Goal: Task Accomplishment & Management: Manage account settings

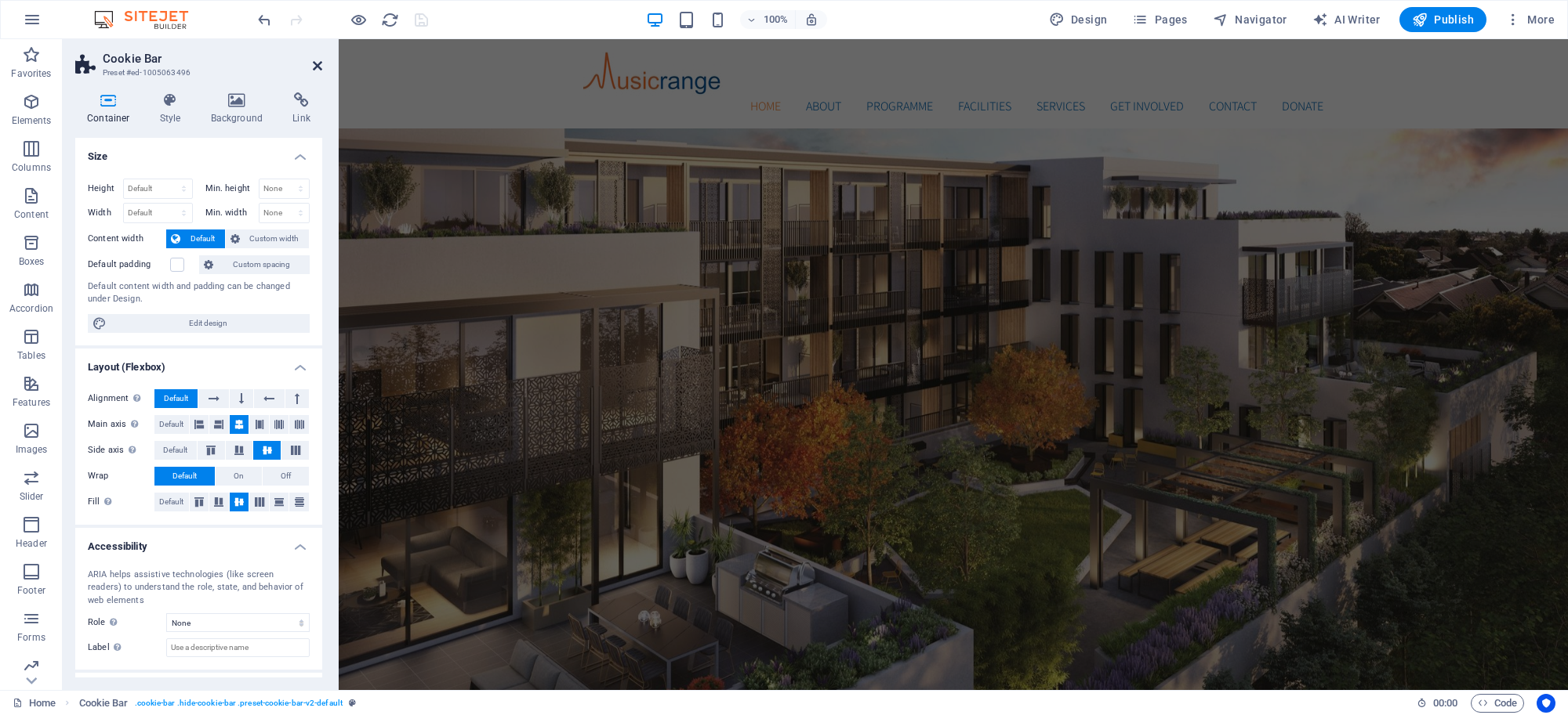
click at [316, 70] on icon at bounding box center [317, 66] width 9 height 13
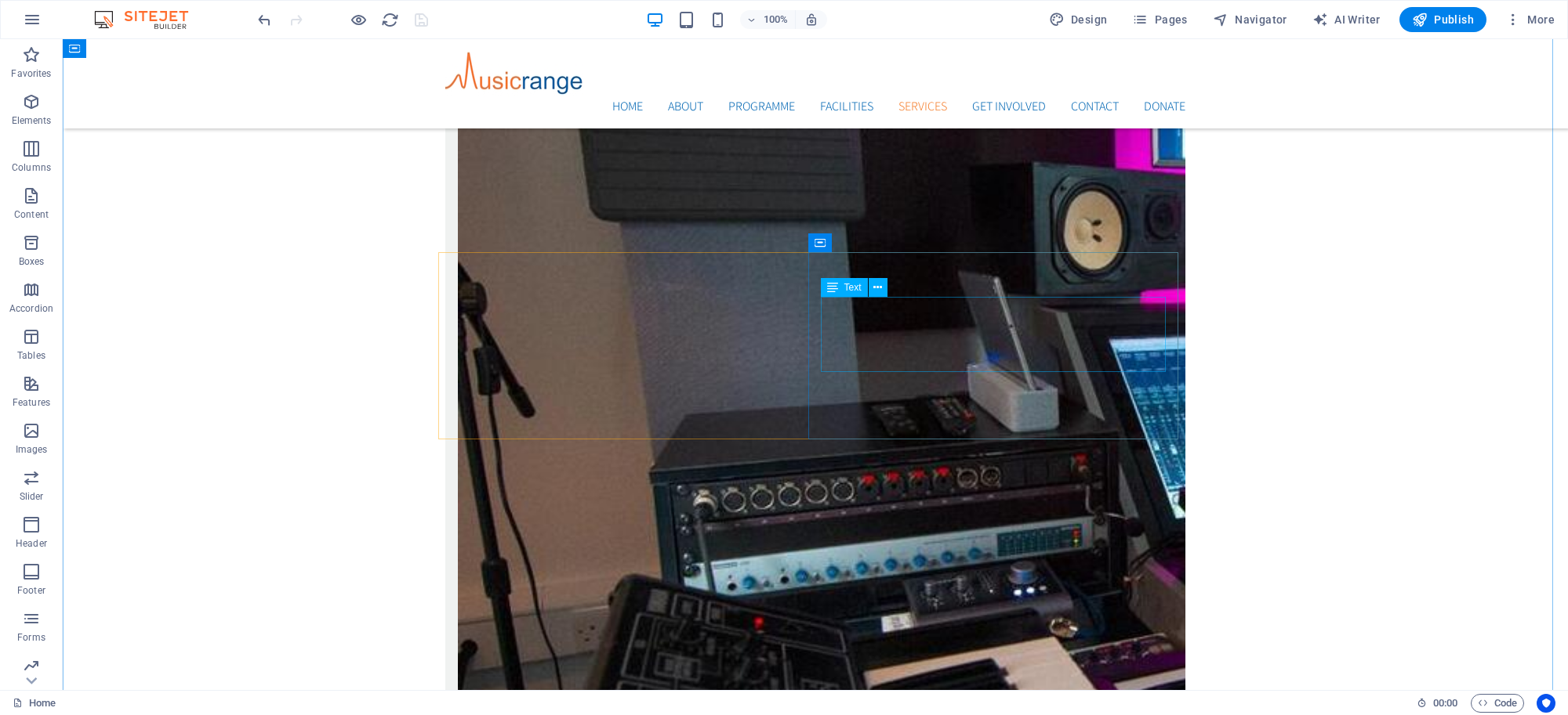
scroll to position [3170, 0]
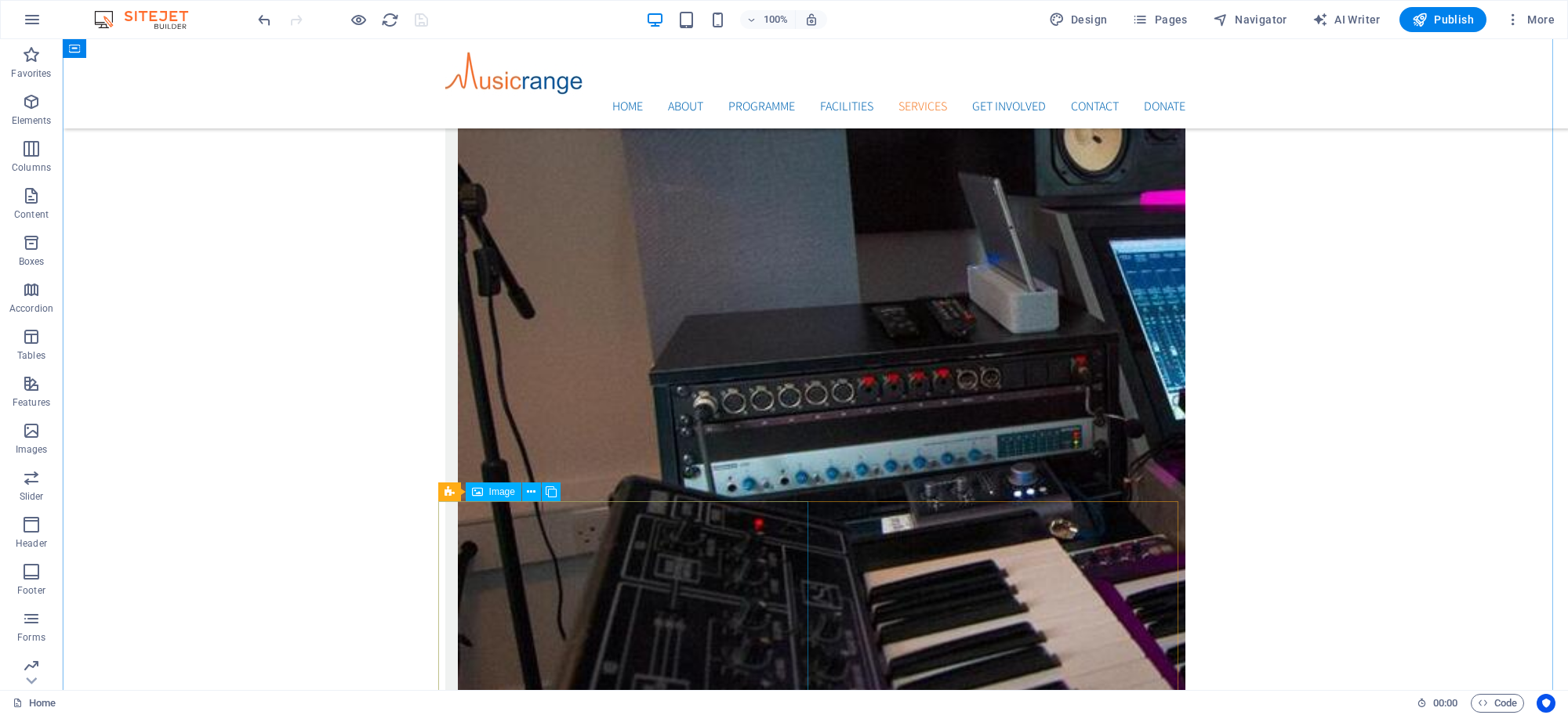
select select "%"
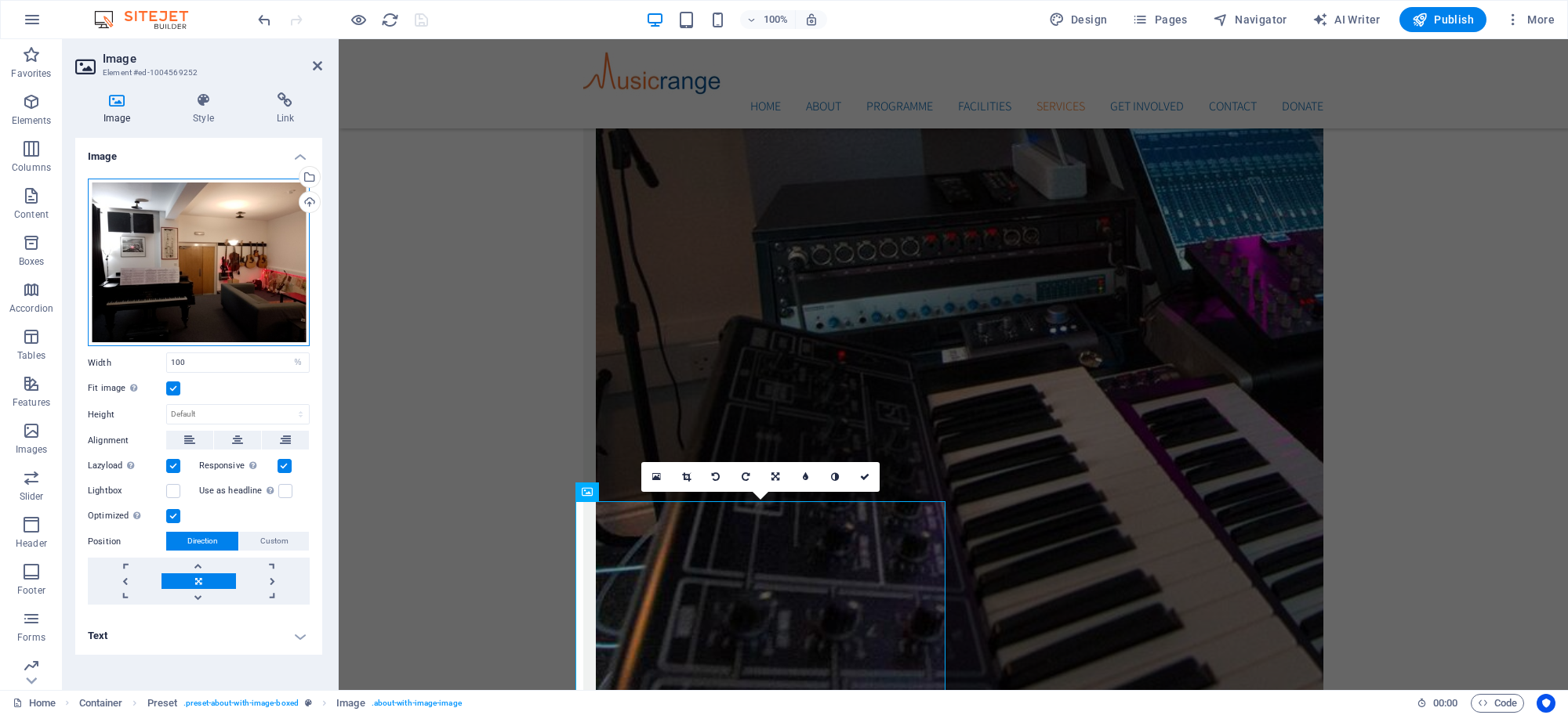
click at [238, 265] on div "Drag files here, click to choose files or select files from Files or our free s…" at bounding box center [198, 262] width 222 height 168
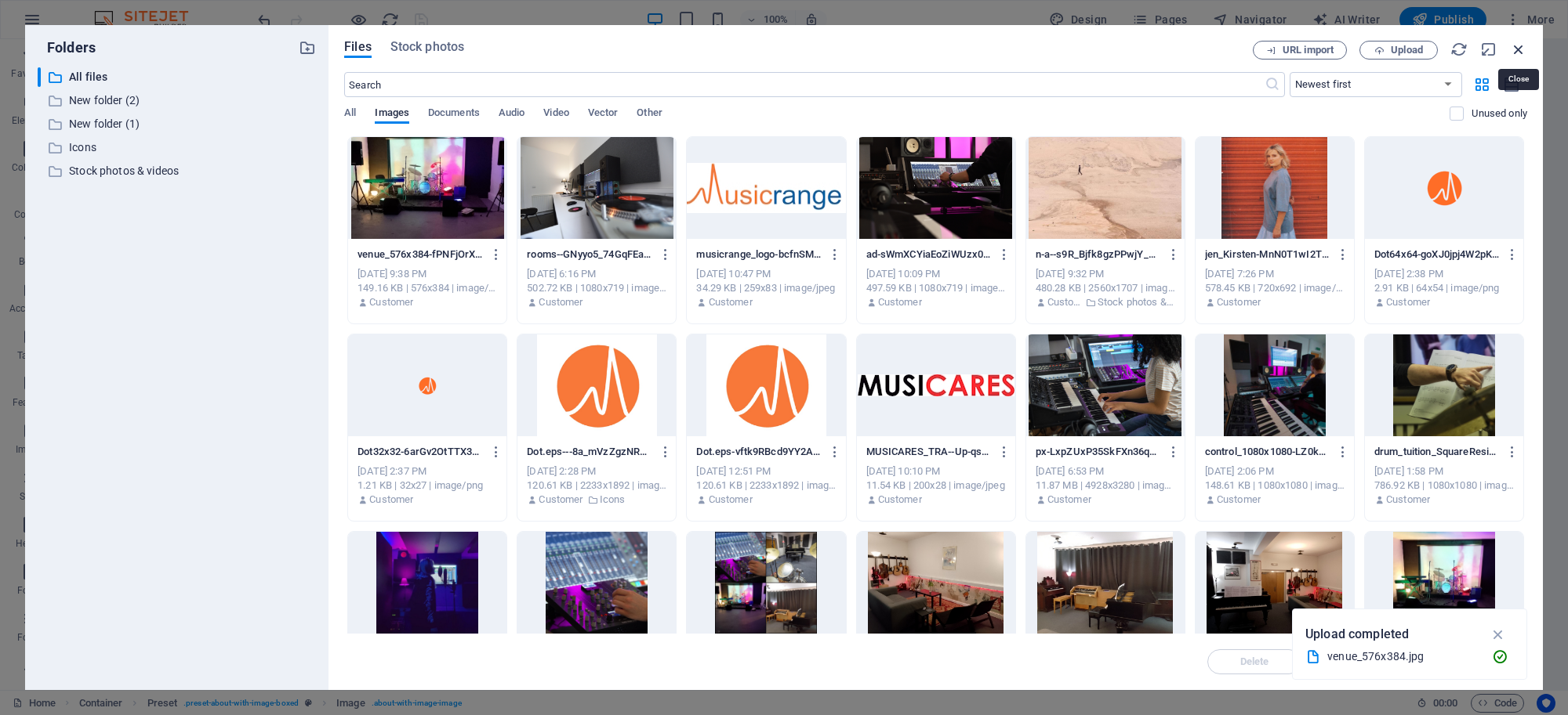
drag, startPoint x: 1517, startPoint y: 44, endPoint x: 1179, endPoint y: 6, distance: 340.1
click at [1517, 44] on icon "button" at bounding box center [1518, 50] width 17 height 17
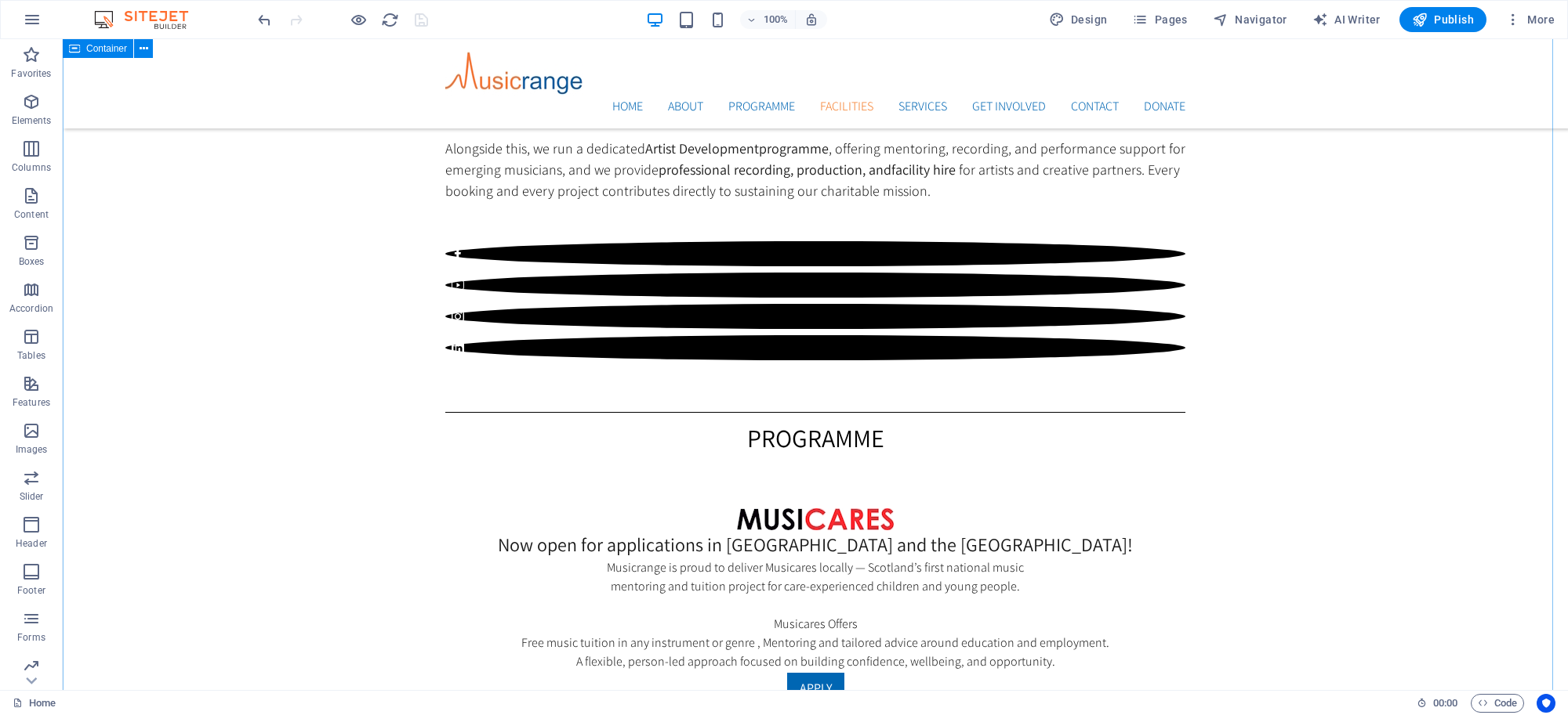
scroll to position [1975, 0]
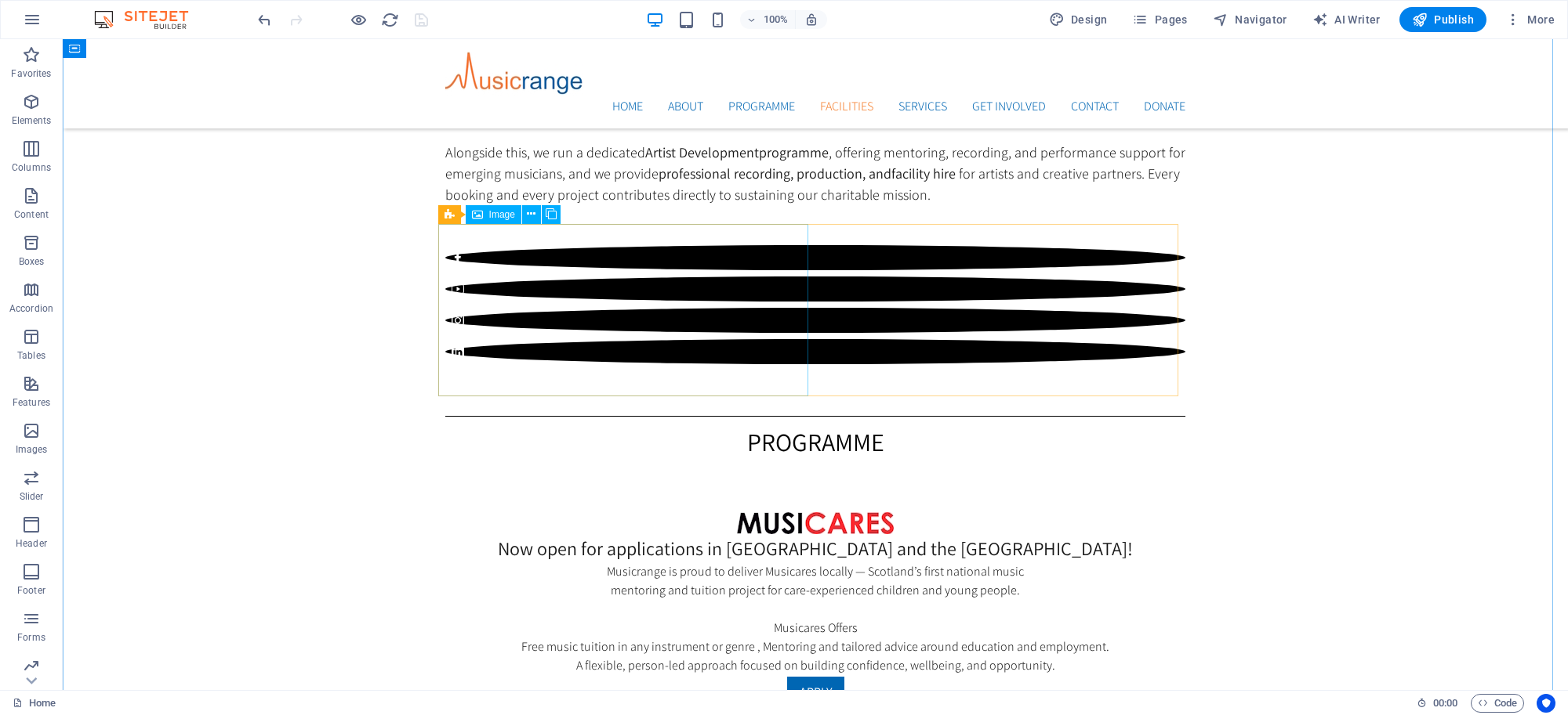
select select "%"
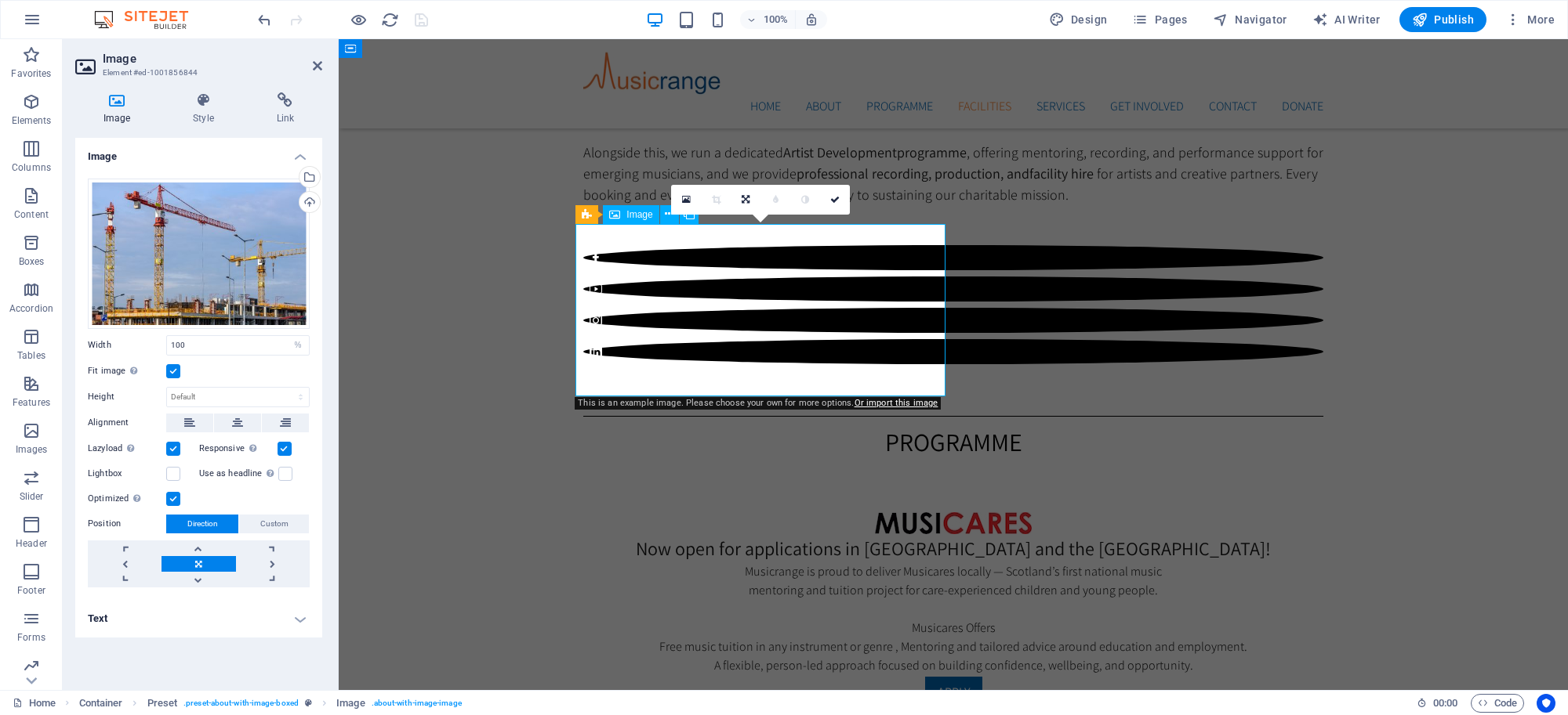
click at [268, 284] on div "Drag files here, click to choose files or select files from Files or our free s…" at bounding box center [198, 253] width 222 height 151
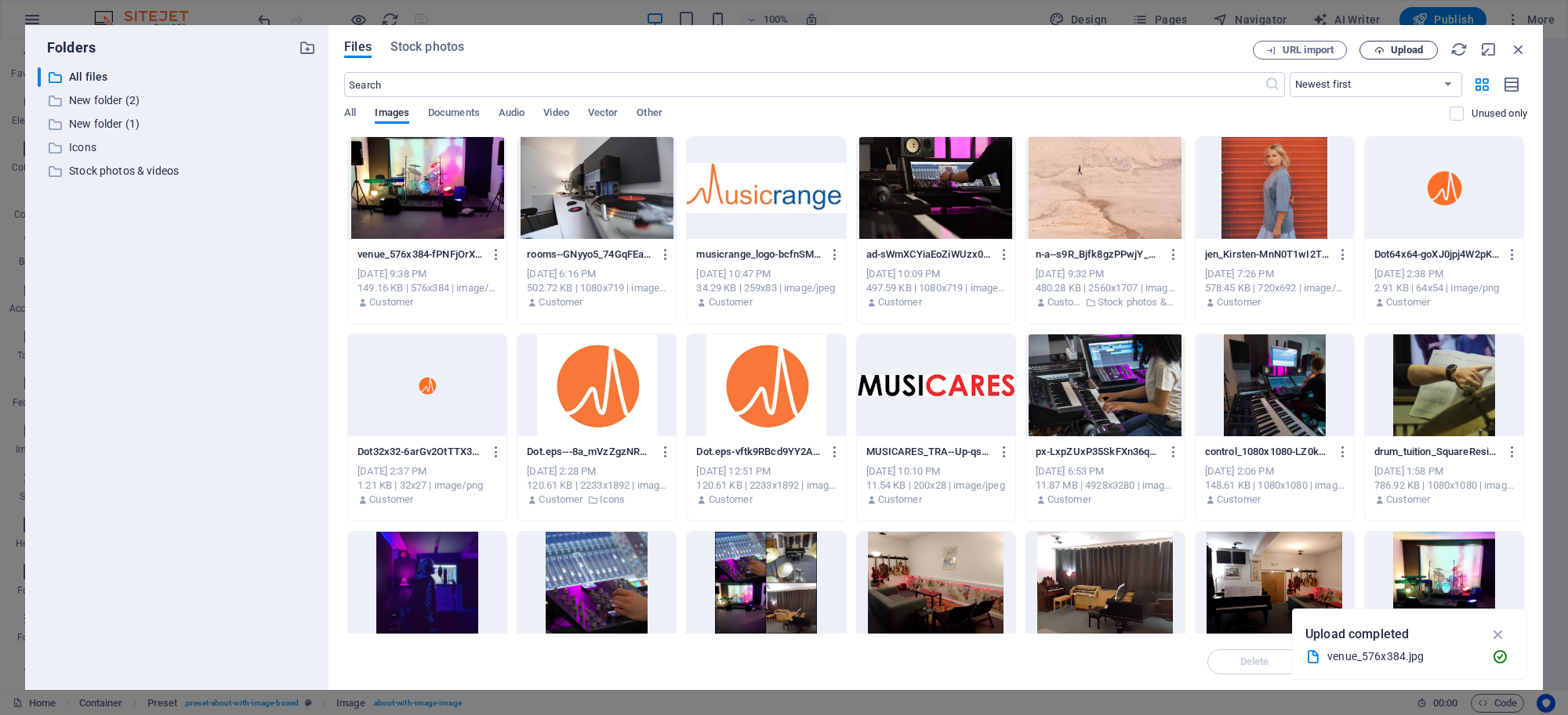
click at [1407, 54] on span "Upload" at bounding box center [1406, 51] width 32 height 9
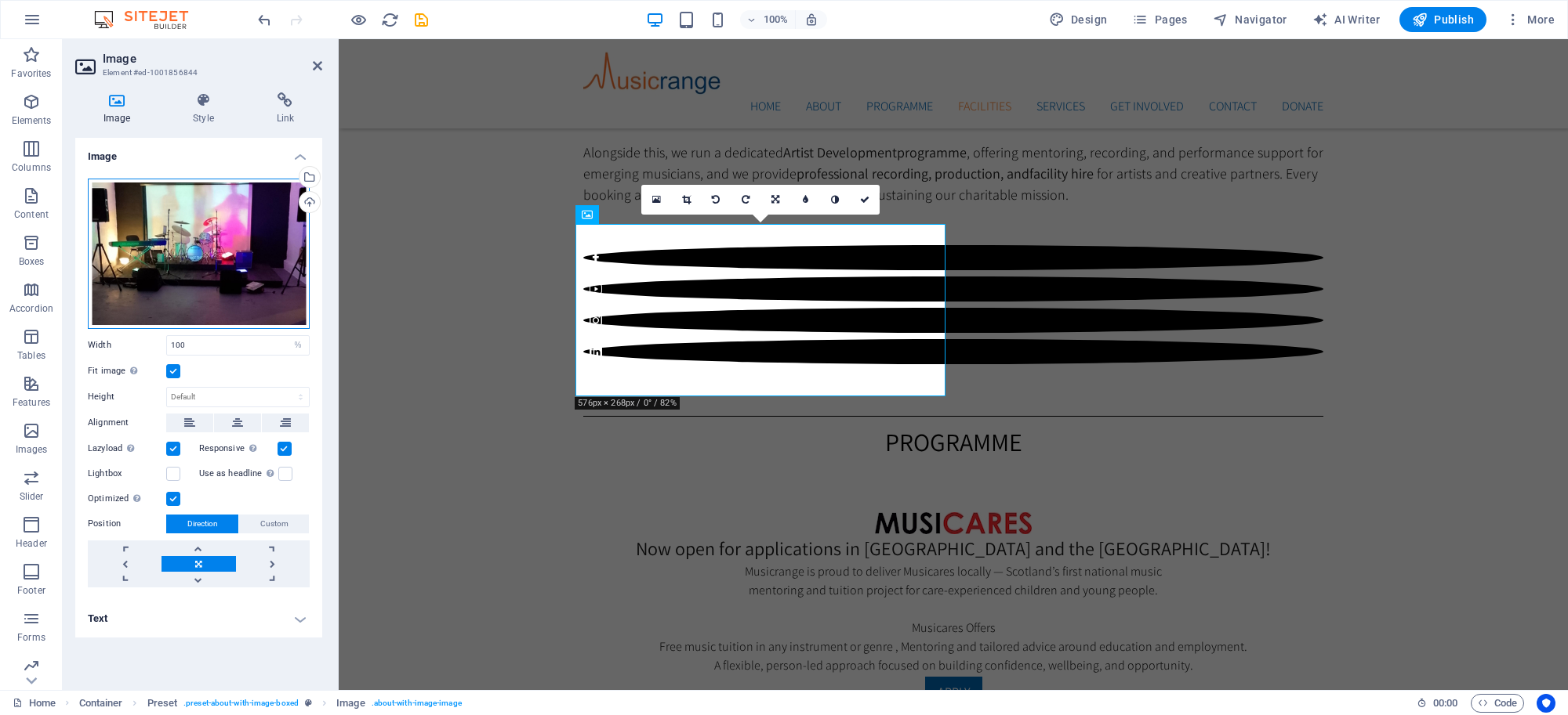
click at [265, 231] on div "Drag files here, click to choose files or select files from Files or our free s…" at bounding box center [198, 253] width 222 height 151
click at [264, 230] on body "Musicrange Home Favorites Elements Columns Content Boxes Accordion Tables Featu…" at bounding box center [784, 358] width 1568 height 715
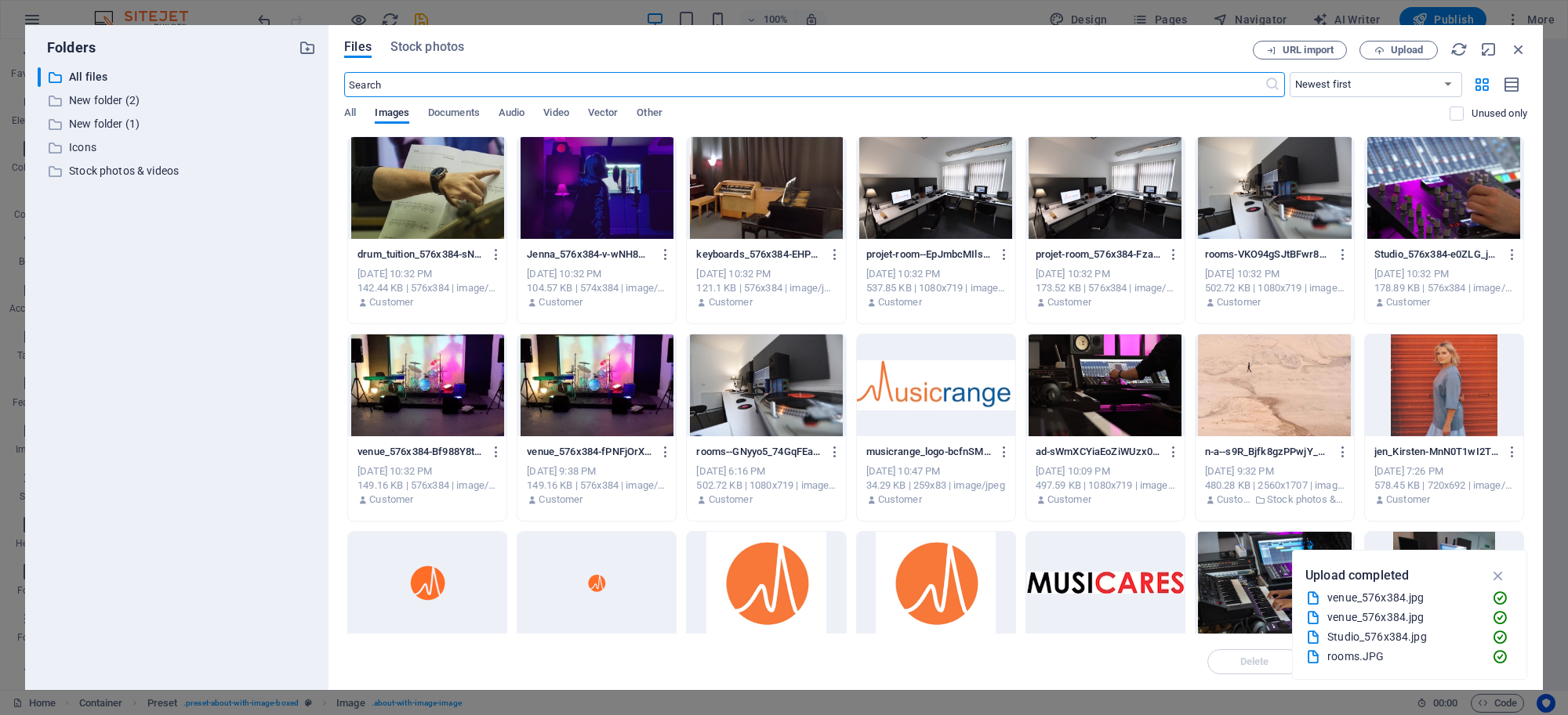
click at [1470, 162] on div at bounding box center [1444, 188] width 159 height 102
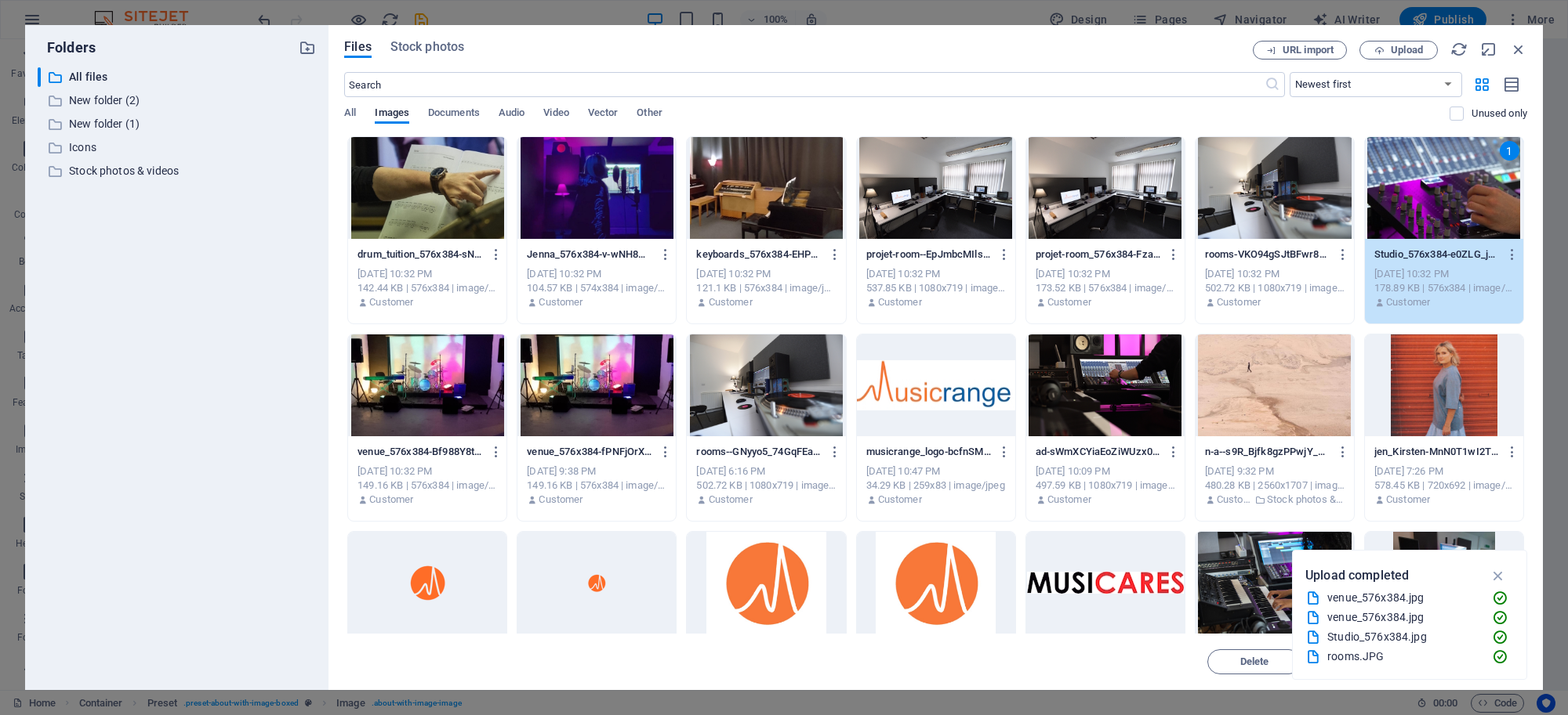
click at [1470, 162] on div "1" at bounding box center [1444, 188] width 159 height 102
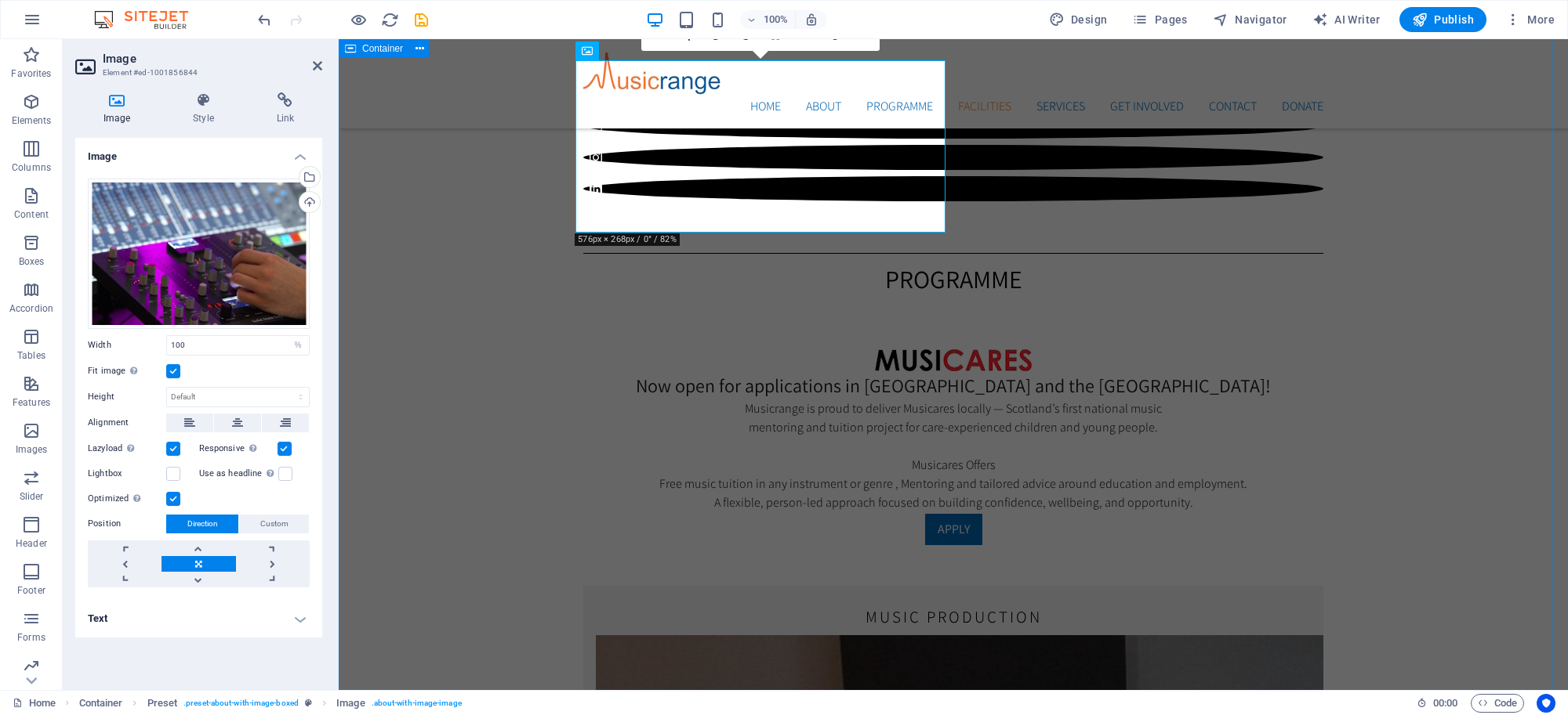
scroll to position [2170, 0]
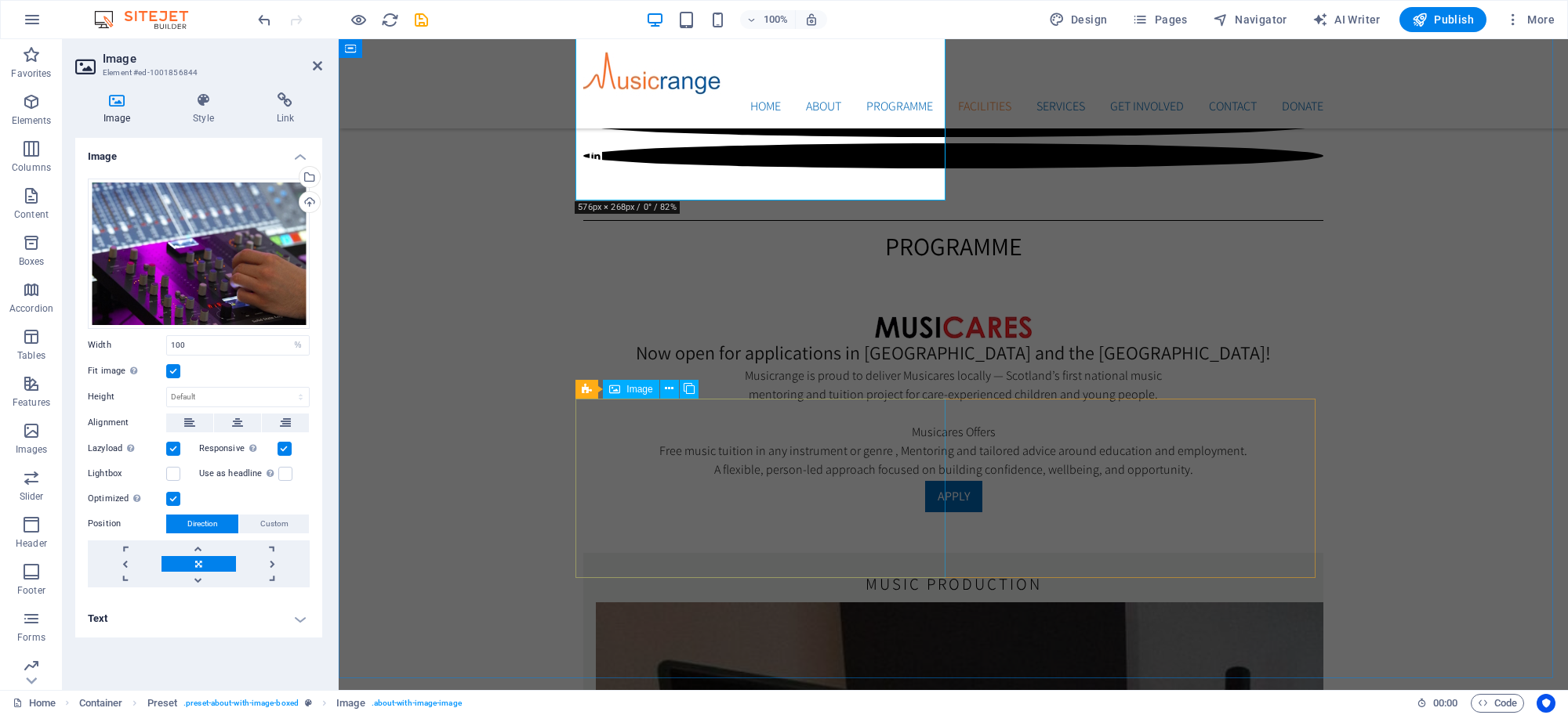
select select "%"
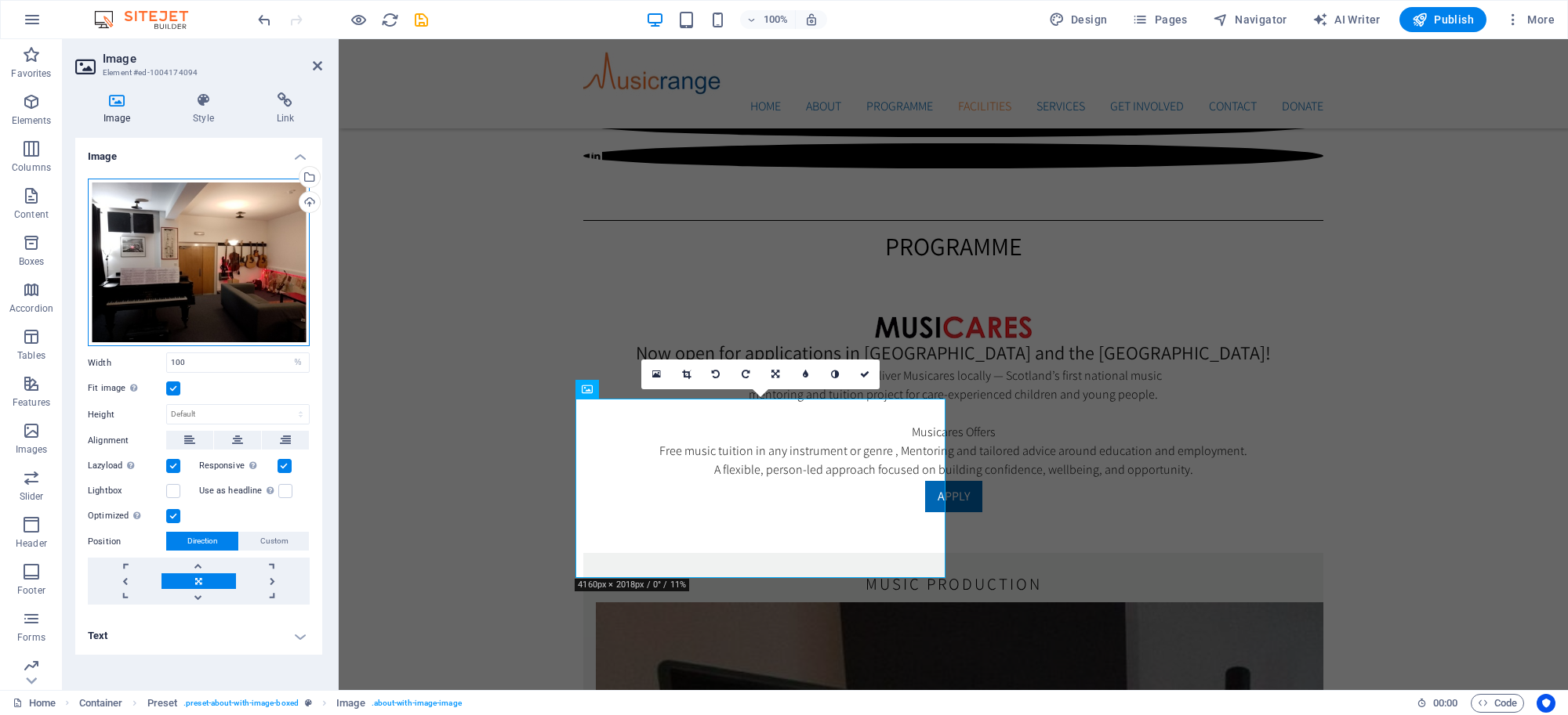
click at [219, 237] on div "Drag files here, click to choose files or select files from Files or our free s…" at bounding box center [198, 262] width 222 height 168
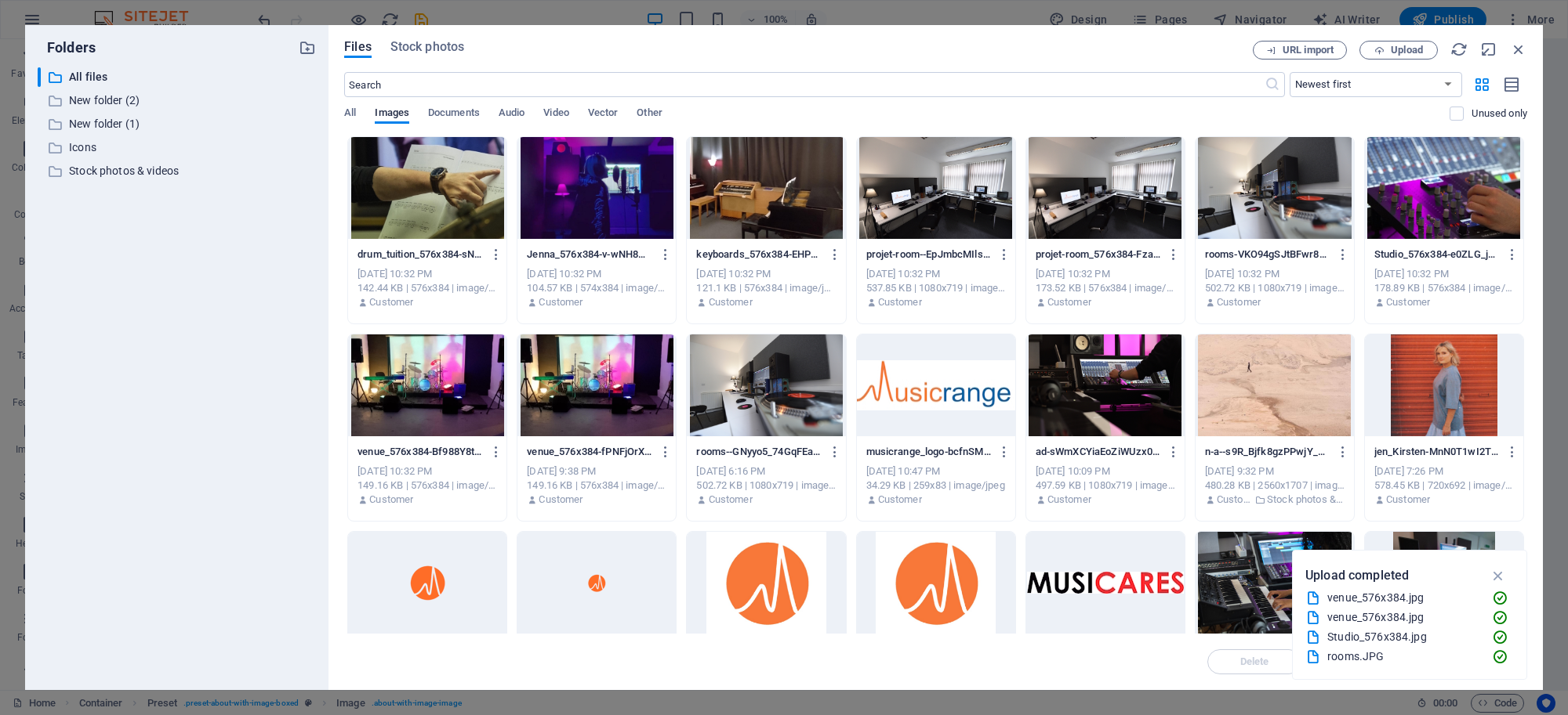
click at [1083, 201] on div at bounding box center [1105, 188] width 159 height 102
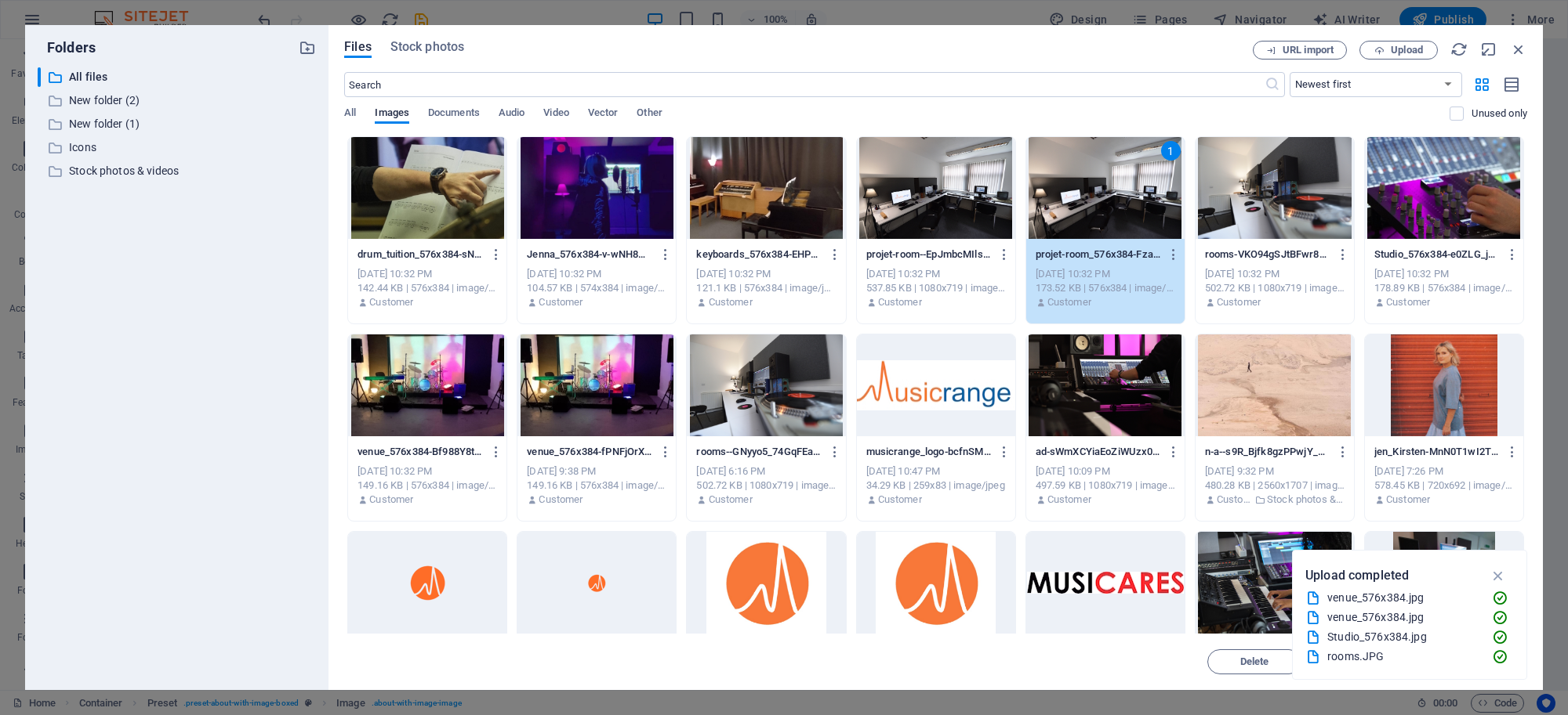
click at [1084, 201] on div "1" at bounding box center [1105, 188] width 159 height 102
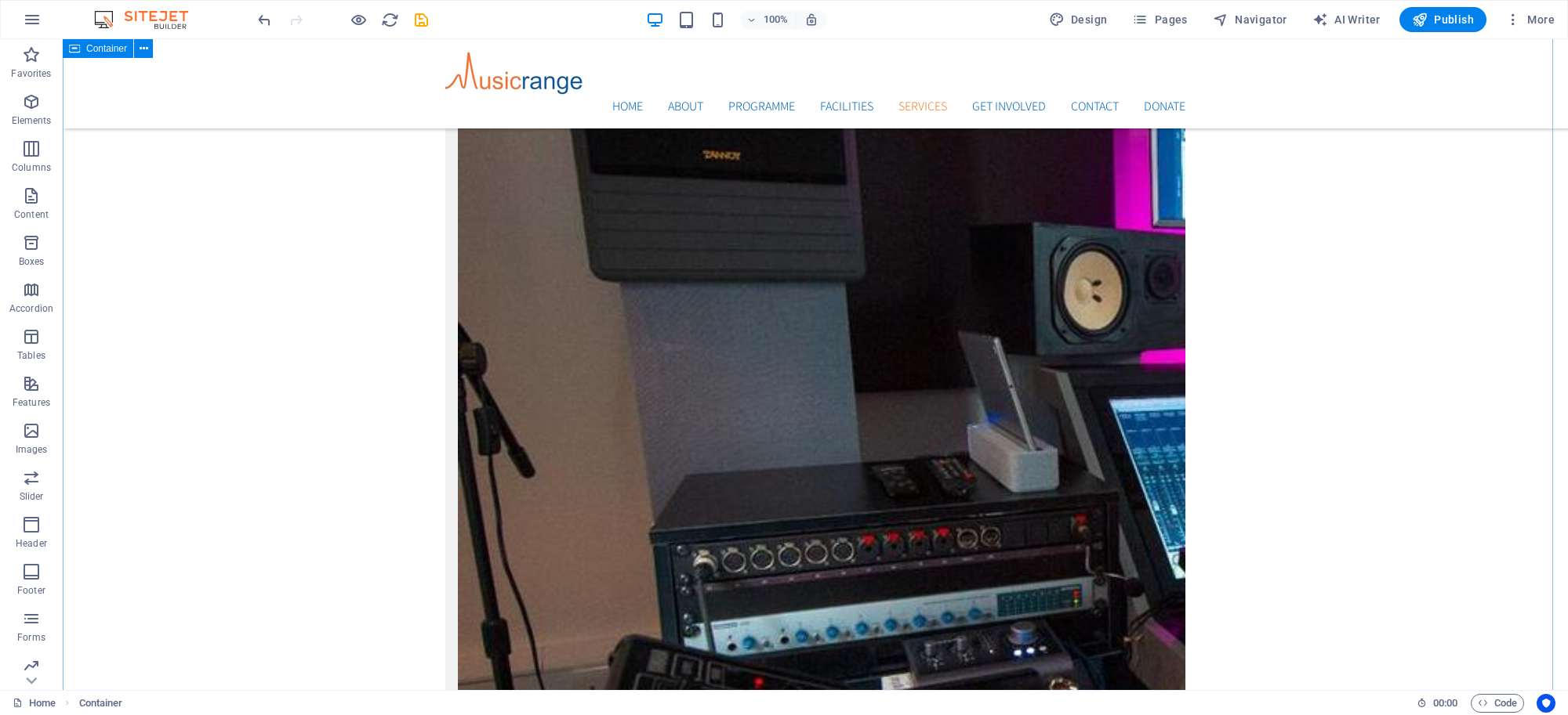
scroll to position [3018, 0]
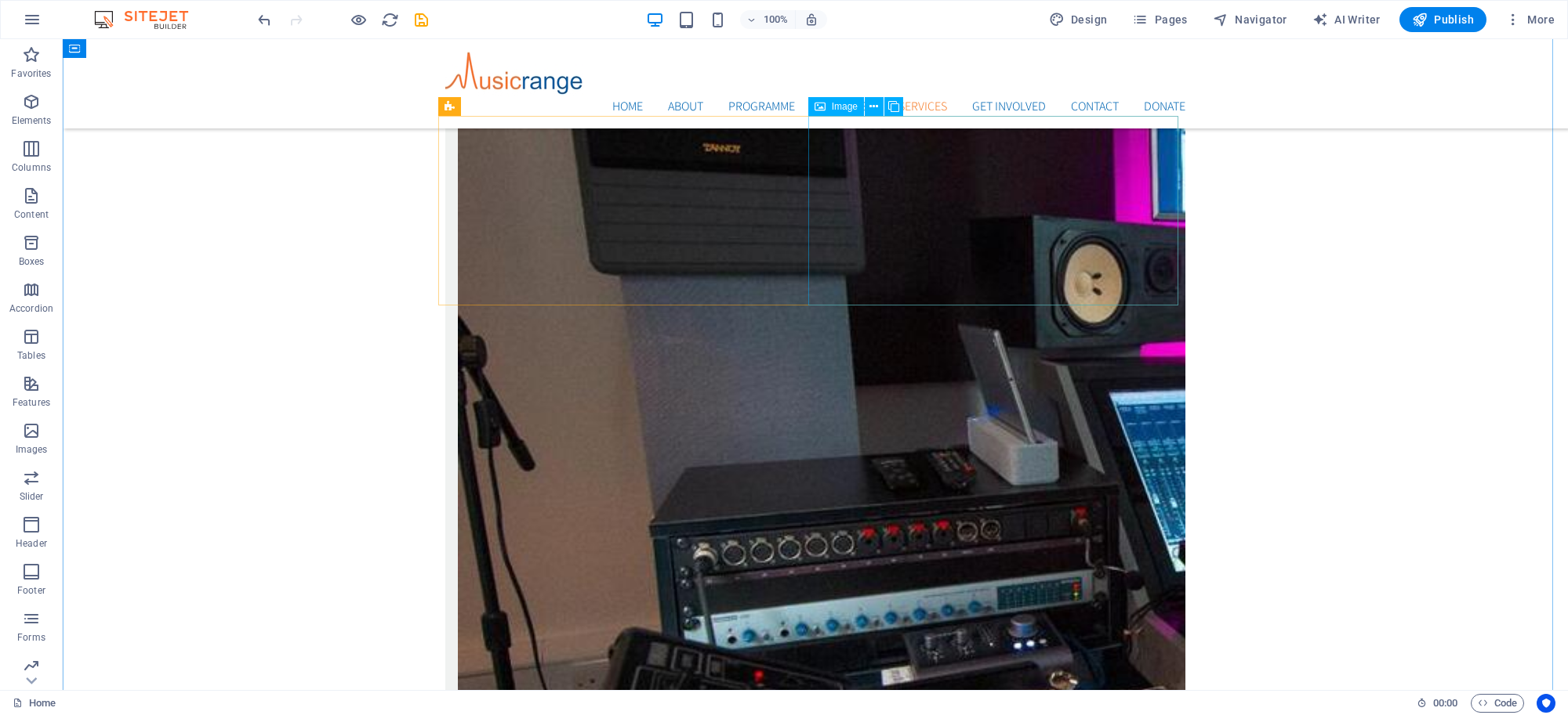
drag, startPoint x: 1083, startPoint y: 214, endPoint x: 807, endPoint y: 214, distance: 276.0
select select "%"
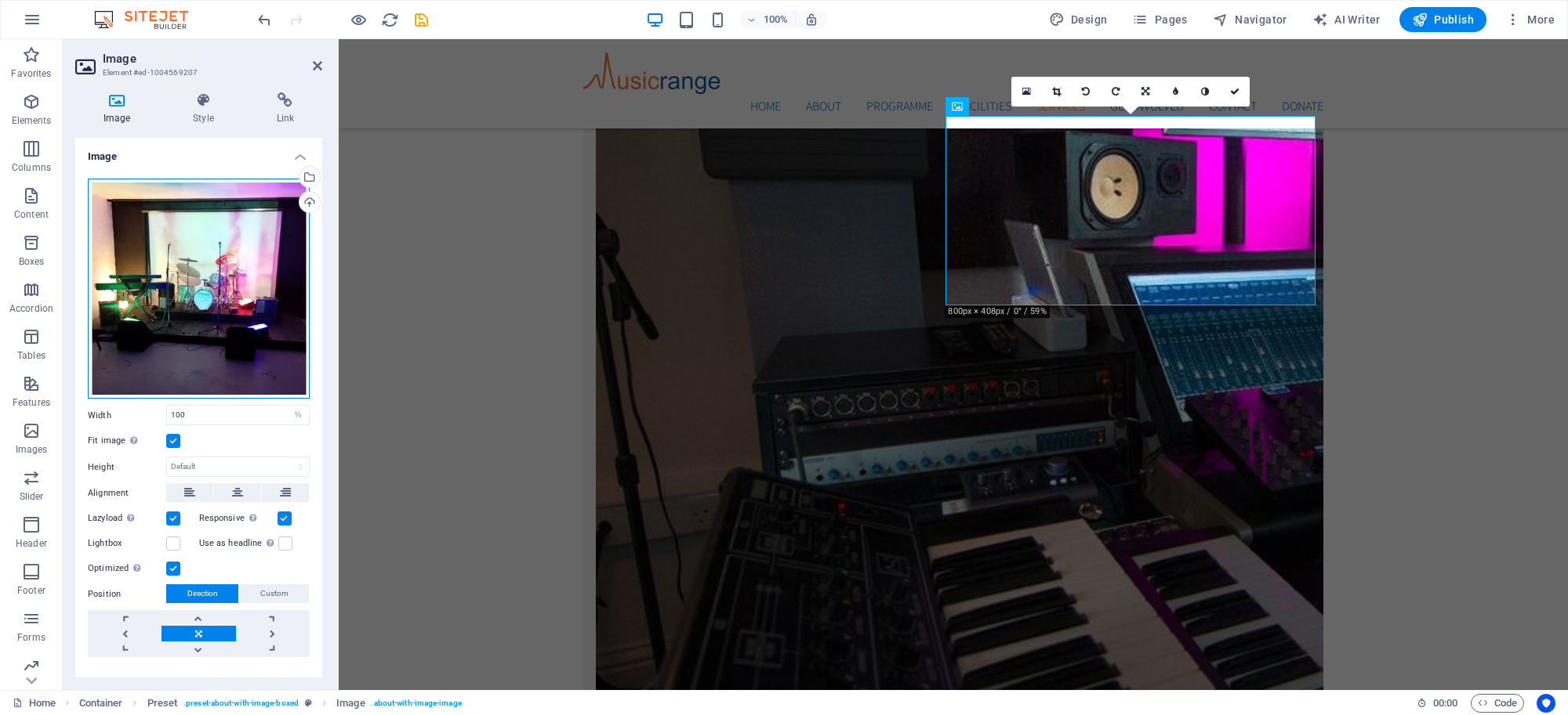
click at [260, 259] on div "Drag files here, click to choose files or select files from Files or our free s…" at bounding box center [198, 289] width 222 height 221
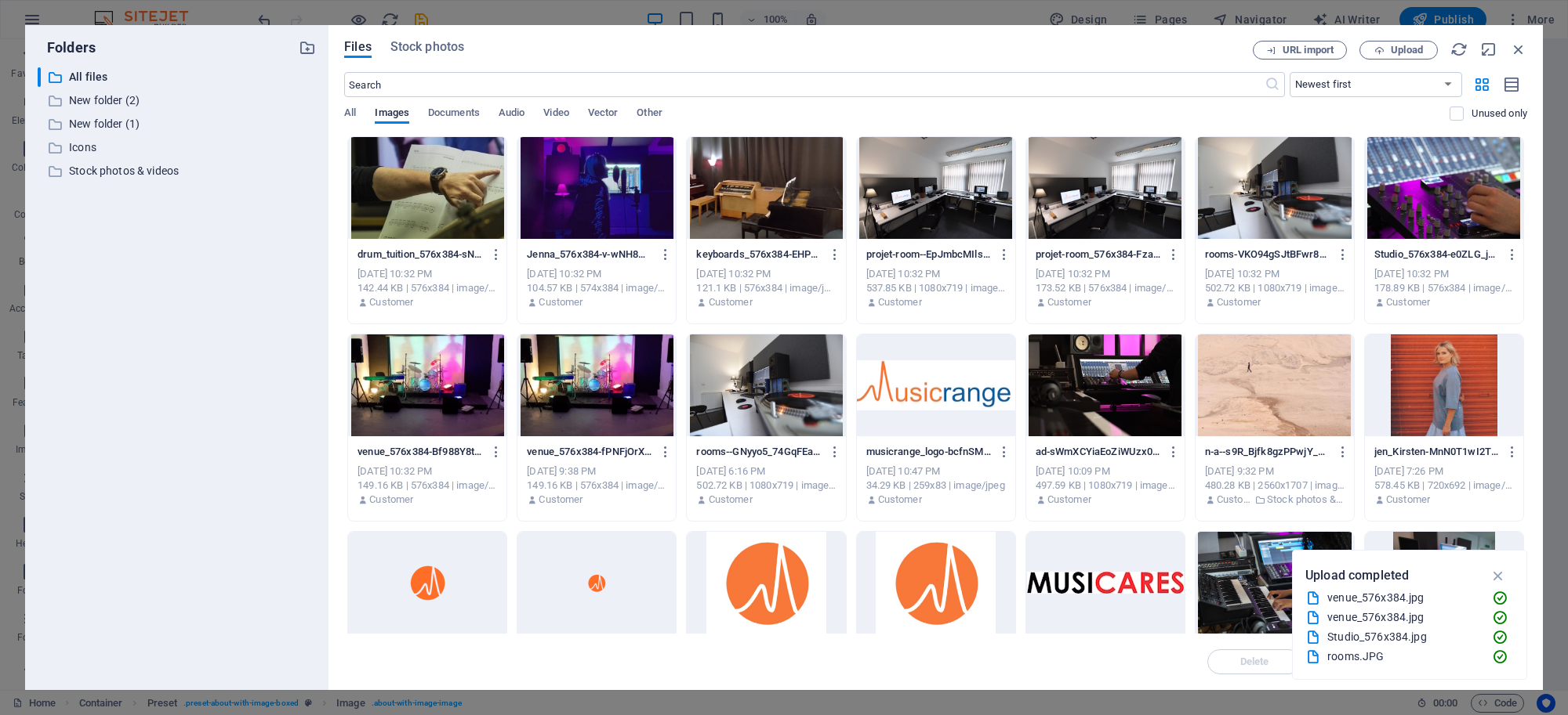
click at [1439, 178] on div at bounding box center [1444, 188] width 159 height 102
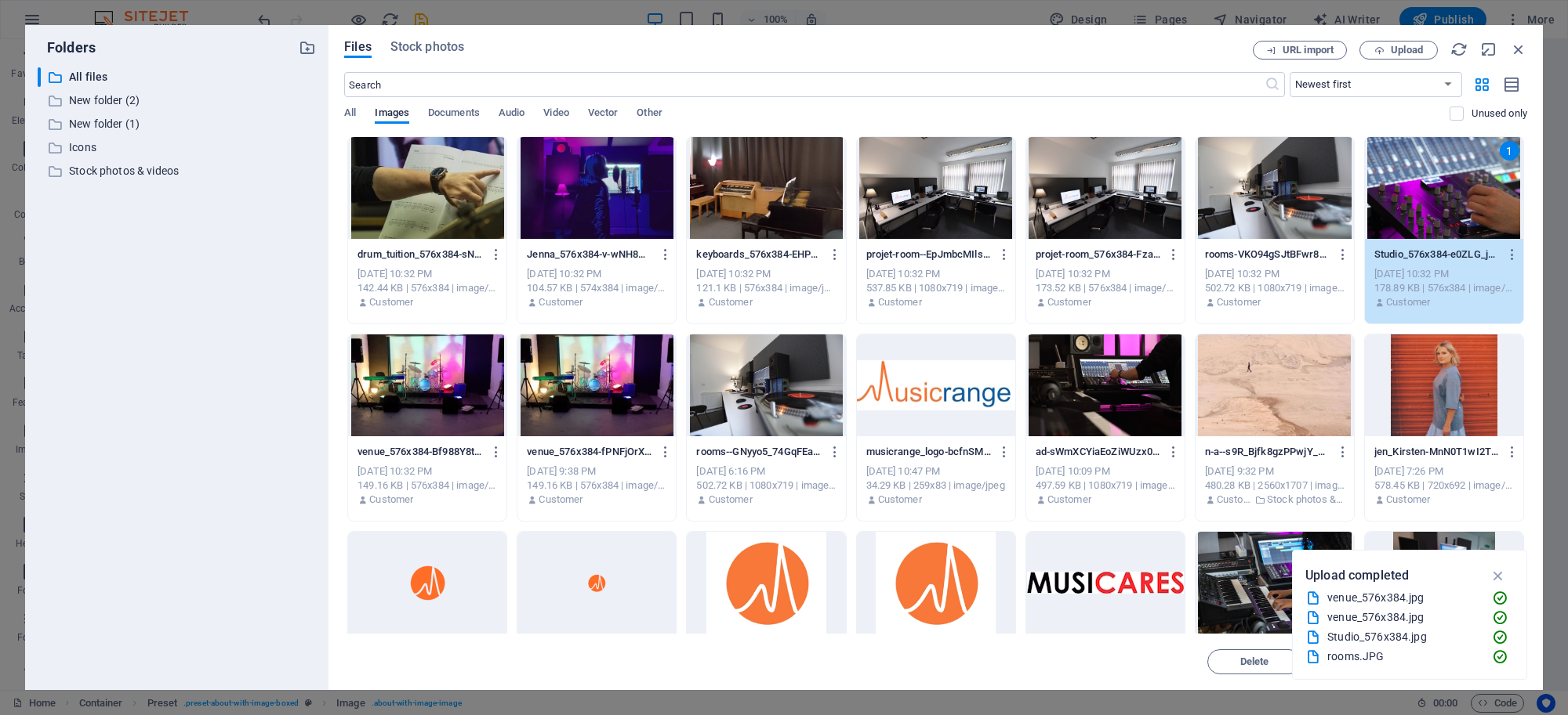
click at [1439, 178] on div "1" at bounding box center [1444, 188] width 159 height 102
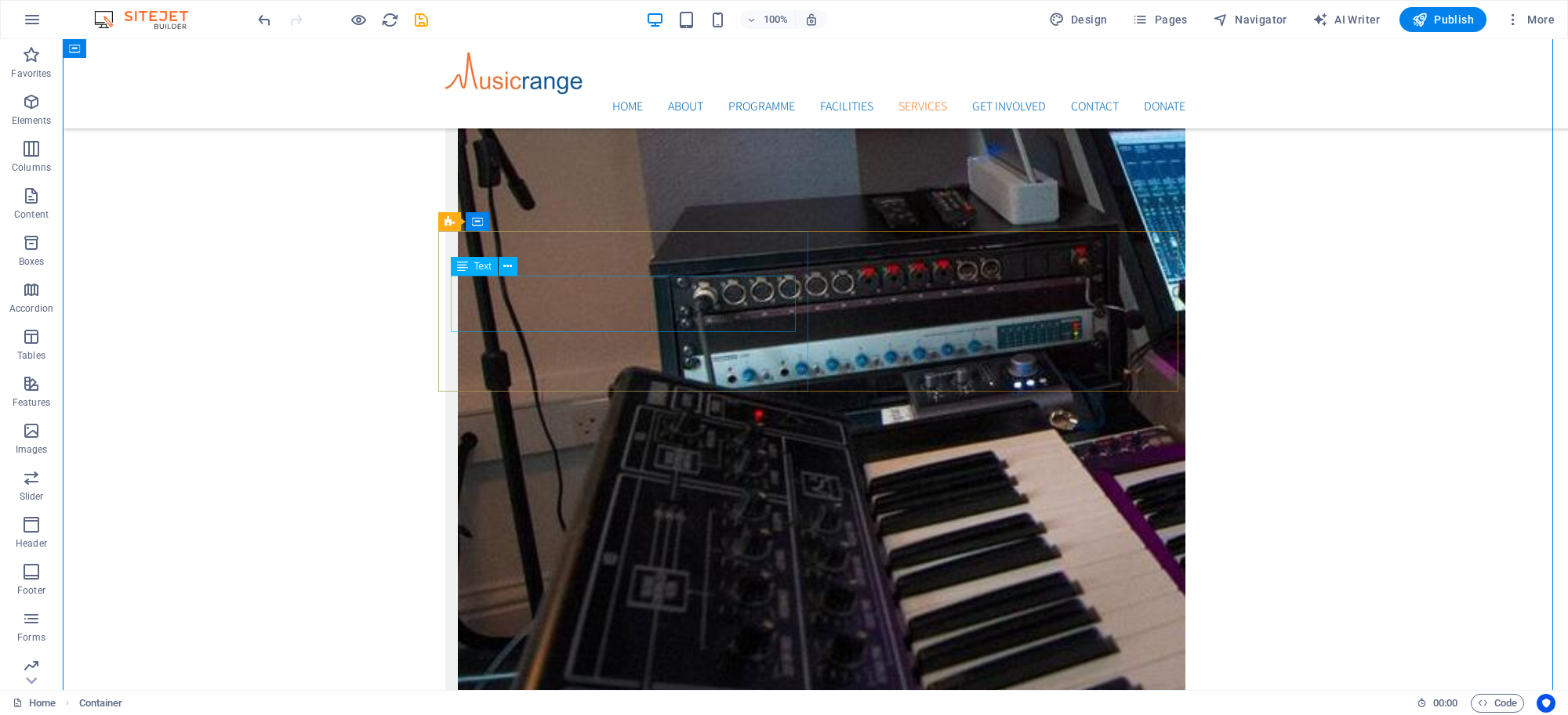
scroll to position [3280, 0]
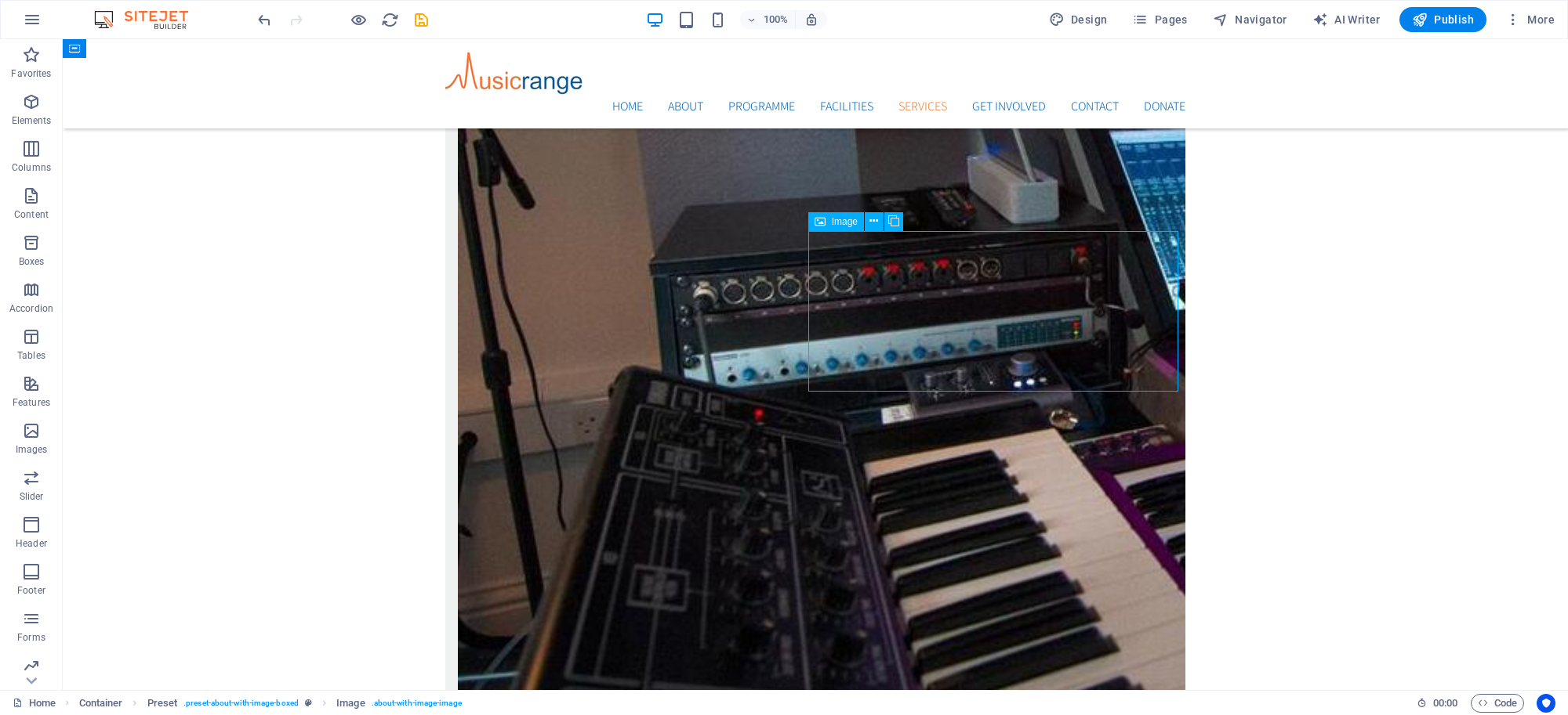
select select "%"
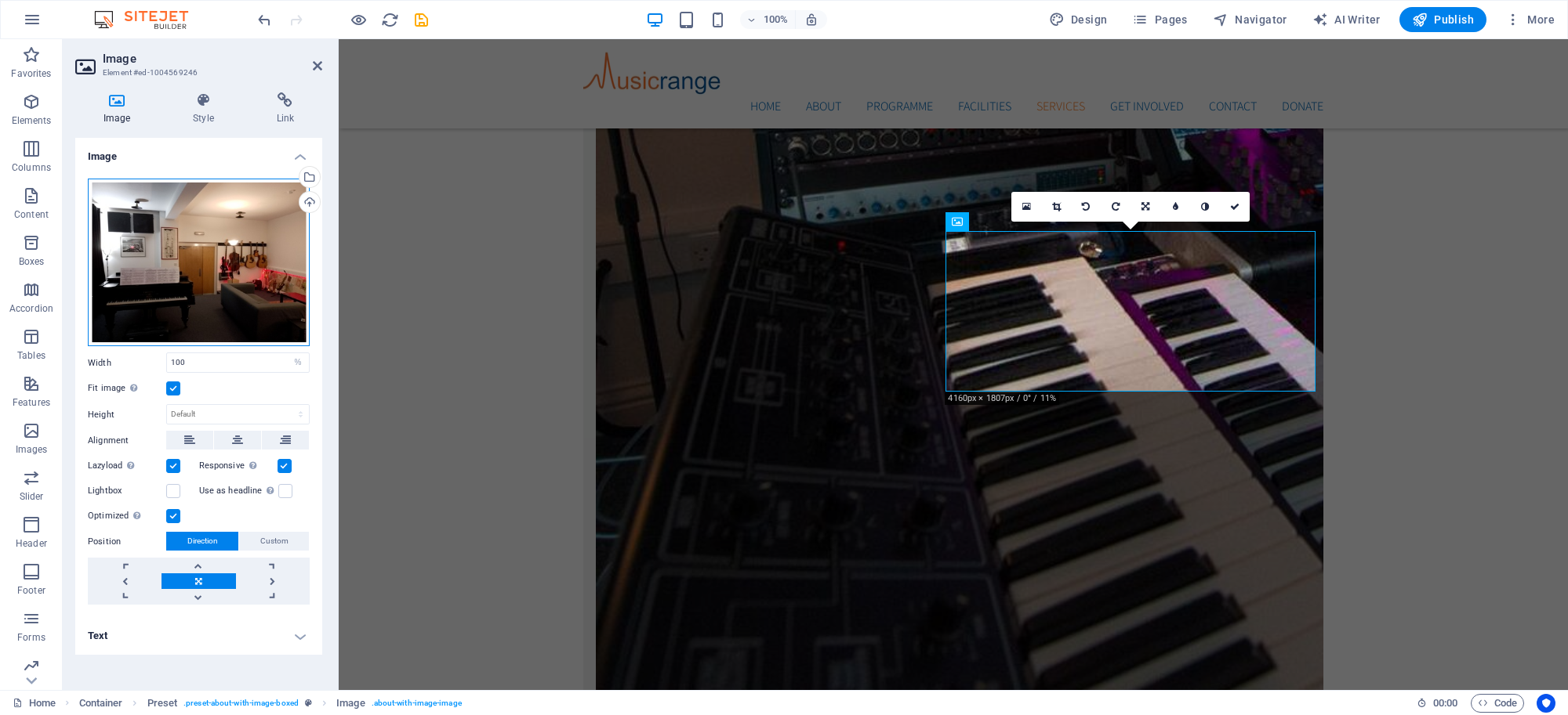
click at [230, 206] on div "Drag files here, click to choose files or select files from Files or our free s…" at bounding box center [198, 262] width 222 height 168
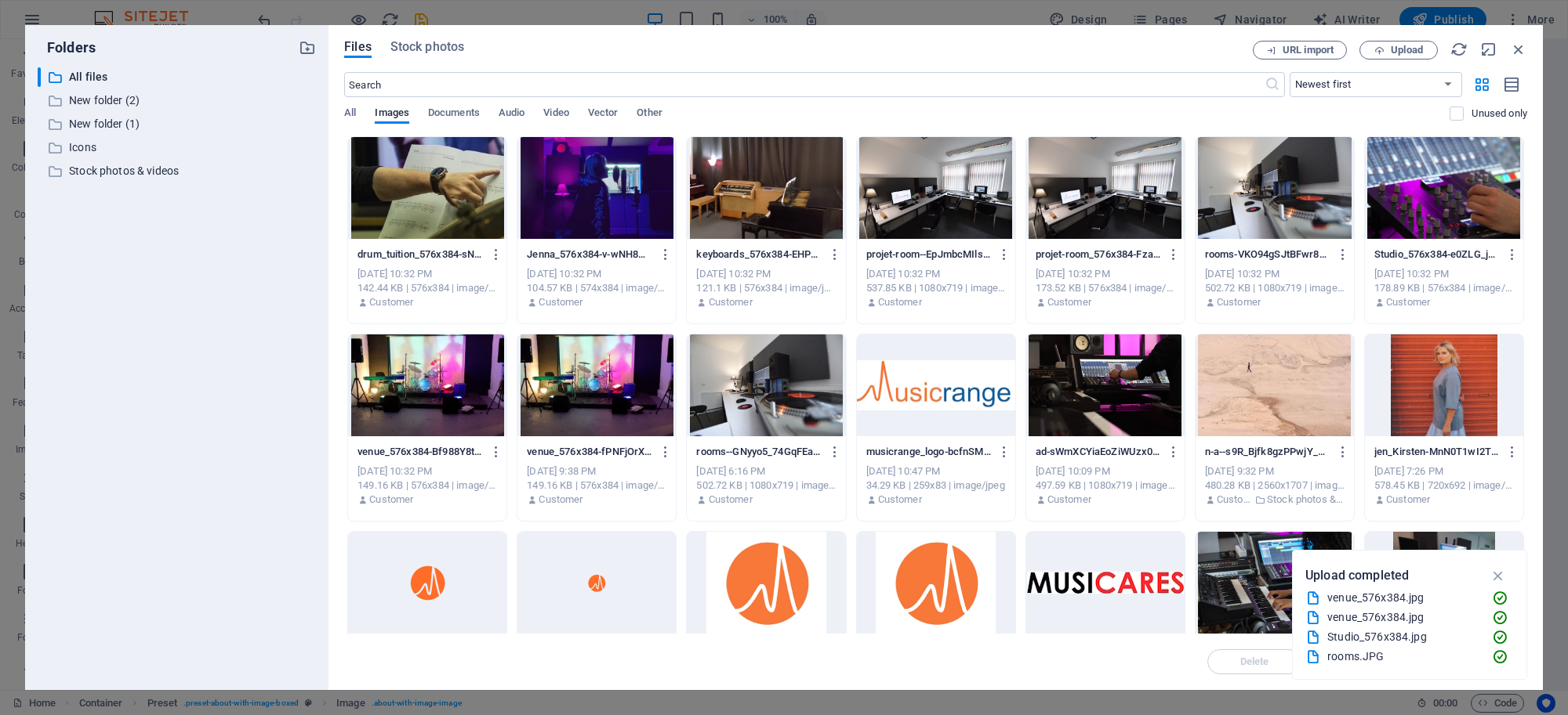
click at [768, 186] on div at bounding box center [766, 188] width 159 height 102
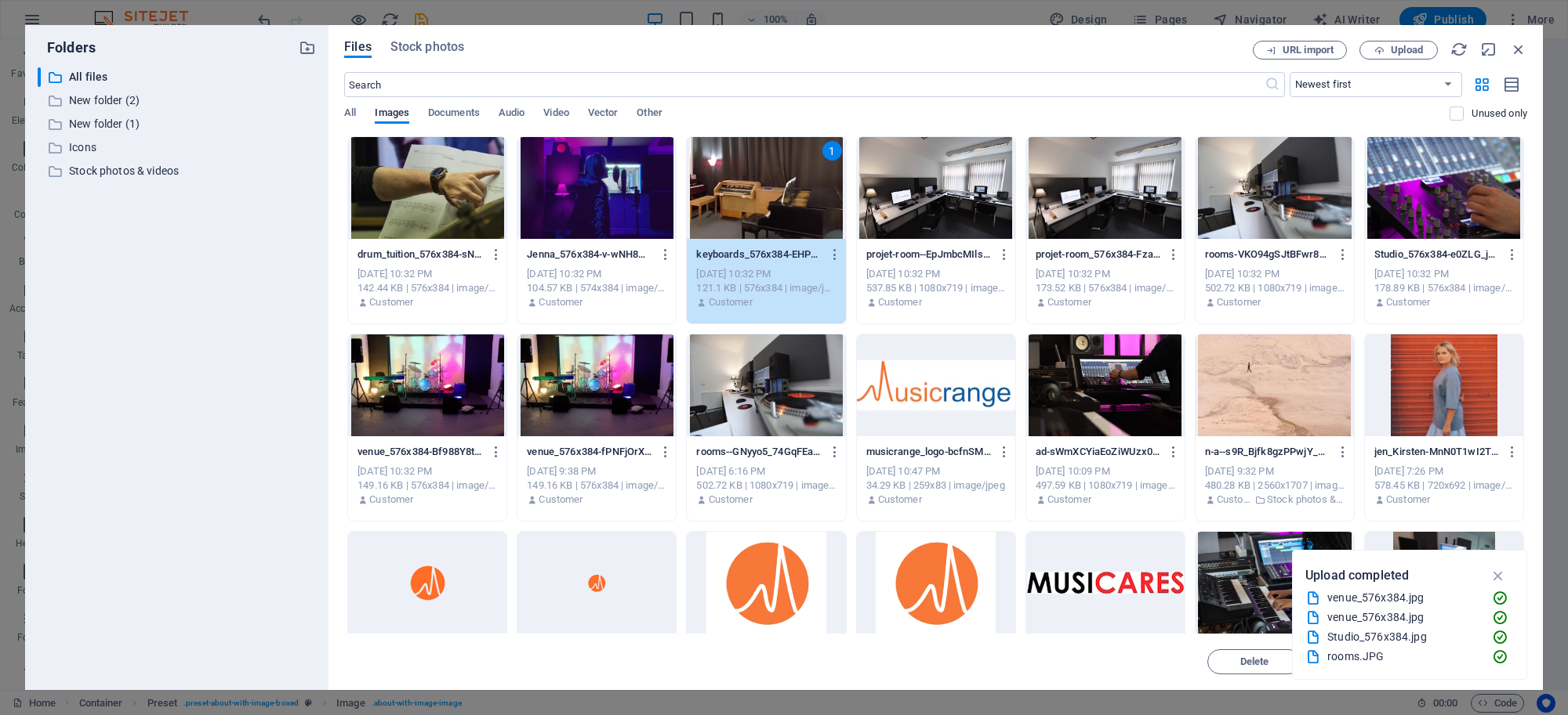
click at [768, 186] on div "1" at bounding box center [766, 188] width 159 height 102
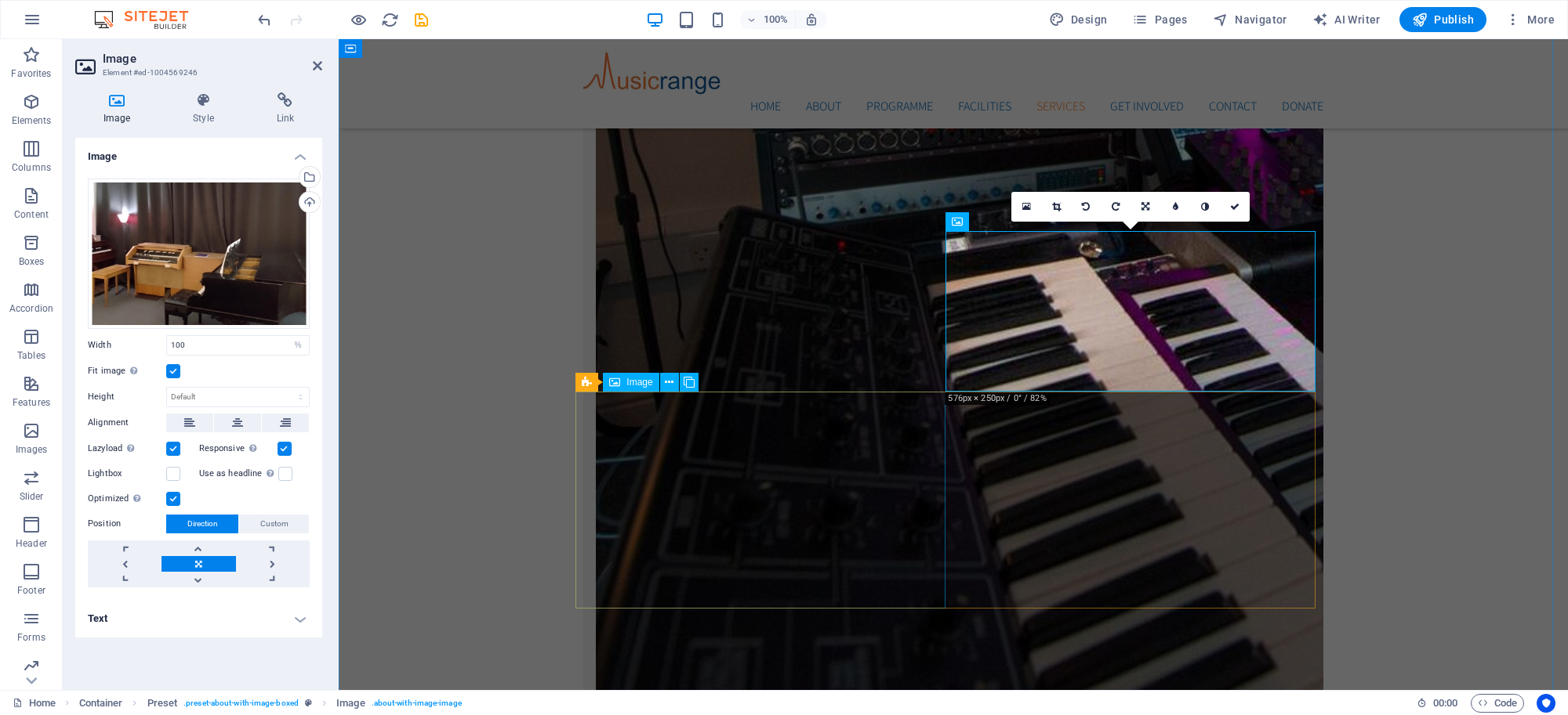
select select "%"
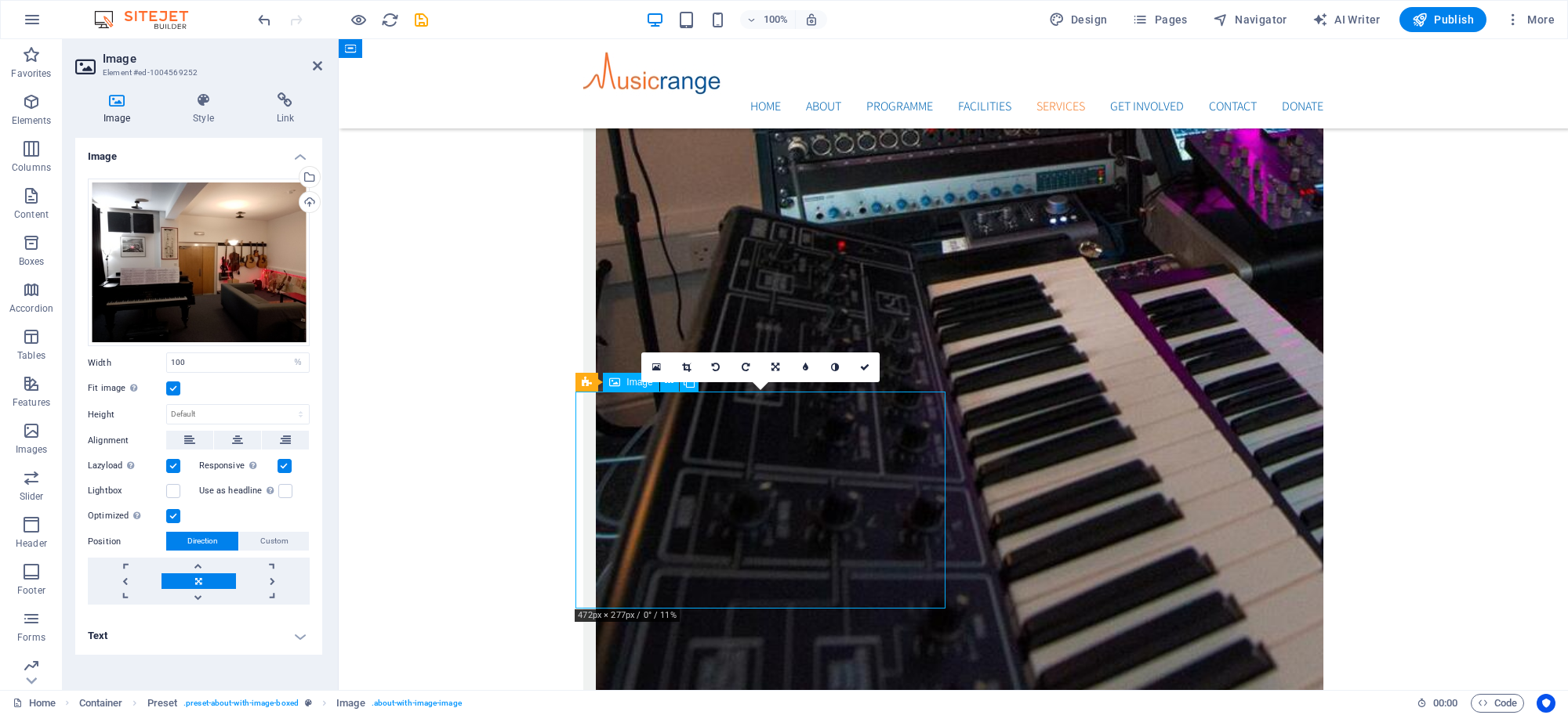
click at [248, 261] on div "Drag files here, click to choose files or select files from Files or our free s…" at bounding box center [198, 262] width 222 height 168
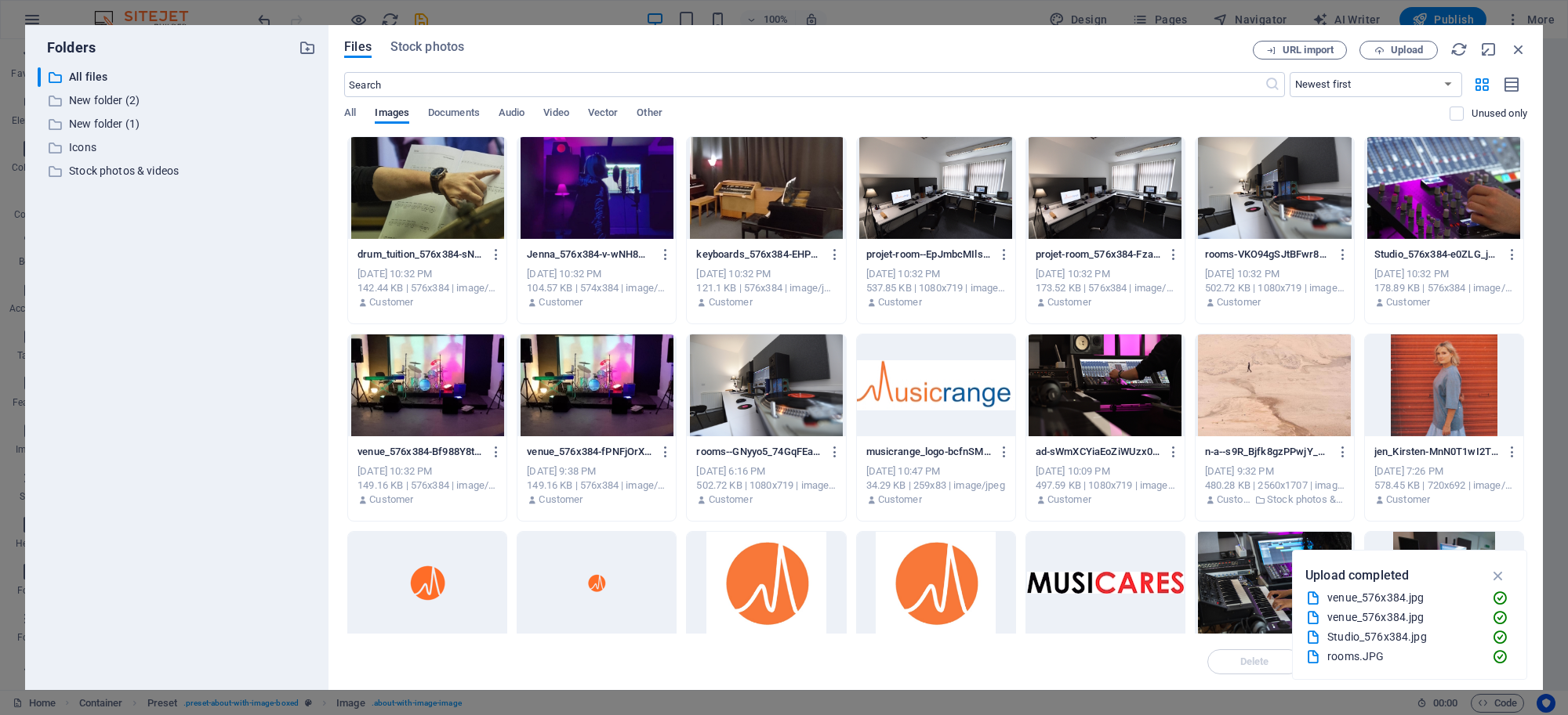
click at [1087, 202] on div at bounding box center [1105, 188] width 159 height 102
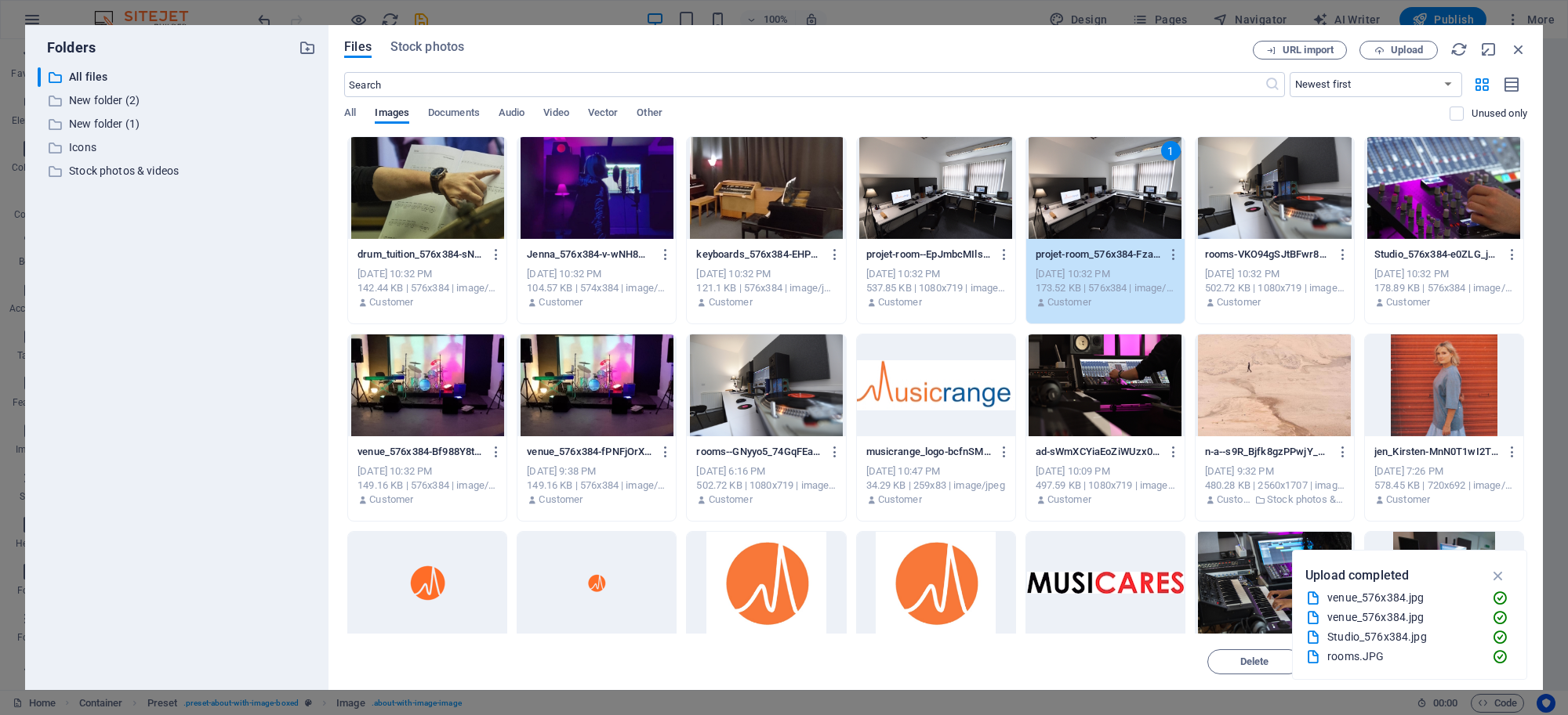
click at [1087, 202] on div "1" at bounding box center [1105, 188] width 159 height 102
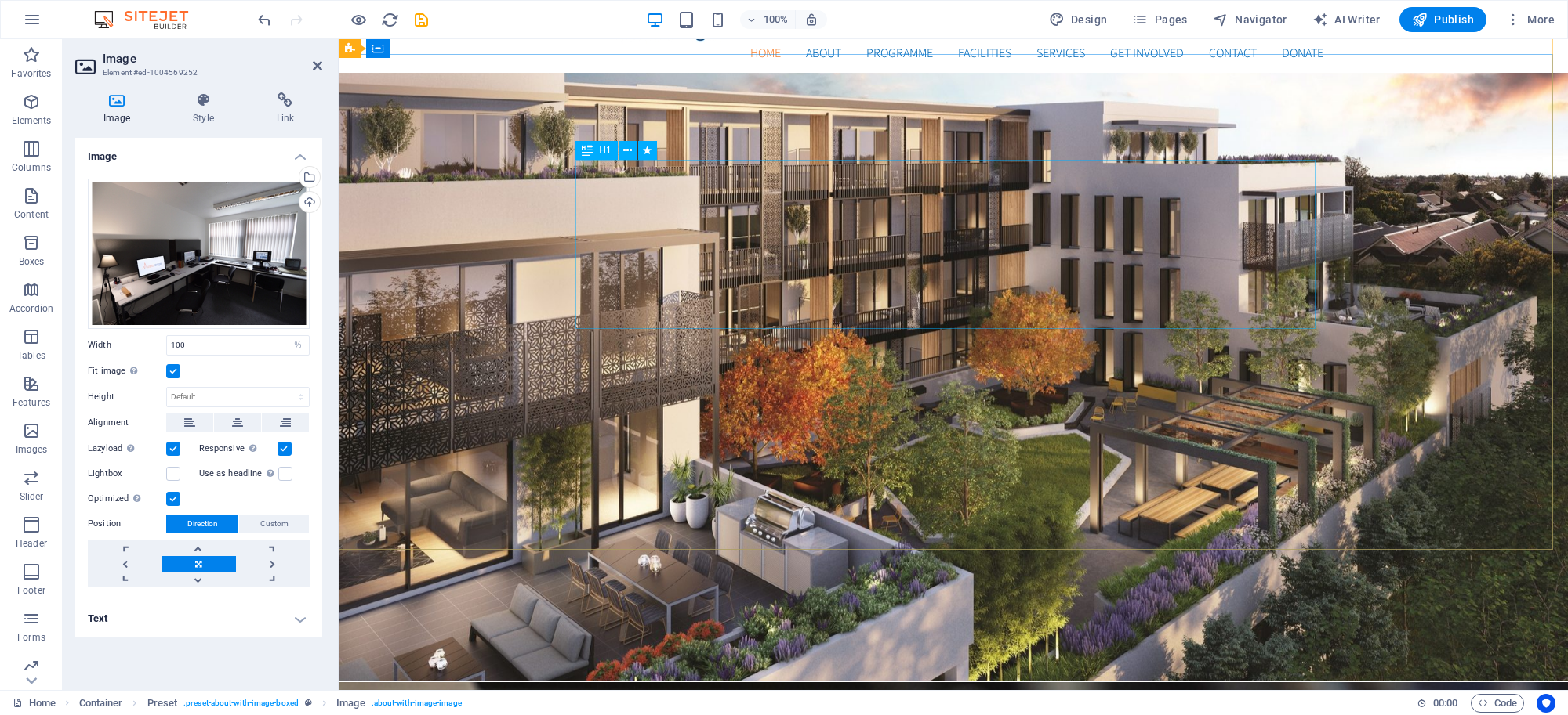
scroll to position [49, 0]
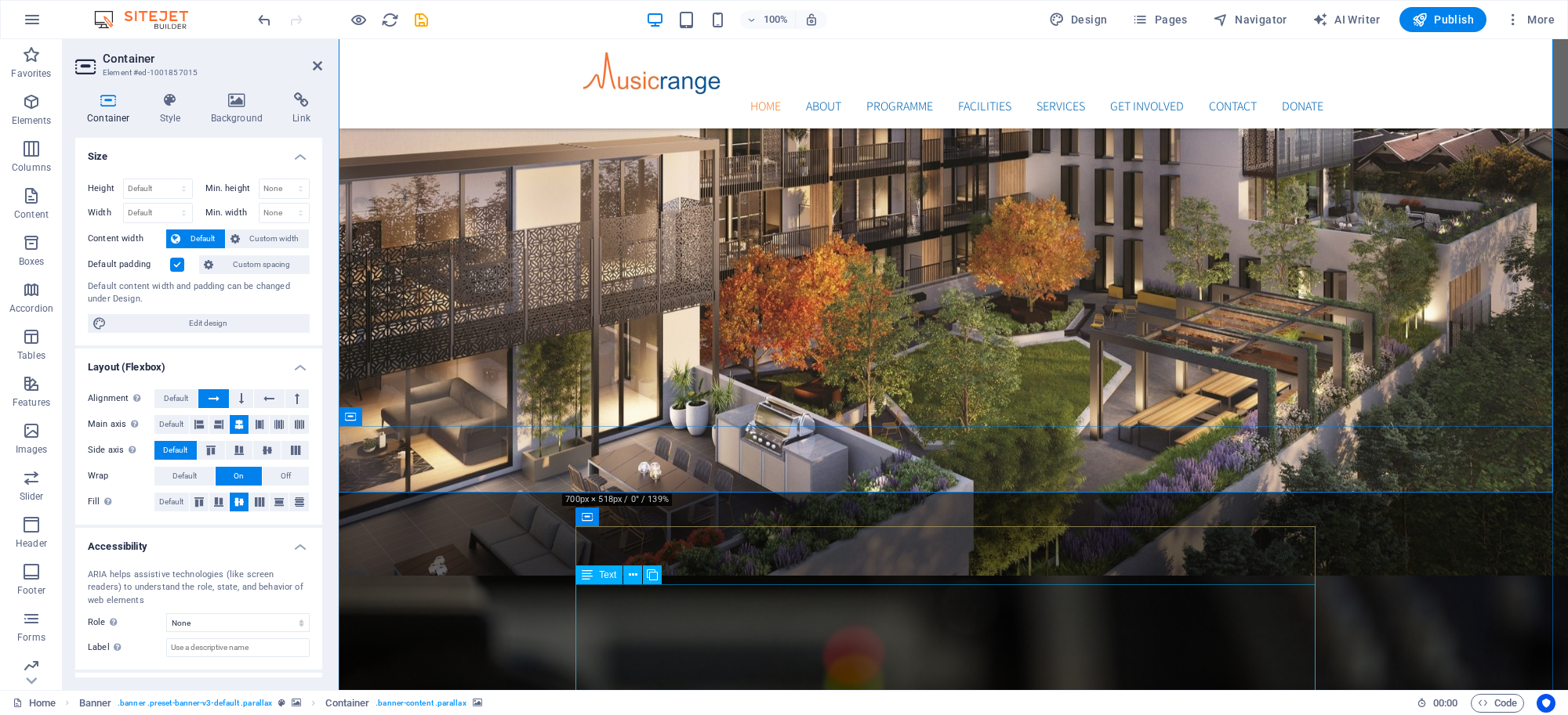
scroll to position [196, 0]
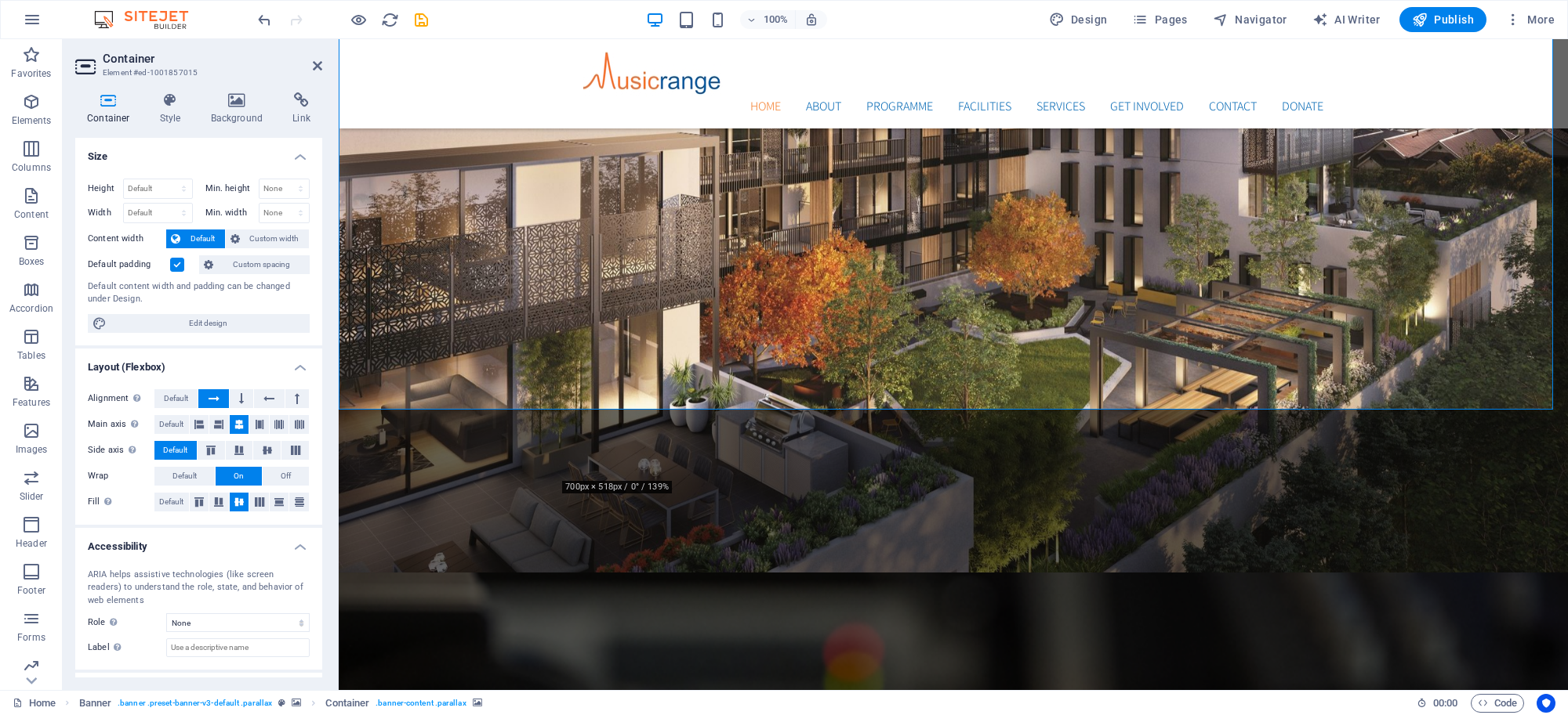
click at [409, 16] on div at bounding box center [343, 20] width 175 height 25
click at [413, 16] on icon "save" at bounding box center [421, 20] width 18 height 18
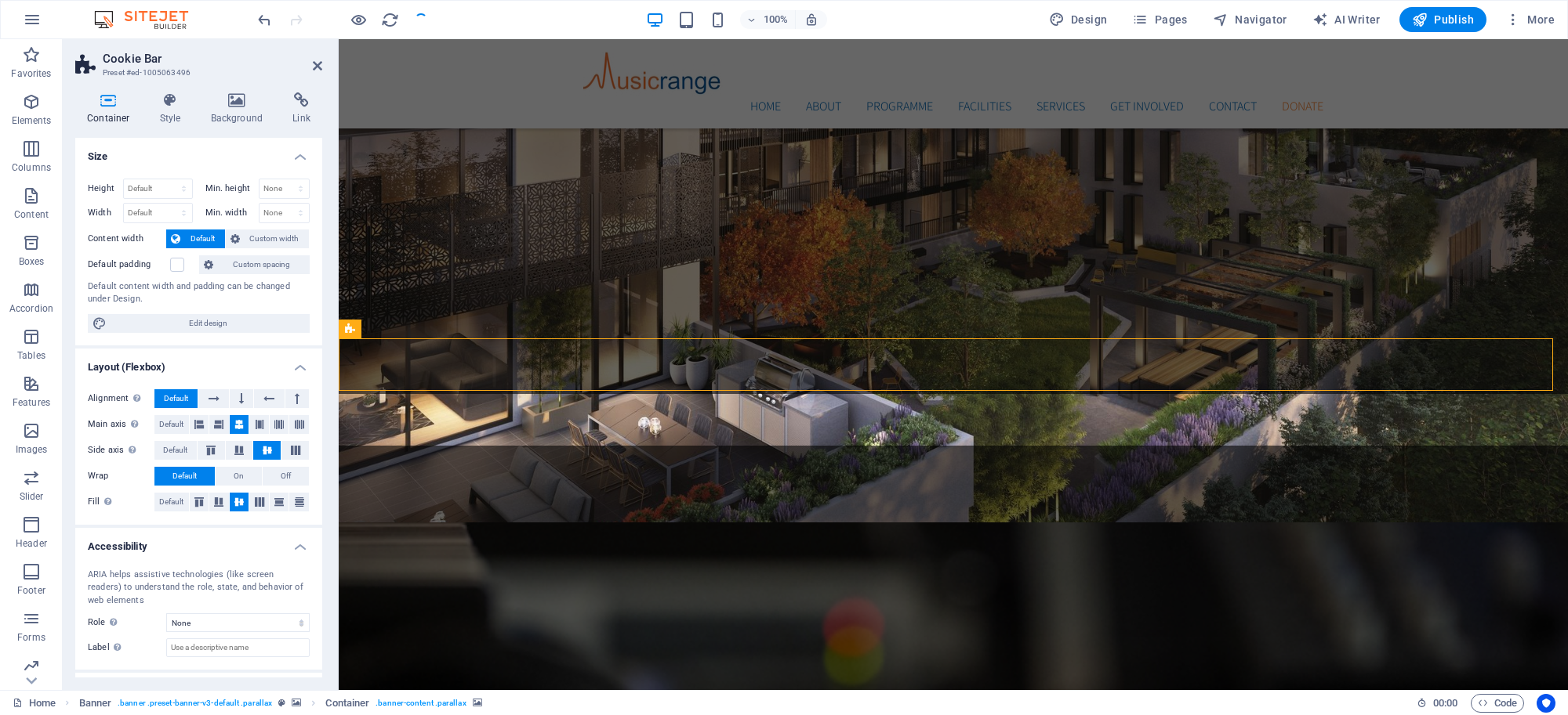
scroll to position [5367, 0]
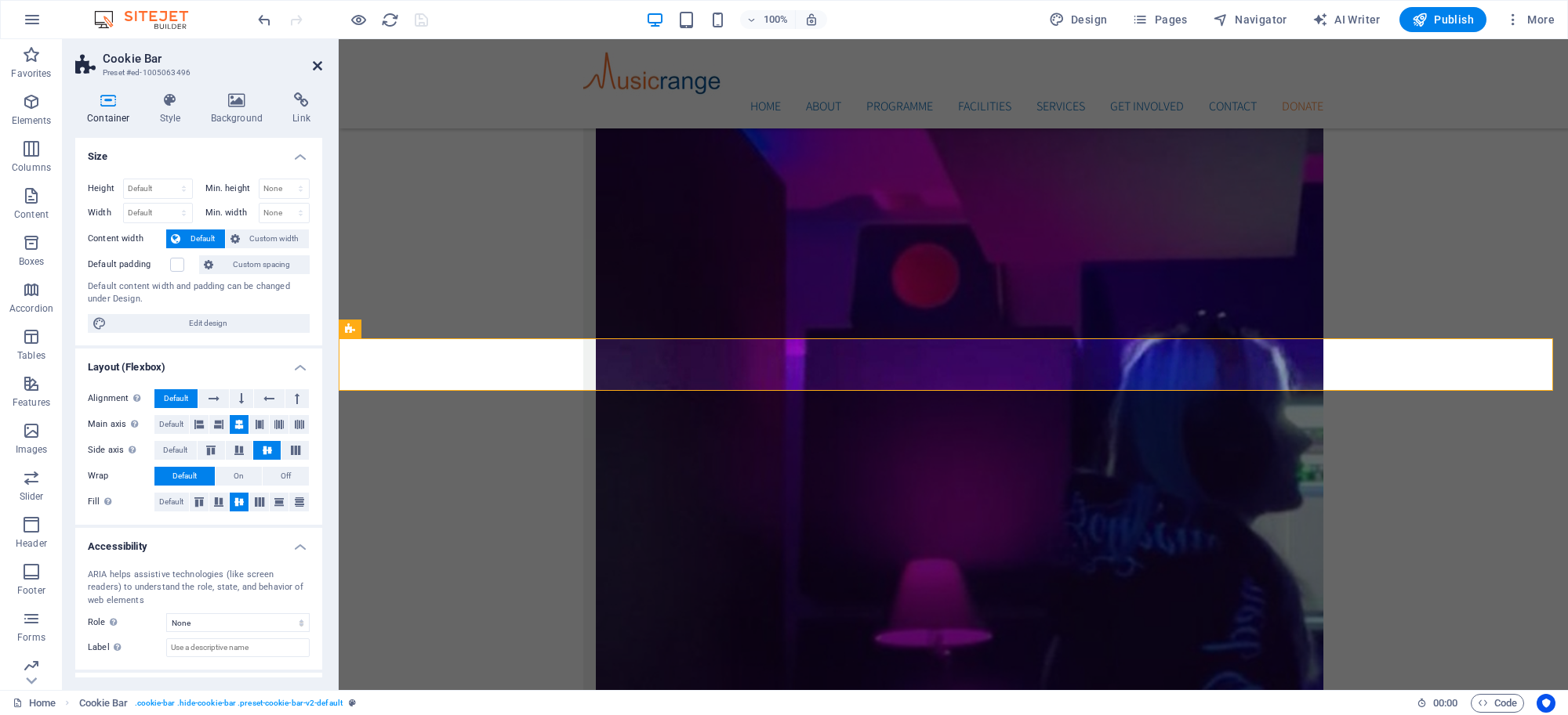
click at [316, 62] on icon at bounding box center [317, 66] width 9 height 13
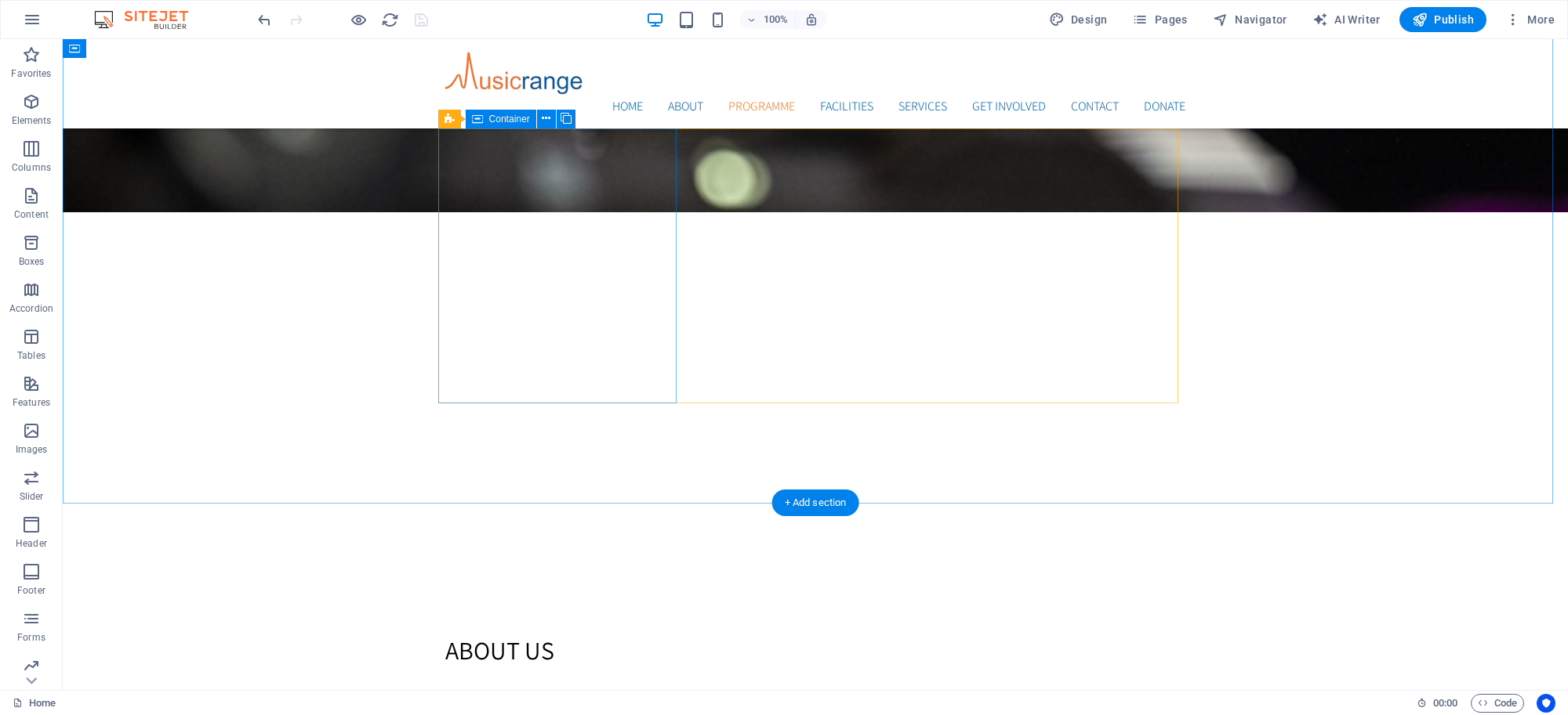
scroll to position [1256, 0]
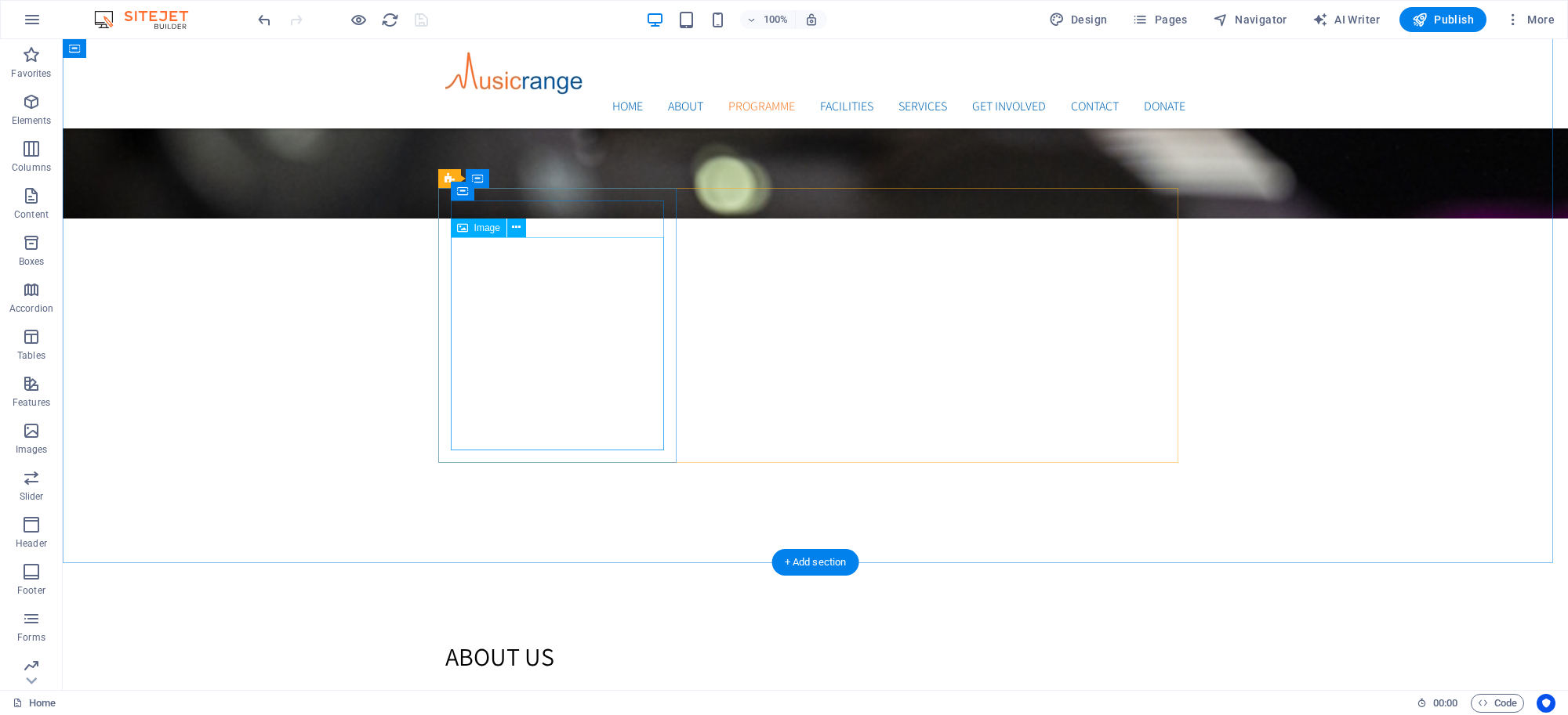
drag, startPoint x: 585, startPoint y: 304, endPoint x: 308, endPoint y: 304, distance: 277.0
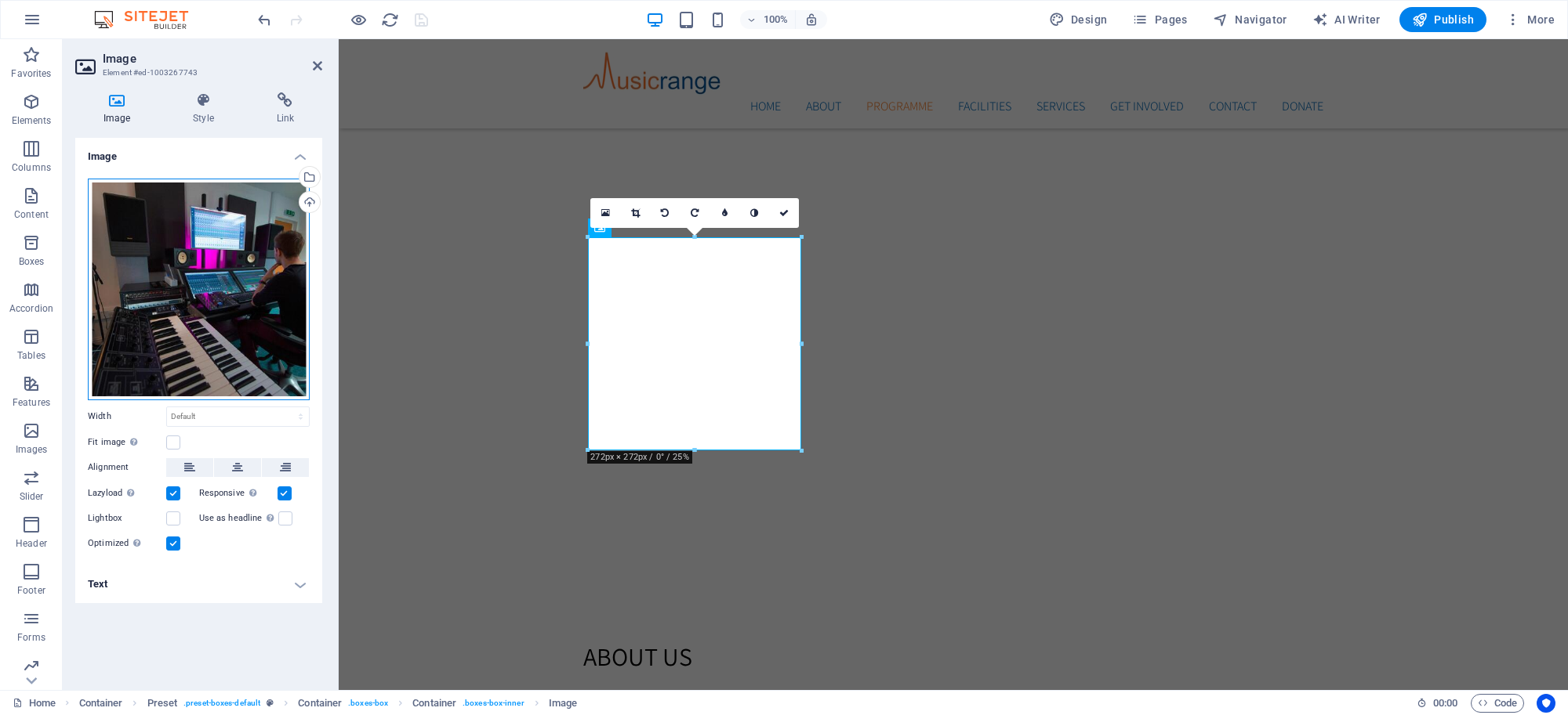
click at [244, 279] on div "Drag files here, click to choose files or select files from Files or our free s…" at bounding box center [198, 289] width 222 height 222
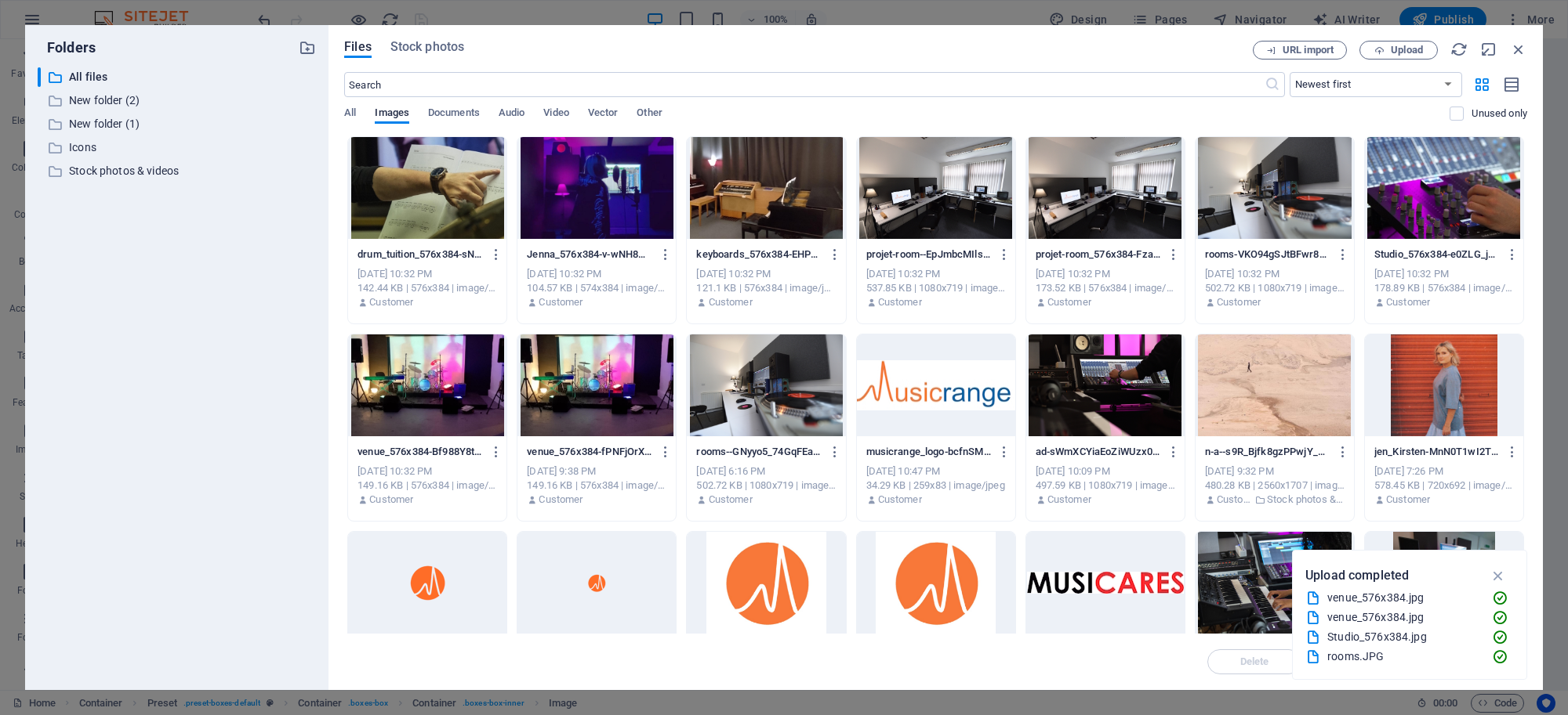
click at [1388, 182] on div at bounding box center [1444, 188] width 159 height 102
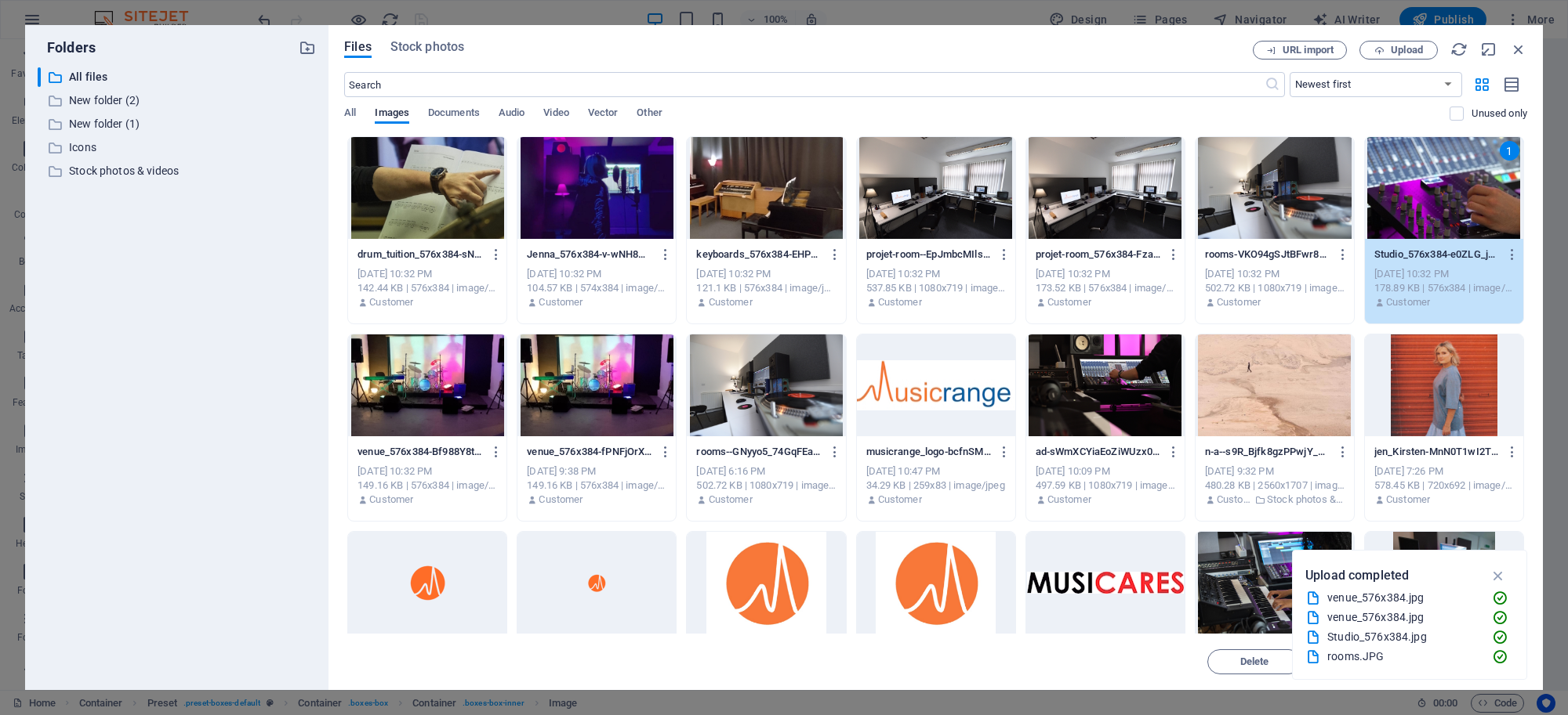
click at [1388, 182] on div "1" at bounding box center [1444, 188] width 159 height 102
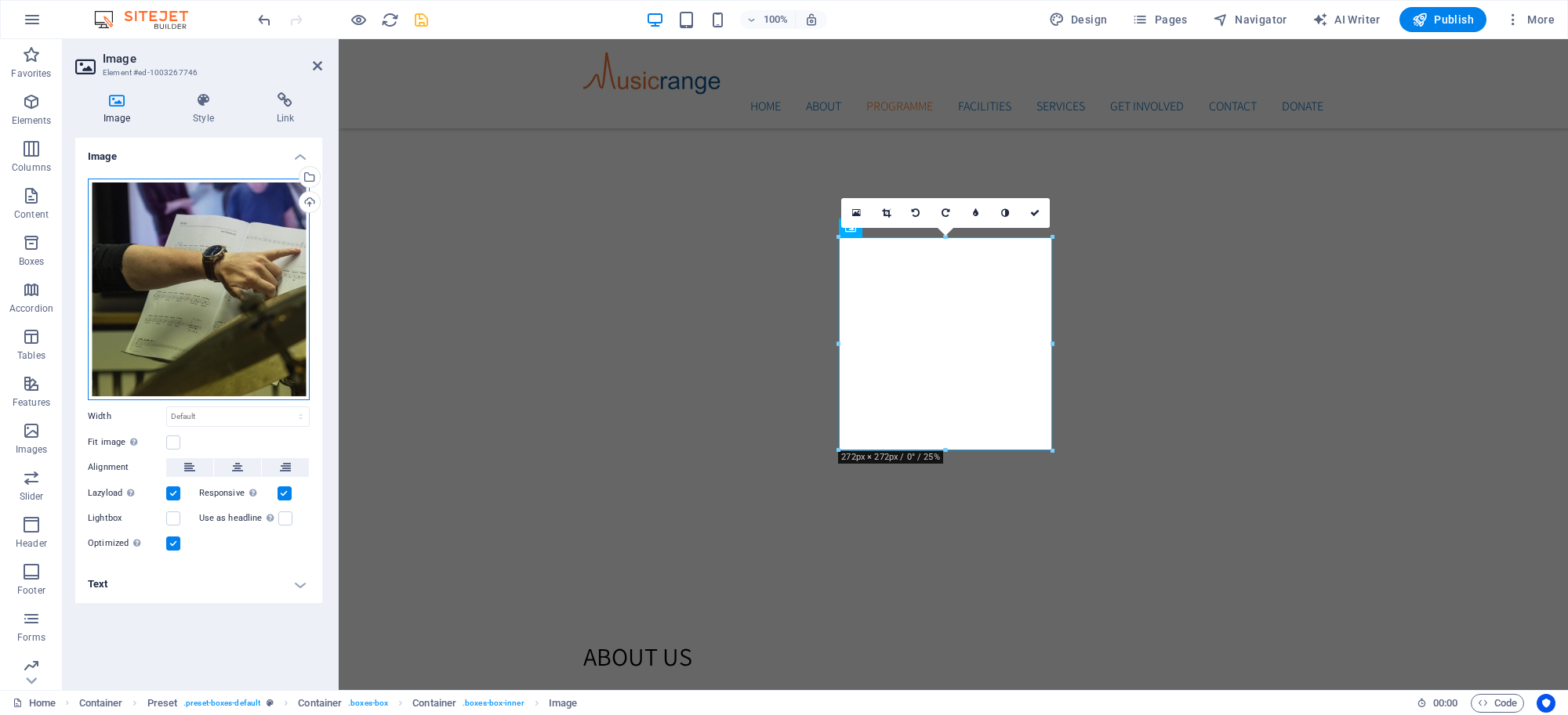
click at [232, 276] on div "Drag files here, click to choose files or select files from Files or our free s…" at bounding box center [198, 289] width 222 height 222
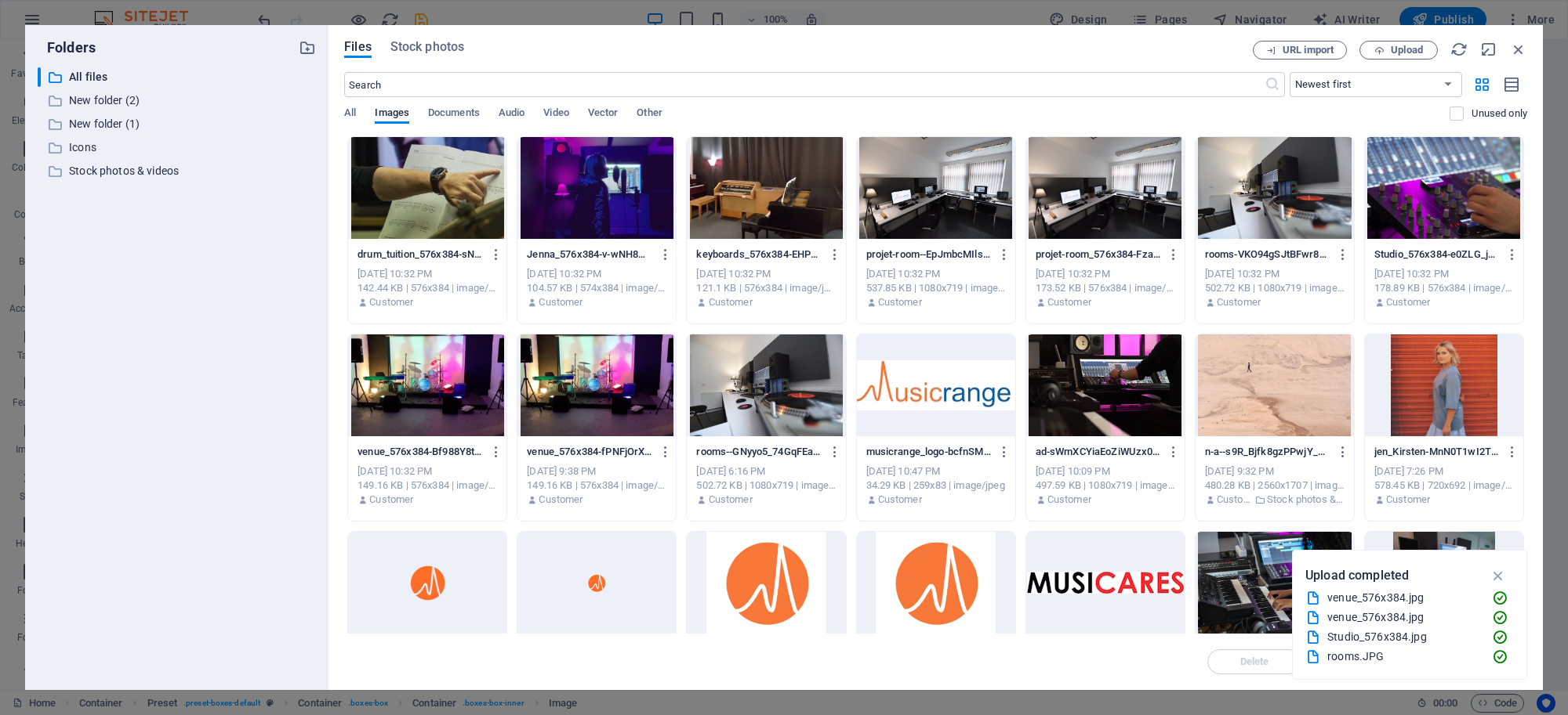
click at [1461, 158] on div at bounding box center [1444, 188] width 159 height 102
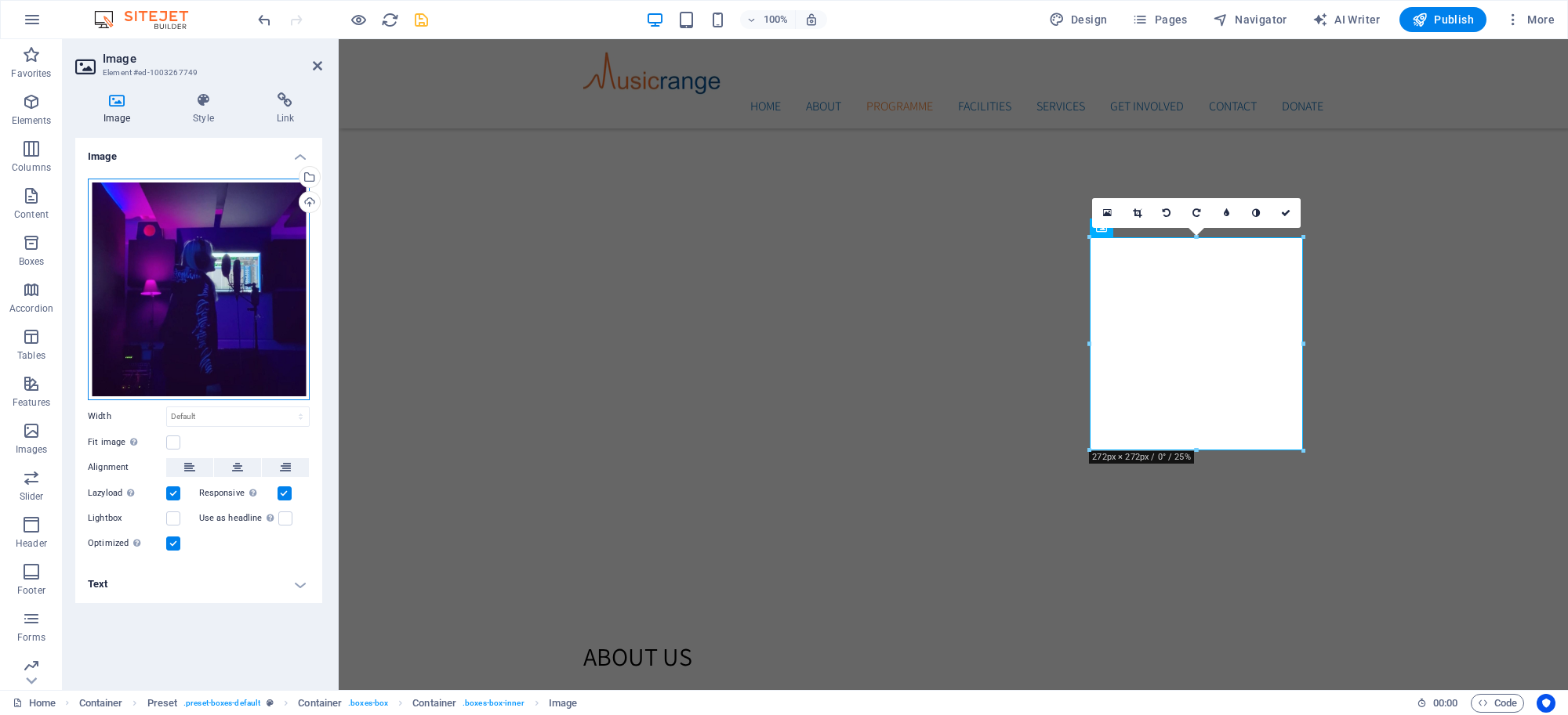
click at [298, 273] on div "Drag files here, click to choose files or select files from Files or our free s…" at bounding box center [198, 289] width 222 height 222
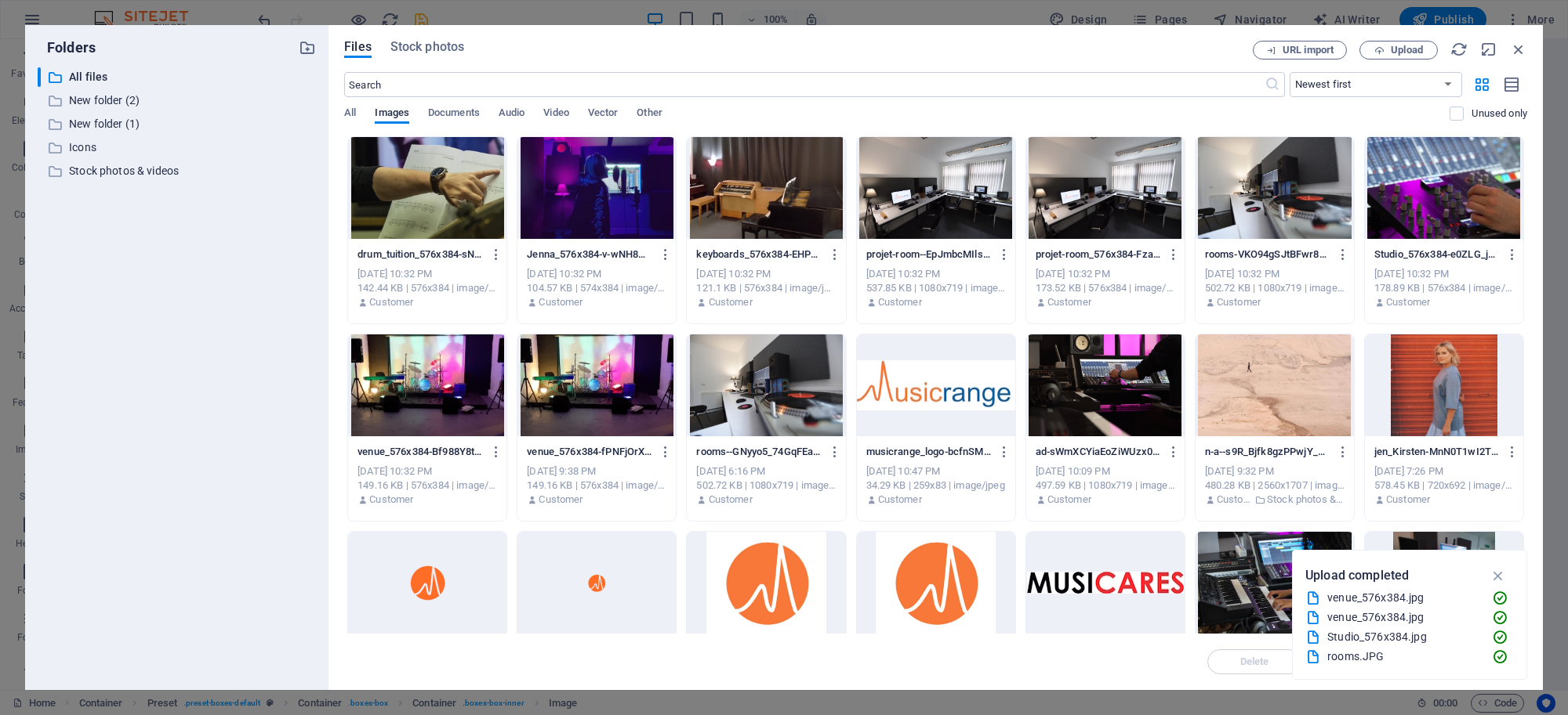
click at [298, 273] on div "​ All files All files ​ New folder (2) New folder (2) ​ New folder (1) New fold…" at bounding box center [177, 372] width 278 height 610
click at [1443, 159] on div at bounding box center [1444, 188] width 159 height 102
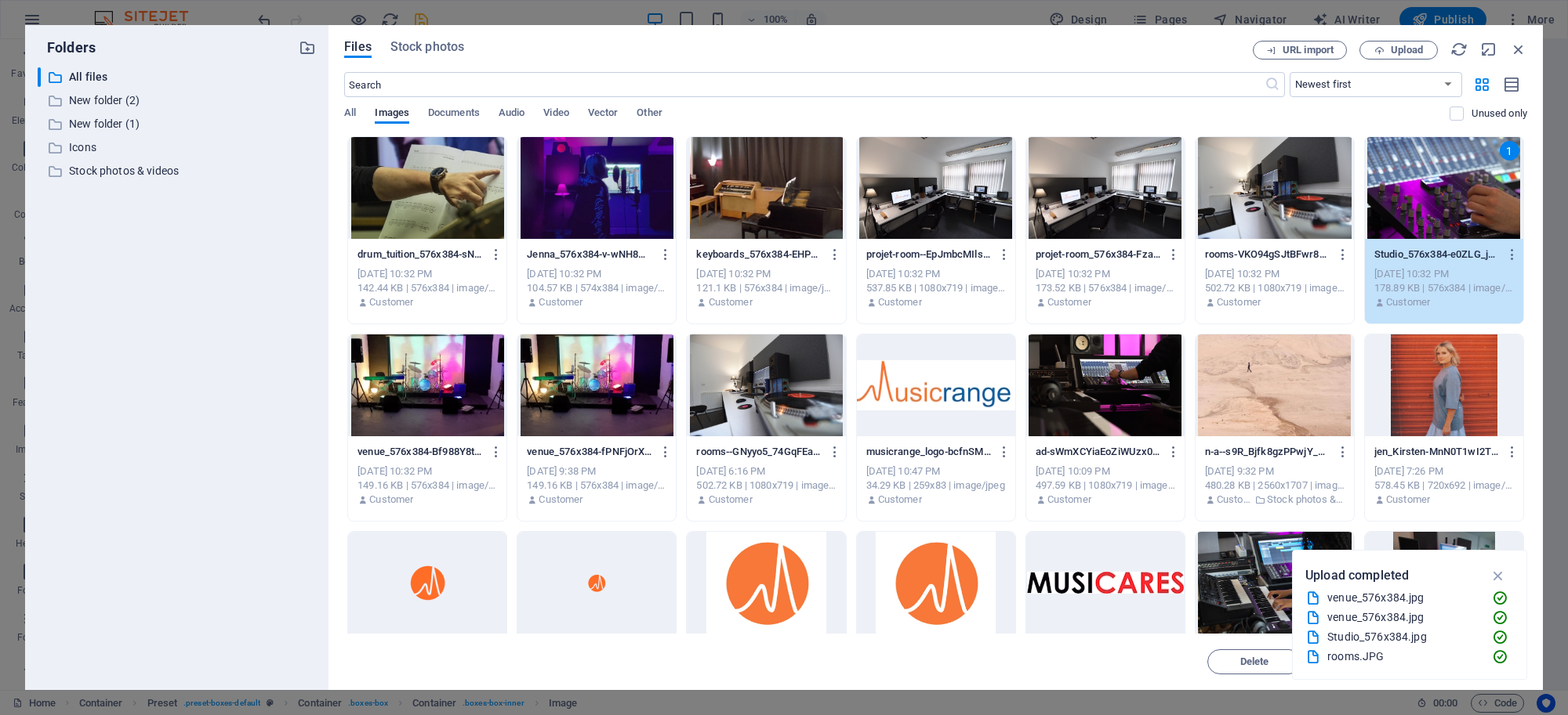
click at [1443, 159] on div "1" at bounding box center [1444, 188] width 159 height 102
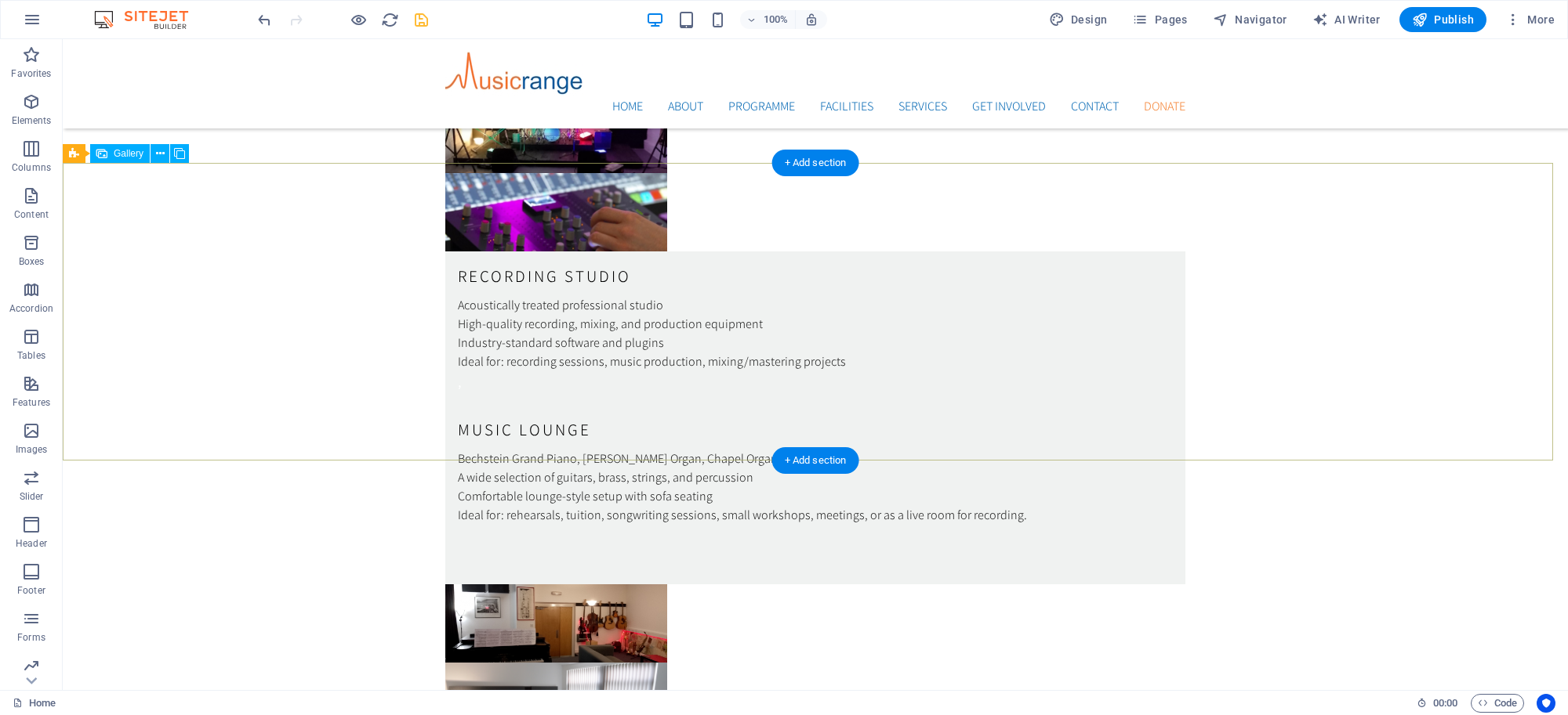
scroll to position [4270, 0]
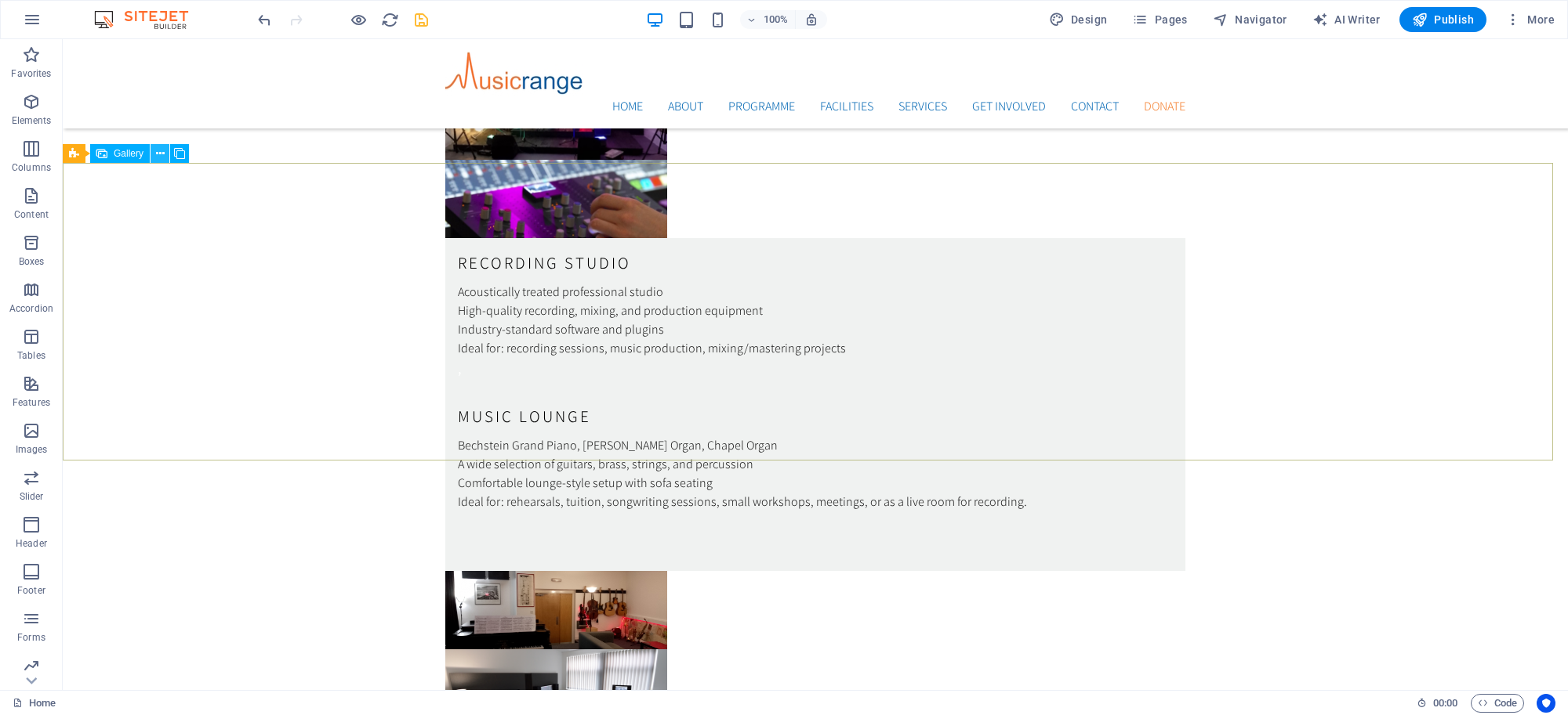
click at [156, 157] on icon at bounding box center [160, 154] width 9 height 17
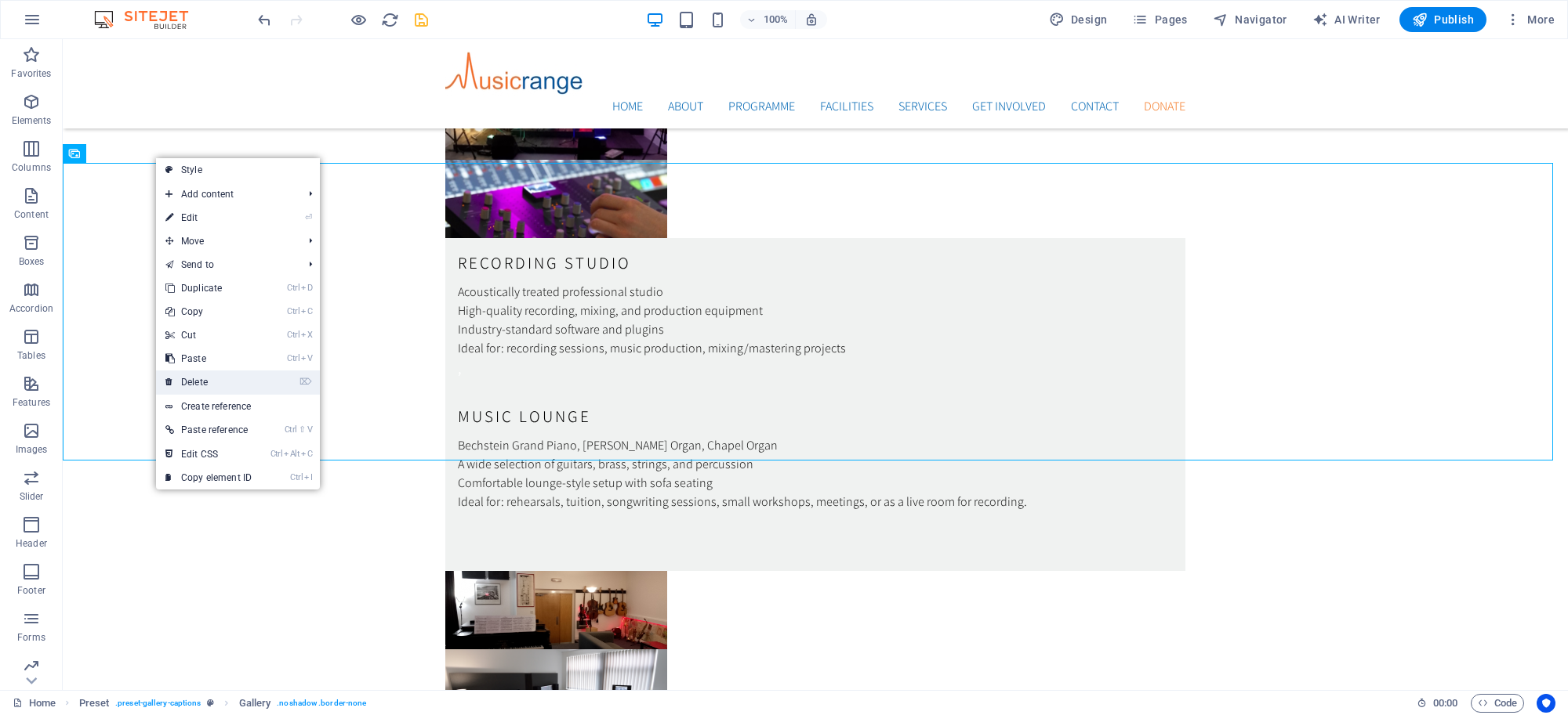
click at [197, 371] on link "⌦ Delete" at bounding box center [208, 383] width 105 height 24
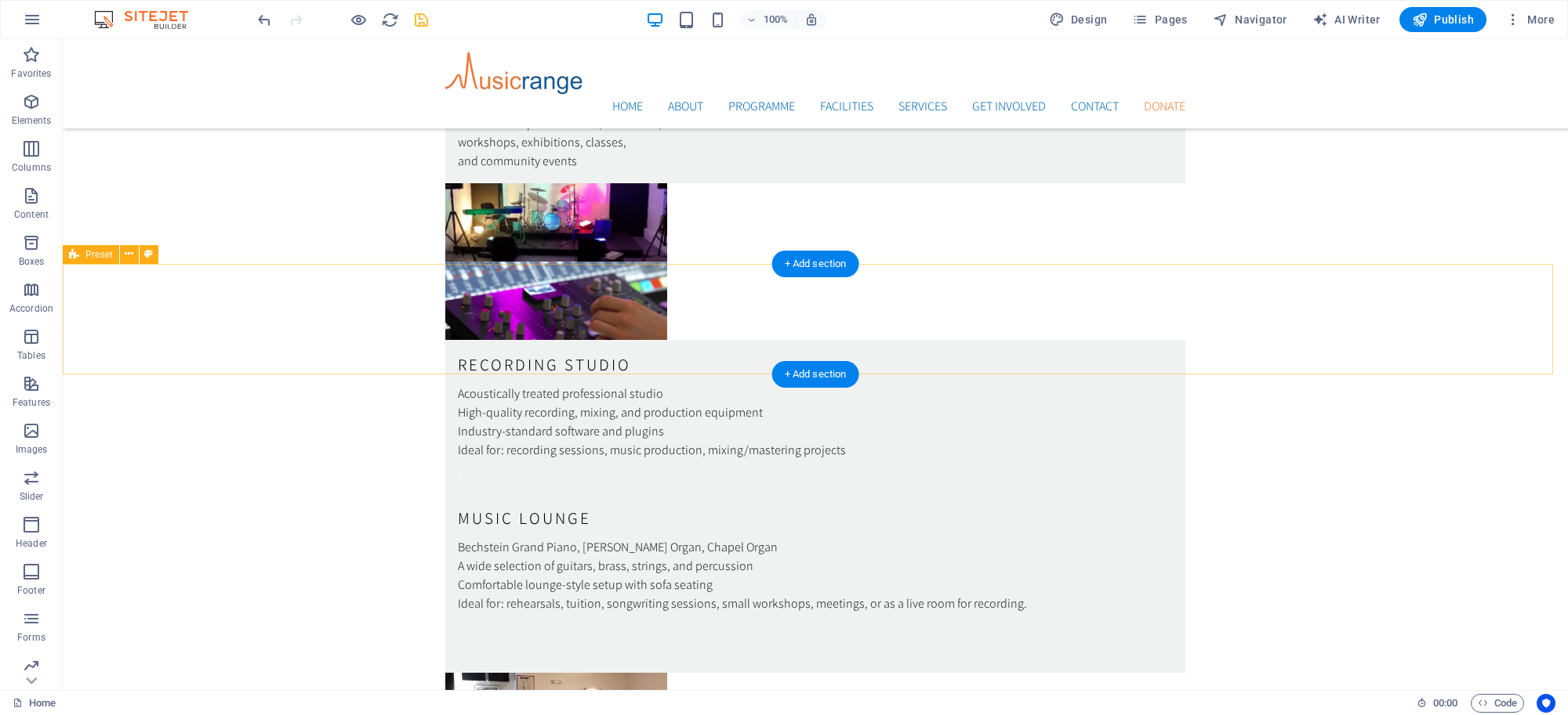
scroll to position [4169, 0]
click at [127, 255] on icon at bounding box center [129, 254] width 9 height 17
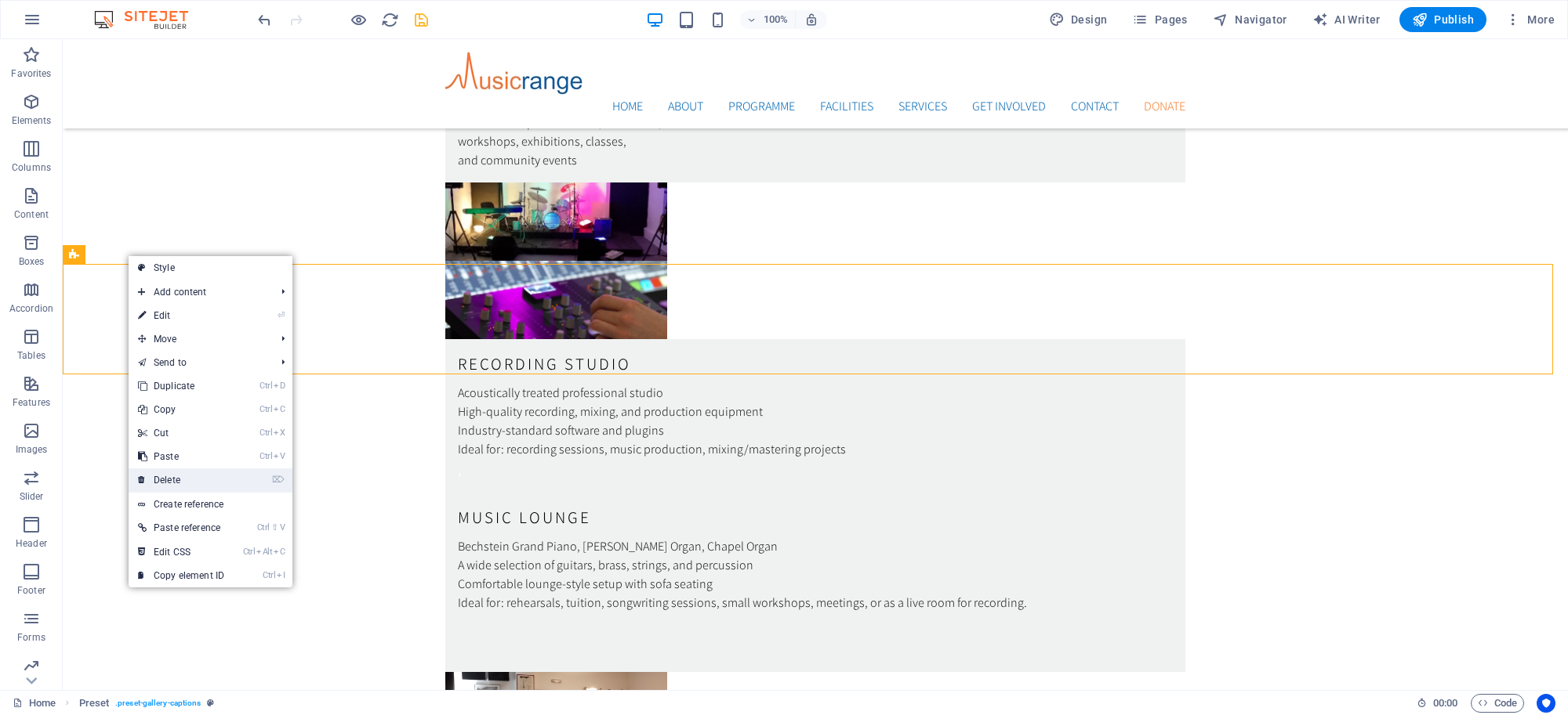
click at [173, 474] on link "⌦ Delete" at bounding box center [181, 481] width 105 height 24
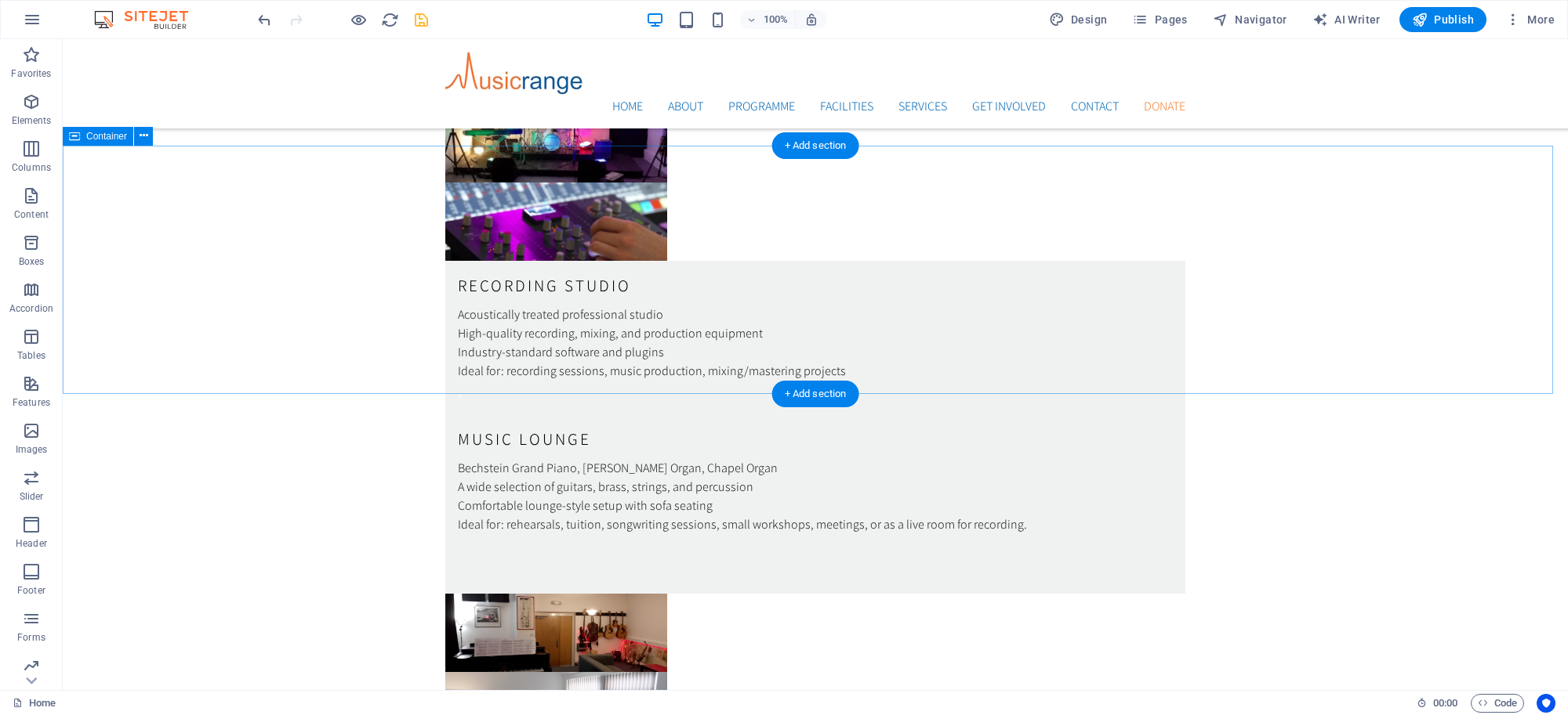
scroll to position [4228, 0]
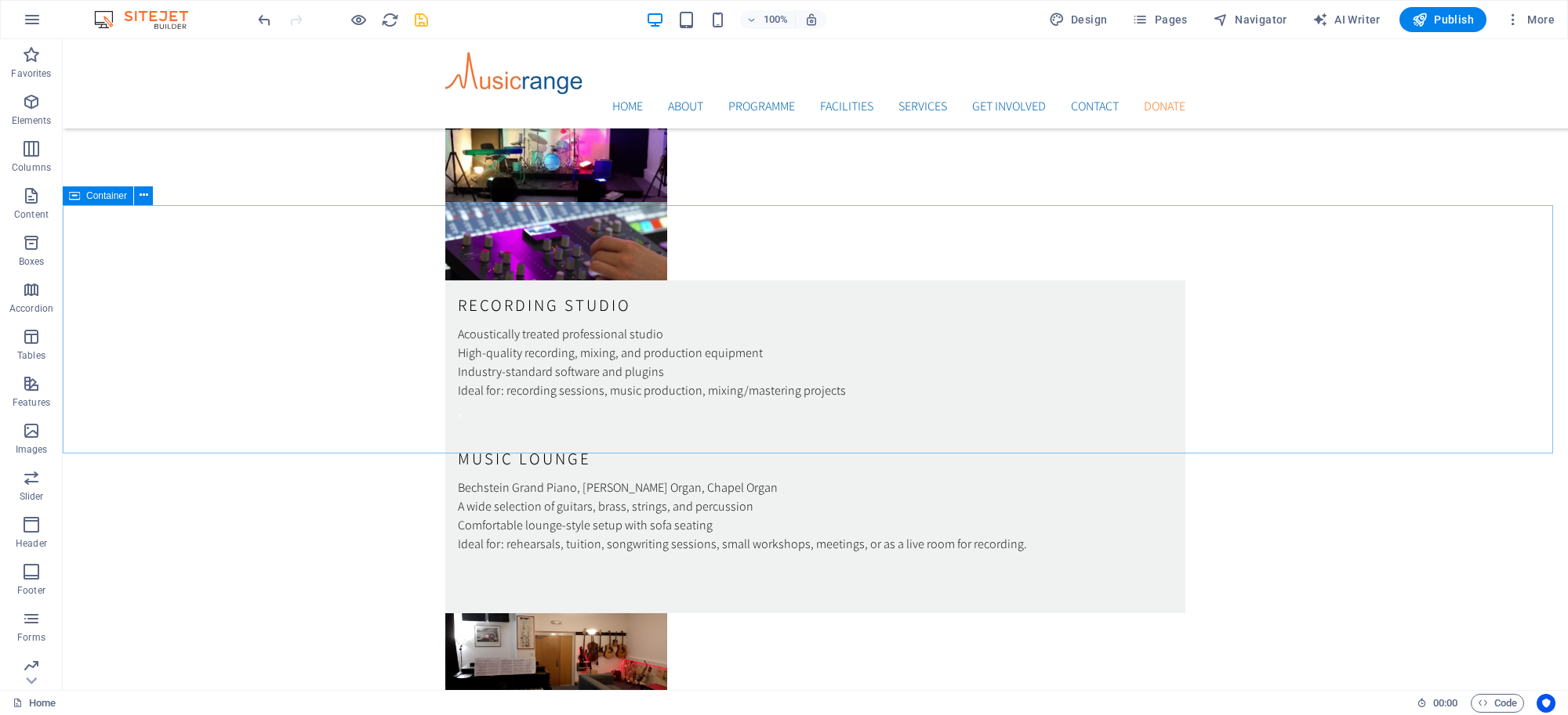
click at [107, 194] on span "Container" at bounding box center [107, 196] width 41 height 9
click at [107, 193] on span "Container" at bounding box center [107, 196] width 41 height 9
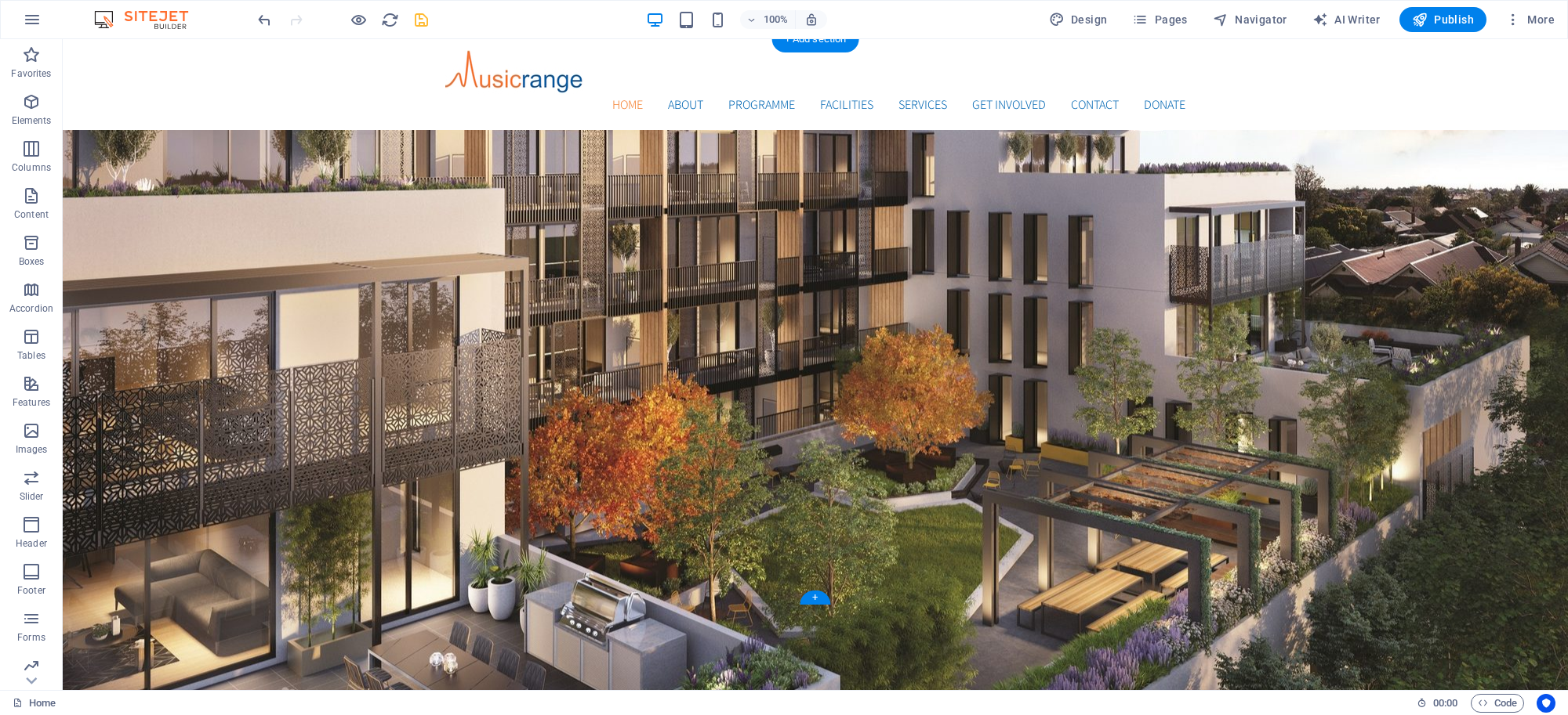
scroll to position [0, 0]
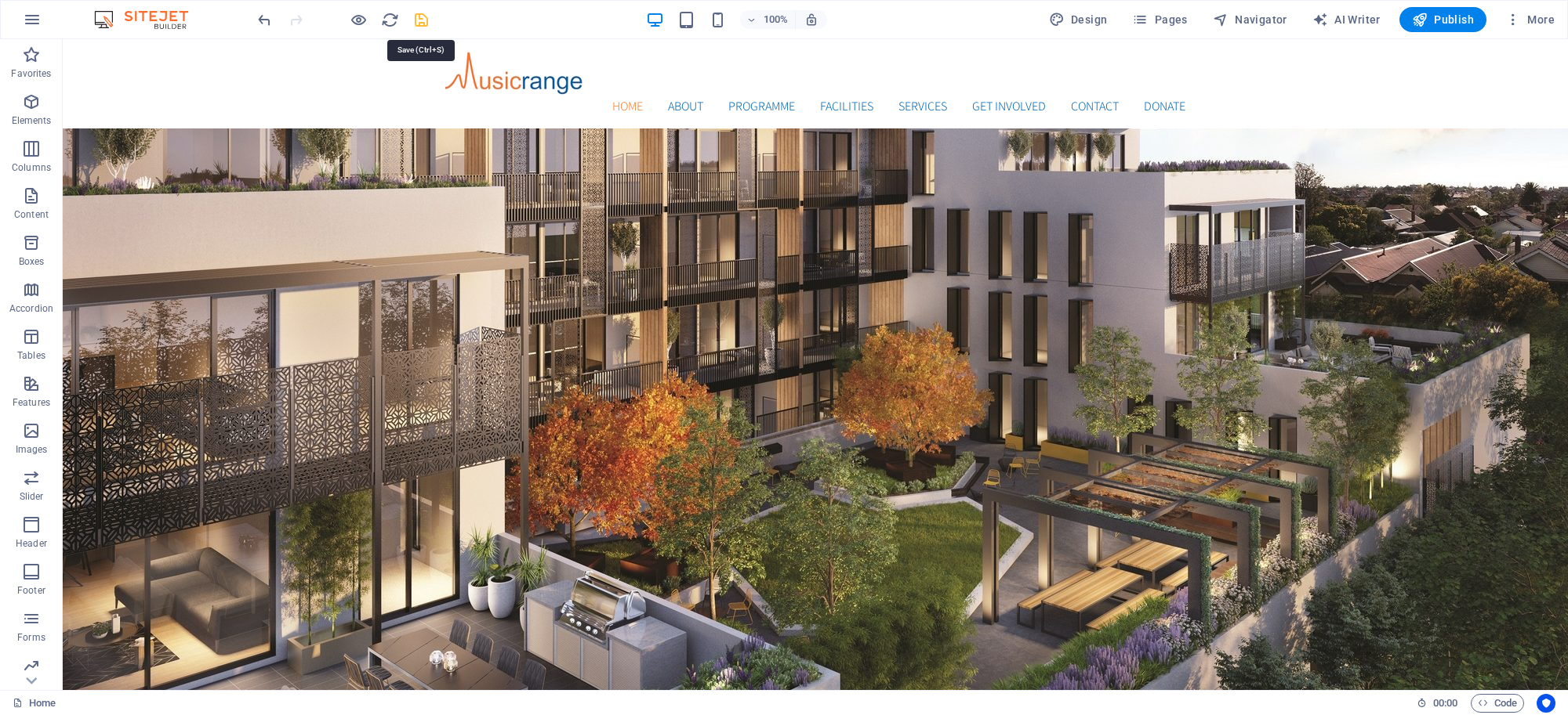
click at [419, 20] on icon "save" at bounding box center [421, 20] width 18 height 18
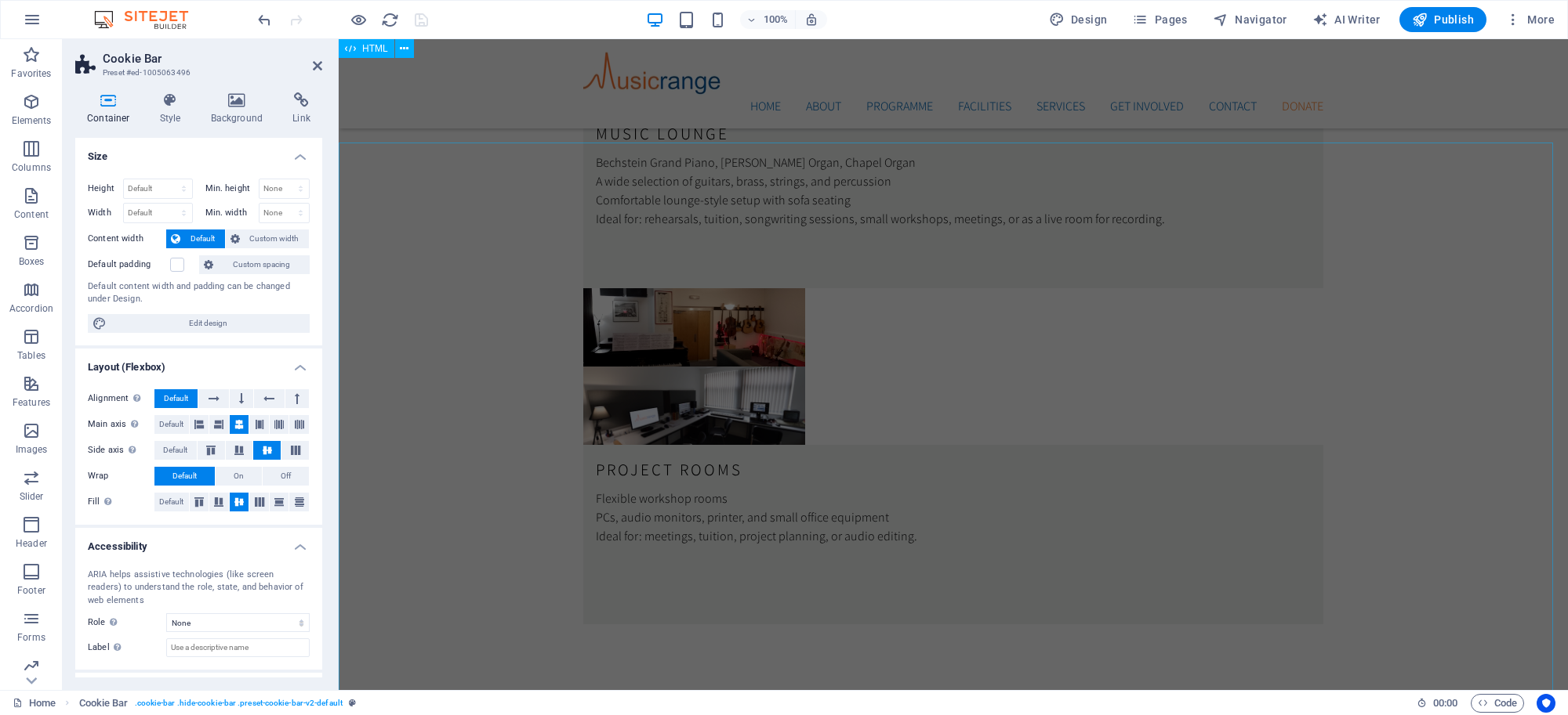
scroll to position [4539, 0]
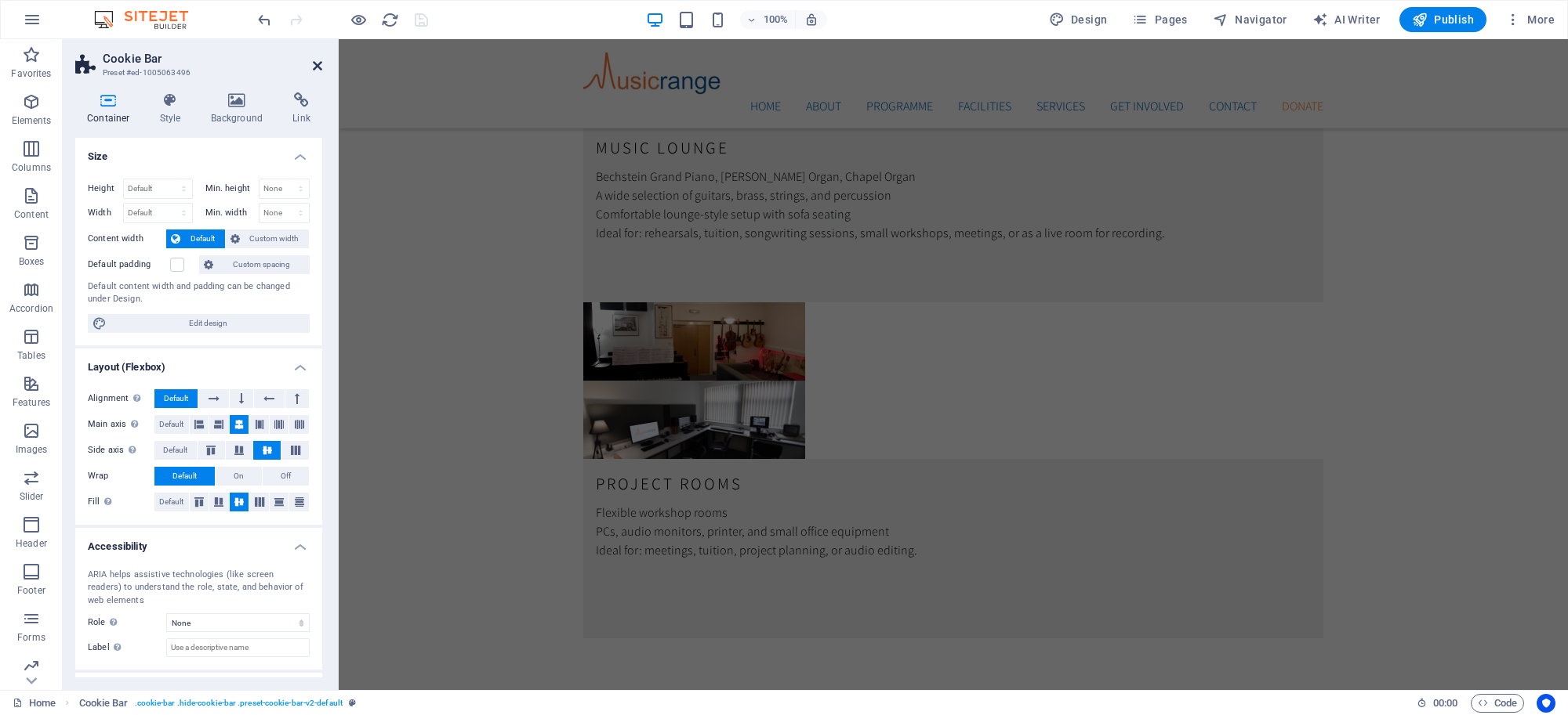
click at [318, 62] on icon at bounding box center [317, 66] width 9 height 13
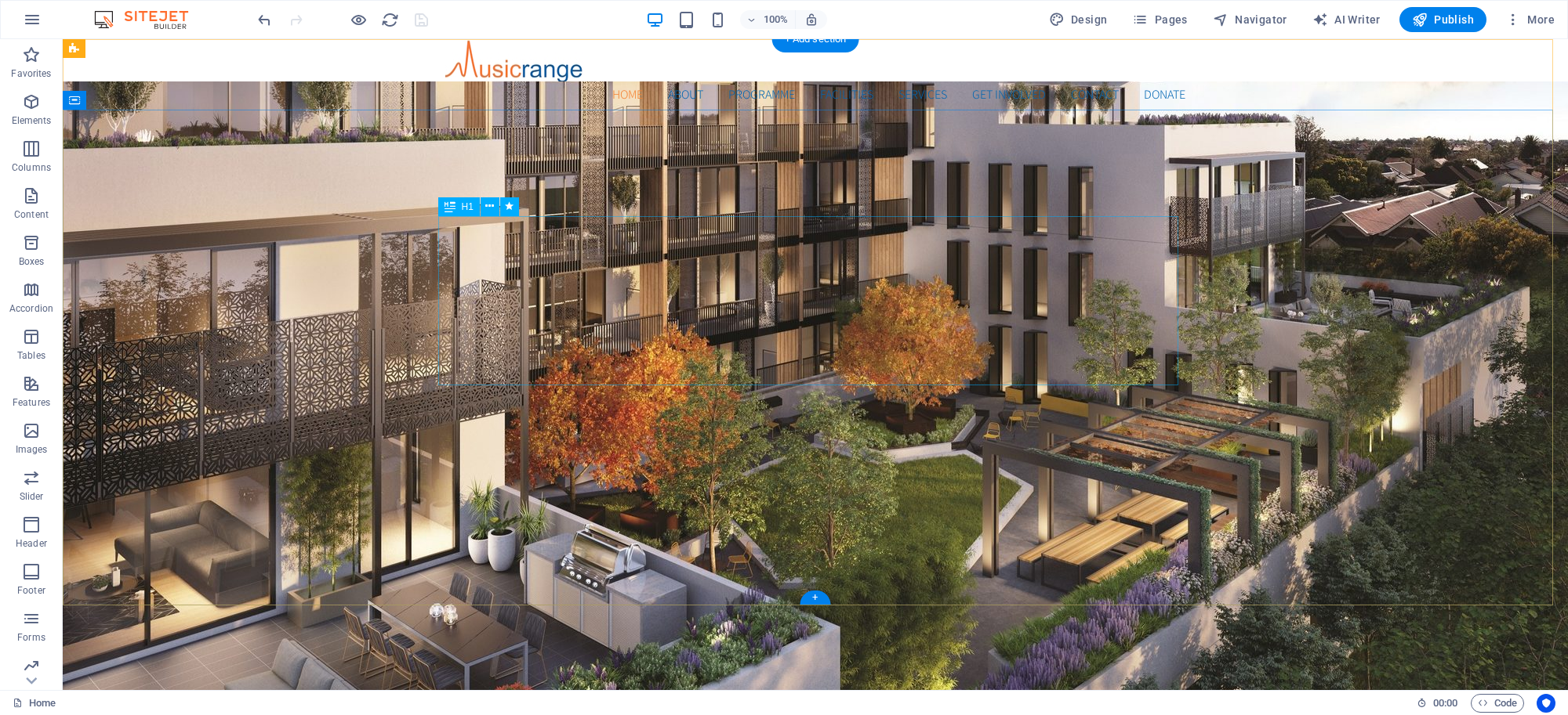
scroll to position [0, 0]
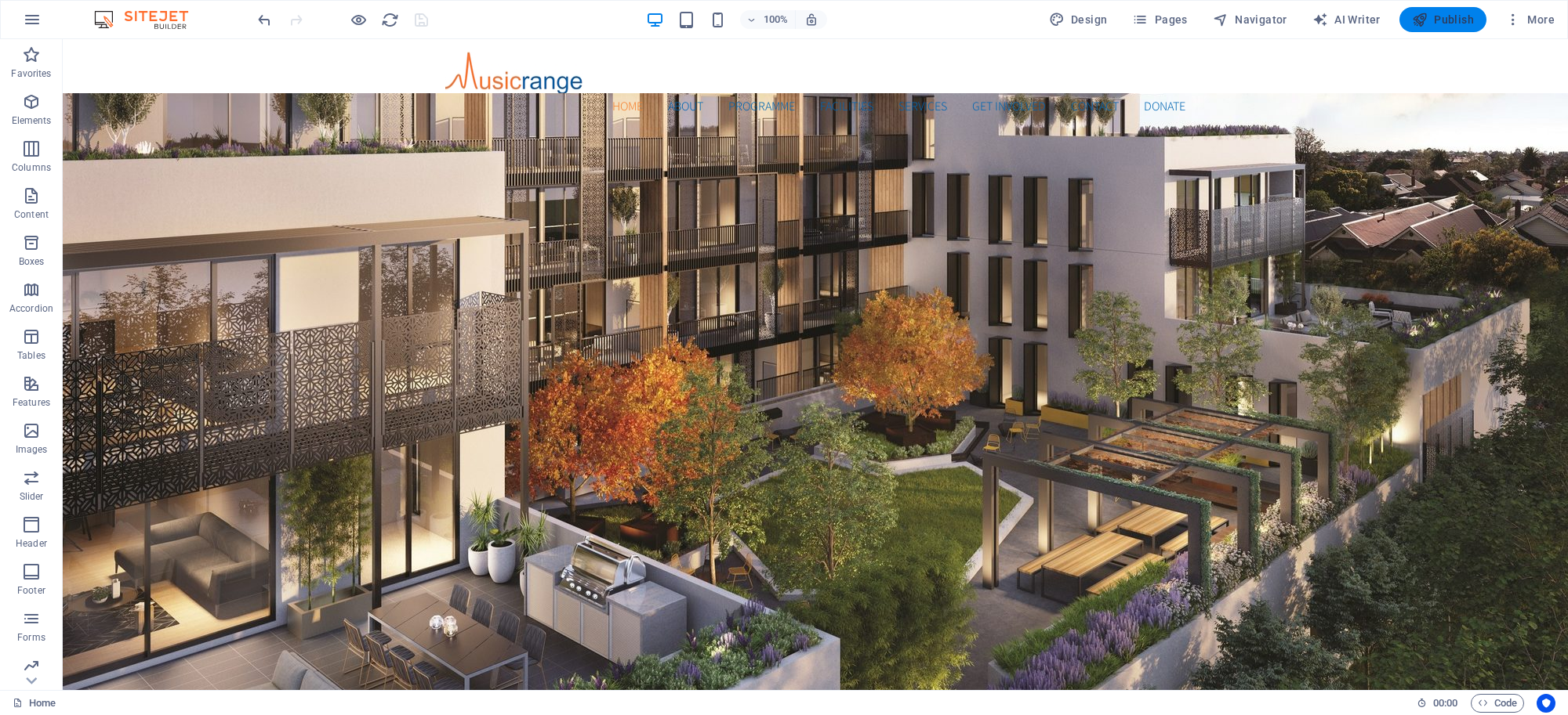
click at [1425, 14] on icon "button" at bounding box center [1420, 20] width 16 height 16
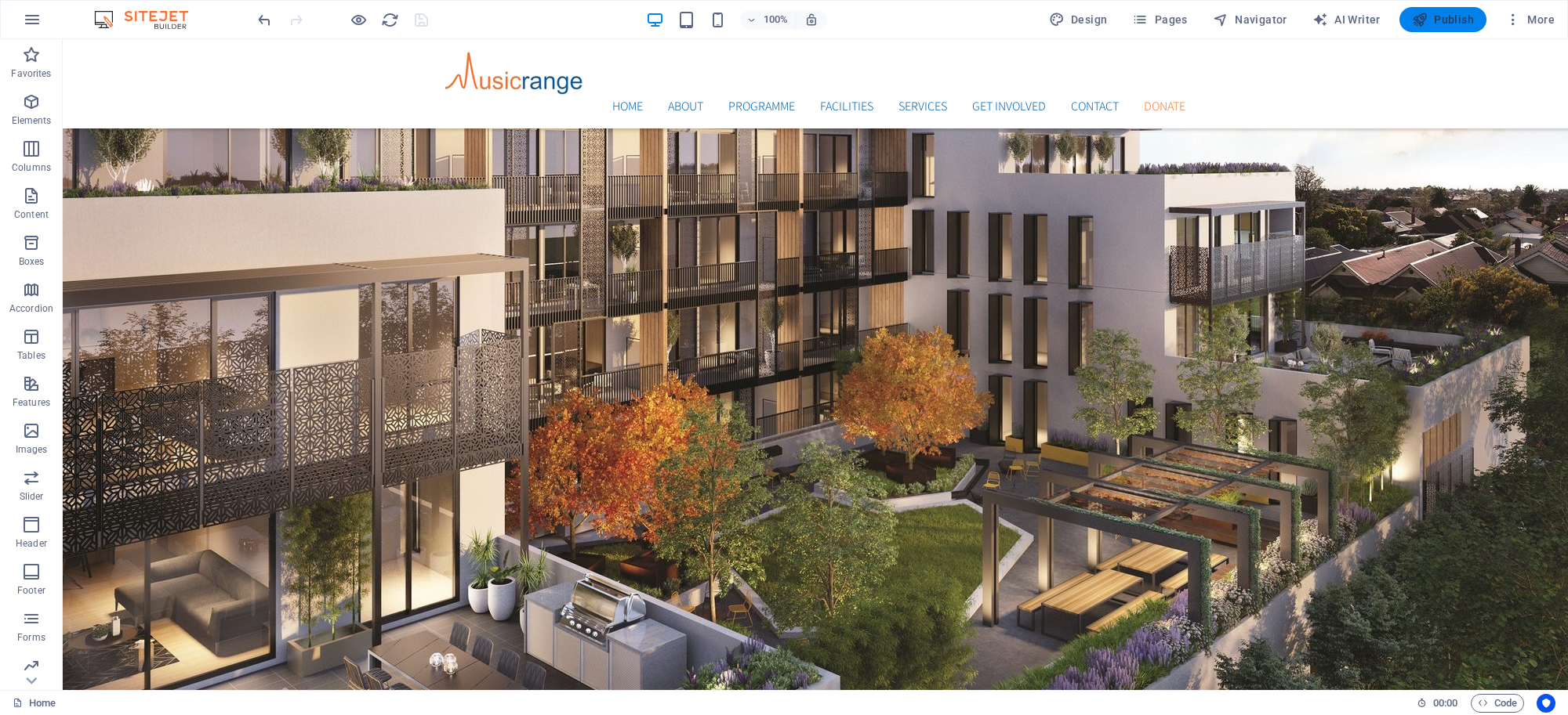
scroll to position [5074, 0]
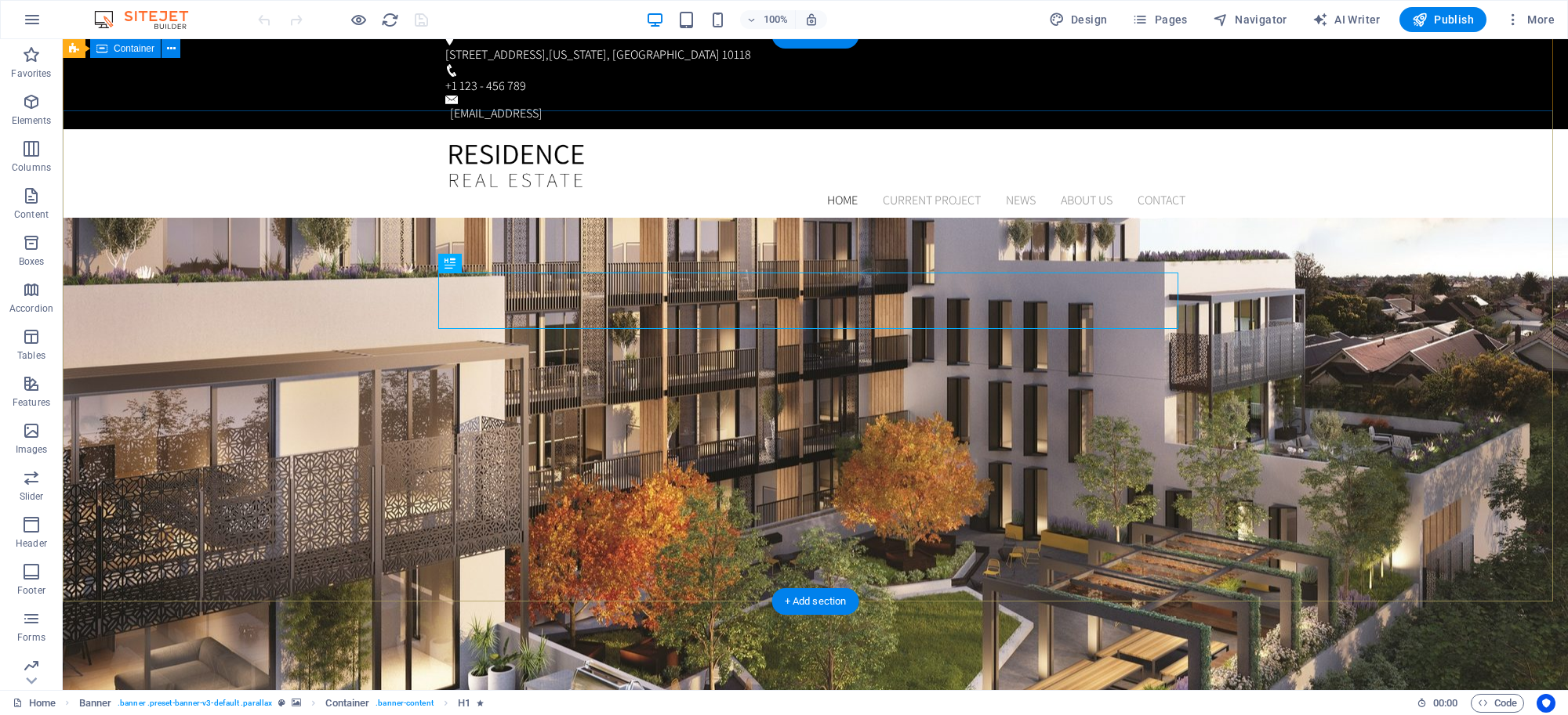
scroll to position [10, 0]
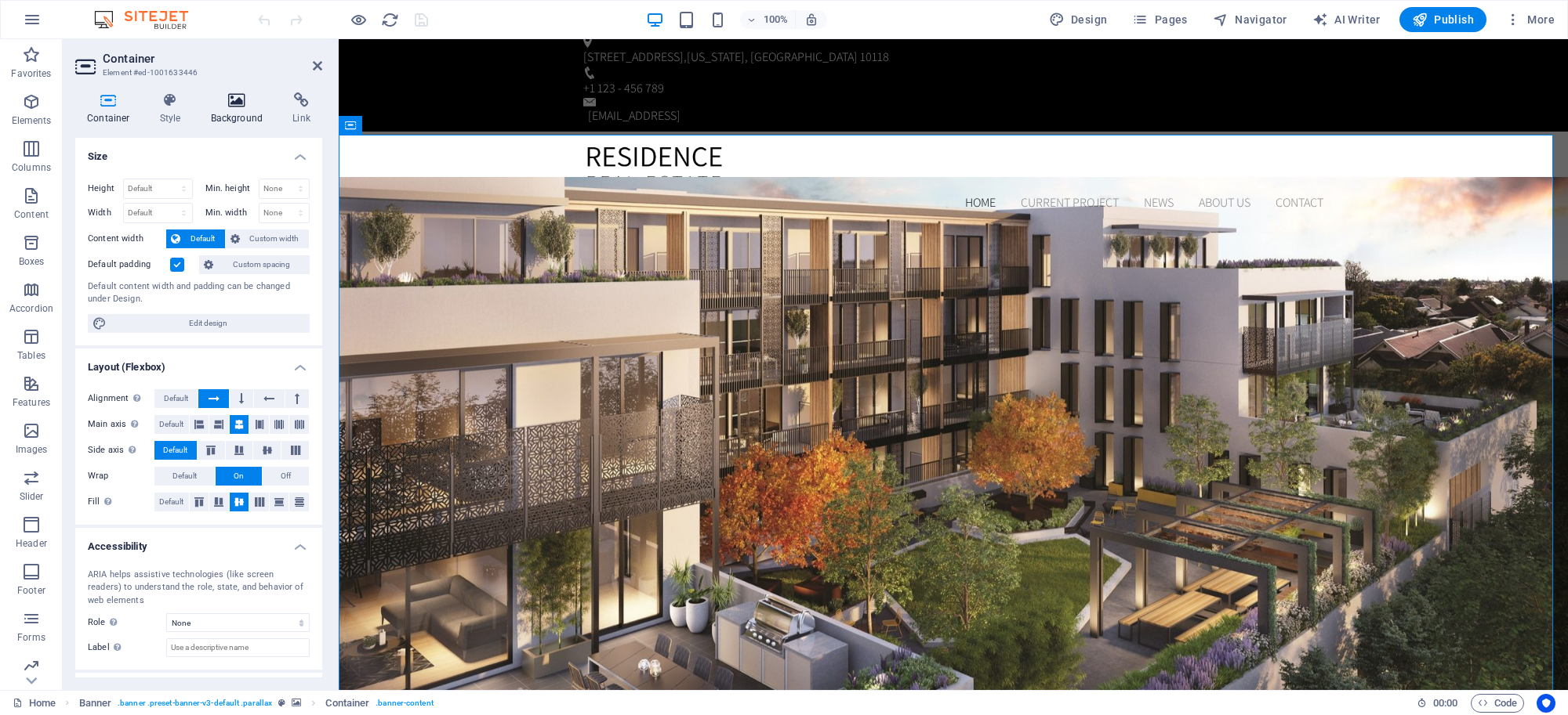
click at [234, 100] on icon at bounding box center [237, 100] width 76 height 16
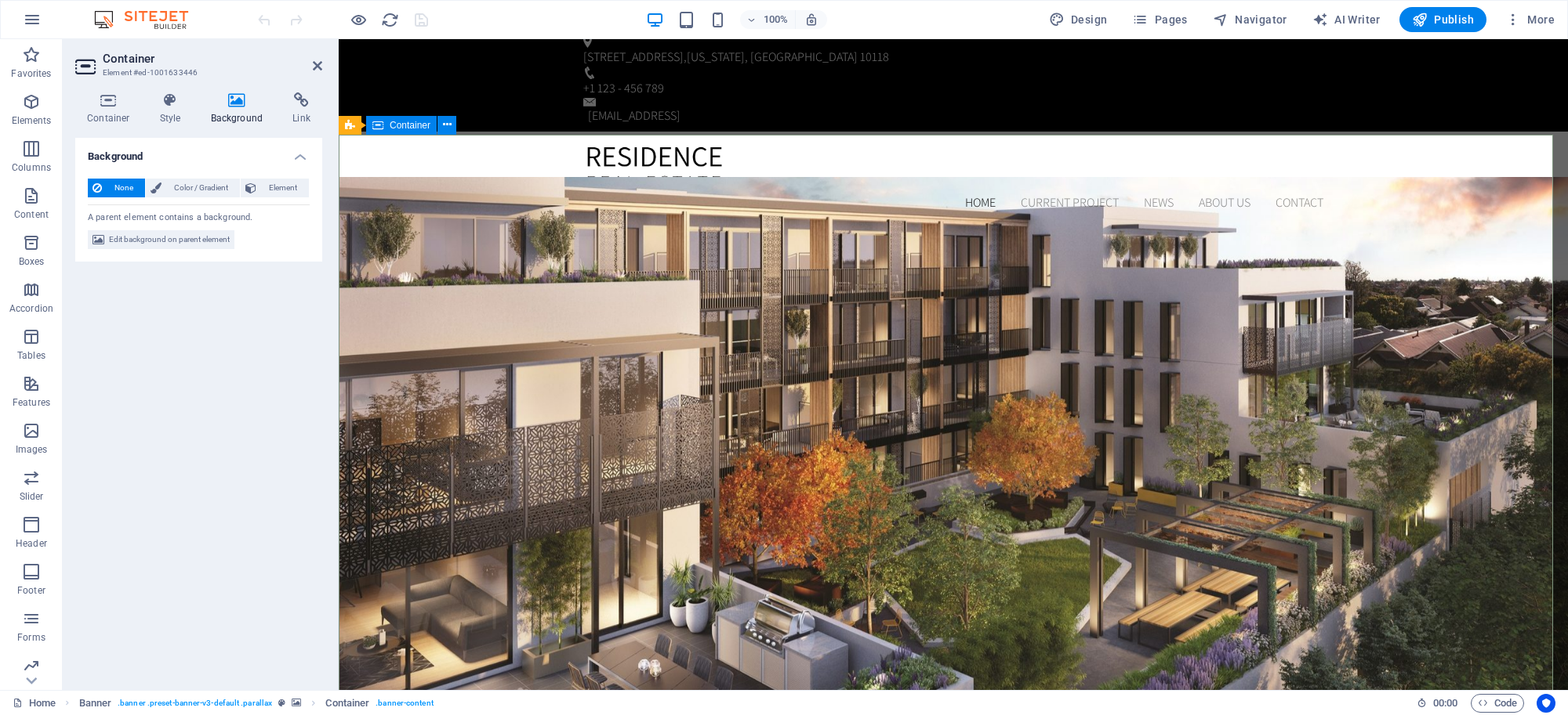
click at [264, 185] on span "Element" at bounding box center [283, 188] width 43 height 19
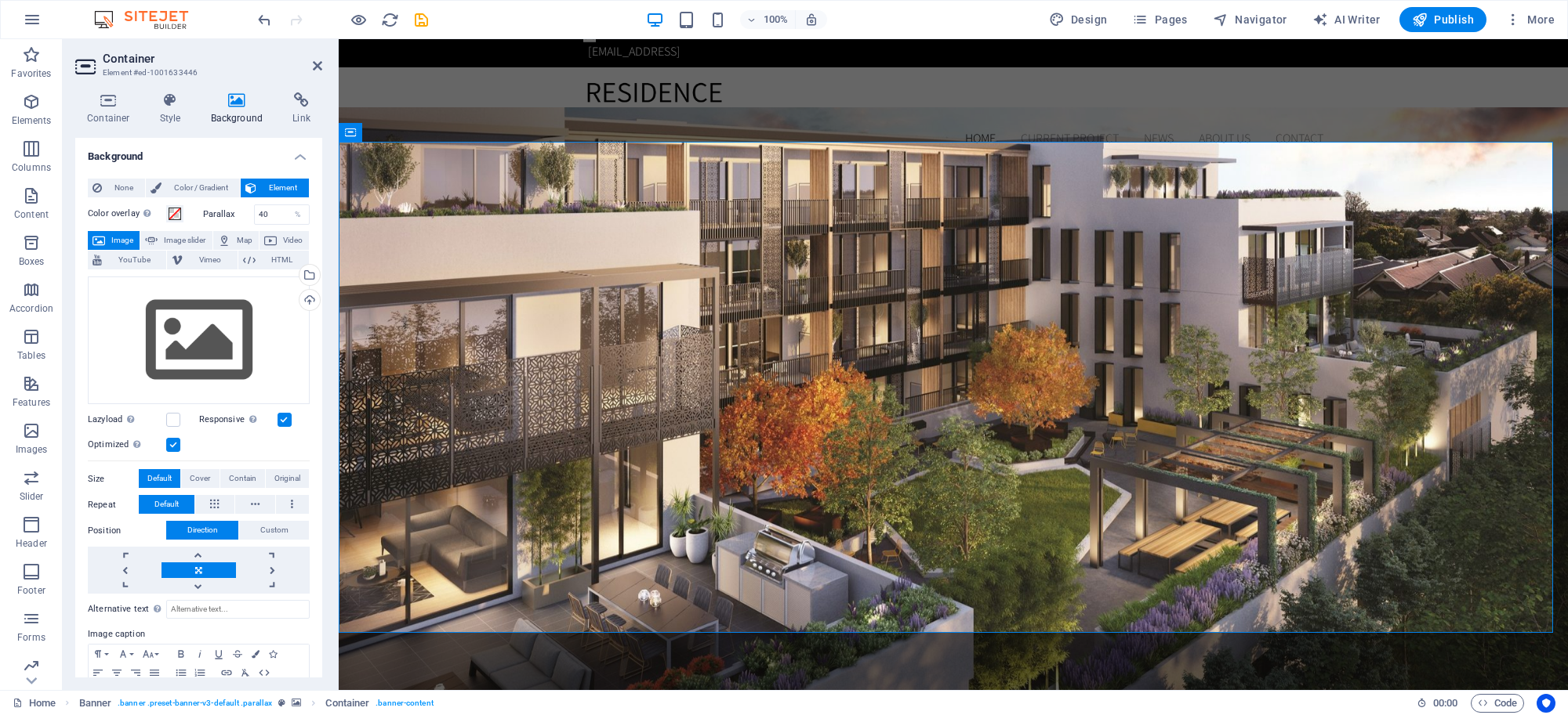
scroll to position [0, 0]
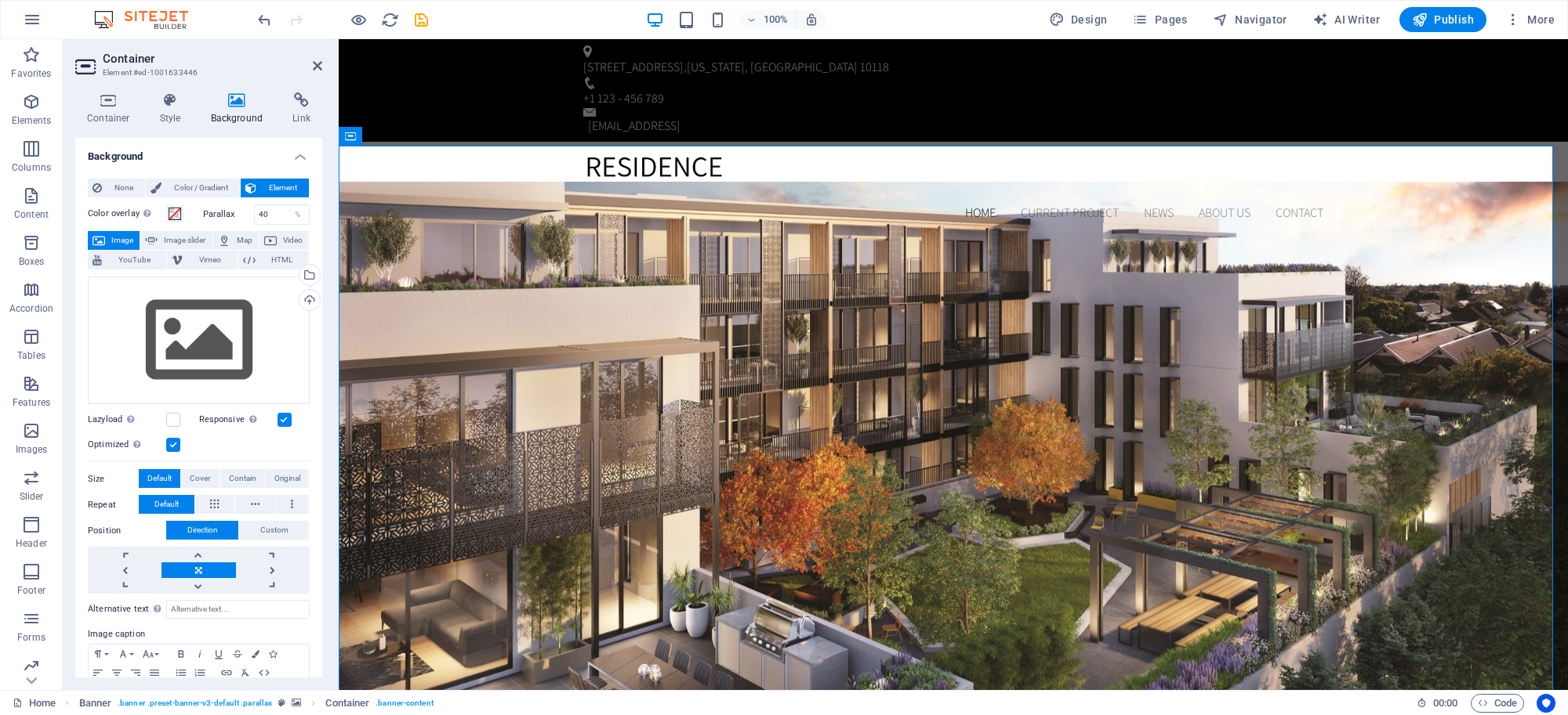
drag, startPoint x: 582, startPoint y: 236, endPoint x: 594, endPoint y: 234, distance: 12.2
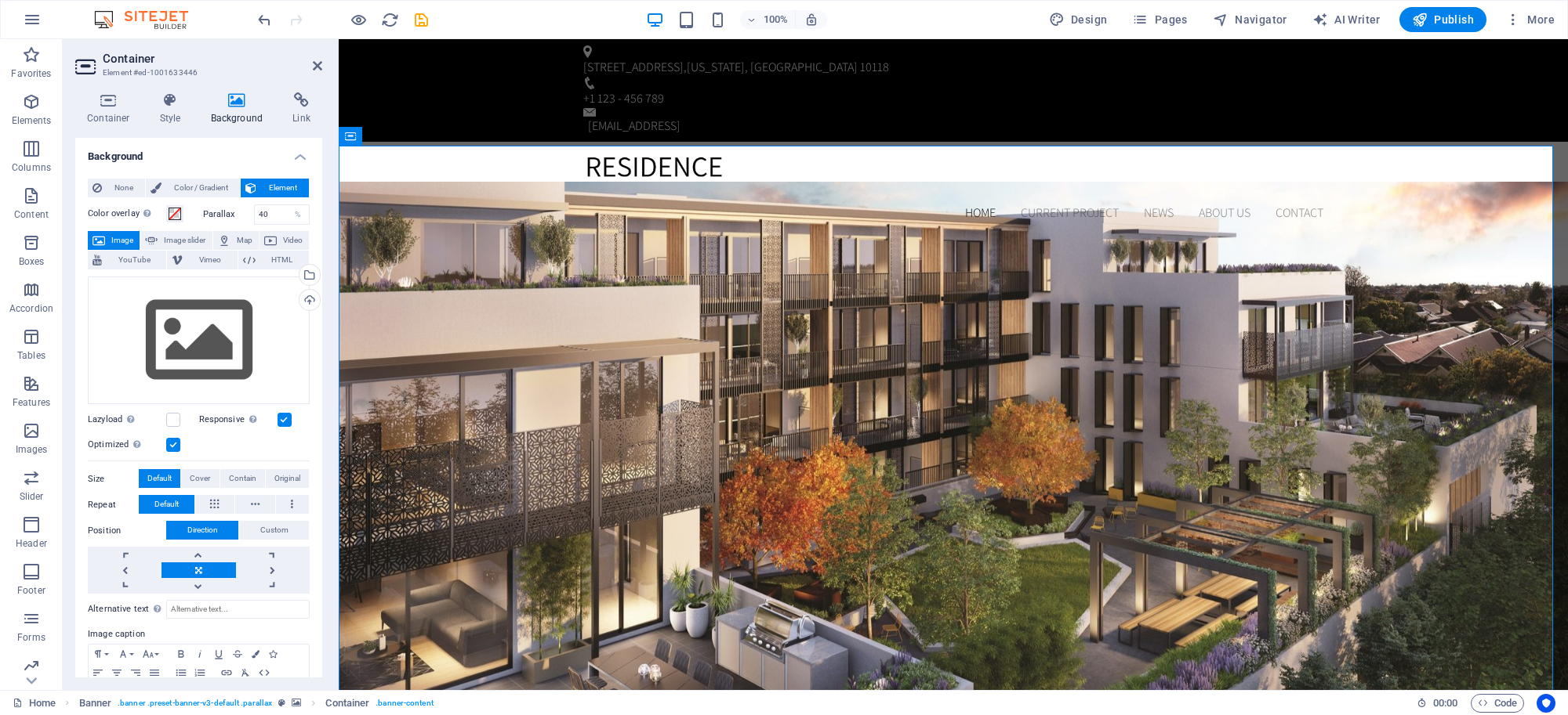
click at [234, 319] on div "Drag files here, click to choose files or select files from Files or our free s…" at bounding box center [198, 340] width 222 height 129
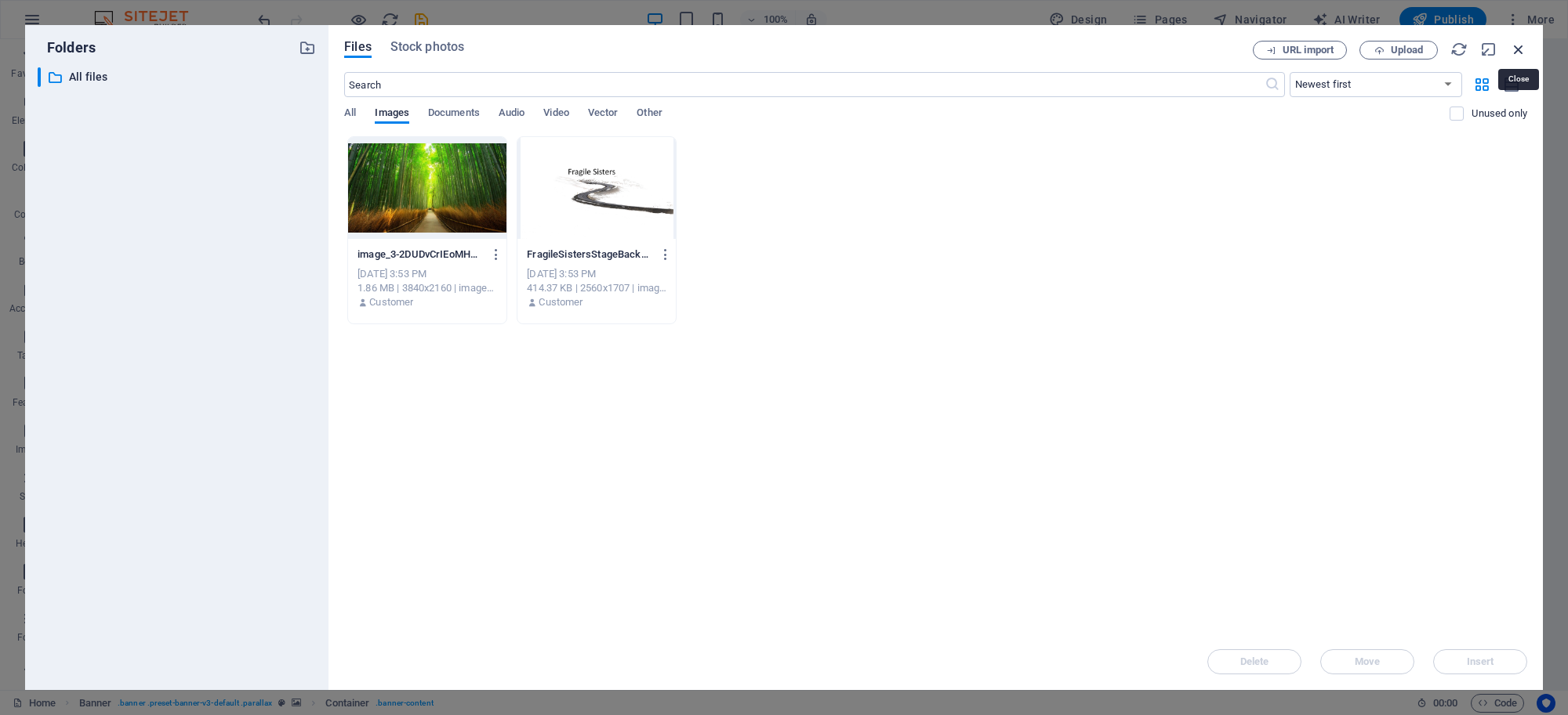
click at [1526, 54] on icon "button" at bounding box center [1518, 50] width 17 height 17
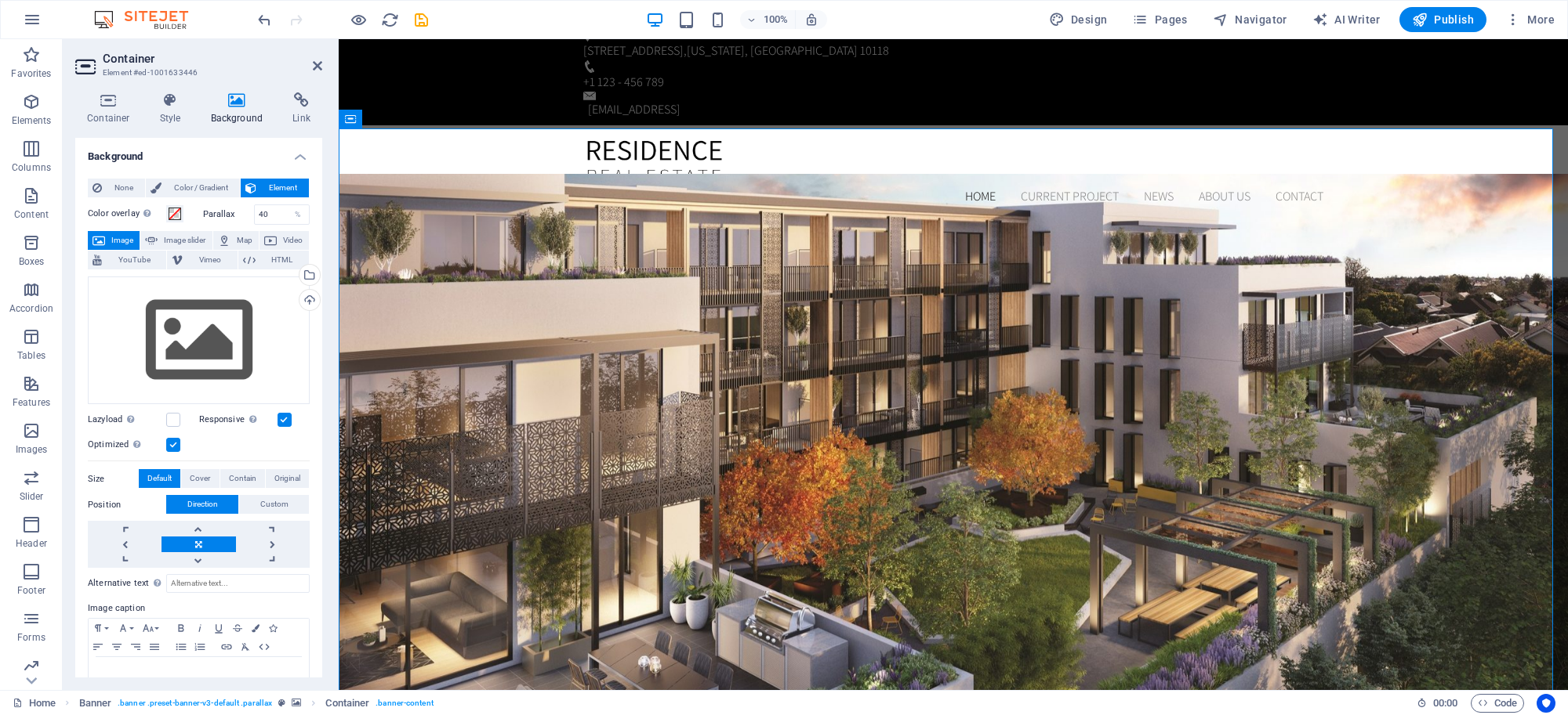
click at [228, 108] on h4 "Background" at bounding box center [240, 109] width 82 height 33
click at [230, 107] on icon at bounding box center [237, 100] width 76 height 16
click at [201, 323] on div "Drag files here, click to choose files or select files from Files or our free s…" at bounding box center [198, 340] width 222 height 129
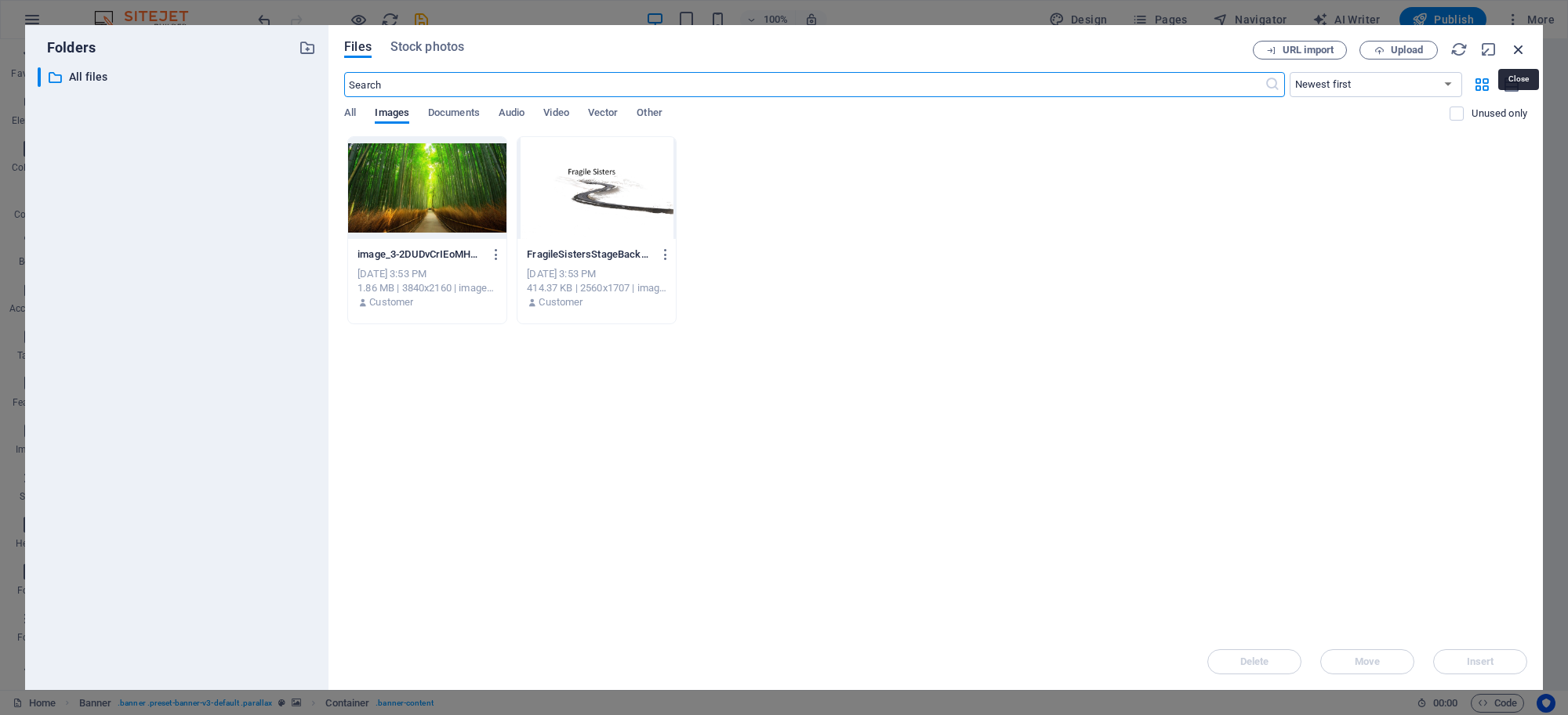
click at [1517, 43] on icon "button" at bounding box center [1518, 50] width 17 height 17
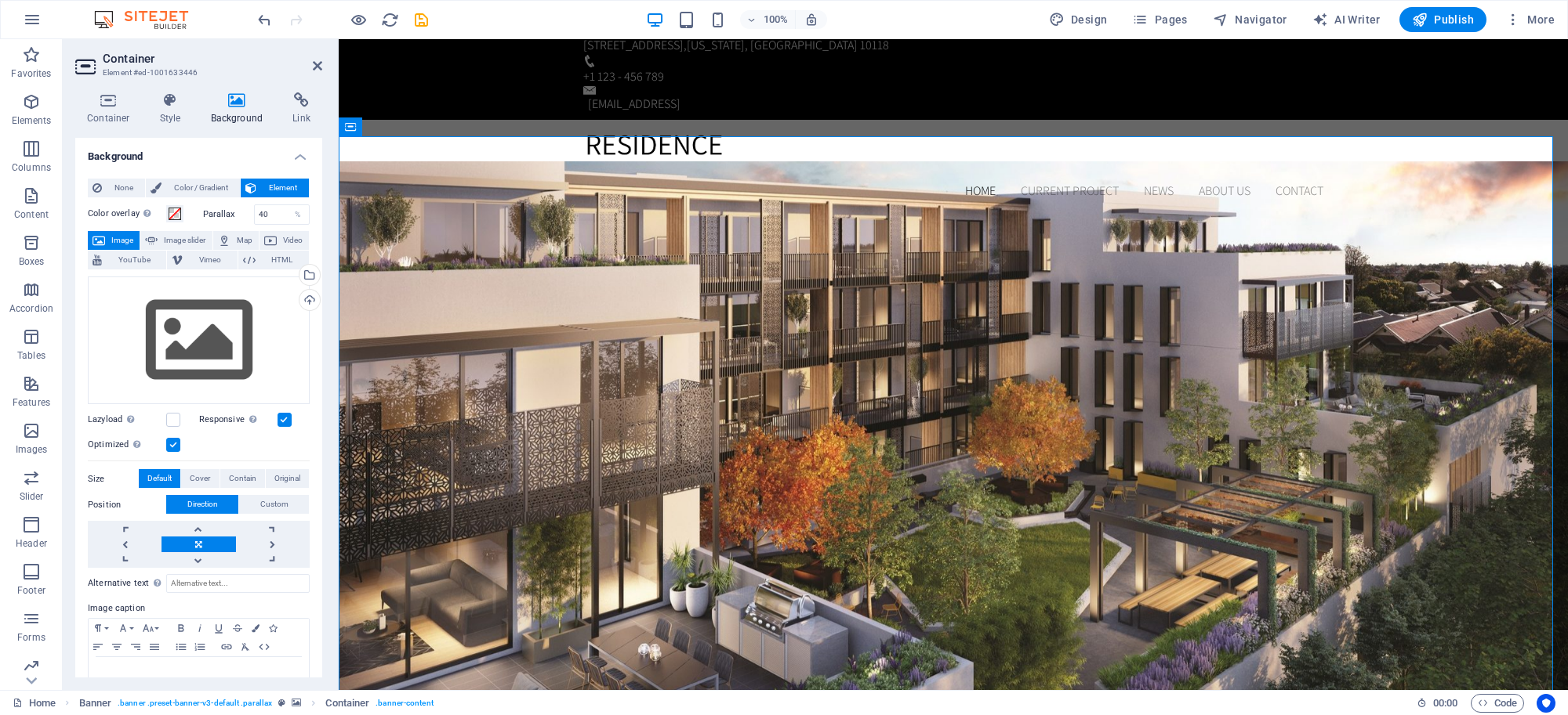
scroll to position [0, 0]
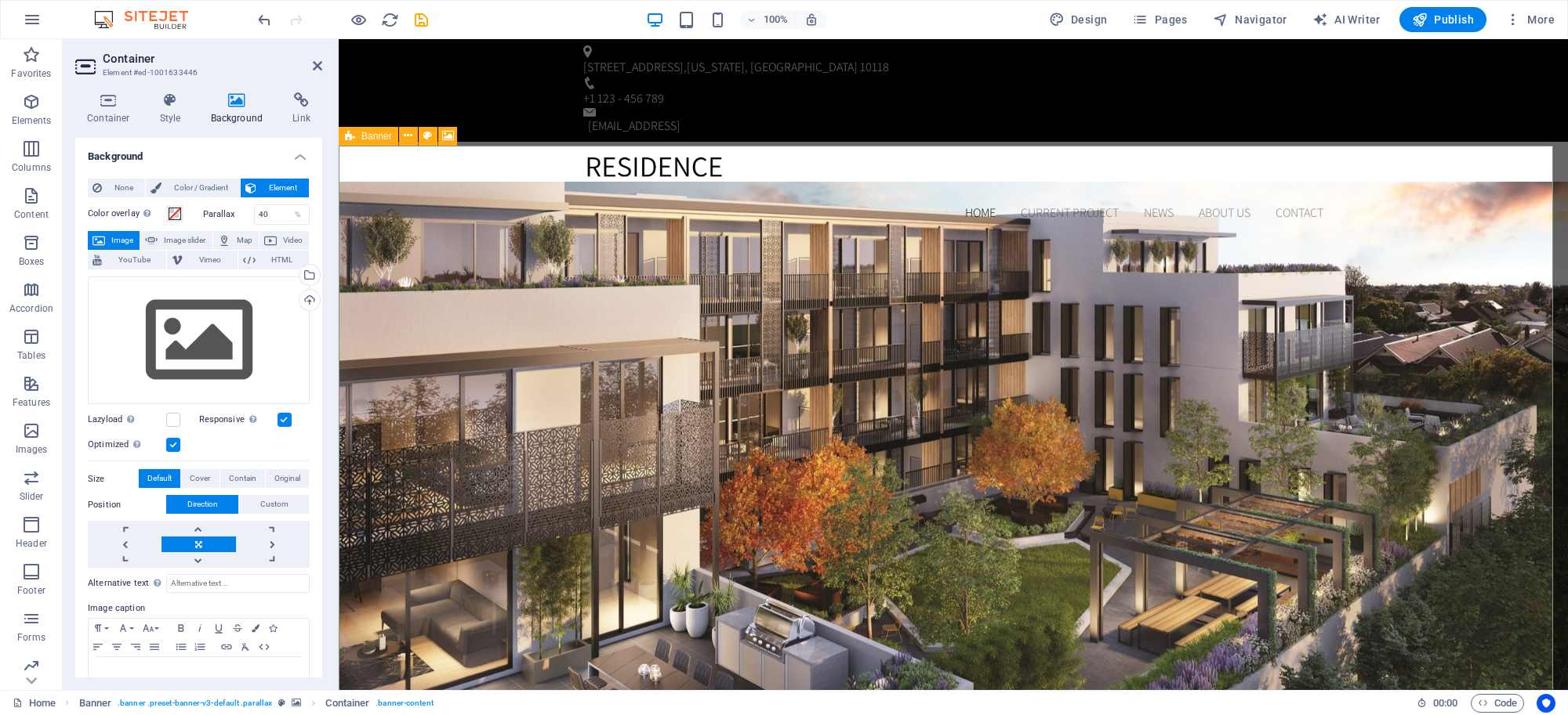
click at [353, 134] on icon at bounding box center [350, 137] width 10 height 19
select select "vh"
select select "banner"
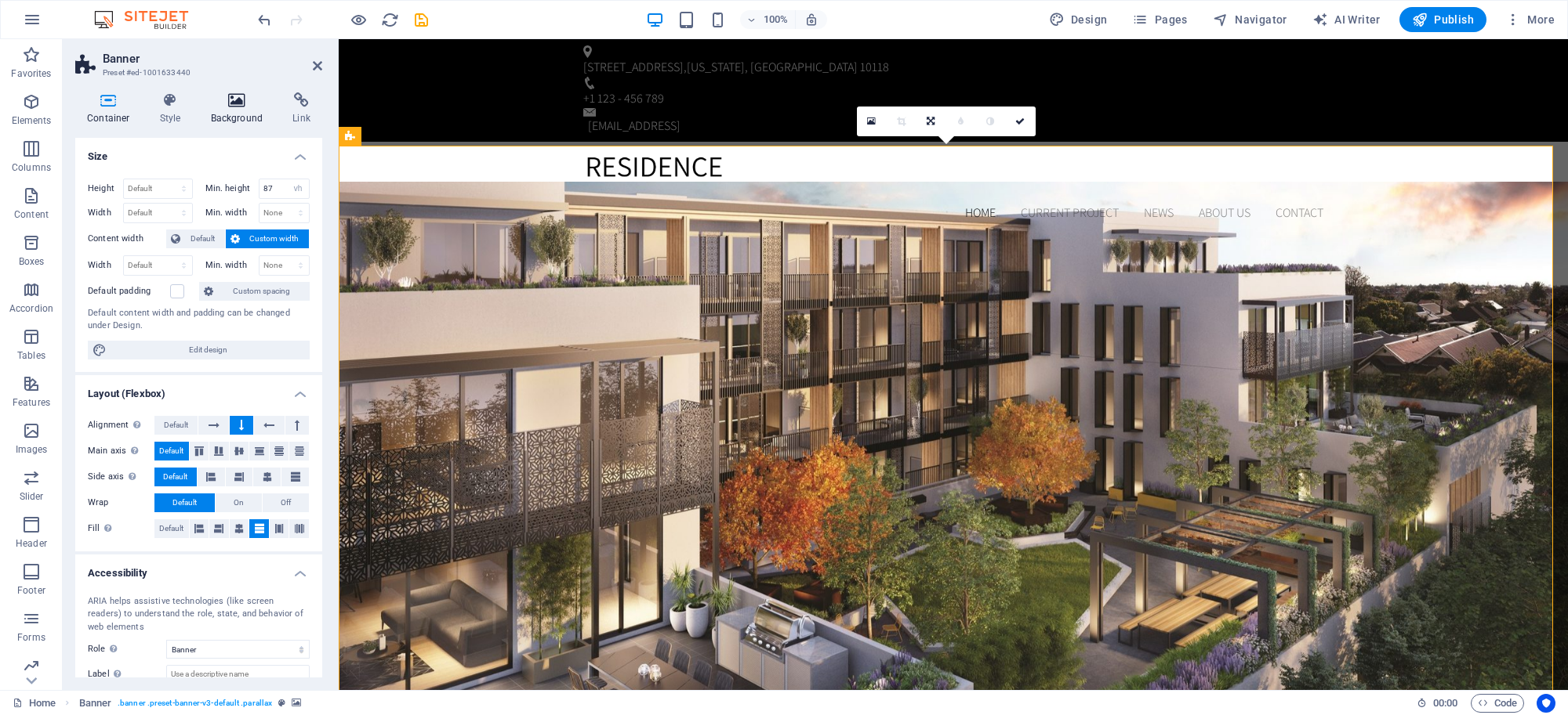
click at [235, 100] on icon at bounding box center [237, 100] width 76 height 16
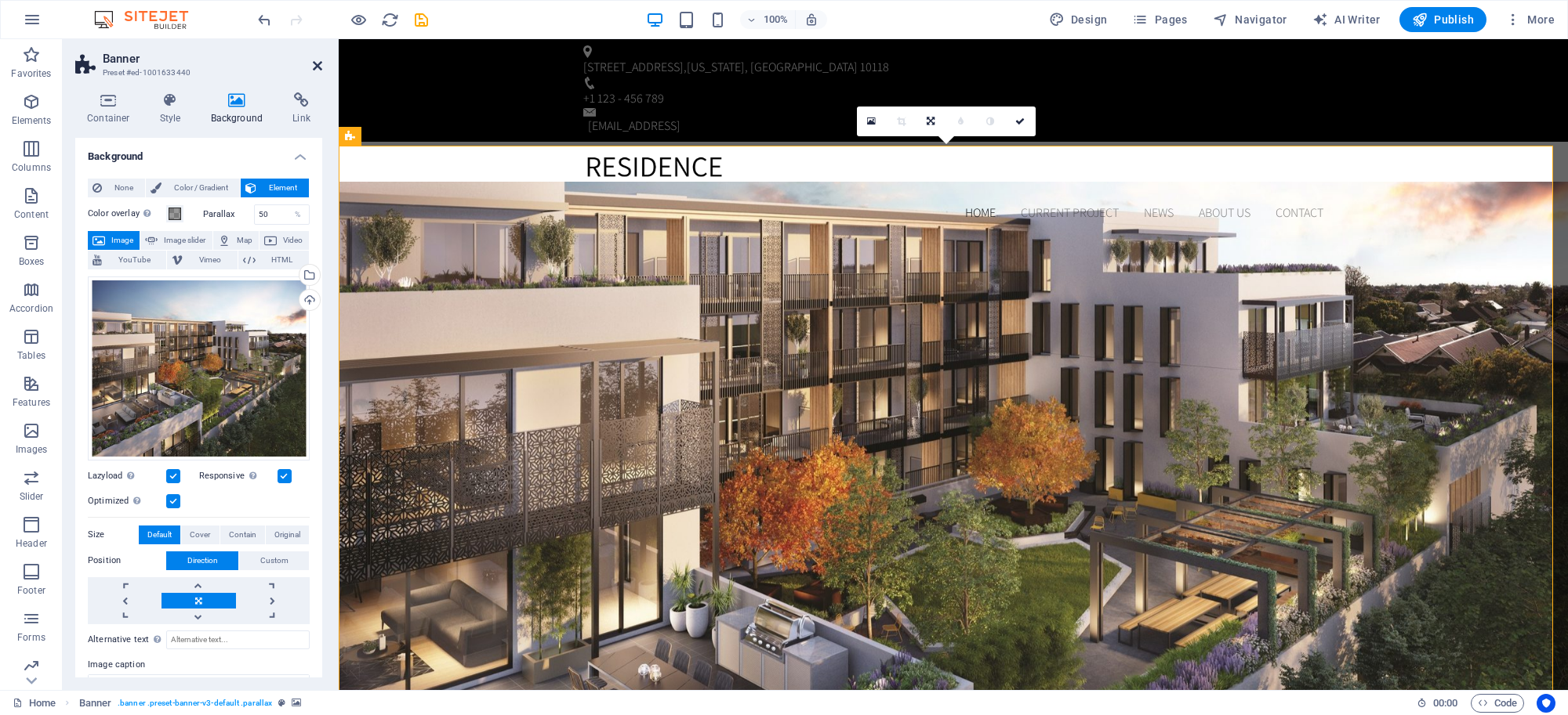
click at [318, 63] on icon at bounding box center [317, 66] width 9 height 13
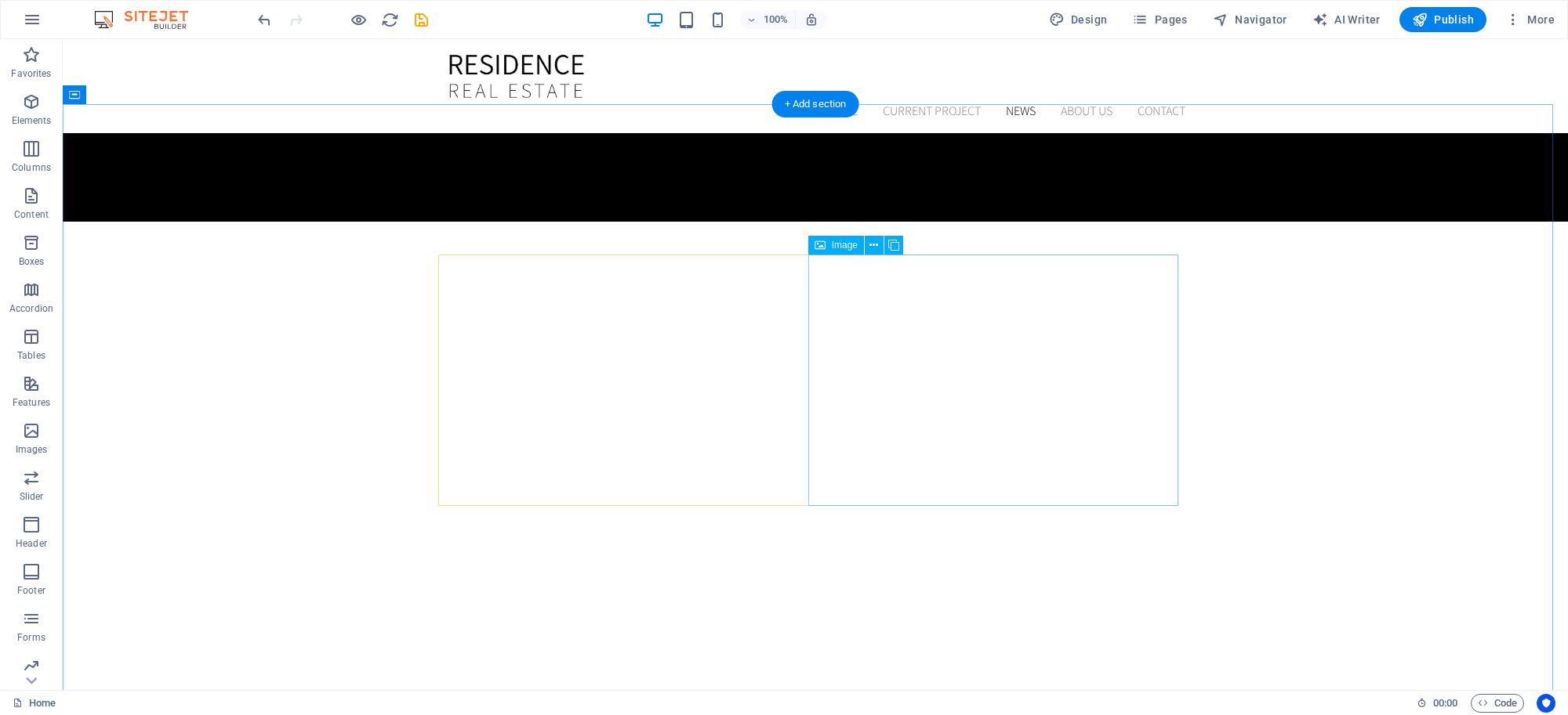
scroll to position [2477, 0]
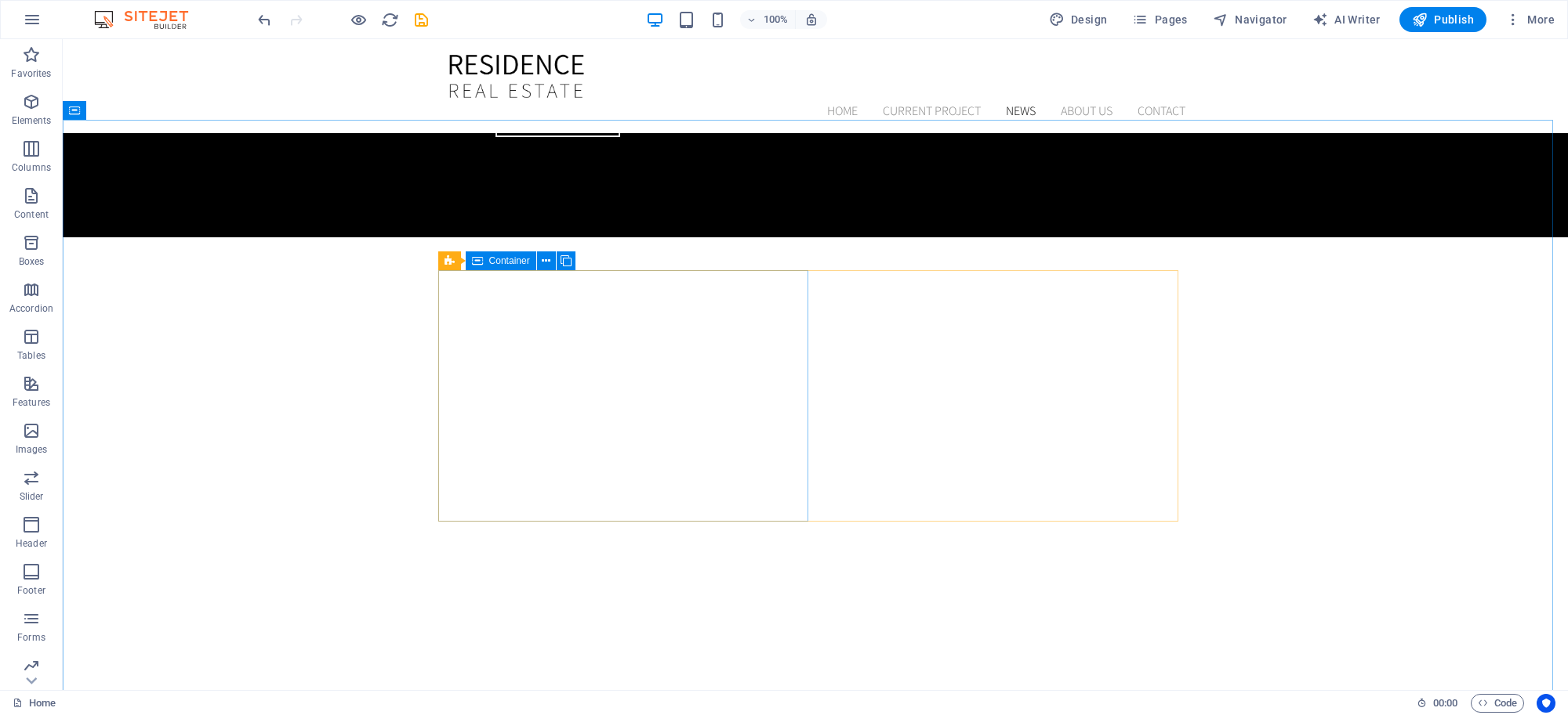
click at [493, 261] on span "Container" at bounding box center [510, 261] width 41 height 9
click at [493, 260] on span "Container" at bounding box center [510, 261] width 41 height 9
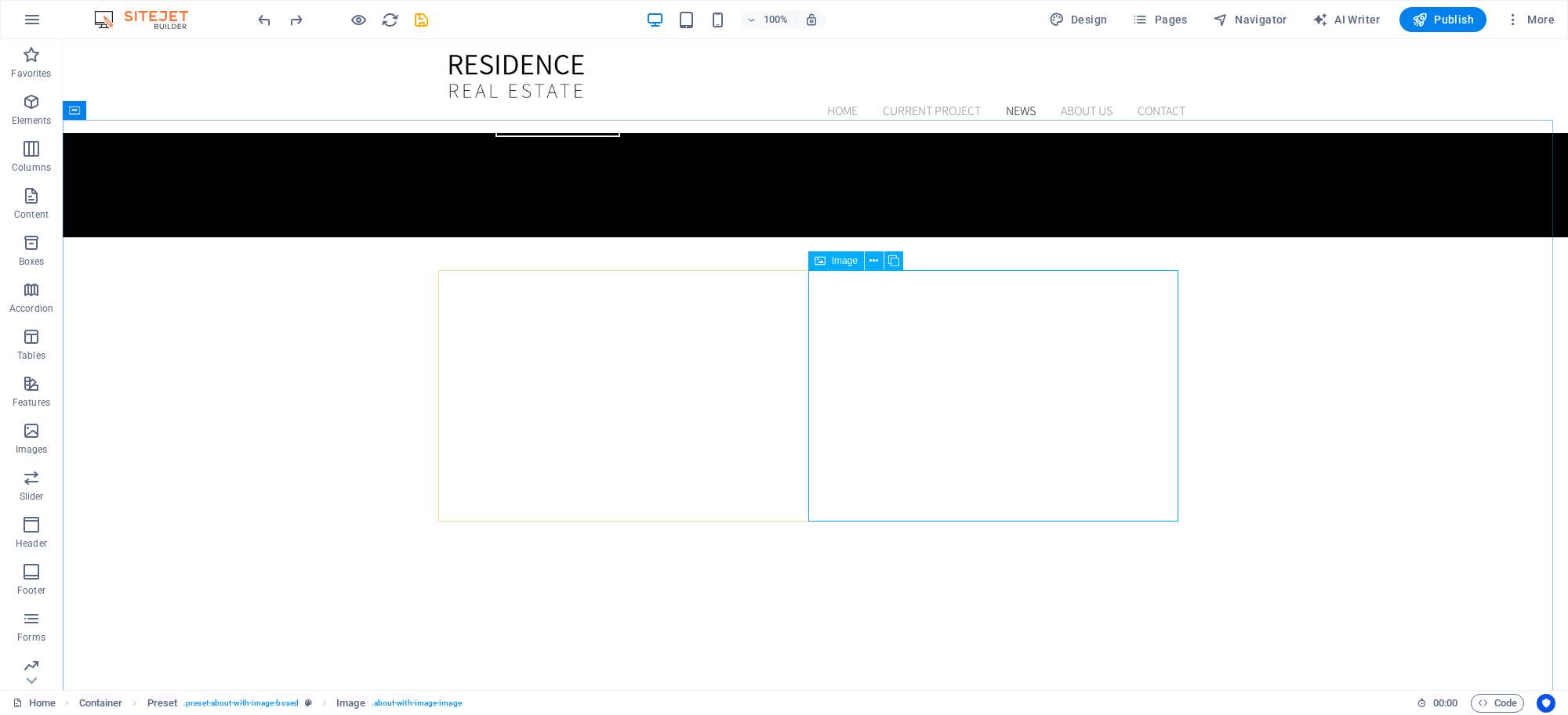
click at [856, 263] on span "Image" at bounding box center [844, 261] width 26 height 9
select select "%"
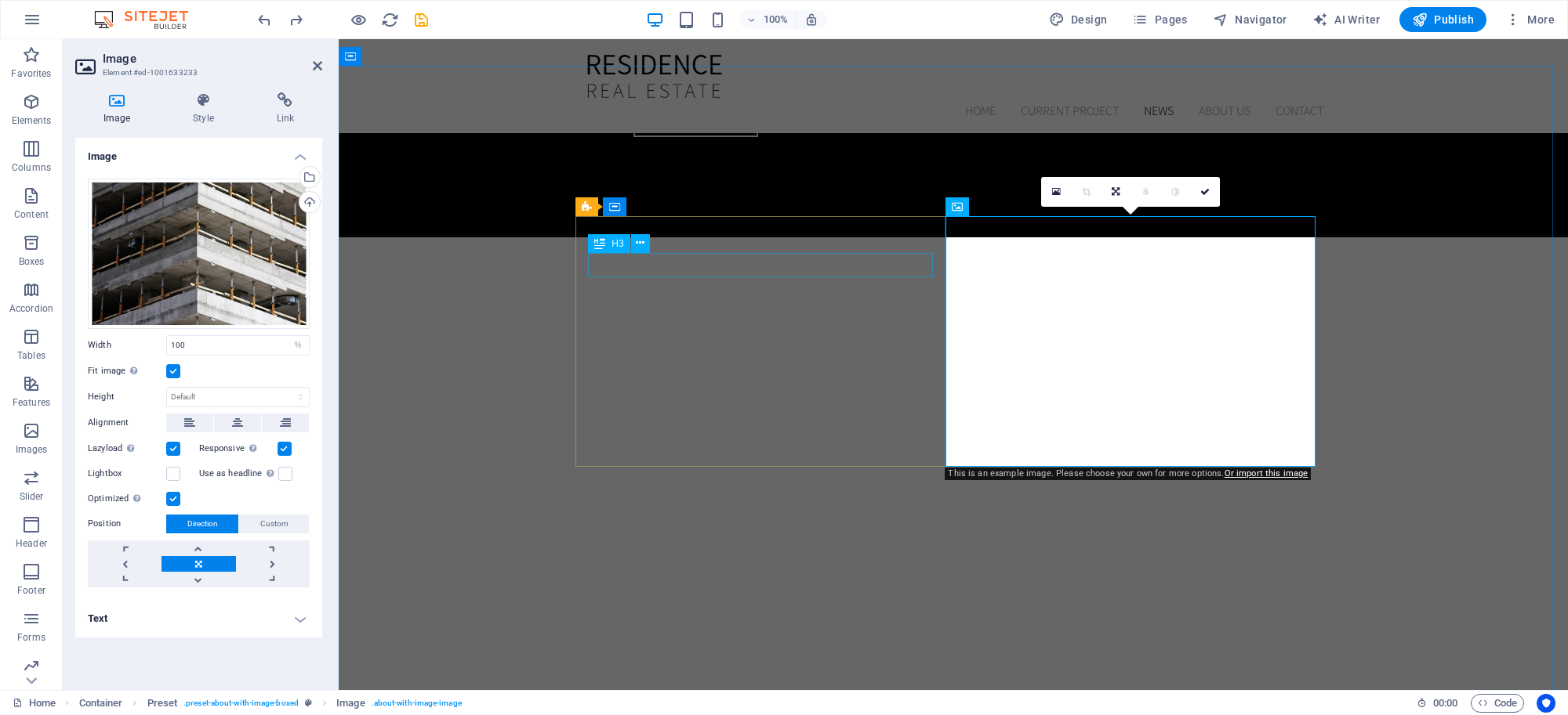
scroll to position [2533, 0]
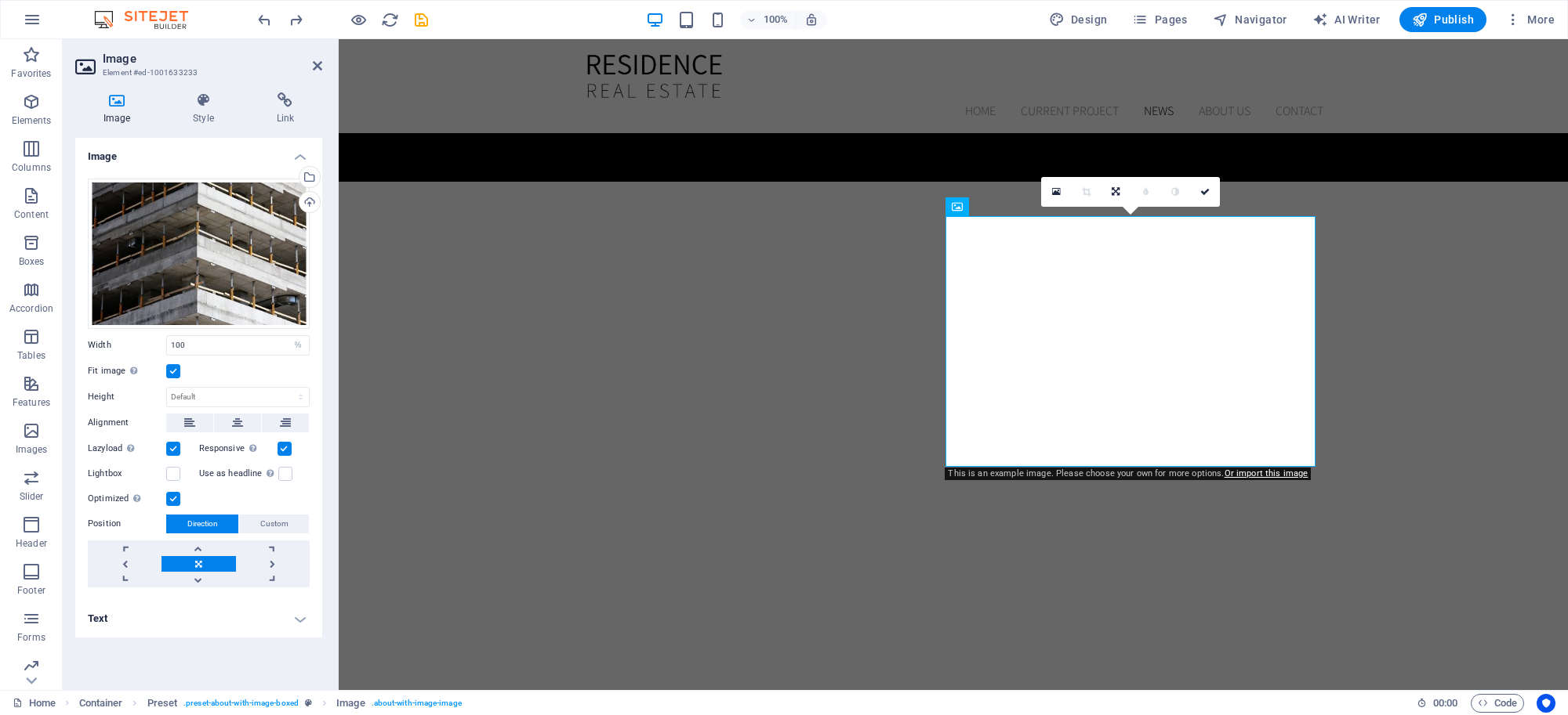
click at [115, 99] on icon at bounding box center [116, 100] width 83 height 16
click at [156, 77] on h3 "Element #ed-1001633233" at bounding box center [197, 73] width 188 height 14
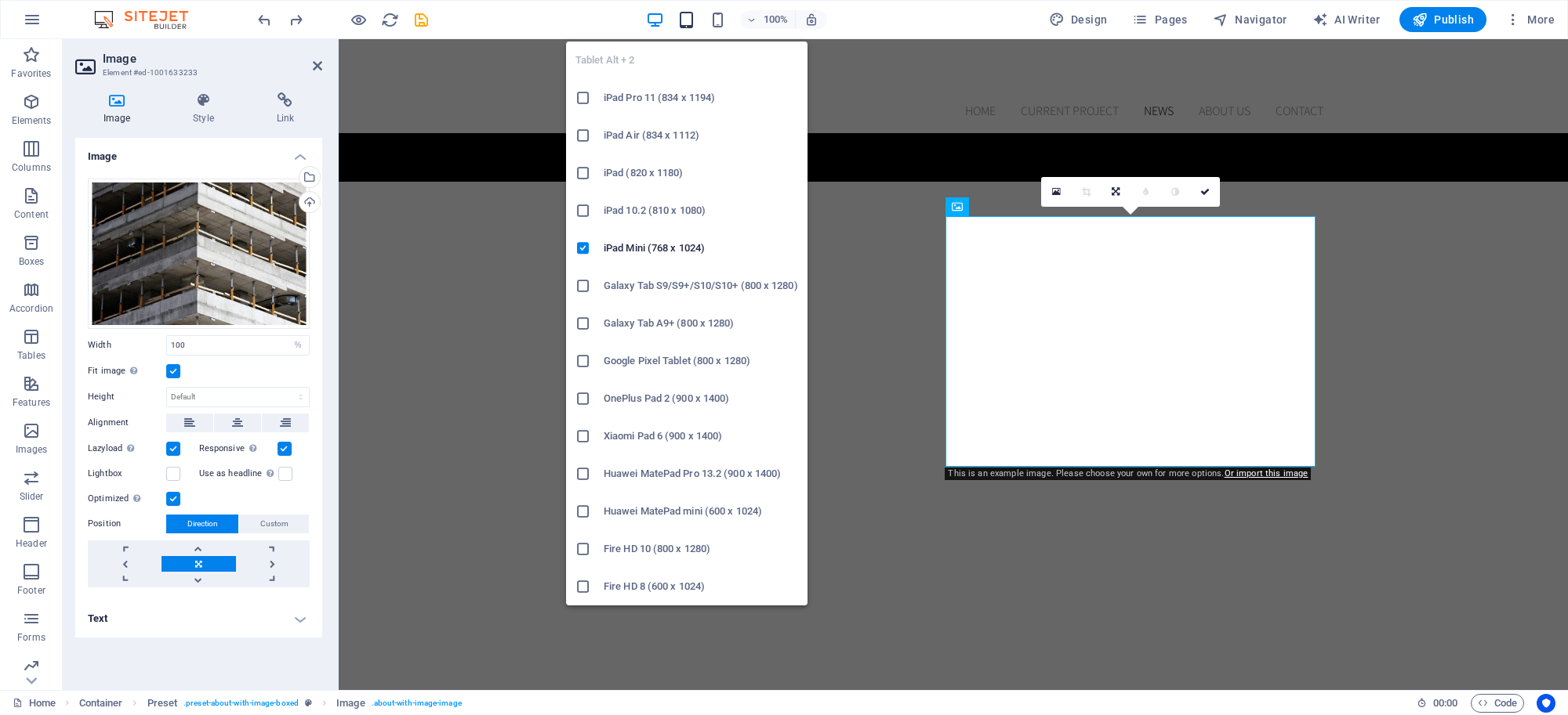
click at [691, 22] on icon "button" at bounding box center [686, 20] width 18 height 18
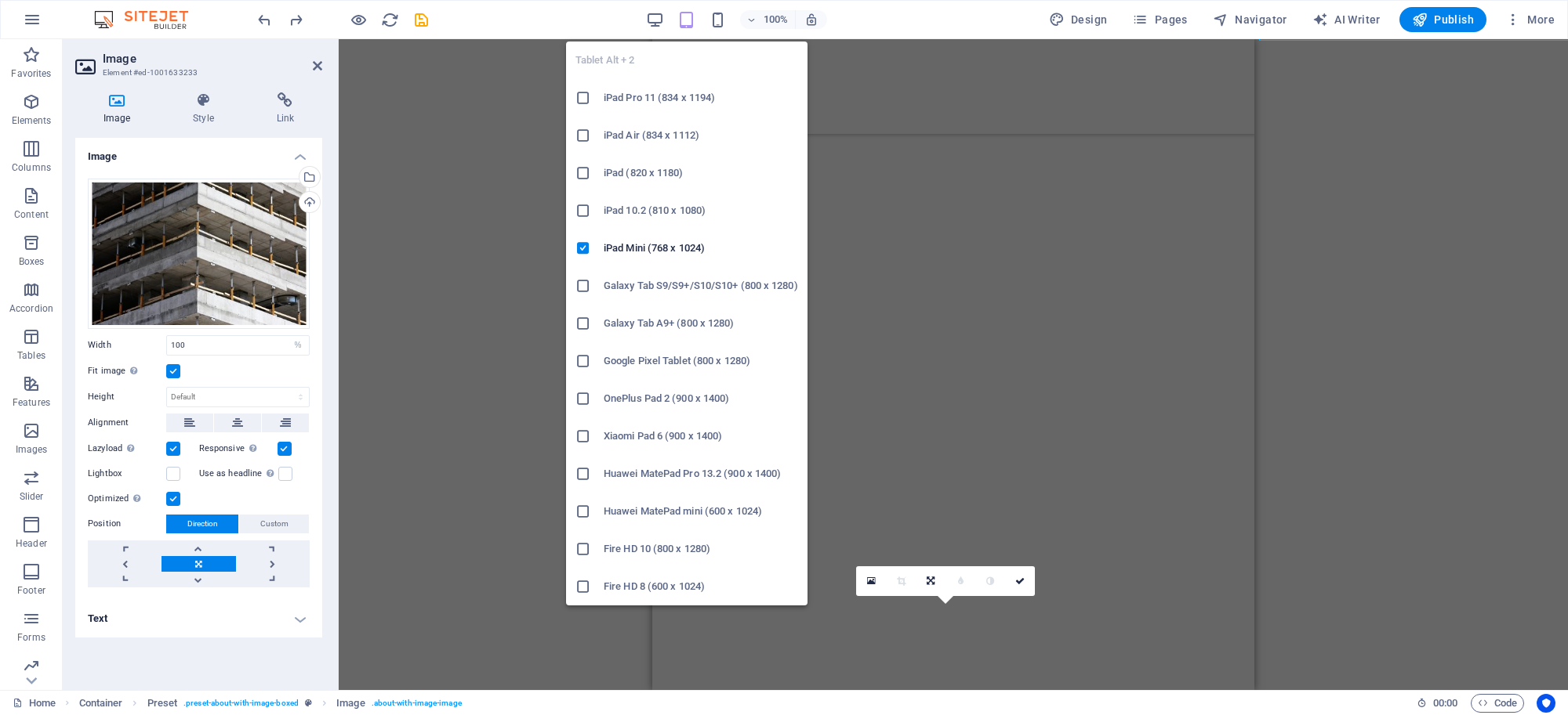
scroll to position [2959, 0]
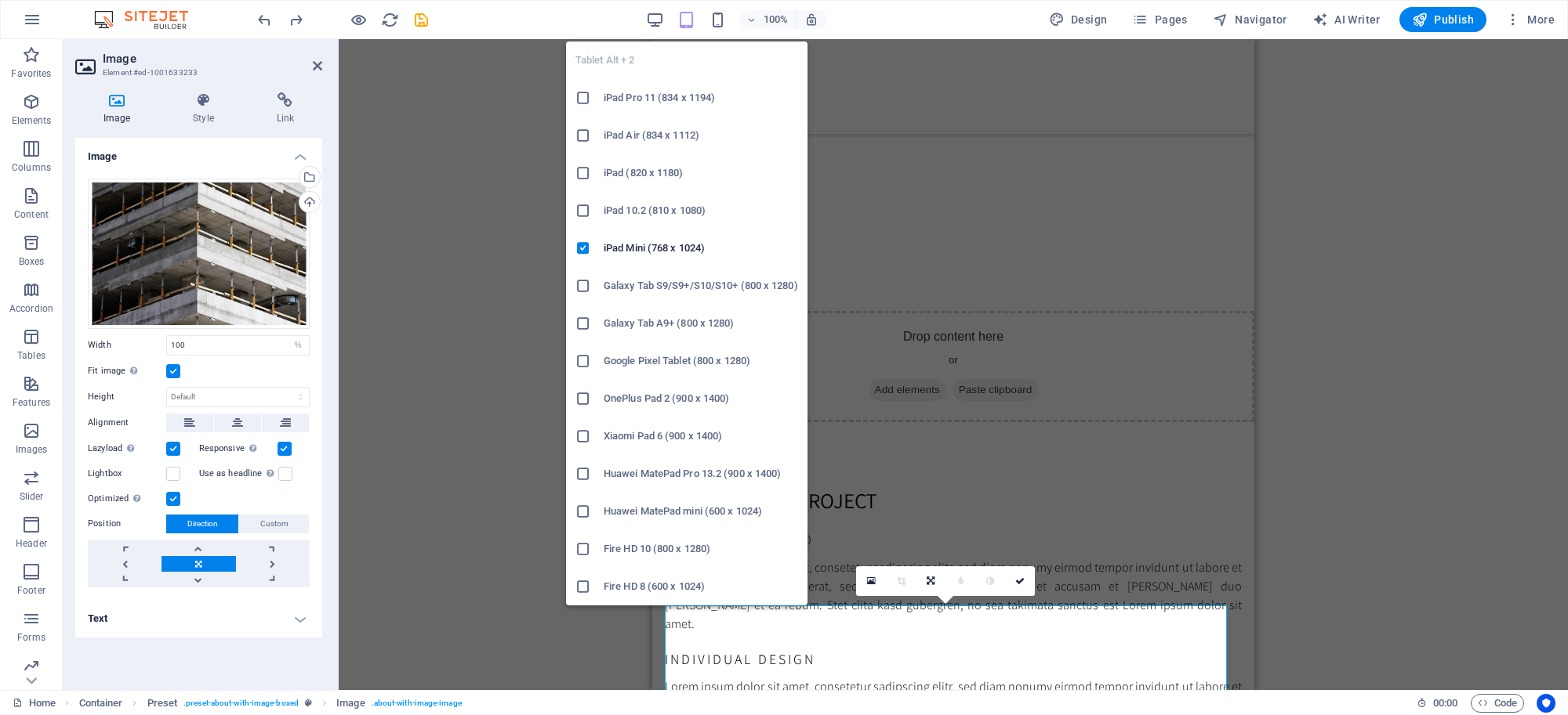
click at [686, 20] on icon "button" at bounding box center [686, 20] width 18 height 18
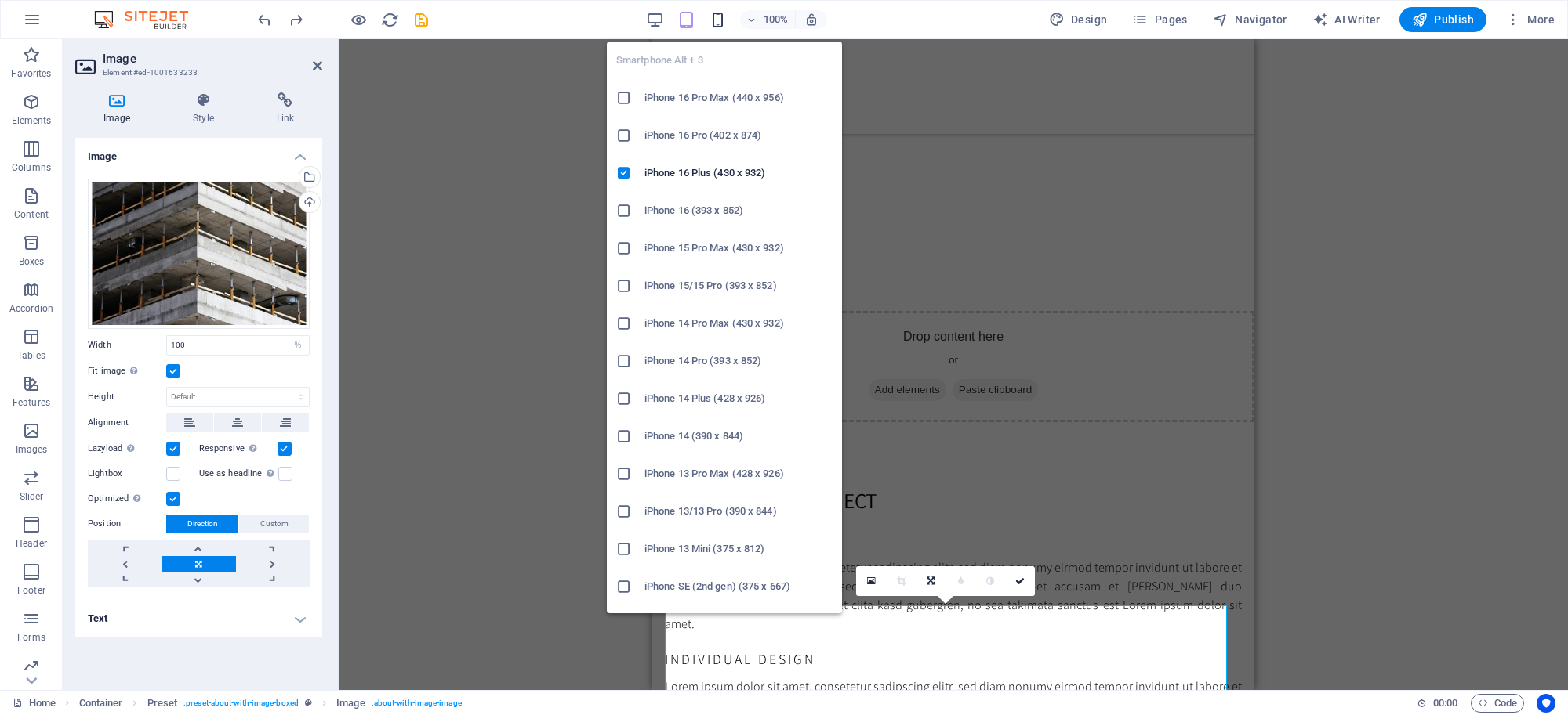
click at [717, 21] on icon "button" at bounding box center [718, 20] width 18 height 18
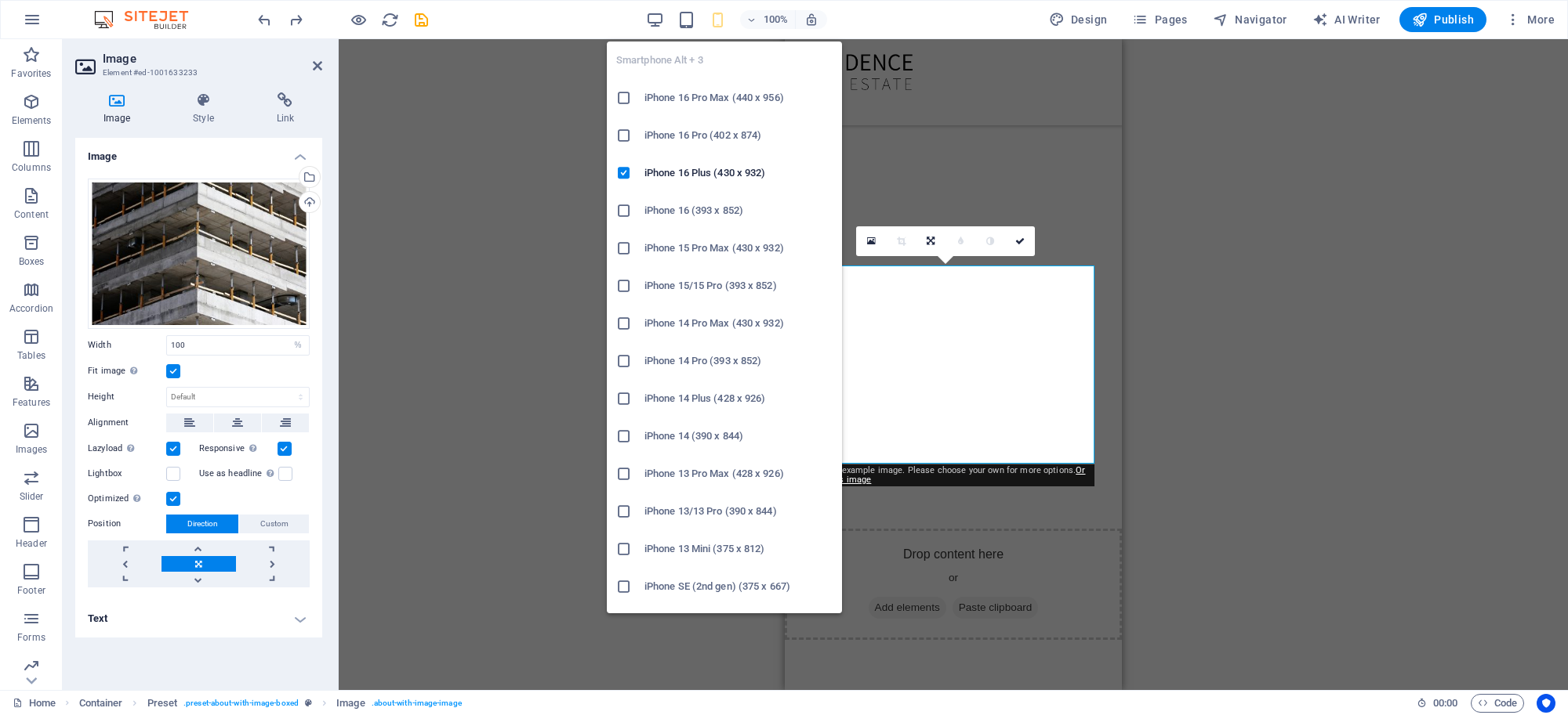
scroll to position [4734, 0]
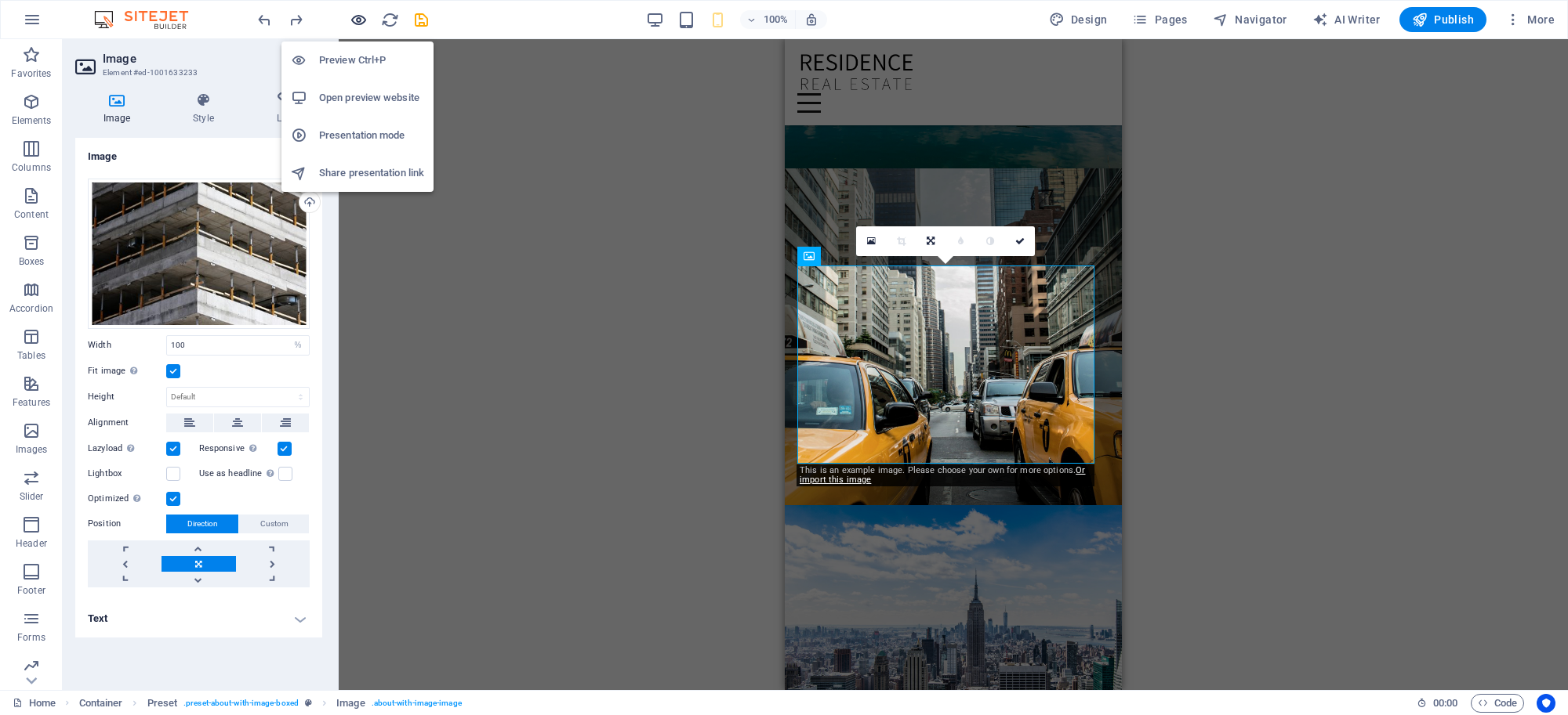
click at [359, 17] on icon "button" at bounding box center [358, 20] width 18 height 18
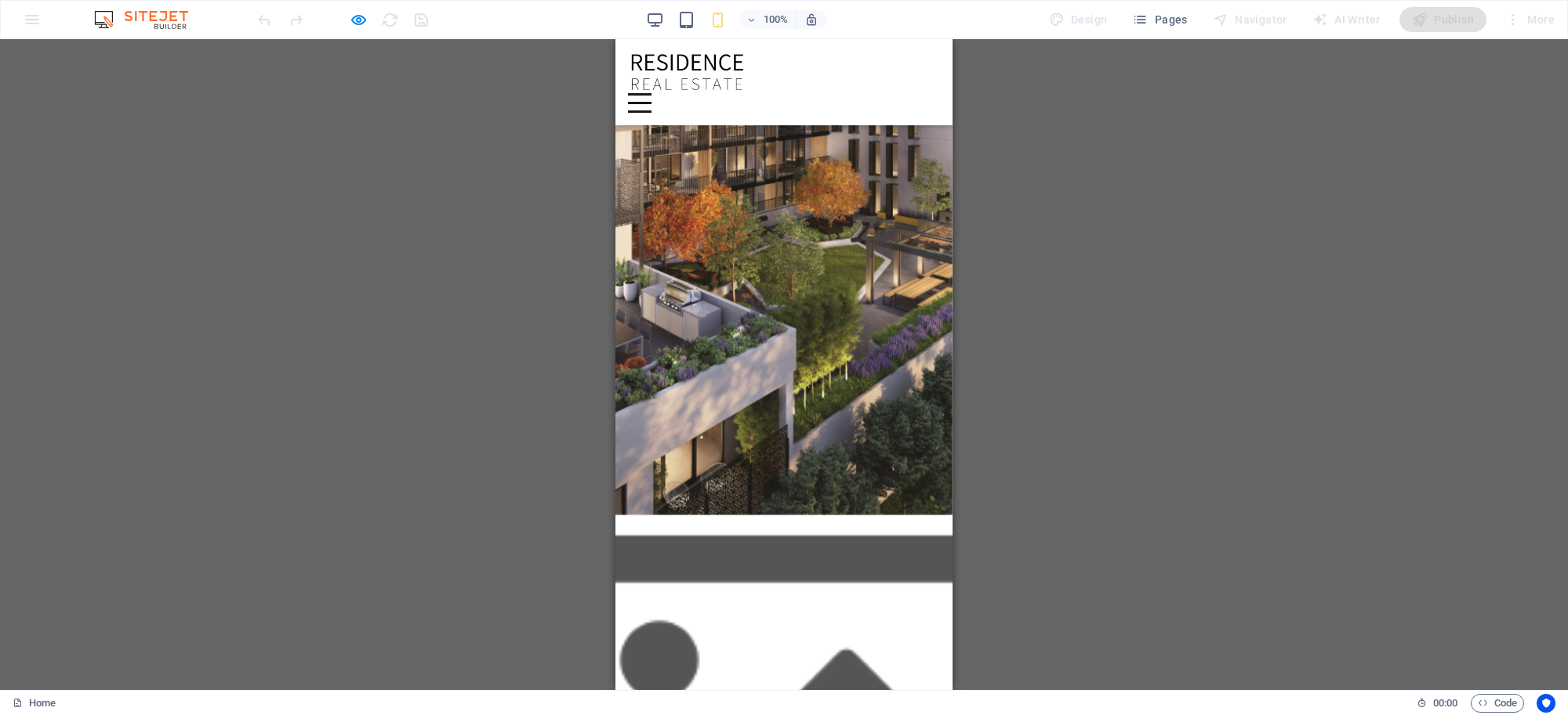
scroll to position [0, 0]
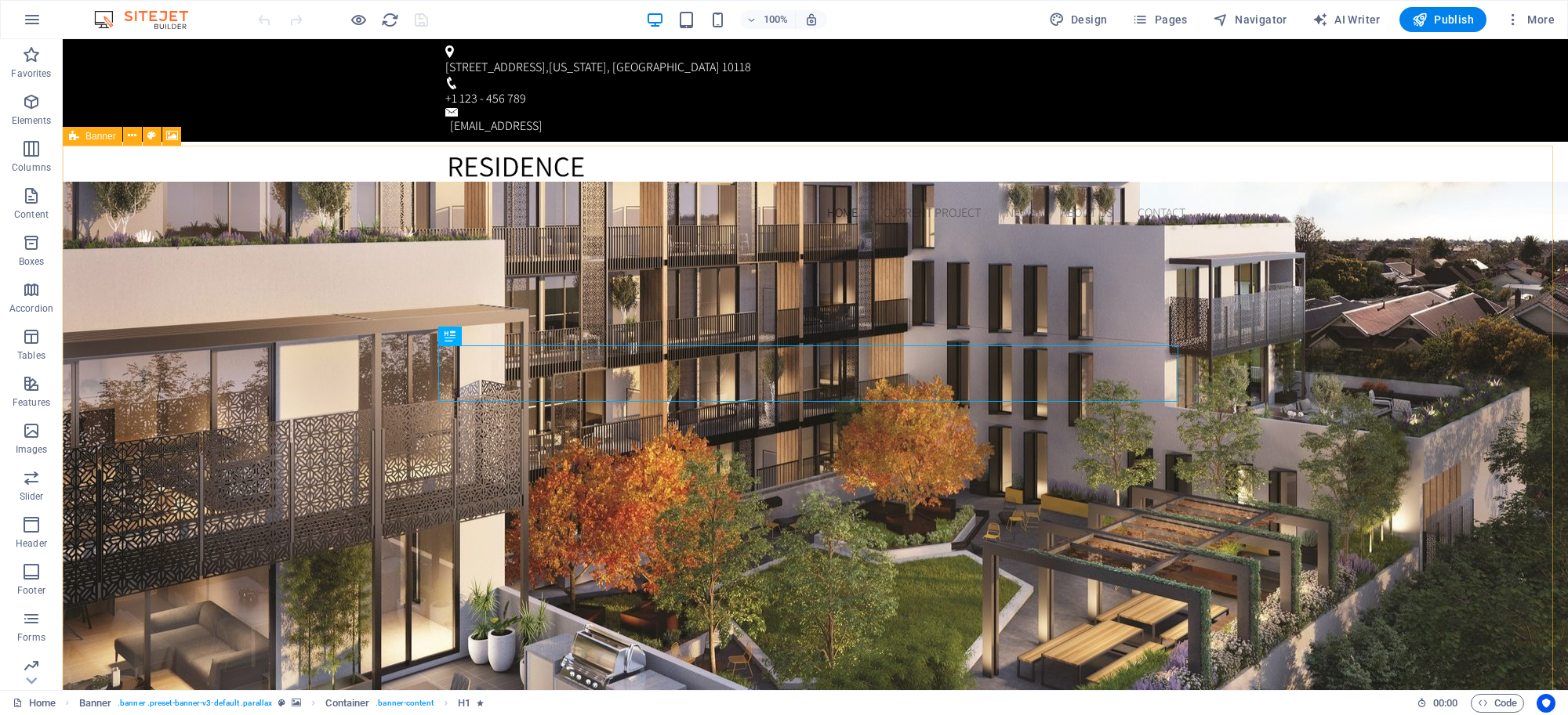
click at [82, 139] on div "Banner" at bounding box center [92, 137] width 59 height 19
click at [83, 139] on div "Banner" at bounding box center [92, 137] width 59 height 19
click at [84, 139] on div "Banner" at bounding box center [92, 137] width 59 height 19
select select "vh"
select select "banner"
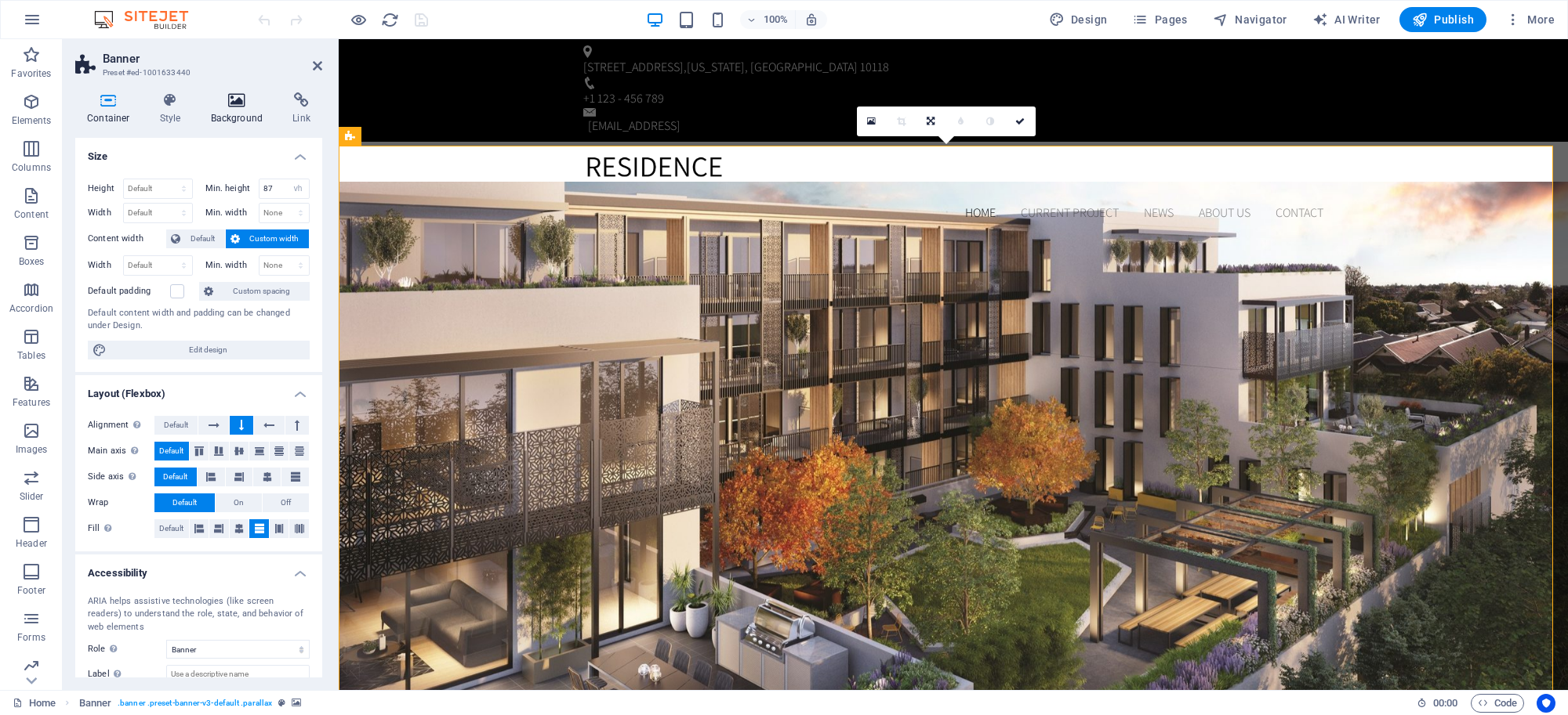
click at [232, 99] on icon at bounding box center [237, 100] width 76 height 16
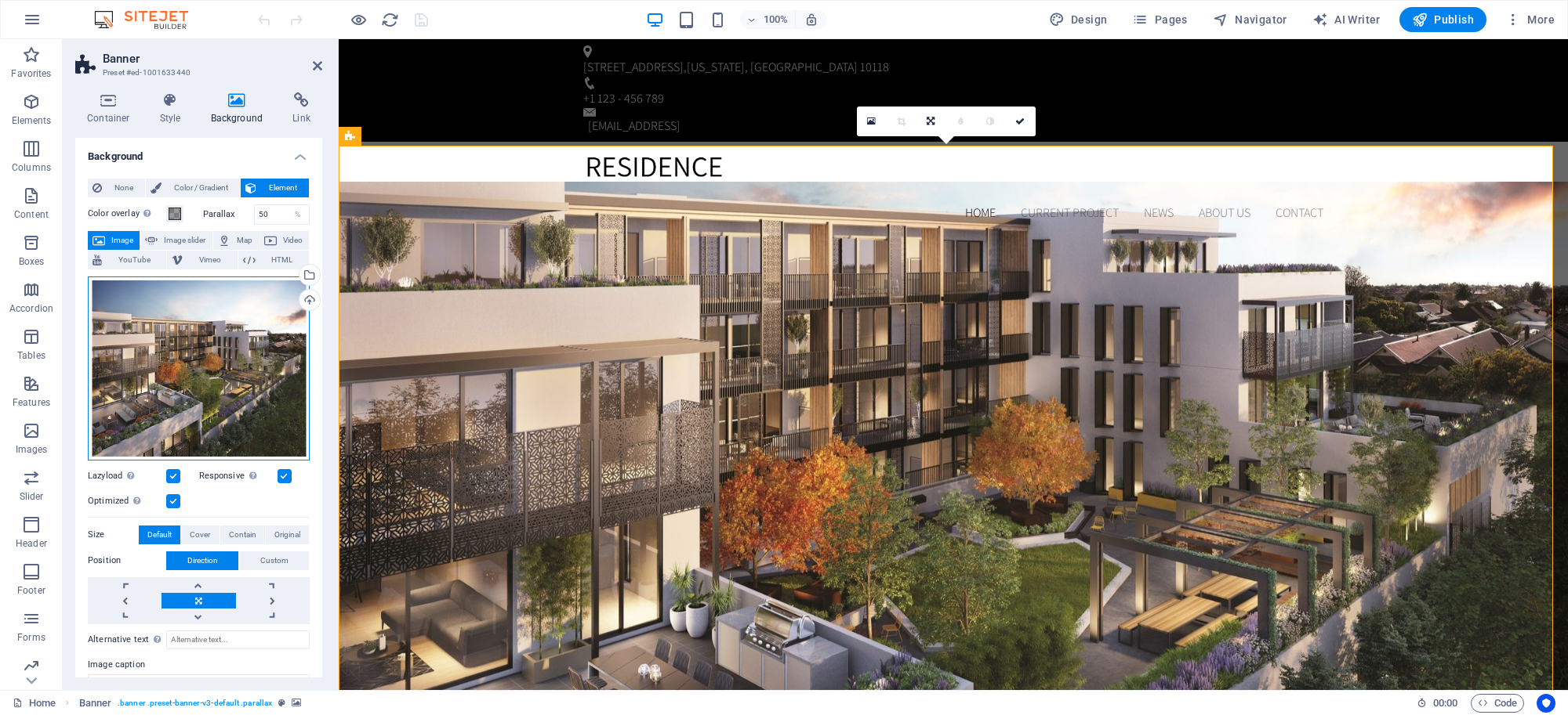
click at [253, 350] on div "Drag files here, click to choose files or select files from Files or our free s…" at bounding box center [198, 368] width 222 height 184
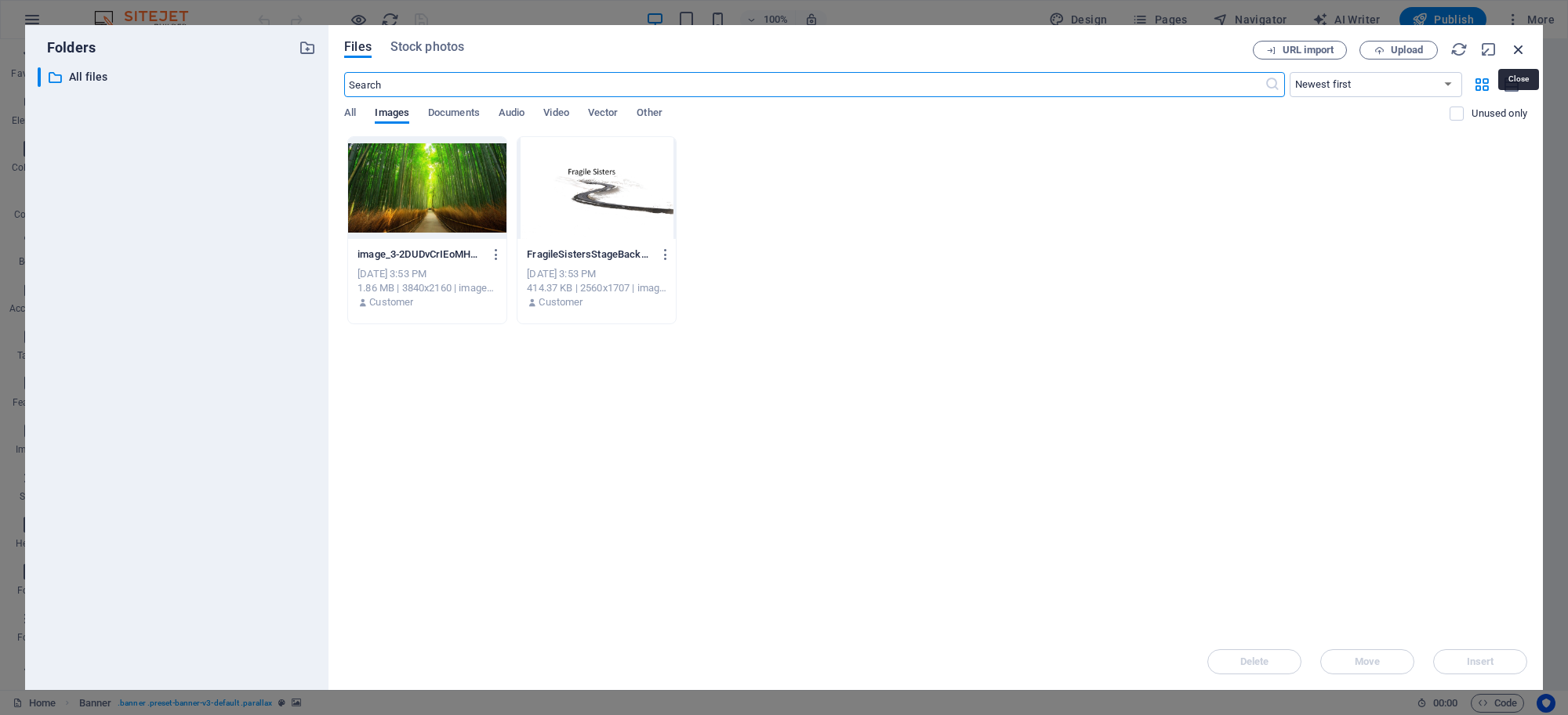
click at [1513, 48] on icon "button" at bounding box center [1518, 50] width 17 height 17
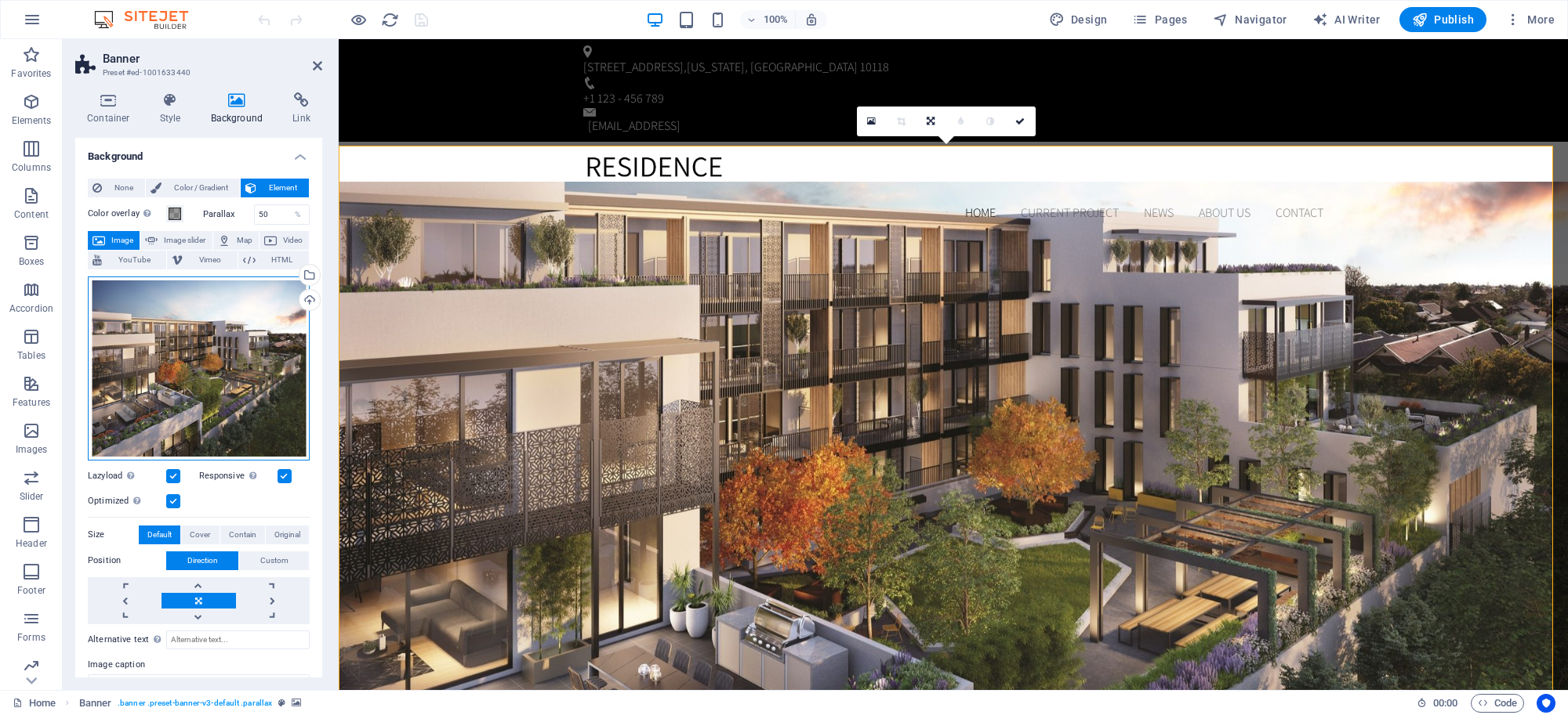
click at [186, 391] on div "Drag files here, click to choose files or select files from Files or our free s…" at bounding box center [198, 368] width 222 height 184
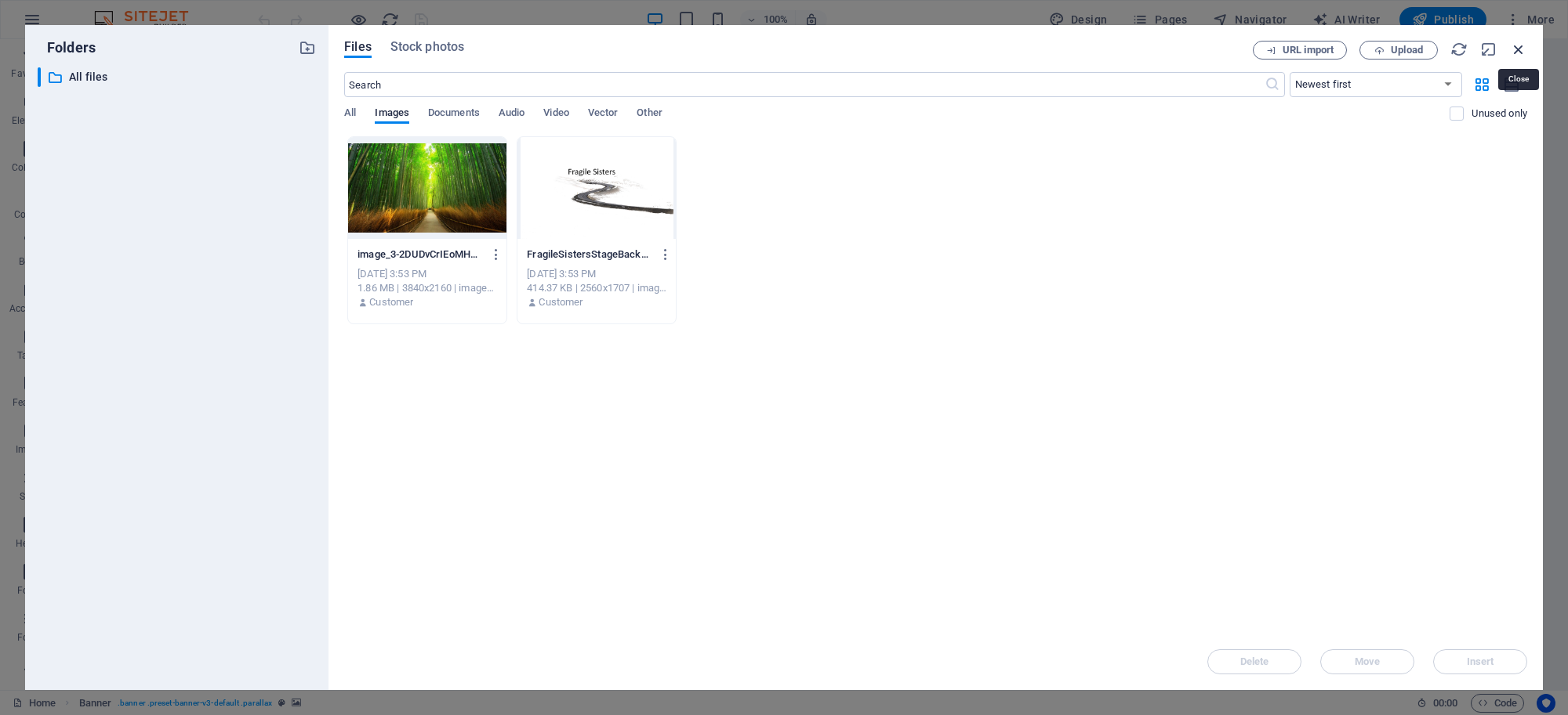
drag, startPoint x: 1517, startPoint y: 48, endPoint x: 1178, endPoint y: 8, distance: 341.4
click at [1517, 48] on icon "button" at bounding box center [1518, 50] width 17 height 17
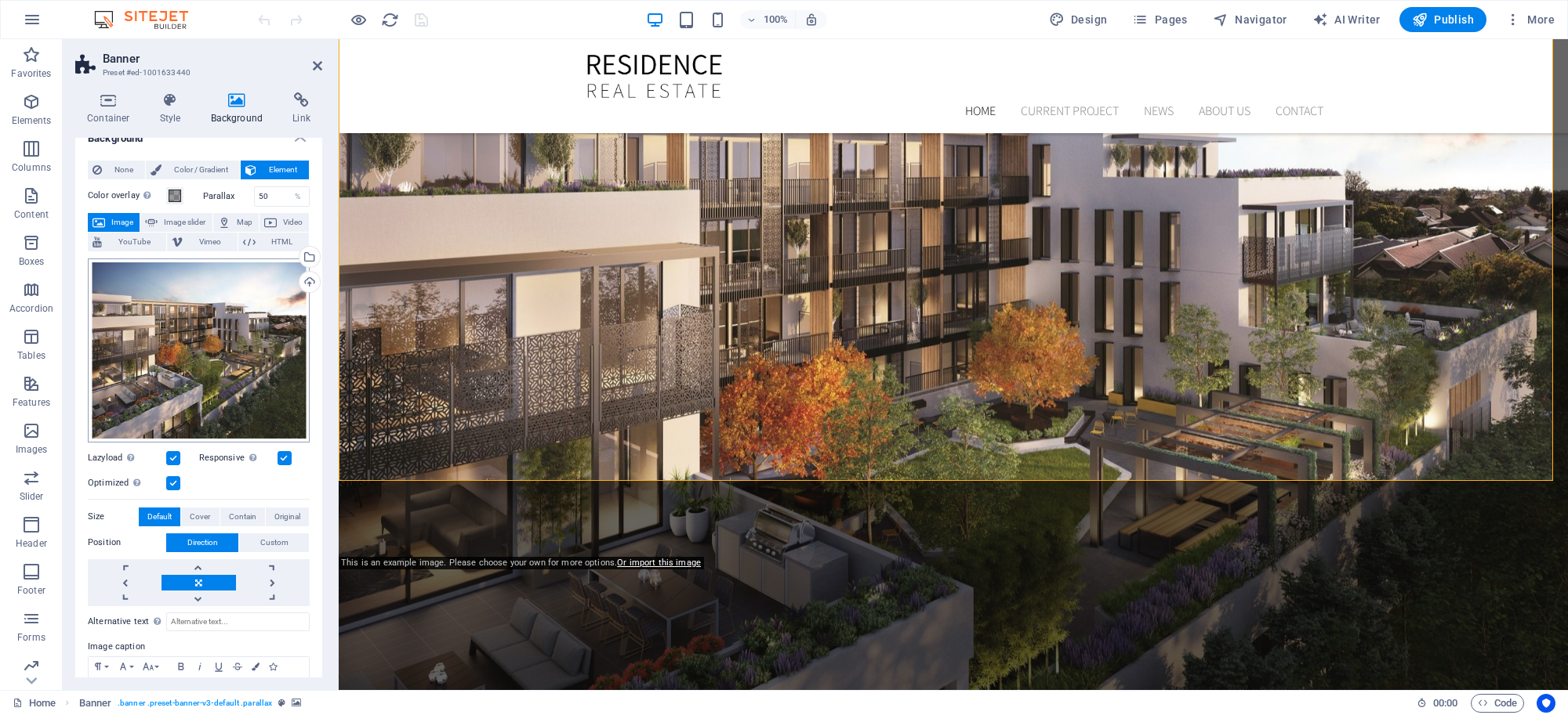
scroll to position [32, 0]
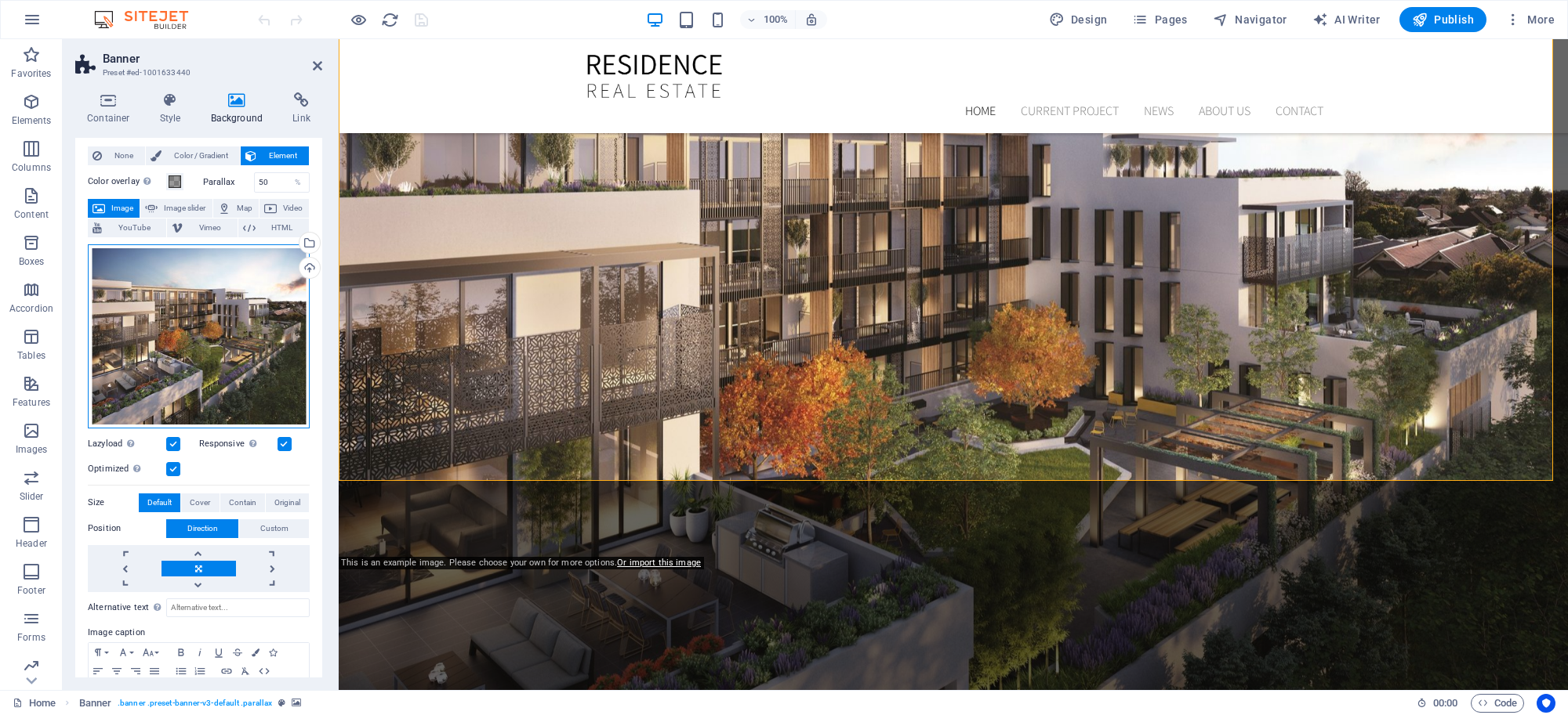
click at [148, 342] on div "Drag files here, click to choose files or select files from Files or our free s…" at bounding box center [198, 336] width 222 height 184
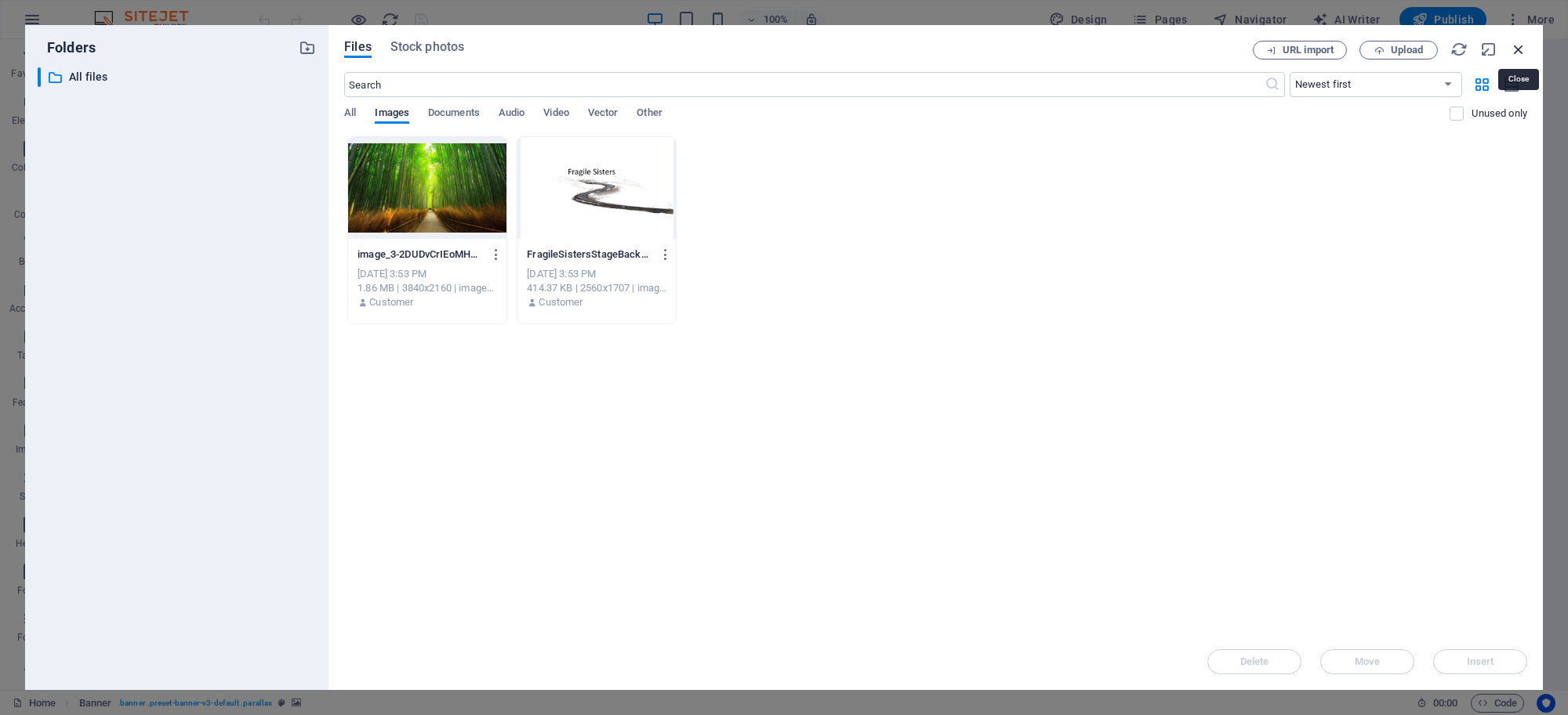
drag, startPoint x: 1514, startPoint y: 46, endPoint x: 1174, endPoint y: 6, distance: 342.3
click at [1514, 46] on icon "button" at bounding box center [1518, 50] width 17 height 17
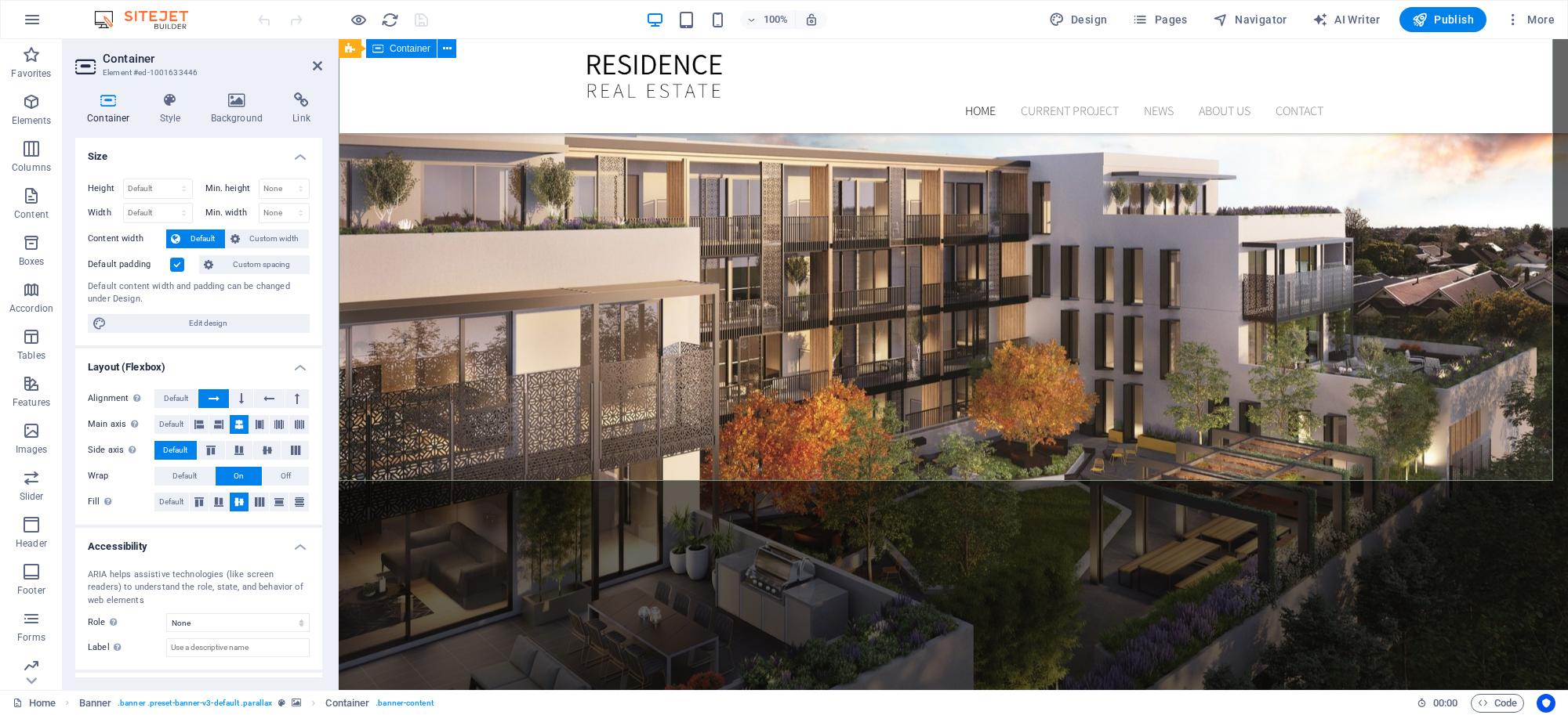
click at [246, 111] on h4 "Background" at bounding box center [240, 109] width 82 height 33
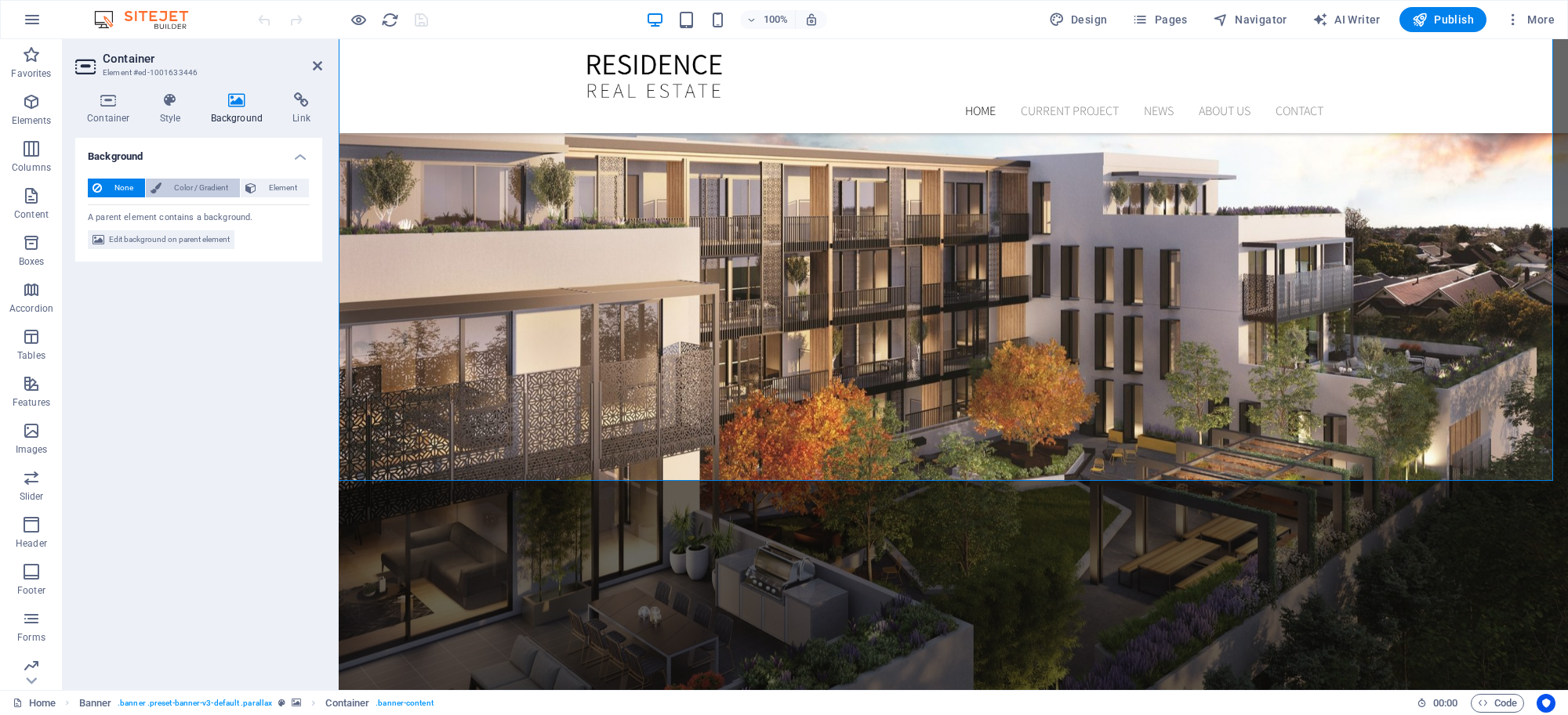
click at [212, 186] on span "Color / Gradient" at bounding box center [200, 188] width 69 height 19
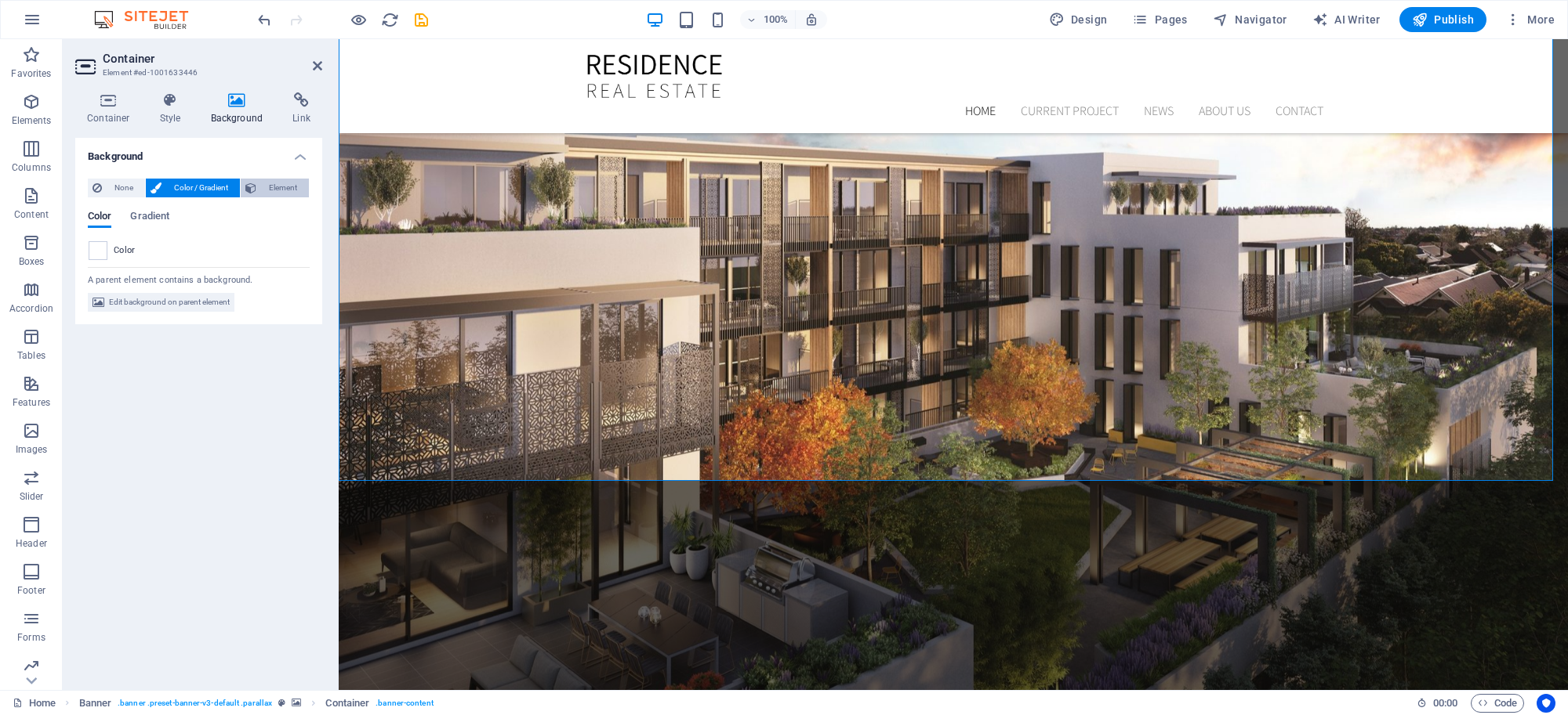
click at [259, 182] on button "Element" at bounding box center [275, 188] width 68 height 19
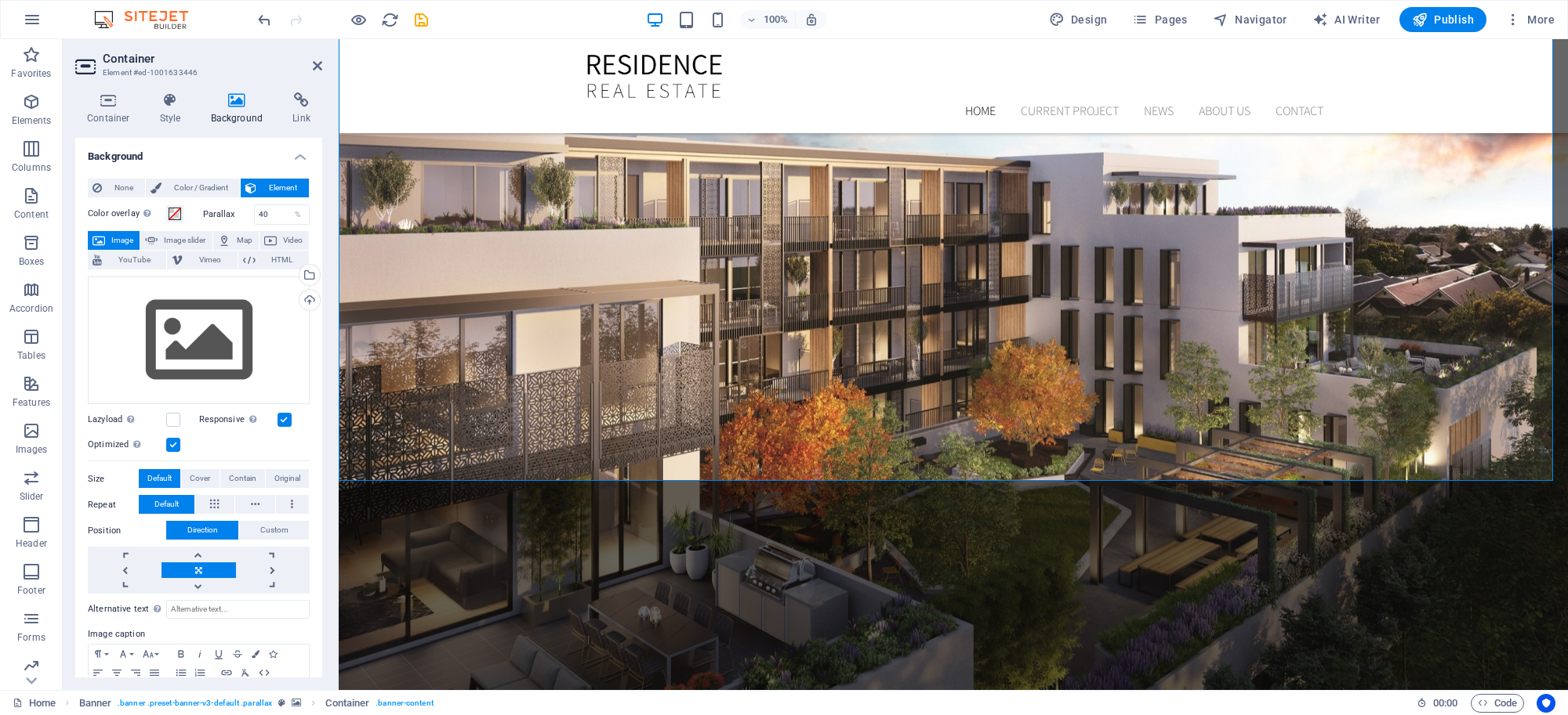
drag, startPoint x: 392, startPoint y: 204, endPoint x: 390, endPoint y: 193, distance: 11.2
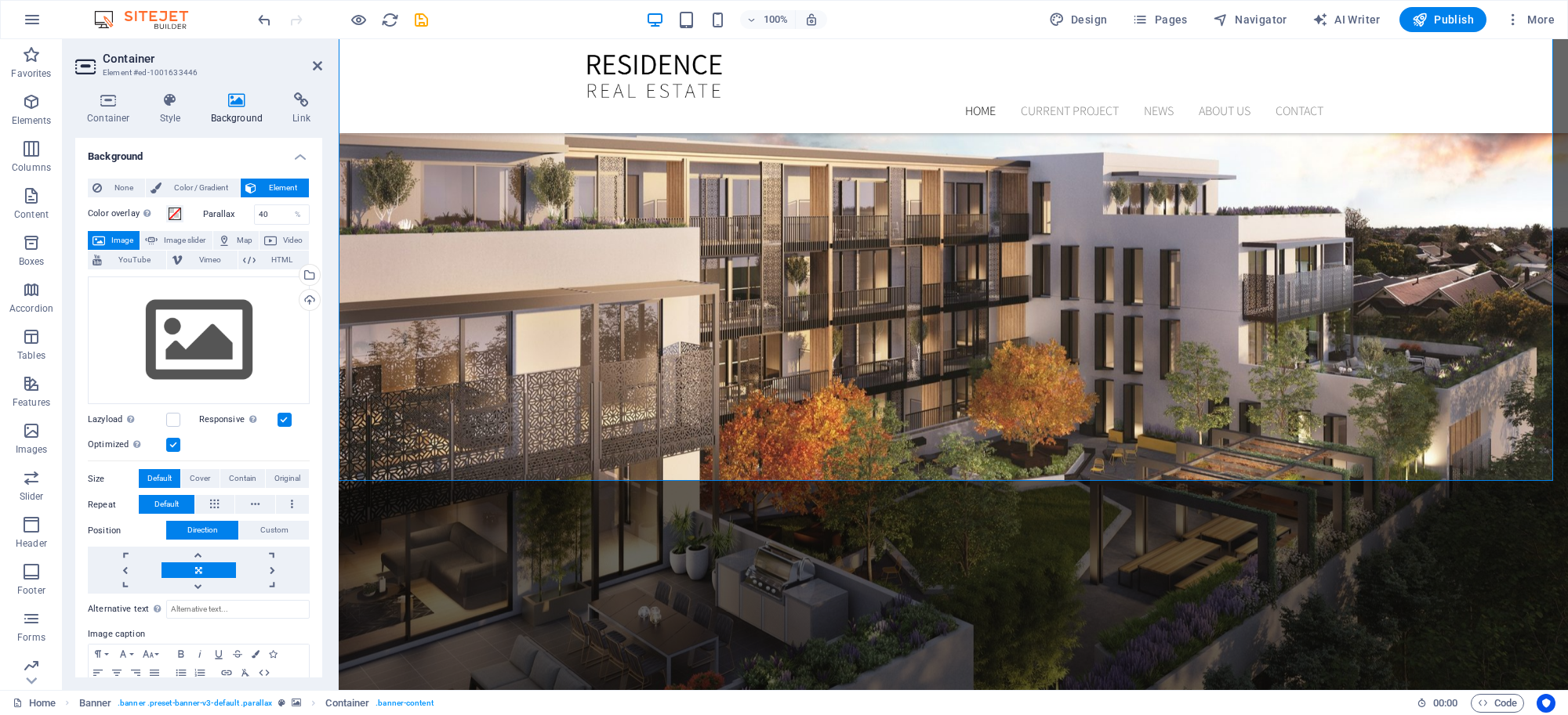
click at [245, 108] on h4 "Background" at bounding box center [240, 109] width 82 height 33
click at [316, 63] on icon at bounding box center [317, 66] width 9 height 13
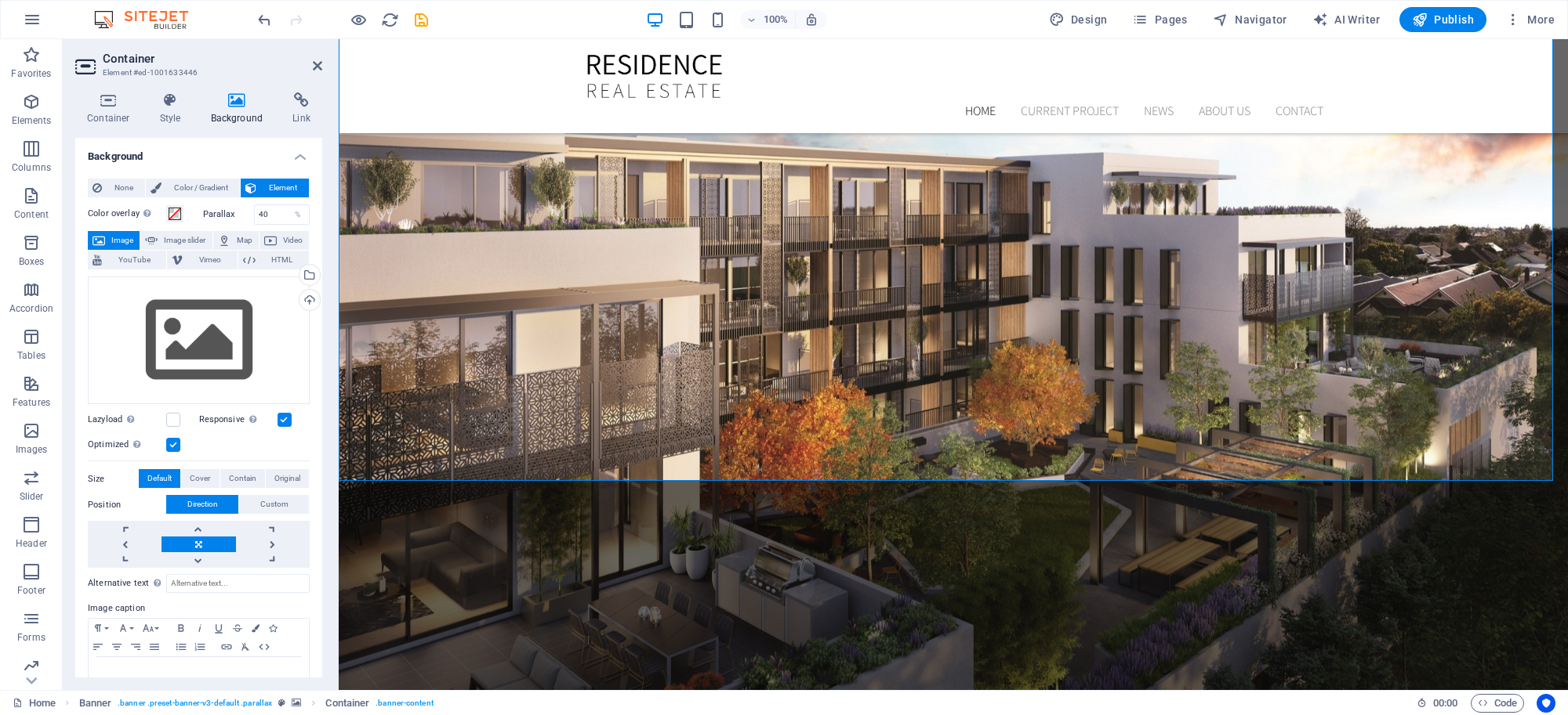
click at [238, 104] on icon at bounding box center [237, 100] width 76 height 16
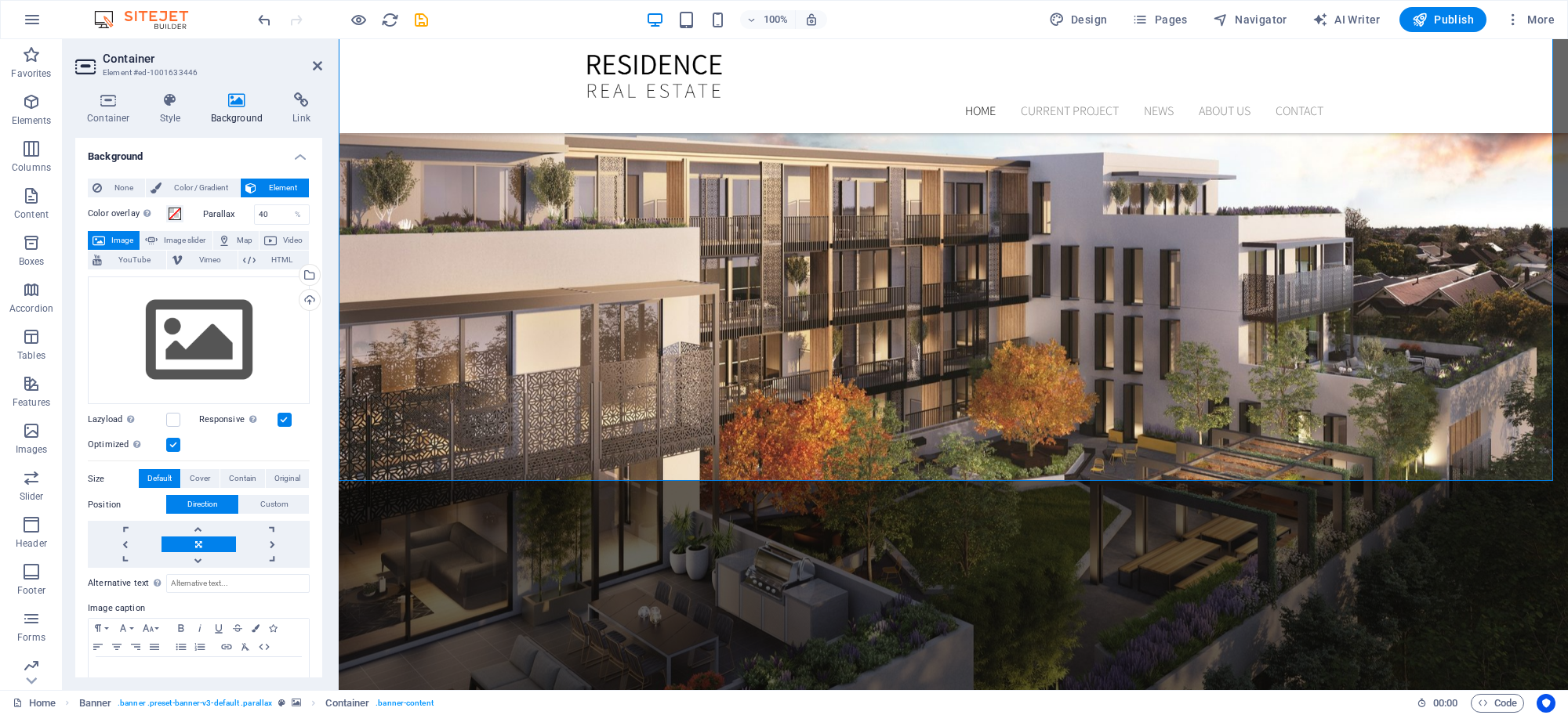
click at [321, 59] on icon at bounding box center [317, 66] width 9 height 13
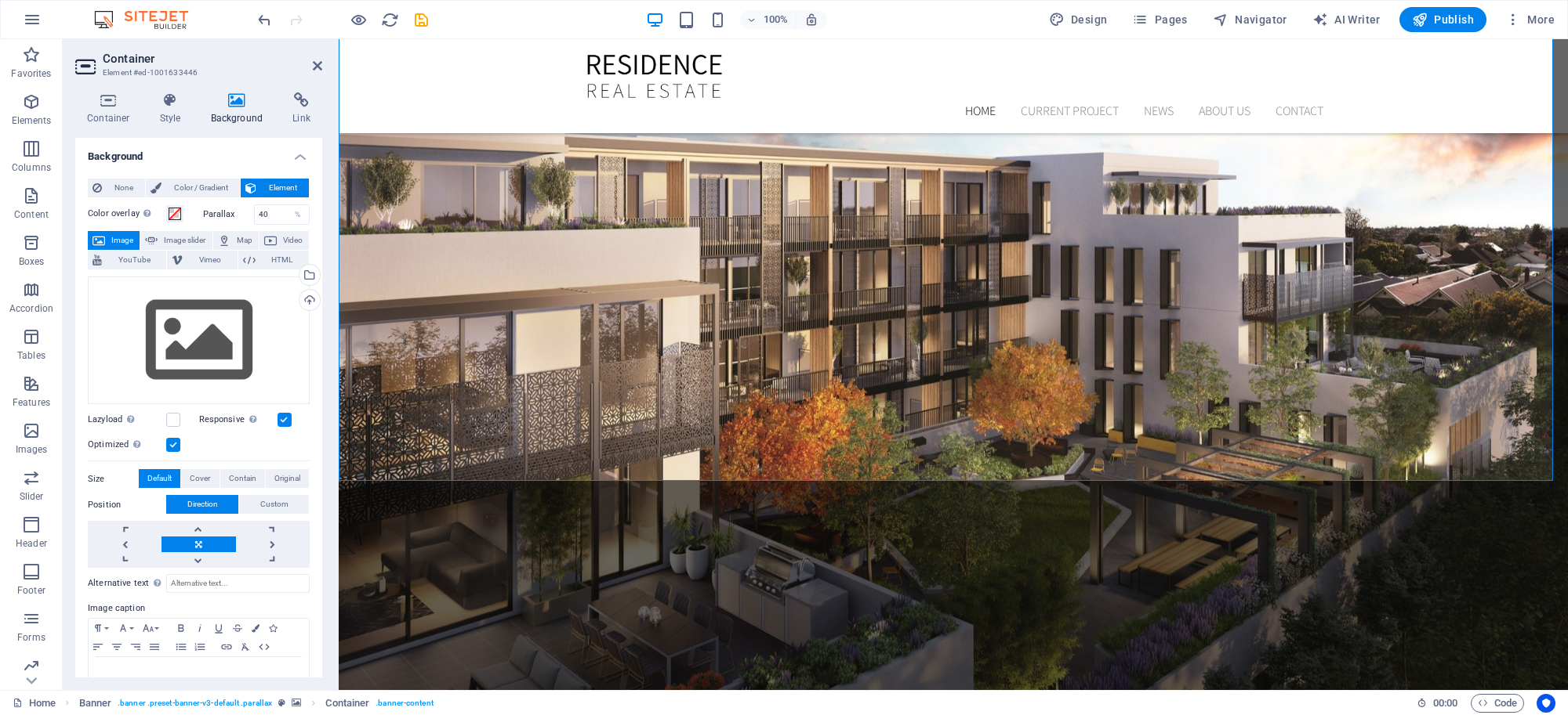
click at [131, 145] on h4 "Background" at bounding box center [198, 152] width 247 height 28
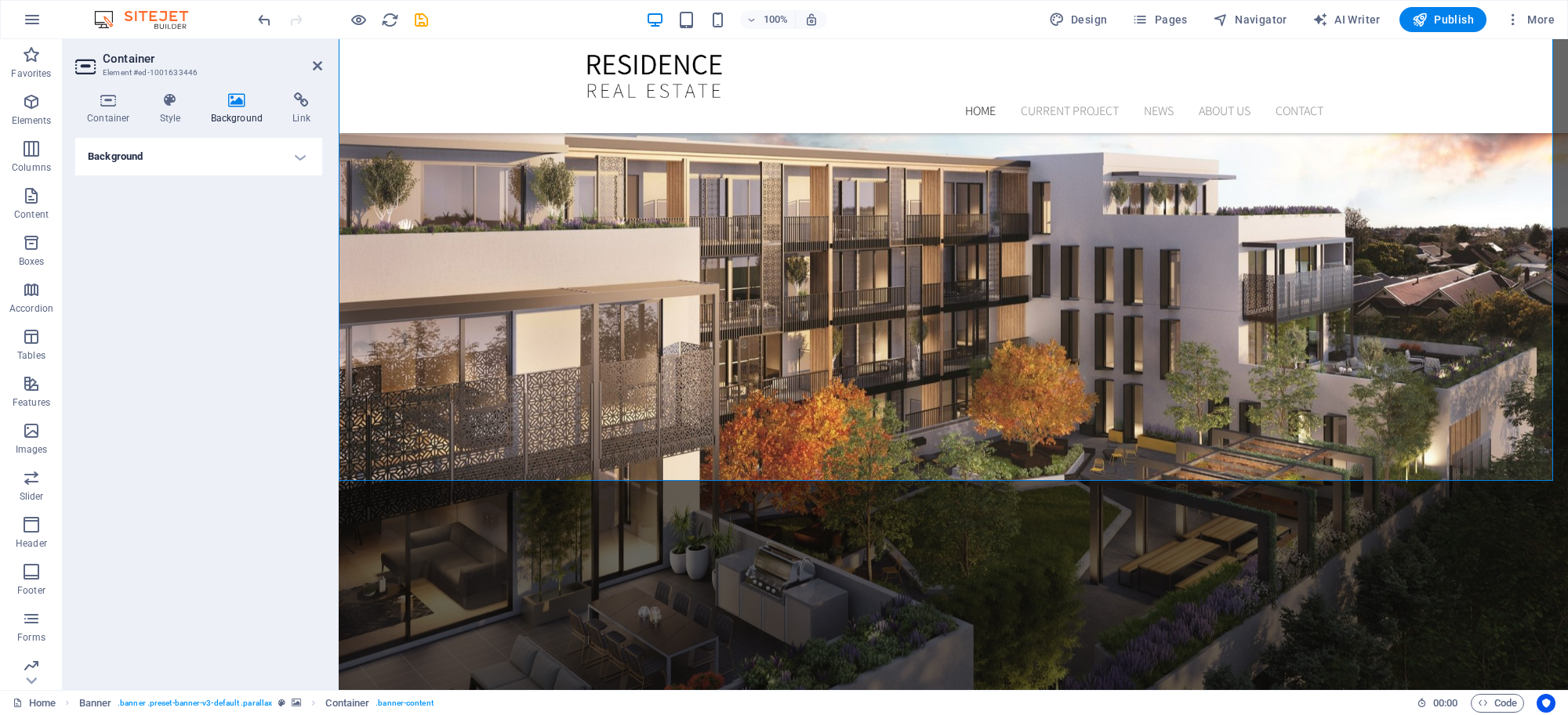
click at [237, 103] on icon at bounding box center [237, 100] width 76 height 16
click at [236, 102] on icon at bounding box center [237, 100] width 76 height 16
click at [222, 155] on h4 "Background" at bounding box center [198, 157] width 247 height 38
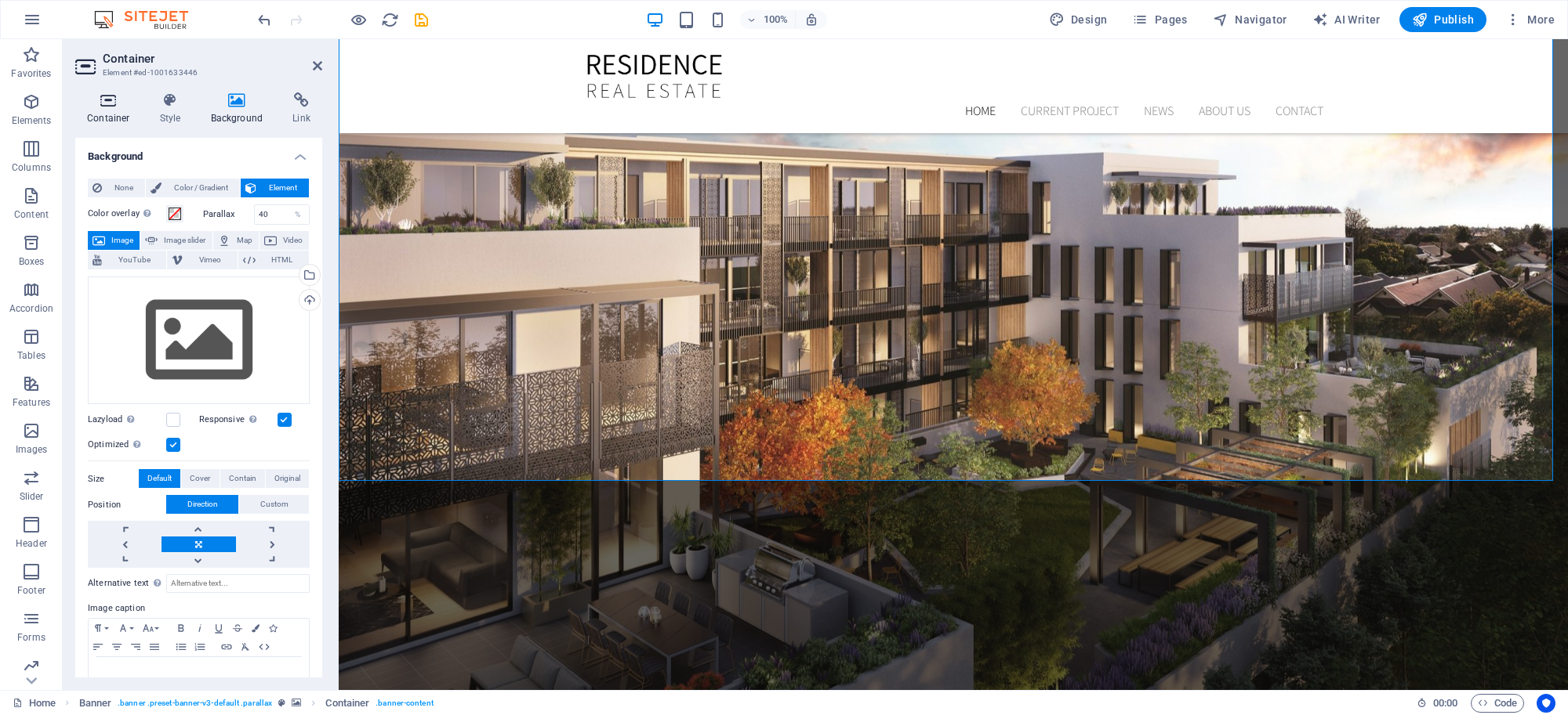
click at [110, 96] on icon at bounding box center [108, 100] width 66 height 16
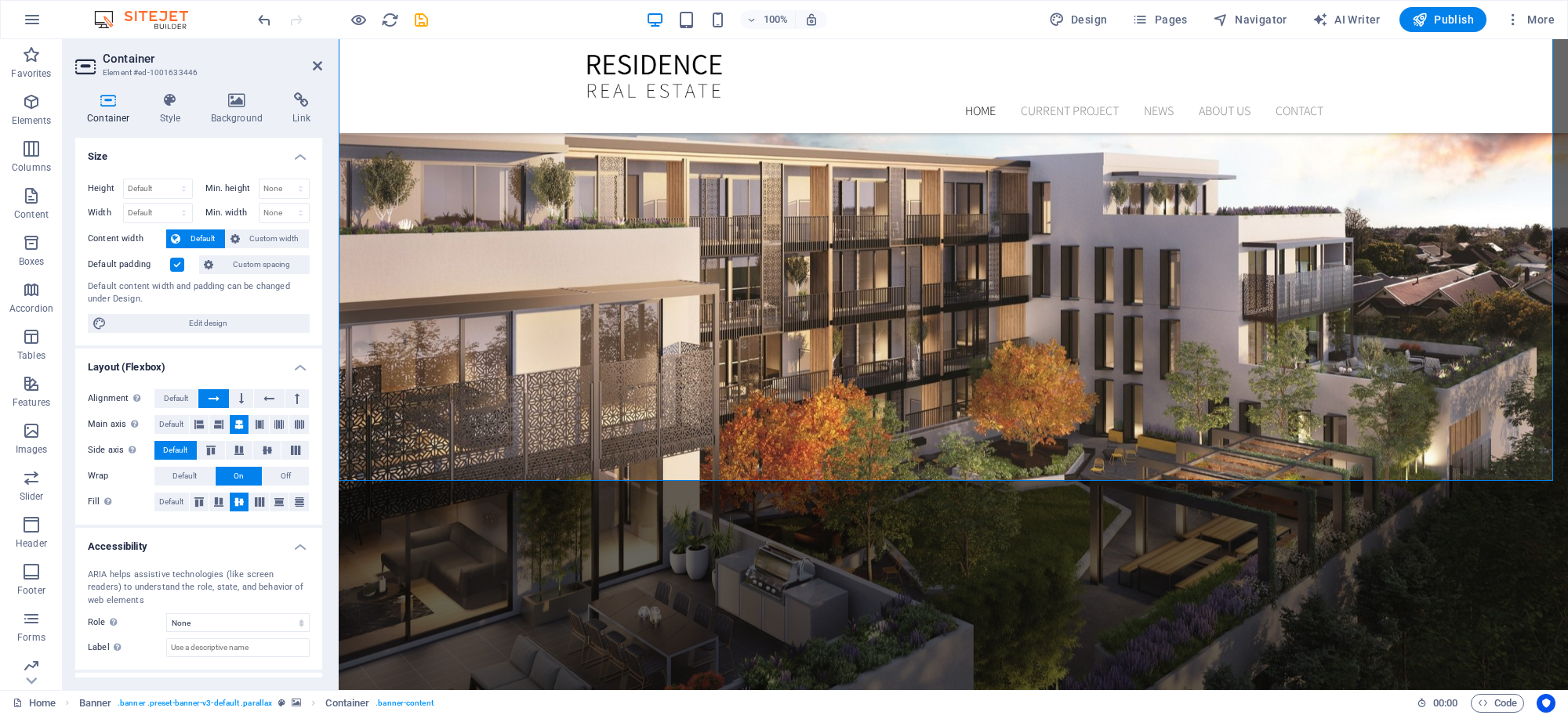
click at [319, 68] on icon at bounding box center [317, 66] width 9 height 13
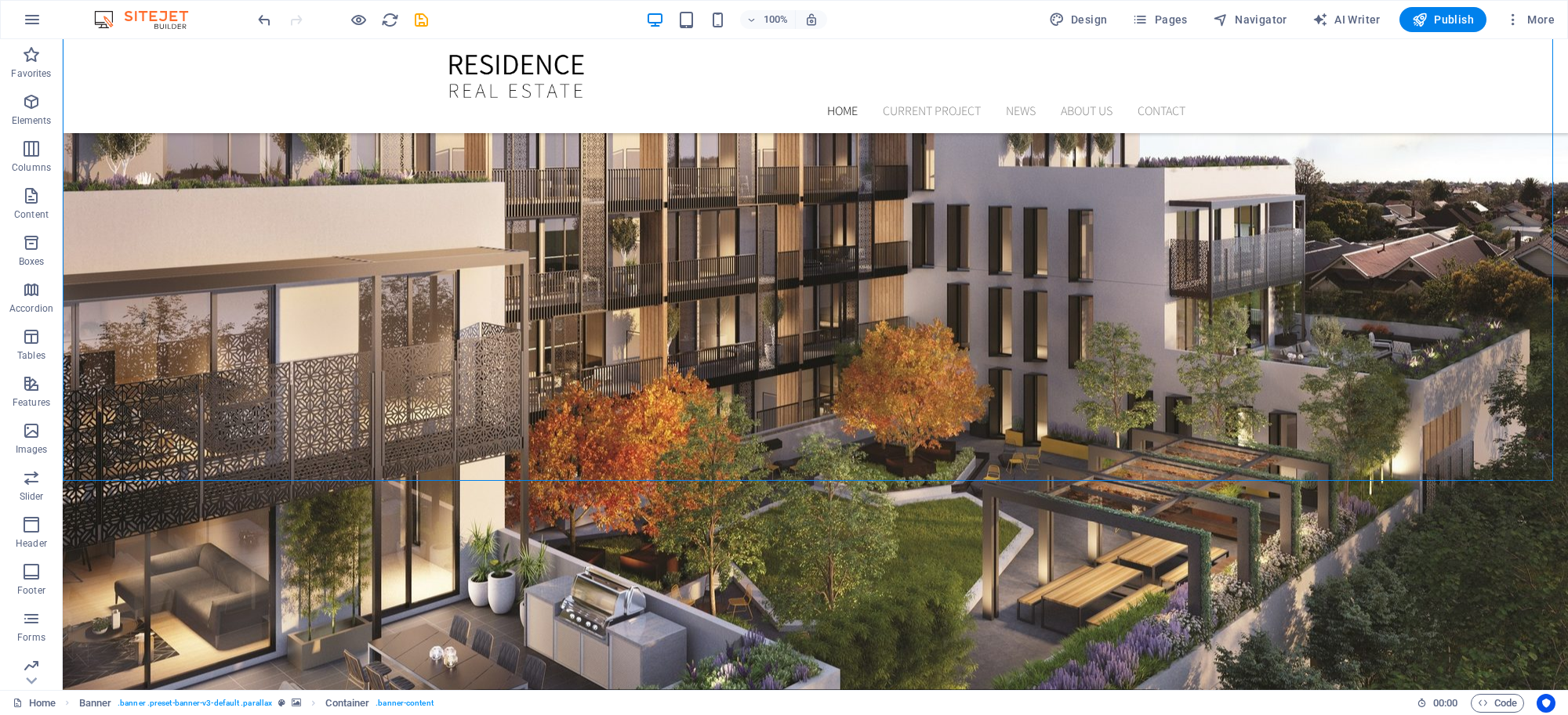
click at [378, 17] on div at bounding box center [343, 20] width 175 height 25
click at [389, 17] on icon "reload" at bounding box center [390, 20] width 18 height 18
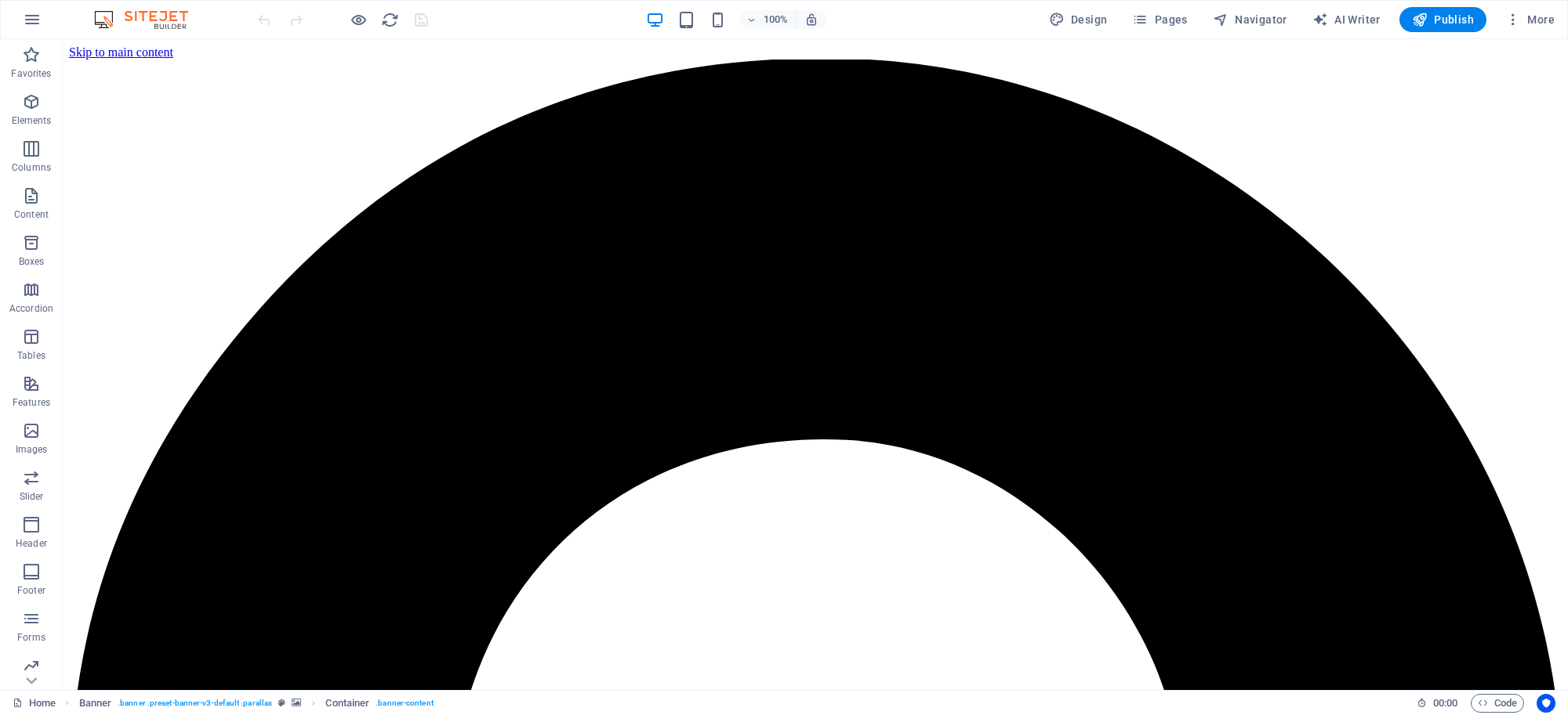
scroll to position [0, 0]
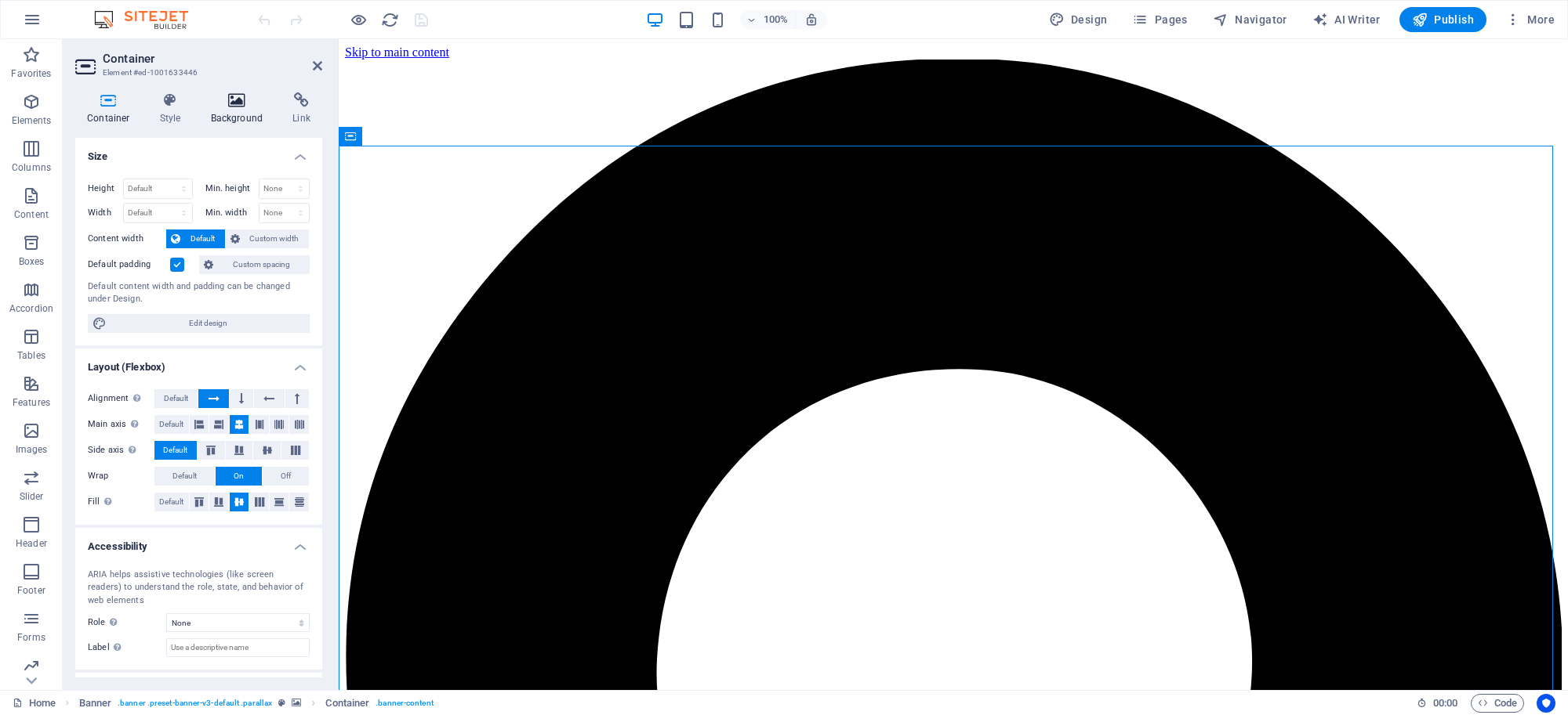
click at [224, 102] on icon at bounding box center [237, 100] width 76 height 16
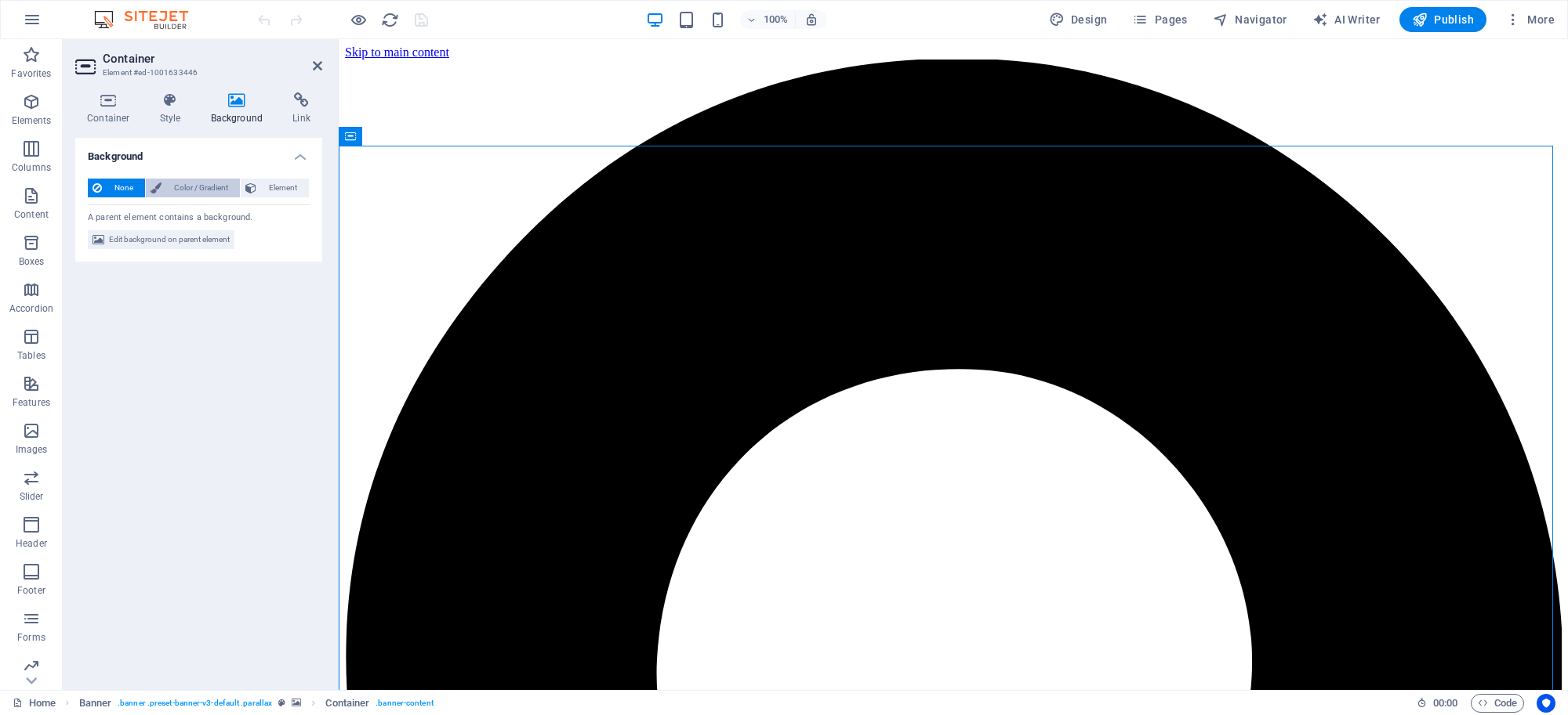
click at [201, 184] on span "Color / Gradient" at bounding box center [200, 188] width 69 height 19
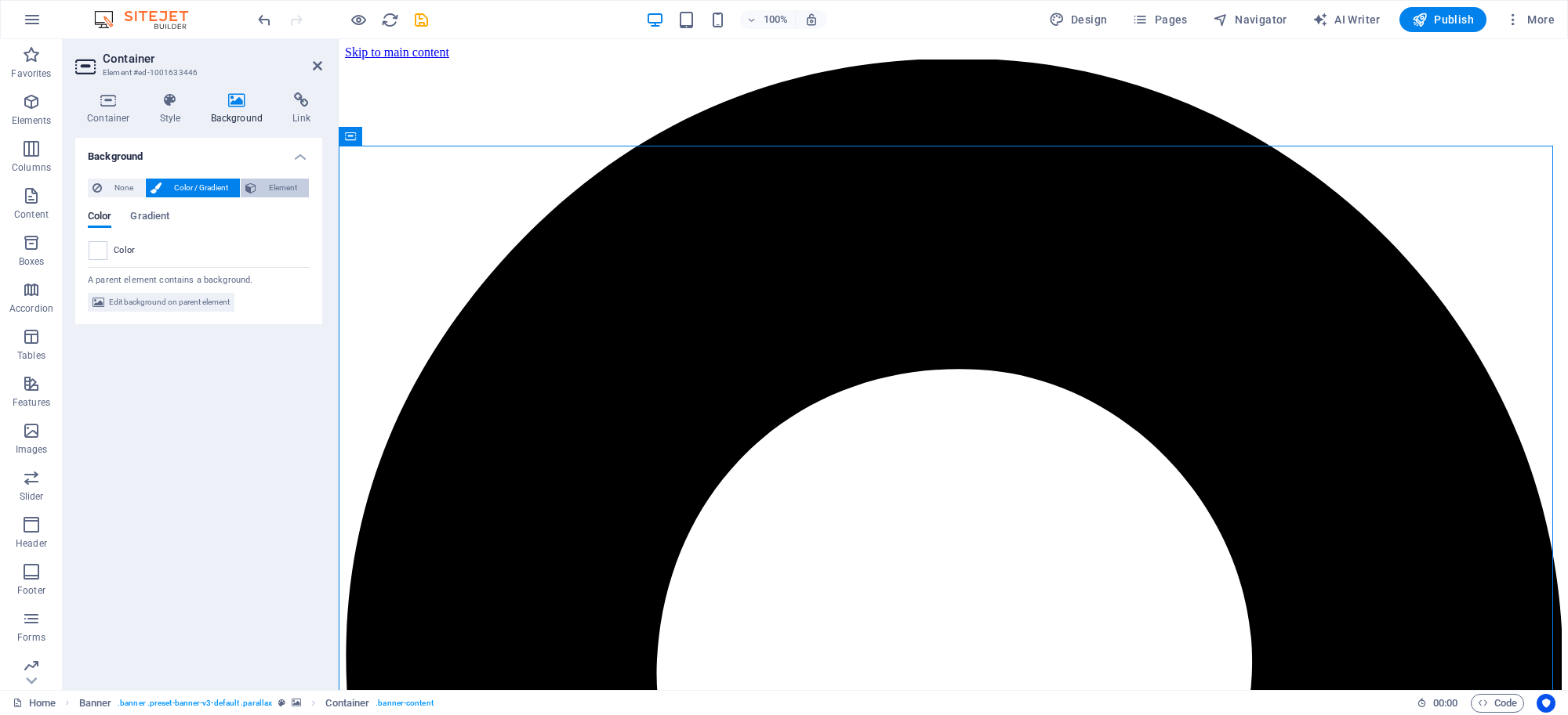
click at [261, 184] on span "Element" at bounding box center [283, 188] width 43 height 19
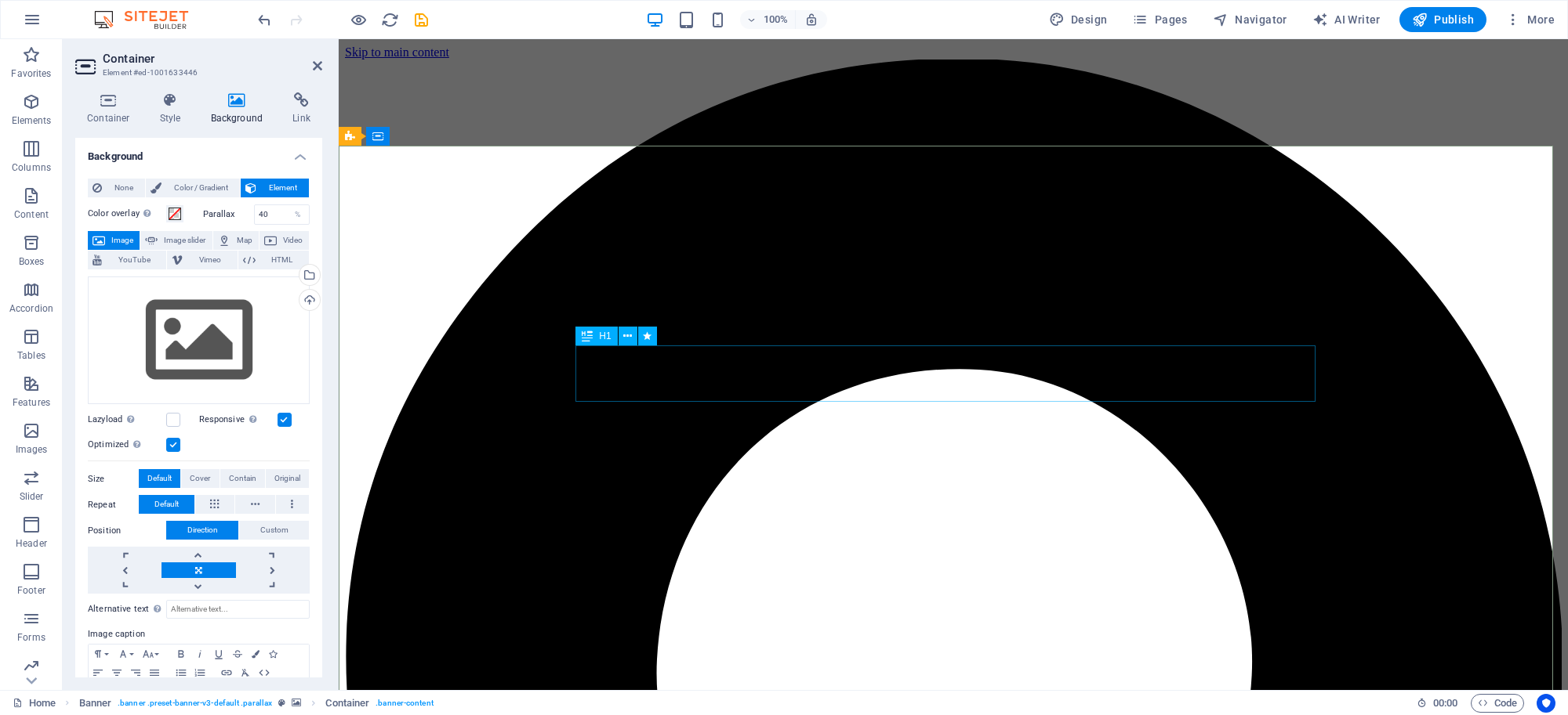
drag, startPoint x: 790, startPoint y: 350, endPoint x: 1067, endPoint y: 350, distance: 277.0
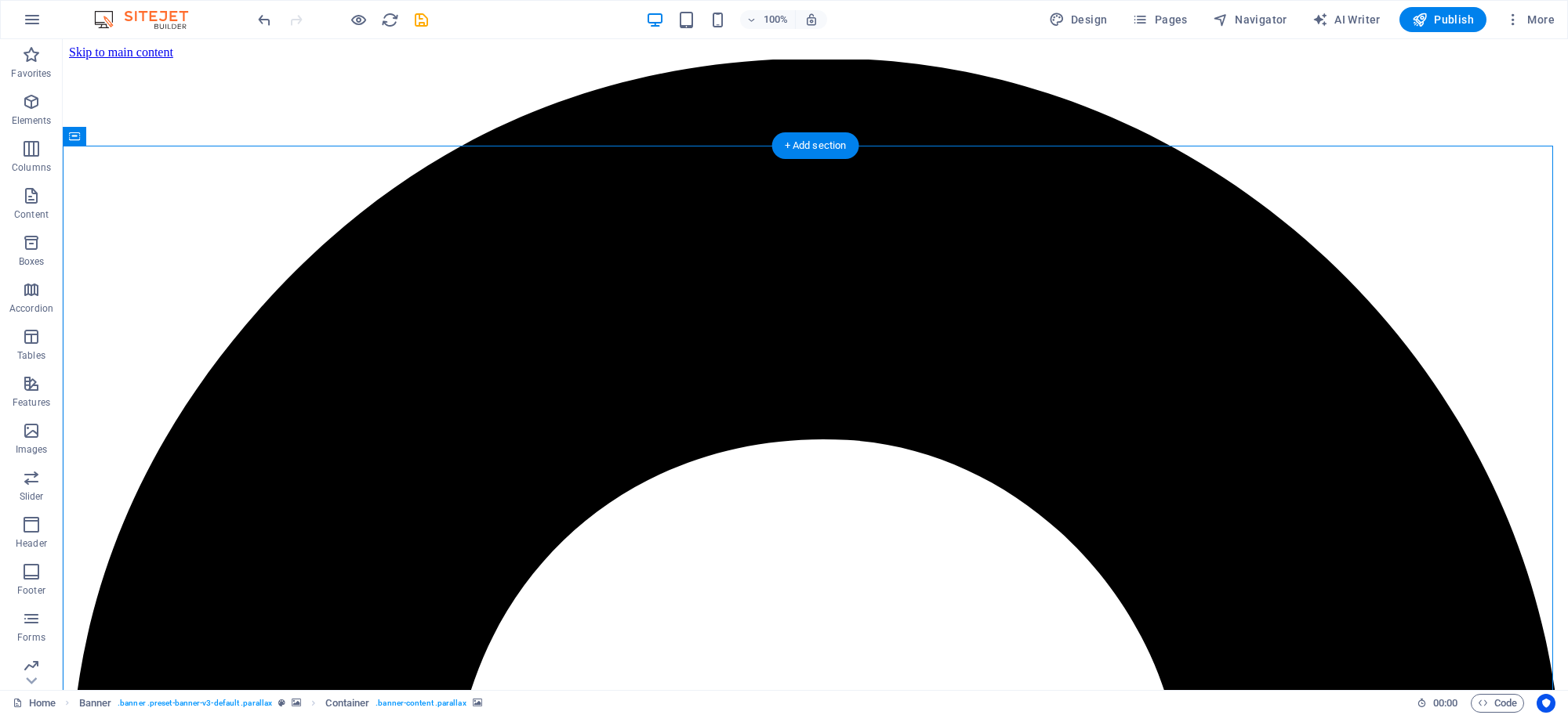
drag, startPoint x: 374, startPoint y: 414, endPoint x: 98, endPoint y: 413, distance: 276.0
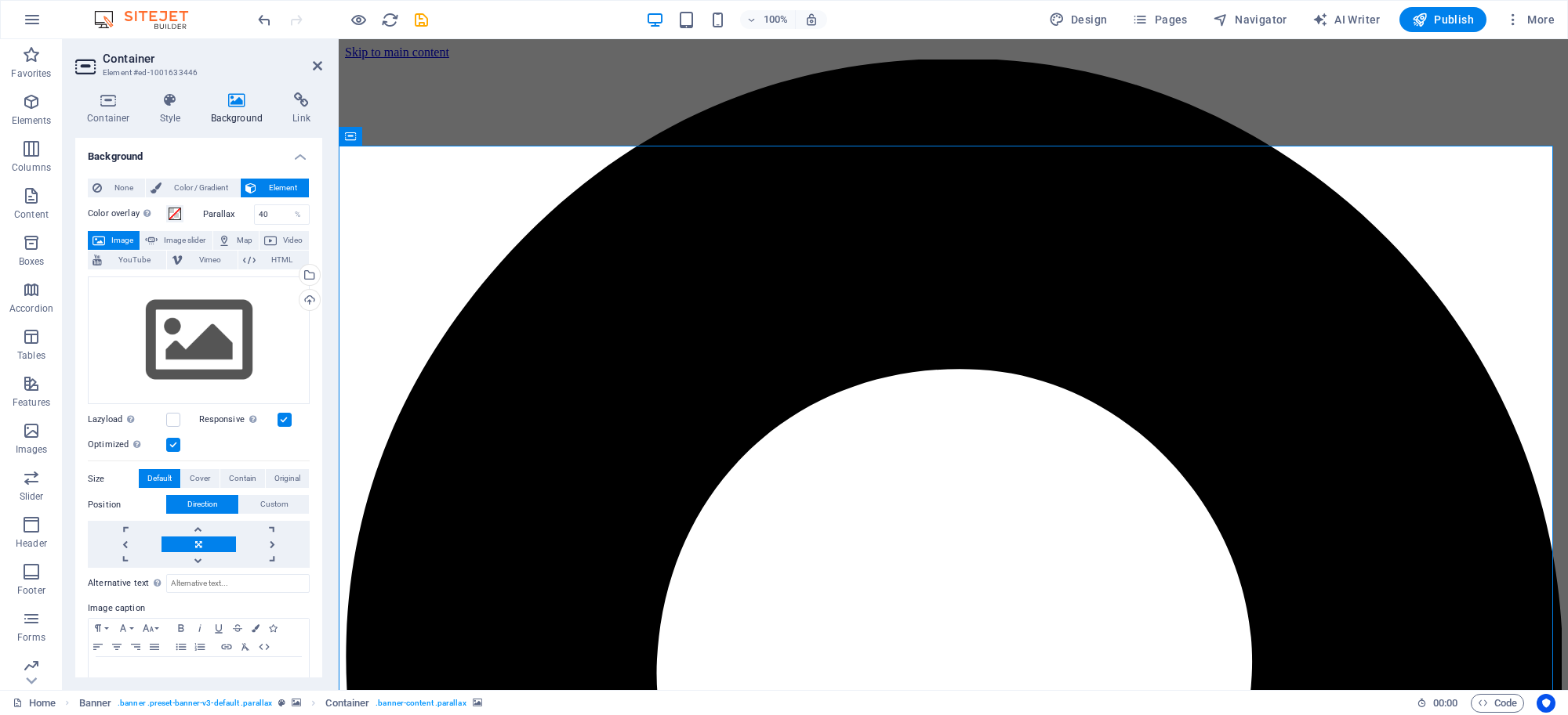
click at [247, 100] on icon at bounding box center [237, 100] width 76 height 16
click at [377, 128] on div "Banner" at bounding box center [368, 137] width 59 height 19
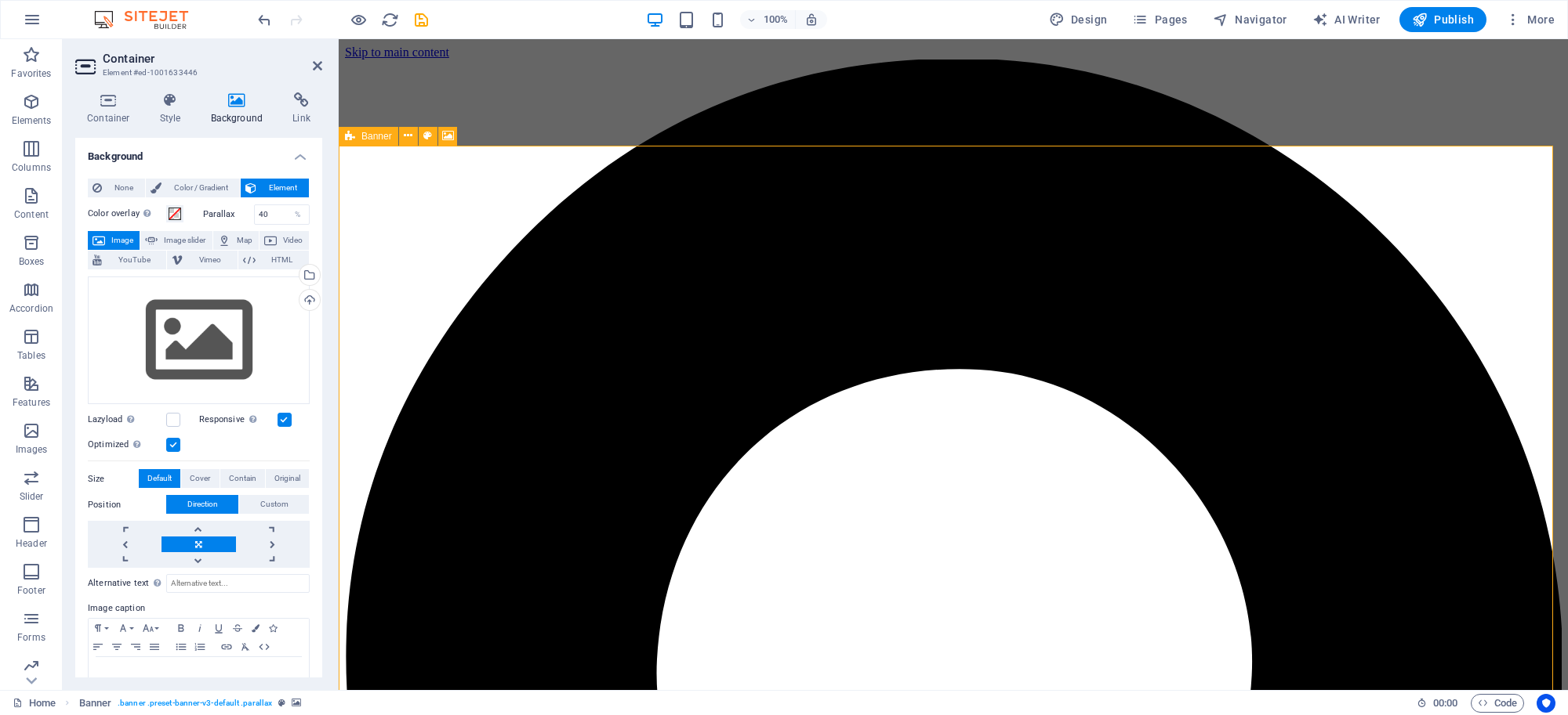
click at [377, 128] on div "Banner" at bounding box center [368, 137] width 59 height 19
select select "vh"
select select "banner"
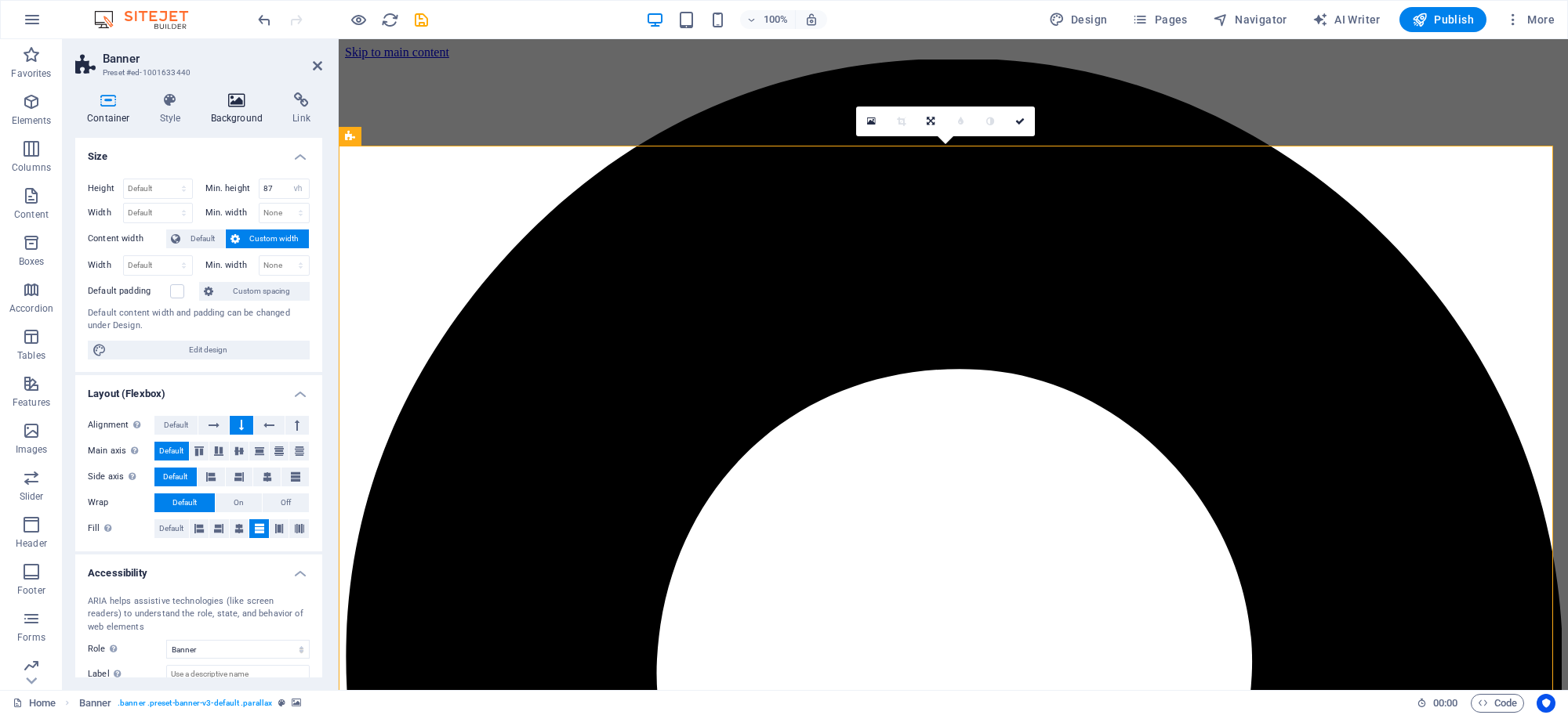
click at [244, 110] on h4 "Background" at bounding box center [240, 109] width 82 height 33
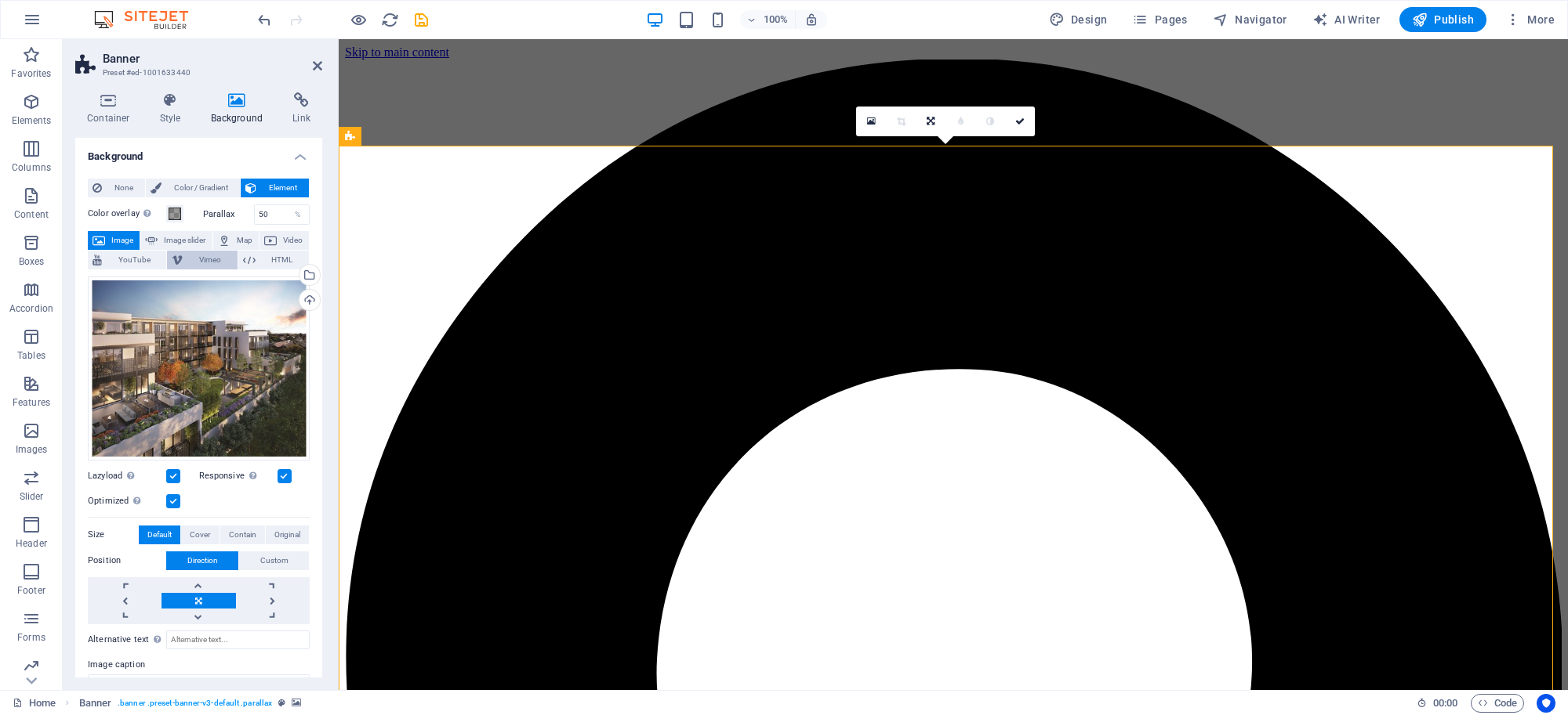
click at [193, 259] on span "Vimeo" at bounding box center [209, 260] width 45 height 19
select select "ar16_9"
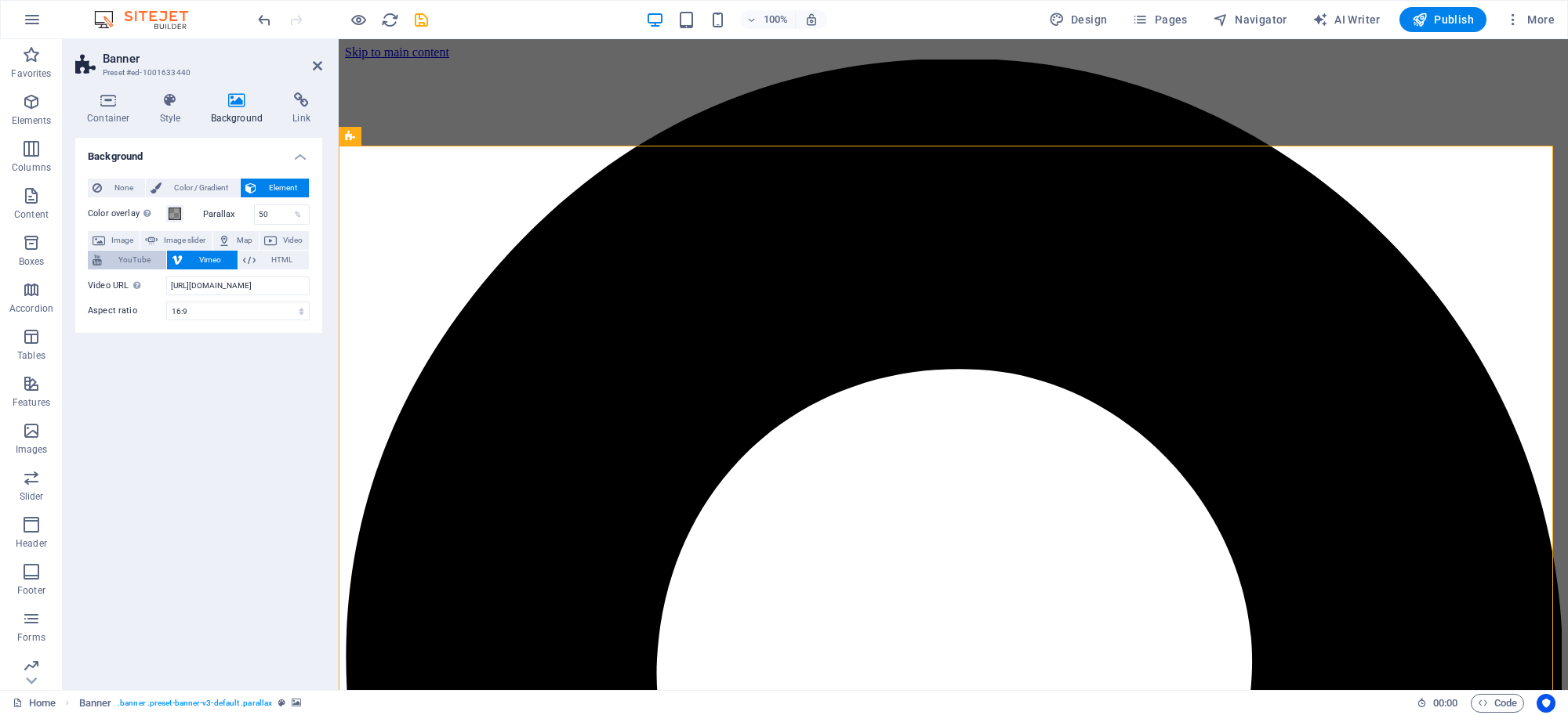
click at [134, 255] on span "YouTube" at bounding box center [133, 260] width 54 height 19
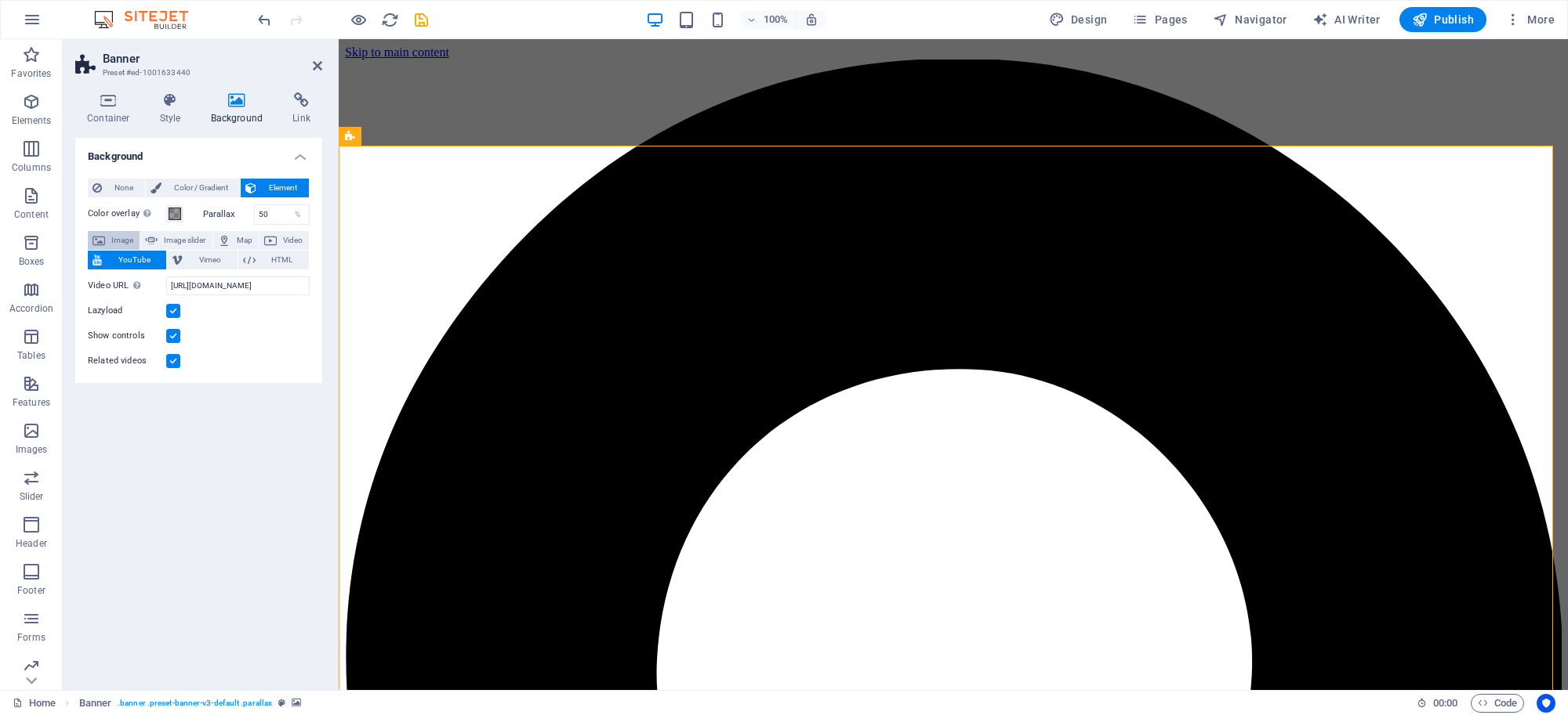
click at [132, 234] on span "Image" at bounding box center [122, 241] width 25 height 19
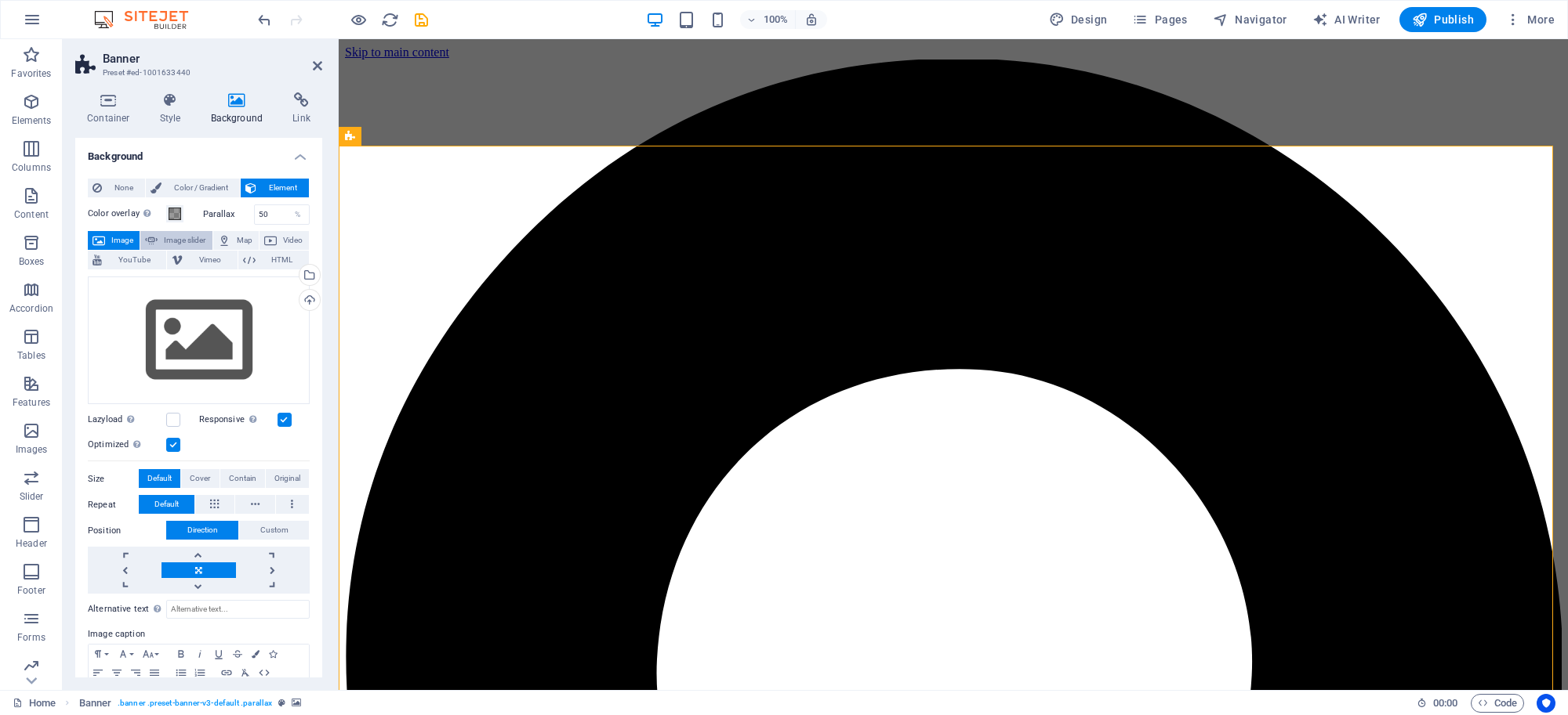
click at [194, 239] on span "Image slider" at bounding box center [185, 241] width 45 height 19
select select "ms"
select select "s"
select select "progressive"
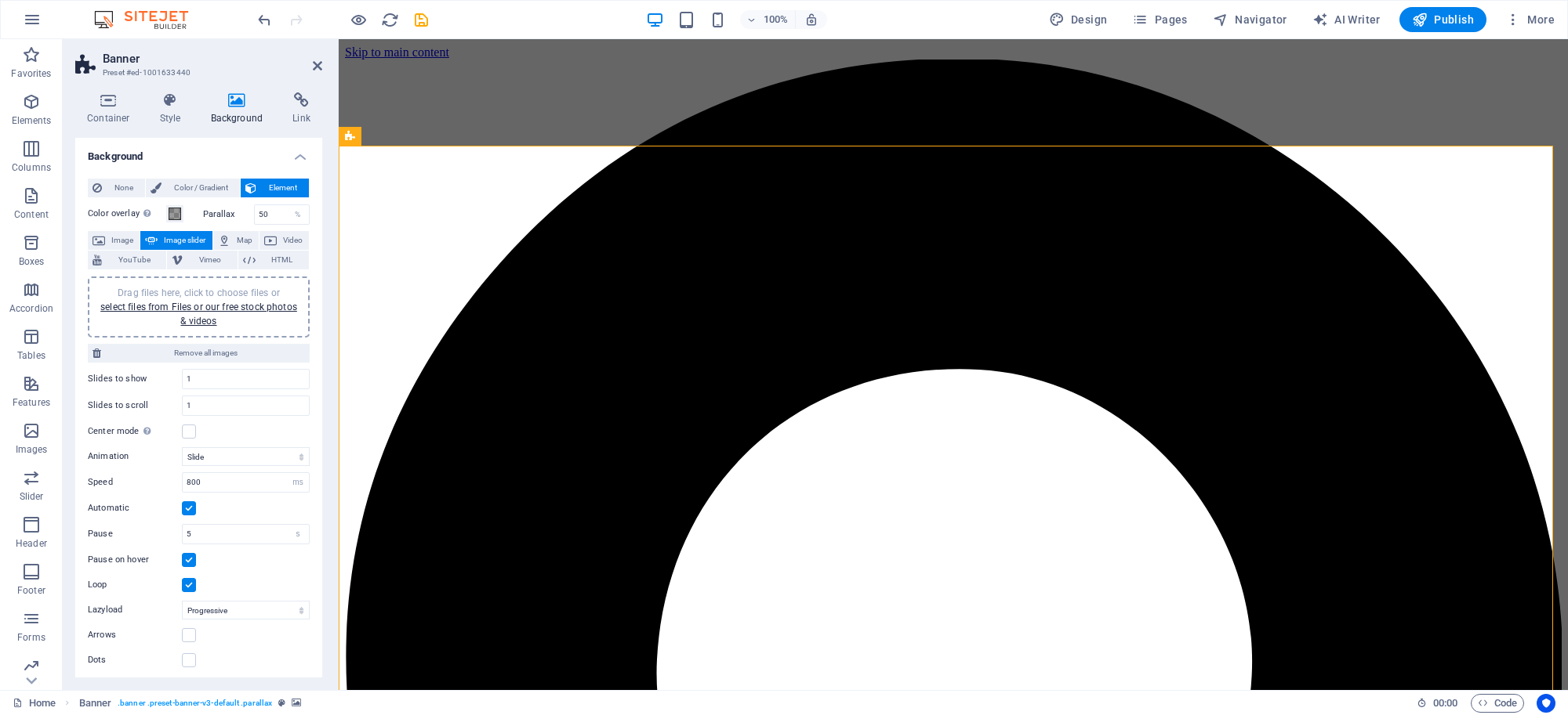
click at [224, 107] on h4 "Background" at bounding box center [240, 109] width 82 height 33
click at [315, 55] on h2 "Banner" at bounding box center [212, 59] width 219 height 14
click at [314, 58] on header "Banner Preset #ed-1001633440" at bounding box center [198, 60] width 247 height 41
click at [314, 59] on icon at bounding box center [317, 66] width 9 height 13
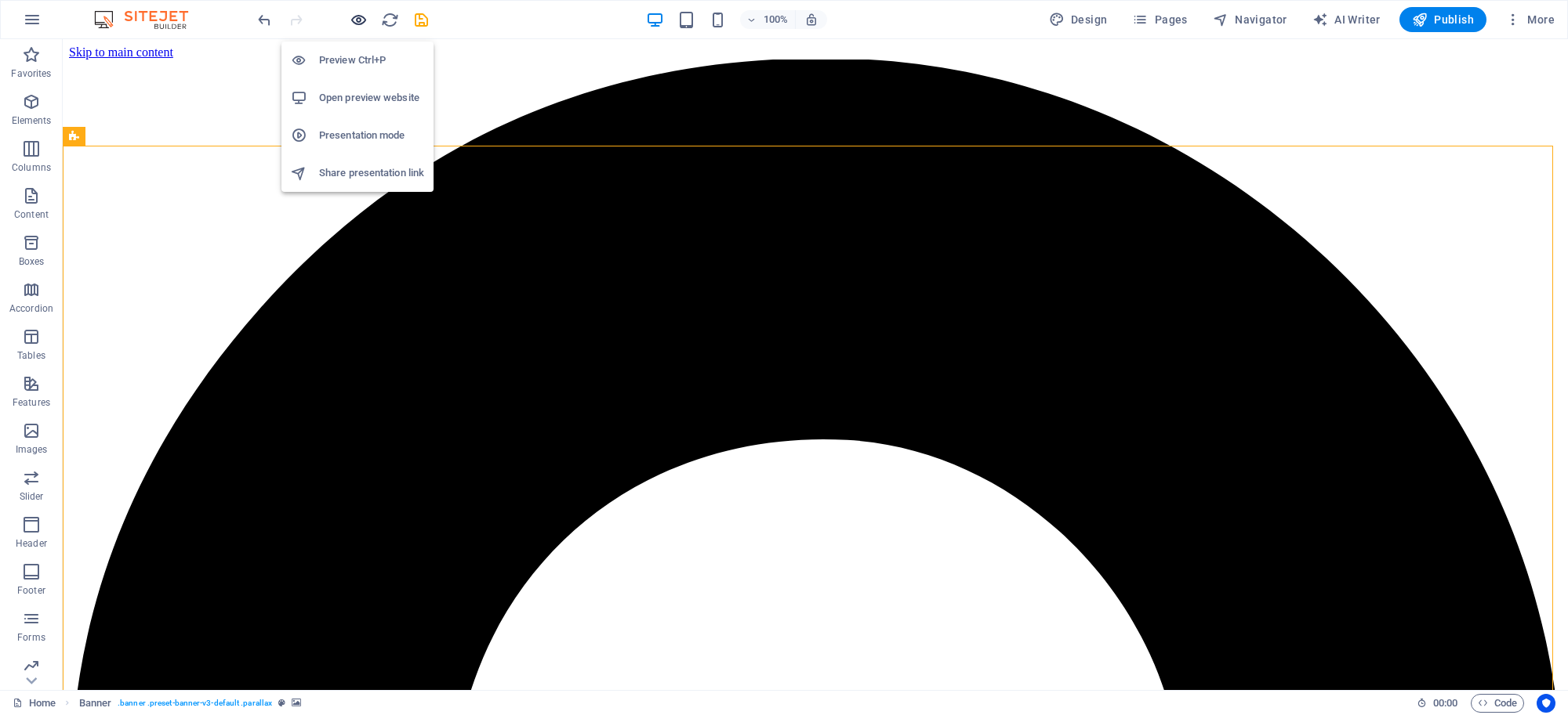
click at [362, 17] on icon "button" at bounding box center [358, 20] width 18 height 18
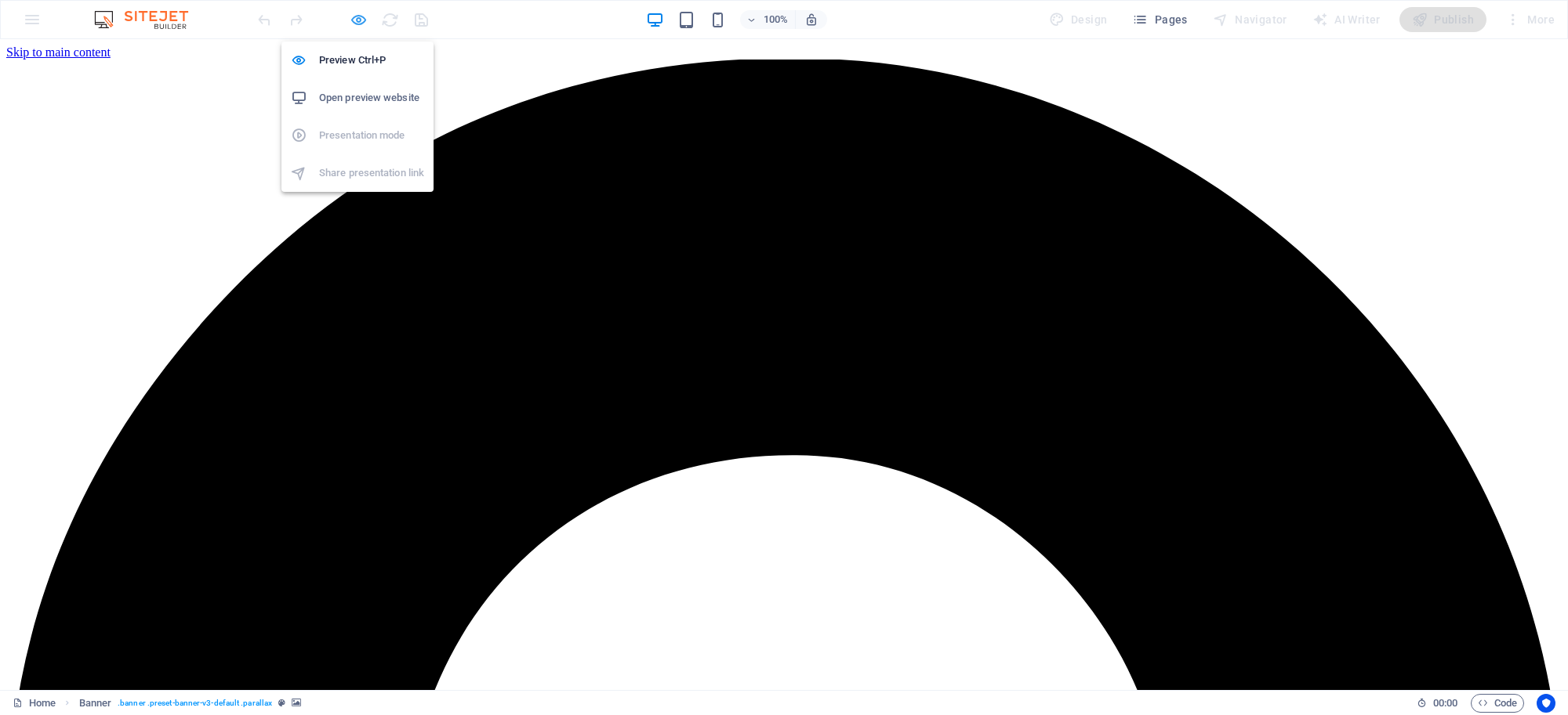
click at [362, 17] on icon "button" at bounding box center [358, 20] width 18 height 18
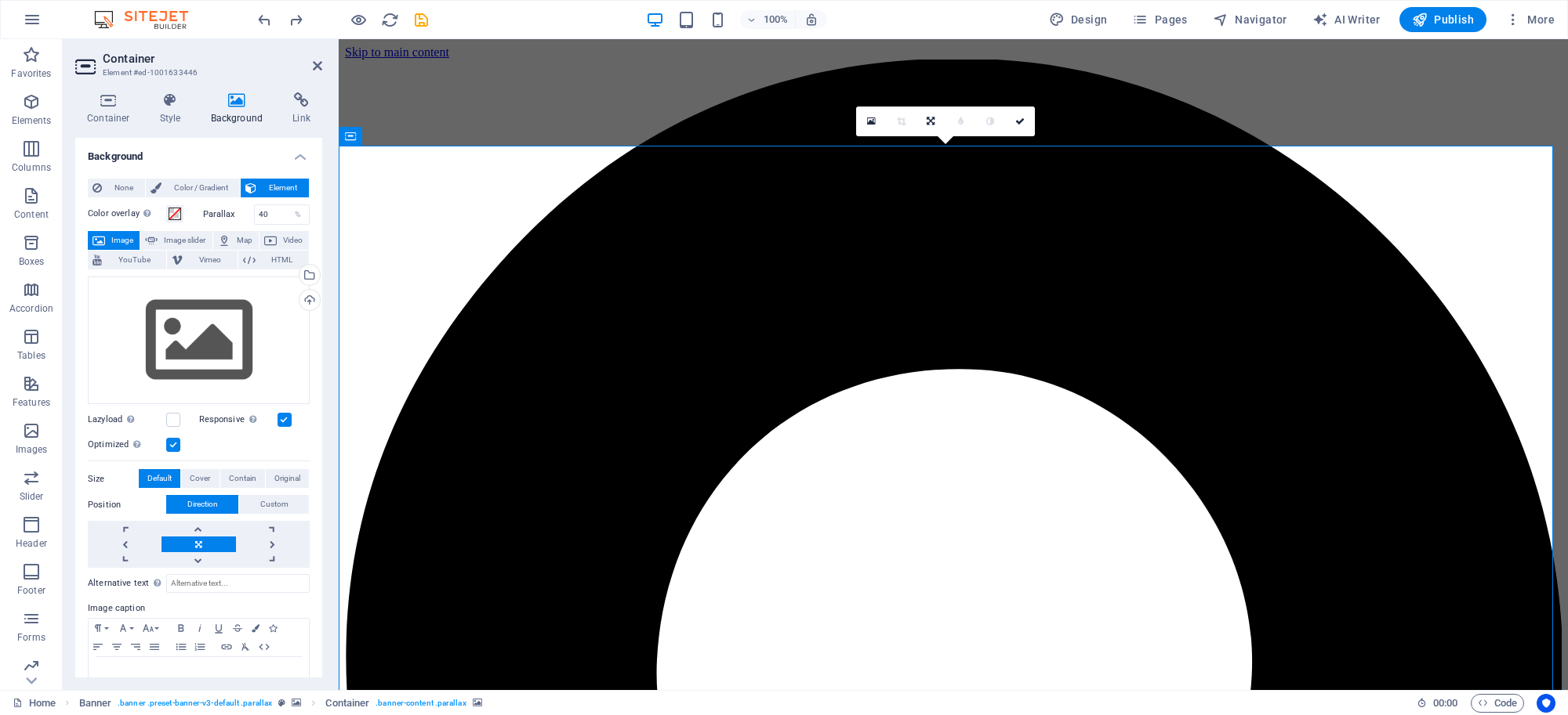
click at [237, 103] on icon at bounding box center [237, 100] width 76 height 16
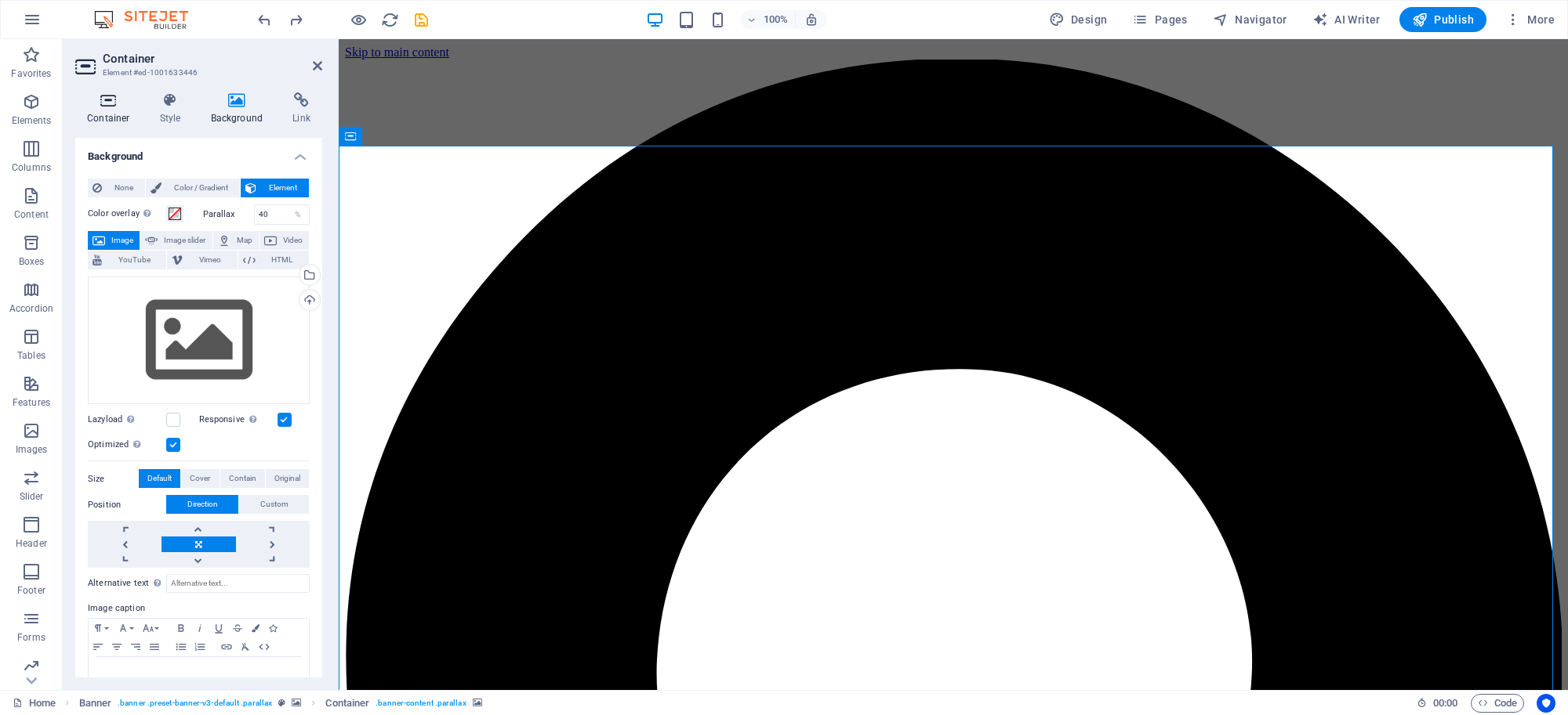
click at [107, 104] on icon at bounding box center [108, 100] width 66 height 16
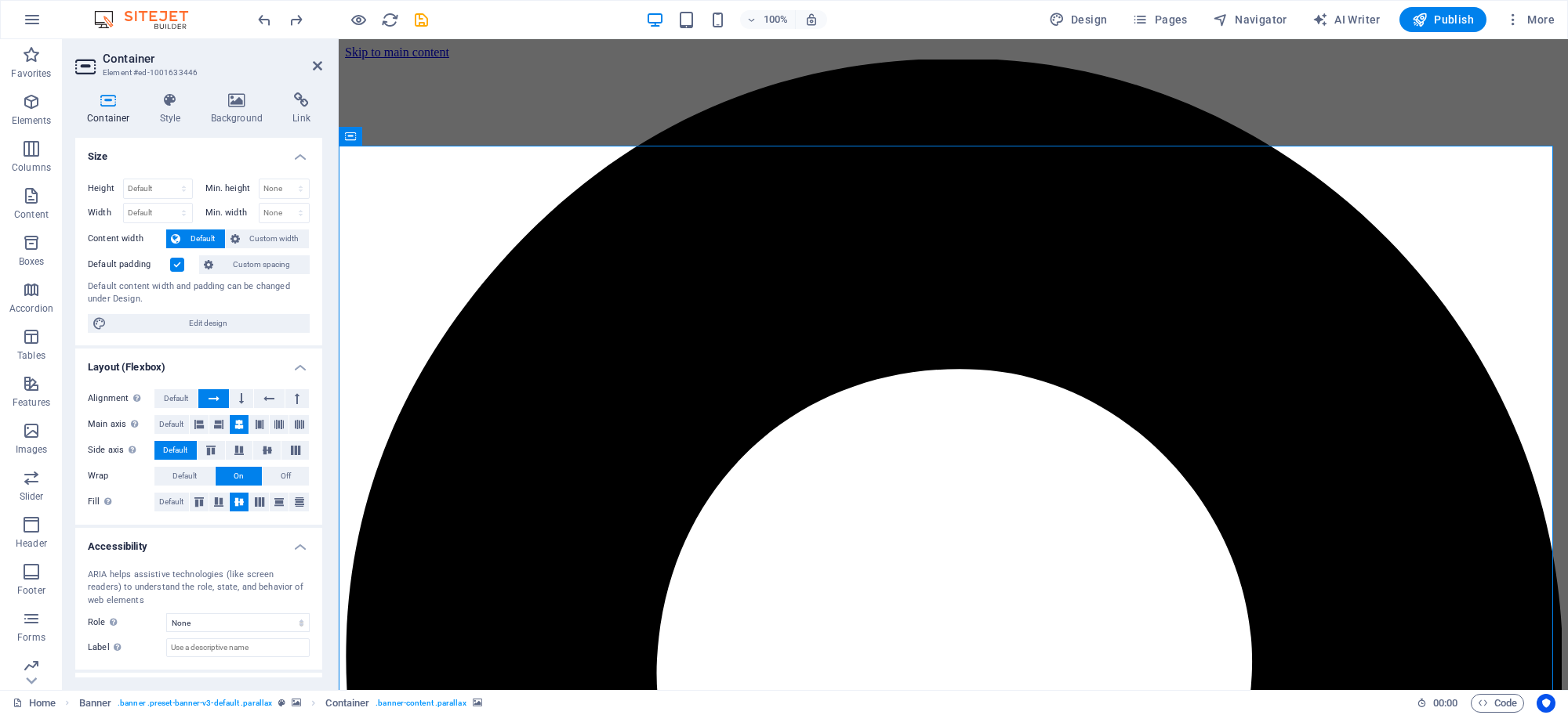
click at [351, 143] on icon at bounding box center [350, 137] width 10 height 19
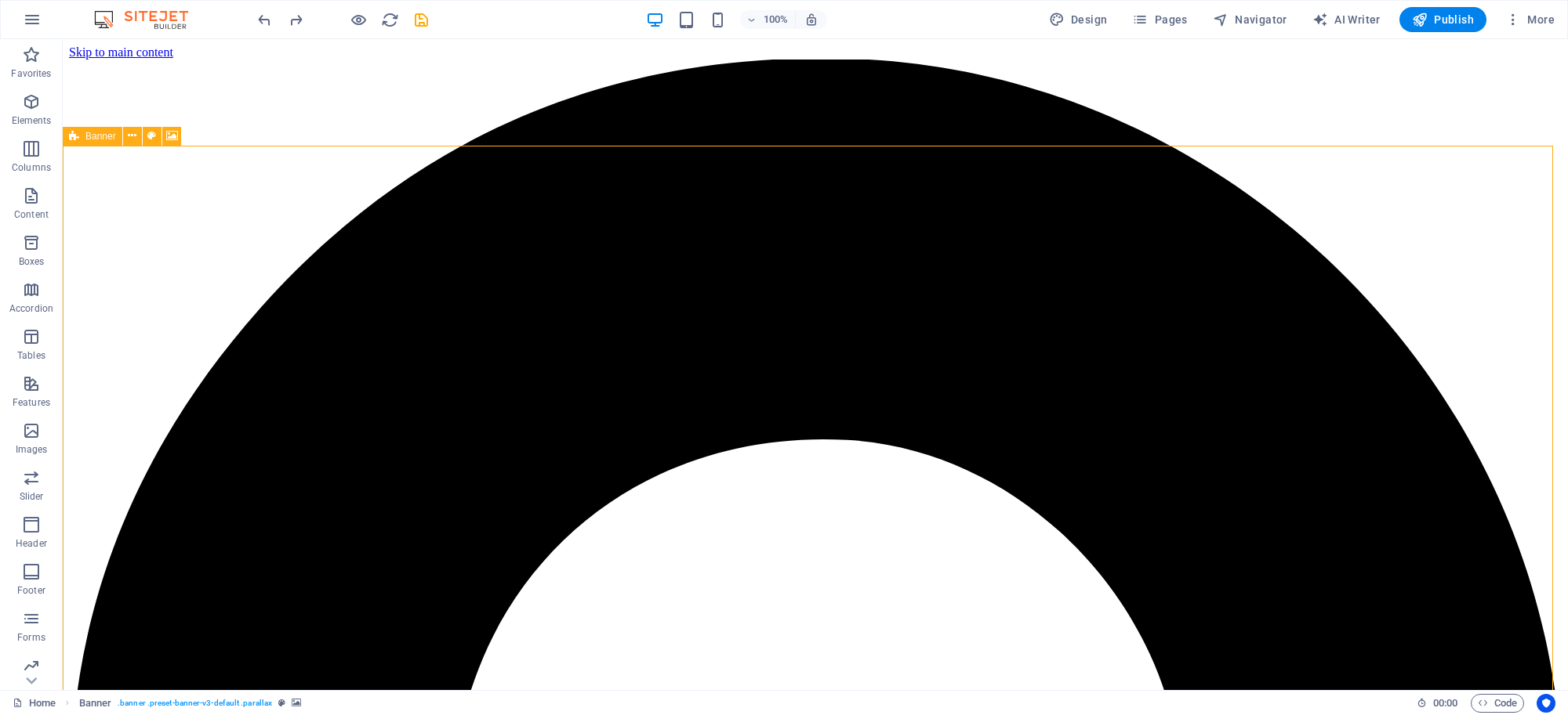
click at [76, 131] on icon at bounding box center [73, 137] width 10 height 19
click at [76, 129] on icon at bounding box center [73, 137] width 10 height 19
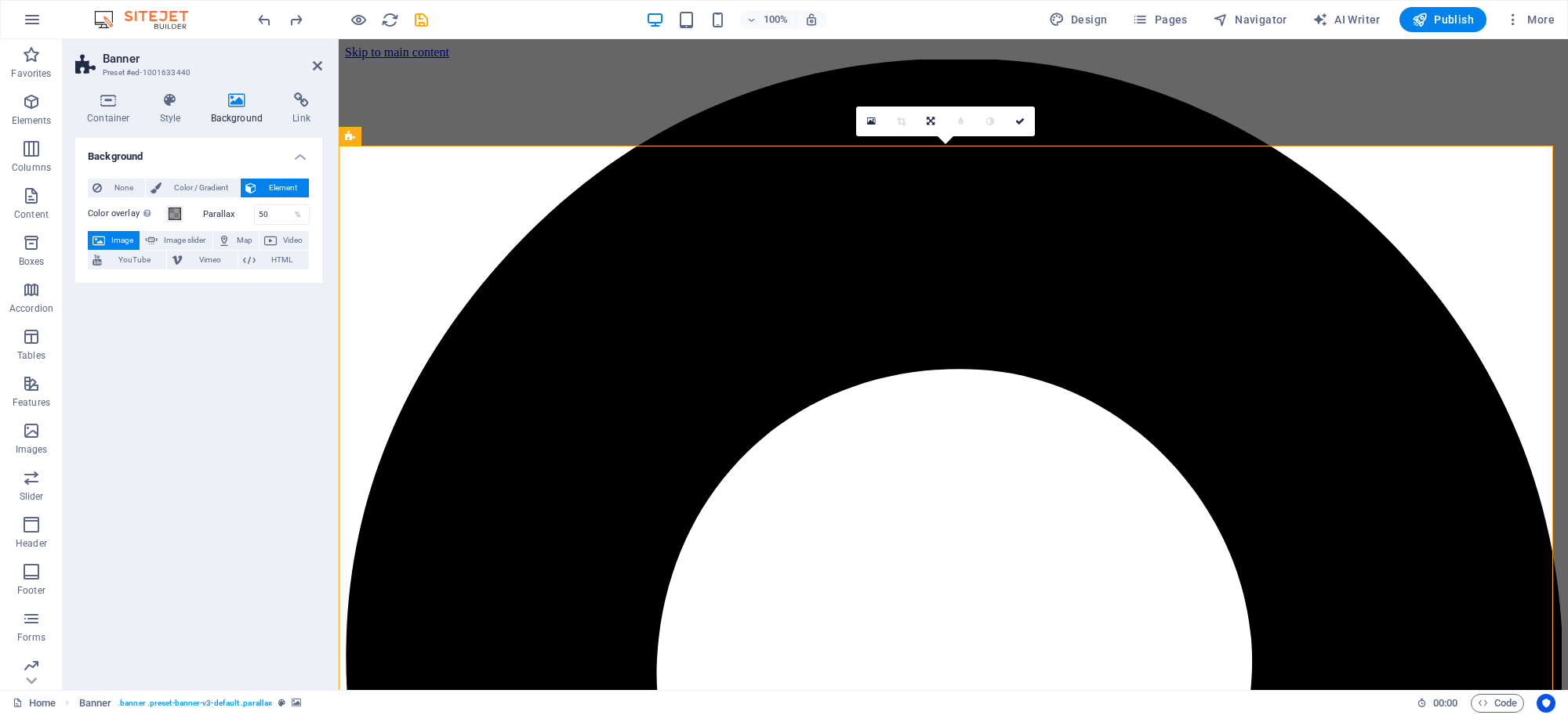
click at [221, 103] on icon at bounding box center [237, 100] width 76 height 16
click at [225, 103] on icon at bounding box center [237, 100] width 76 height 16
click at [235, 107] on icon at bounding box center [237, 100] width 76 height 16
click at [243, 107] on icon at bounding box center [237, 100] width 76 height 16
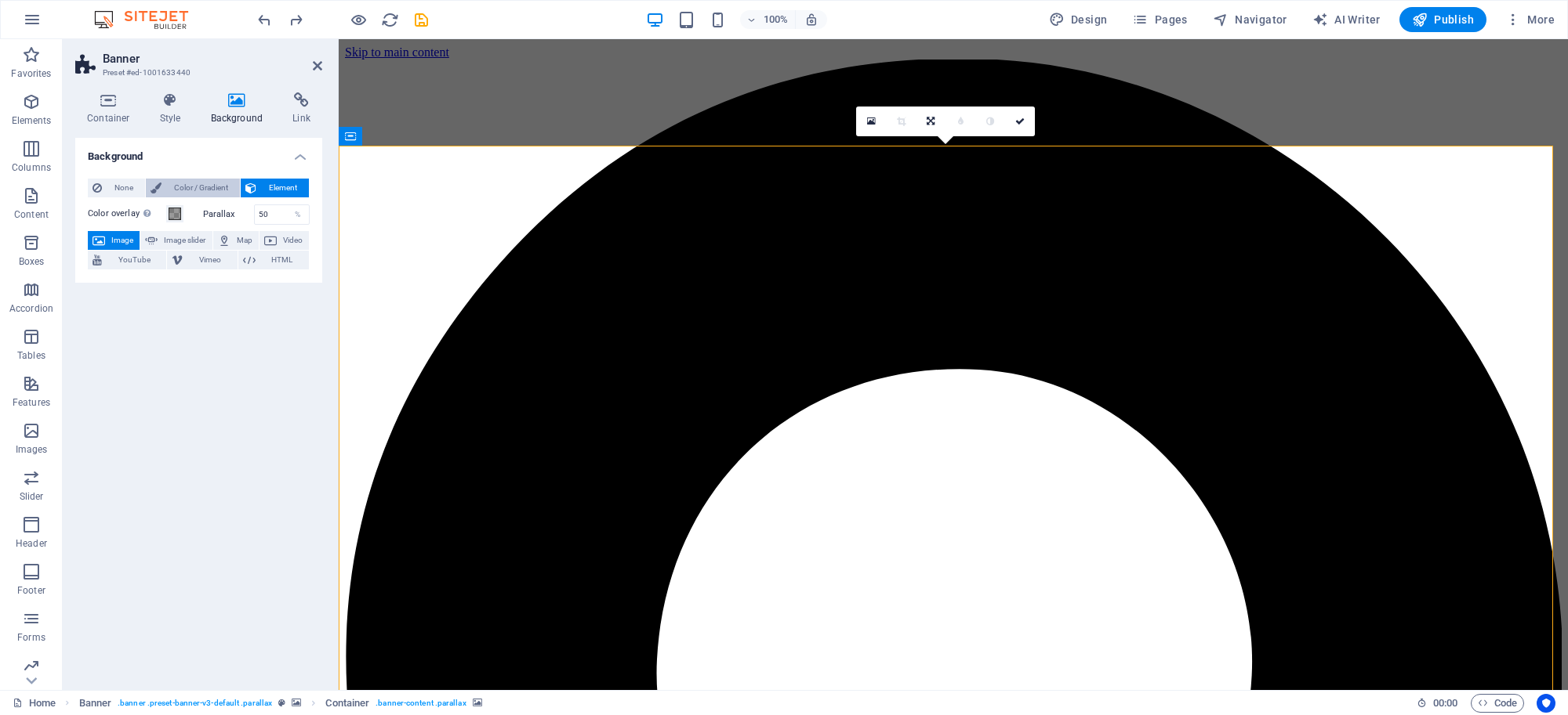
click at [204, 190] on span "Color / Gradient" at bounding box center [200, 188] width 69 height 19
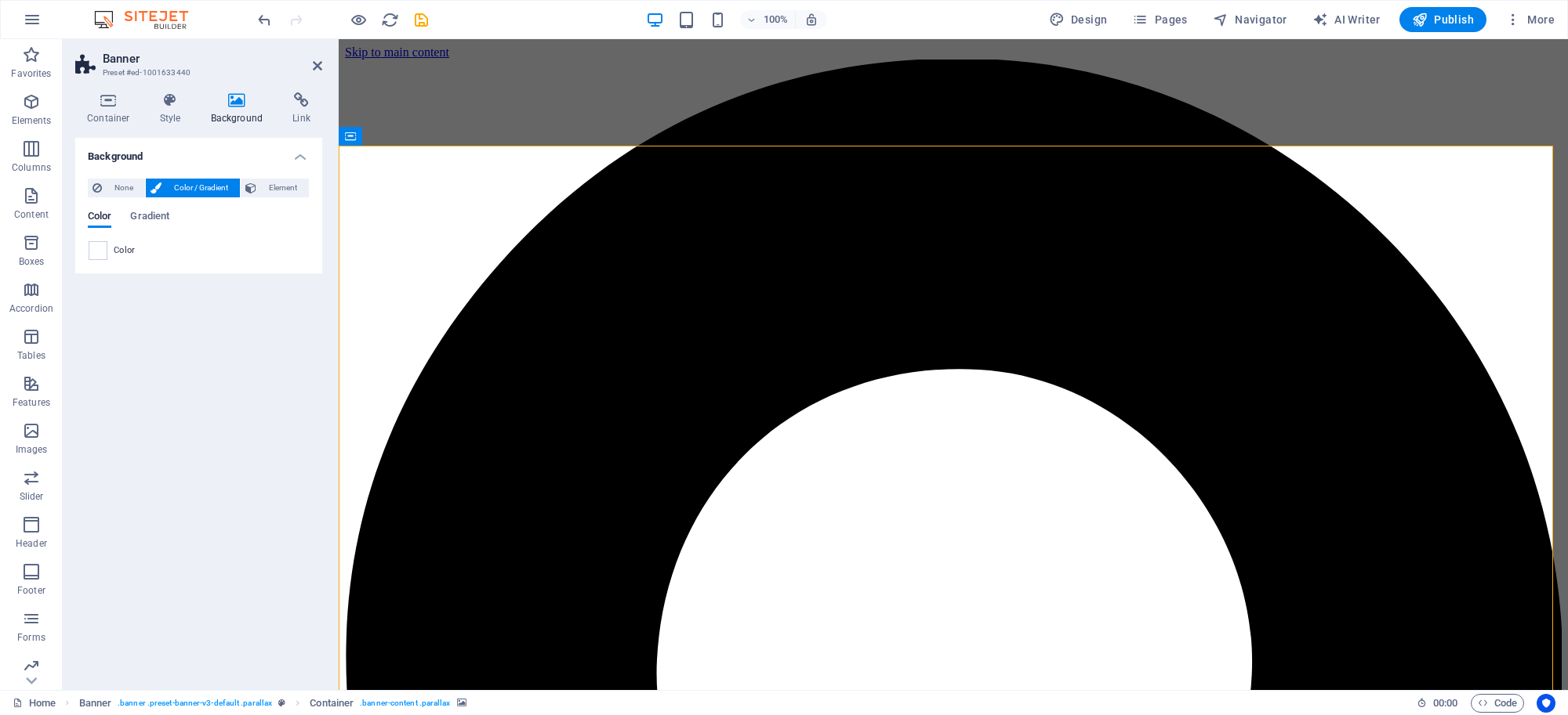
click at [229, 100] on icon at bounding box center [237, 100] width 76 height 16
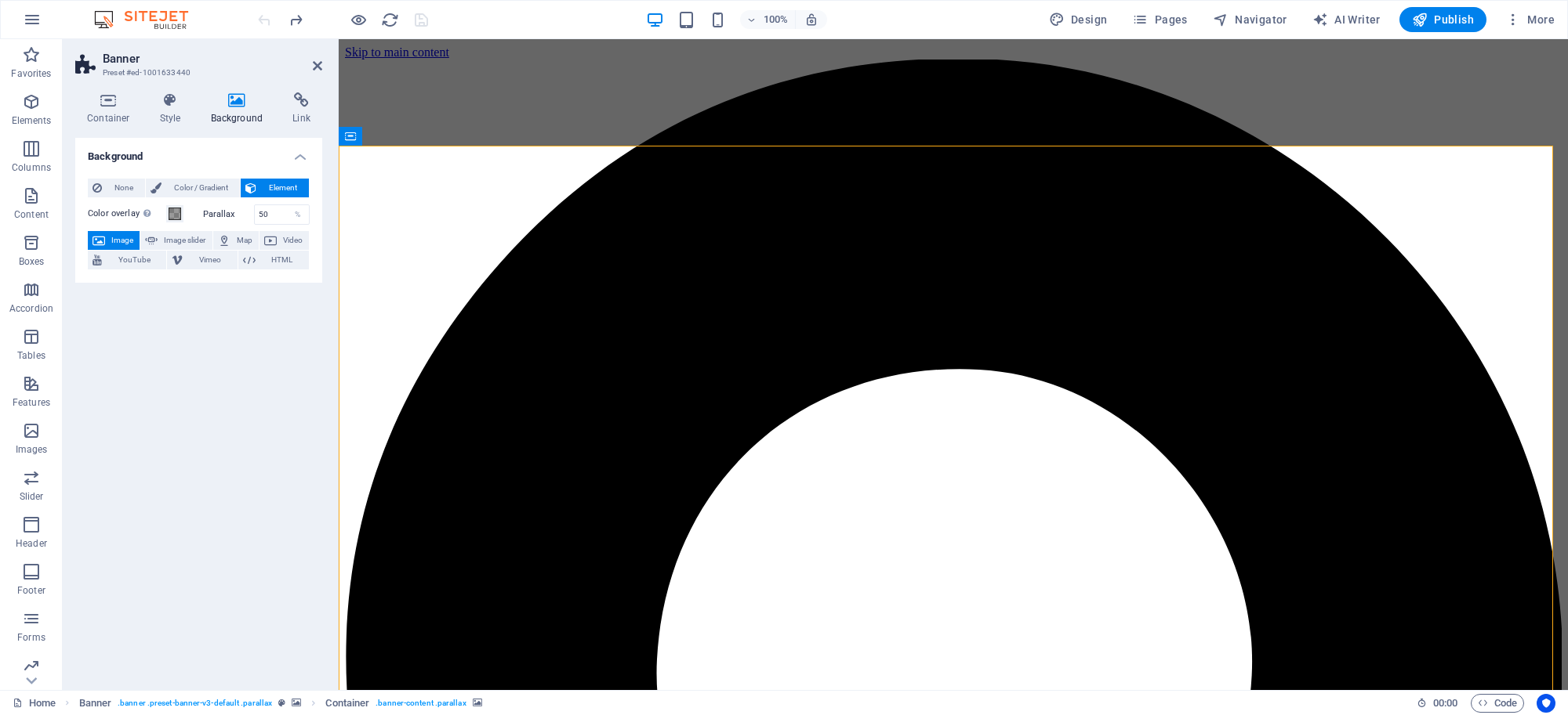
click at [229, 94] on icon at bounding box center [237, 100] width 76 height 16
click at [229, 92] on icon at bounding box center [237, 100] width 76 height 16
click at [318, 62] on icon at bounding box center [317, 66] width 9 height 13
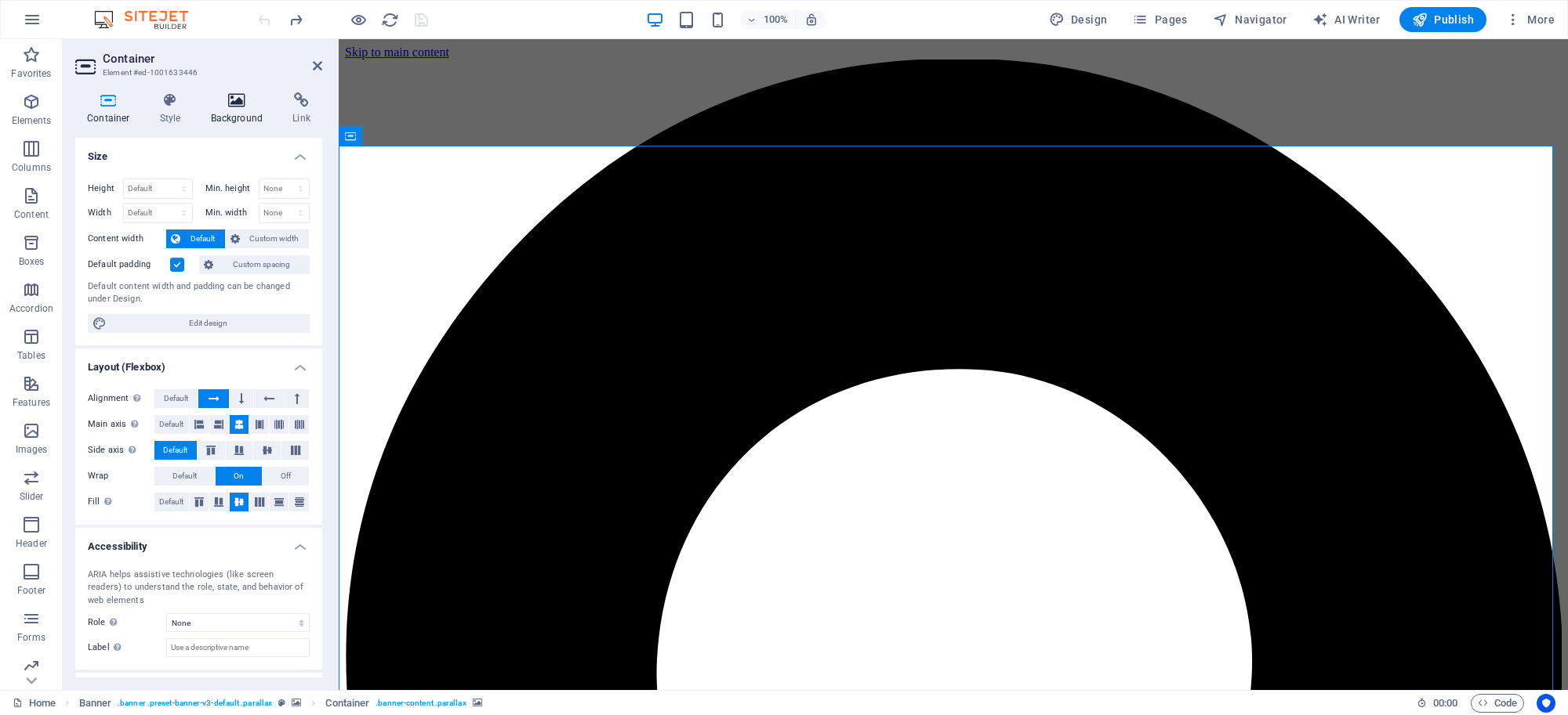
click at [240, 114] on h4 "Background" at bounding box center [240, 109] width 82 height 33
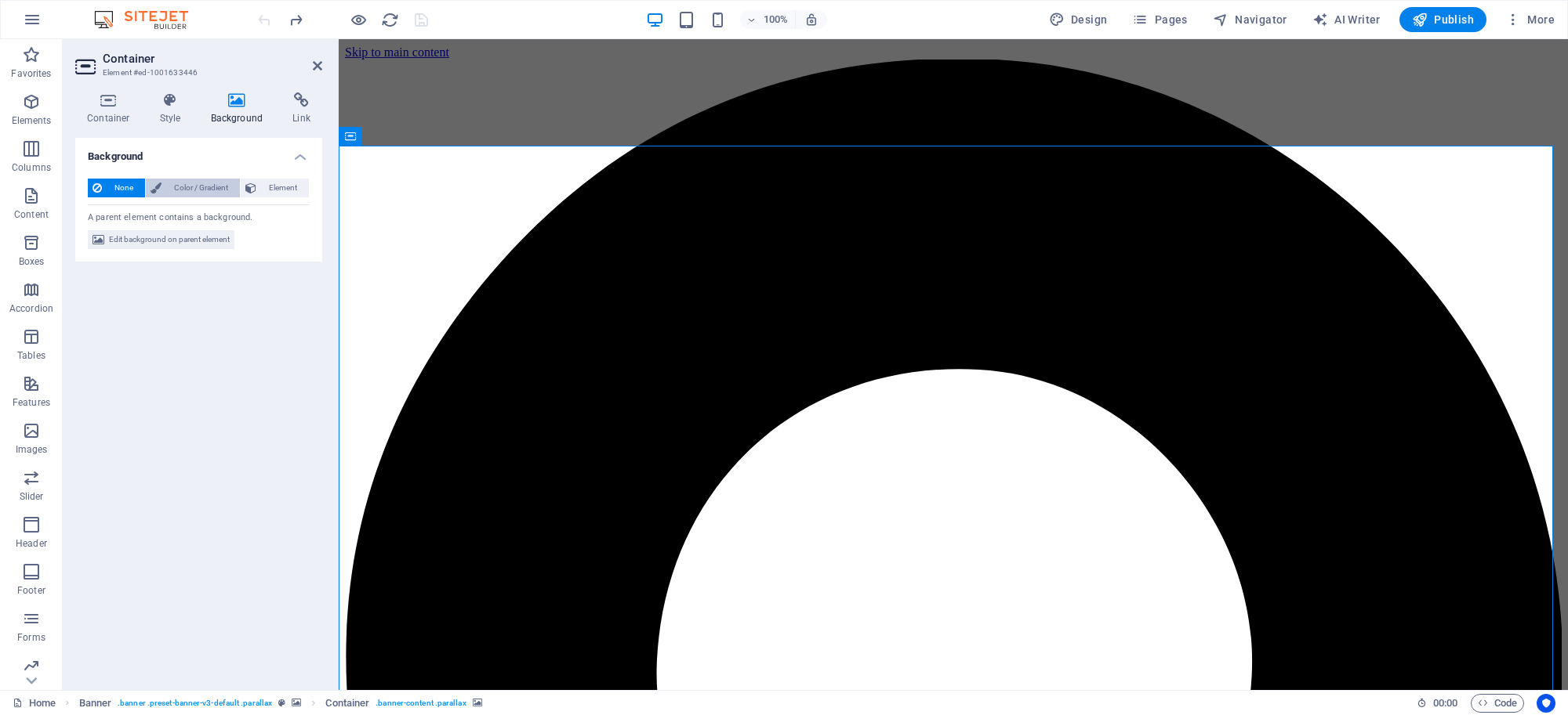
click at [208, 189] on span "Color / Gradient" at bounding box center [200, 188] width 69 height 19
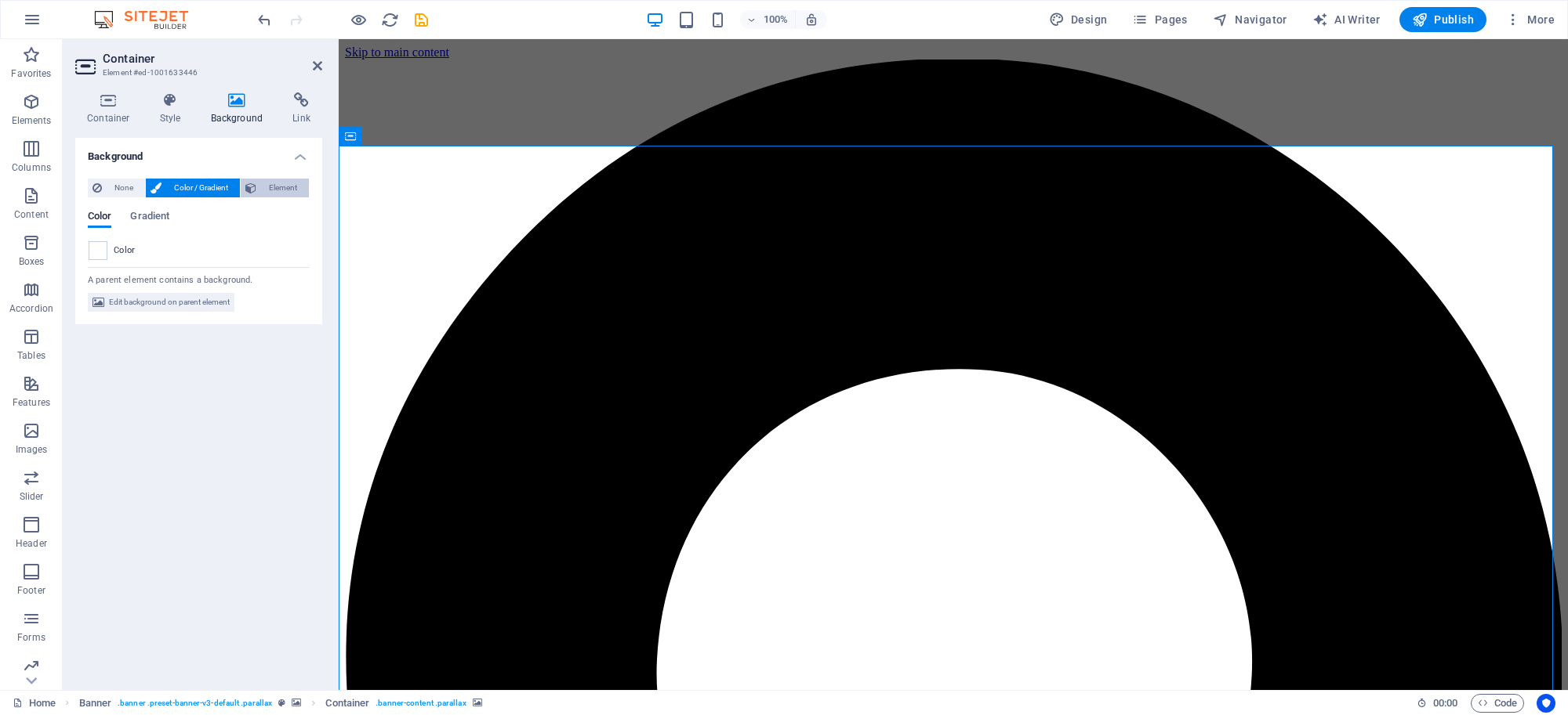
click at [268, 184] on span "Element" at bounding box center [283, 188] width 43 height 19
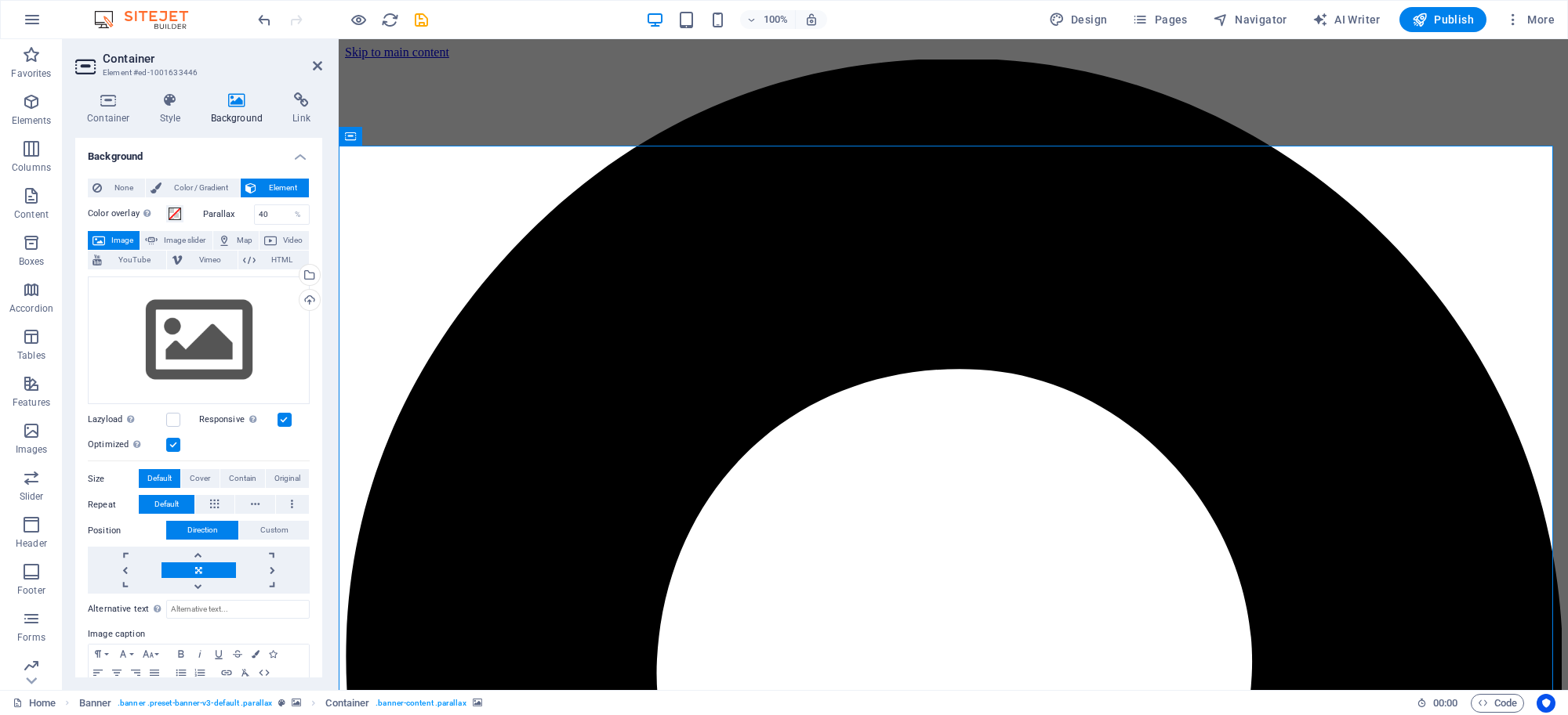
click at [351, 133] on icon at bounding box center [350, 137] width 10 height 19
click at [353, 133] on icon at bounding box center [350, 137] width 10 height 19
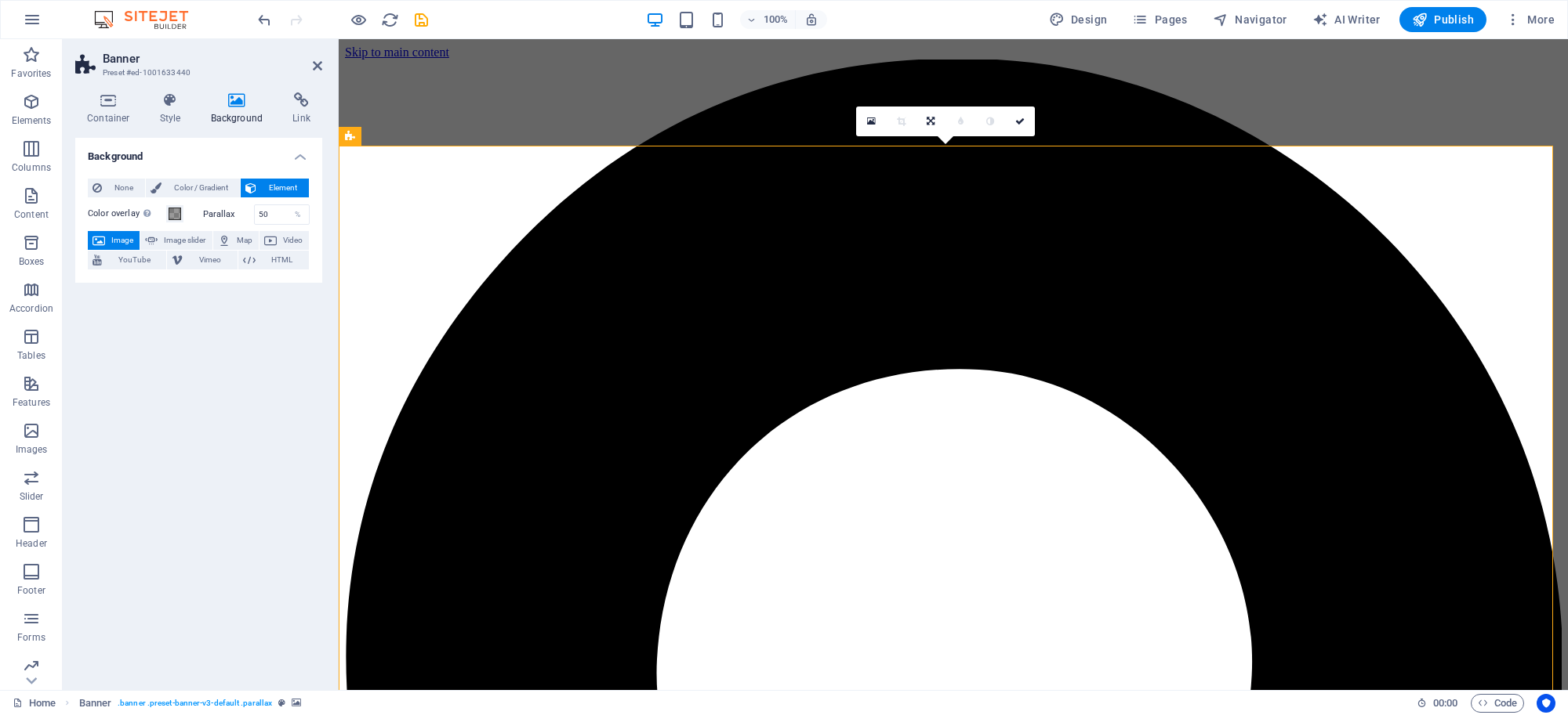
click at [237, 110] on h4 "Background" at bounding box center [240, 109] width 82 height 33
click at [235, 108] on h4 "Background" at bounding box center [240, 109] width 82 height 33
click at [235, 110] on h4 "Background" at bounding box center [240, 109] width 82 height 33
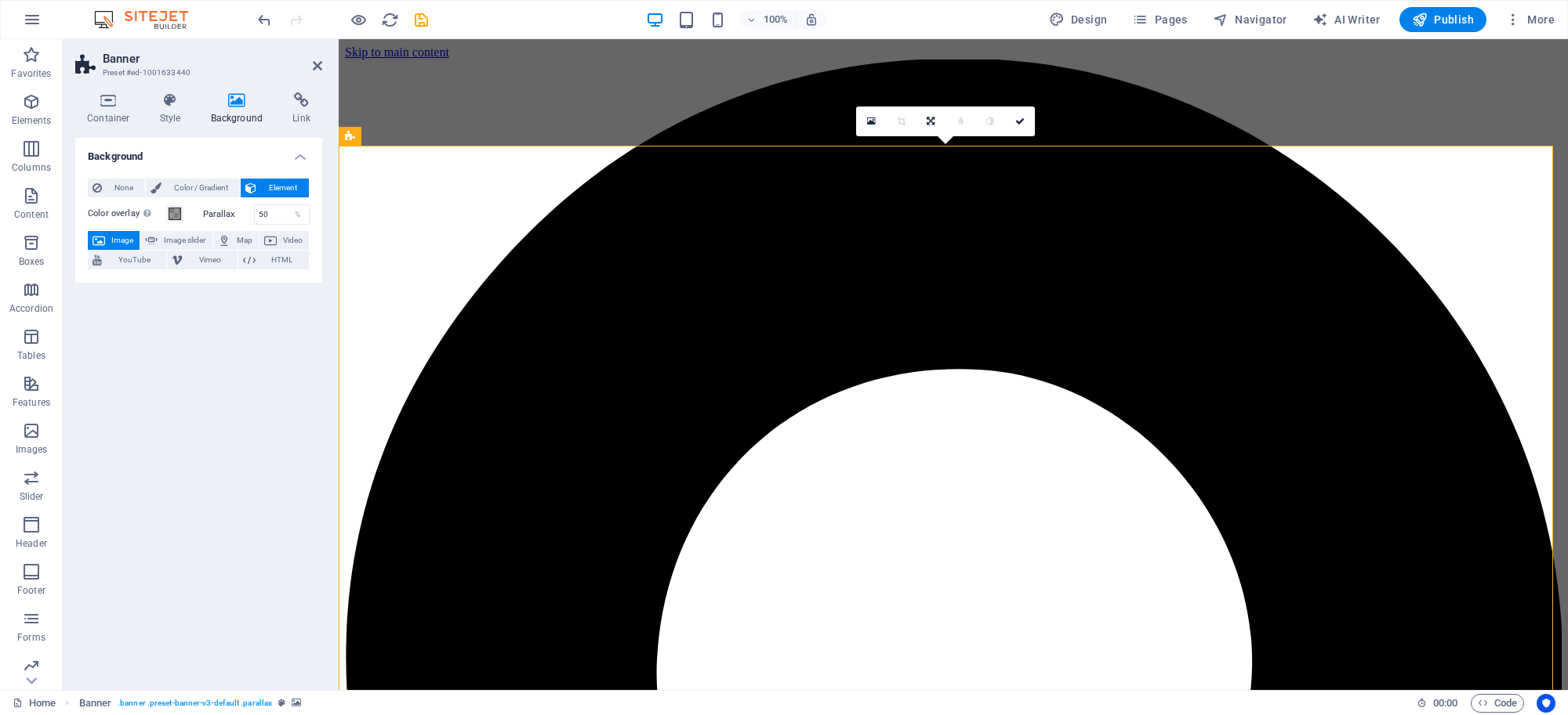
click at [274, 189] on span "Element" at bounding box center [283, 188] width 43 height 19
click at [212, 192] on span "Color / Gradient" at bounding box center [200, 188] width 69 height 19
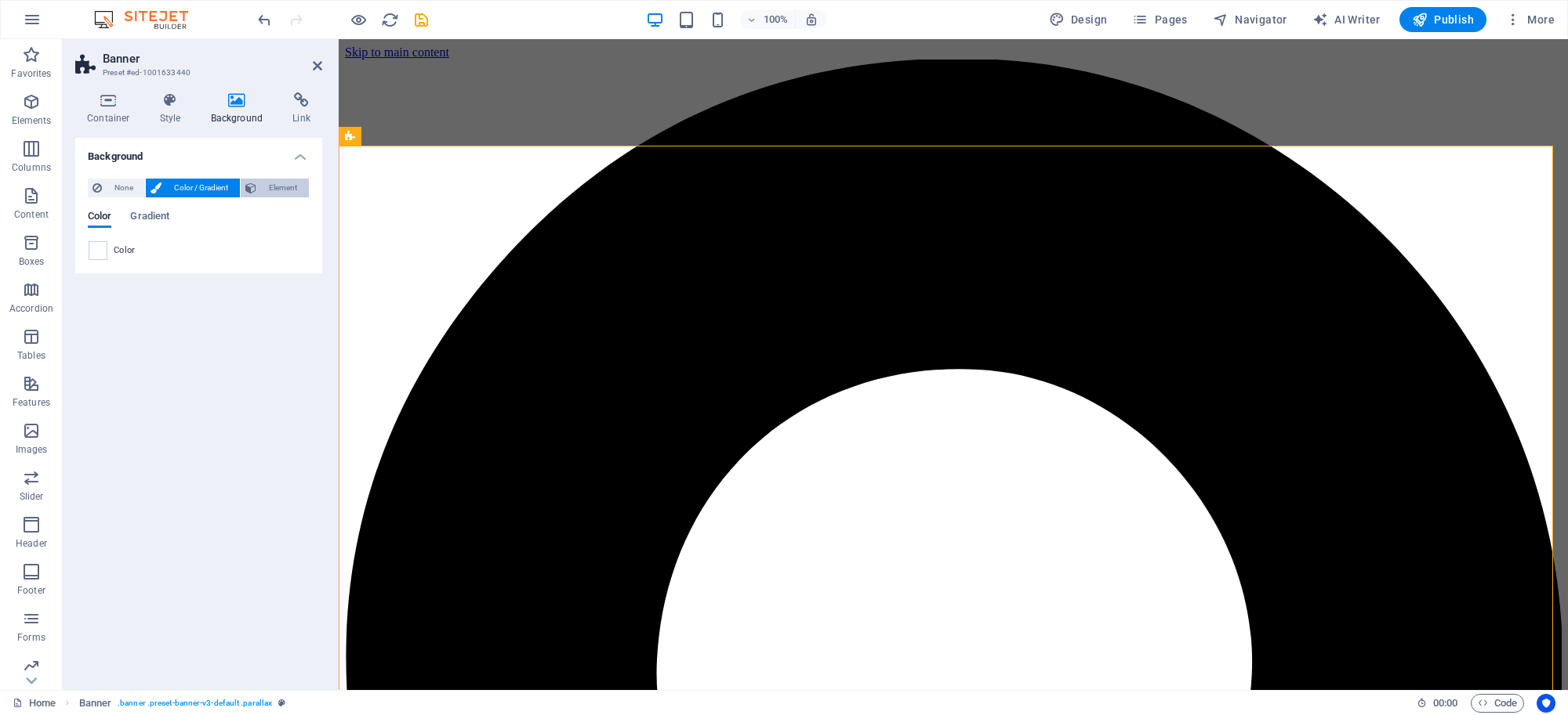
click at [268, 186] on span "Element" at bounding box center [283, 188] width 43 height 19
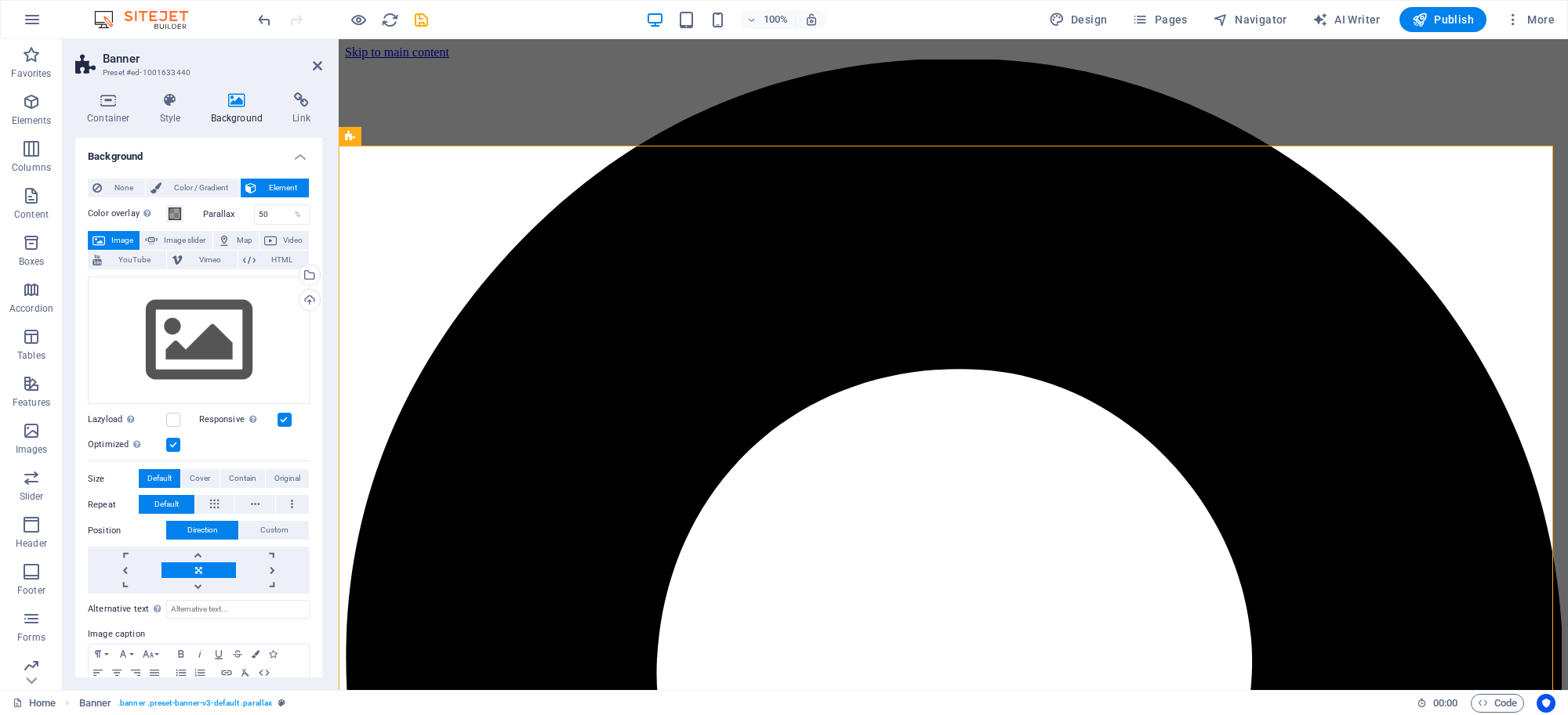
click at [237, 98] on icon at bounding box center [237, 100] width 76 height 16
click at [166, 110] on h4 "Style" at bounding box center [174, 109] width 51 height 33
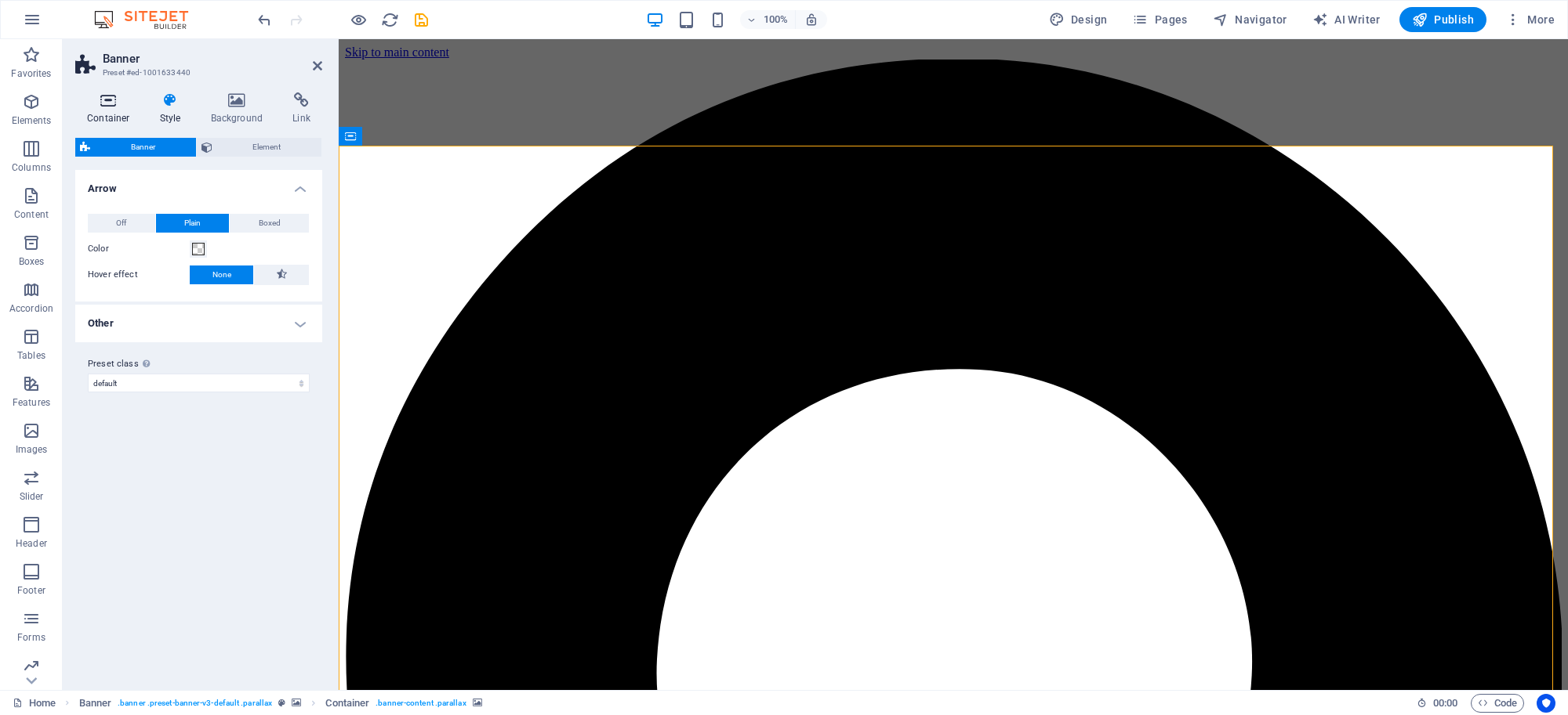
click at [96, 100] on icon at bounding box center [108, 100] width 66 height 16
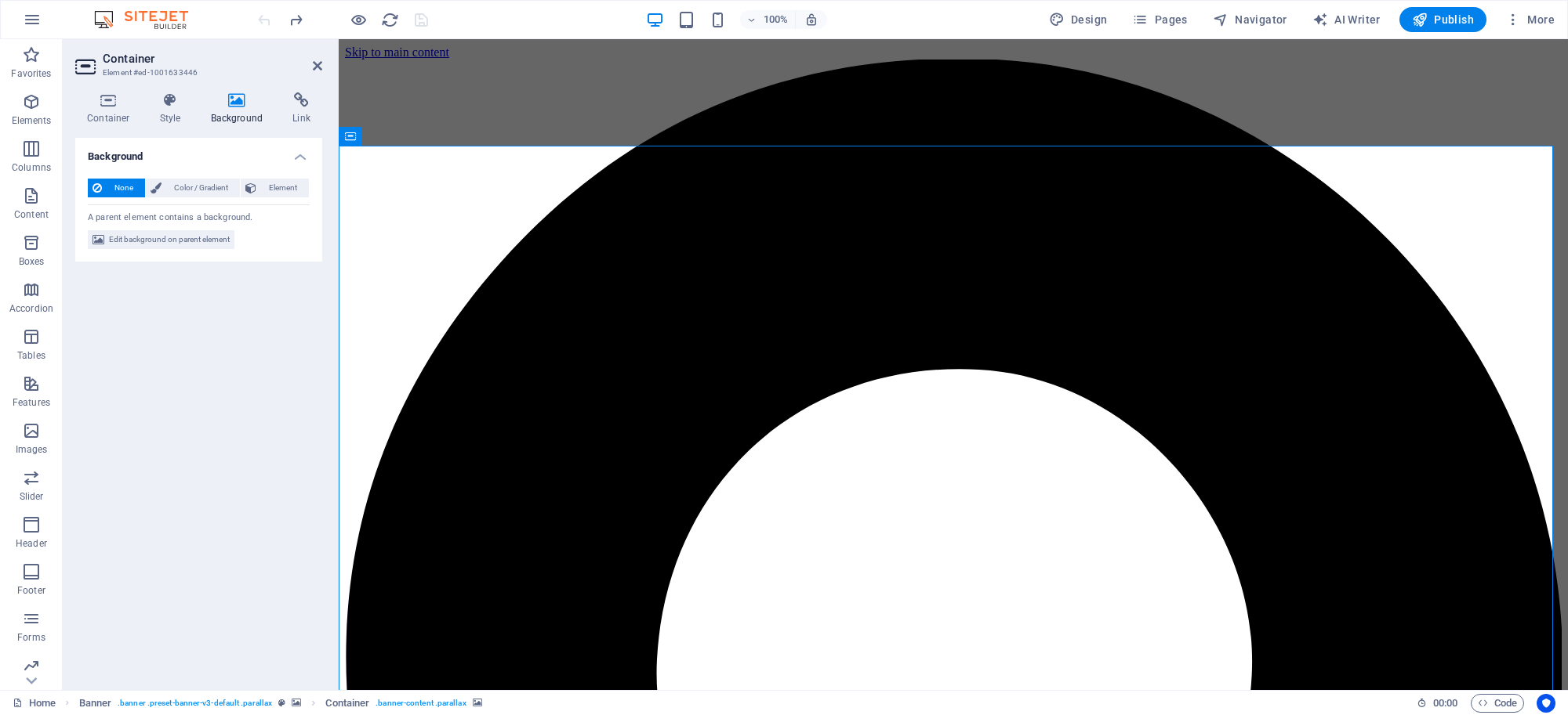
click at [237, 106] on icon at bounding box center [237, 100] width 76 height 16
click at [235, 104] on icon at bounding box center [237, 100] width 76 height 16
click at [234, 103] on icon at bounding box center [237, 100] width 76 height 16
click at [210, 188] on span "Color / Gradient" at bounding box center [200, 188] width 69 height 19
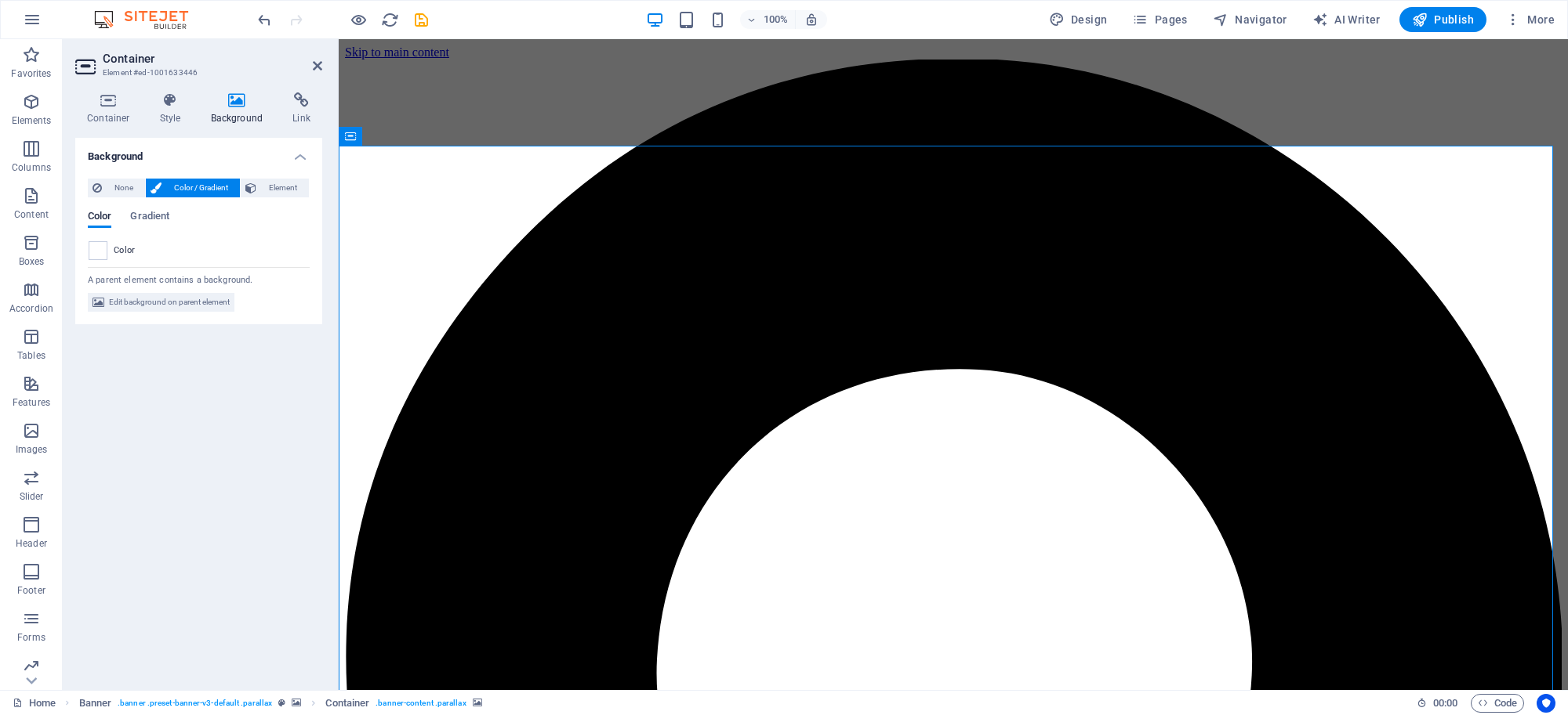
click at [243, 115] on h4 "Background" at bounding box center [240, 109] width 82 height 33
click at [243, 114] on h4 "Background" at bounding box center [240, 109] width 82 height 33
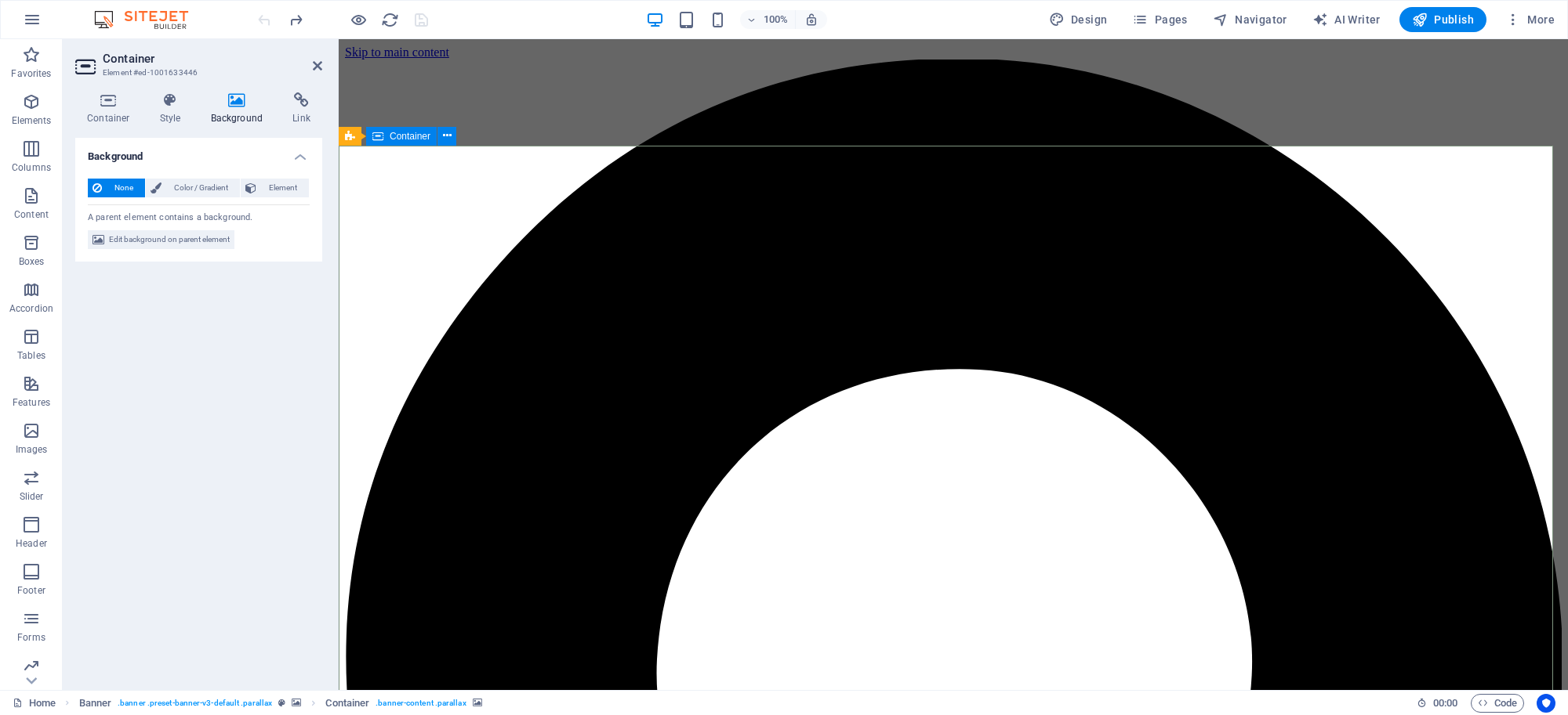
click at [313, 65] on icon at bounding box center [317, 66] width 9 height 13
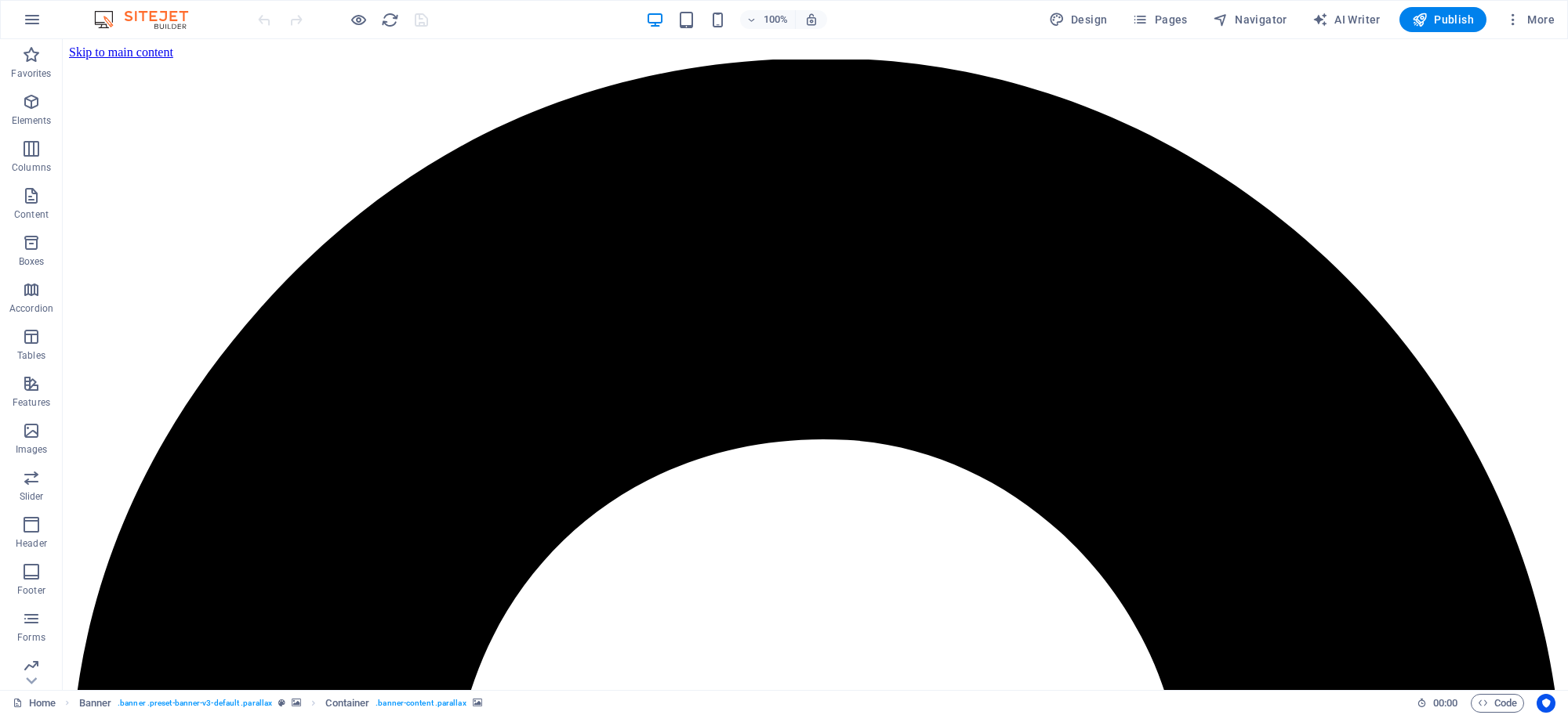
scroll to position [155, 0]
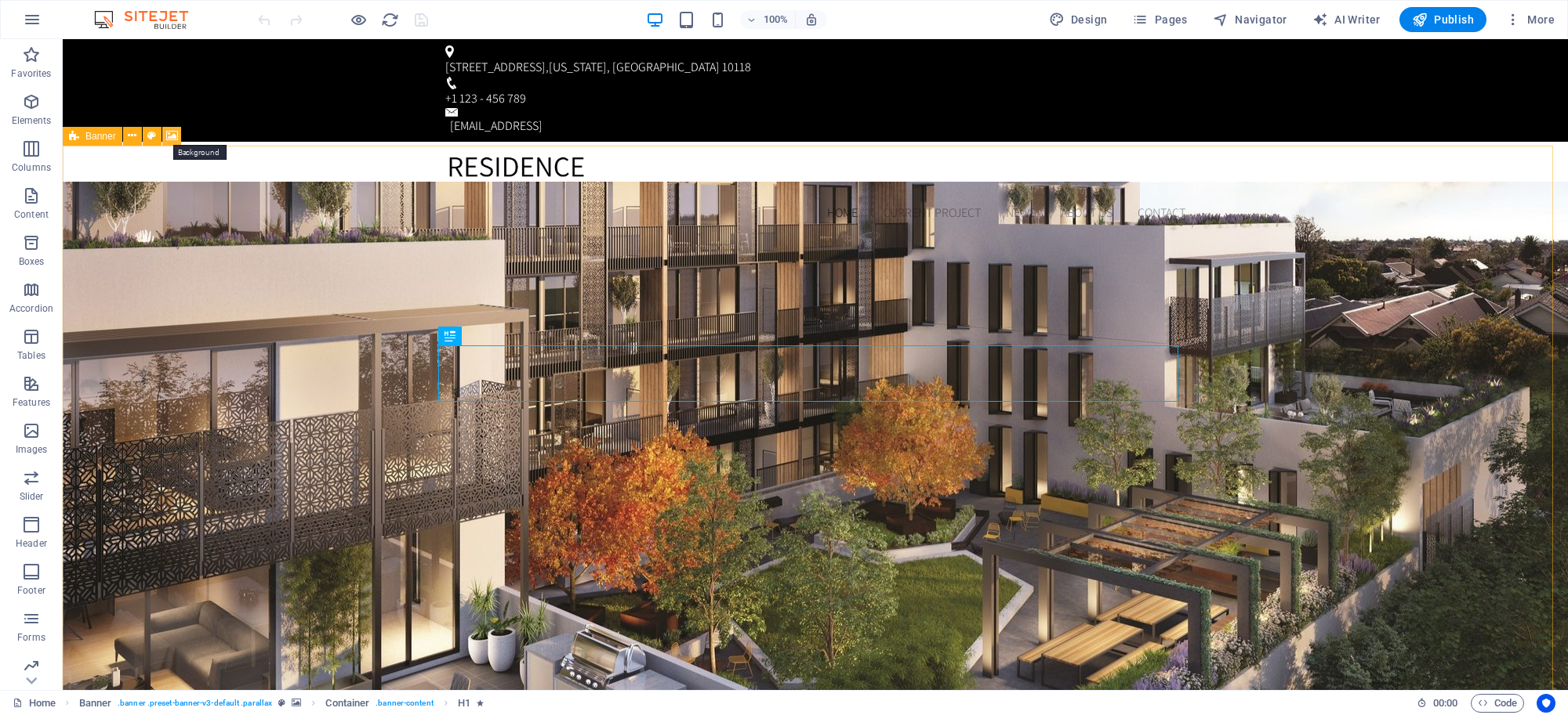
click at [168, 130] on icon at bounding box center [171, 136] width 12 height 17
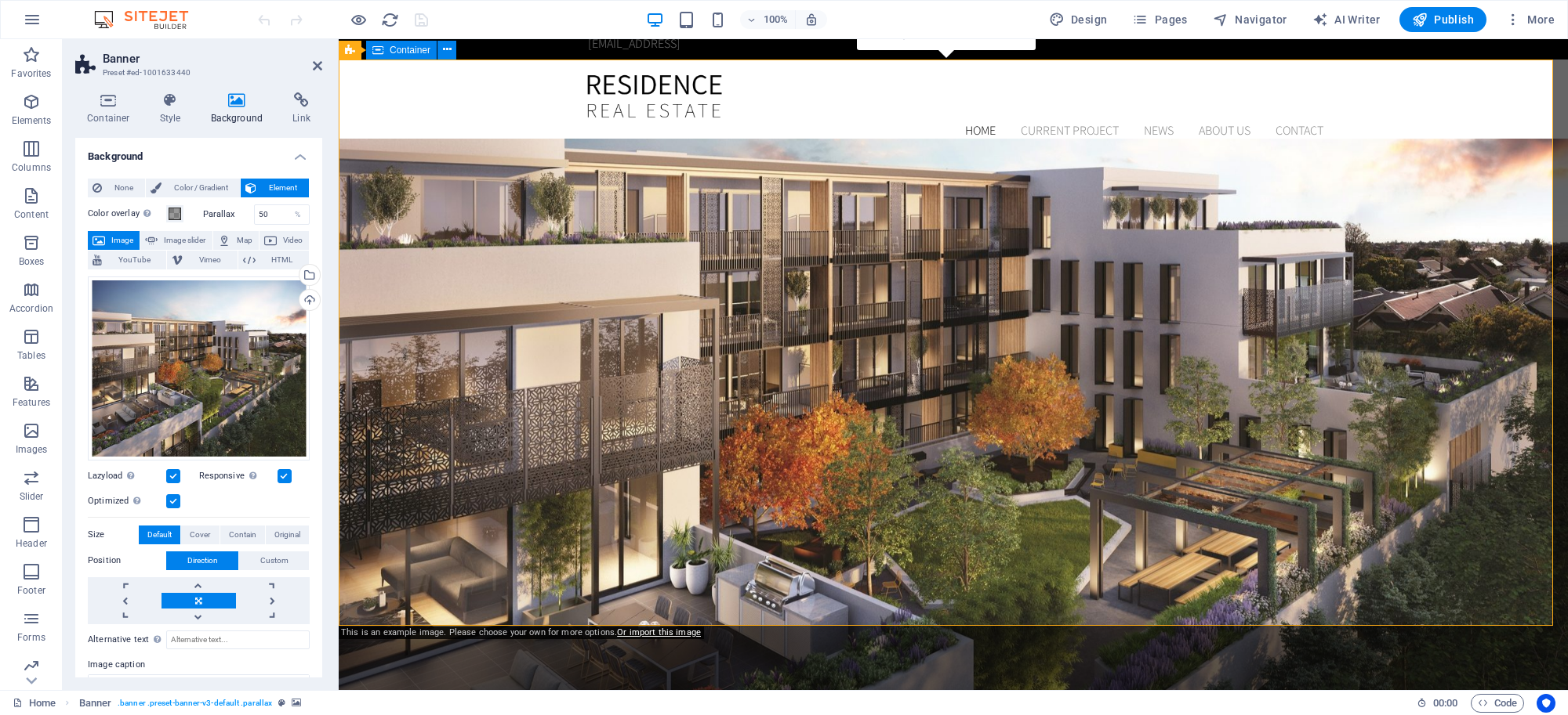
scroll to position [87, 0]
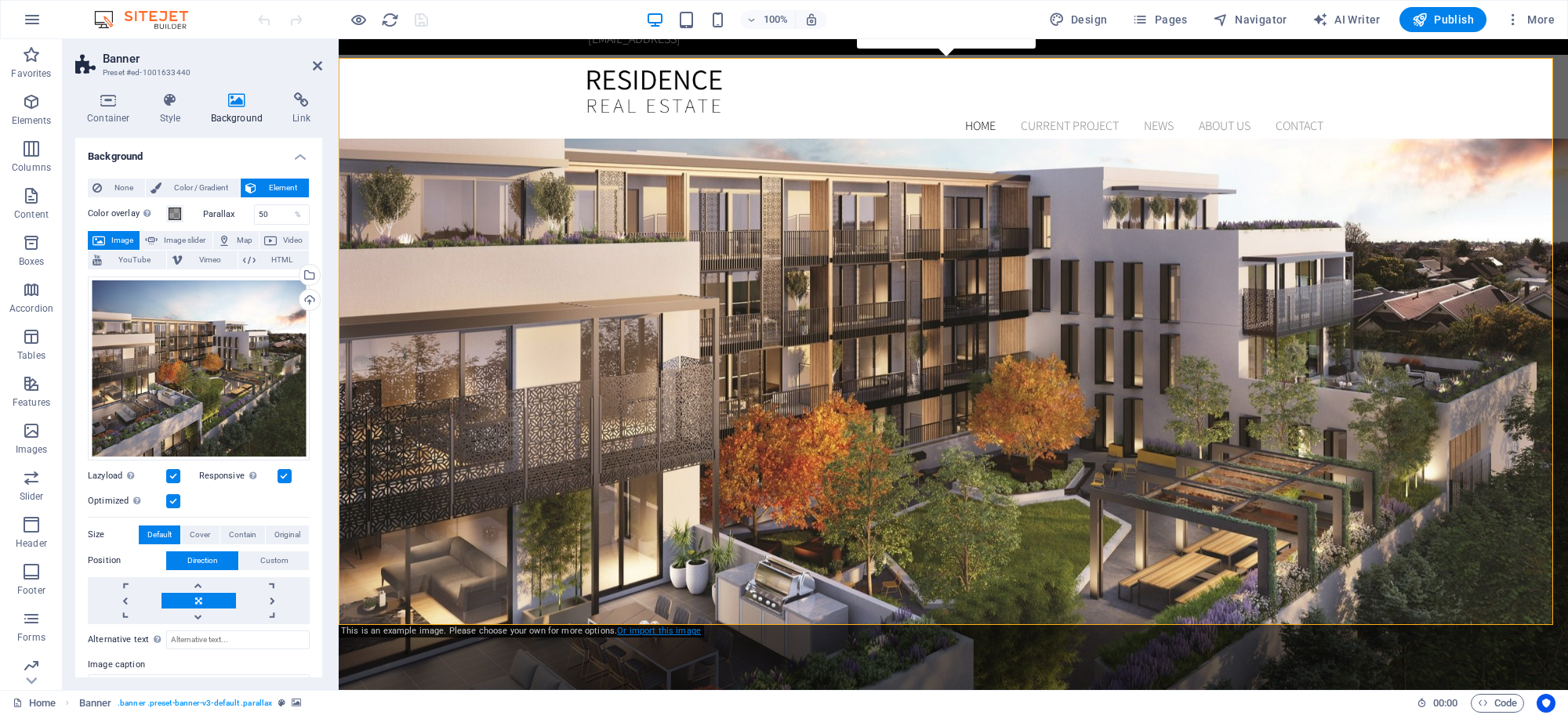
click at [667, 633] on link "Or import this image" at bounding box center [658, 631] width 84 height 10
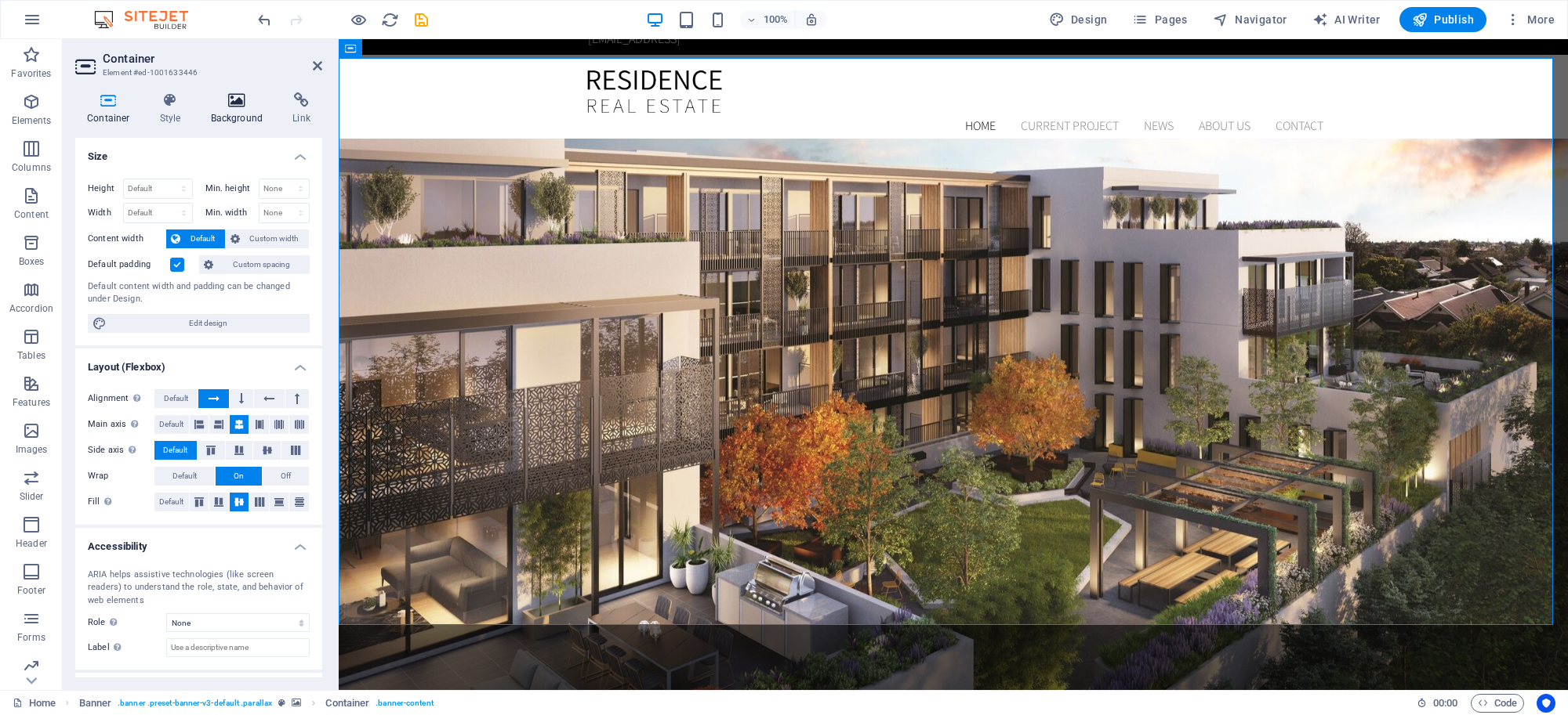
click at [234, 99] on icon at bounding box center [237, 100] width 76 height 16
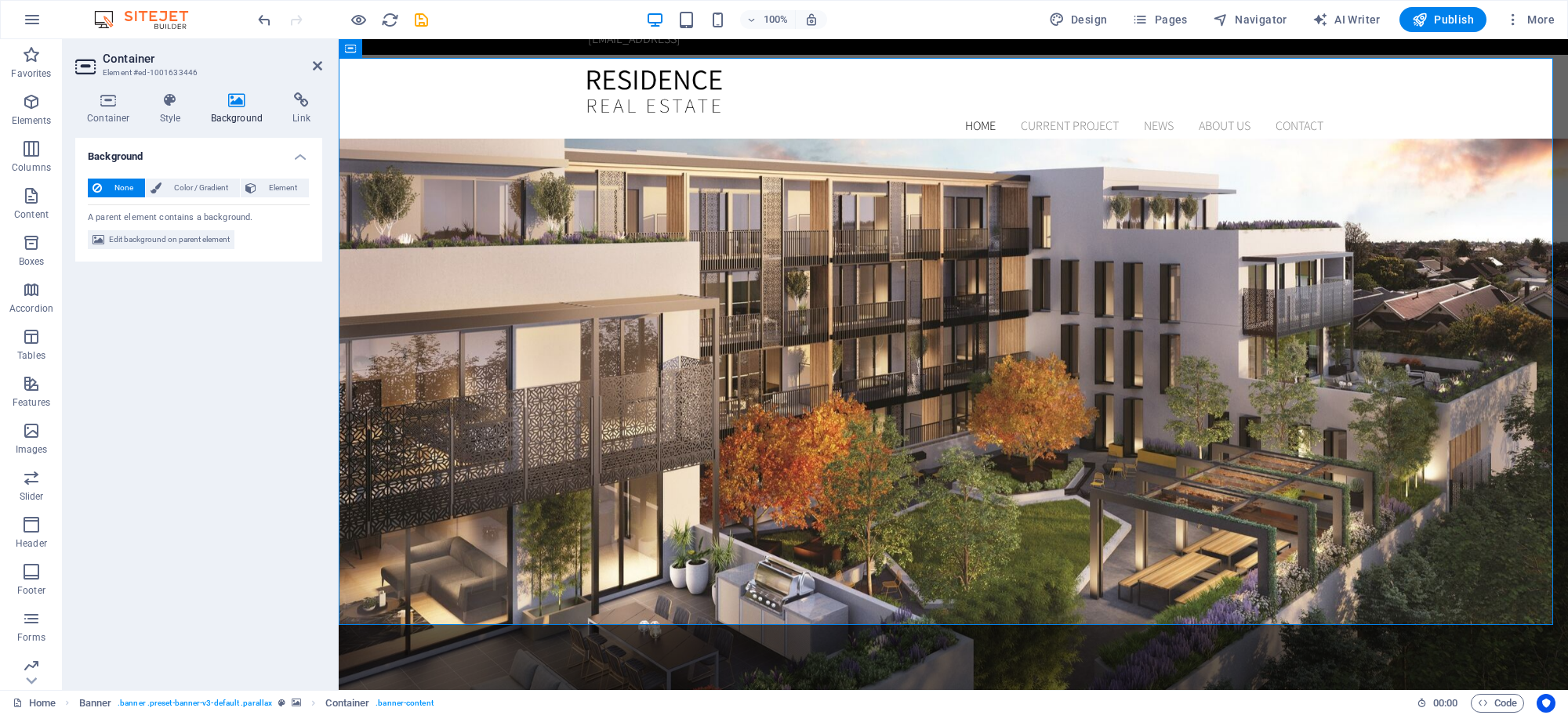
click at [233, 96] on icon at bounding box center [237, 100] width 76 height 16
click at [229, 103] on icon at bounding box center [237, 100] width 76 height 16
click at [205, 185] on span "Color / Gradient" at bounding box center [200, 188] width 69 height 19
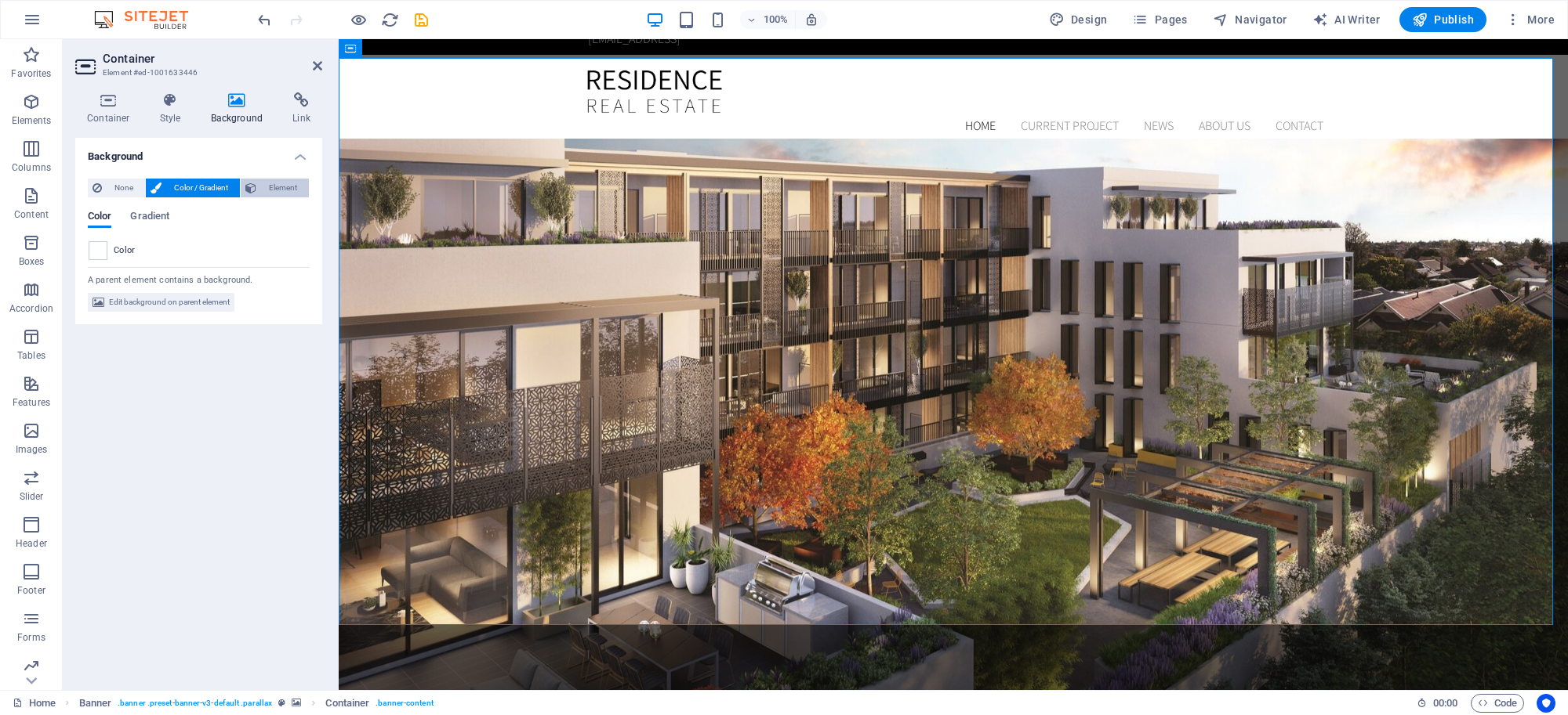
click at [261, 190] on span "Element" at bounding box center [283, 188] width 43 height 19
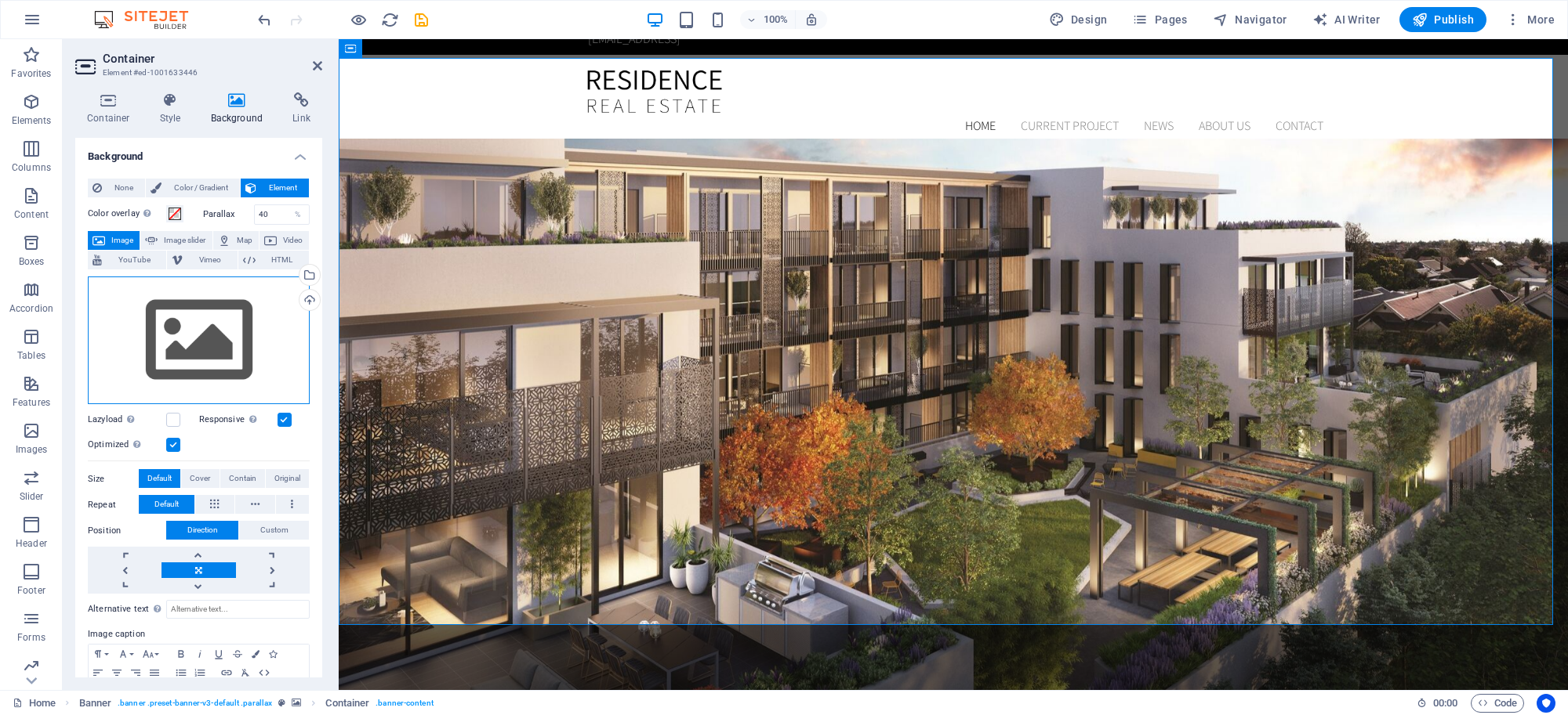
click at [213, 320] on div "Drag files here, click to choose files or select files from Files or our free s…" at bounding box center [198, 340] width 222 height 129
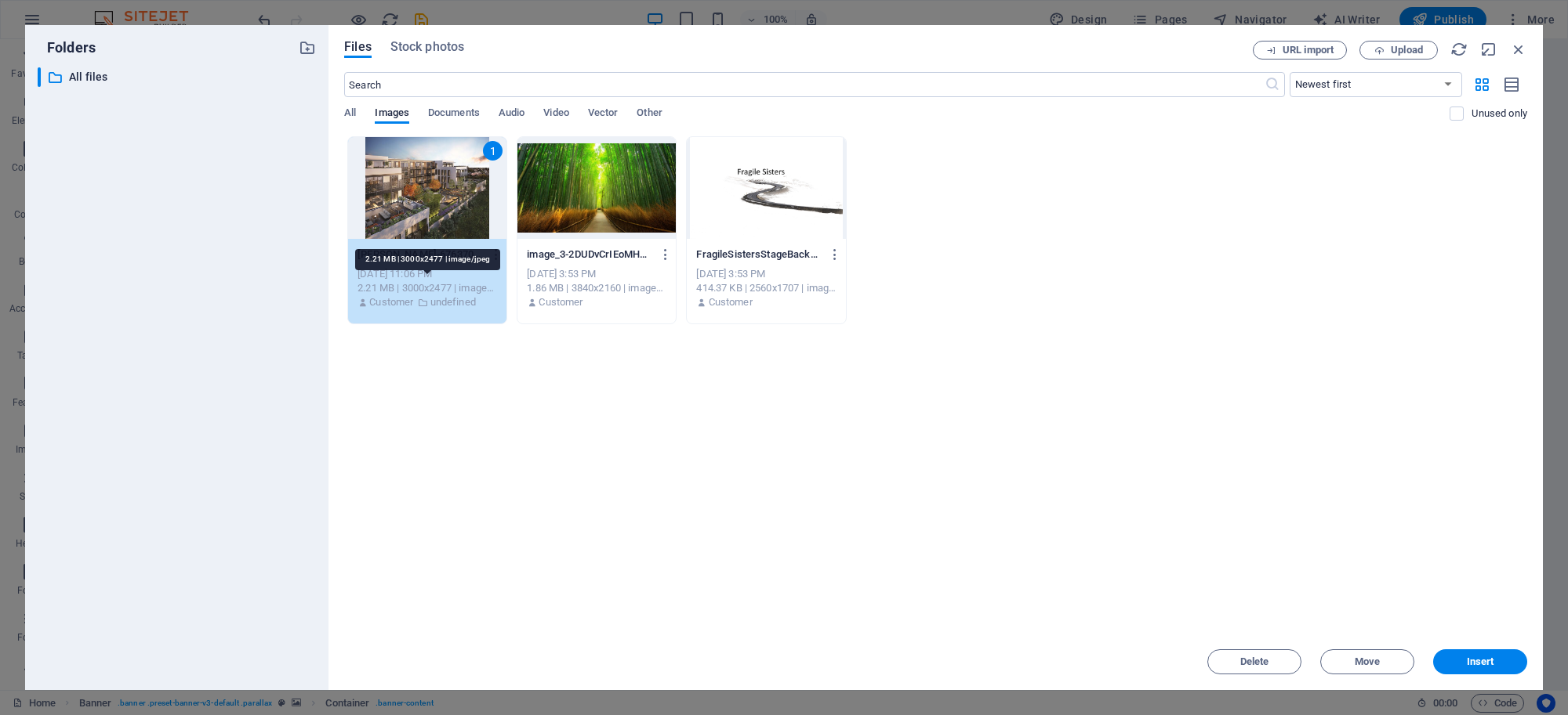
click at [443, 286] on div "2.21 MB | 3000x2477 | image/jpeg" at bounding box center [427, 288] width 140 height 14
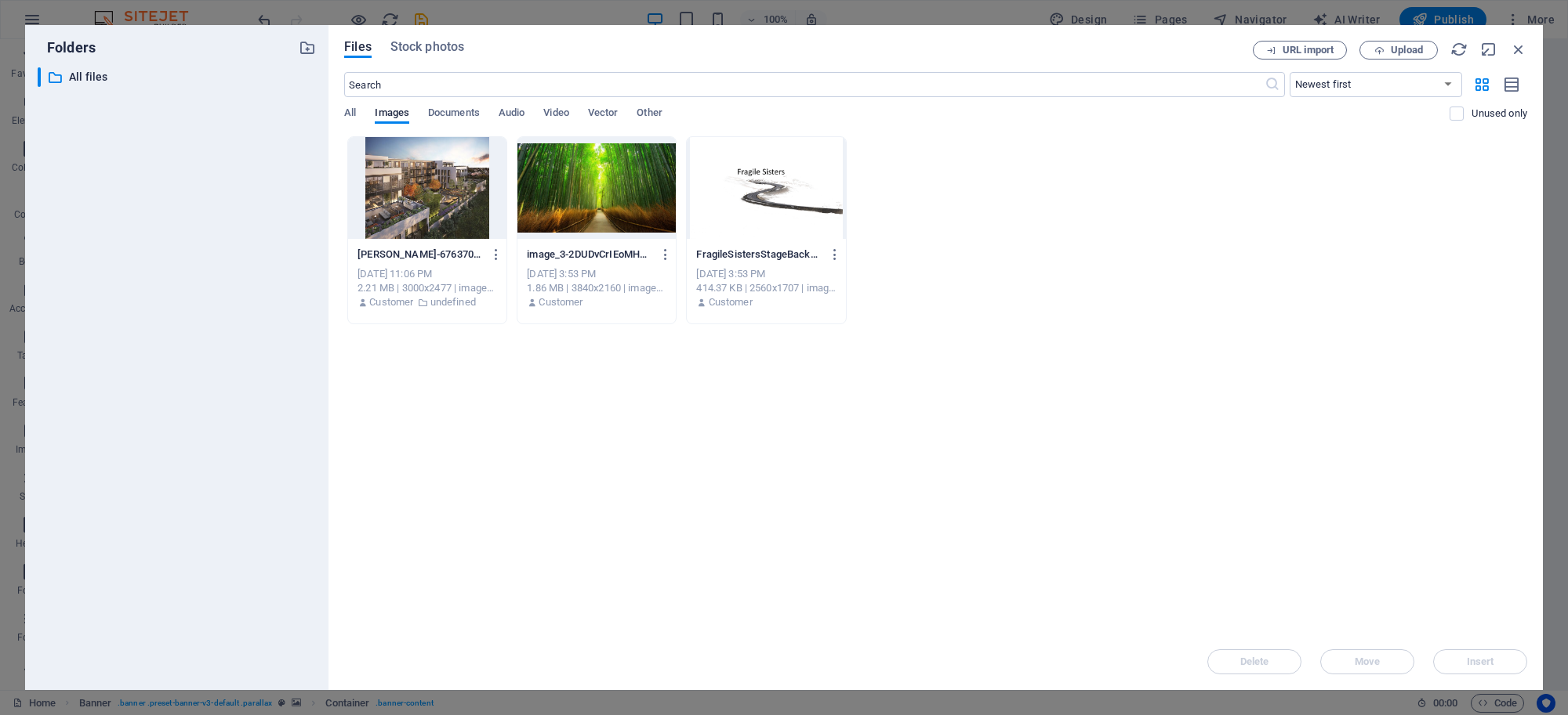
click at [486, 322] on div "daniel-dinuzzo-676370-unsplash-AX8x369MWAvwcQ3We4qvSg.jpg daniel-dinuzzo-676370…" at bounding box center [427, 230] width 160 height 188
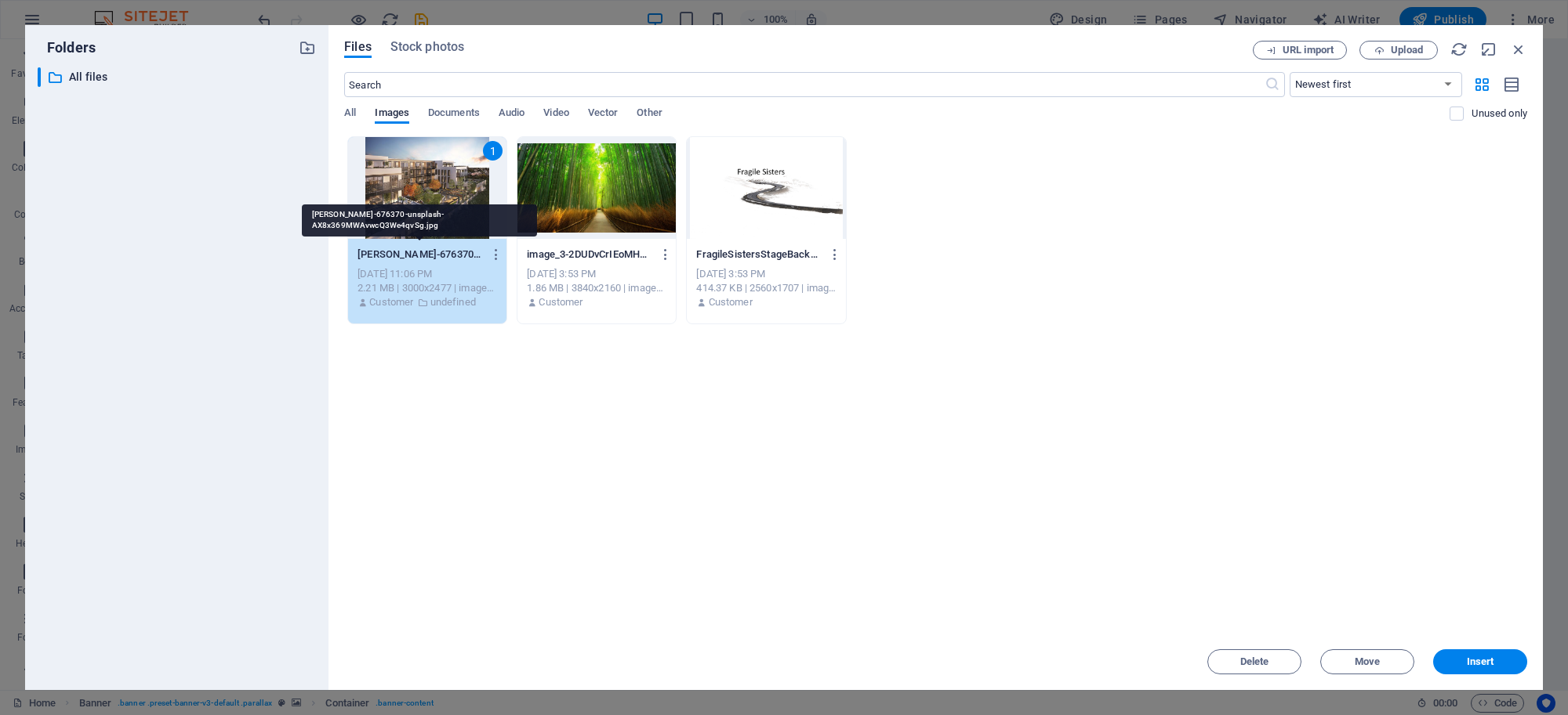
click at [471, 257] on p "daniel-dinuzzo-676370-unsplash-AX8x369MWAvwcQ3We4qvSg.jpg" at bounding box center [420, 255] width 126 height 14
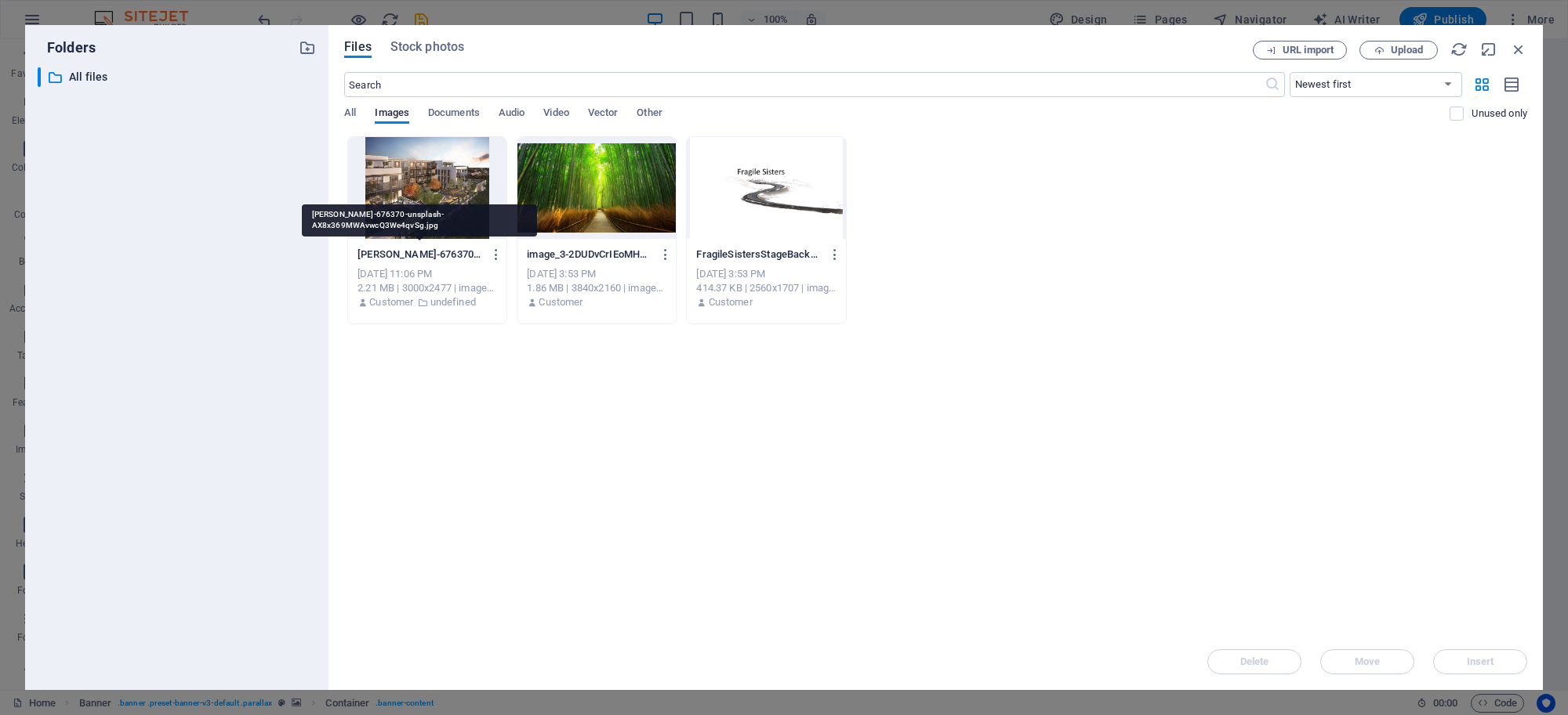
click at [471, 256] on p "daniel-dinuzzo-676370-unsplash-AX8x369MWAvwcQ3We4qvSg.jpg" at bounding box center [420, 255] width 126 height 14
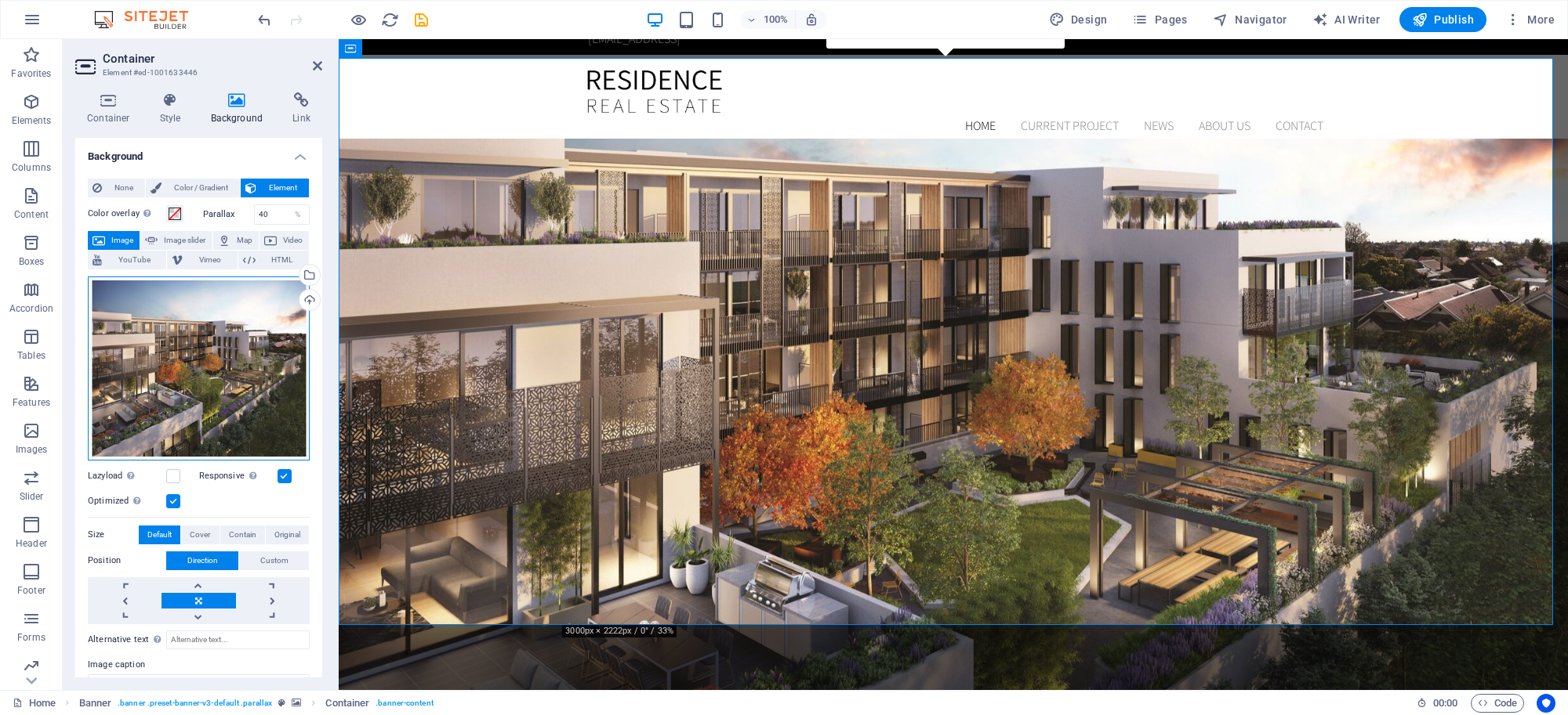
click at [269, 337] on div "Drag files here, click to choose files or select files from Files or our free s…" at bounding box center [198, 368] width 222 height 184
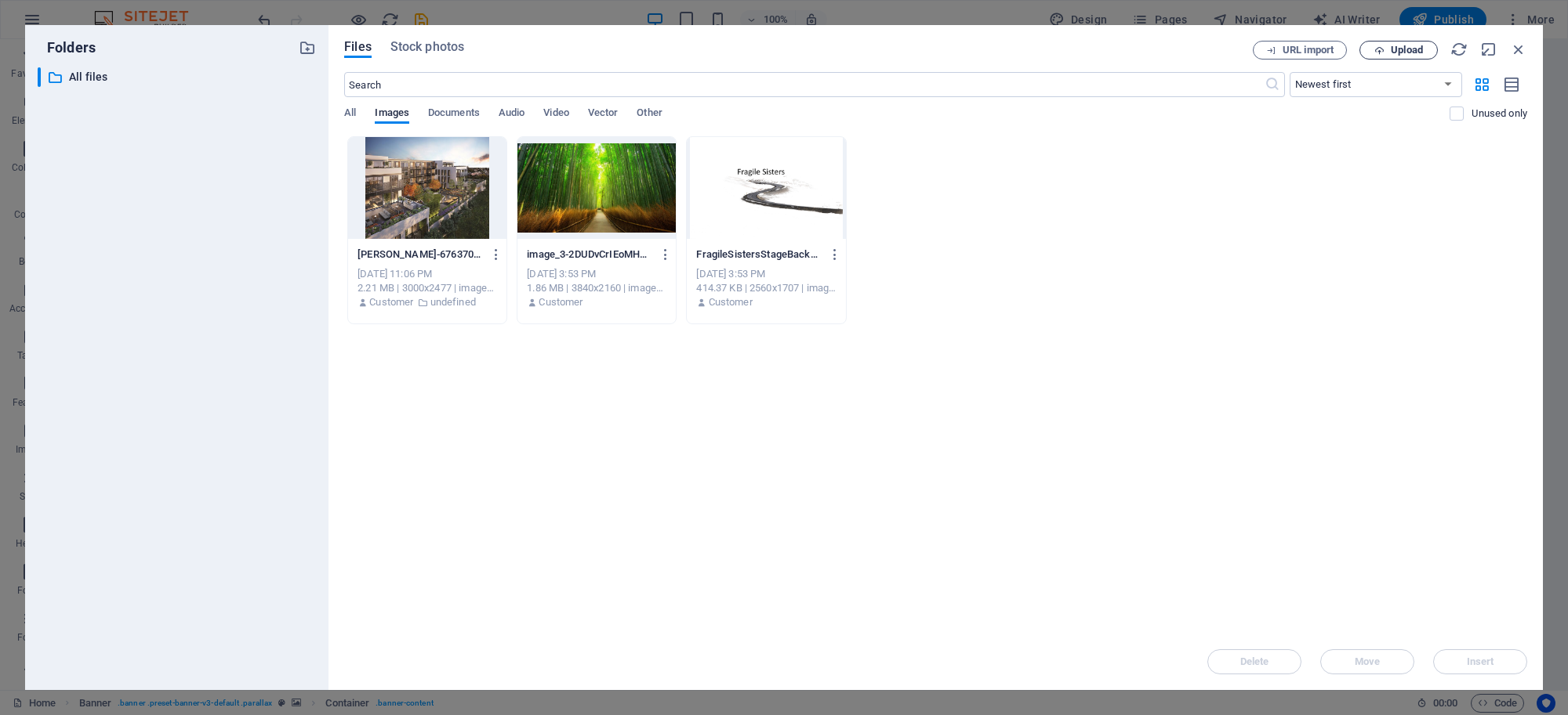
click at [1384, 50] on span "Upload" at bounding box center [1398, 51] width 64 height 10
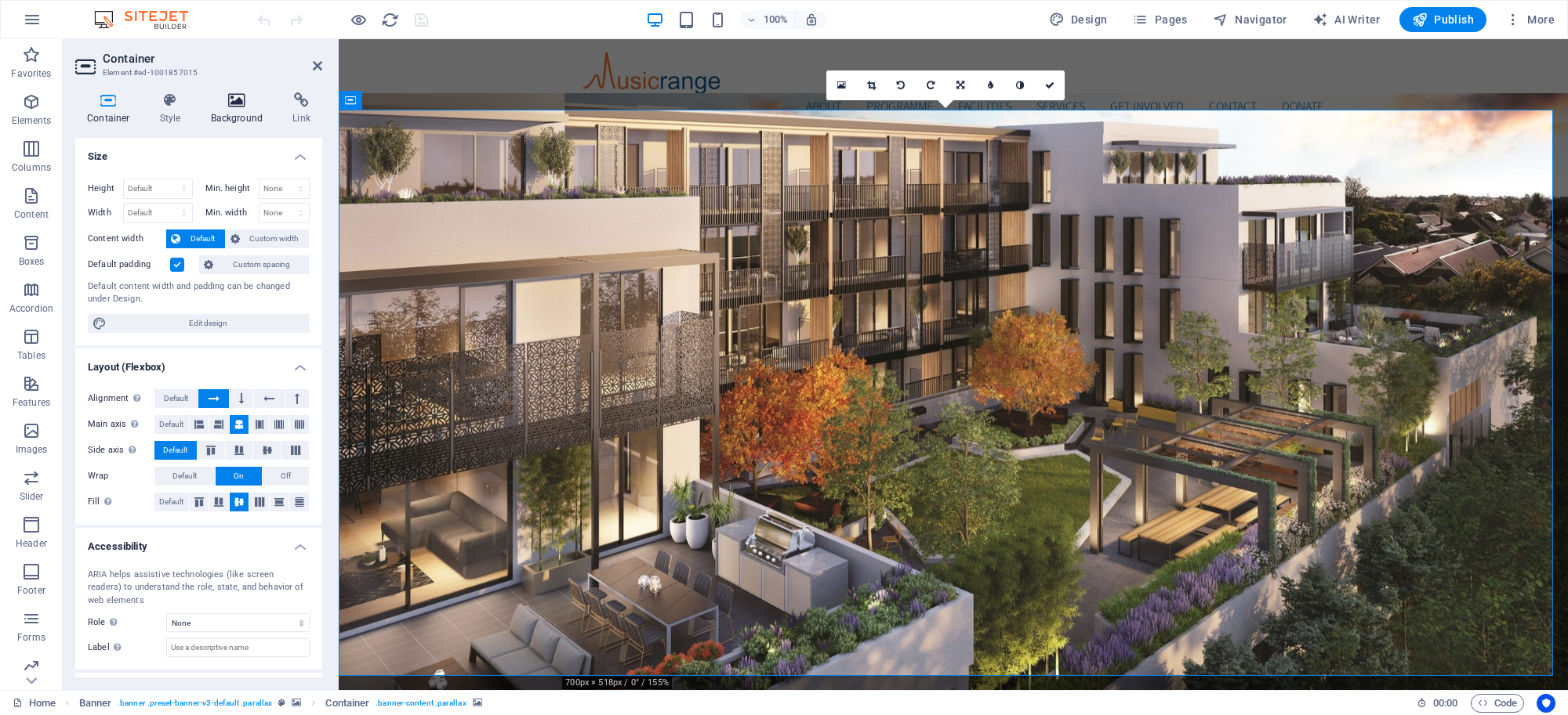
click at [223, 98] on icon at bounding box center [237, 100] width 76 height 16
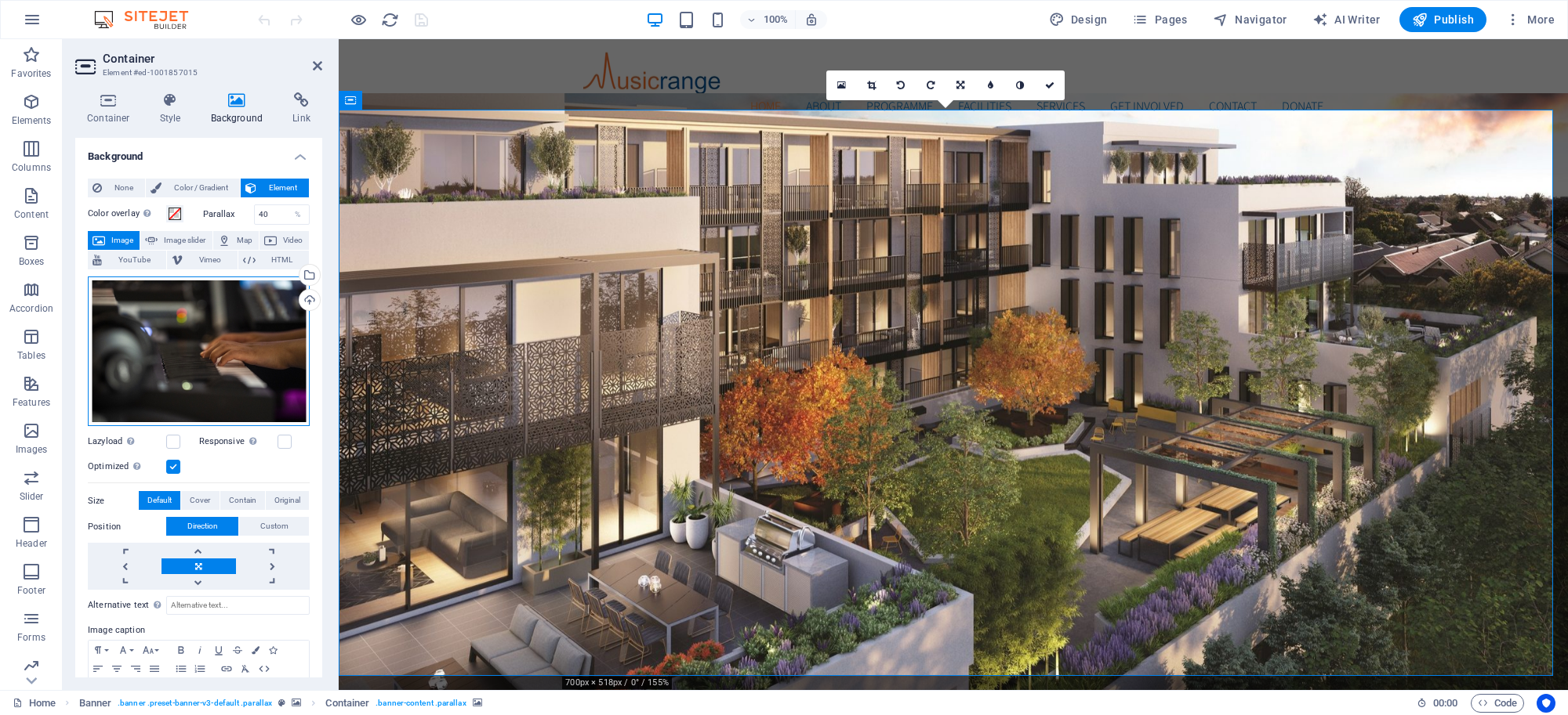
click at [263, 318] on div "Drag files here, click to choose files or select files from Files or our free s…" at bounding box center [198, 351] width 222 height 151
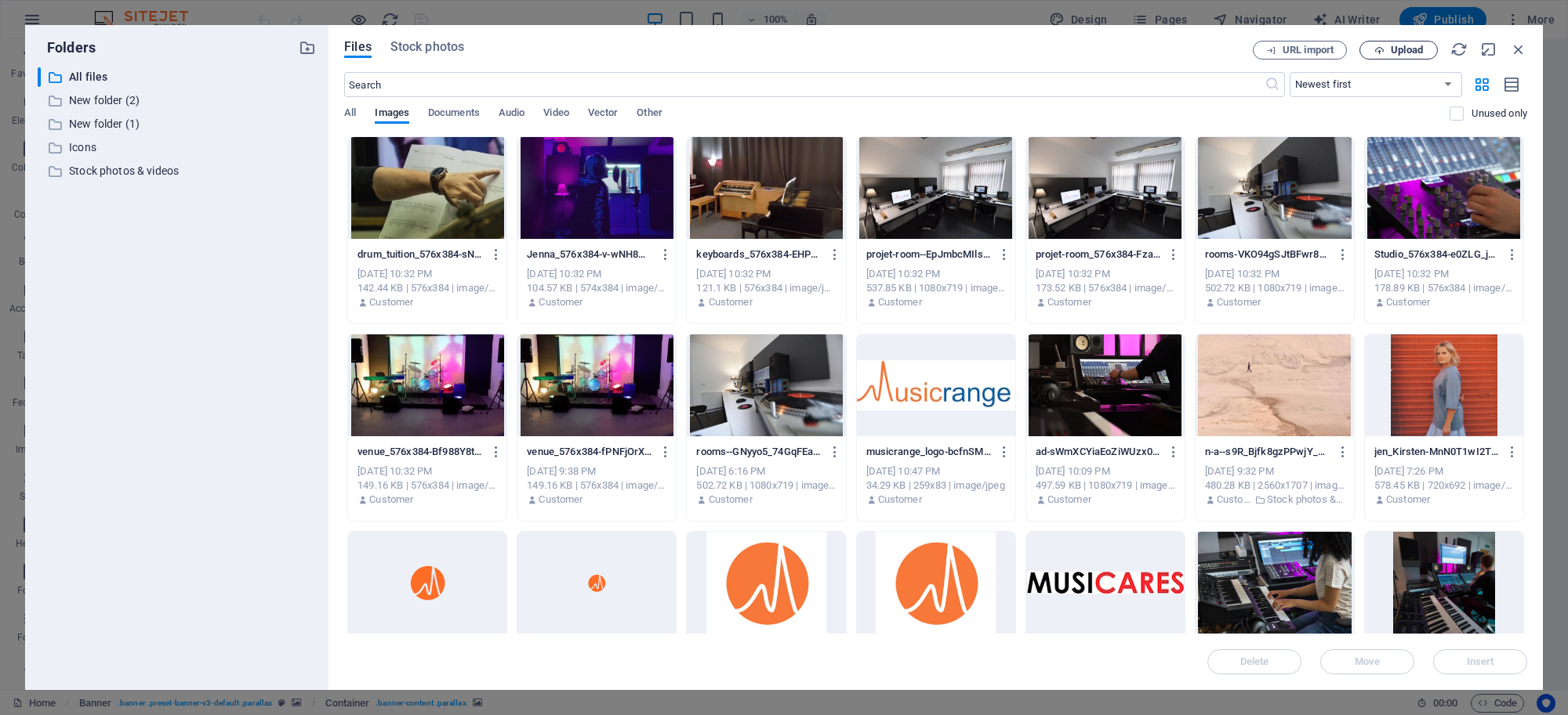
click at [1395, 54] on span "Upload" at bounding box center [1406, 51] width 32 height 9
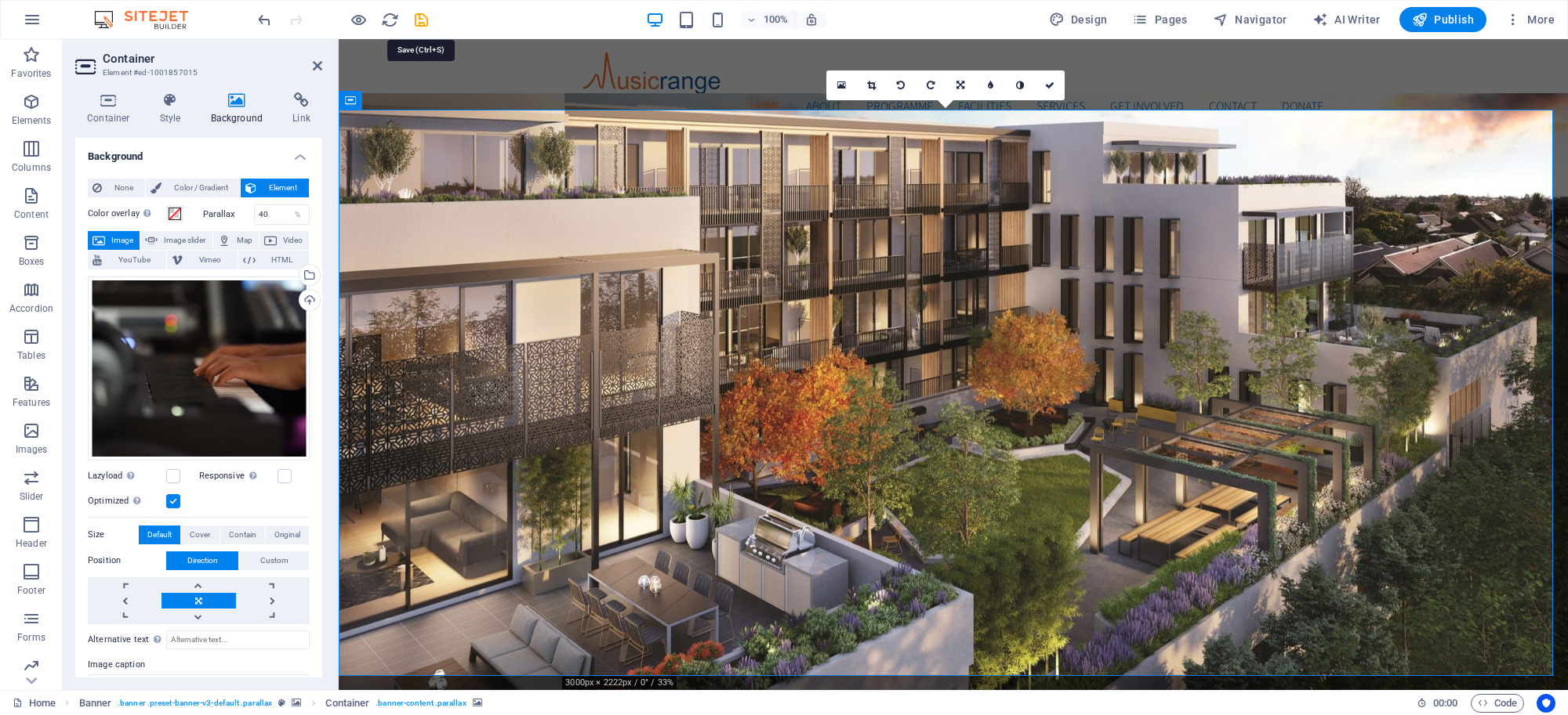
click at [428, 21] on icon "save" at bounding box center [421, 20] width 18 height 18
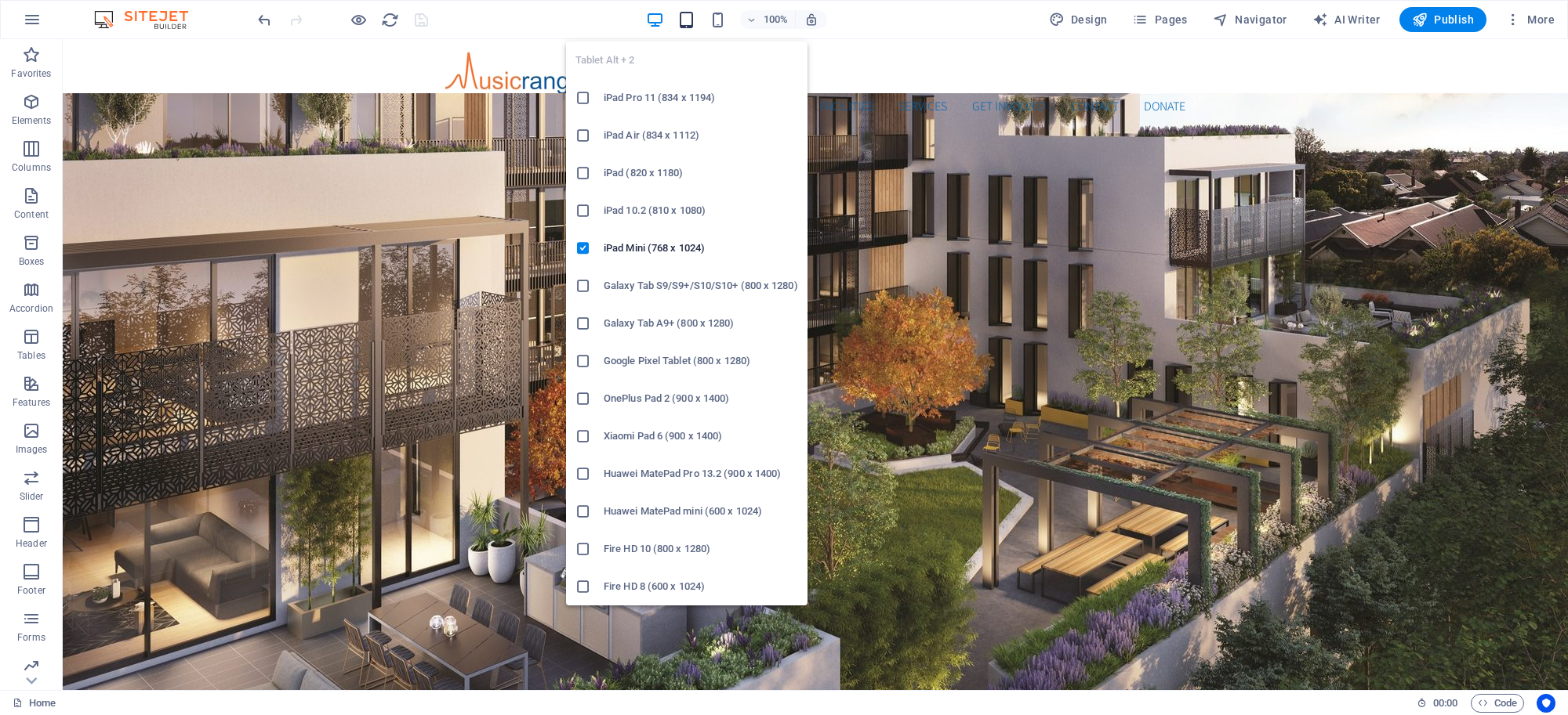
click at [687, 17] on icon "button" at bounding box center [686, 20] width 18 height 18
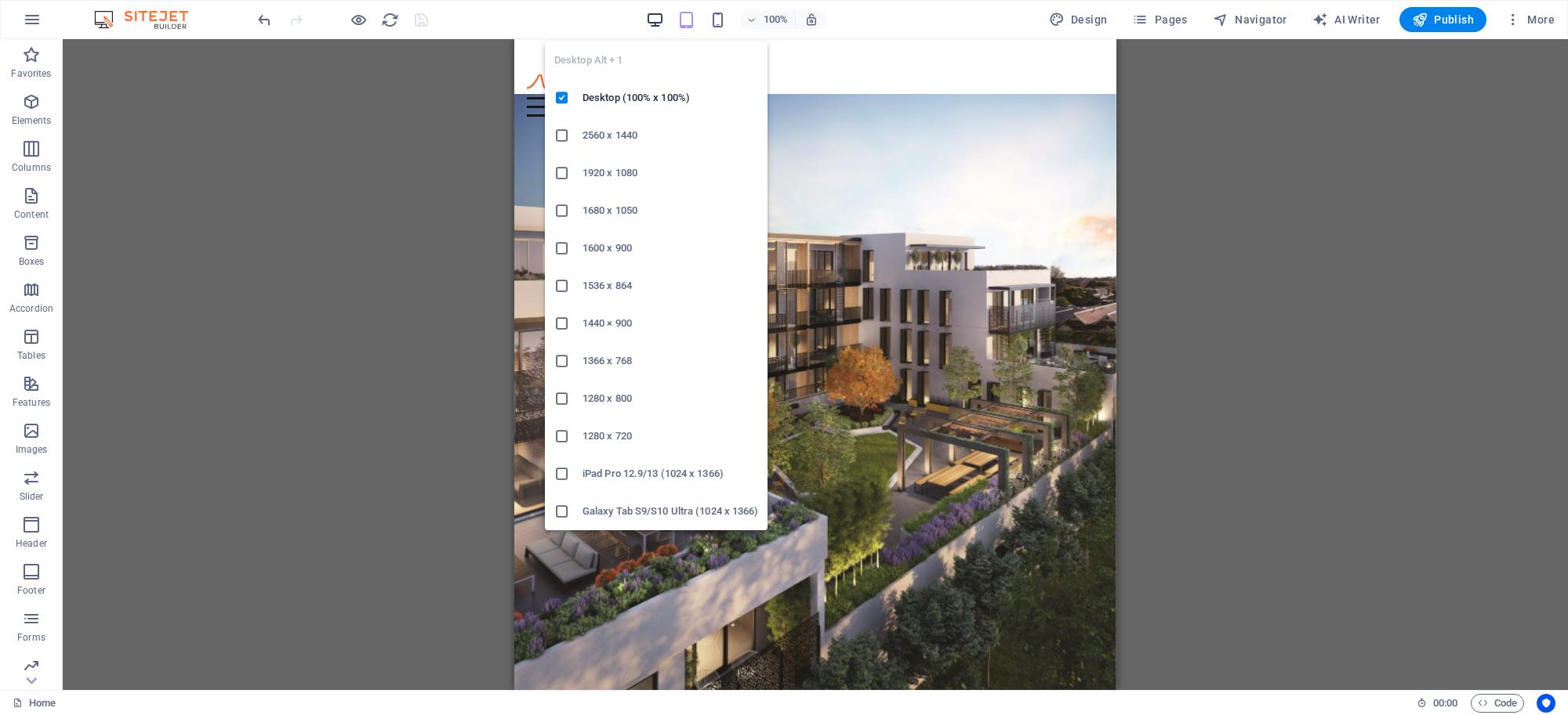
click at [664, 20] on icon "button" at bounding box center [655, 20] width 18 height 18
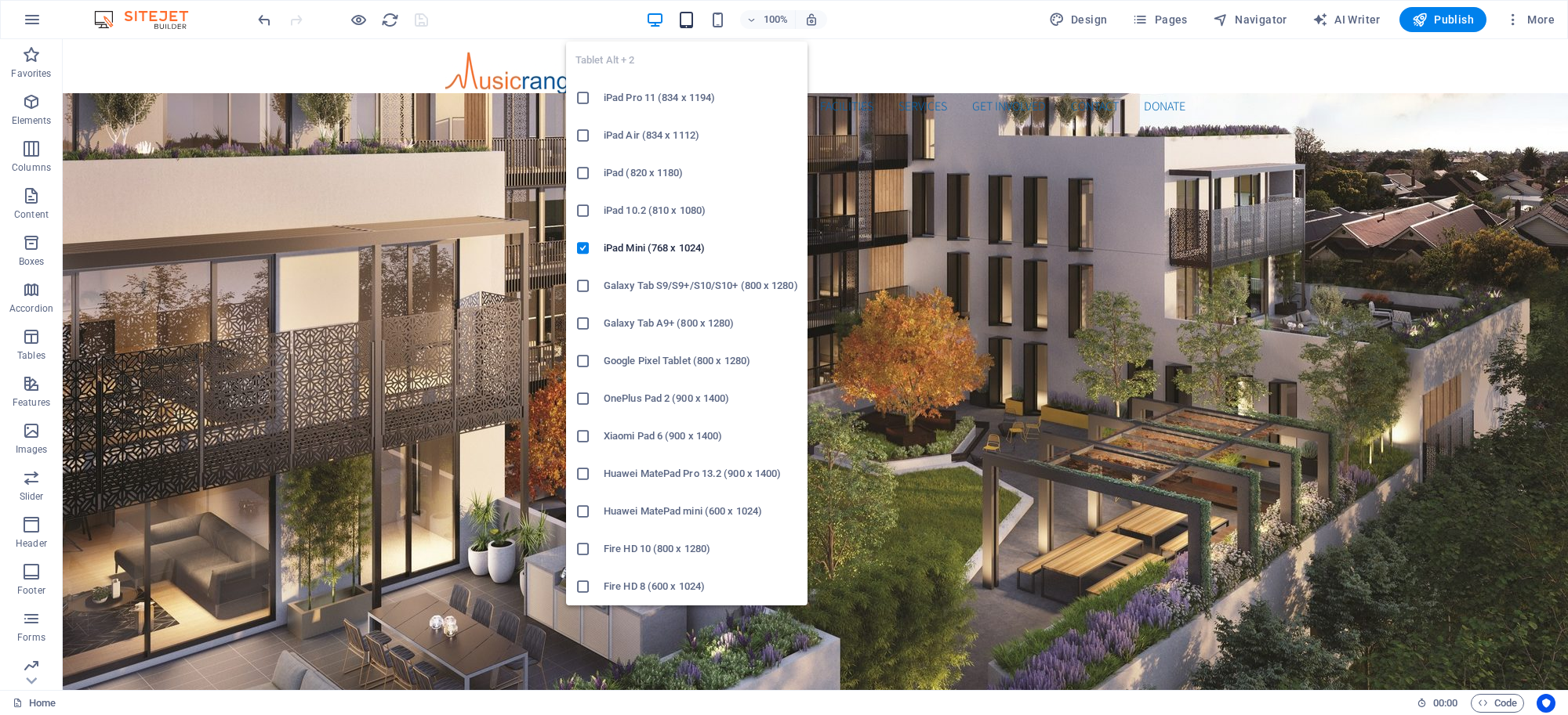
click at [694, 17] on icon "button" at bounding box center [686, 20] width 18 height 18
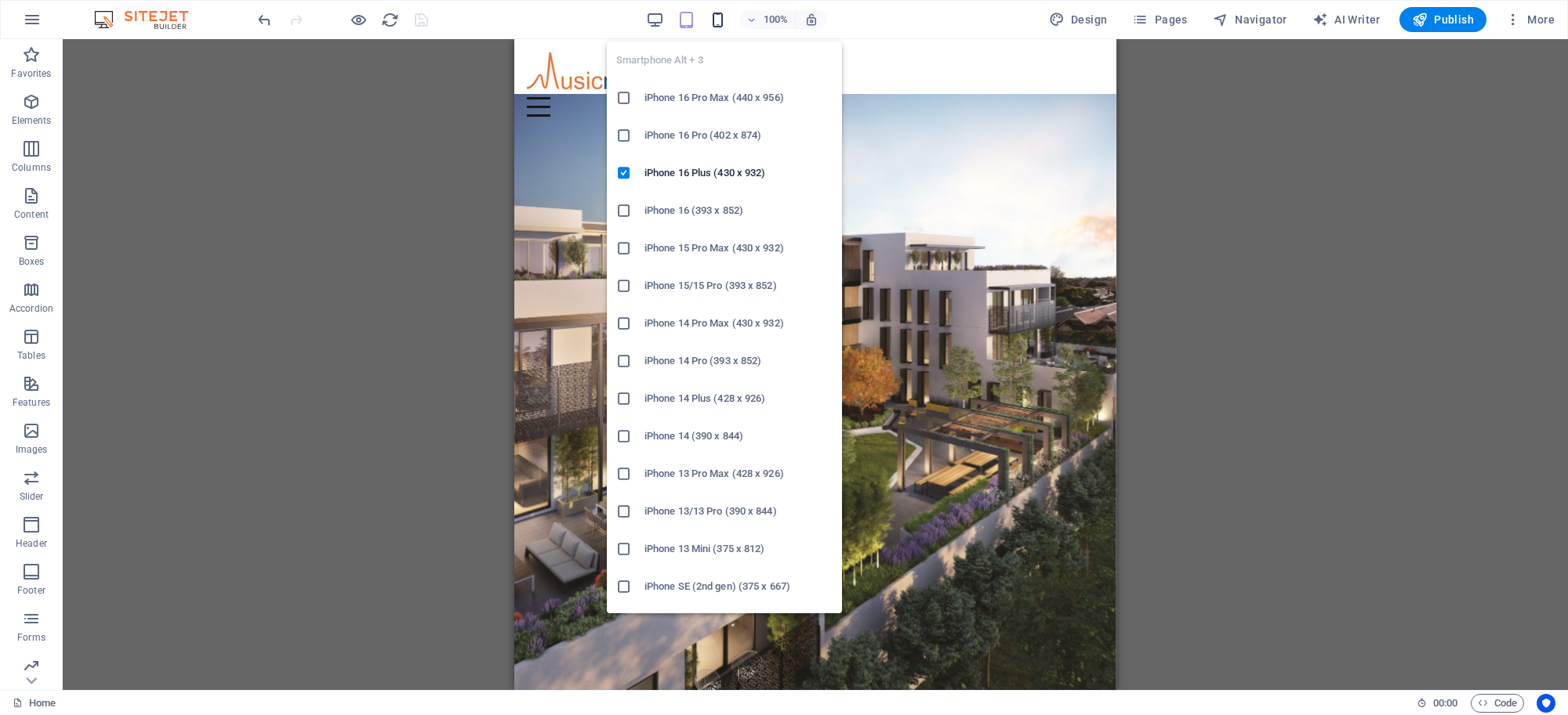
click at [721, 18] on icon "button" at bounding box center [718, 20] width 18 height 18
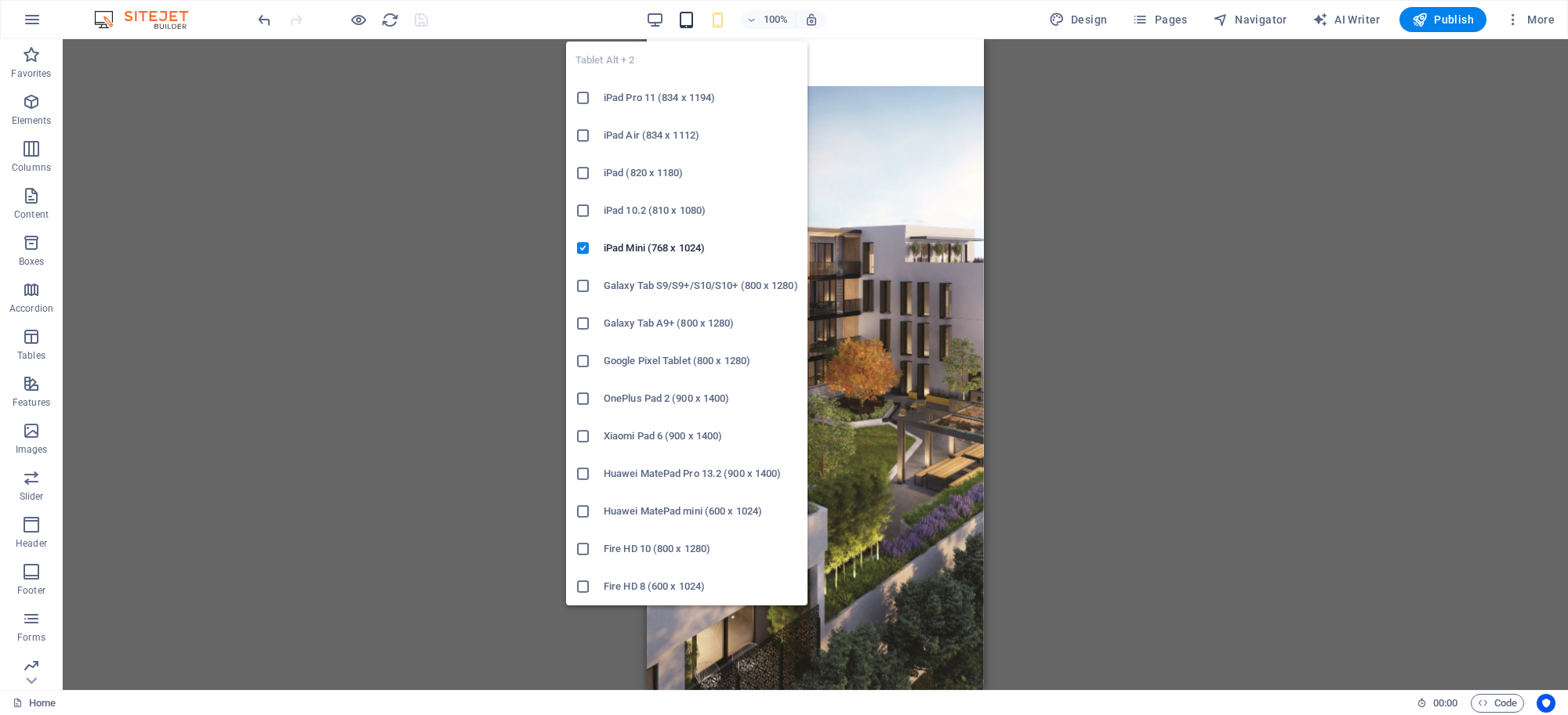
click at [691, 29] on div "Tablet Alt + 2 iPad Pro 11 (834 x 1194) iPad Air (834 x 1112) iPad (820 x 1180)…" at bounding box center [687, 317] width 242 height 577
click at [686, 14] on icon "button" at bounding box center [686, 20] width 18 height 18
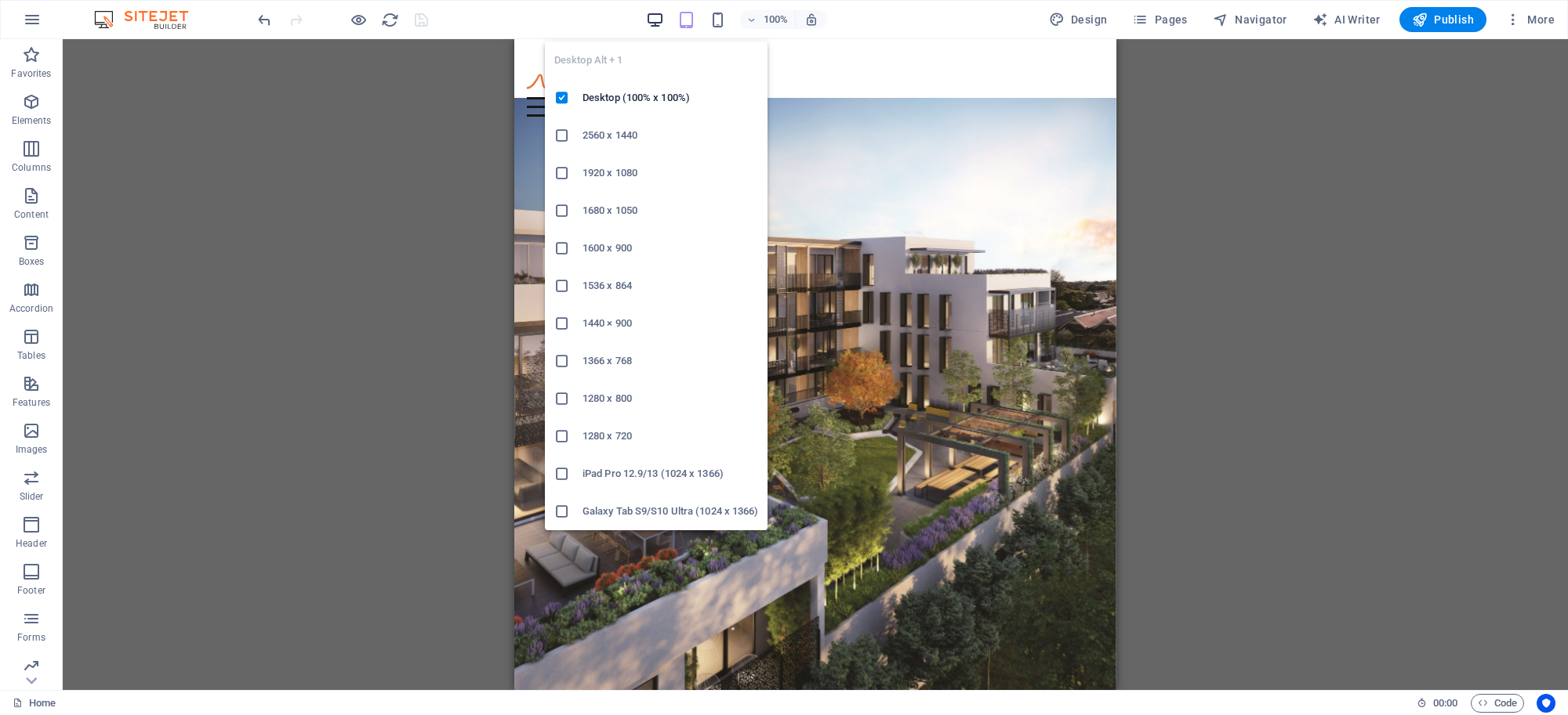
click at [659, 14] on icon "button" at bounding box center [655, 20] width 18 height 18
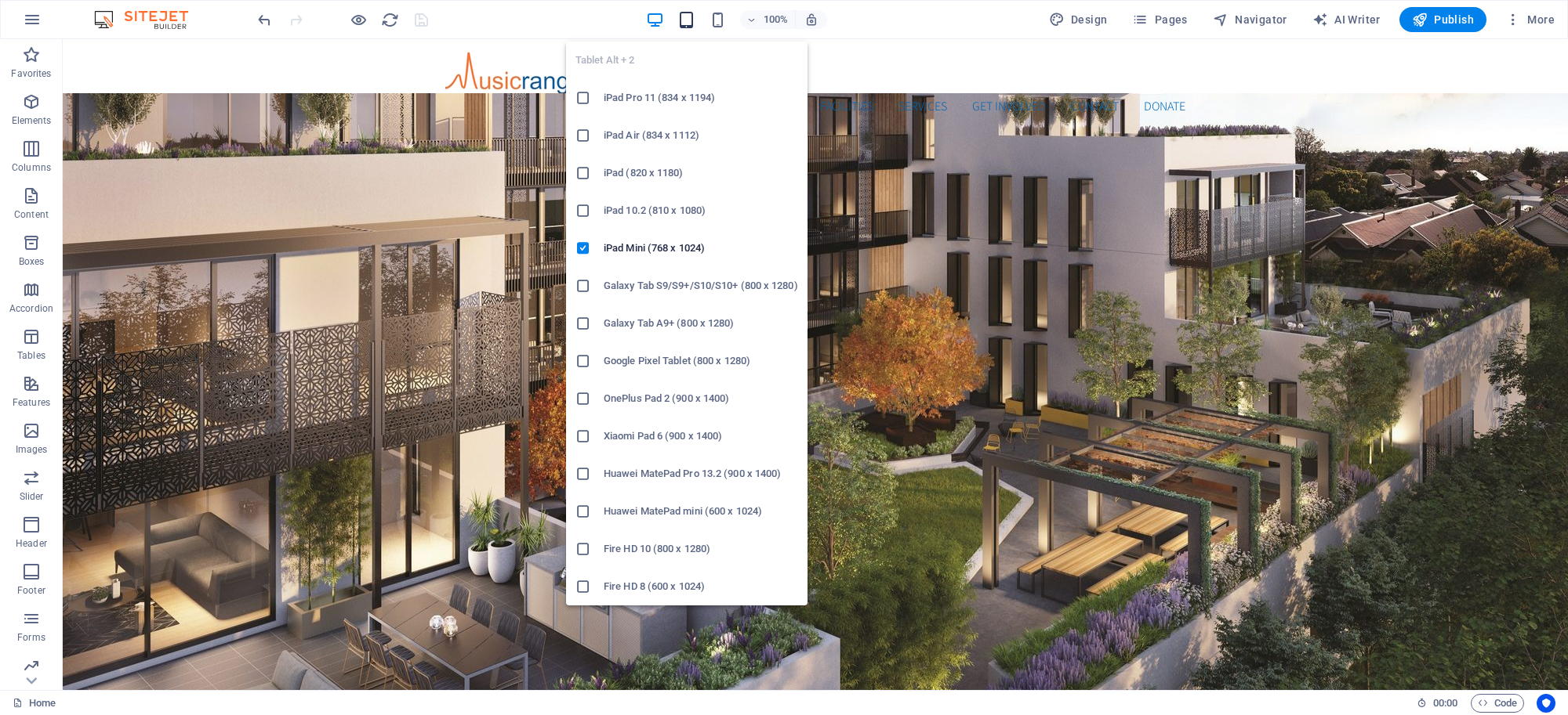
click at [685, 18] on icon "button" at bounding box center [686, 20] width 18 height 18
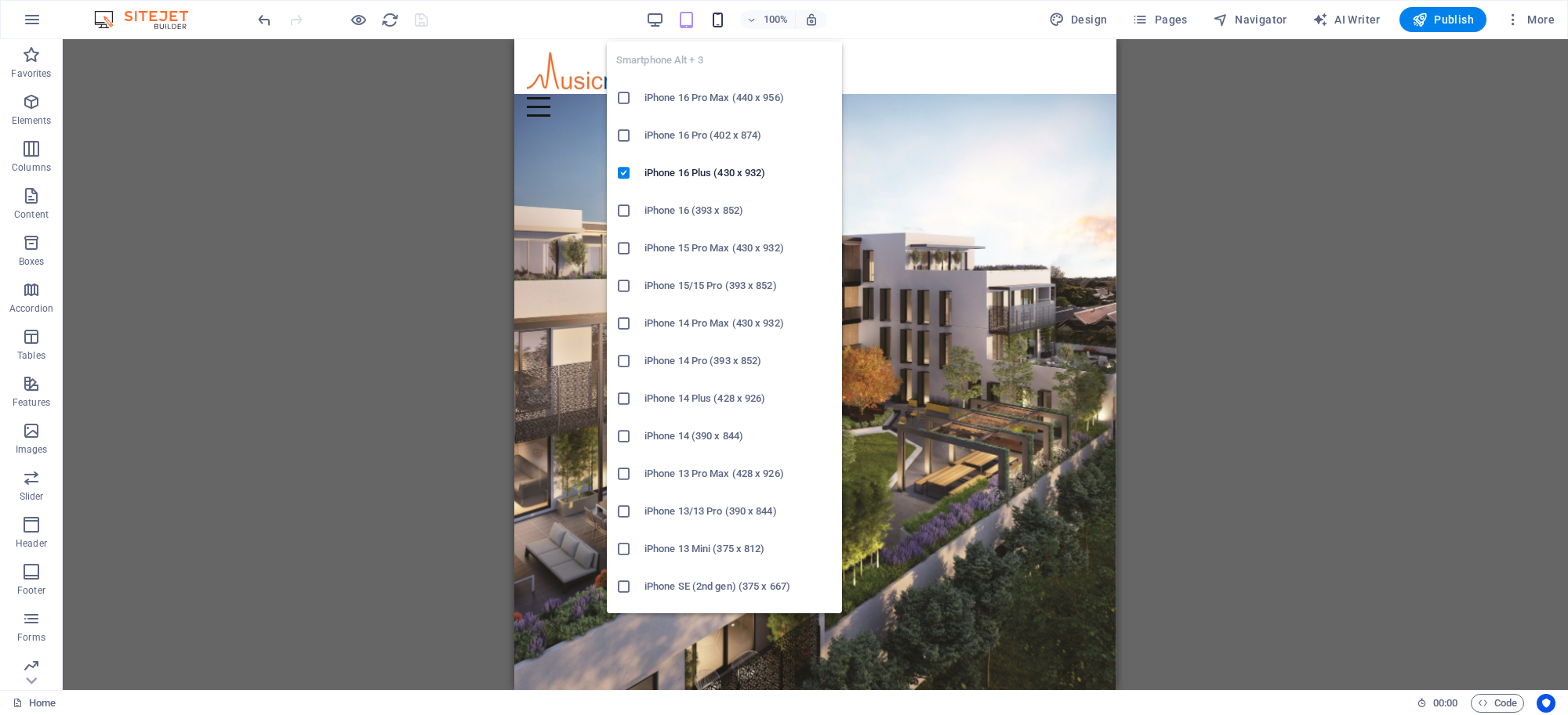
click at [718, 13] on icon "button" at bounding box center [718, 20] width 18 height 18
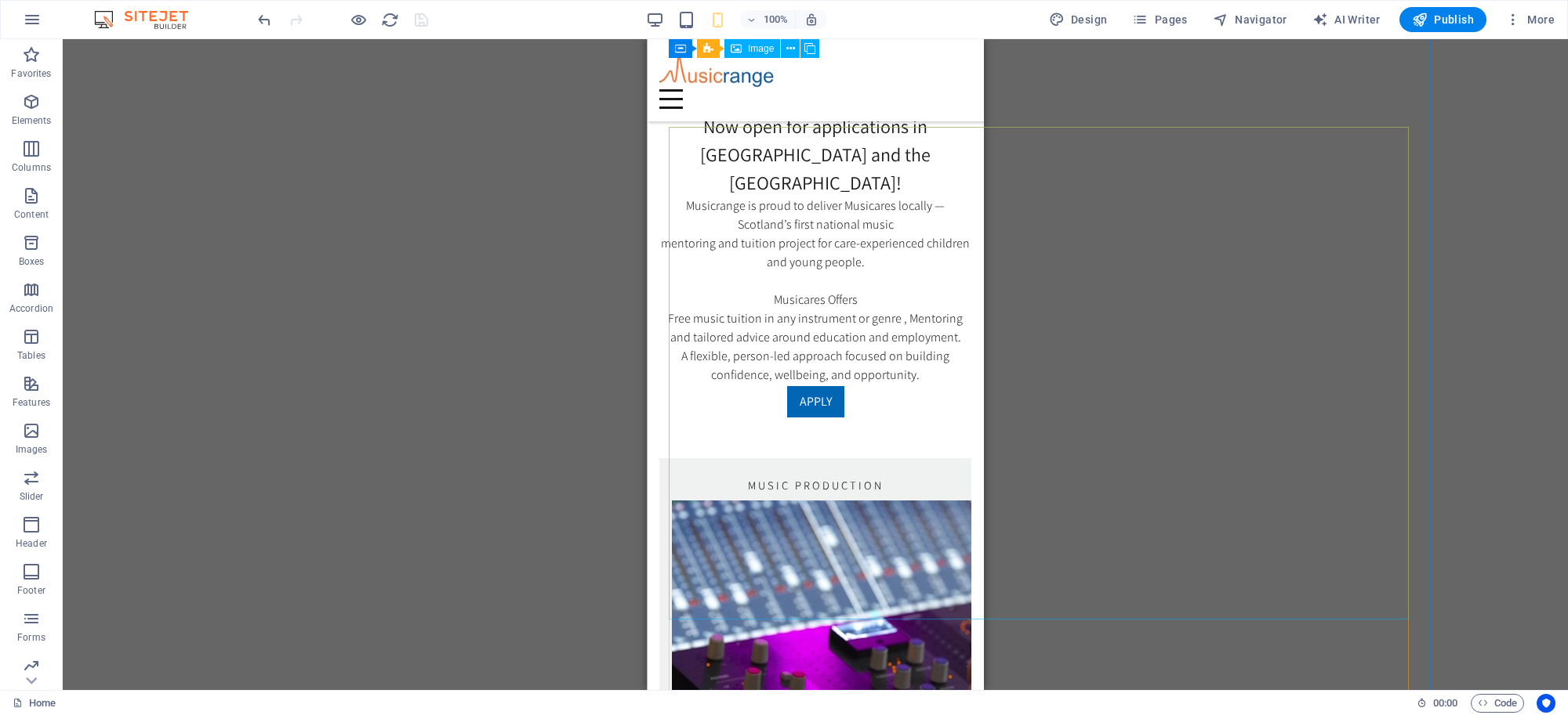
scroll to position [2552, 0]
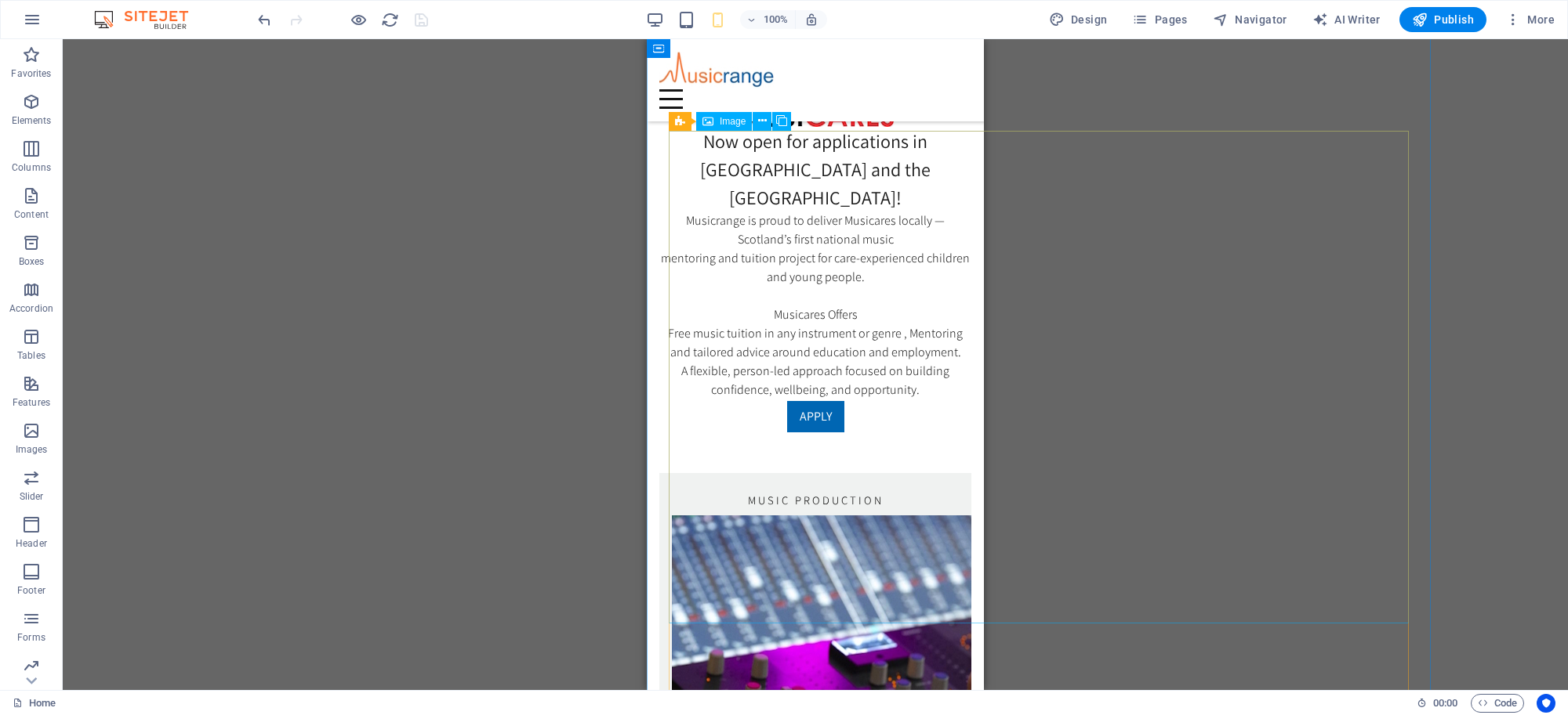
select select "%"
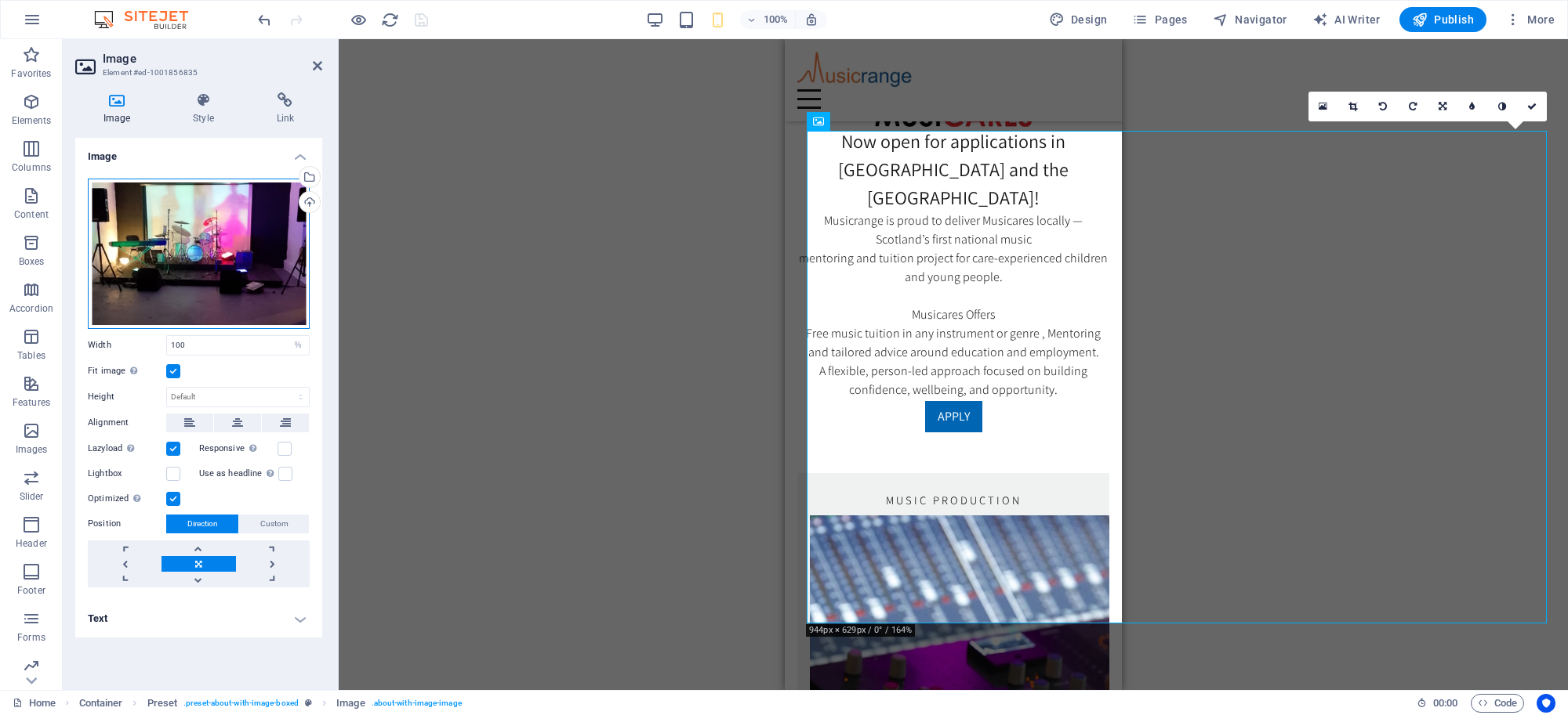
click at [197, 212] on div "Drag files here, click to choose files or select files from Files or our free s…" at bounding box center [198, 253] width 222 height 151
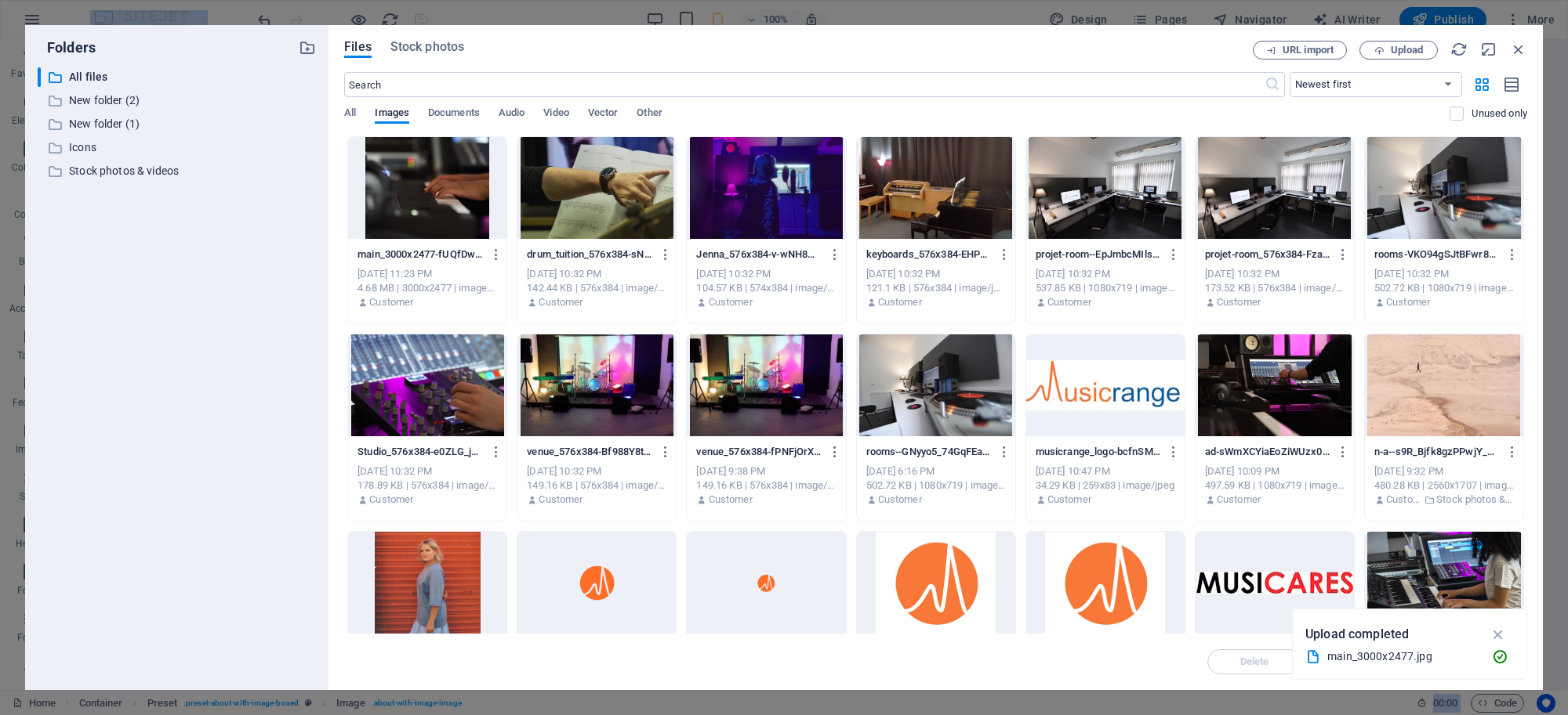
click at [781, 367] on div at bounding box center [766, 385] width 159 height 102
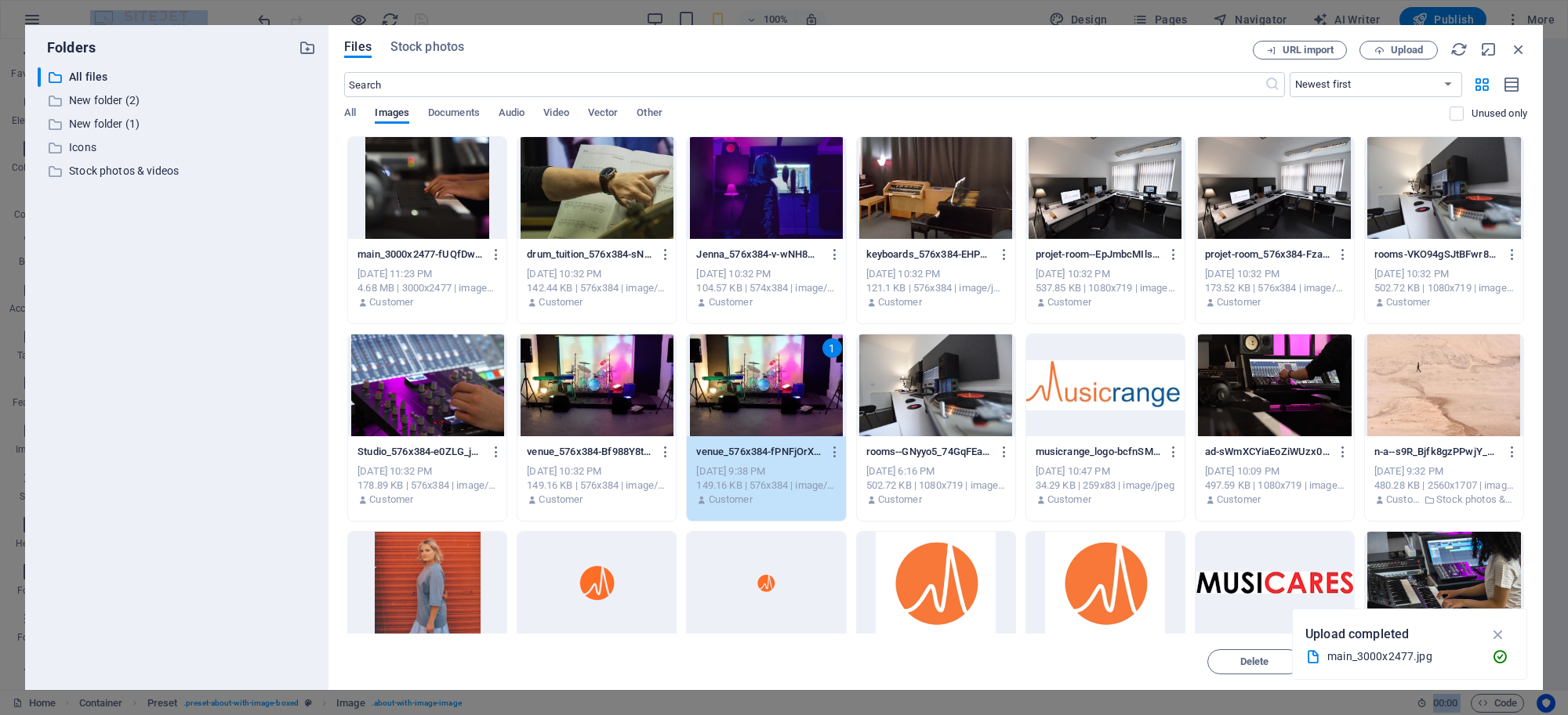
click at [781, 367] on div "1" at bounding box center [766, 385] width 159 height 102
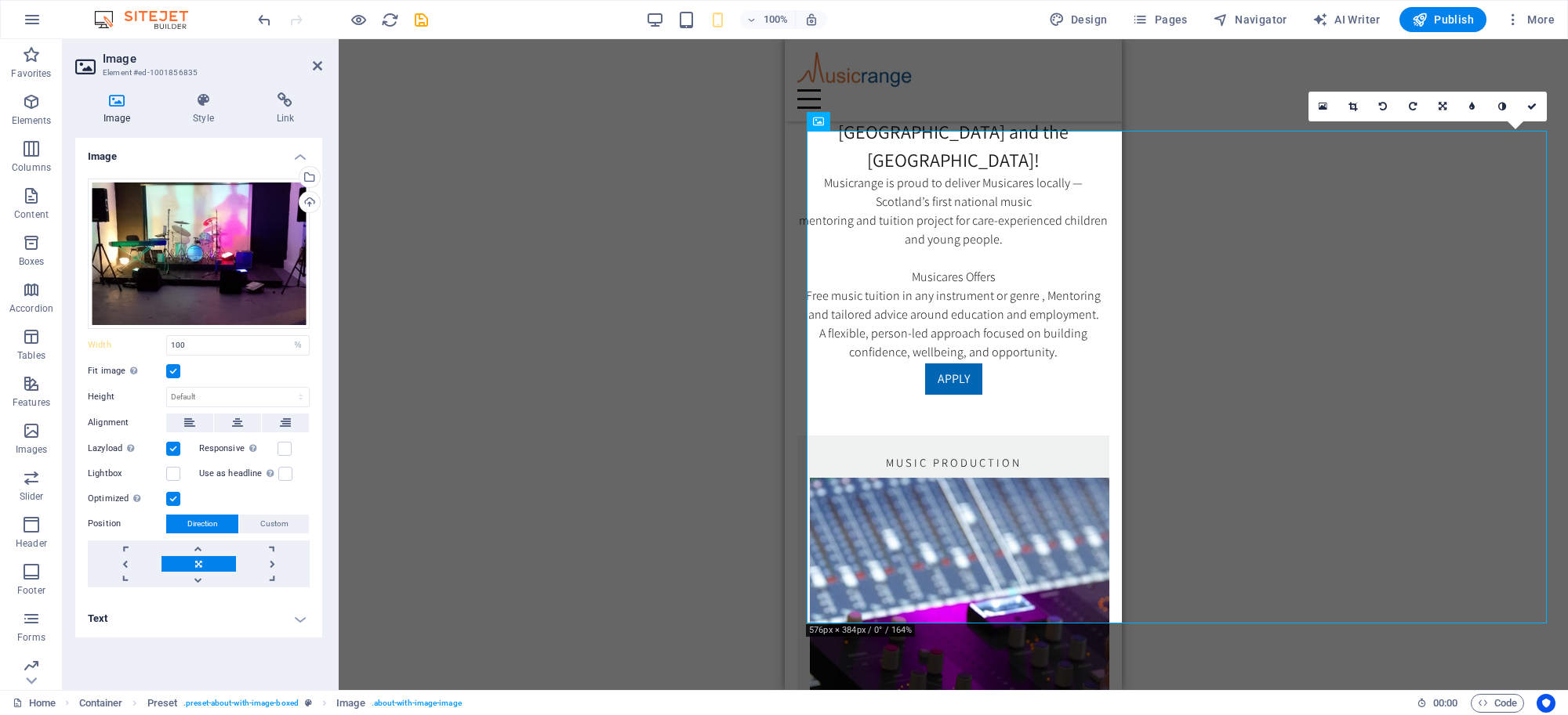
click at [695, 212] on div "Drag here to replace the existing content. Press “Ctrl” if you want to create a…" at bounding box center [953, 365] width 1229 height 651
click at [200, 240] on div "Drag files here, click to choose files or select files from Files or our free s…" at bounding box center [198, 253] width 222 height 151
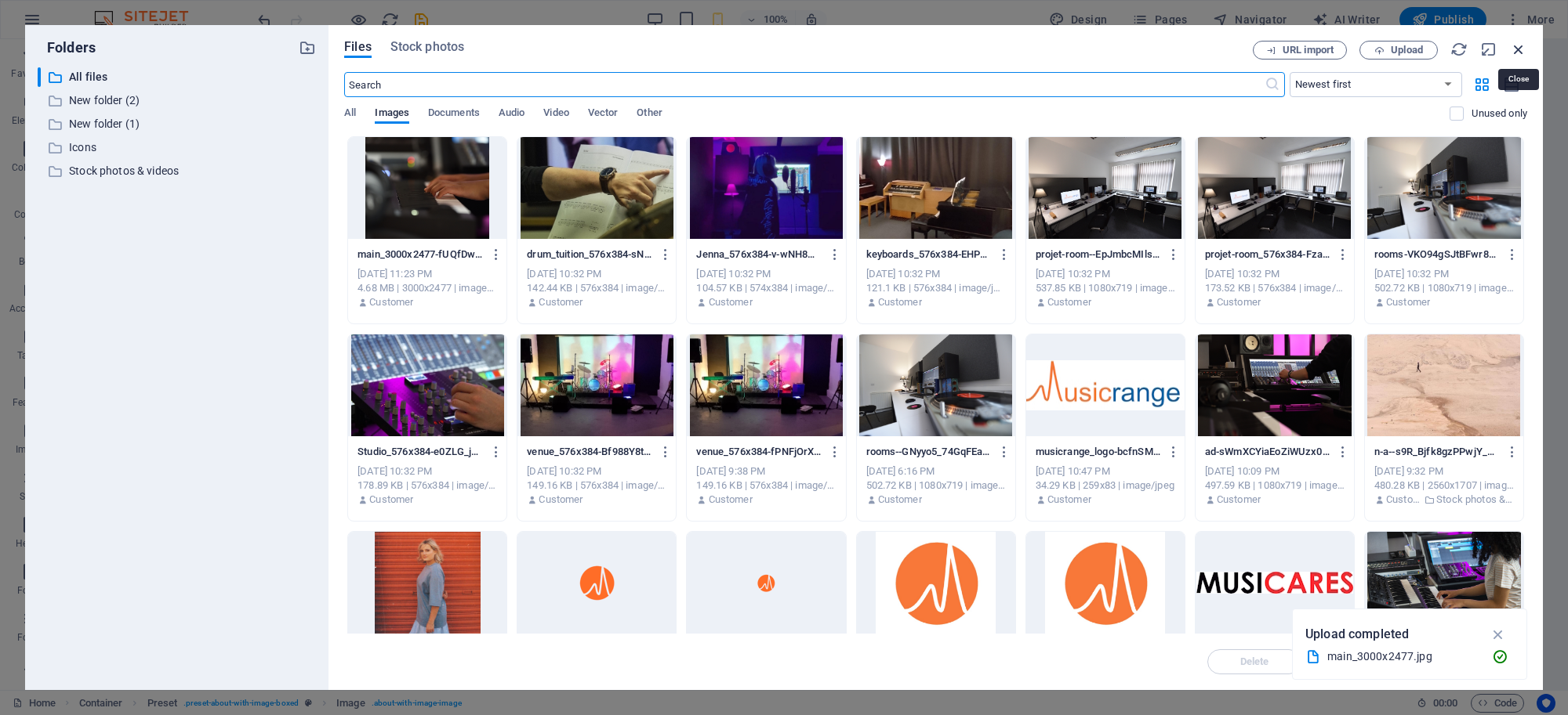
click at [1517, 49] on icon "button" at bounding box center [1518, 50] width 17 height 17
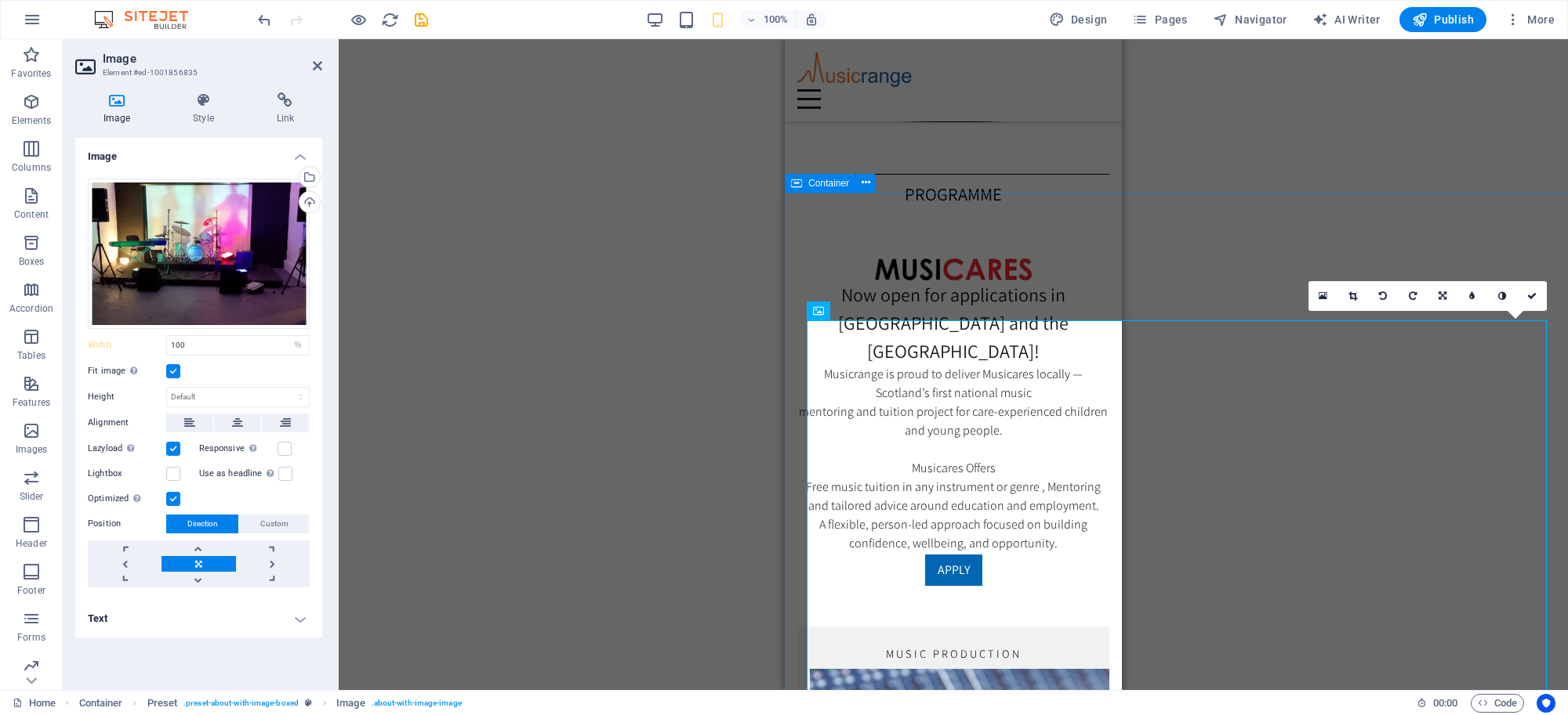
scroll to position [2362, 0]
click at [232, 243] on div "Drag files here, click to choose files or select files from Files or our free s…" at bounding box center [198, 253] width 222 height 151
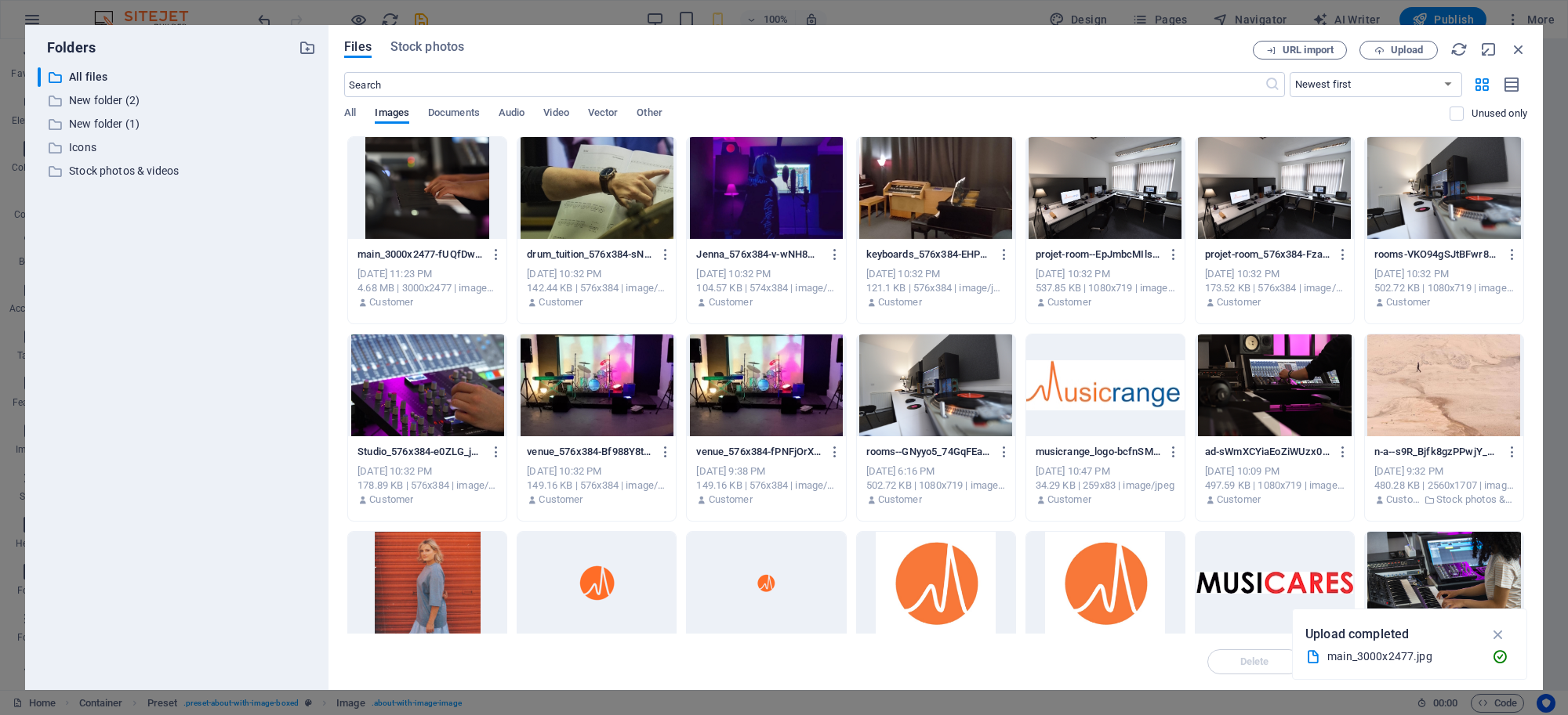
click at [563, 382] on div at bounding box center [596, 385] width 159 height 102
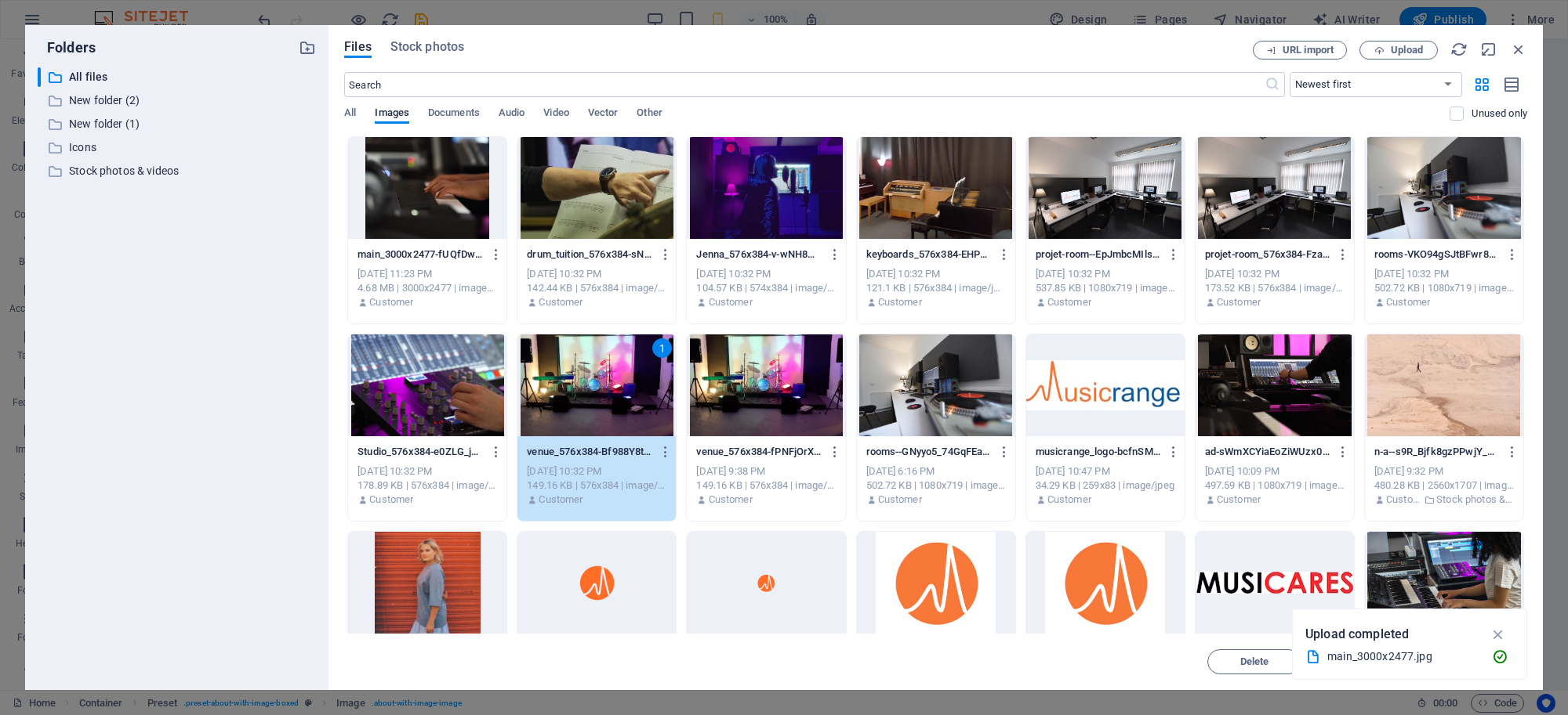
click at [563, 383] on div "1" at bounding box center [596, 385] width 159 height 102
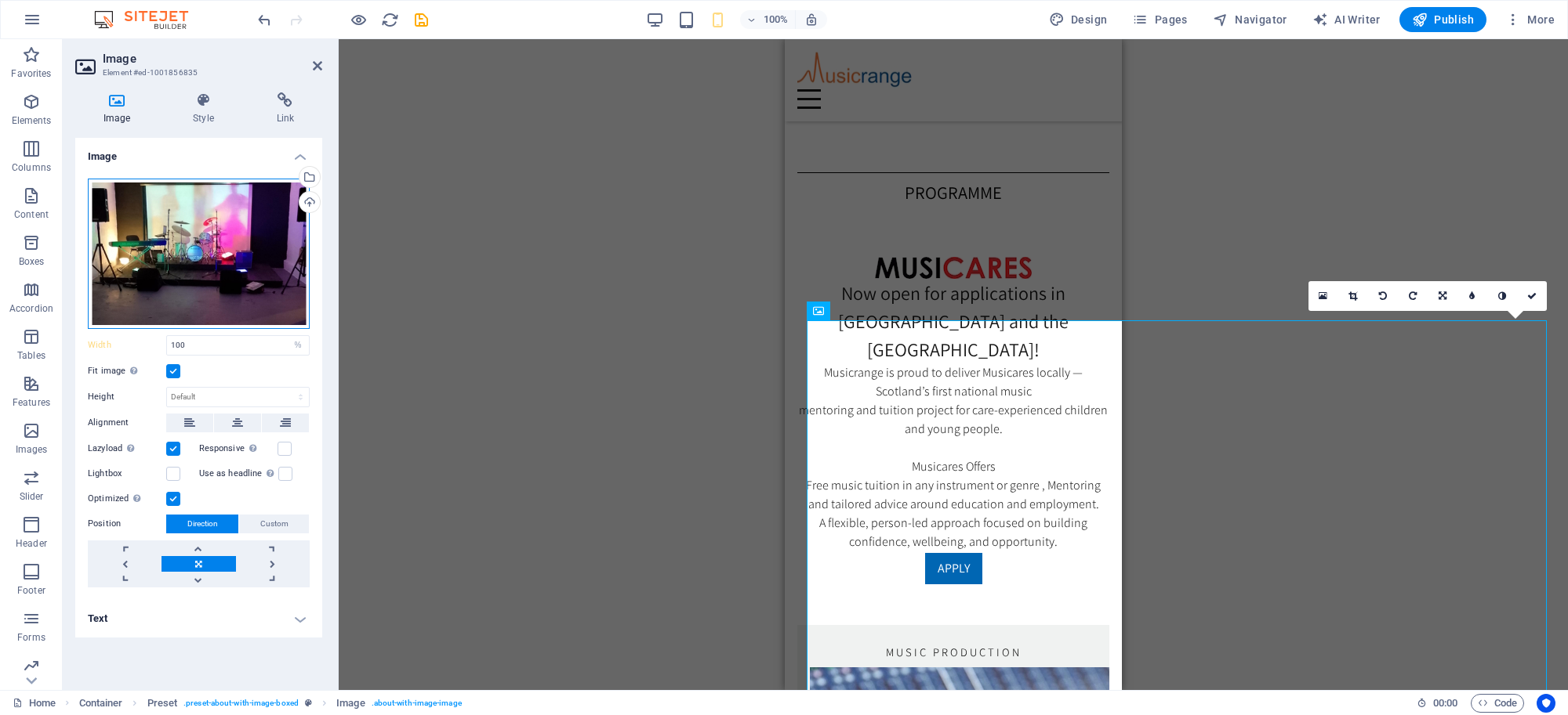
click at [176, 276] on div "Drag files here, click to choose files or select files from Files or our free s…" at bounding box center [198, 253] width 222 height 151
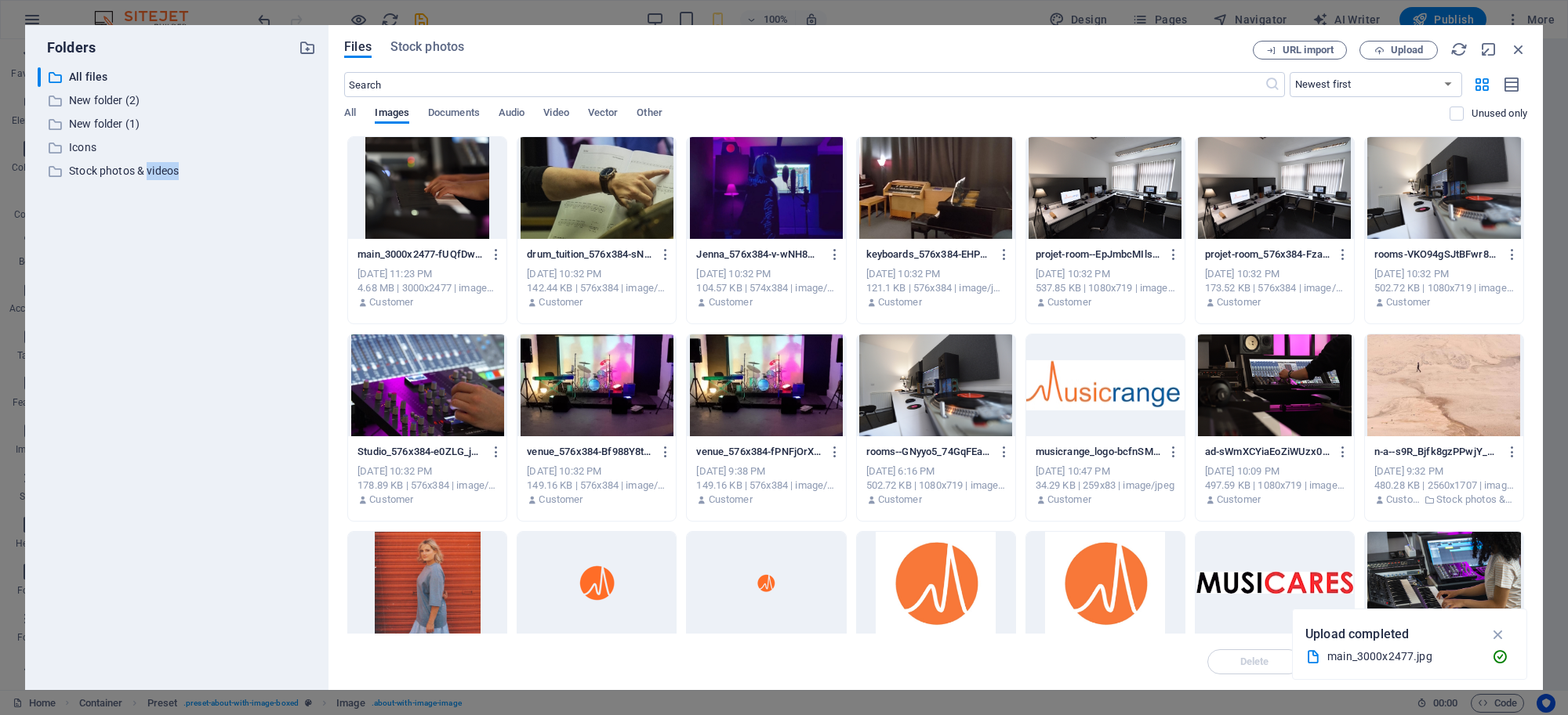
click at [453, 366] on div at bounding box center [427, 385] width 159 height 102
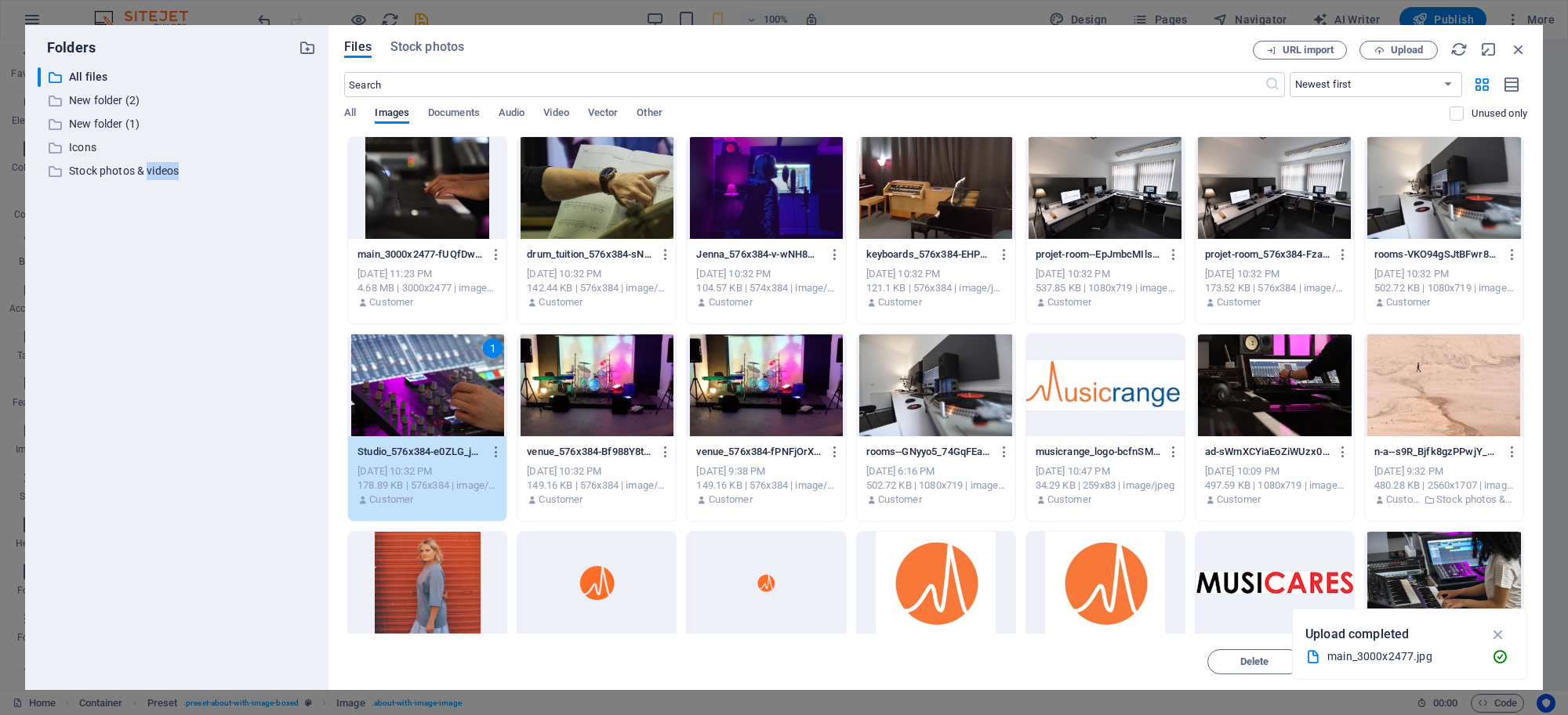
click at [453, 366] on div "1" at bounding box center [427, 385] width 159 height 102
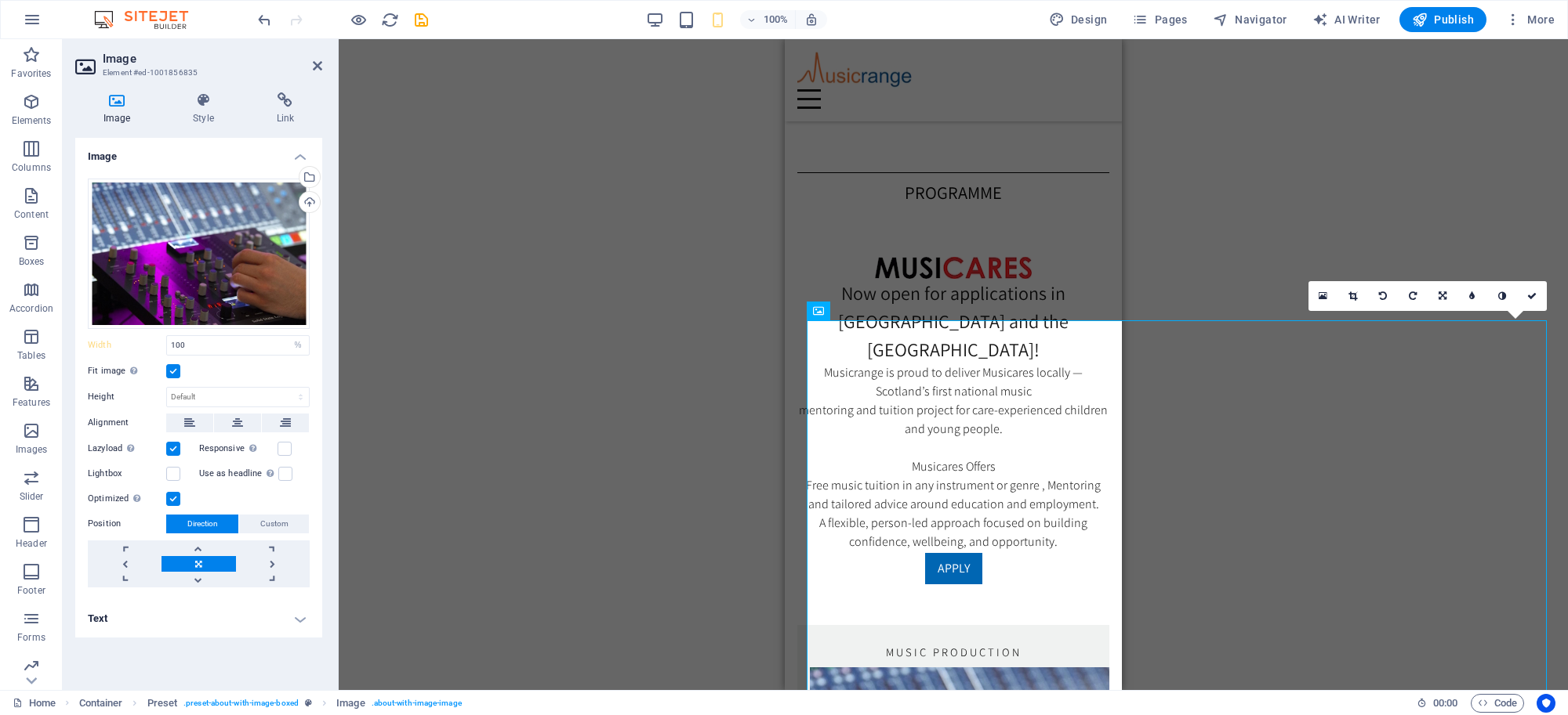
click at [557, 251] on div "Drag here to replace the existing content. Press “Ctrl” if you want to create a…" at bounding box center [953, 365] width 1229 height 651
click at [476, 204] on div "Drag here to replace the existing content. Press “Ctrl” if you want to create a…" at bounding box center [953, 365] width 1229 height 651
click at [233, 212] on div "Drag files here, click to choose files or select files from Files or our free s…" at bounding box center [198, 253] width 222 height 151
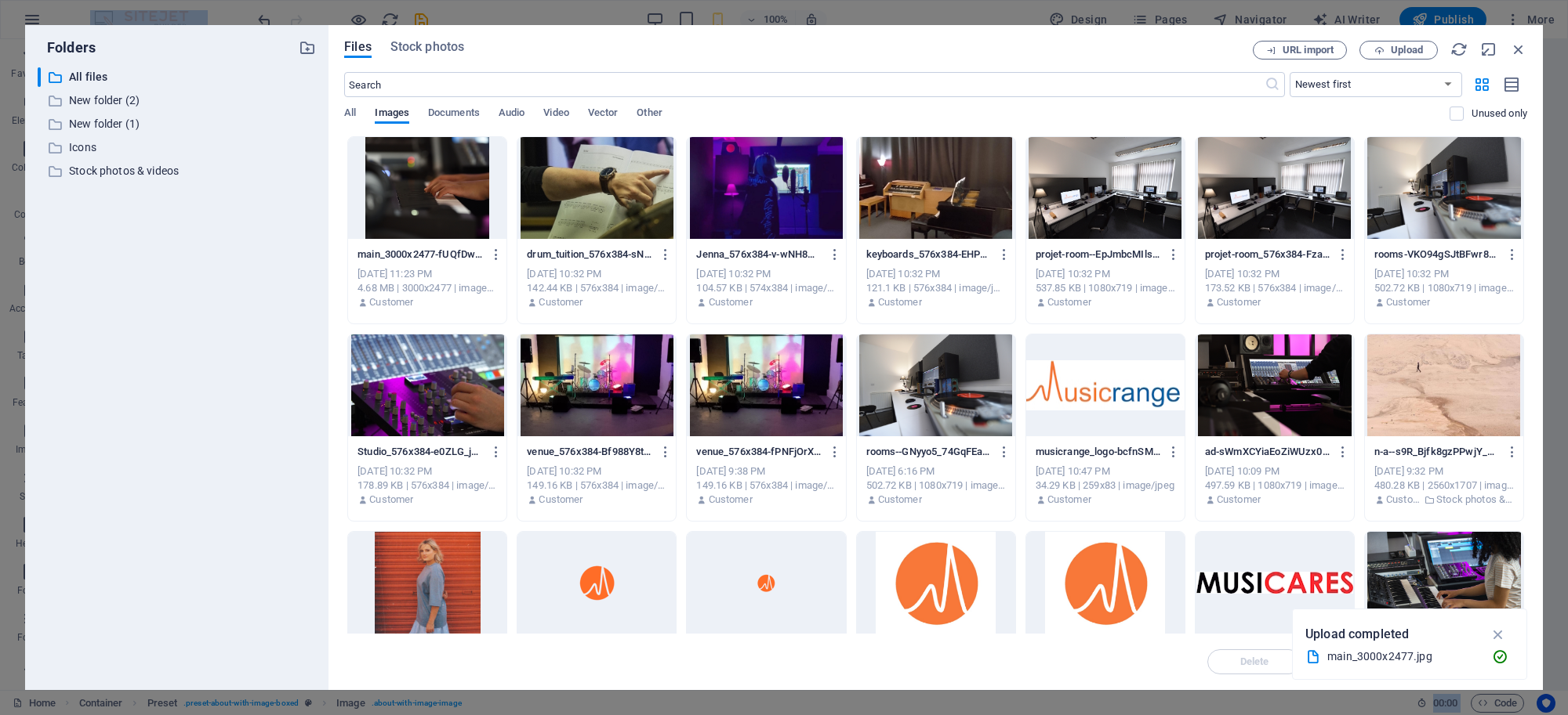
click at [749, 381] on div at bounding box center [766, 385] width 159 height 102
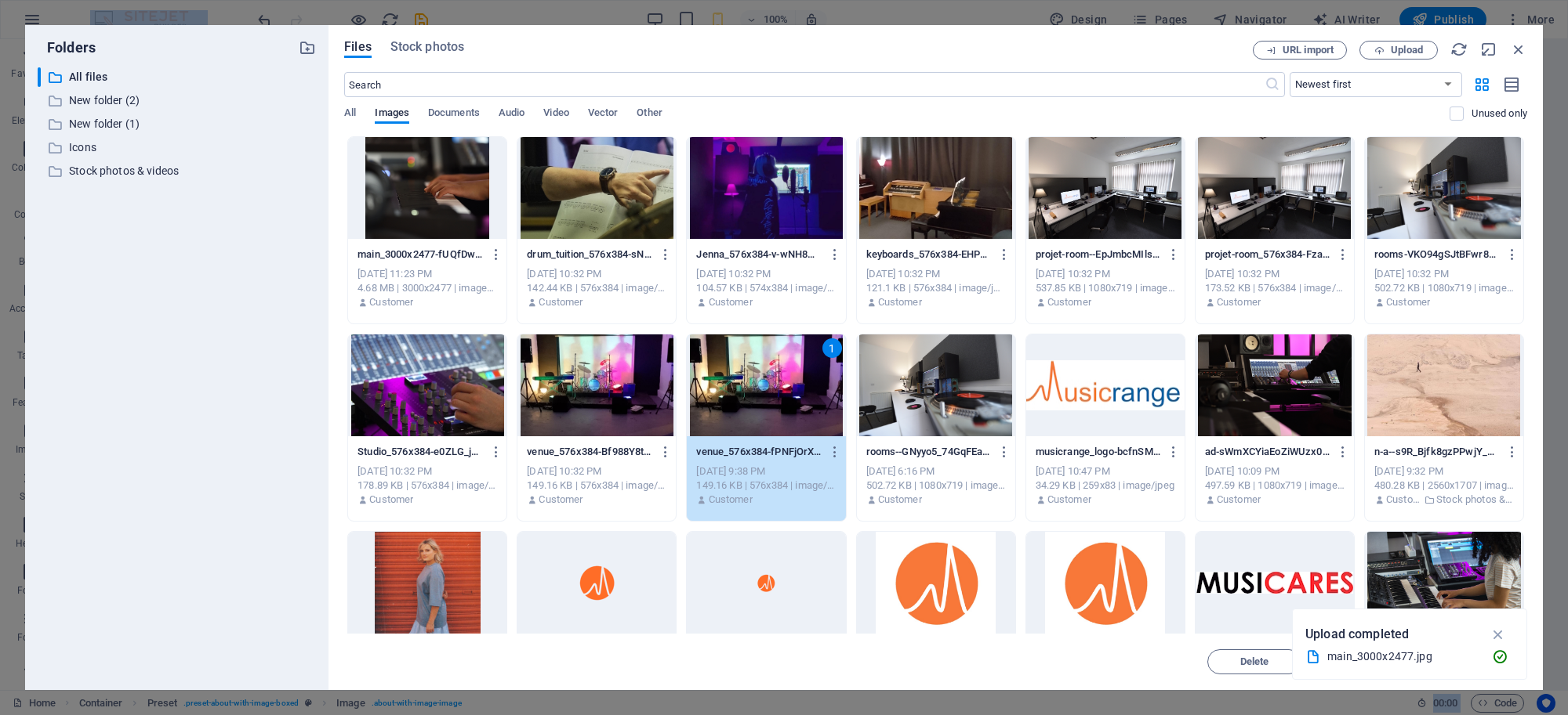
click at [749, 381] on div "1" at bounding box center [766, 385] width 159 height 102
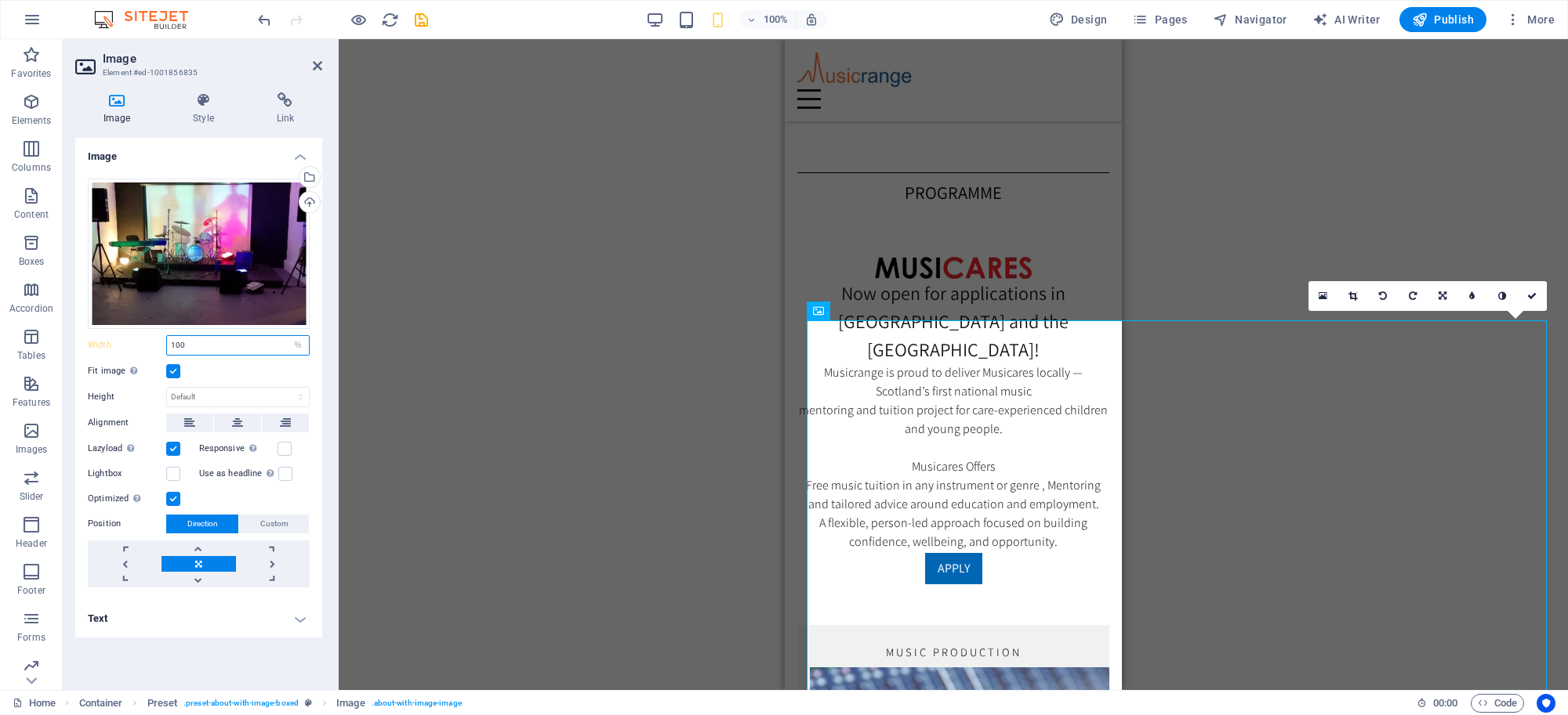
click at [231, 337] on input "100" at bounding box center [238, 346] width 142 height 19
click at [174, 374] on label at bounding box center [173, 372] width 14 height 14
click at [0, 0] on input "Fit image Automatically fit image to a fixed width and height" at bounding box center [0, 0] width 0 height 0
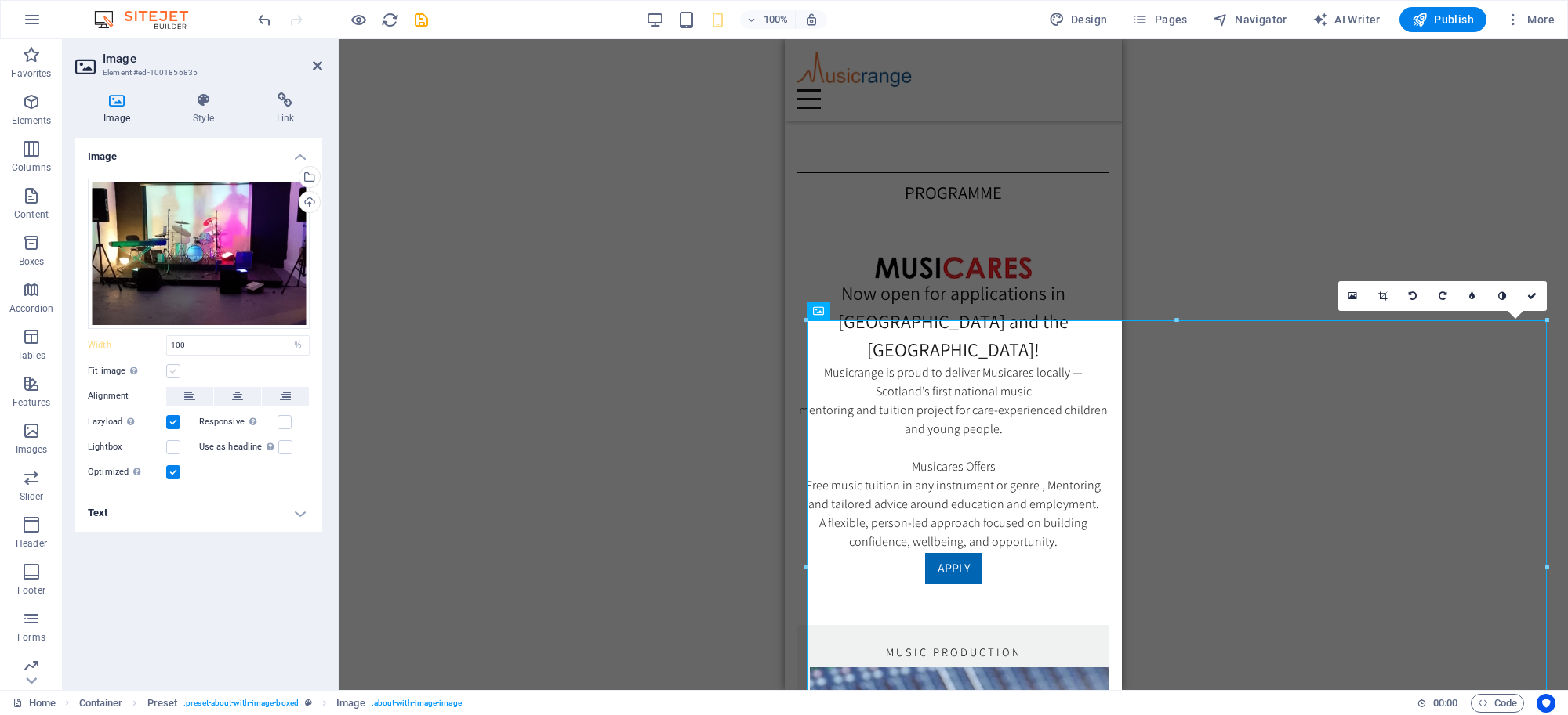
click at [174, 369] on label at bounding box center [173, 372] width 14 height 14
click at [0, 0] on input "Fit image Automatically fit image to a fixed width and height" at bounding box center [0, 0] width 0 height 0
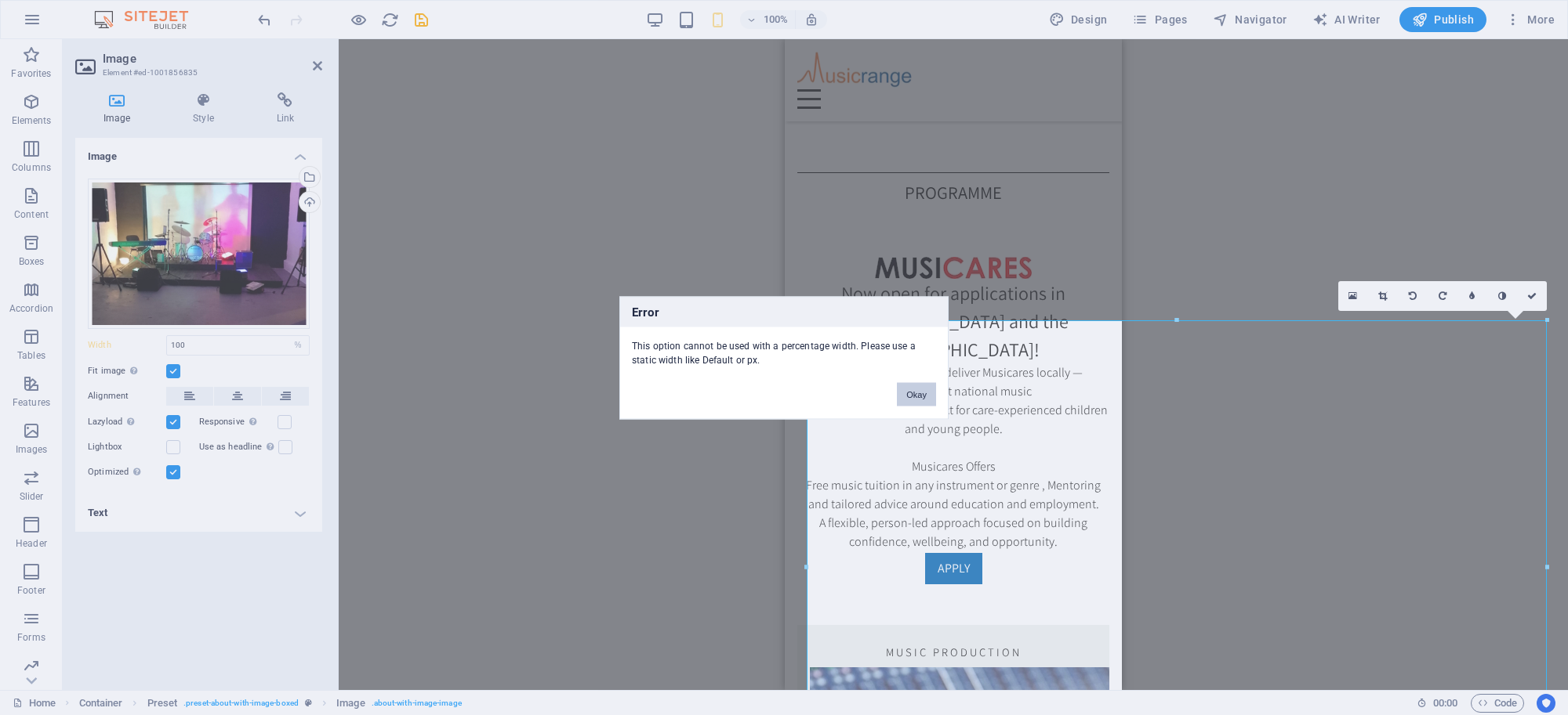
click at [912, 393] on button "Okay" at bounding box center [917, 395] width 39 height 24
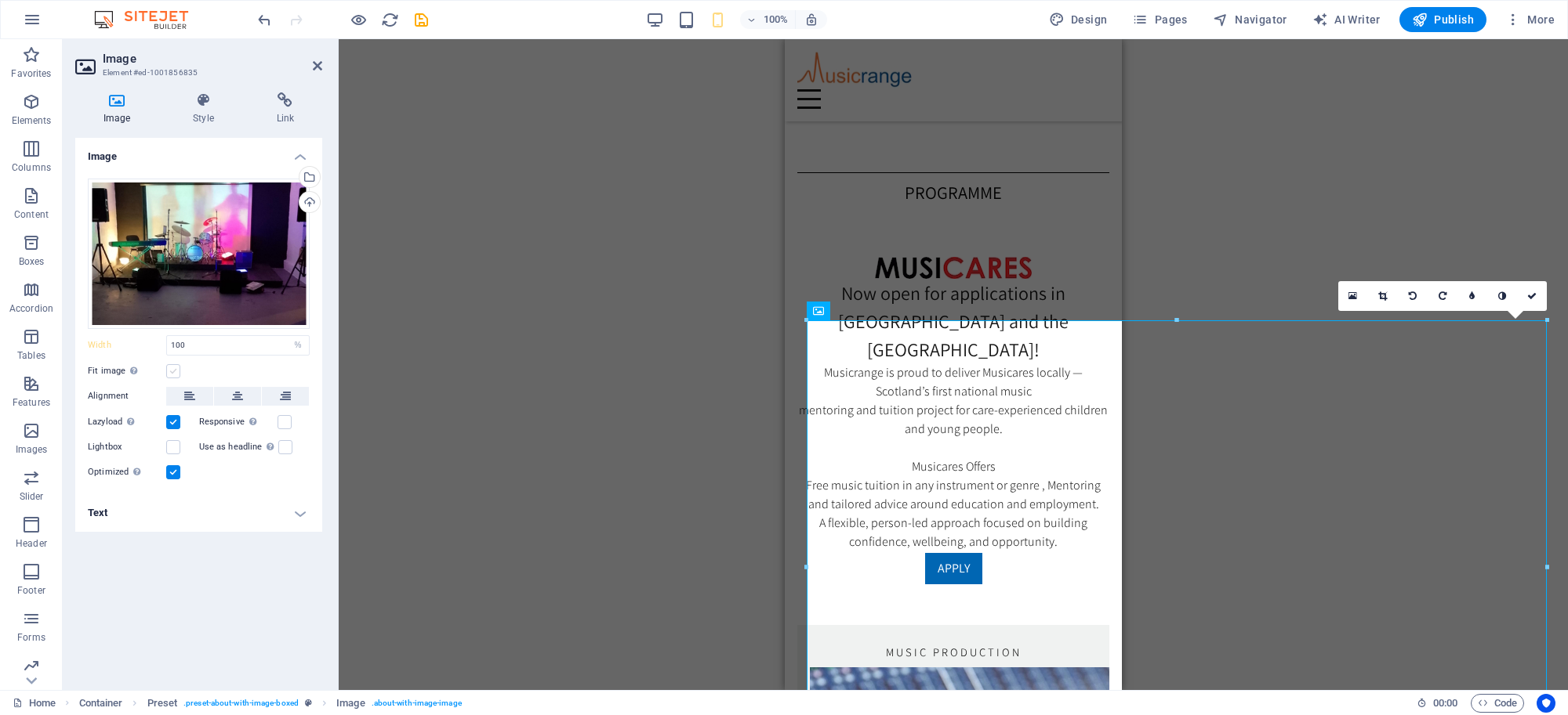
click at [172, 371] on label at bounding box center [173, 372] width 14 height 14
click at [0, 0] on input "Fit image Automatically fit image to a fixed width and height" at bounding box center [0, 0] width 0 height 0
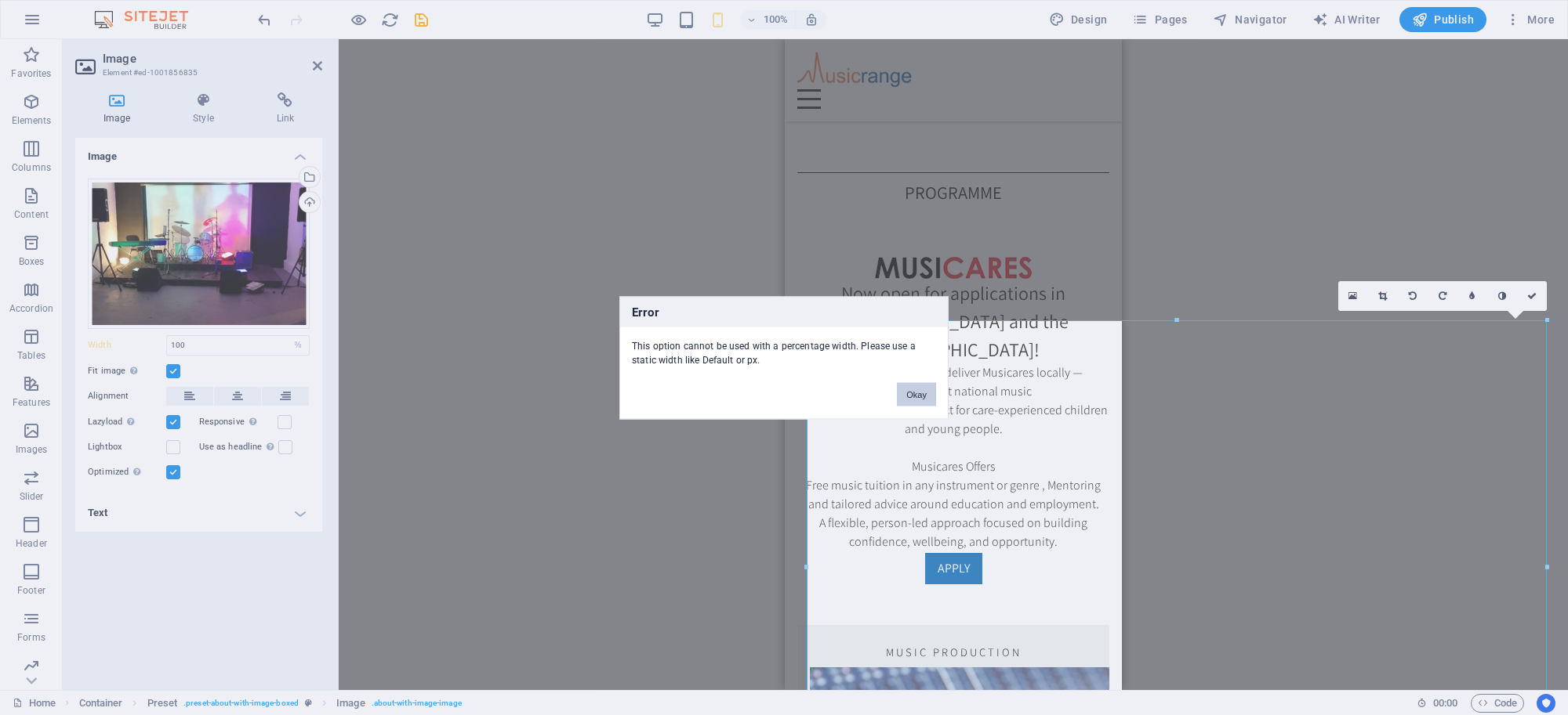
click at [910, 391] on button "Okay" at bounding box center [917, 395] width 39 height 24
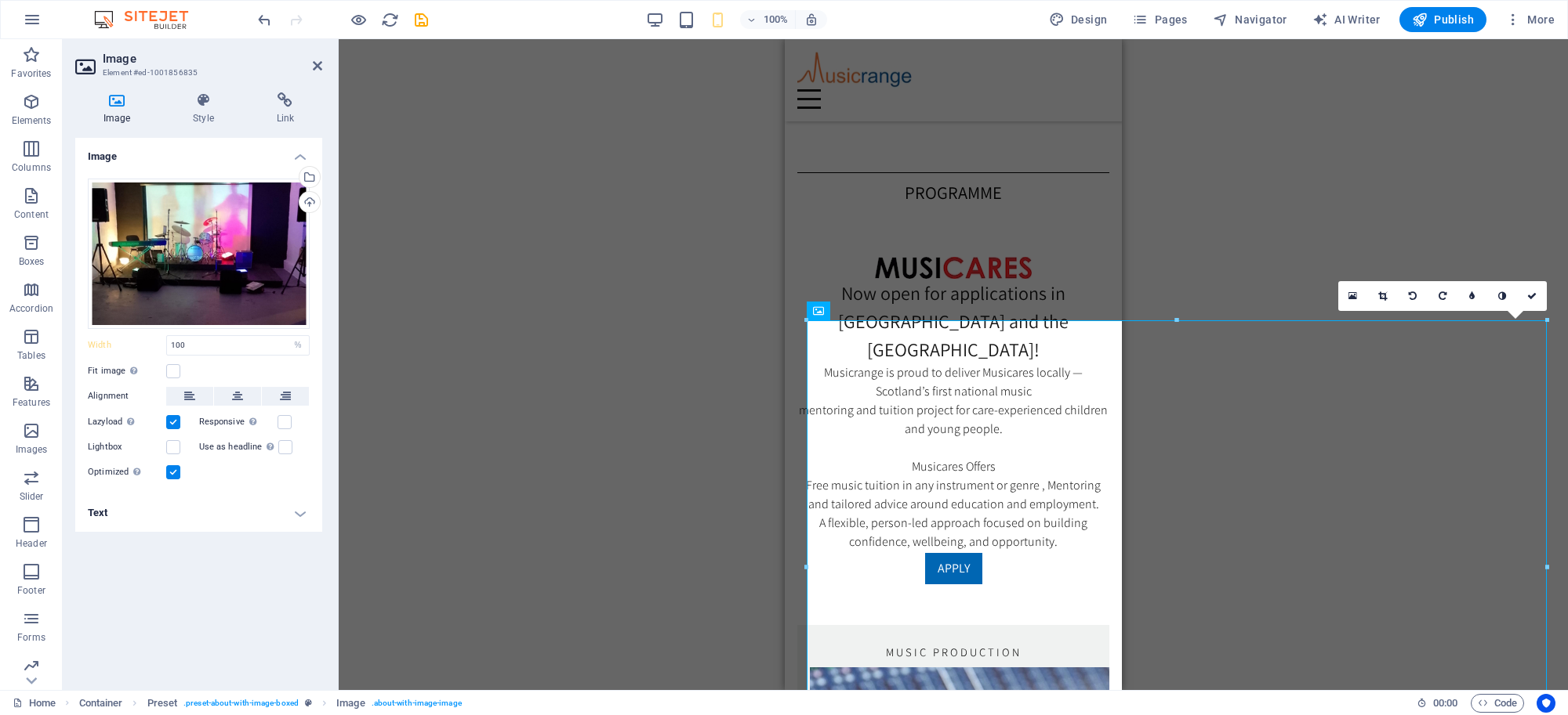
click at [313, 60] on icon at bounding box center [317, 66] width 9 height 13
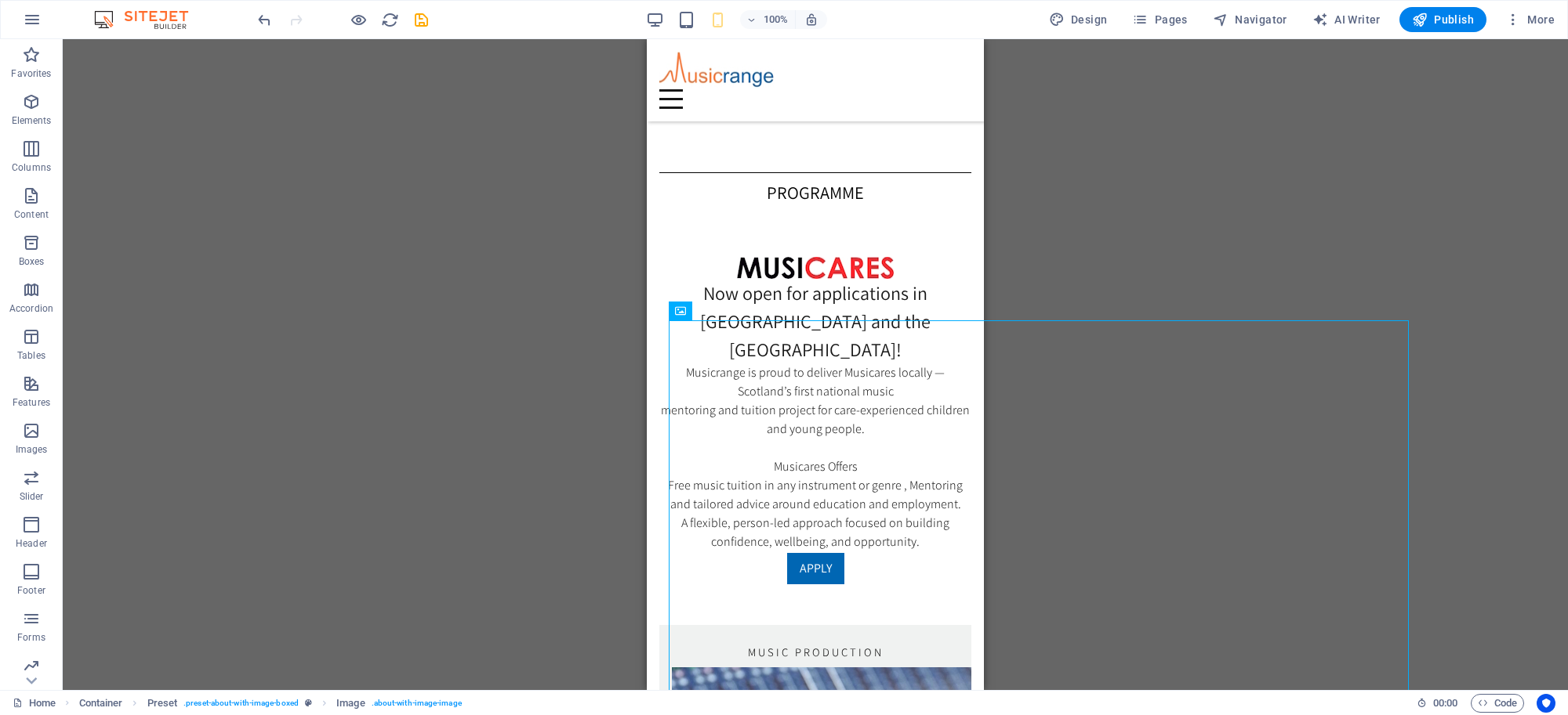
click at [1002, 220] on div "Drag here to replace the existing content. Press “Ctrl” if you want to create a…" at bounding box center [815, 365] width 1505 height 651
click at [1127, 287] on div "Drag here to replace the existing content. Press “Ctrl” if you want to create a…" at bounding box center [815, 365] width 1505 height 651
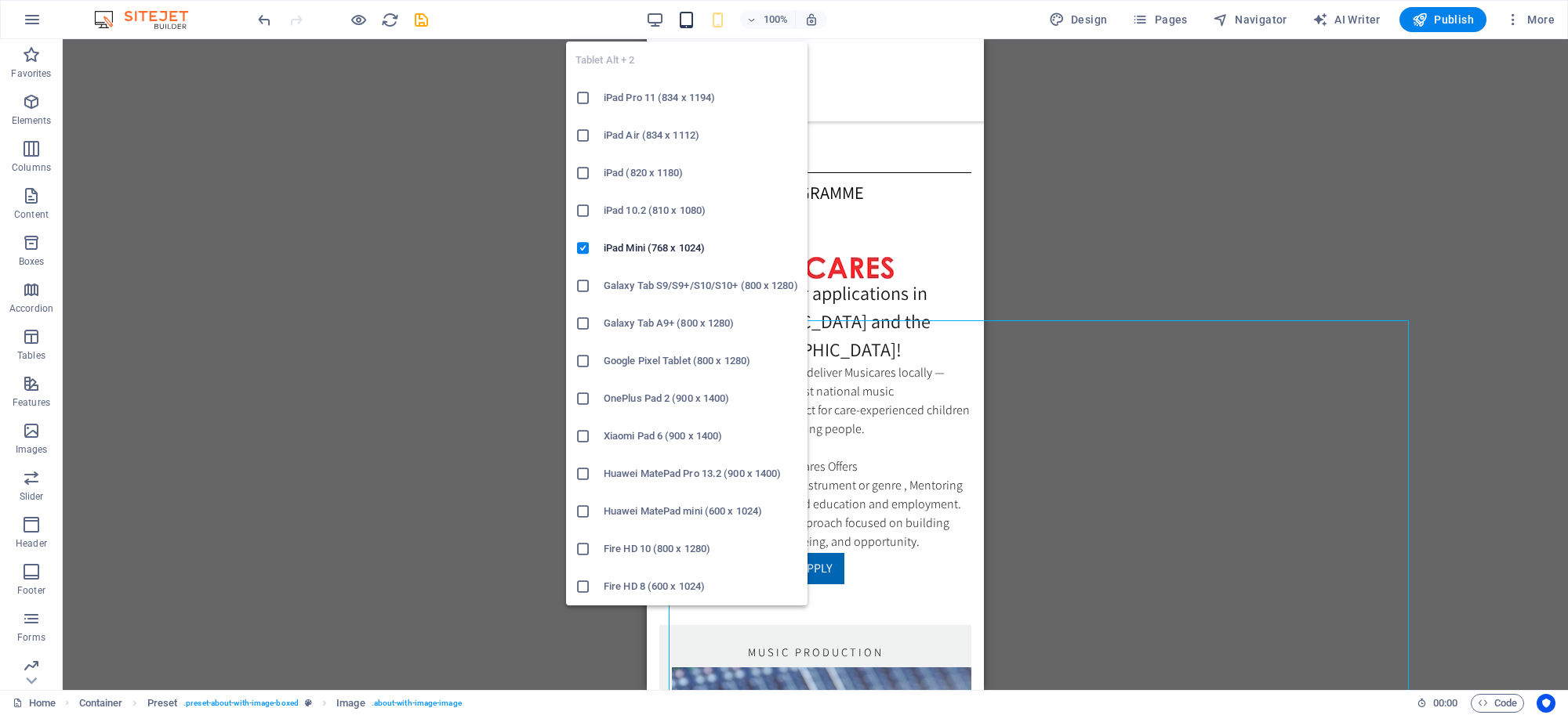
click at [687, 21] on icon "button" at bounding box center [686, 20] width 18 height 18
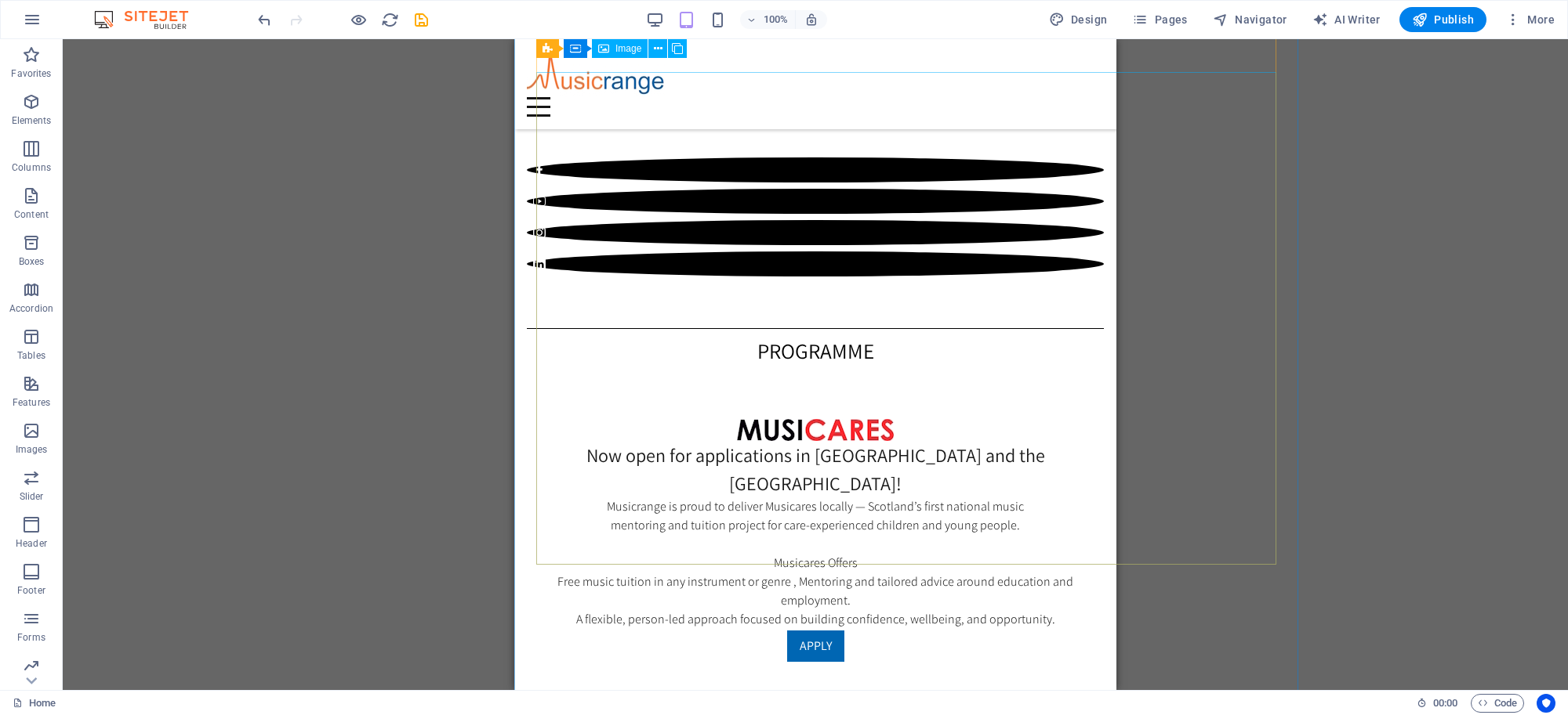
scroll to position [1993, 0]
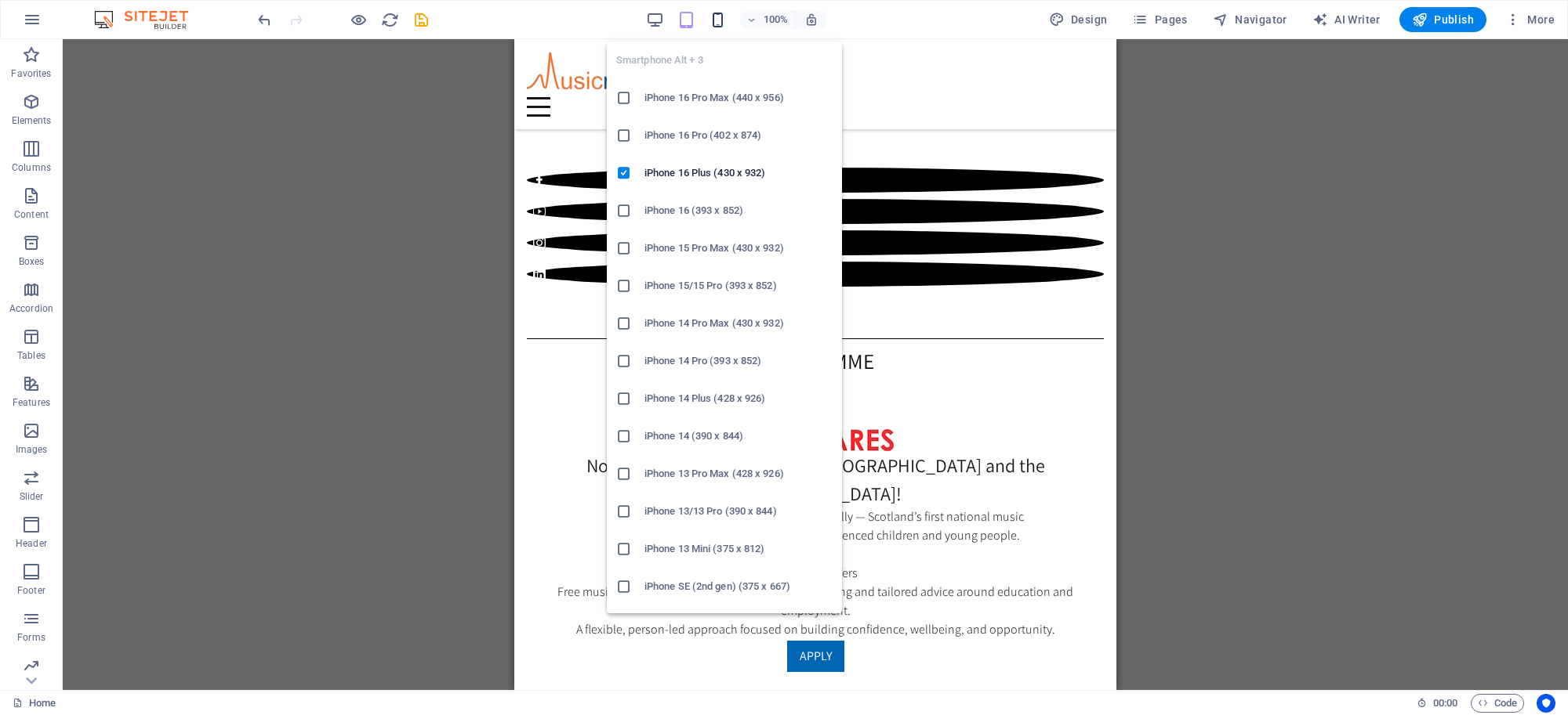
click at [719, 20] on icon "button" at bounding box center [718, 20] width 18 height 18
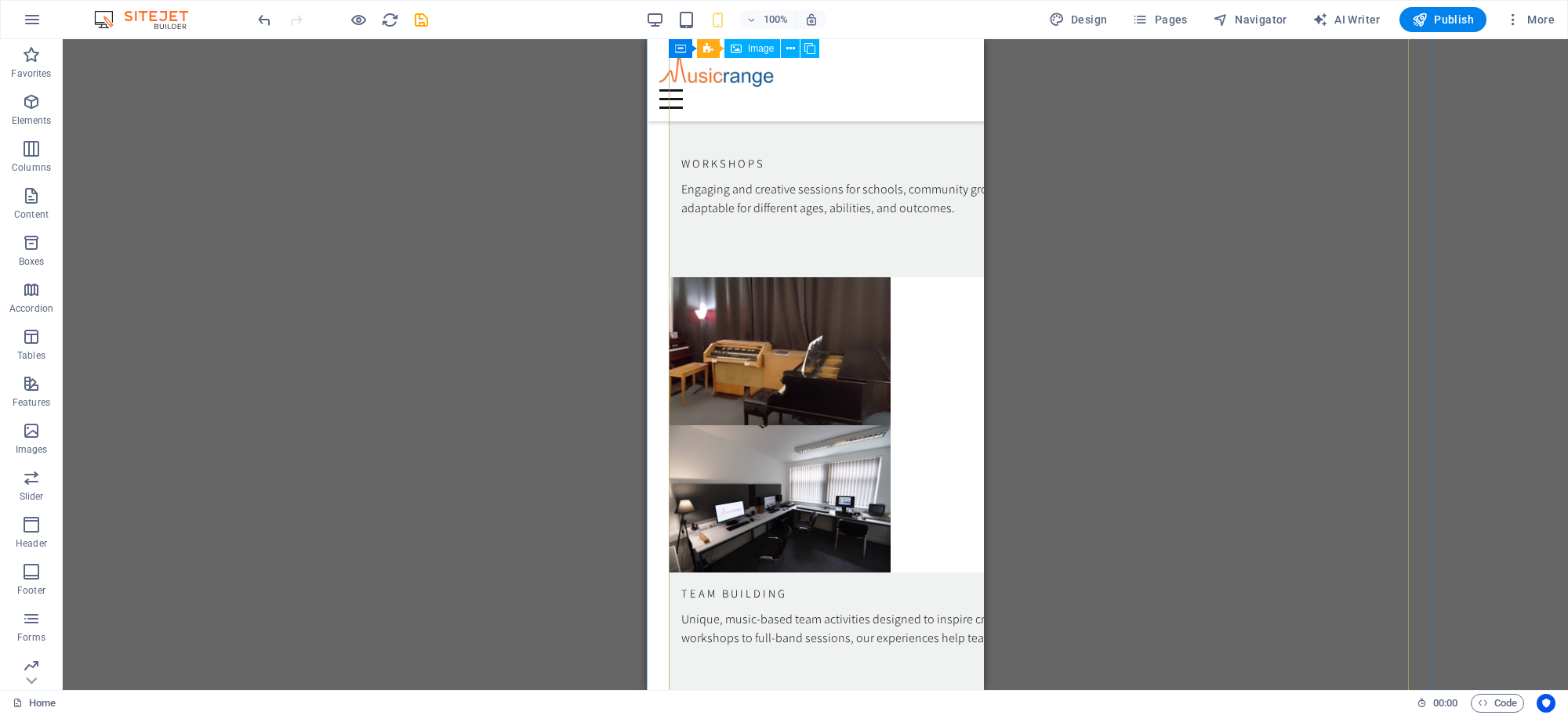
scroll to position [6304, 0]
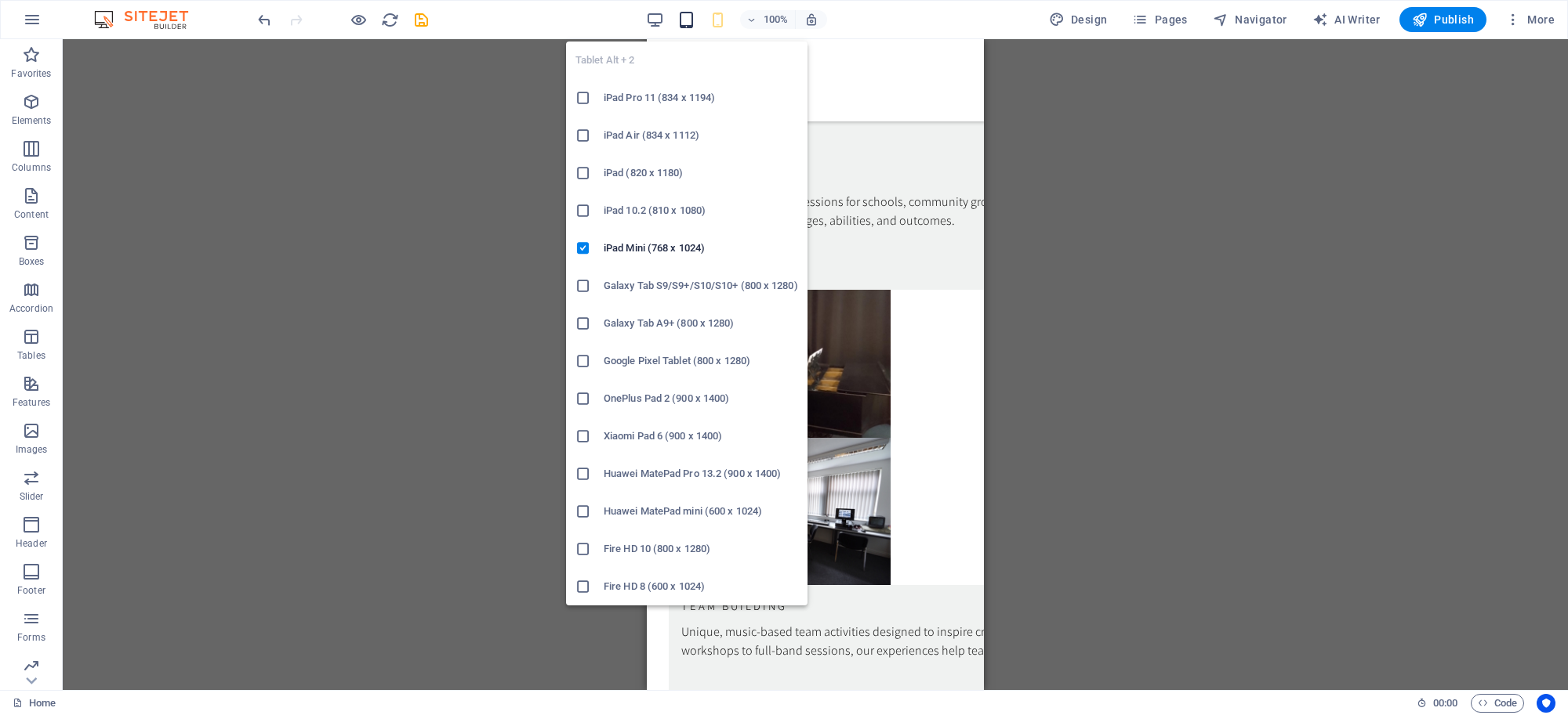
click at [683, 16] on icon "button" at bounding box center [686, 20] width 18 height 18
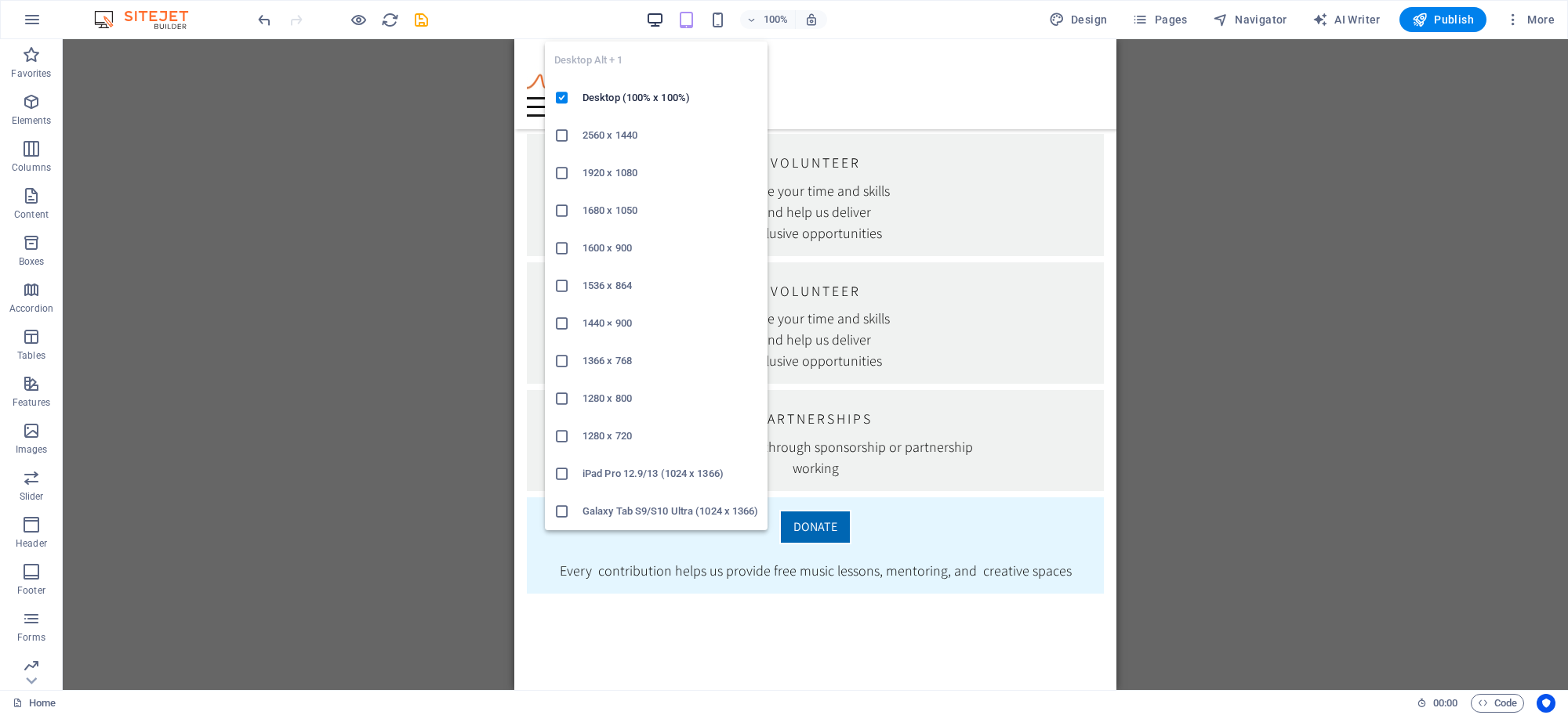
click at [655, 17] on icon "button" at bounding box center [655, 20] width 18 height 18
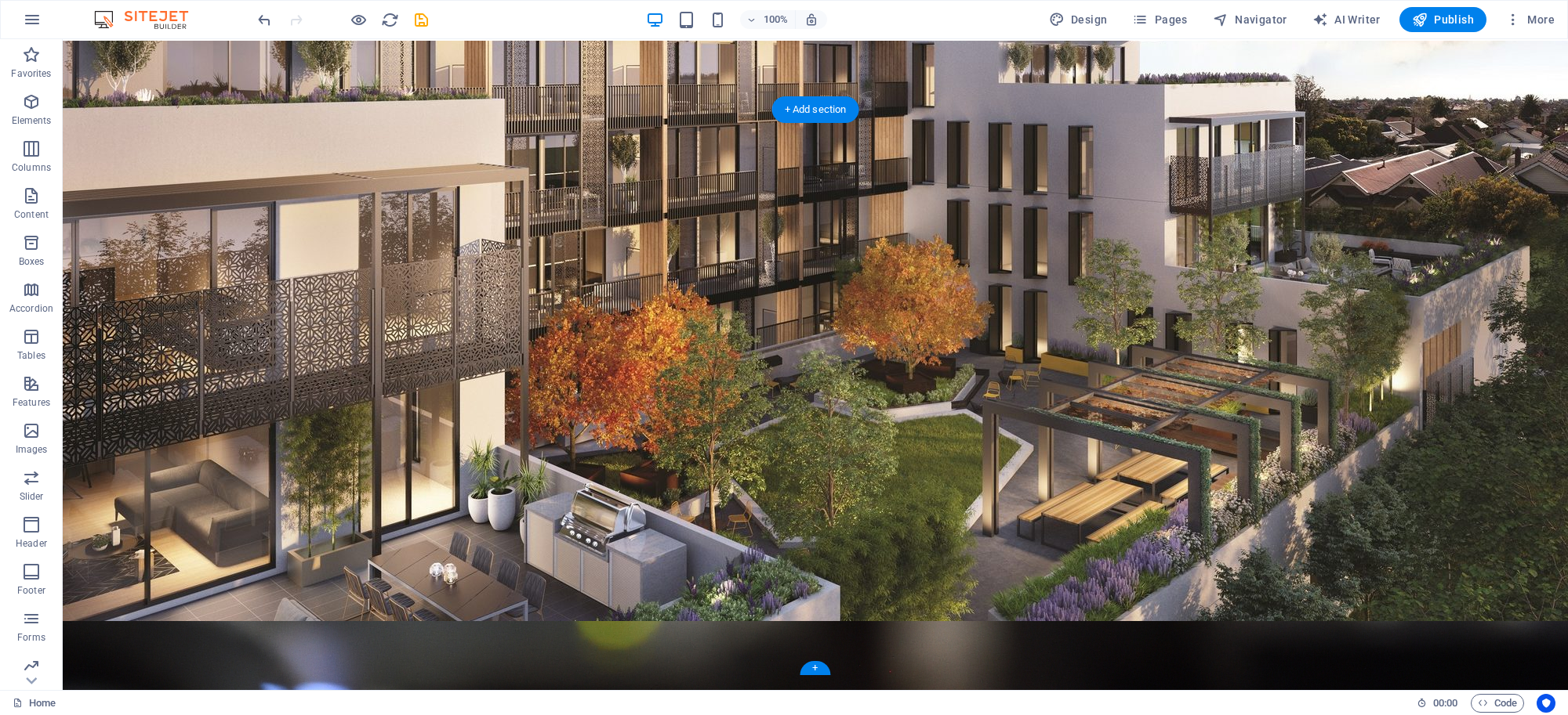
scroll to position [0, 0]
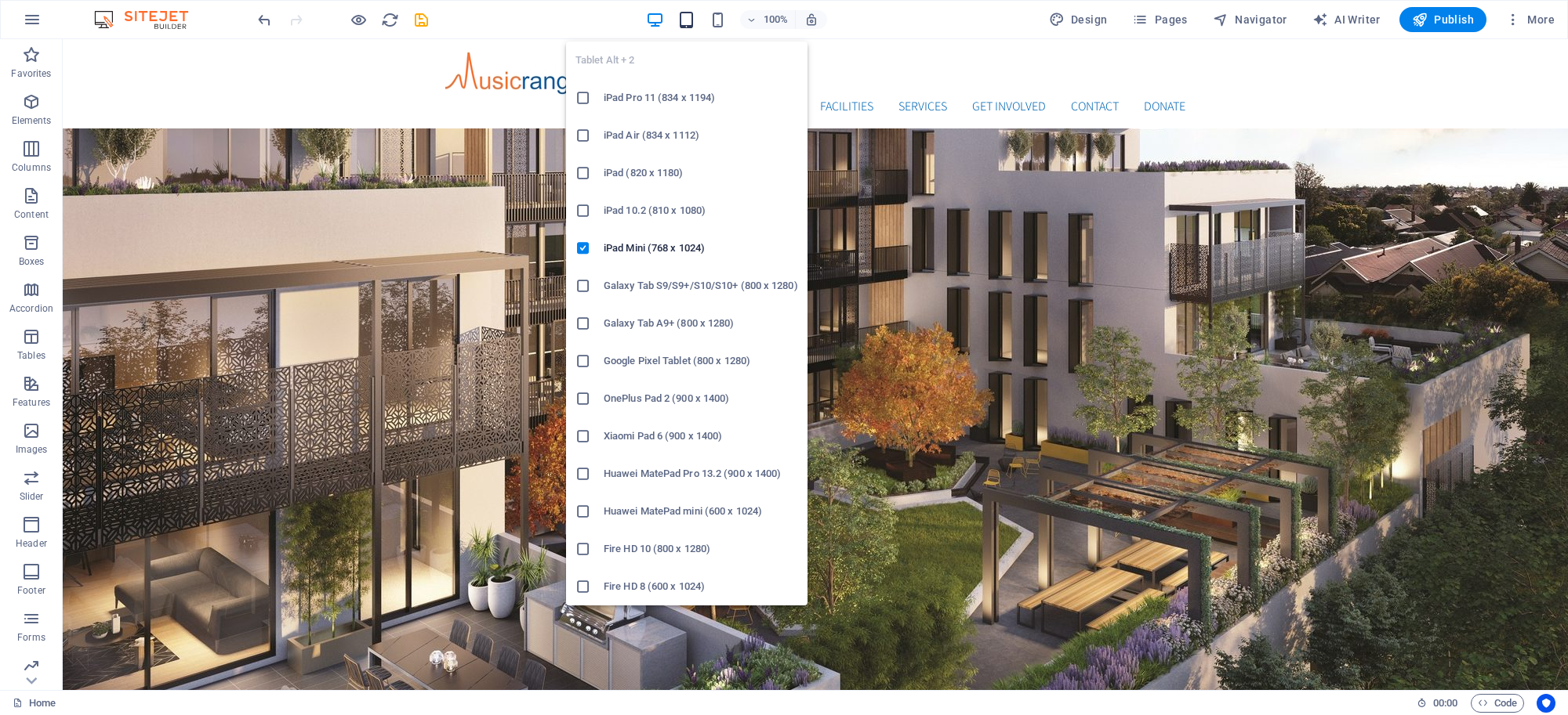
click at [692, 21] on icon "button" at bounding box center [686, 20] width 18 height 18
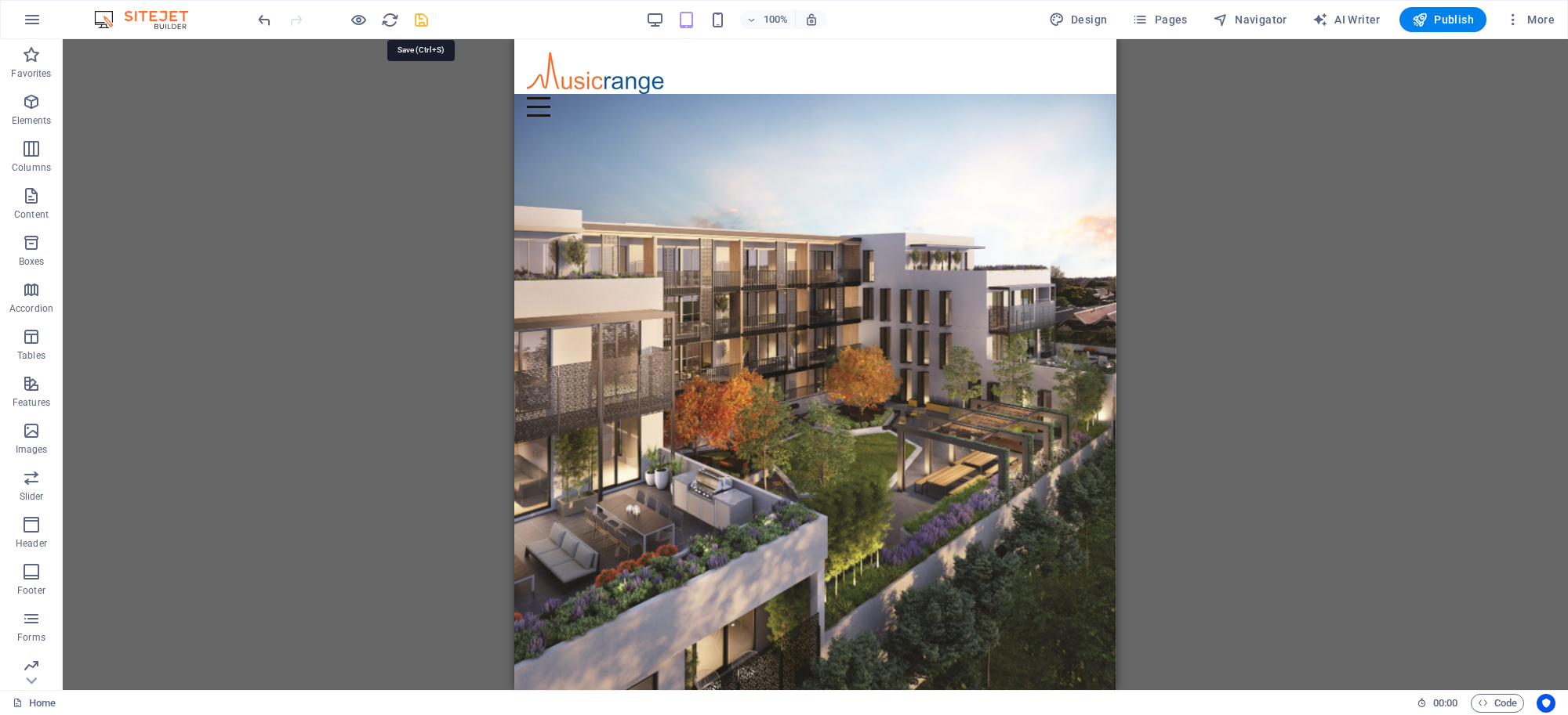
click at [422, 17] on icon "save" at bounding box center [421, 20] width 18 height 18
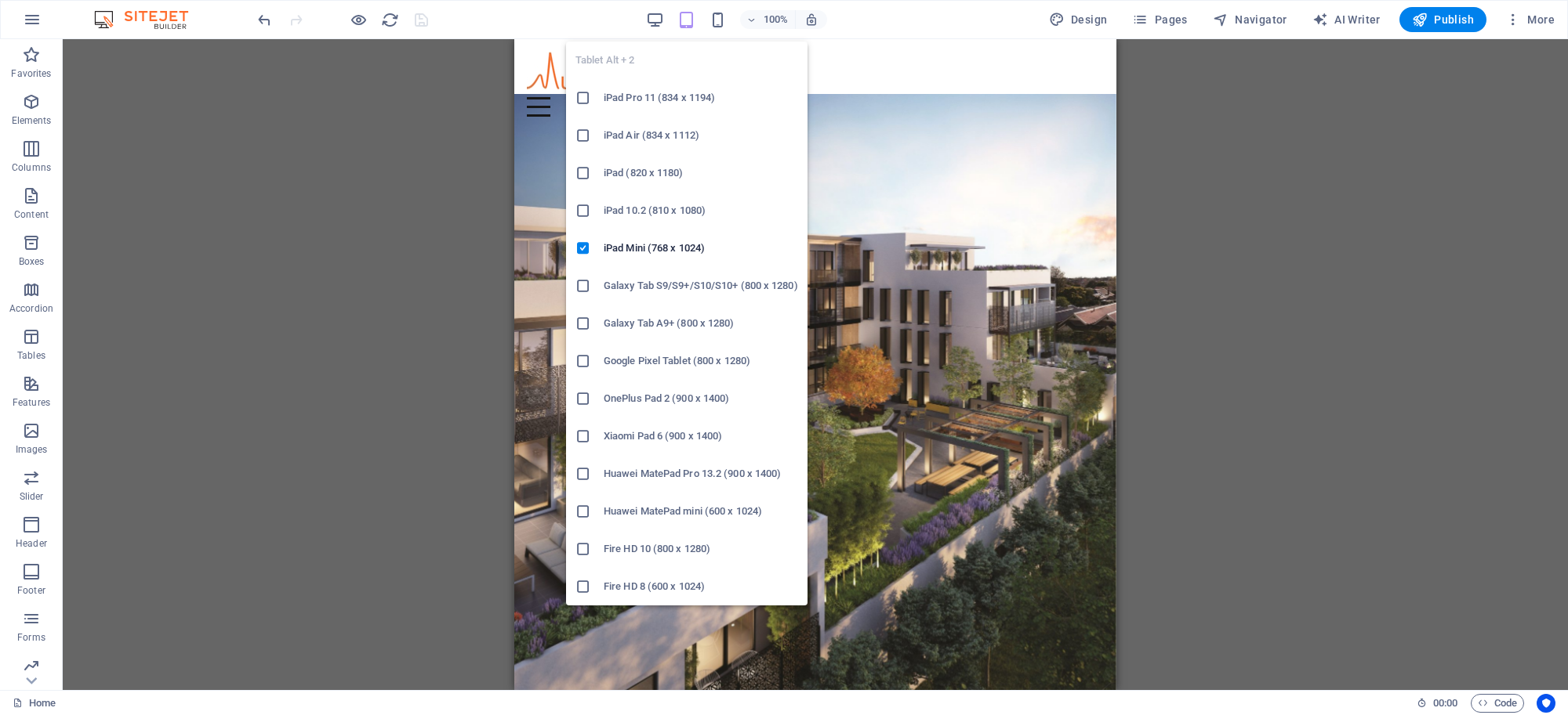
click at [684, 17] on icon "button" at bounding box center [686, 20] width 18 height 18
click at [685, 17] on icon "button" at bounding box center [686, 20] width 18 height 18
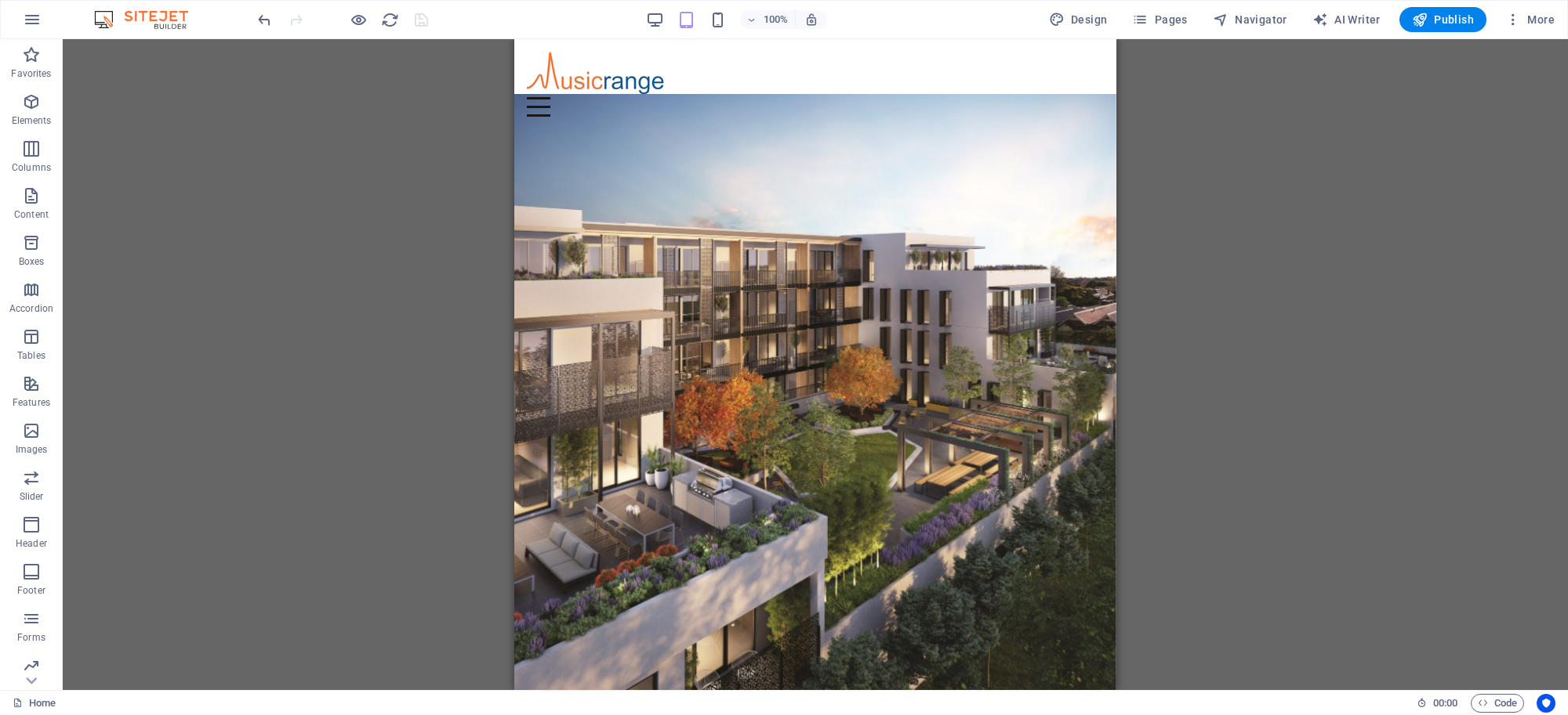
click at [429, 137] on div "Drag here to replace the existing content. Press “Ctrl” if you want to create a…" at bounding box center [815, 365] width 1505 height 651
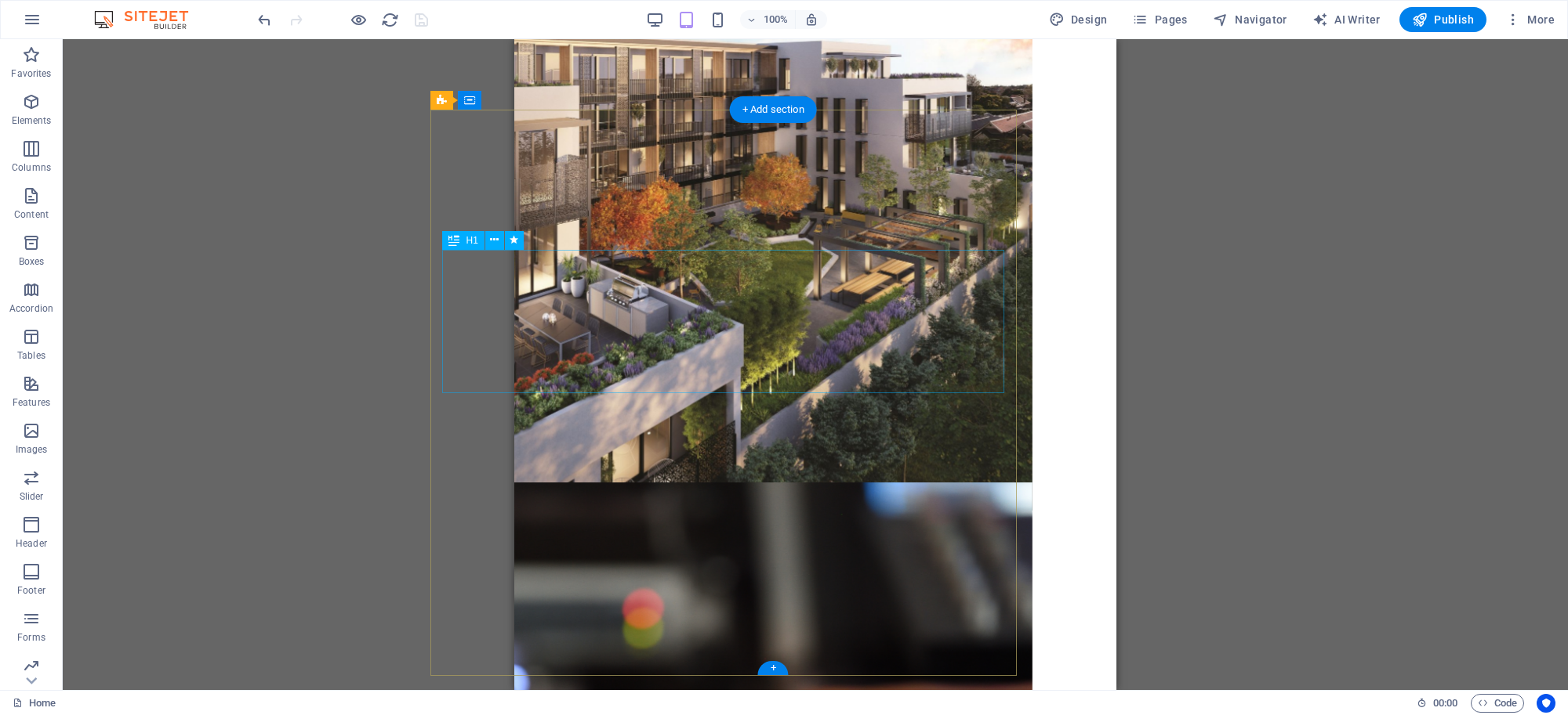
scroll to position [0, 84]
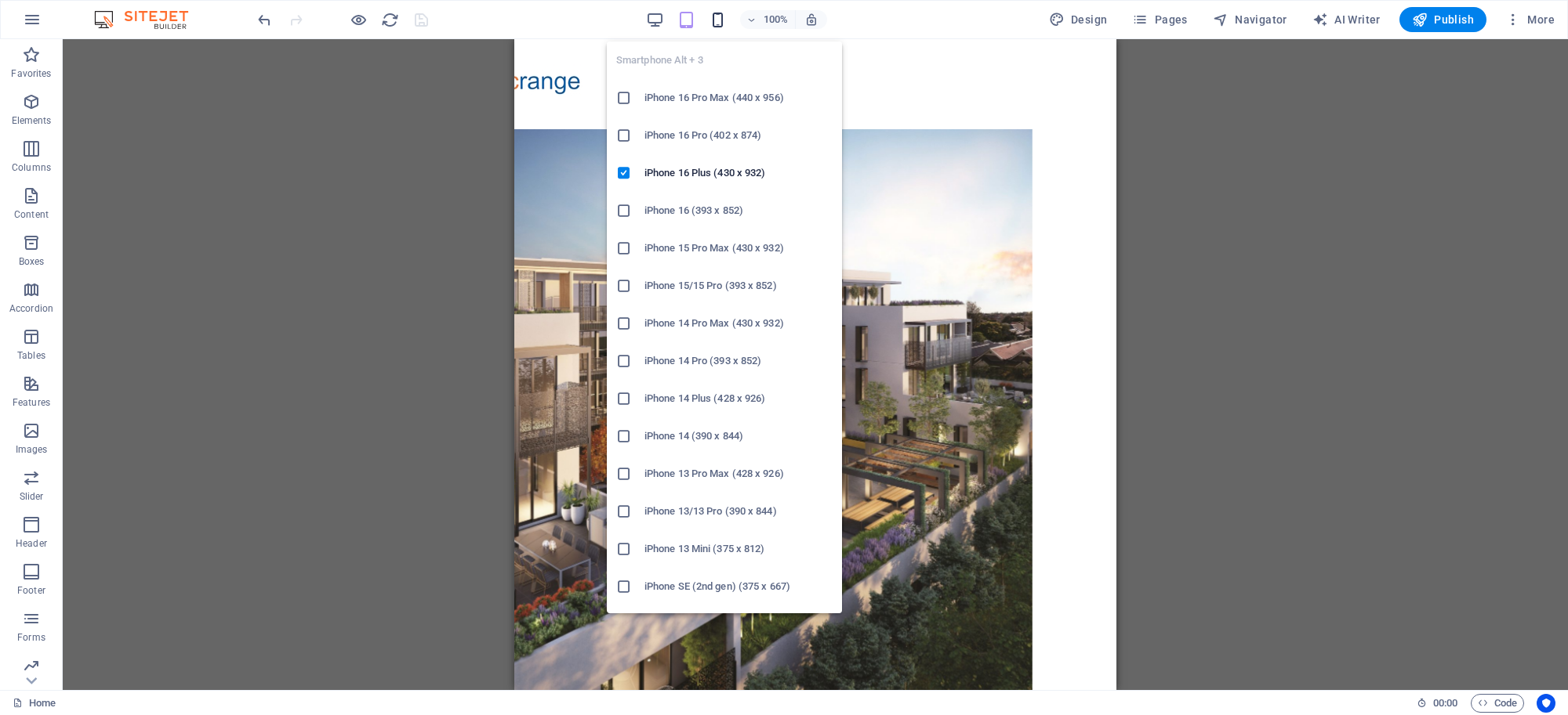
click at [725, 18] on icon "button" at bounding box center [718, 20] width 18 height 18
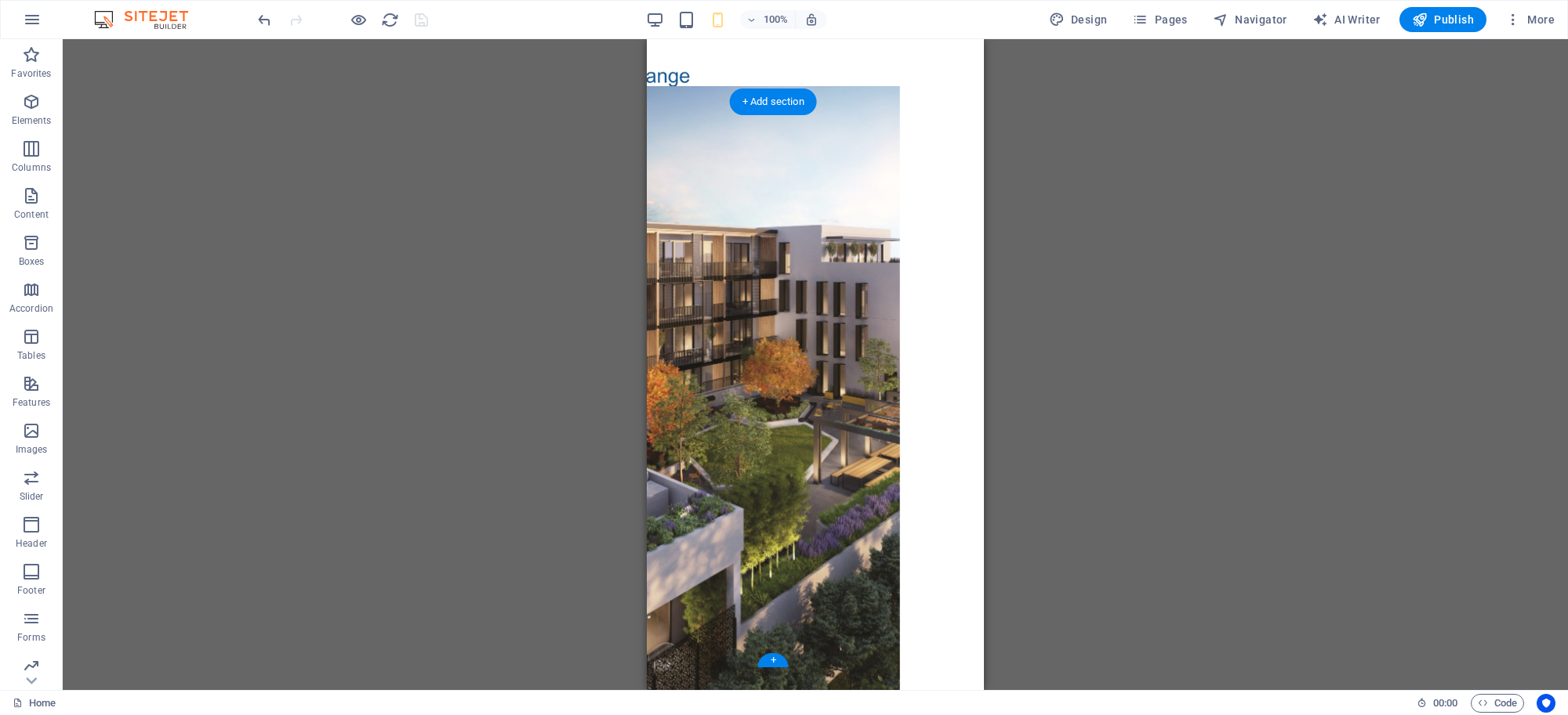
drag, startPoint x: 1421, startPoint y: 715, endPoint x: 859, endPoint y: 666, distance: 564.1
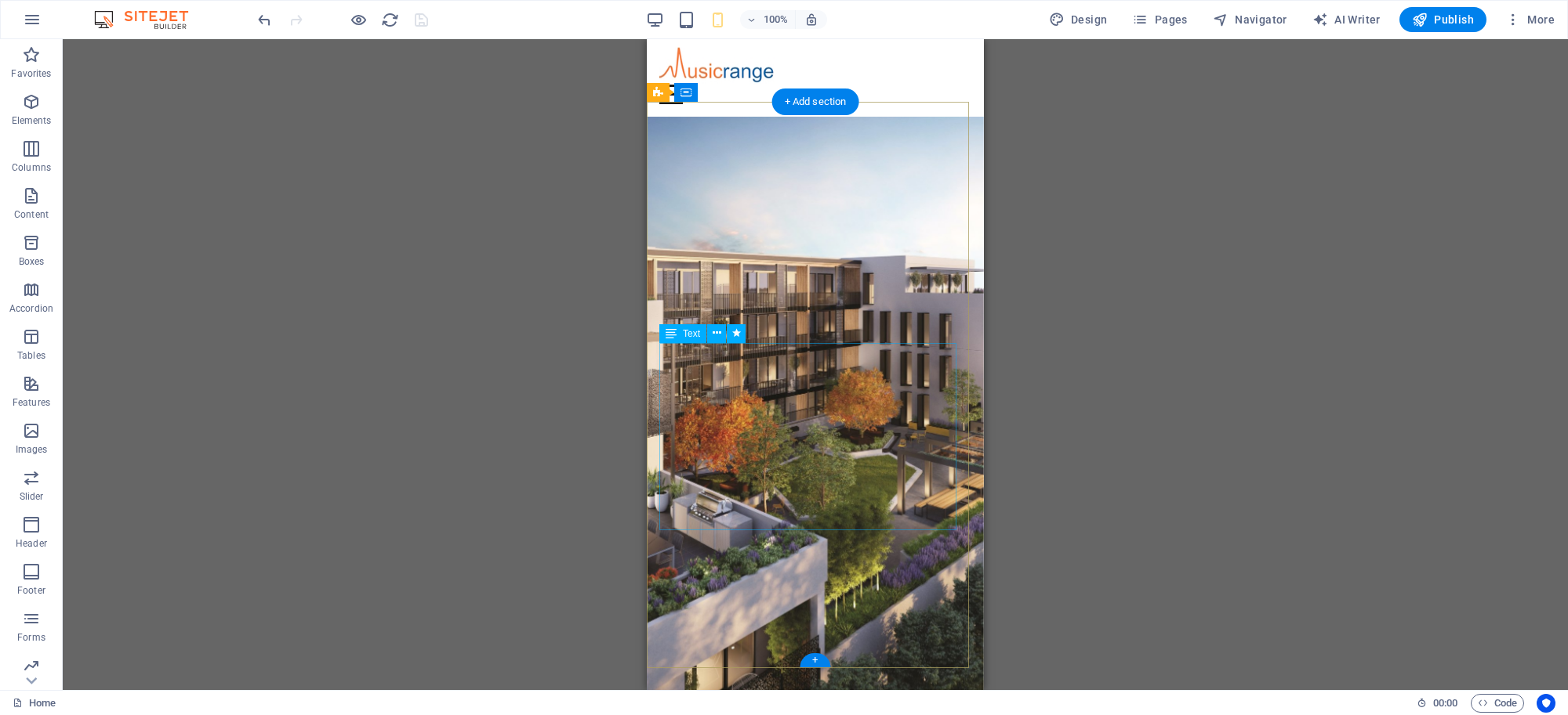
scroll to position [0, 0]
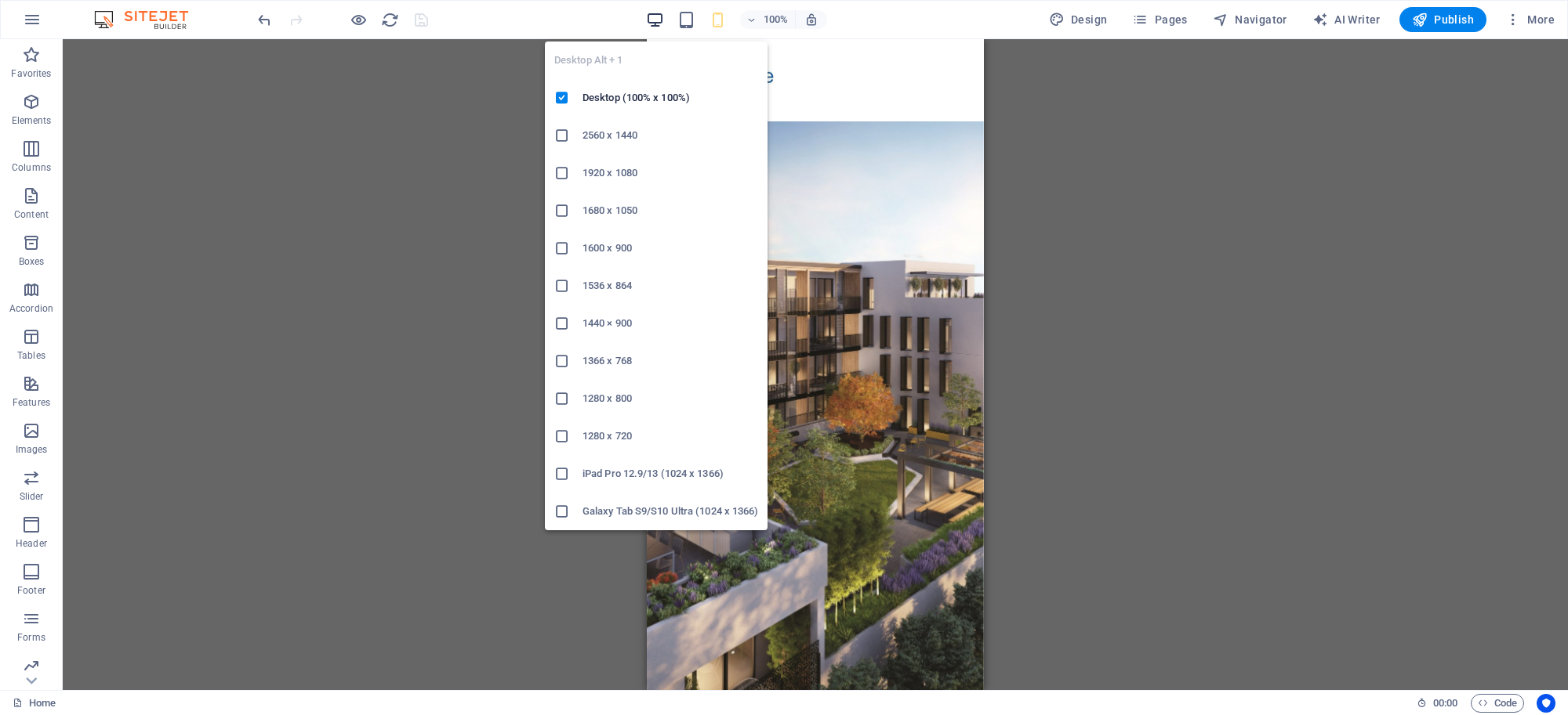
click at [659, 17] on icon "button" at bounding box center [655, 20] width 18 height 18
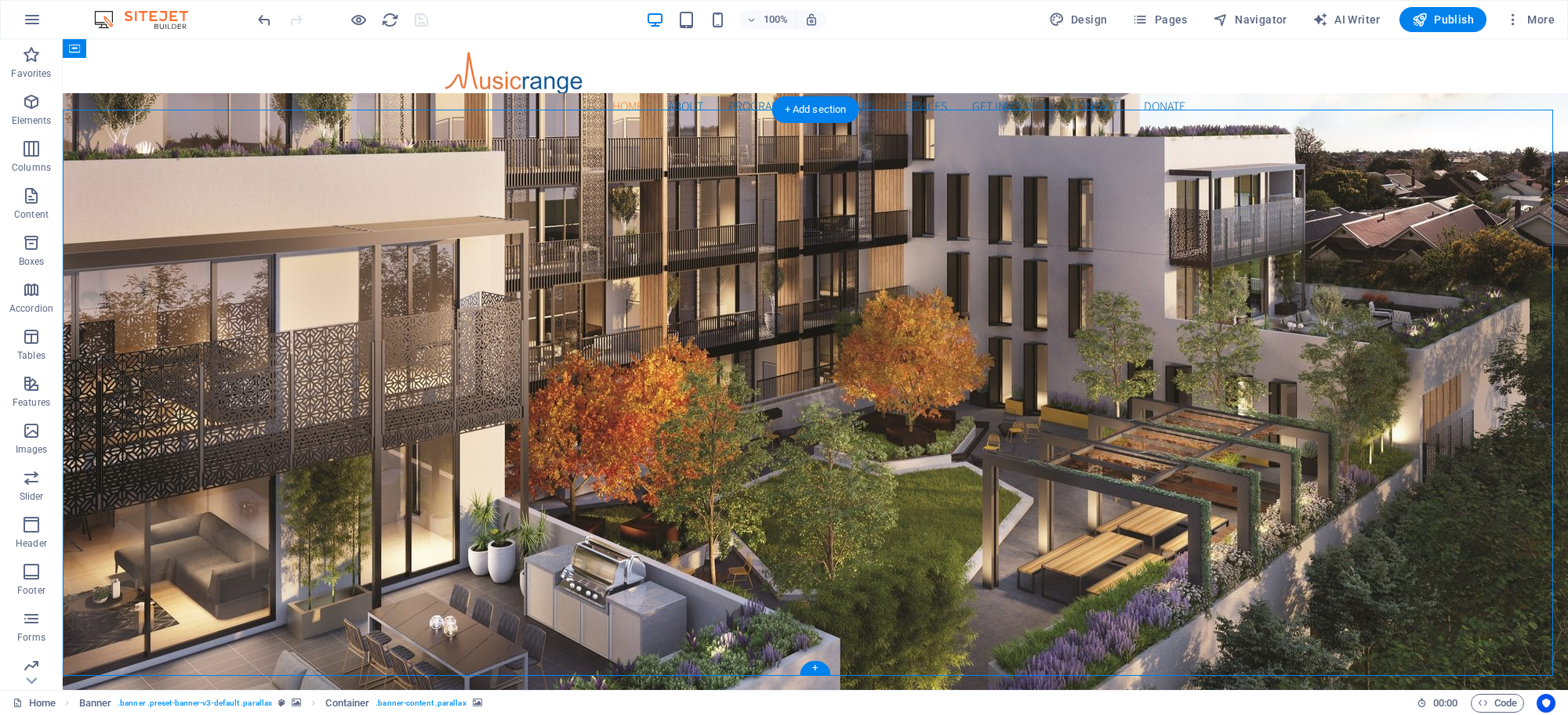
drag, startPoint x: 366, startPoint y: 235, endPoint x: 90, endPoint y: 234, distance: 276.0
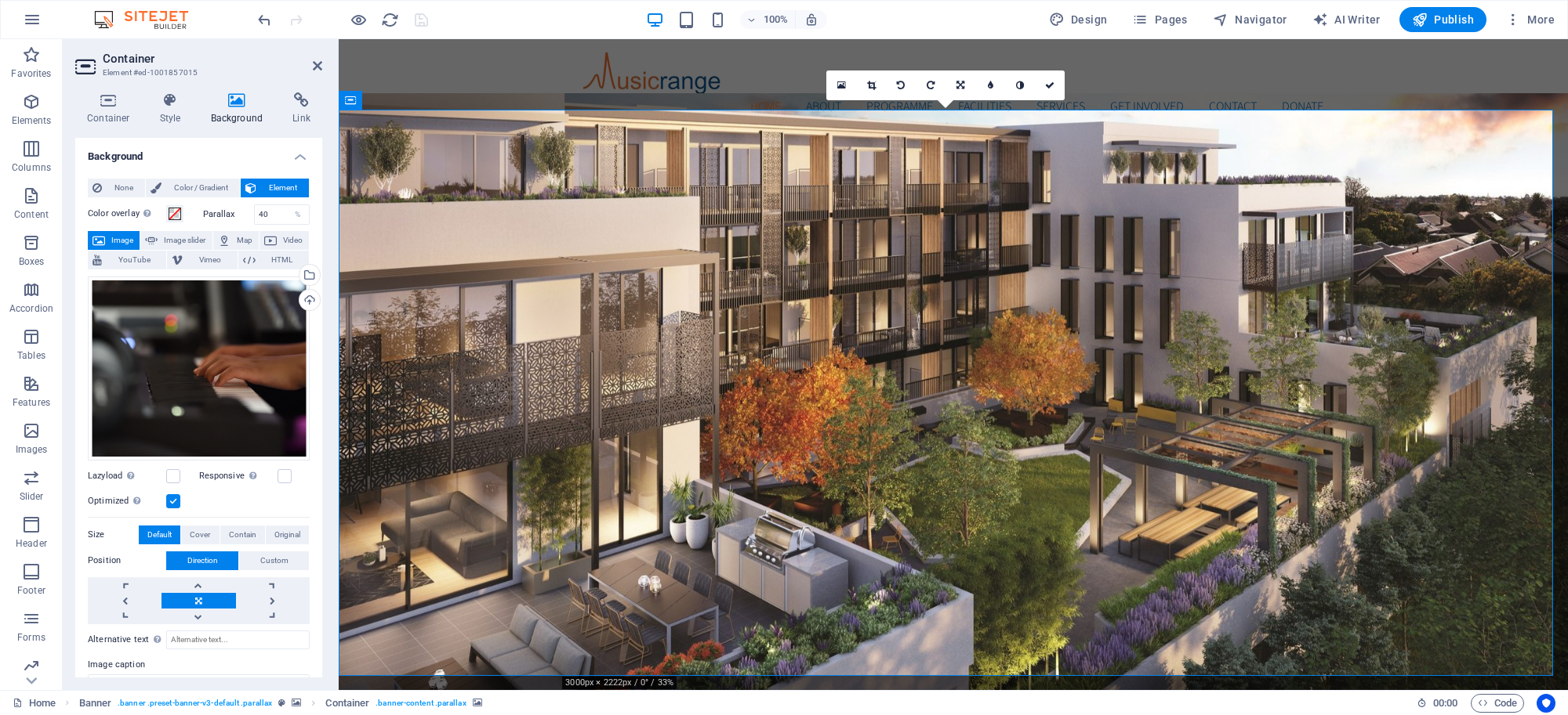
click at [313, 60] on icon at bounding box center [317, 66] width 9 height 13
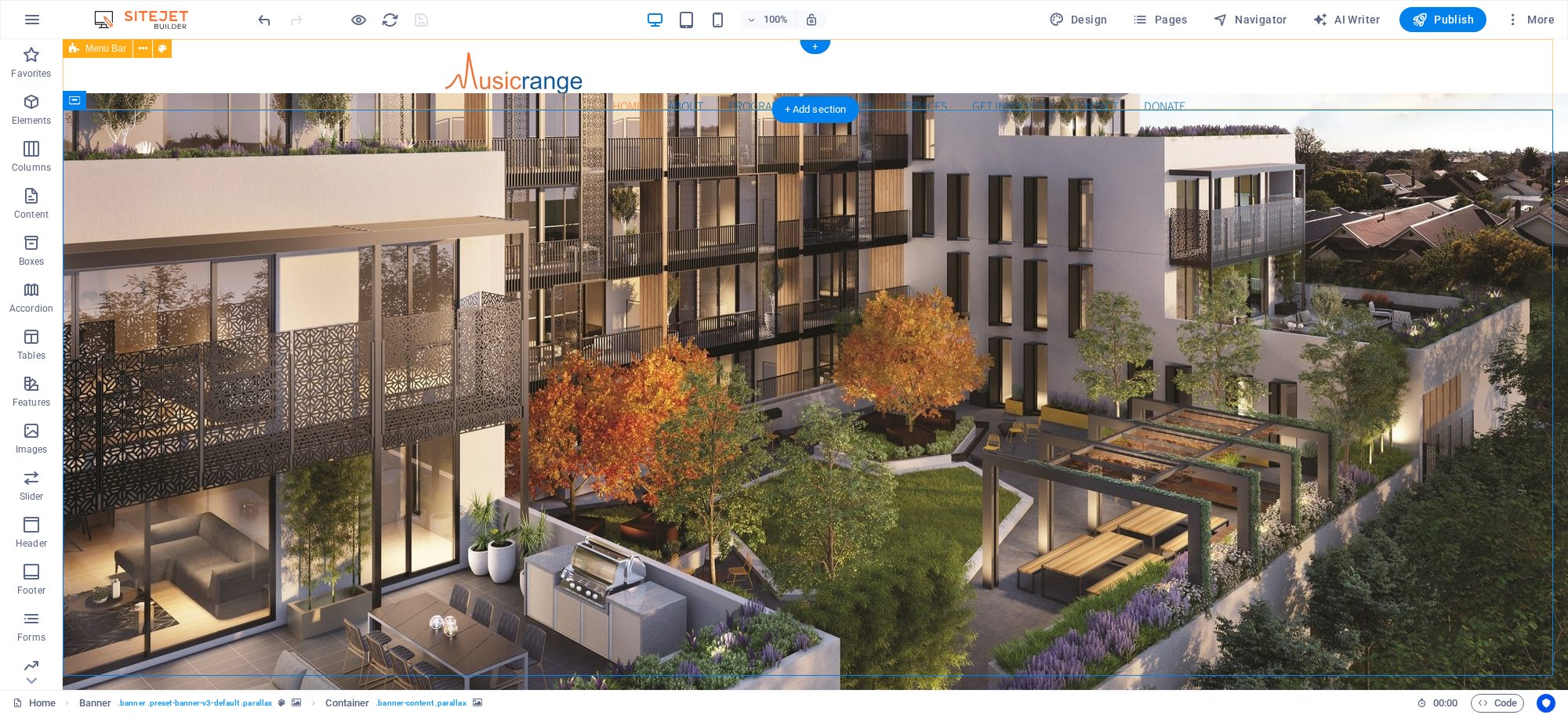
click at [400, 95] on div "Home About Programme Facilities Services Get Involved Contact Donate Menu" at bounding box center [815, 84] width 1505 height 89
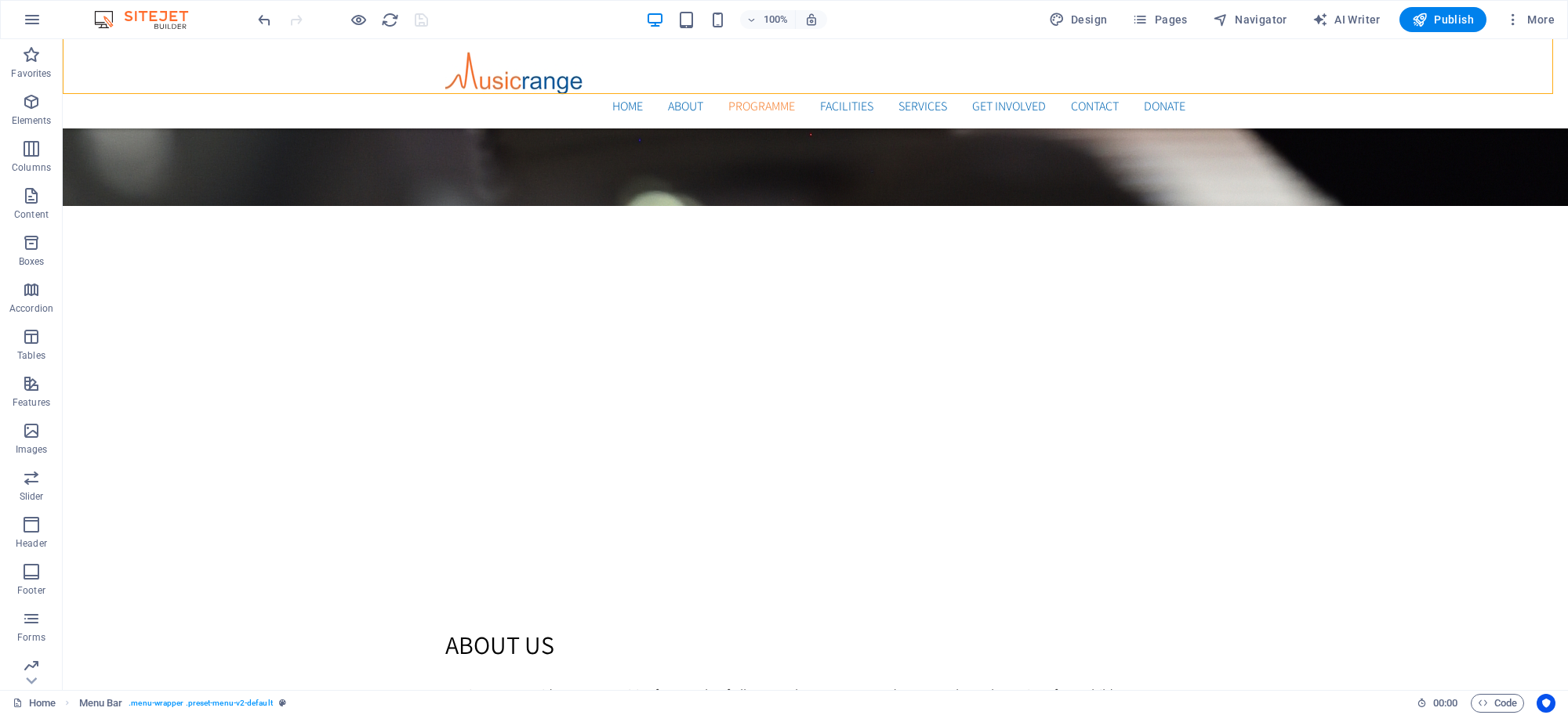
scroll to position [1273, 0]
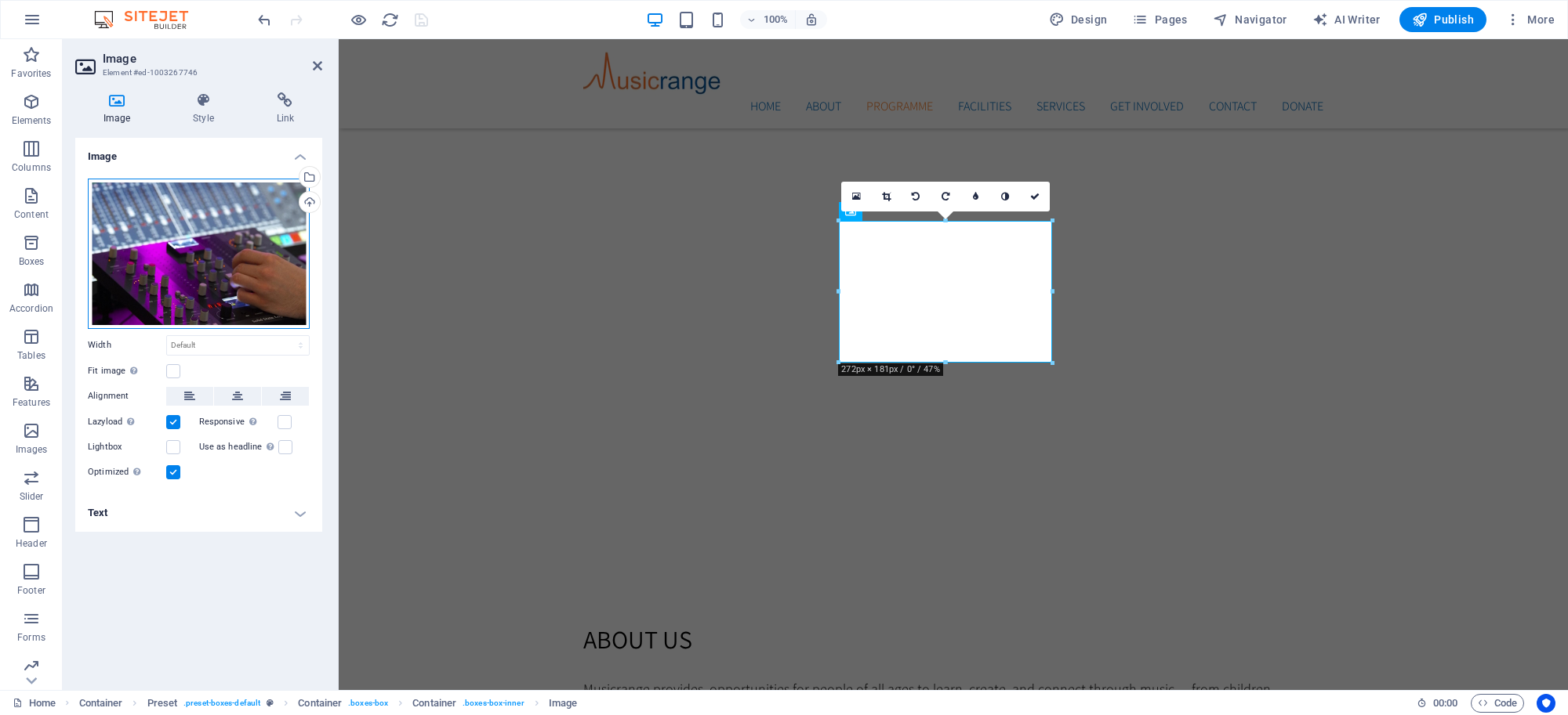
click at [243, 225] on div "Drag files here, click to choose files or select files from Files or our free s…" at bounding box center [198, 253] width 222 height 151
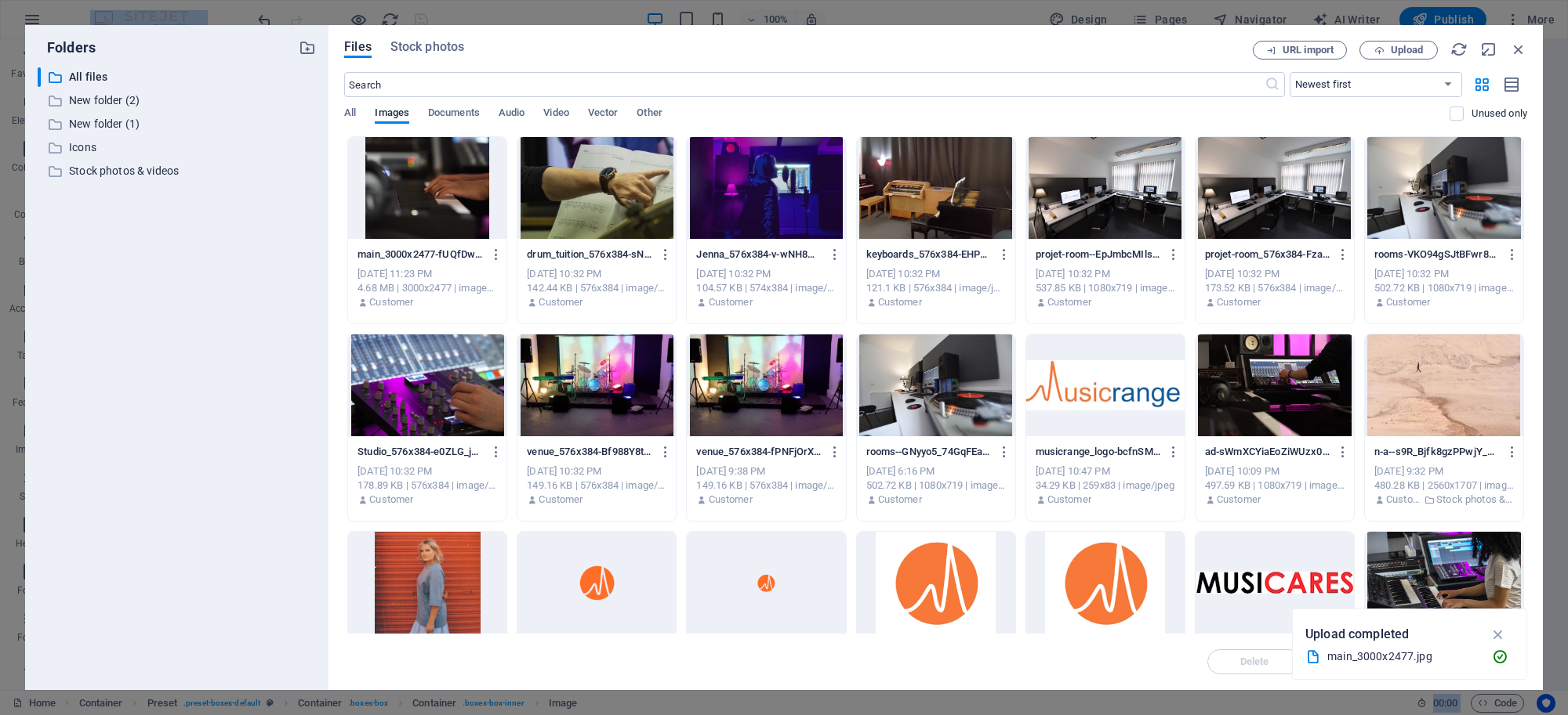
scroll to position [32, 0]
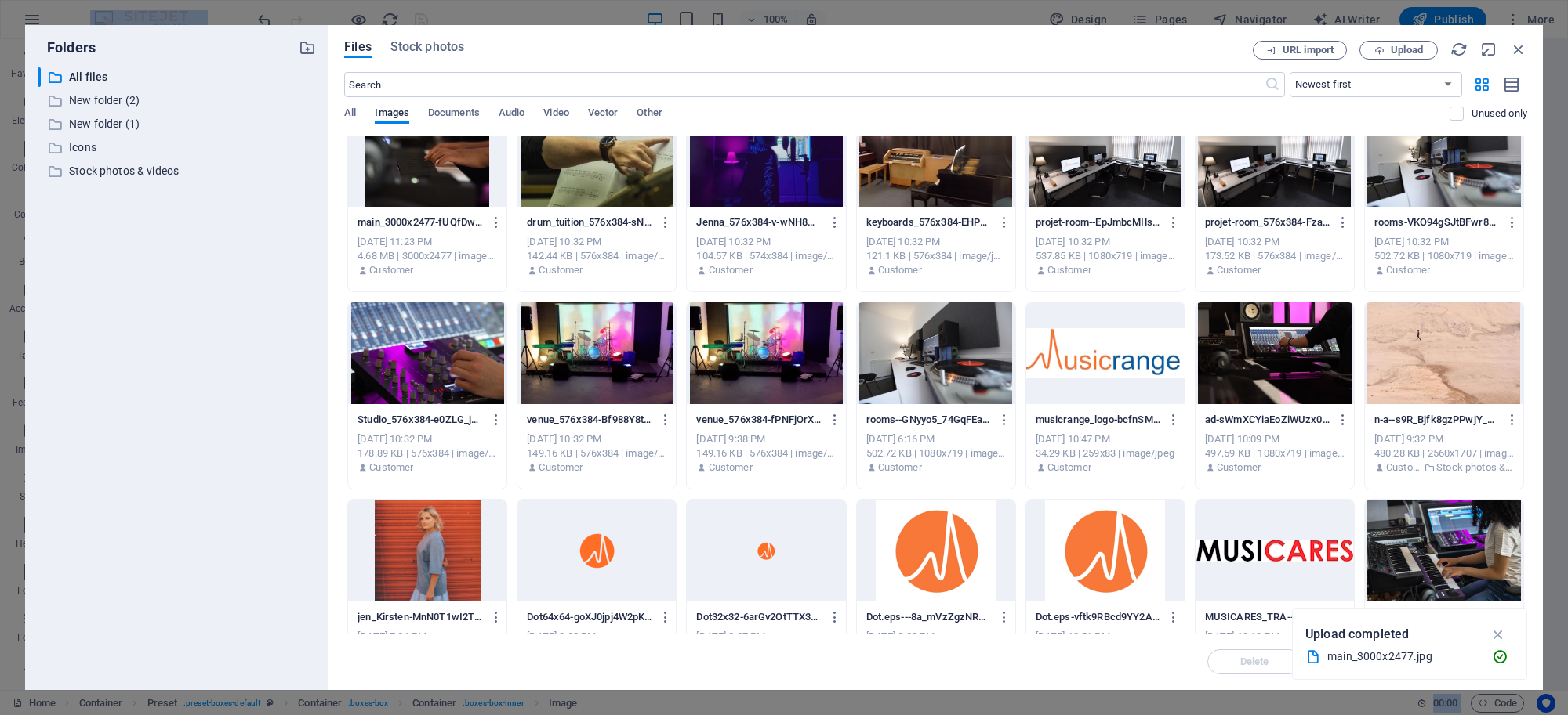
click at [640, 167] on div at bounding box center [596, 155] width 159 height 102
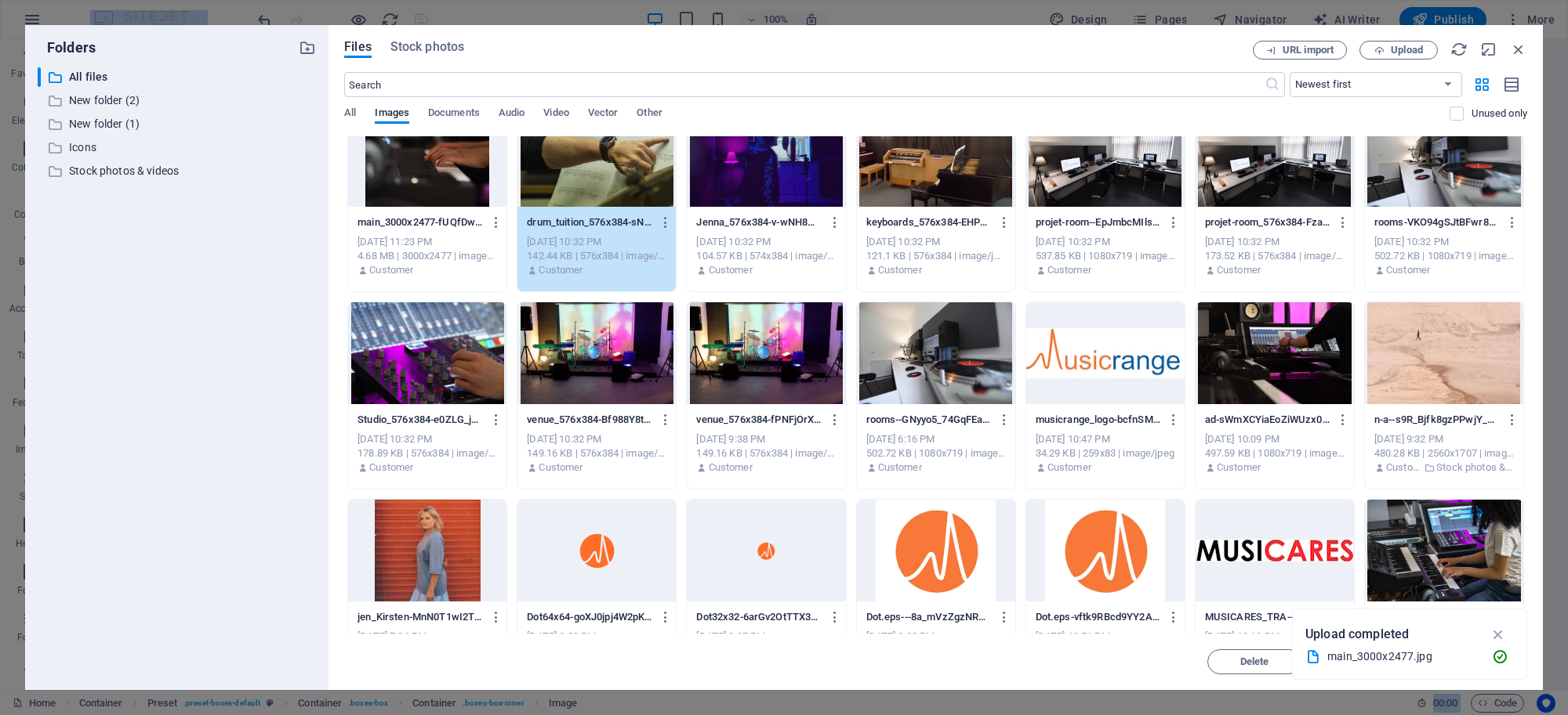
click at [640, 166] on div "1" at bounding box center [596, 155] width 159 height 102
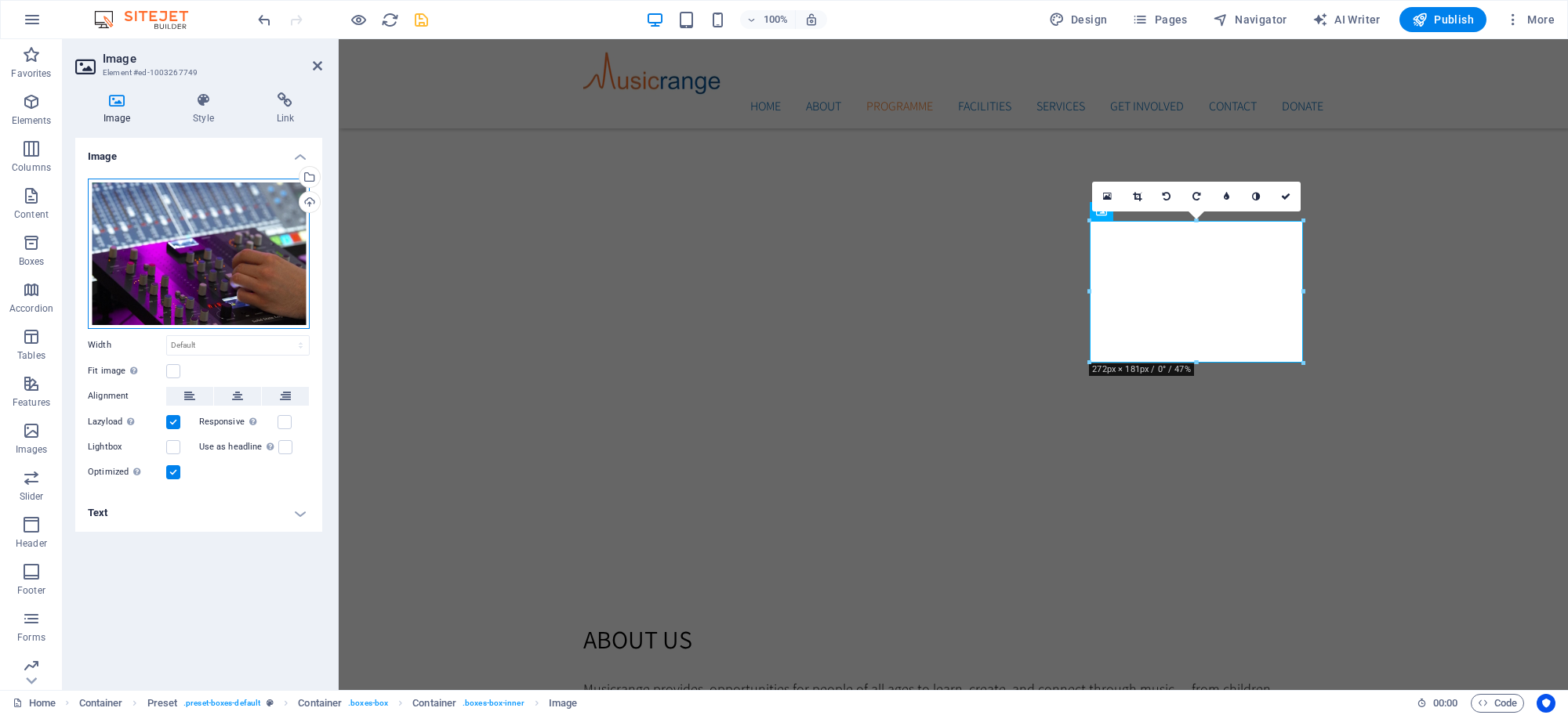
click at [221, 275] on div "Drag files here, click to choose files or select files from Files or our free s…" at bounding box center [198, 253] width 222 height 151
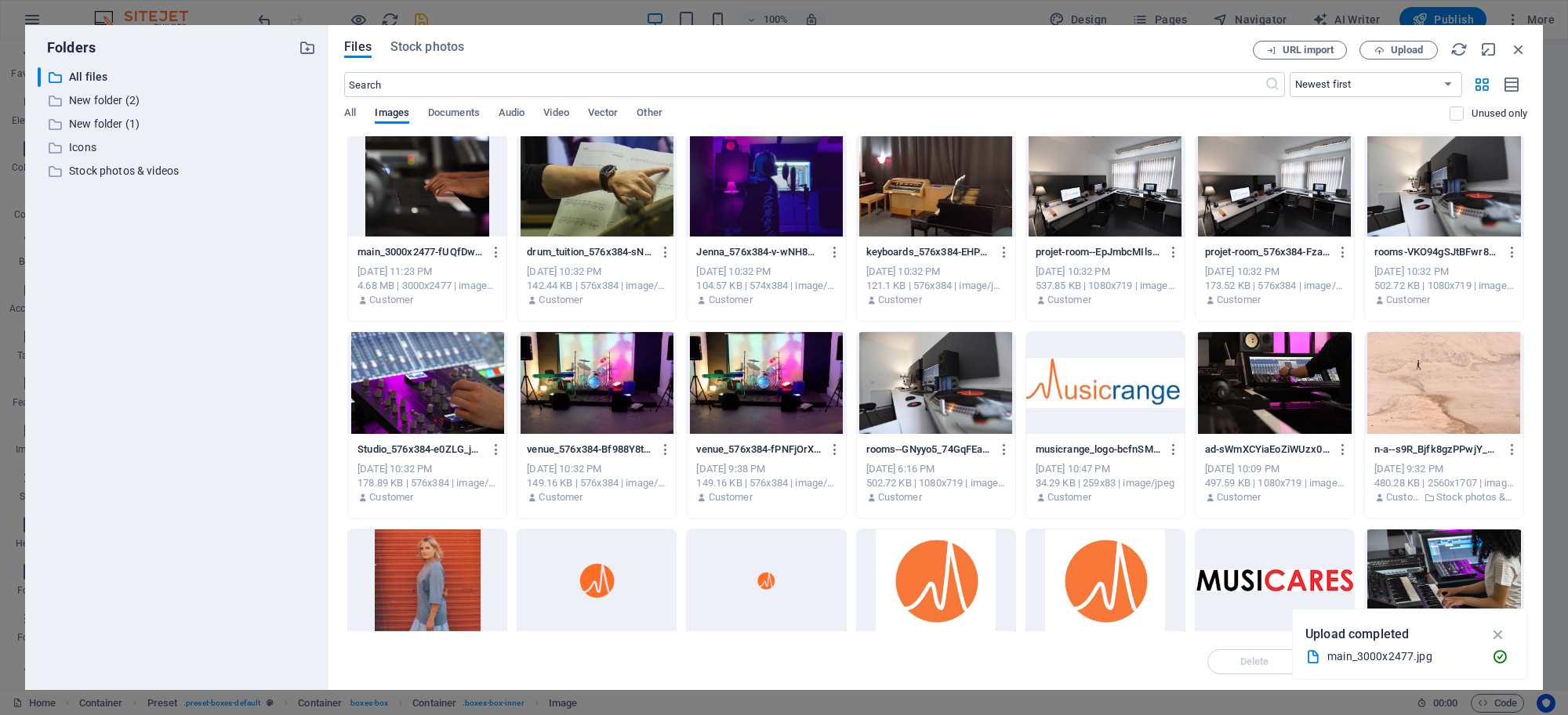
scroll to position [0, 0]
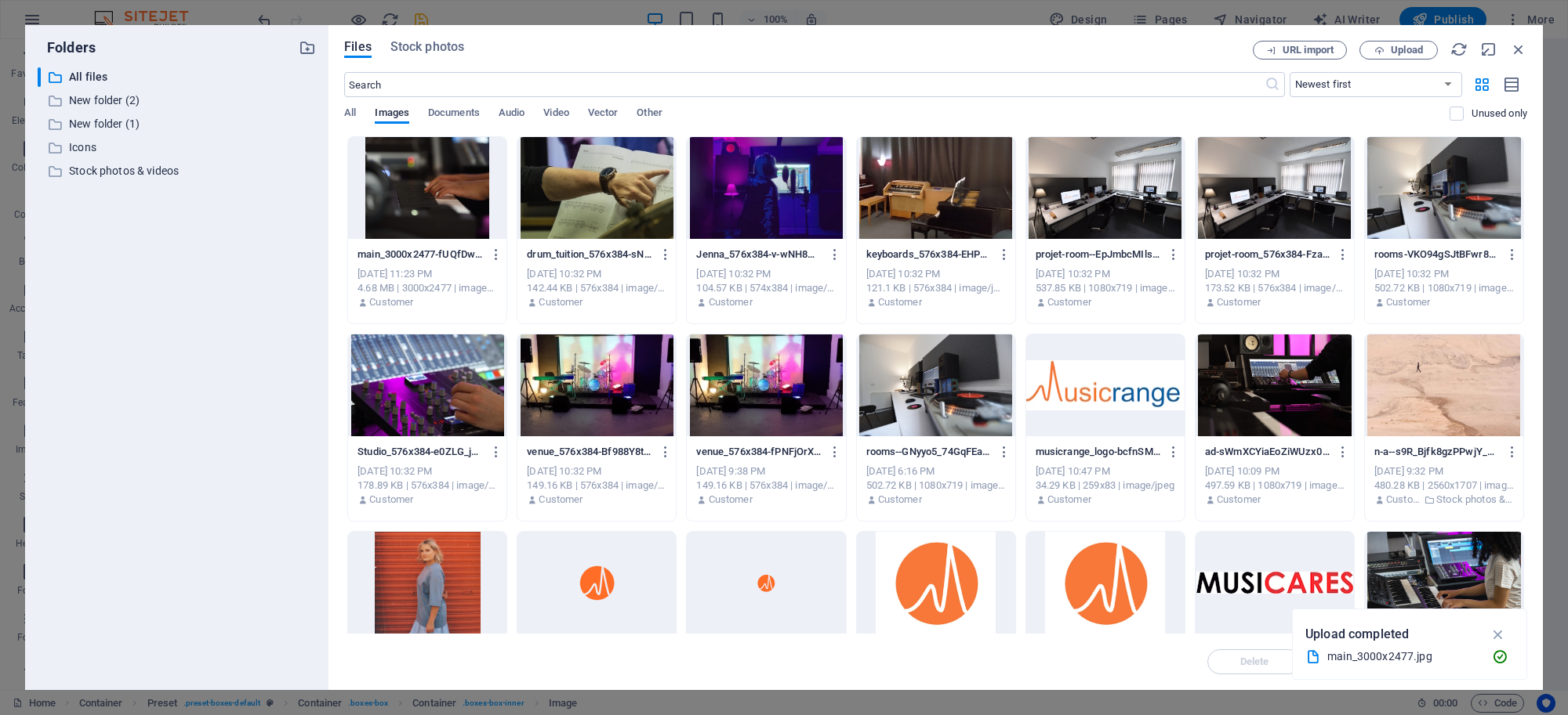
click at [763, 218] on div at bounding box center [766, 188] width 159 height 102
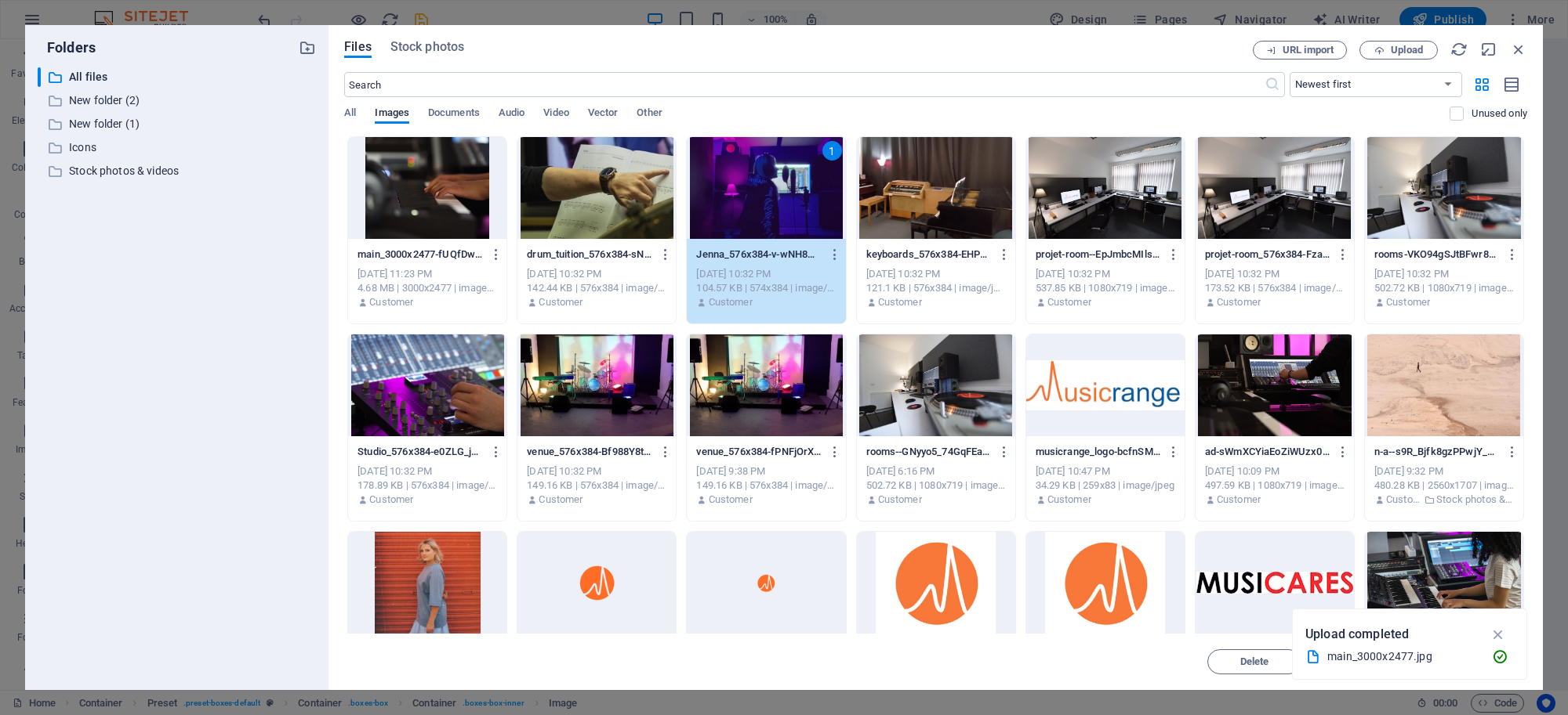
click at [763, 217] on div "1" at bounding box center [766, 188] width 159 height 102
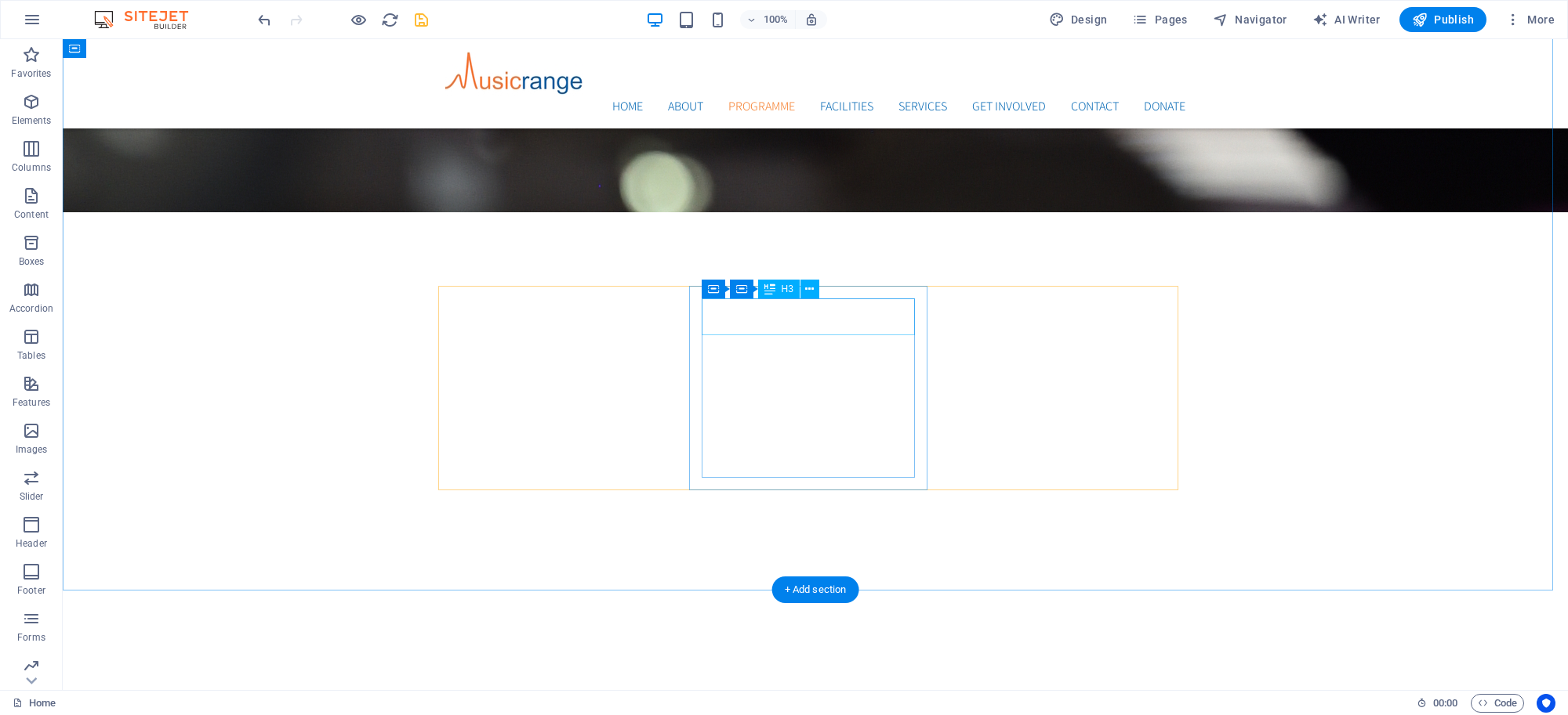
scroll to position [1158, 0]
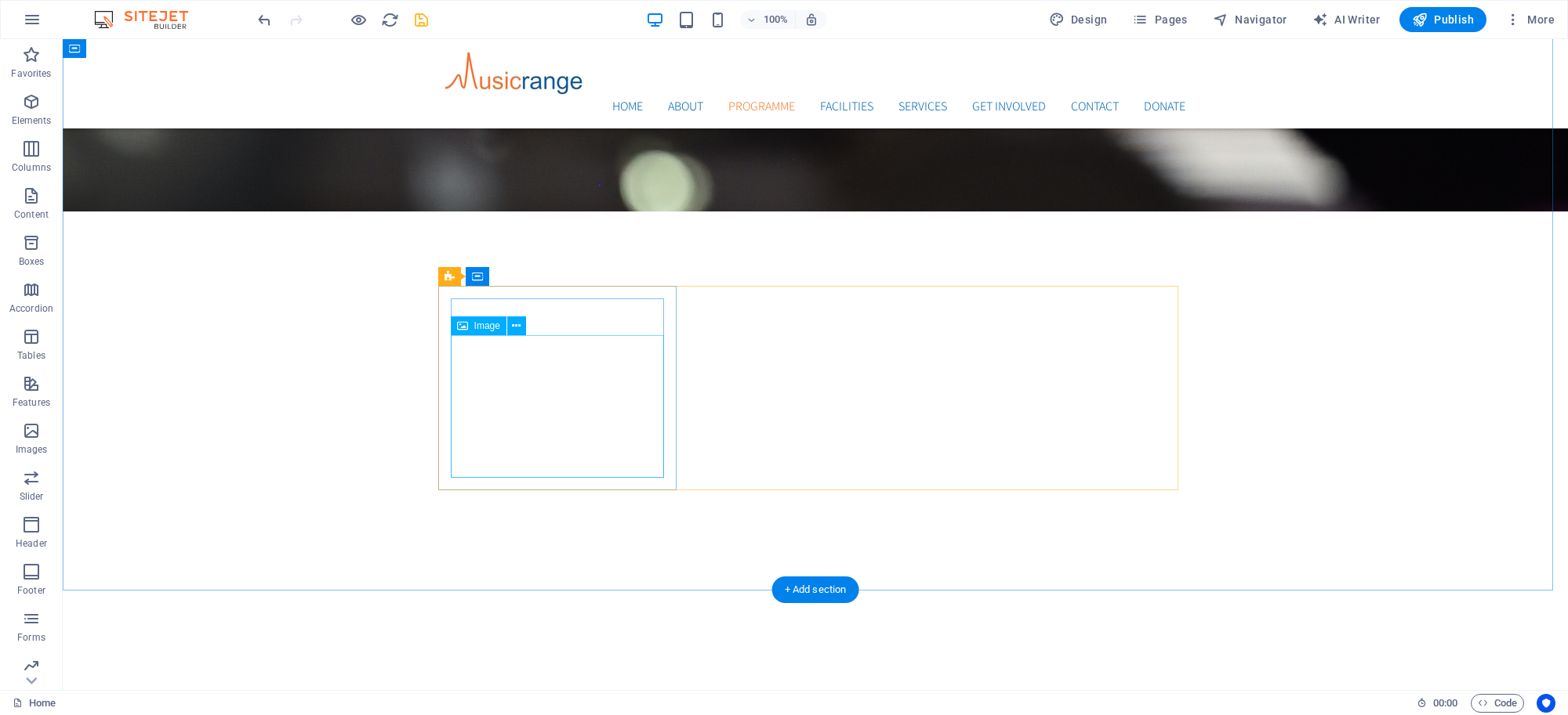
drag, startPoint x: 621, startPoint y: 369, endPoint x: 345, endPoint y: 369, distance: 276.0
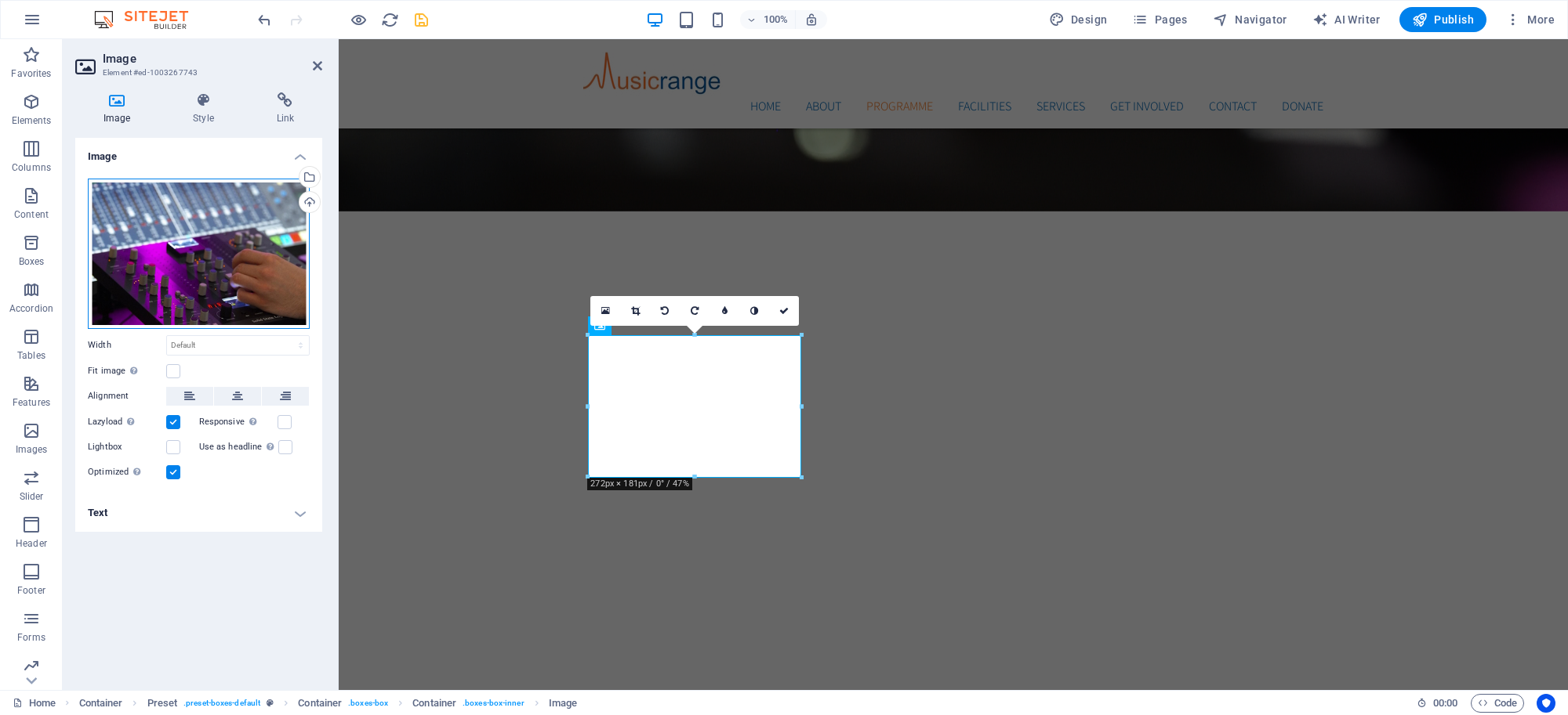
click at [252, 249] on div "Drag files here, click to choose files or select files from Files or our free s…" at bounding box center [198, 253] width 222 height 151
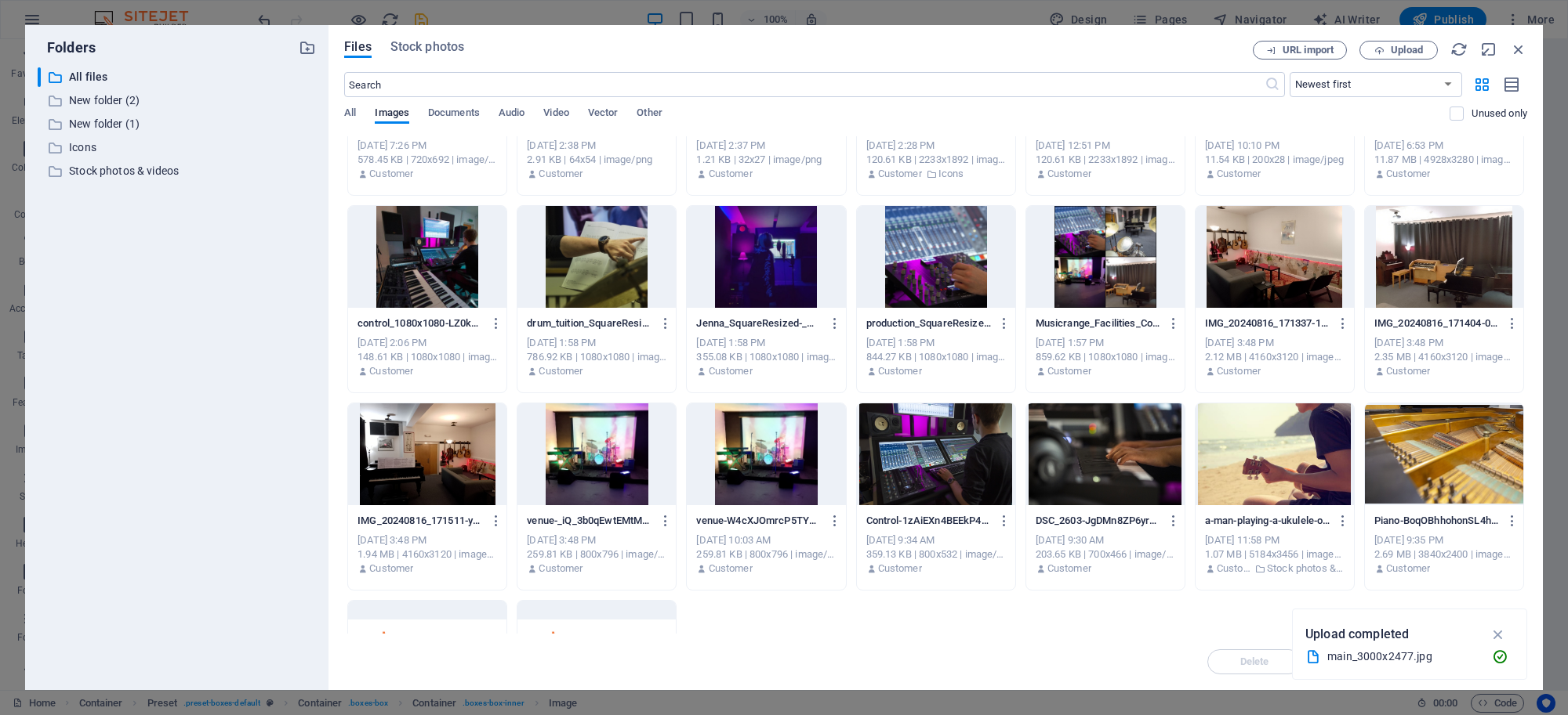
scroll to position [0, 0]
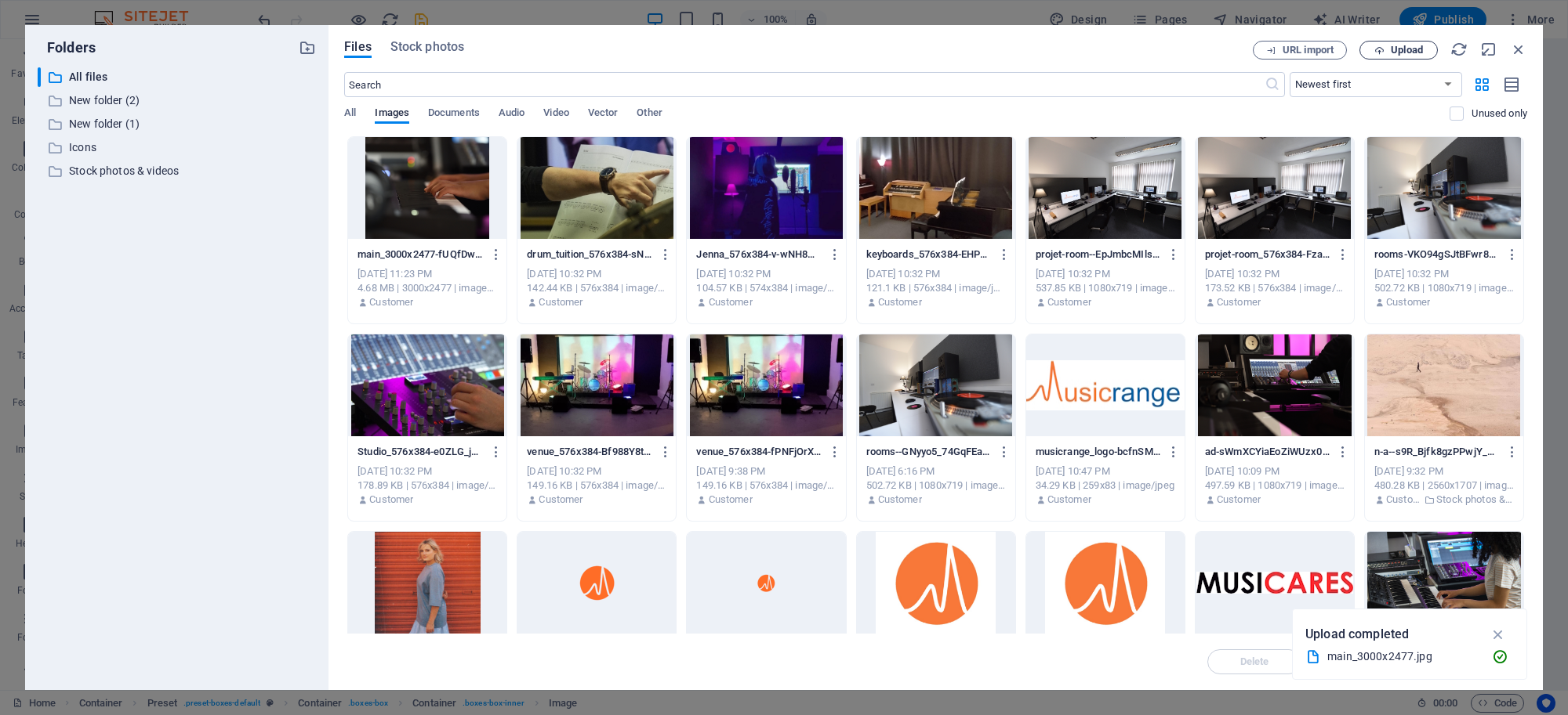
click at [1405, 48] on span "Upload" at bounding box center [1406, 51] width 32 height 9
click at [1229, 387] on div at bounding box center [1274, 385] width 159 height 102
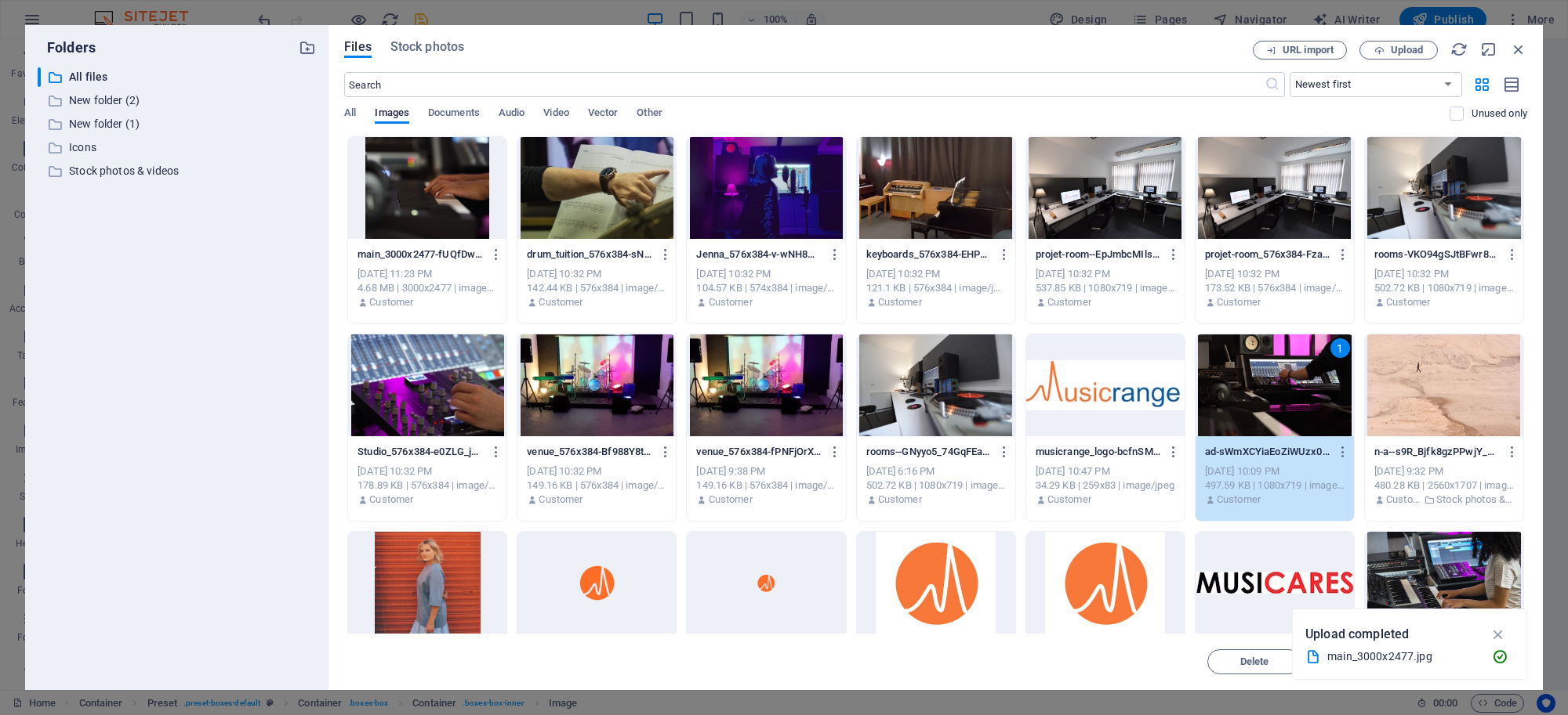
click at [1229, 387] on div "1" at bounding box center [1274, 385] width 159 height 102
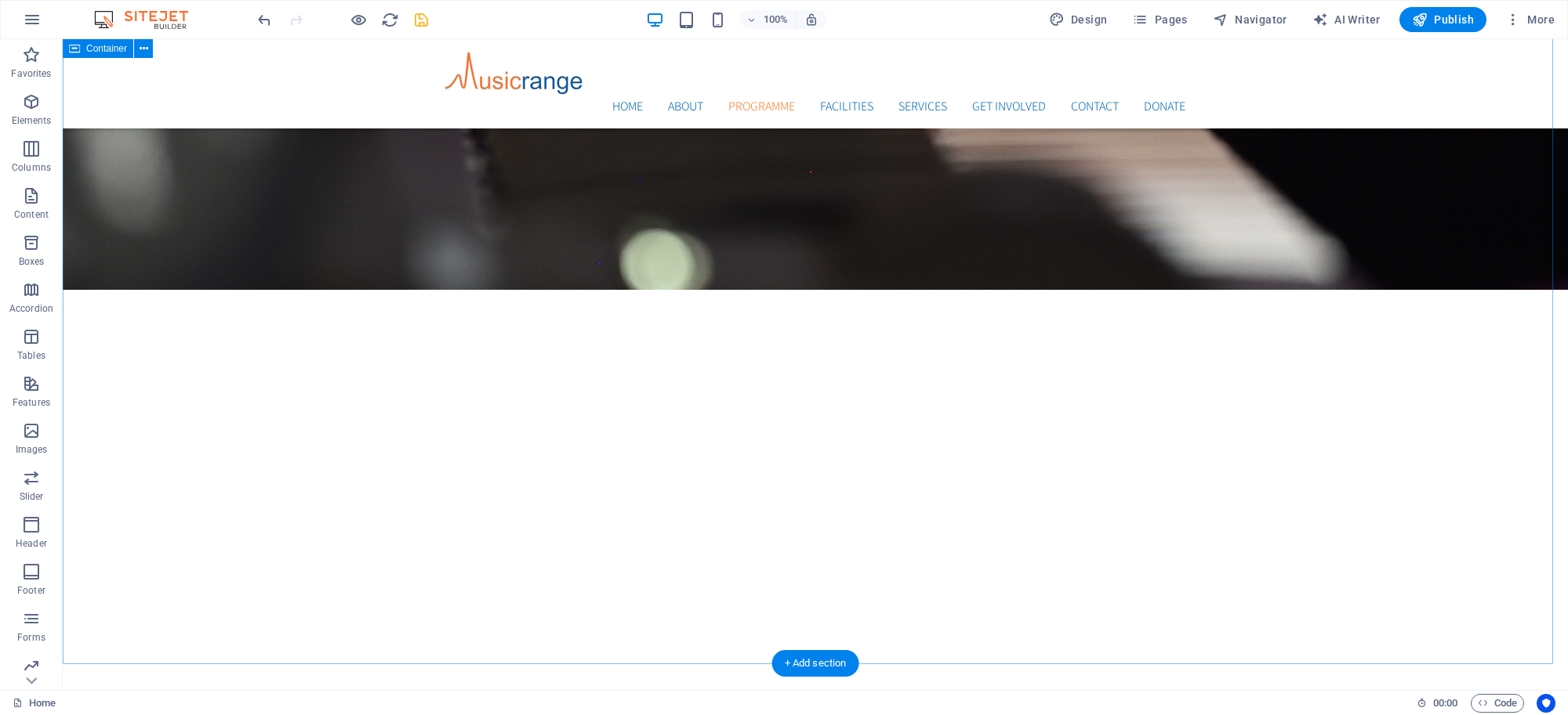
scroll to position [1069, 0]
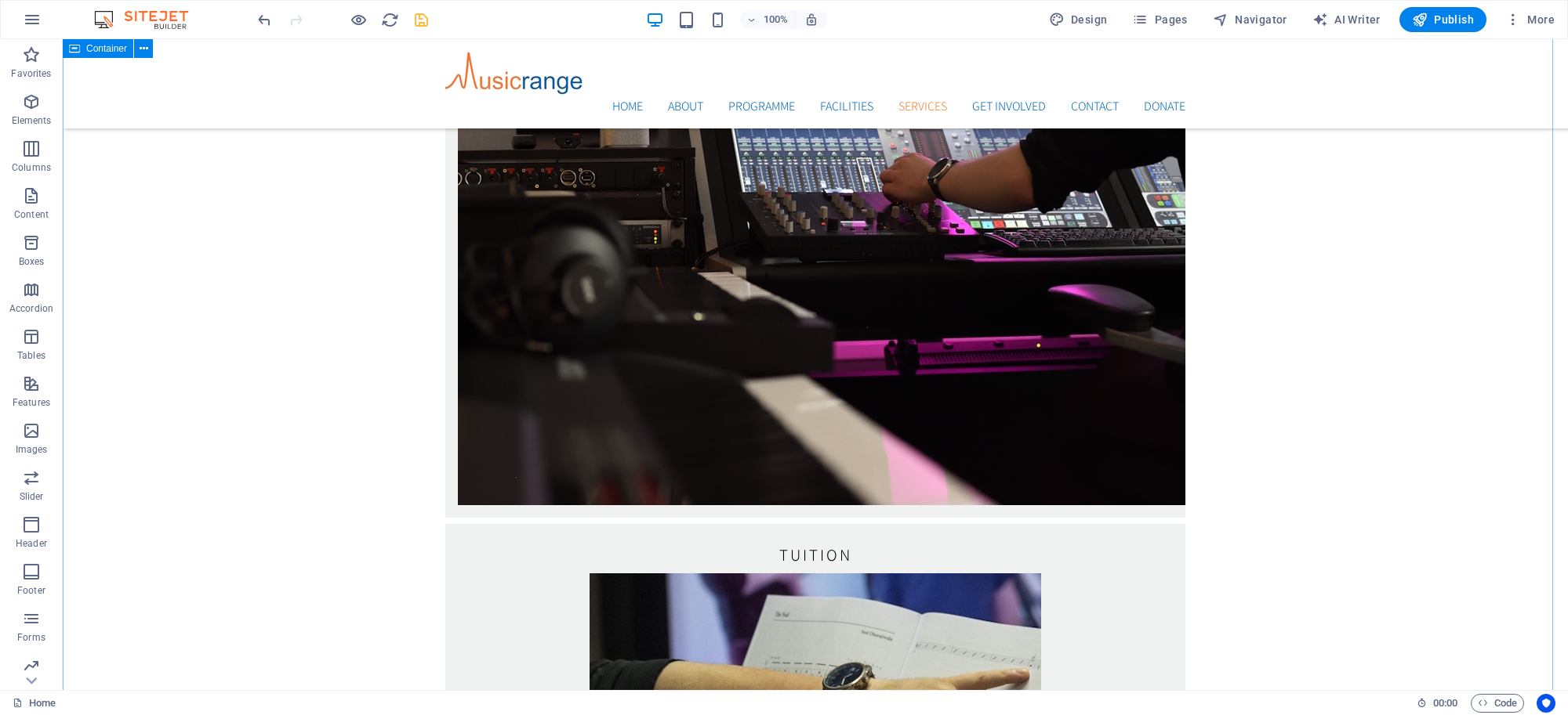
scroll to position [2818, 0]
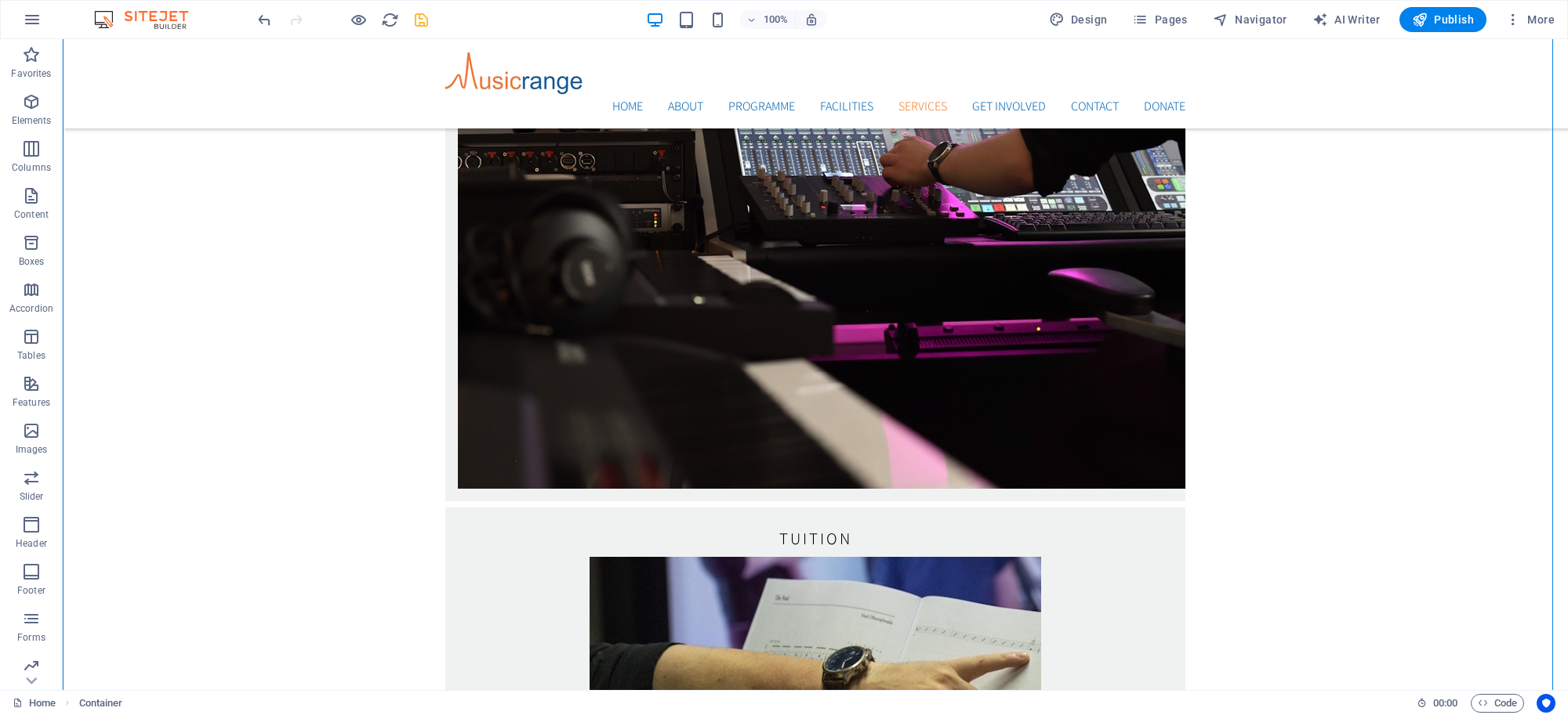
drag, startPoint x: 902, startPoint y: 464, endPoint x: 827, endPoint y: 248, distance: 228.7
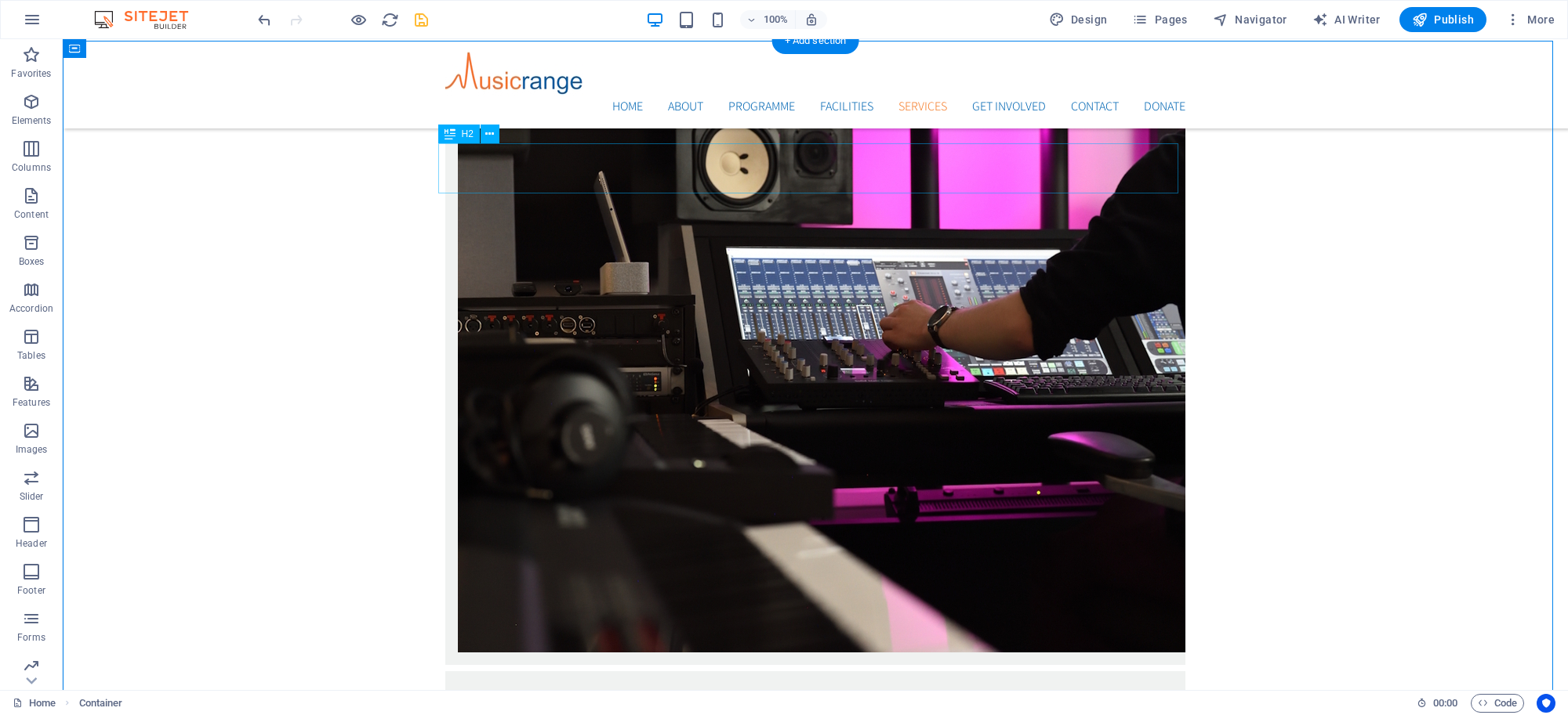
scroll to position [2653, 0]
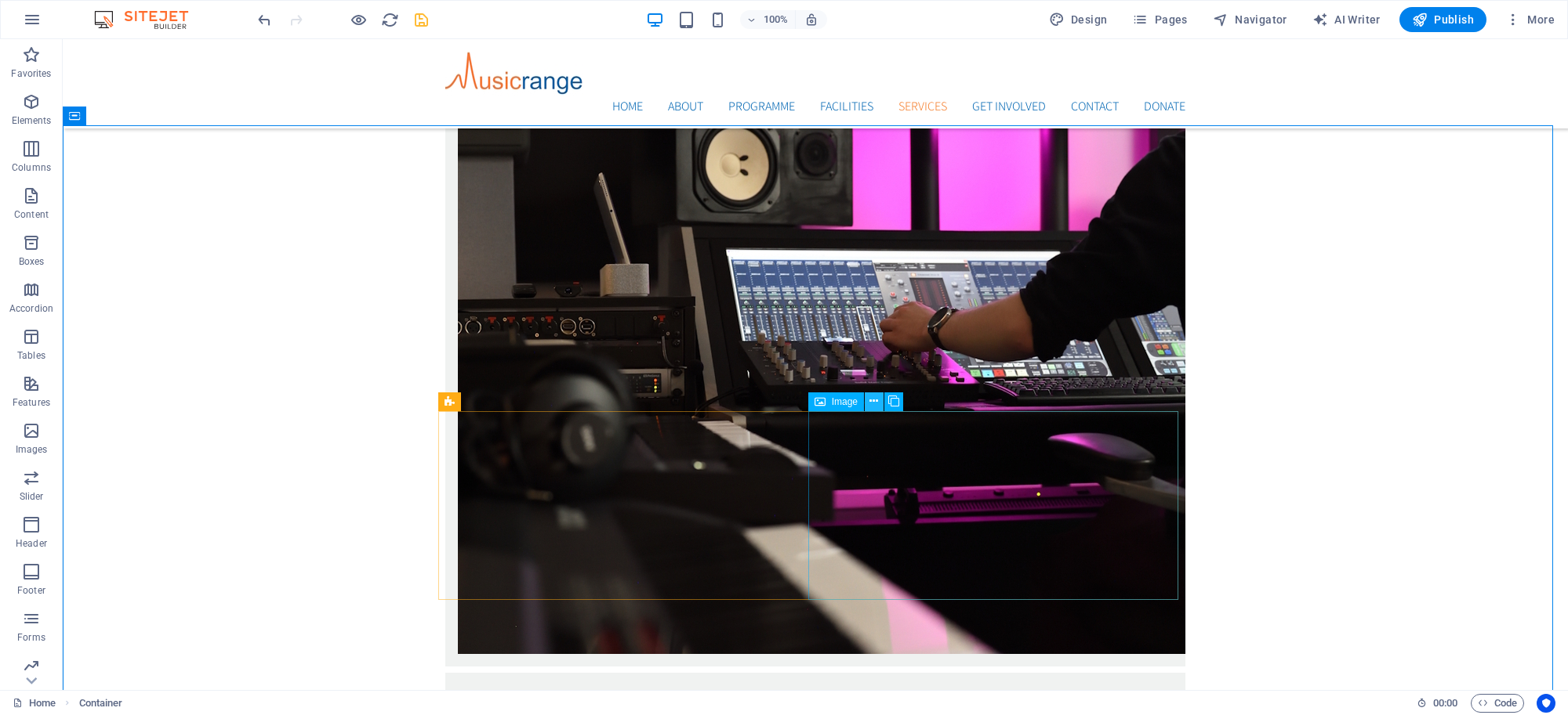
click at [879, 402] on button at bounding box center [874, 402] width 19 height 19
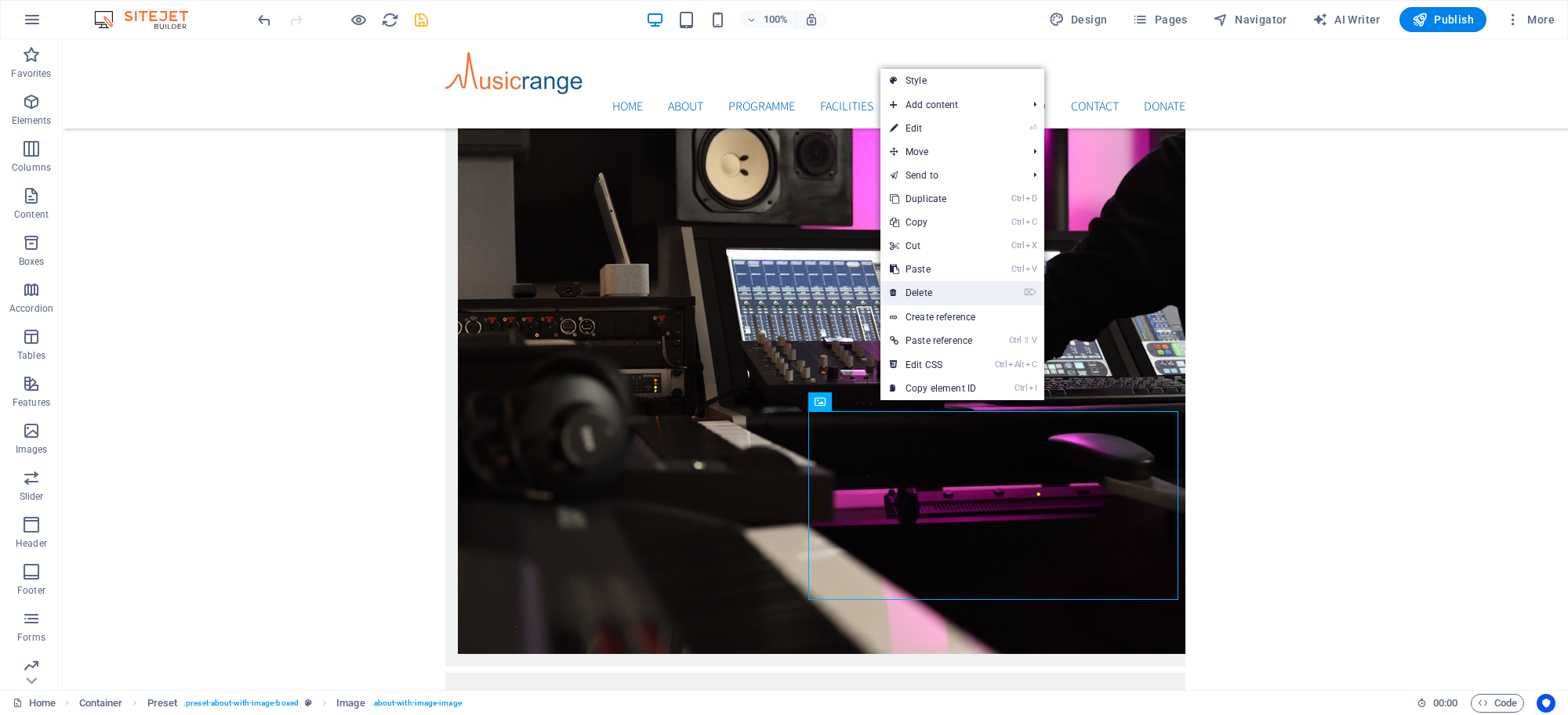
click at [913, 290] on link "⌦ Delete" at bounding box center [932, 293] width 105 height 24
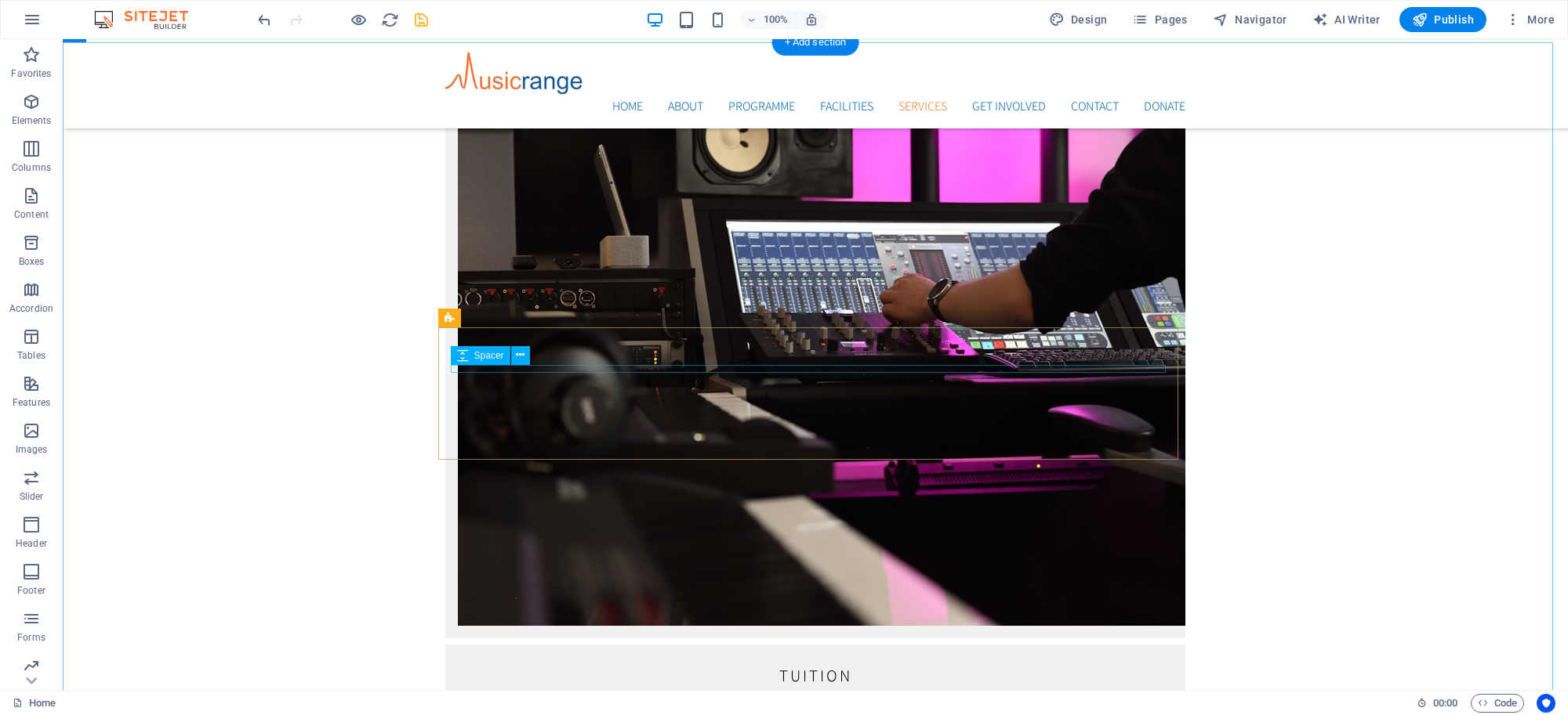
scroll to position [2799, 0]
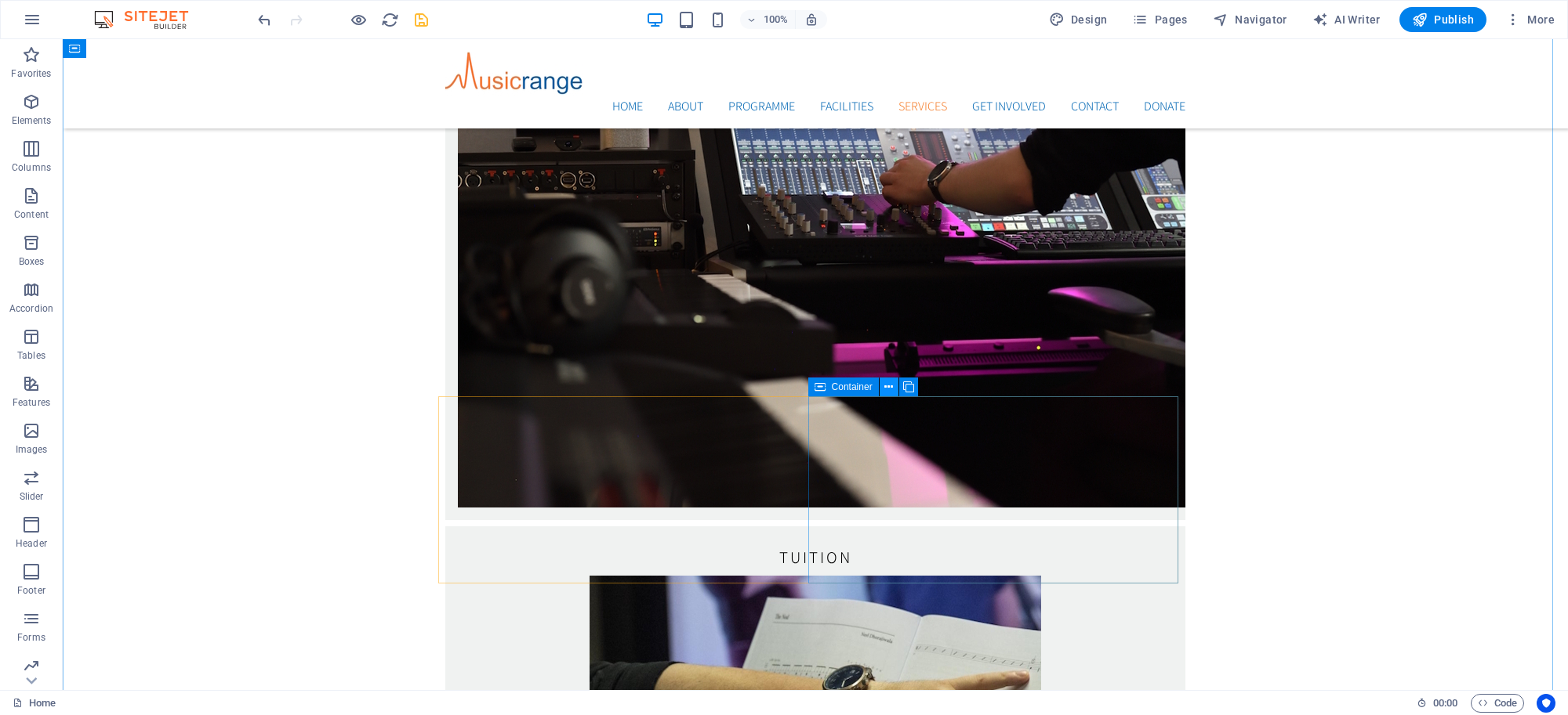
click at [891, 390] on icon at bounding box center [888, 387] width 9 height 17
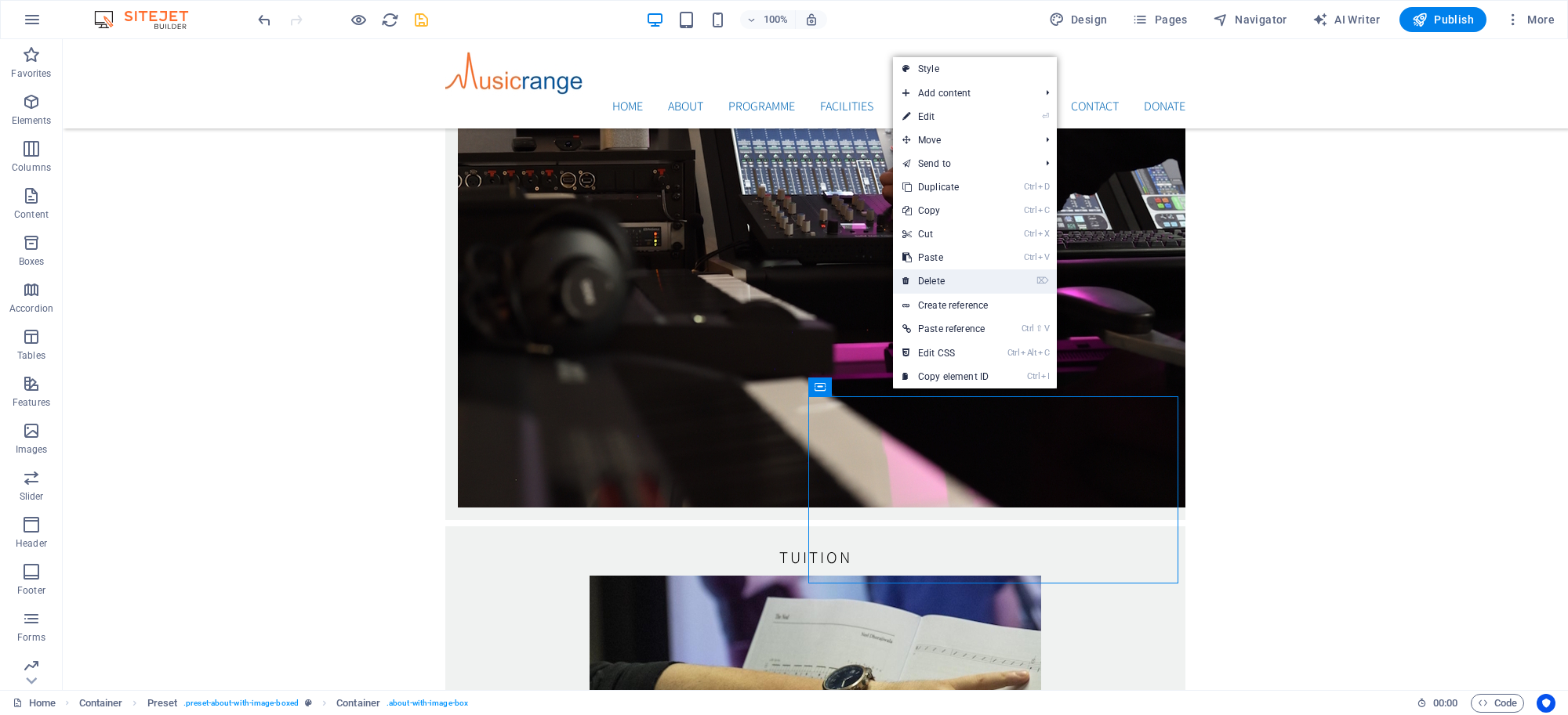
click at [929, 279] on link "⌦ Delete" at bounding box center [945, 282] width 105 height 24
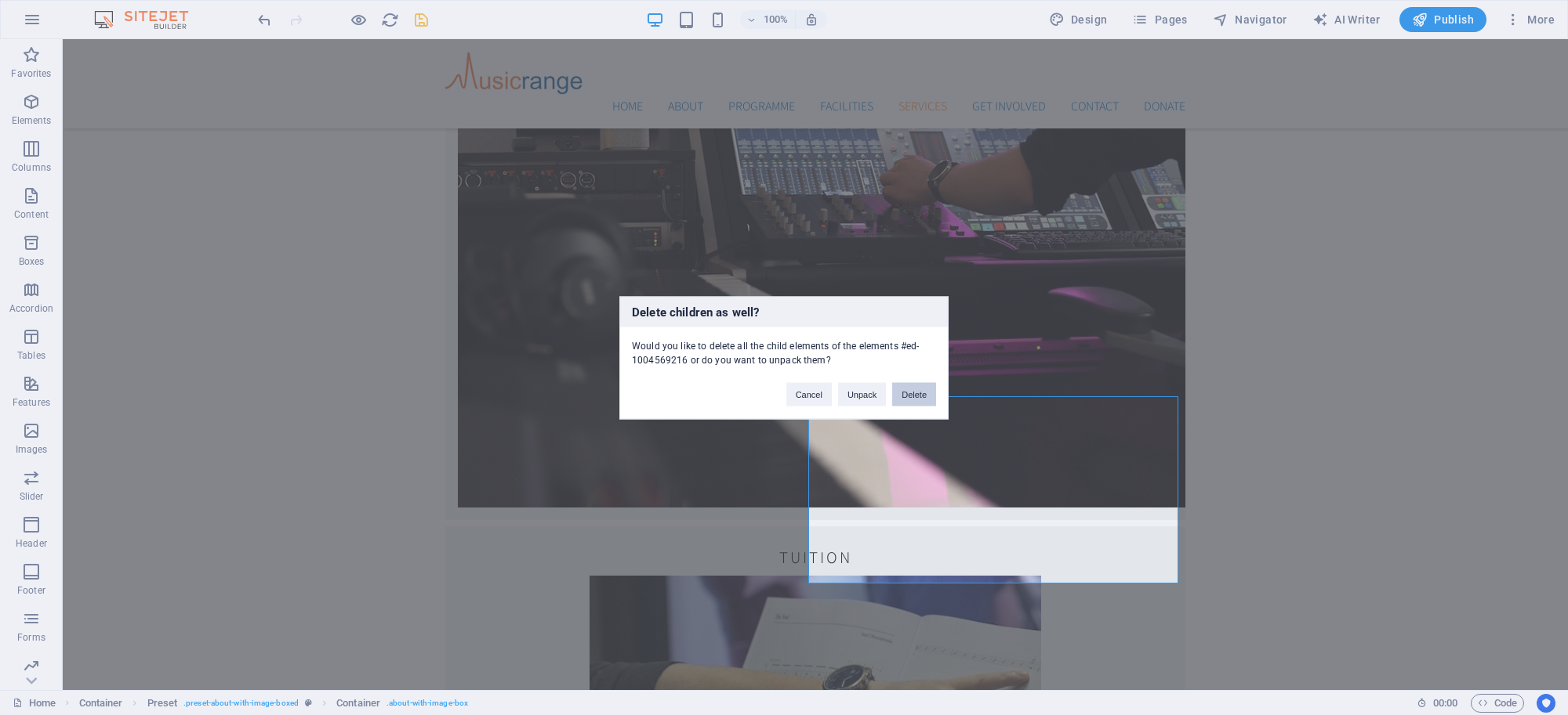
click at [908, 387] on button "Delete" at bounding box center [914, 395] width 44 height 24
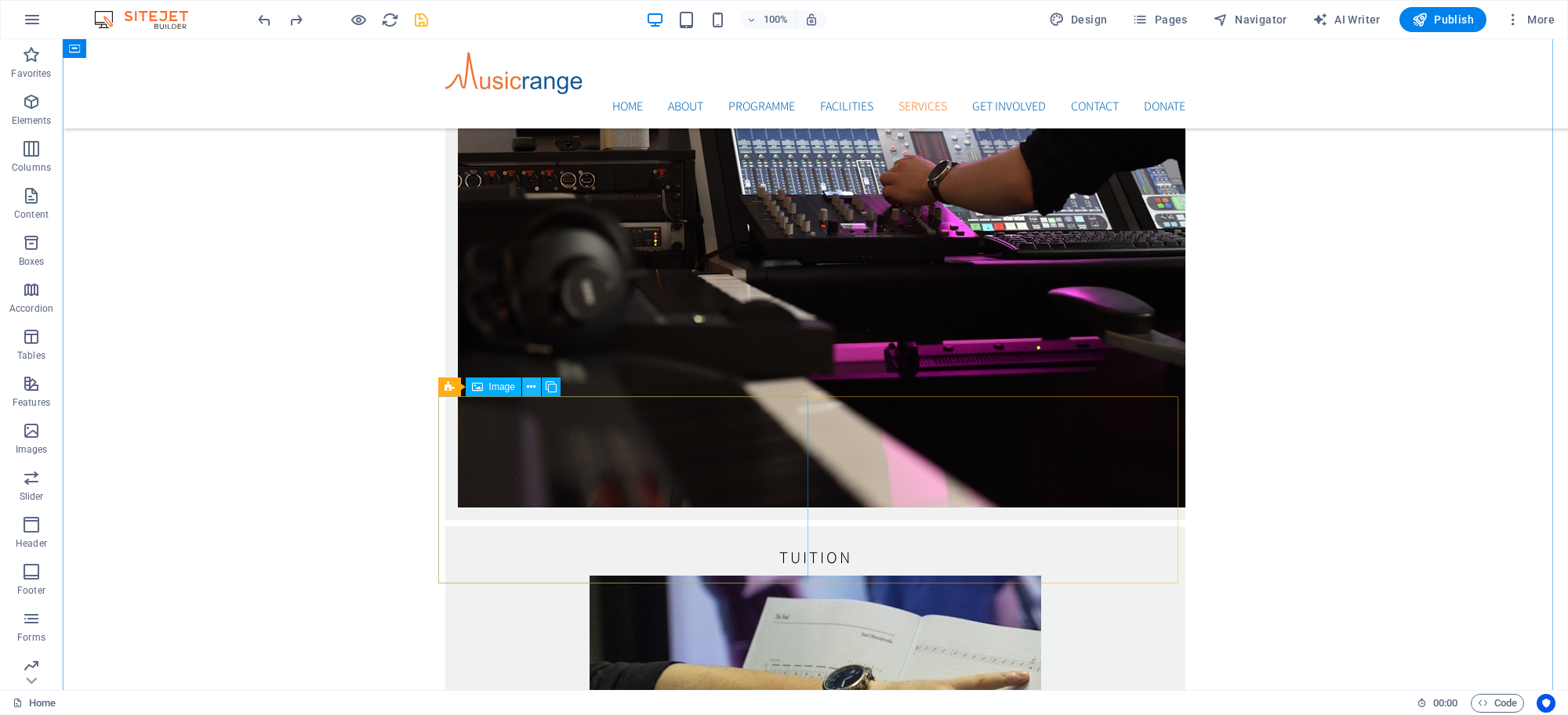
click at [538, 386] on button at bounding box center [531, 387] width 19 height 19
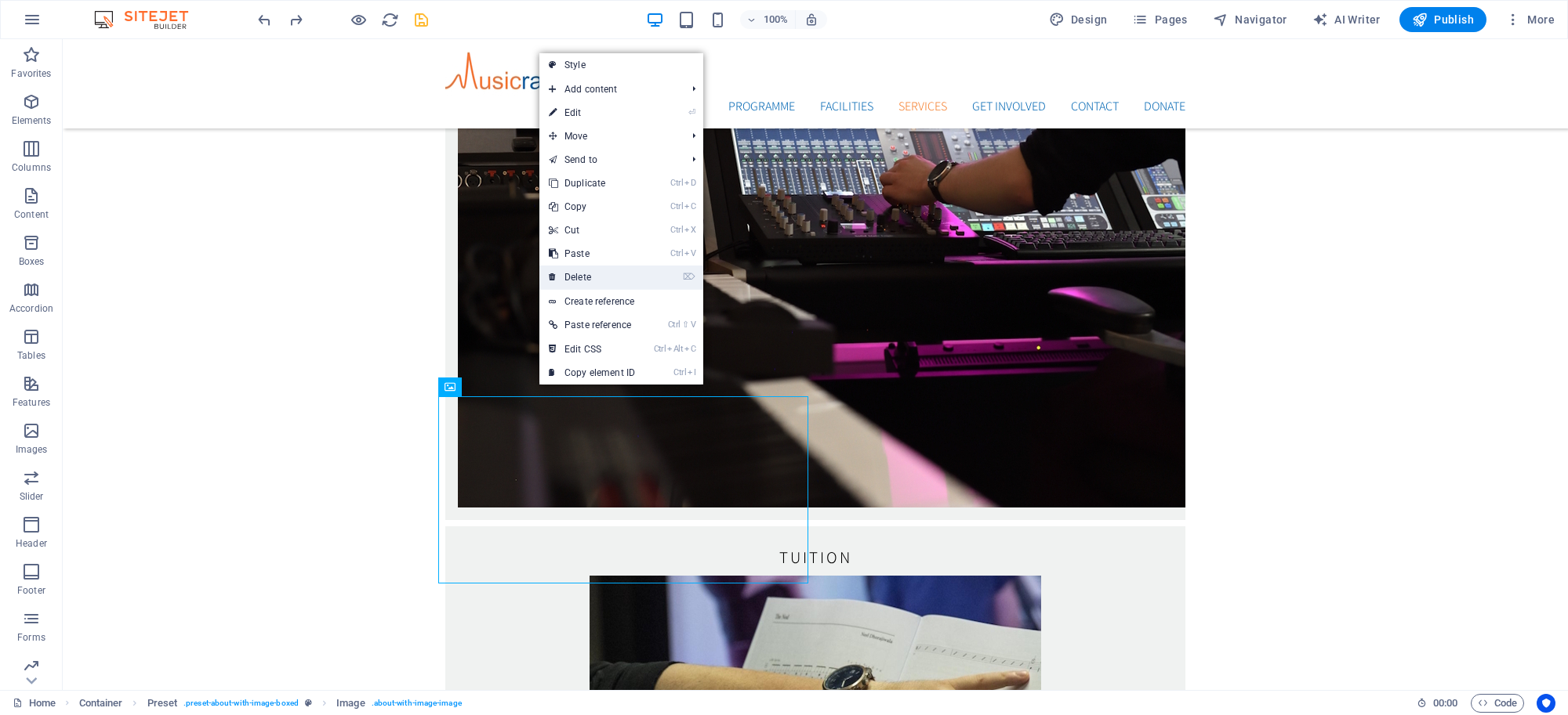
click at [576, 275] on link "⌦ Delete" at bounding box center [591, 278] width 105 height 24
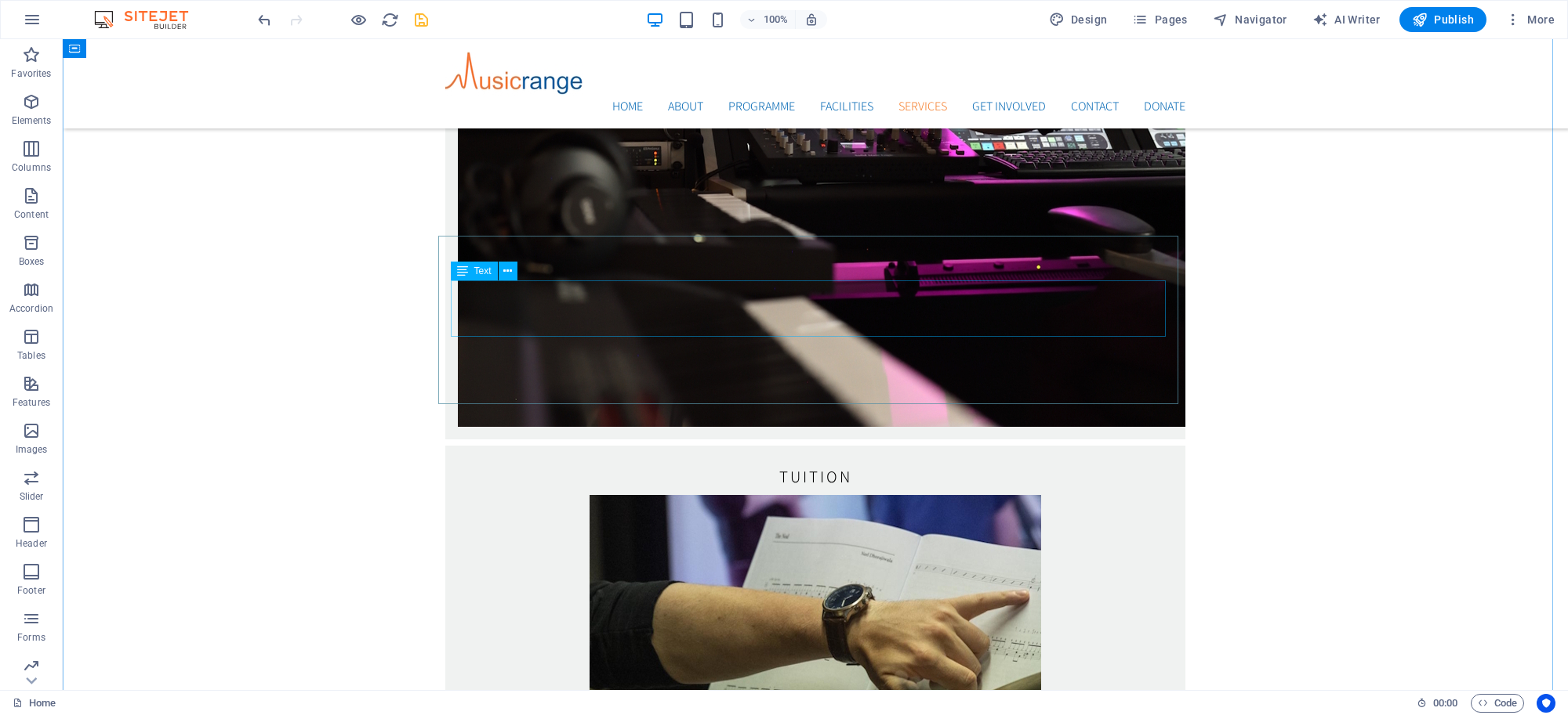
scroll to position [3030, 0]
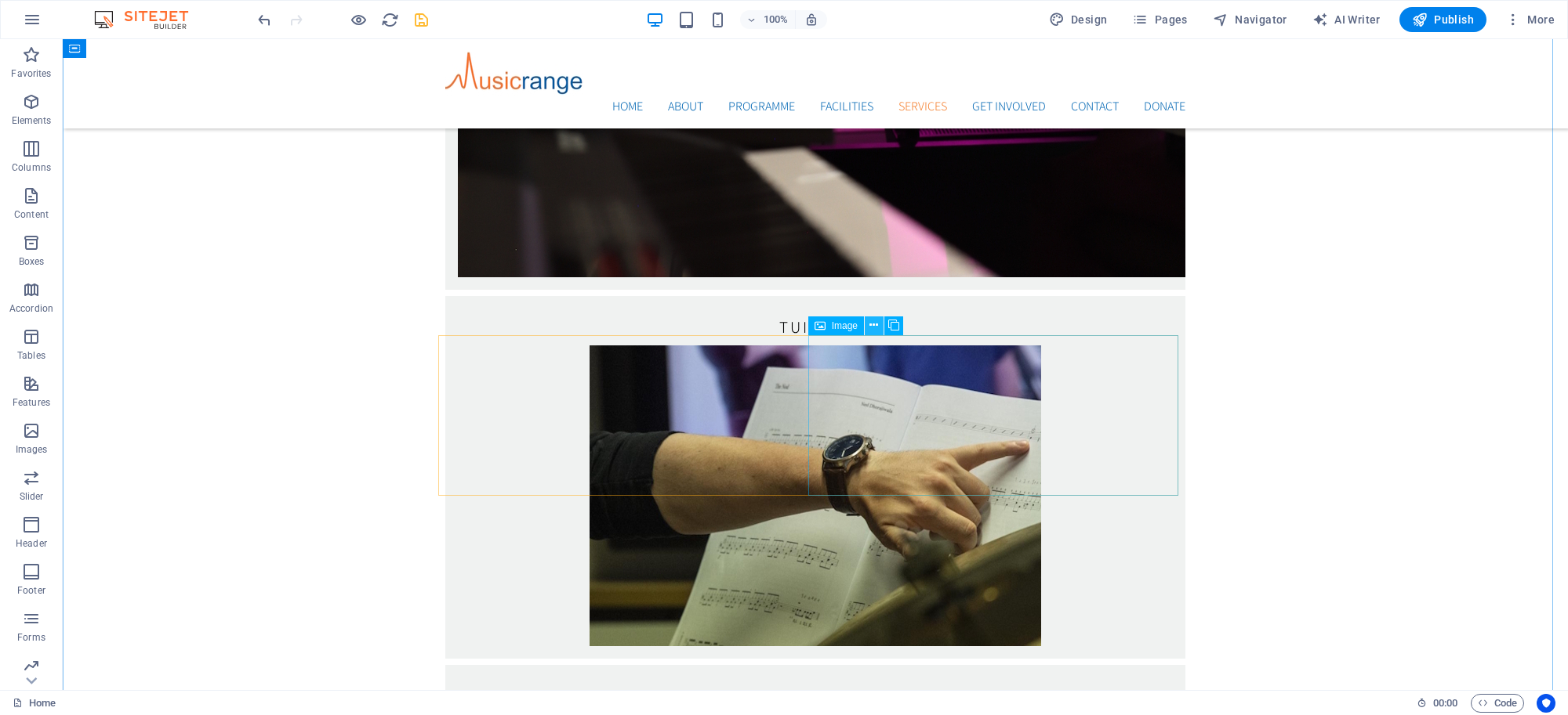
click at [868, 327] on button at bounding box center [874, 326] width 19 height 19
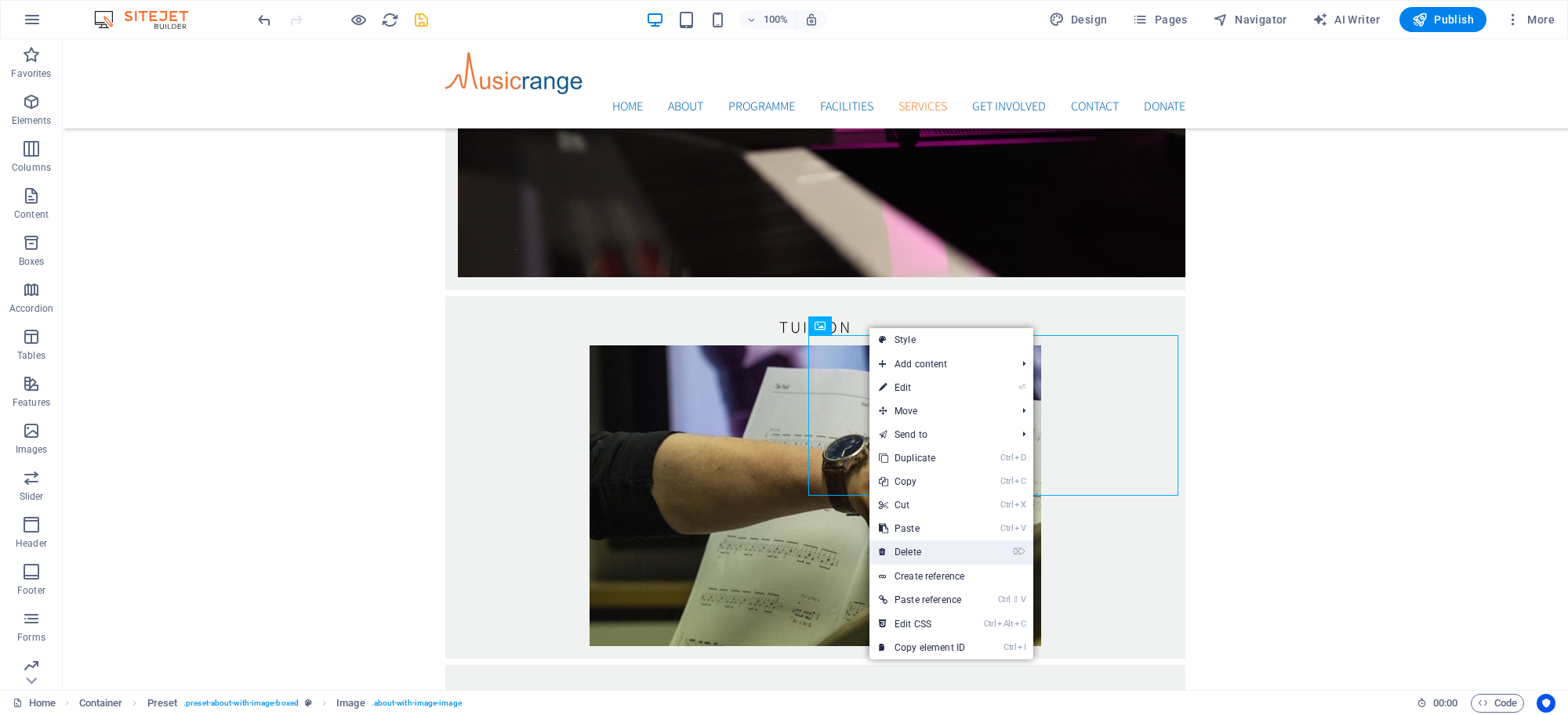
click at [910, 545] on link "⌦ Delete" at bounding box center [921, 552] width 105 height 24
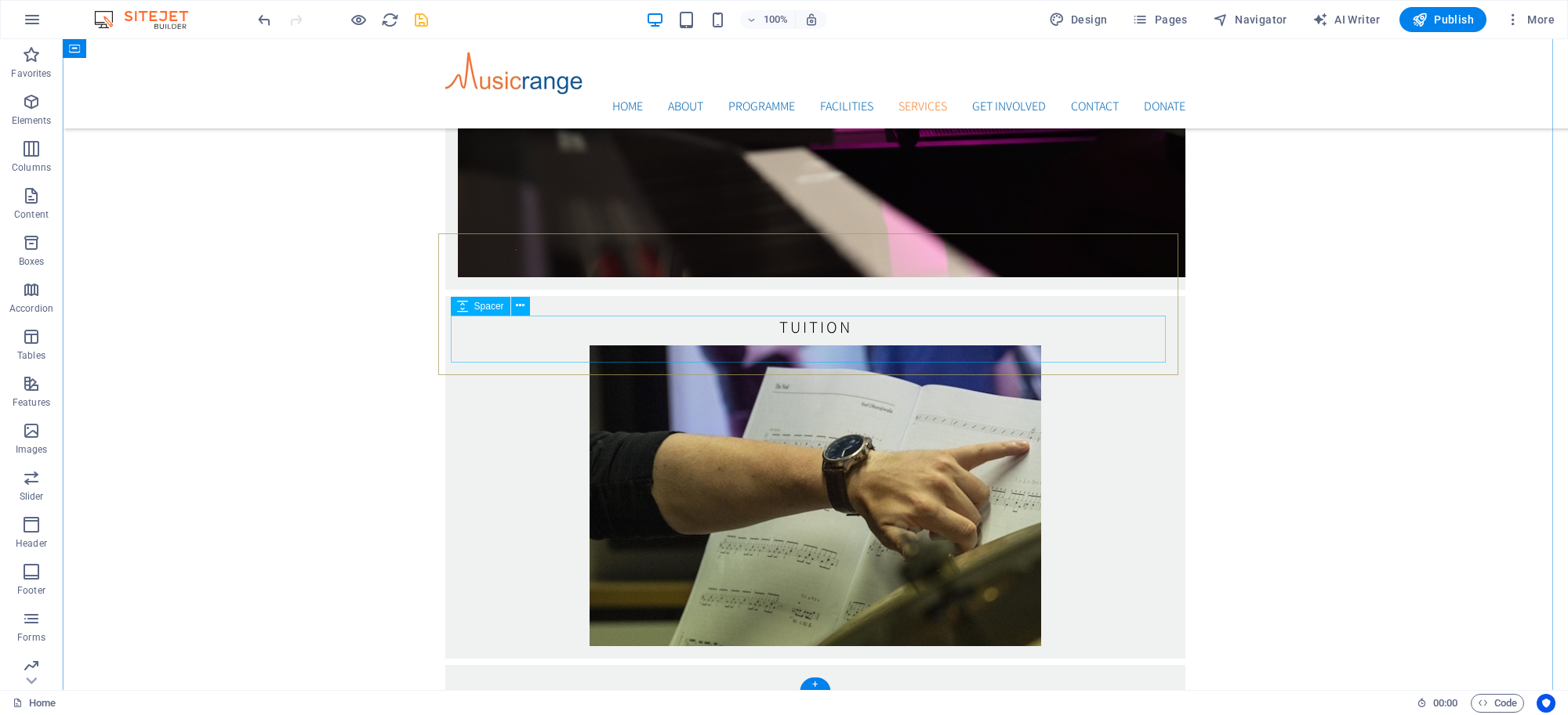
scroll to position [3195, 0]
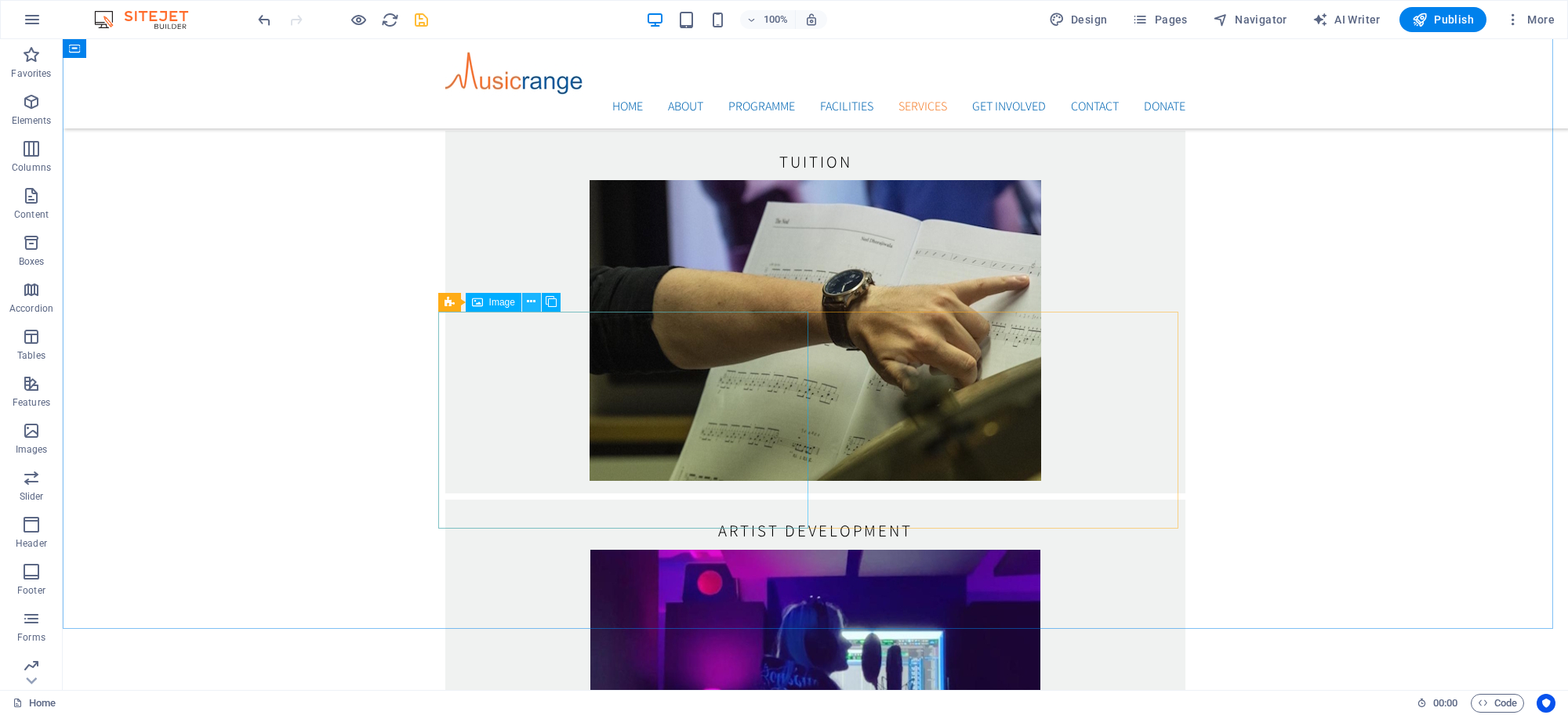
click at [531, 302] on icon at bounding box center [531, 301] width 9 height 17
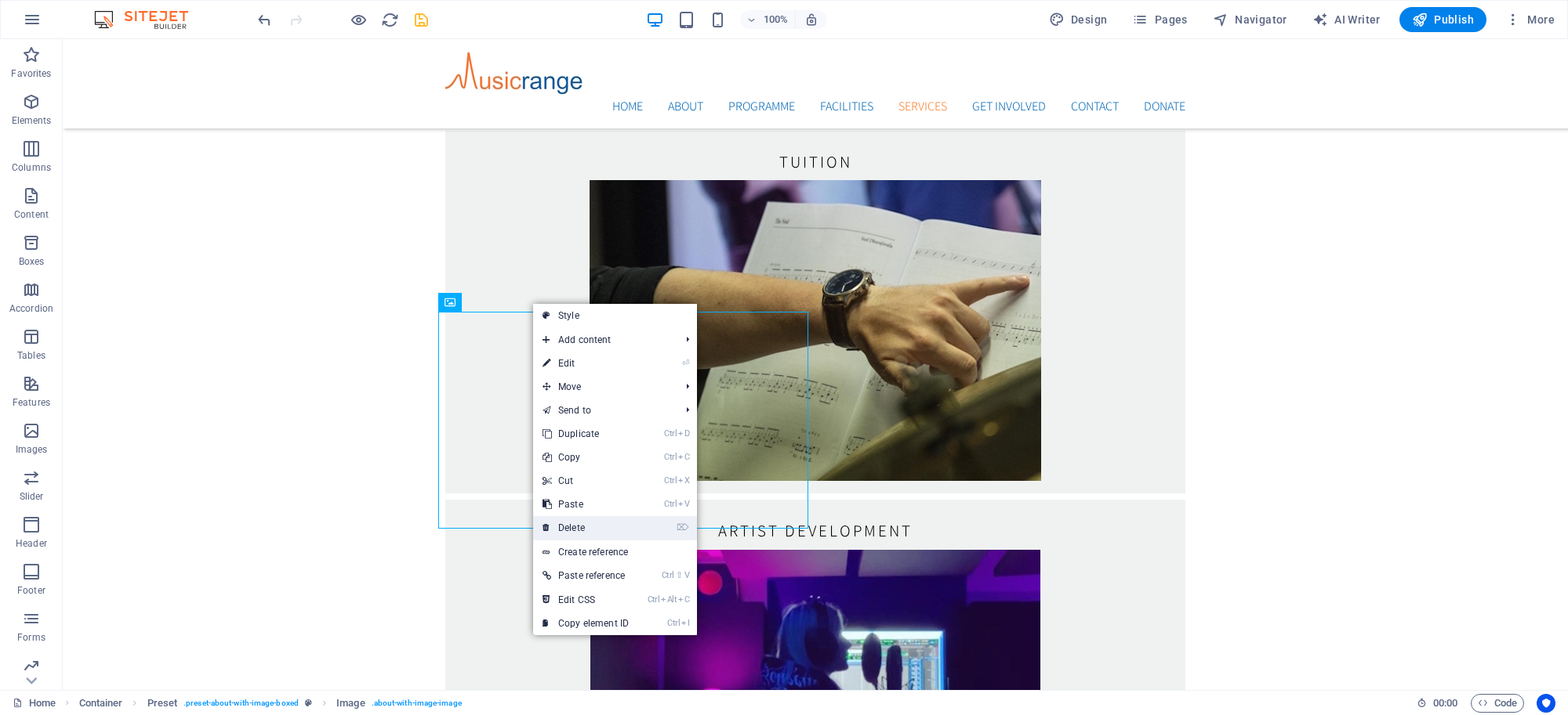
drag, startPoint x: 518, startPoint y: 482, endPoint x: 581, endPoint y: 521, distance: 74.1
click at [581, 521] on link "⌦ Delete" at bounding box center [585, 528] width 105 height 24
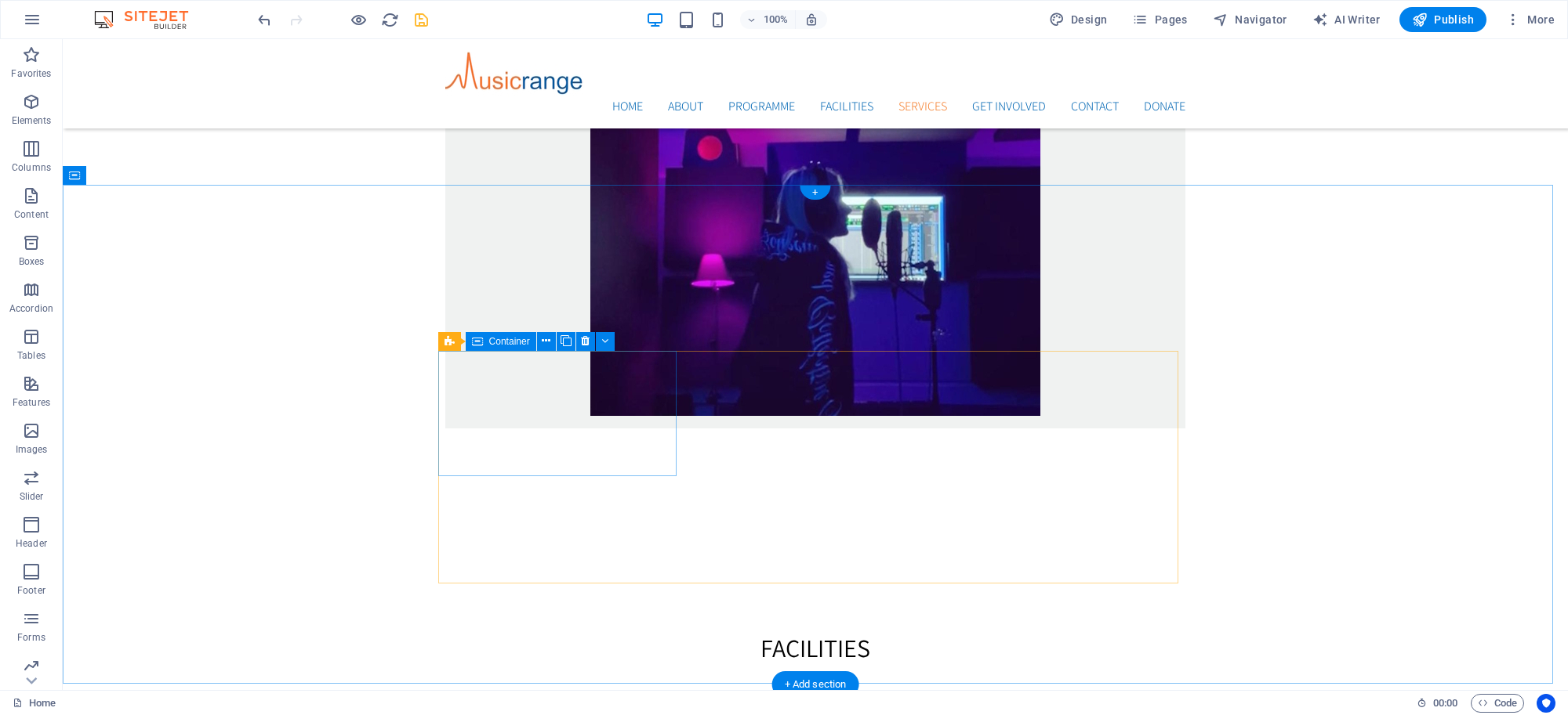
scroll to position [3633, 0]
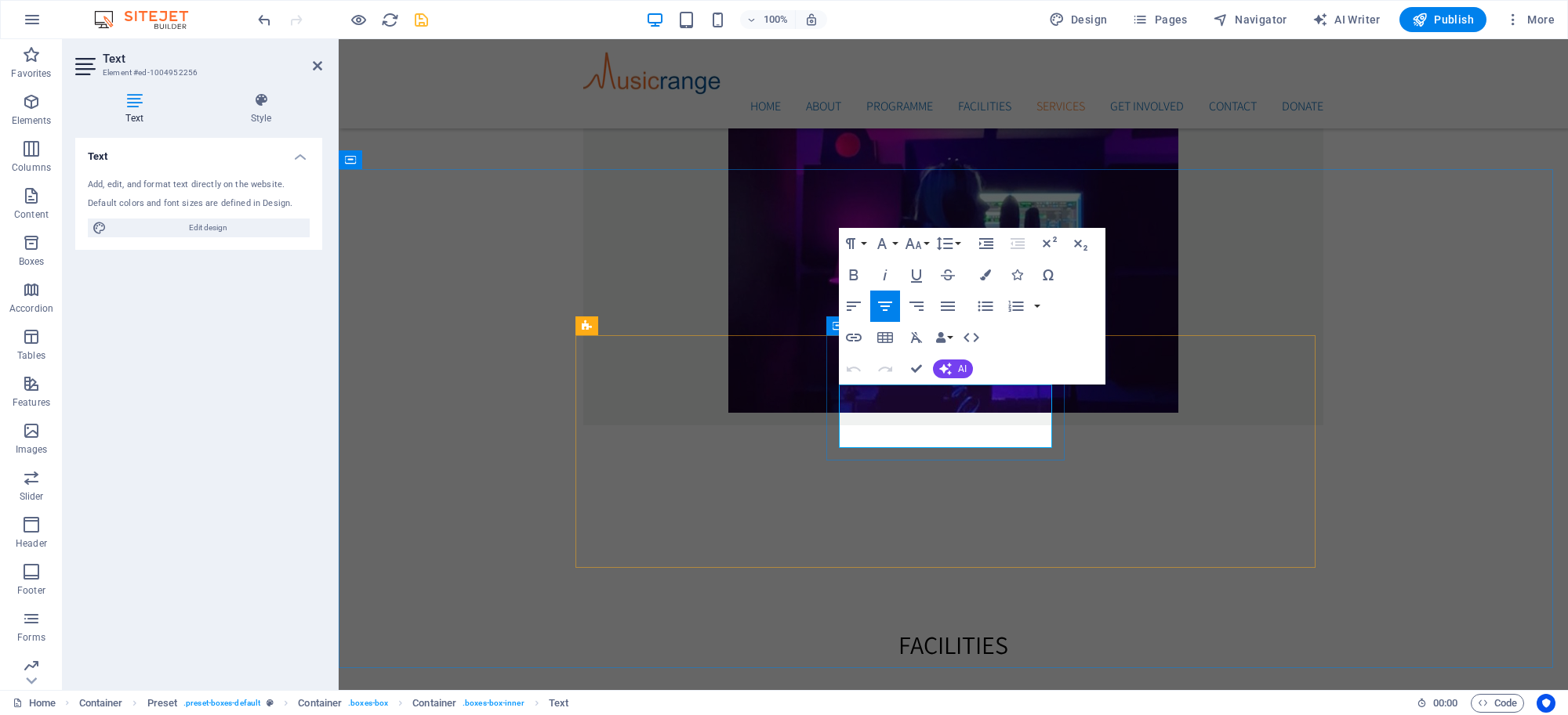
drag, startPoint x: 872, startPoint y: 396, endPoint x: 1021, endPoint y: 436, distance: 154.3
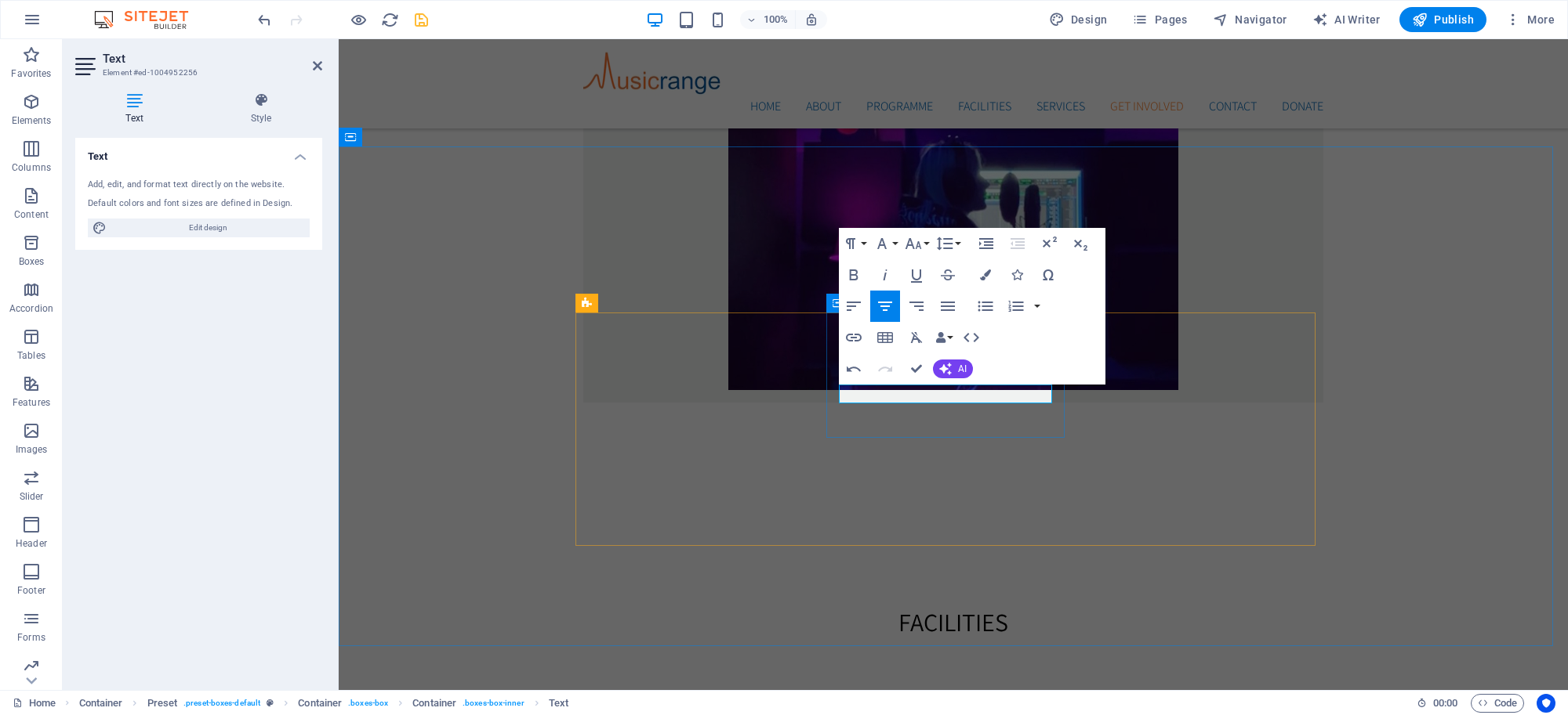
scroll to position [3646, 0]
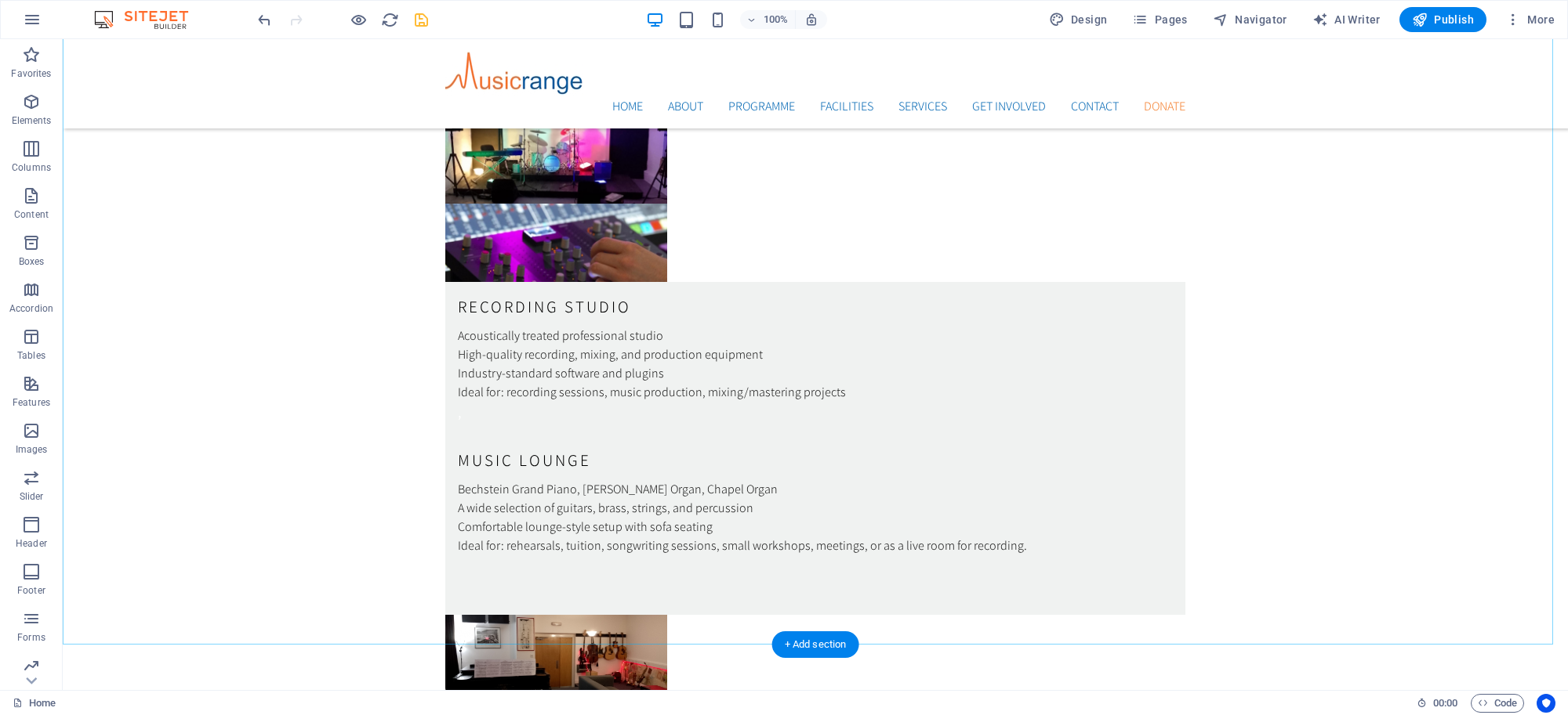
scroll to position [4758, 0]
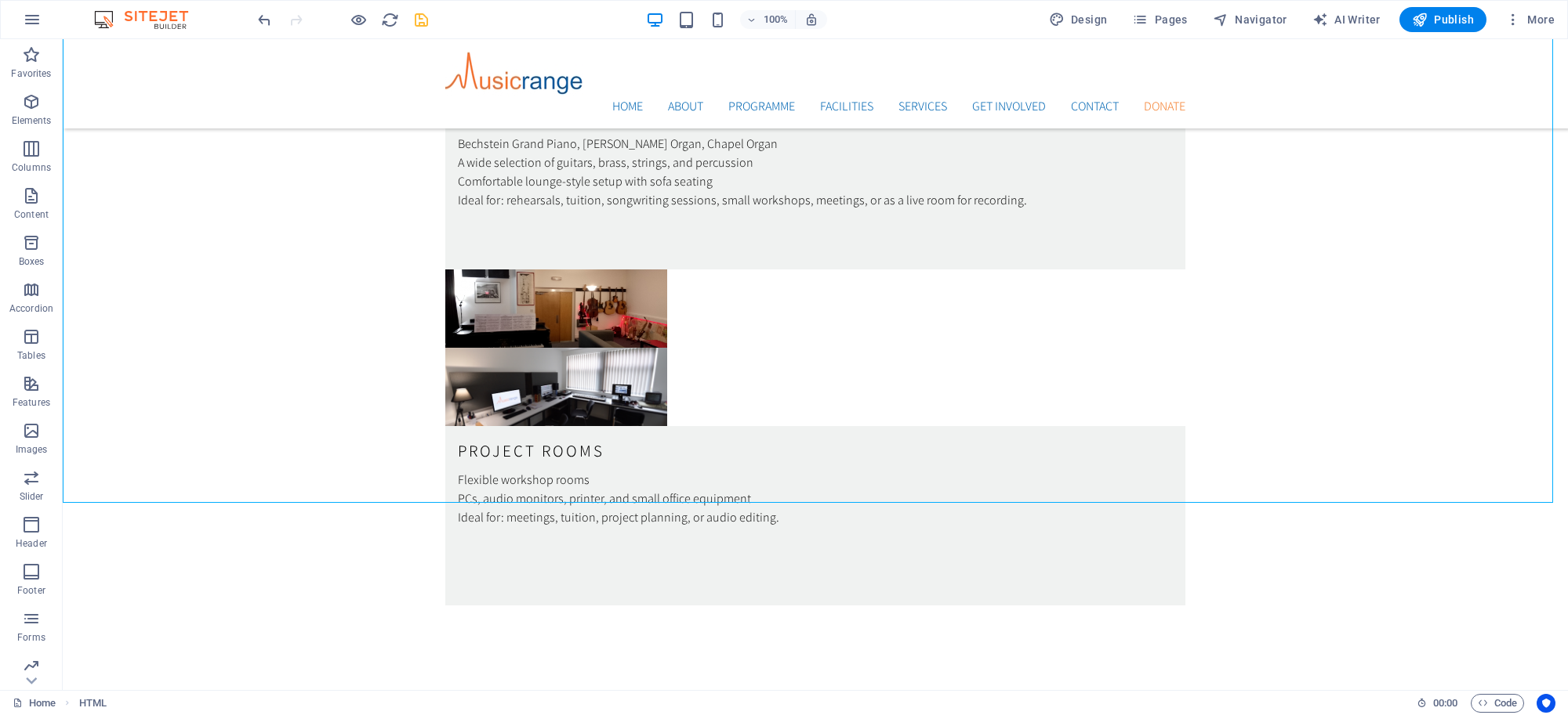
drag, startPoint x: 1543, startPoint y: 197, endPoint x: 1566, endPoint y: 363, distance: 167.6
drag, startPoint x: 1541, startPoint y: 184, endPoint x: 1541, endPoint y: 252, distance: 68.0
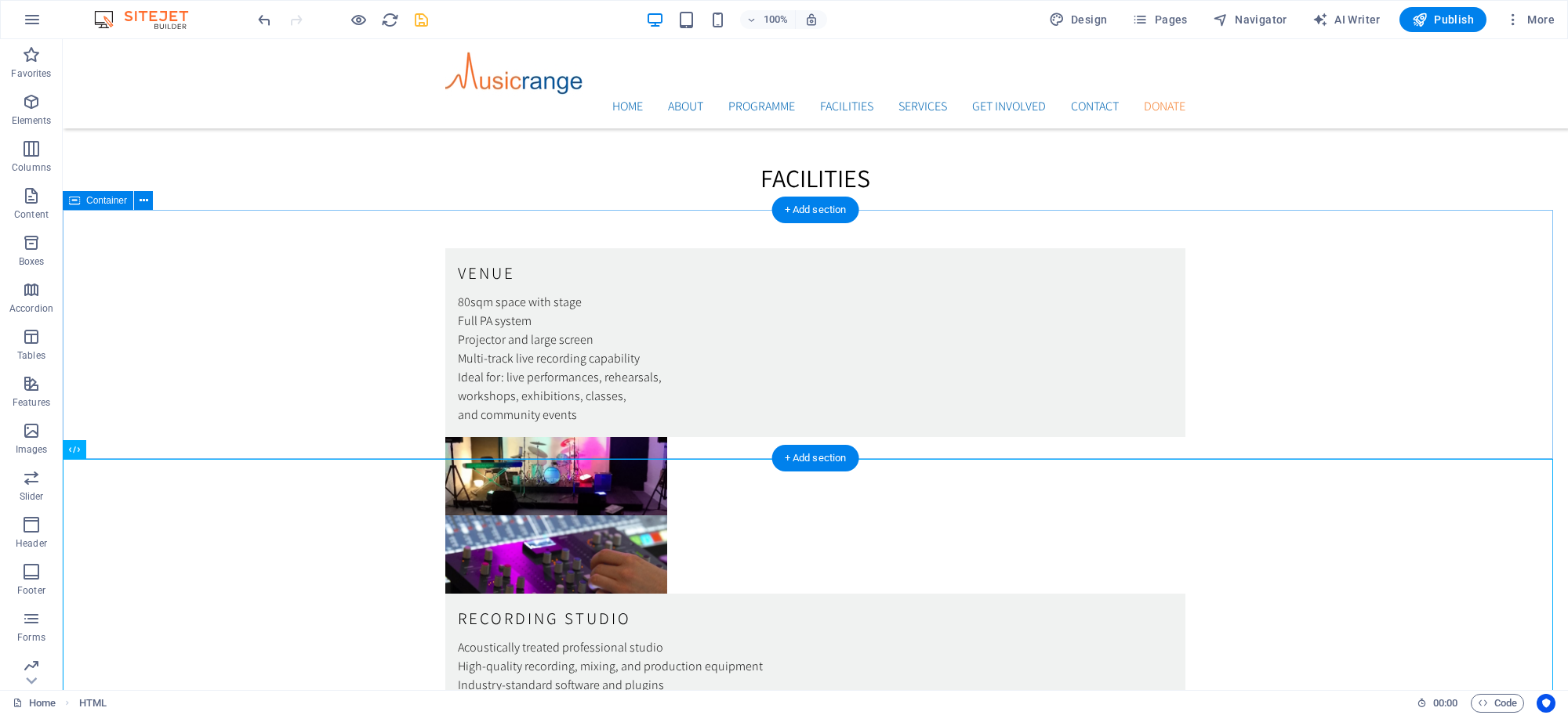
scroll to position [4109, 0]
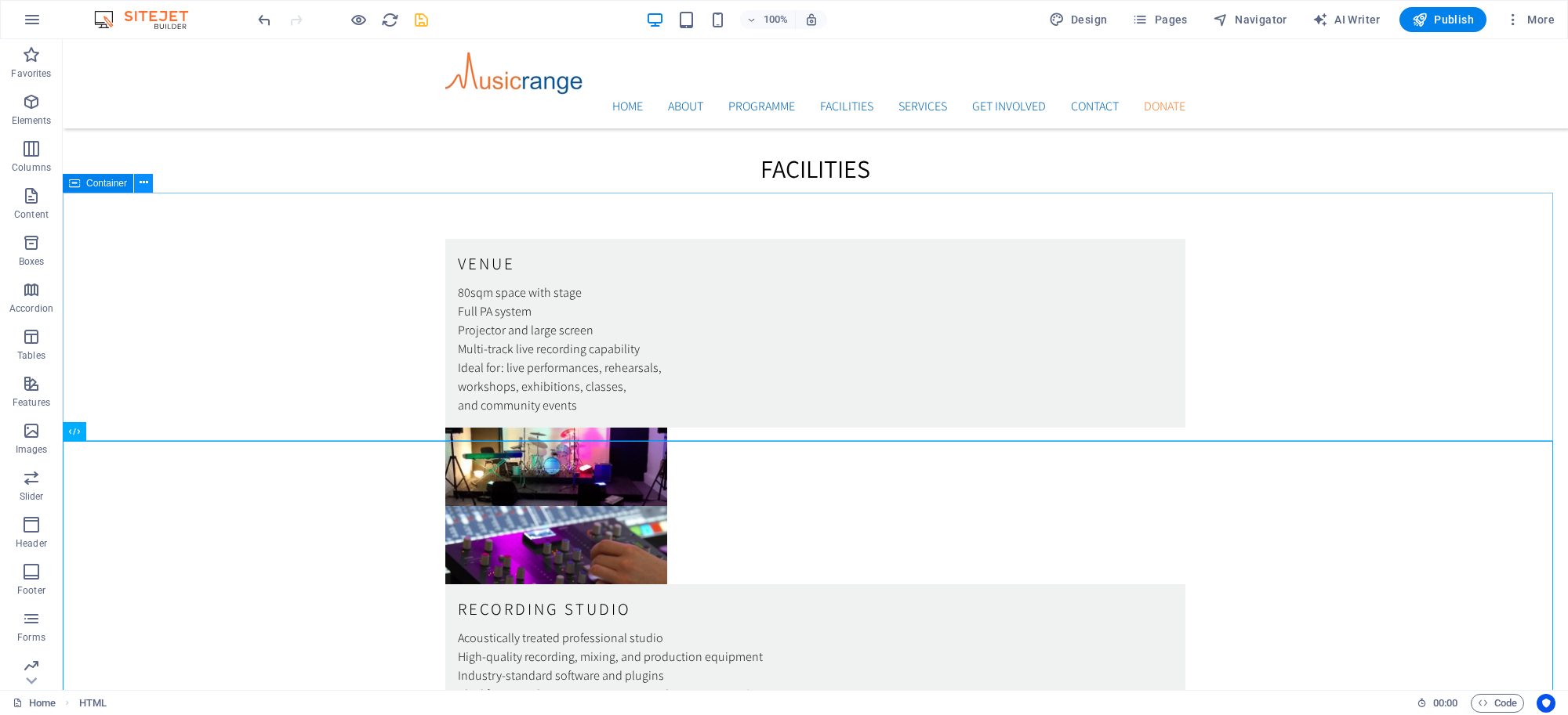
click at [142, 178] on icon at bounding box center [144, 182] width 9 height 17
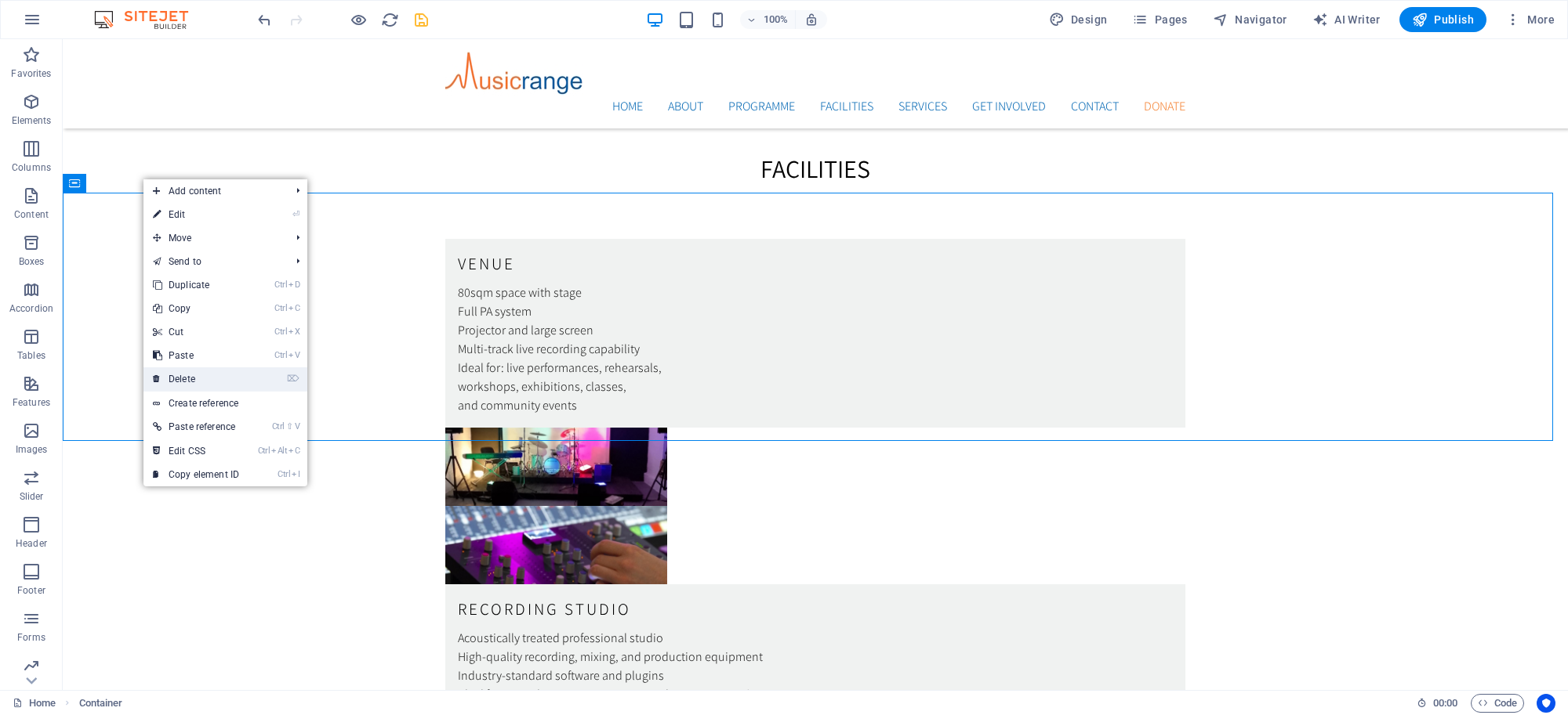
click at [186, 369] on link "⌦ Delete" at bounding box center [196, 380] width 105 height 24
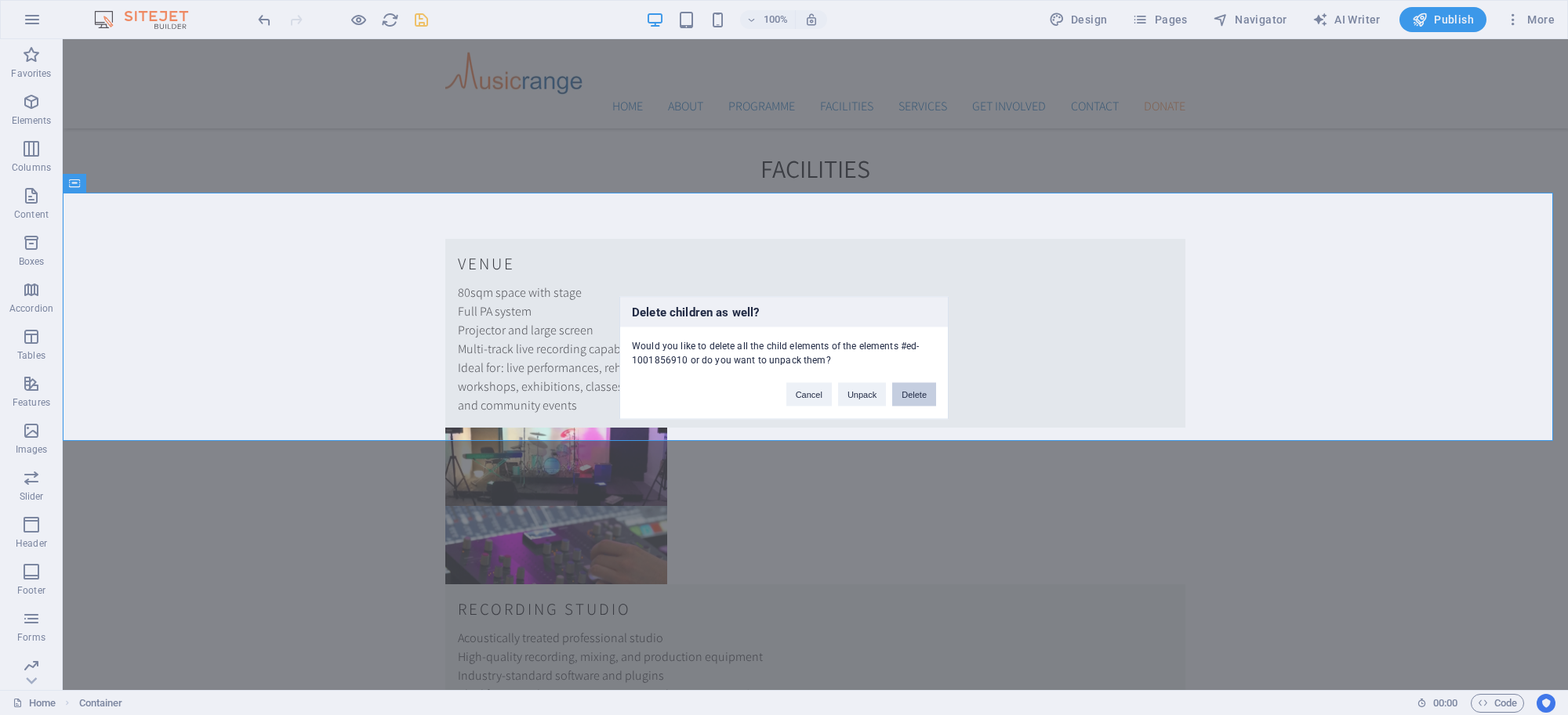
click at [910, 399] on button "Delete" at bounding box center [914, 395] width 44 height 24
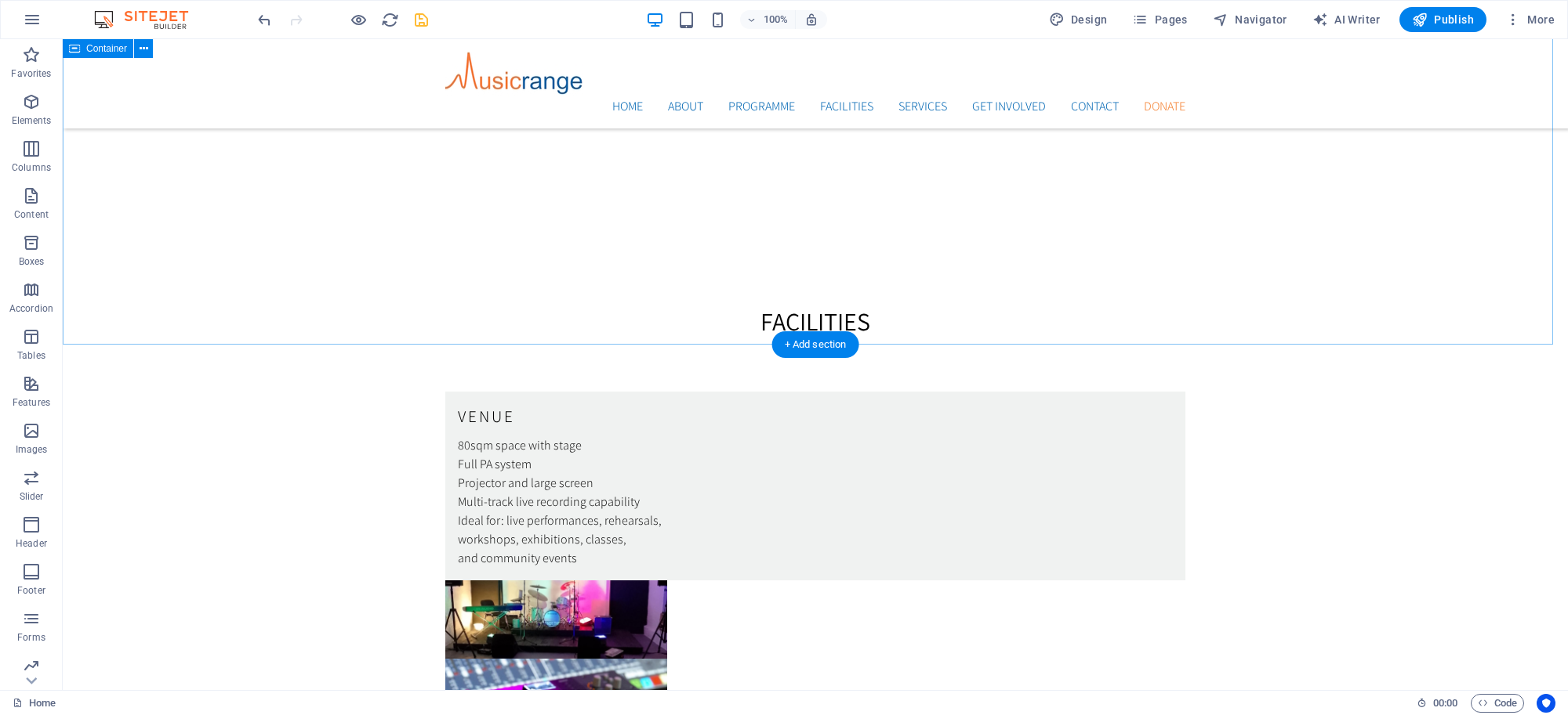
scroll to position [3958, 0]
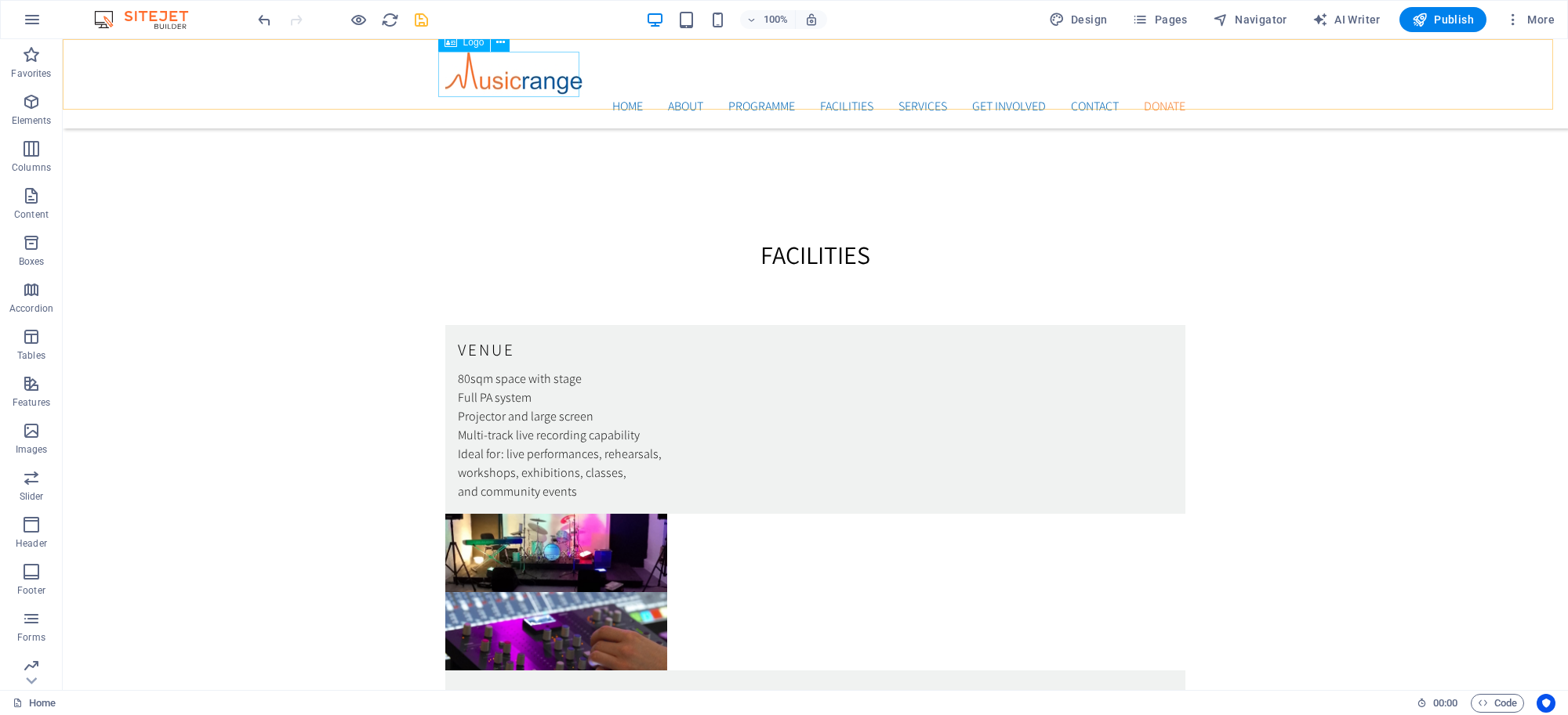
click at [471, 38] on html "Skip to main content Home About Programme Facilities Services Get Involved Cont…" at bounding box center [815, 252] width 1505 height 8473
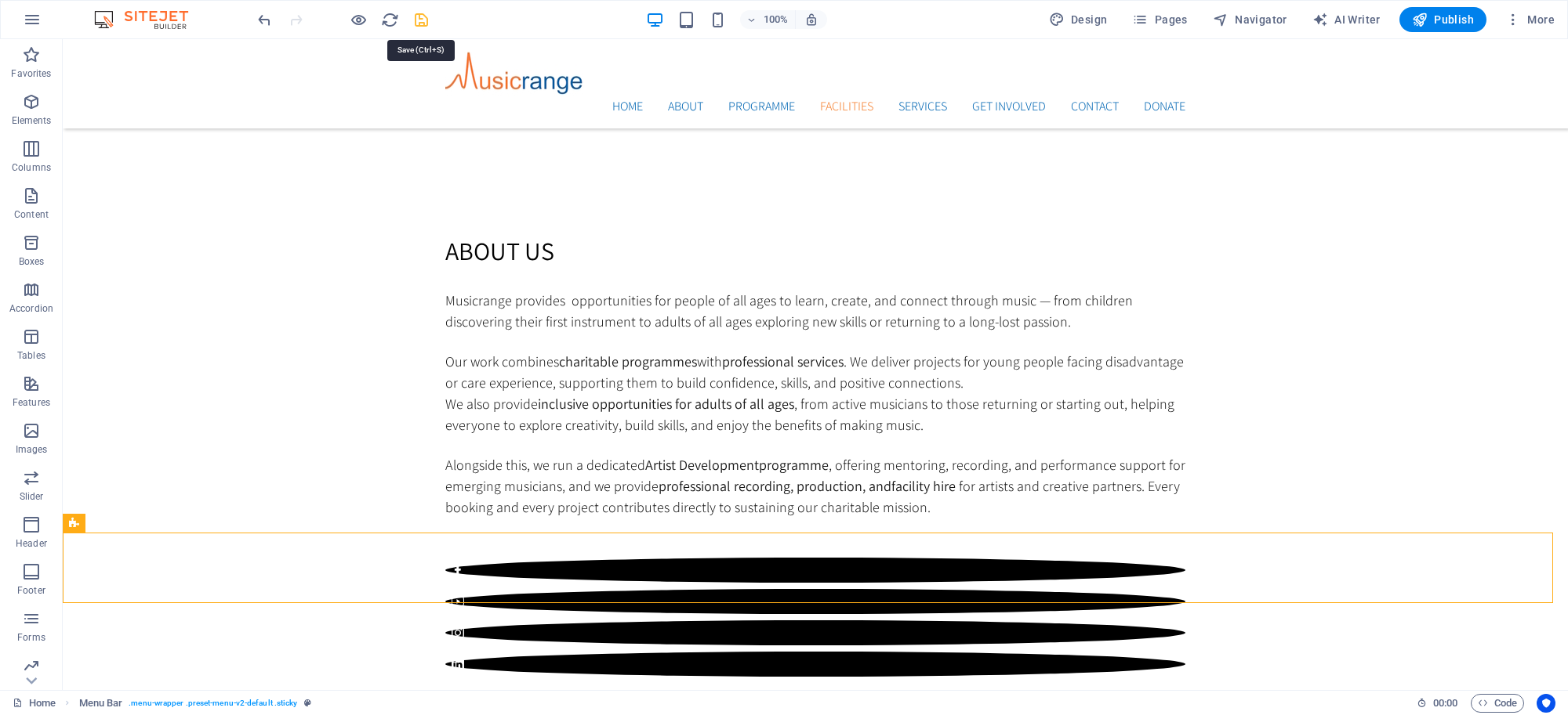
click at [417, 21] on icon "save" at bounding box center [421, 20] width 18 height 18
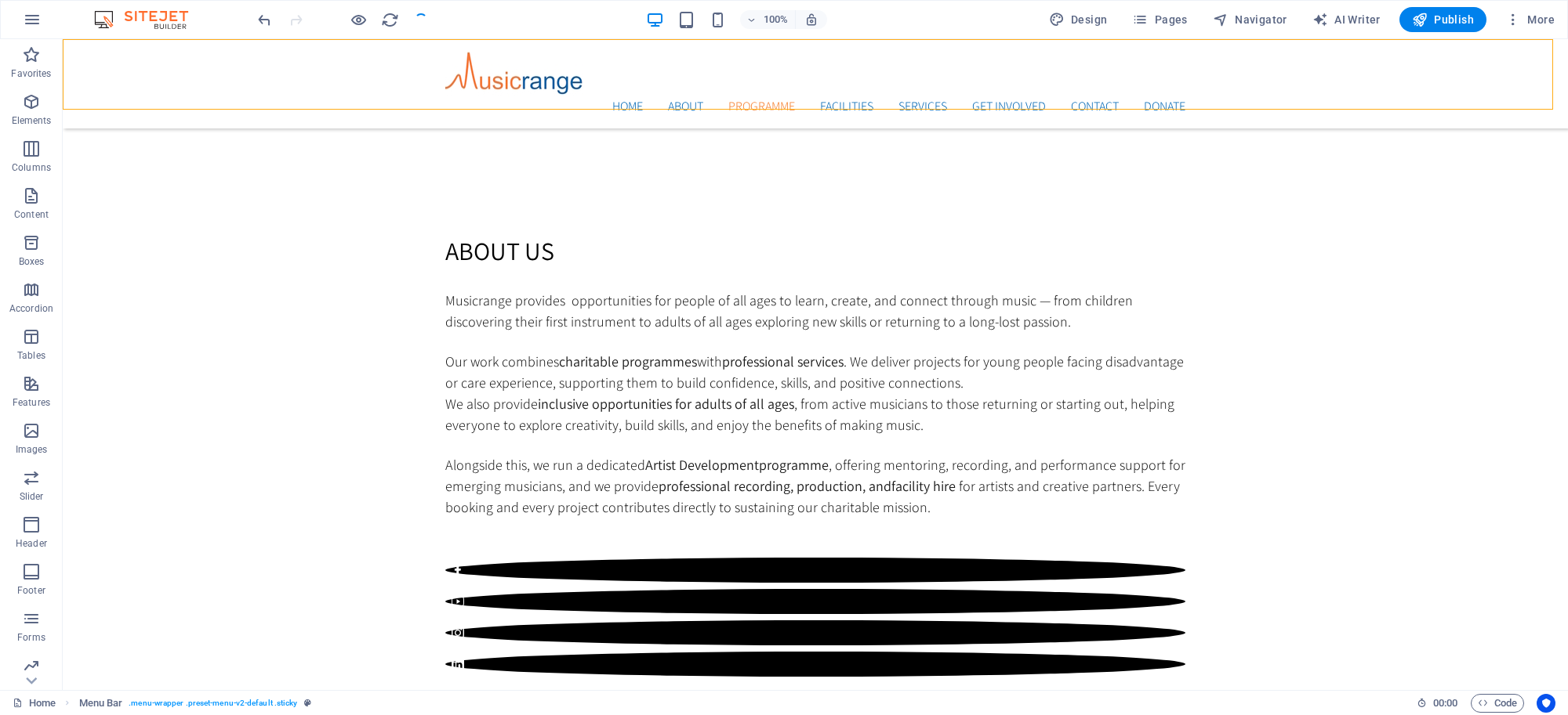
scroll to position [1580, 0]
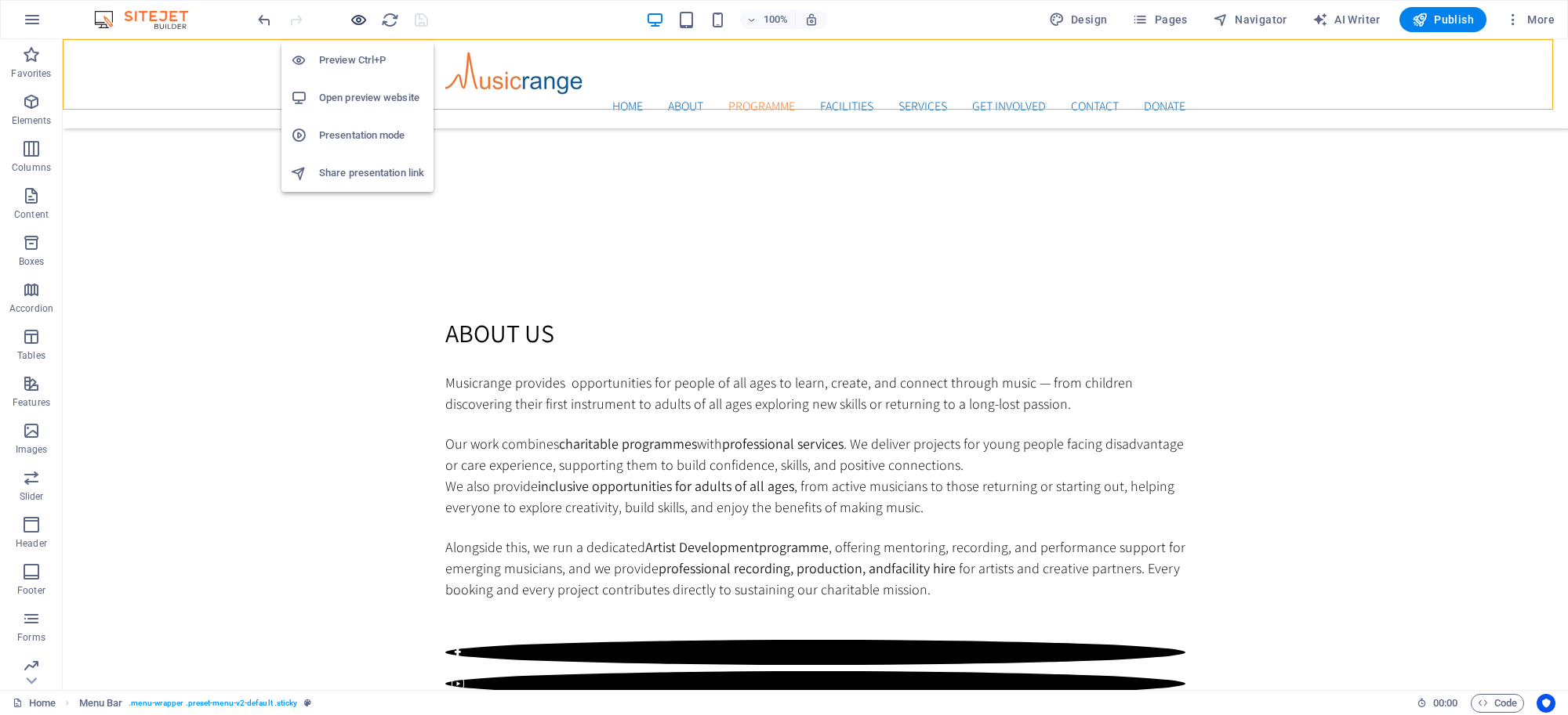
click at [353, 21] on icon "button" at bounding box center [358, 20] width 18 height 18
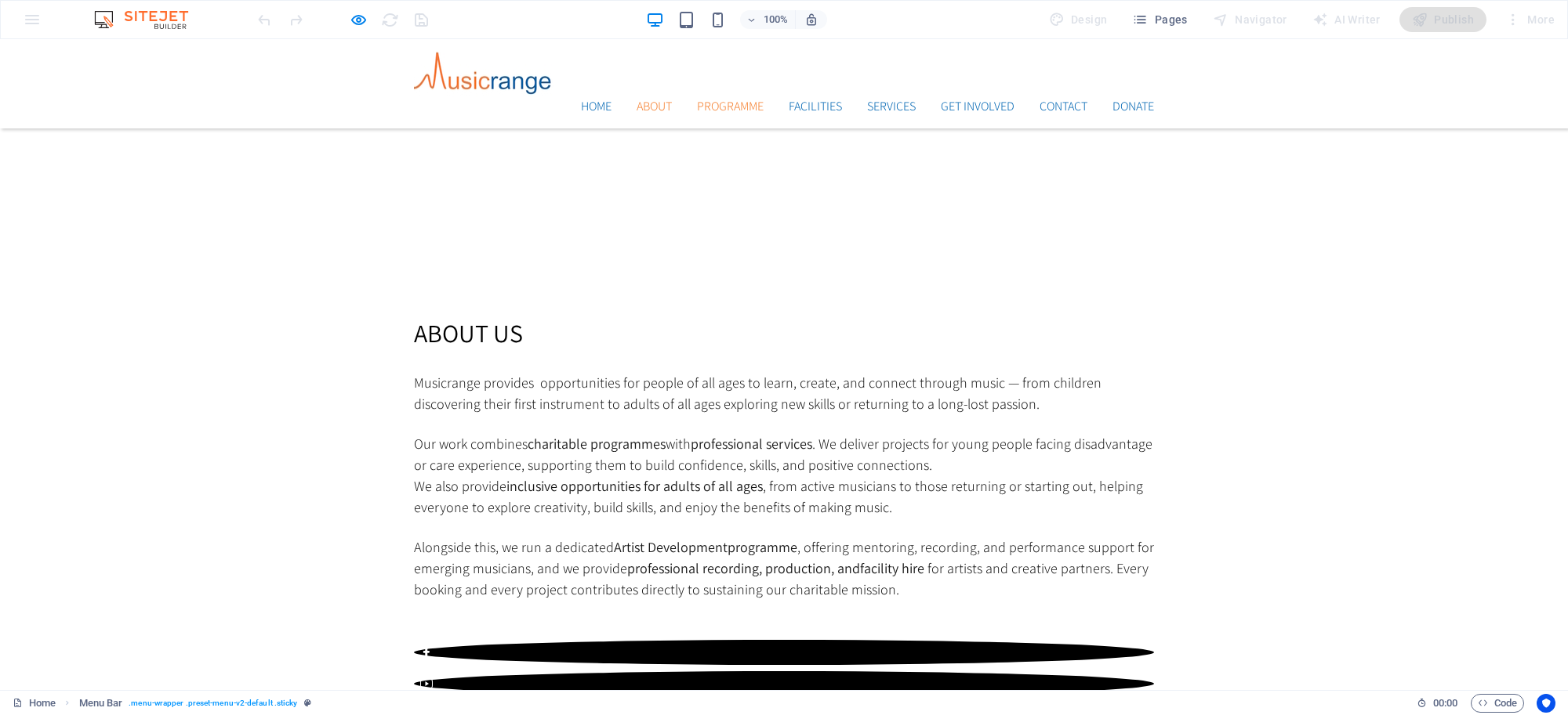
click at [649, 100] on link "About" at bounding box center [654, 107] width 36 height 13
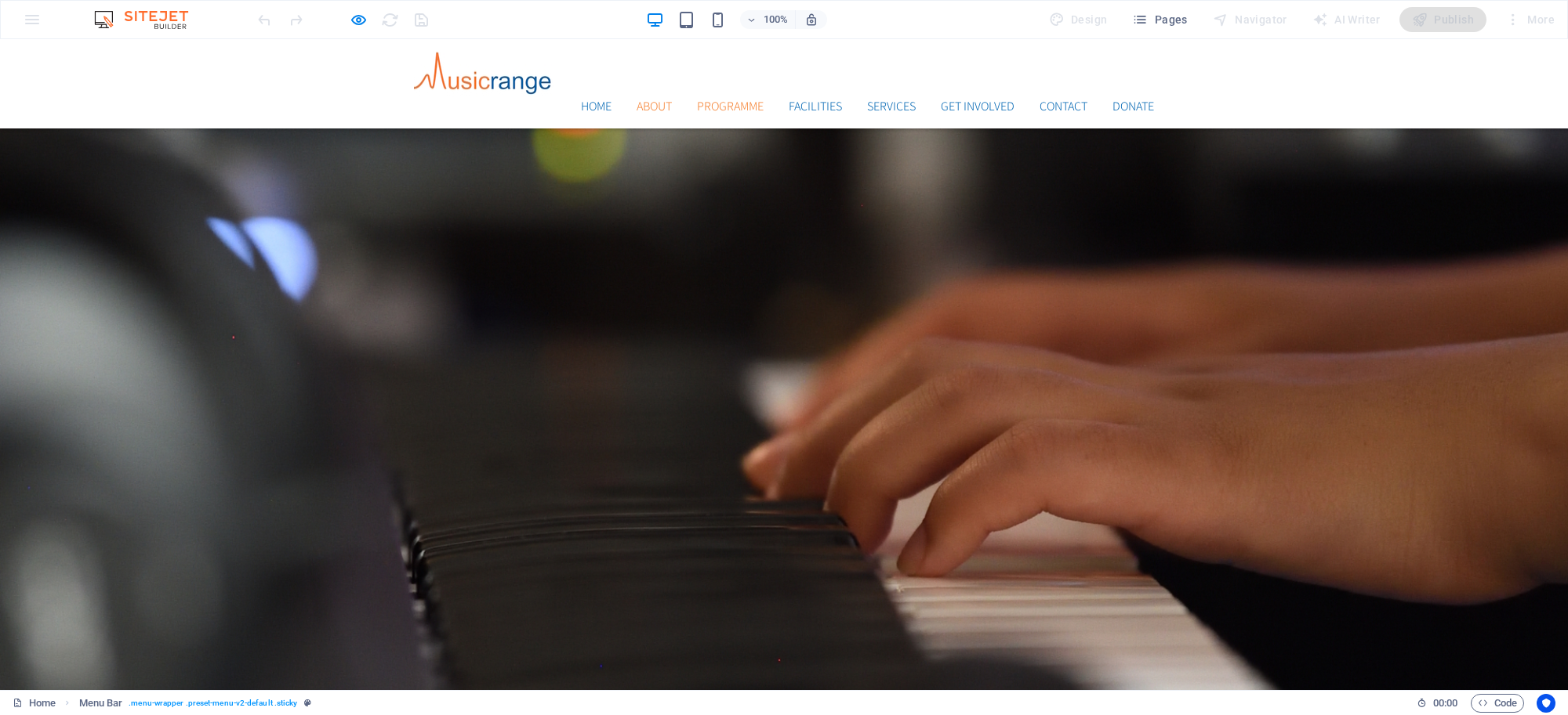
click at [697, 100] on link "Programme" at bounding box center [730, 107] width 66 height 13
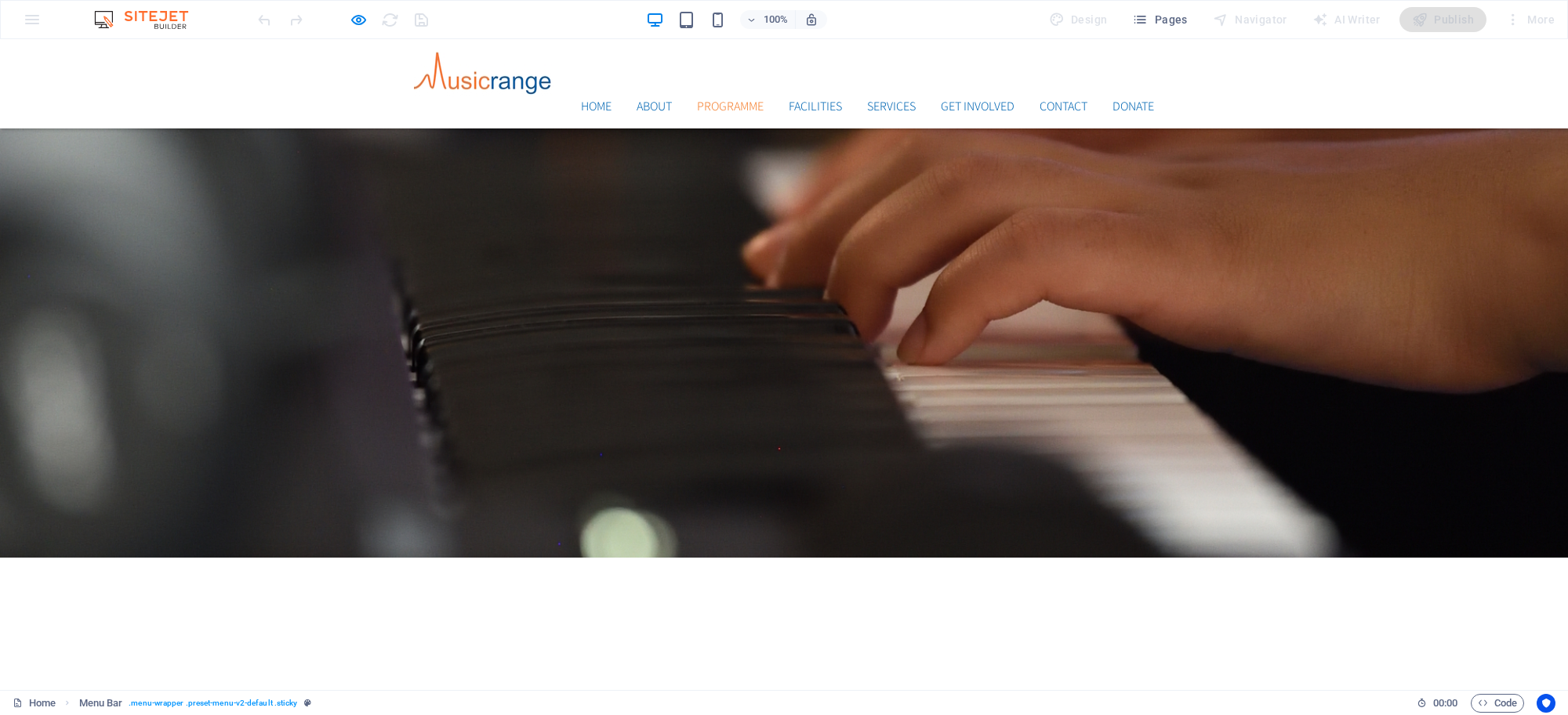
scroll to position [1009, 0]
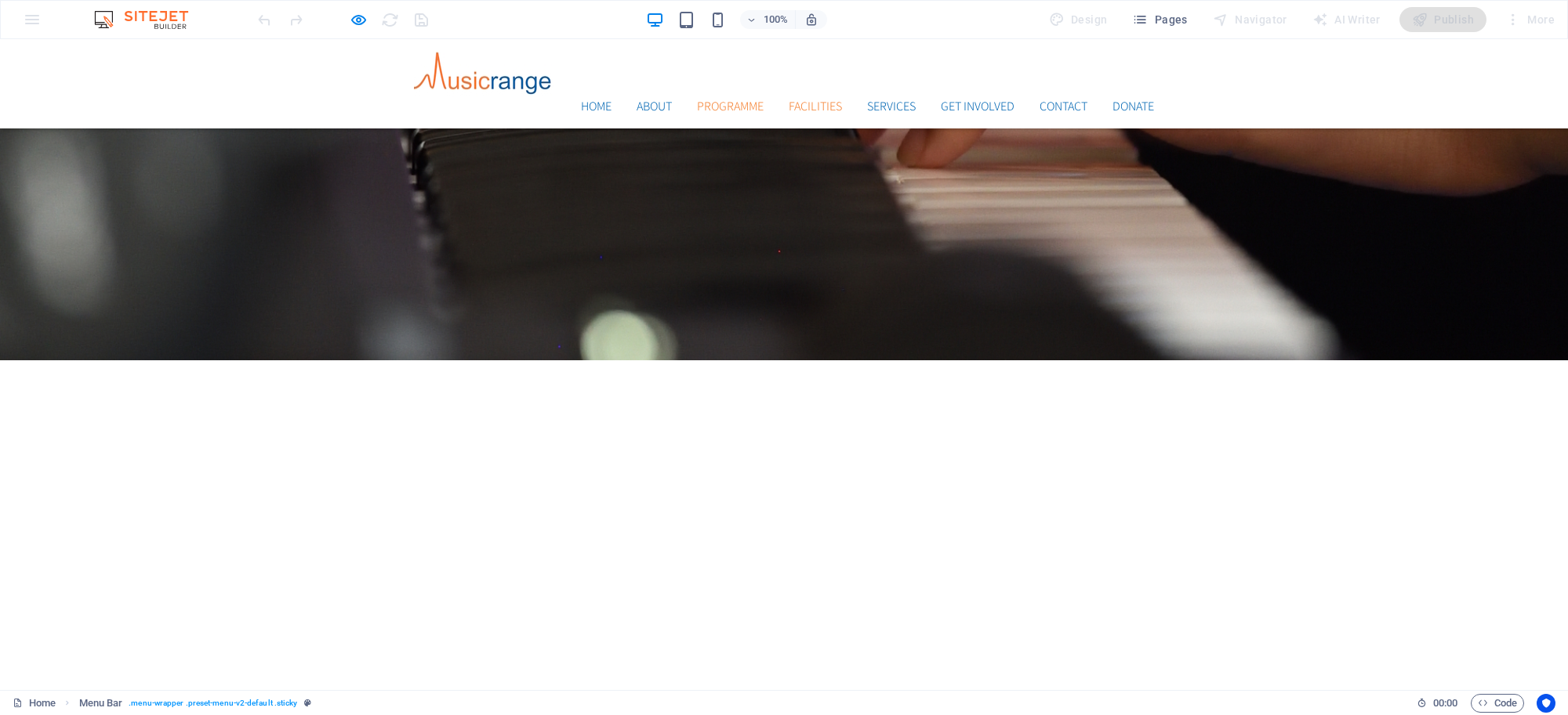
click at [789, 100] on link "Facilities" at bounding box center [816, 107] width 54 height 13
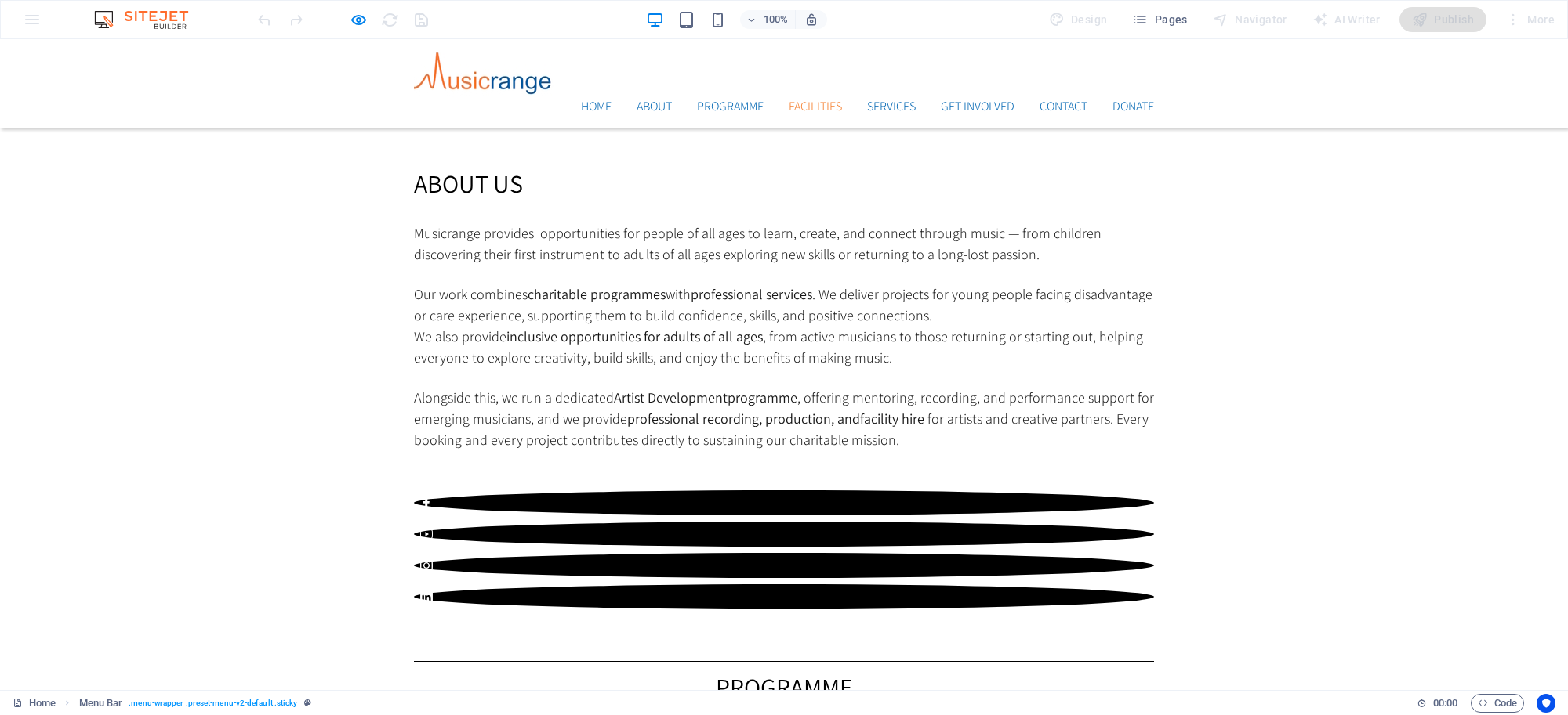
scroll to position [1739, 0]
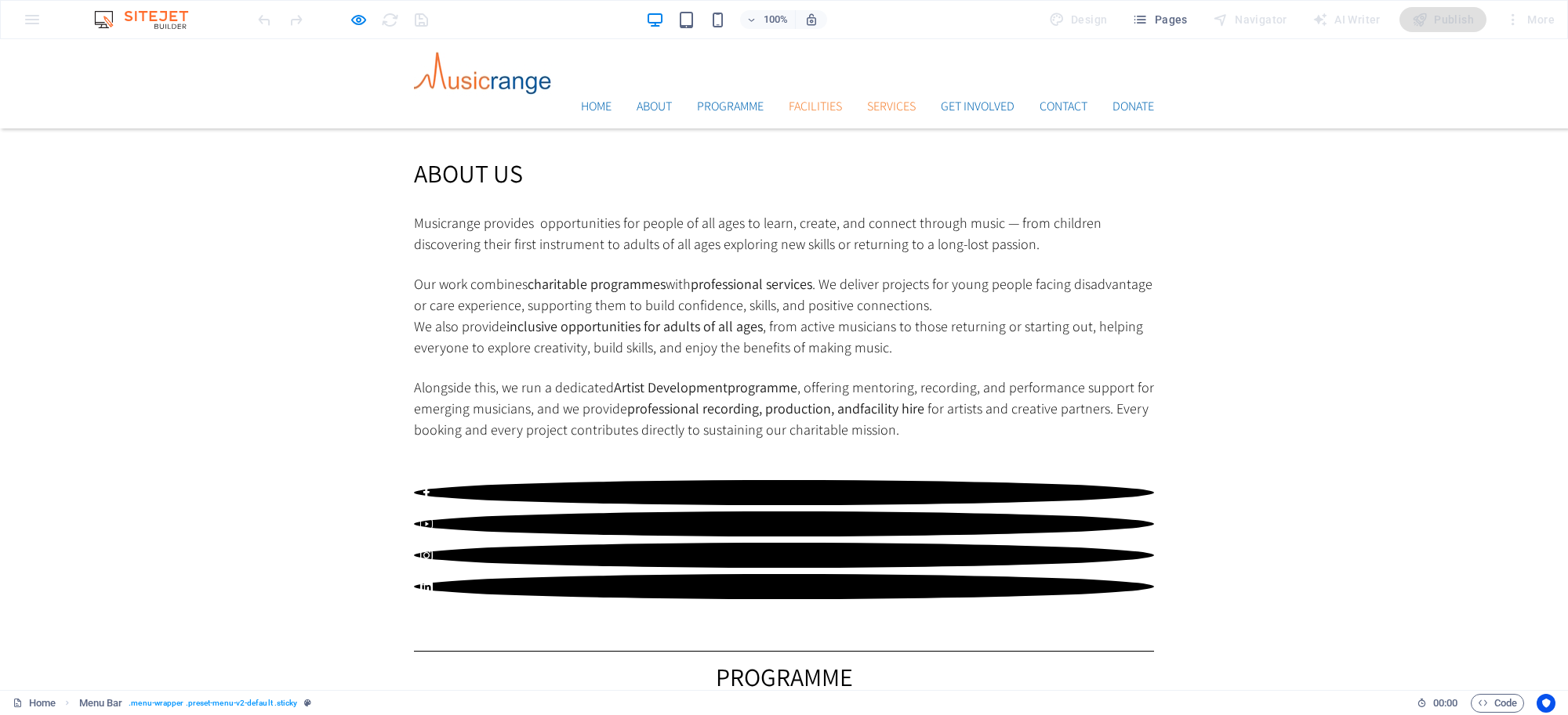
click at [880, 100] on link "Services" at bounding box center [891, 107] width 49 height 13
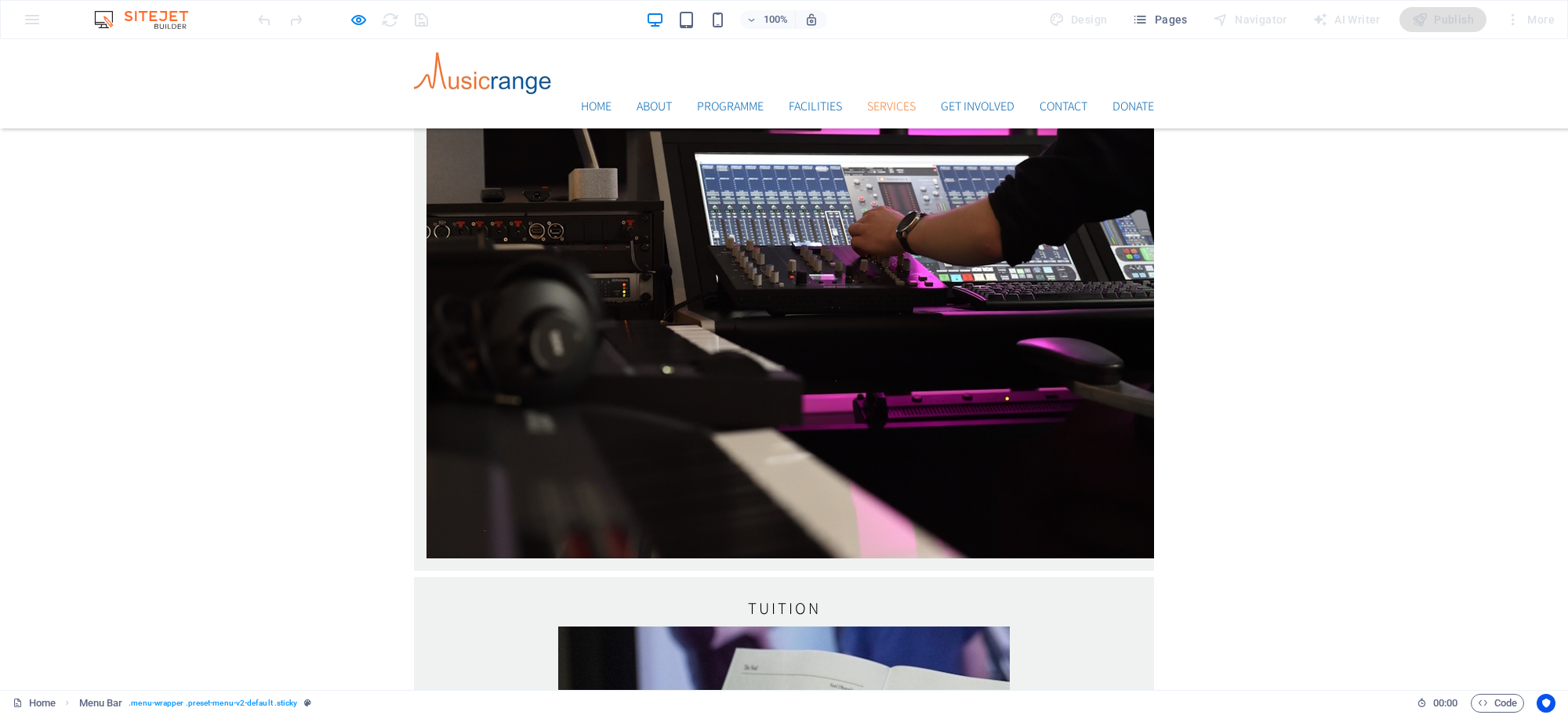
scroll to position [2772, 0]
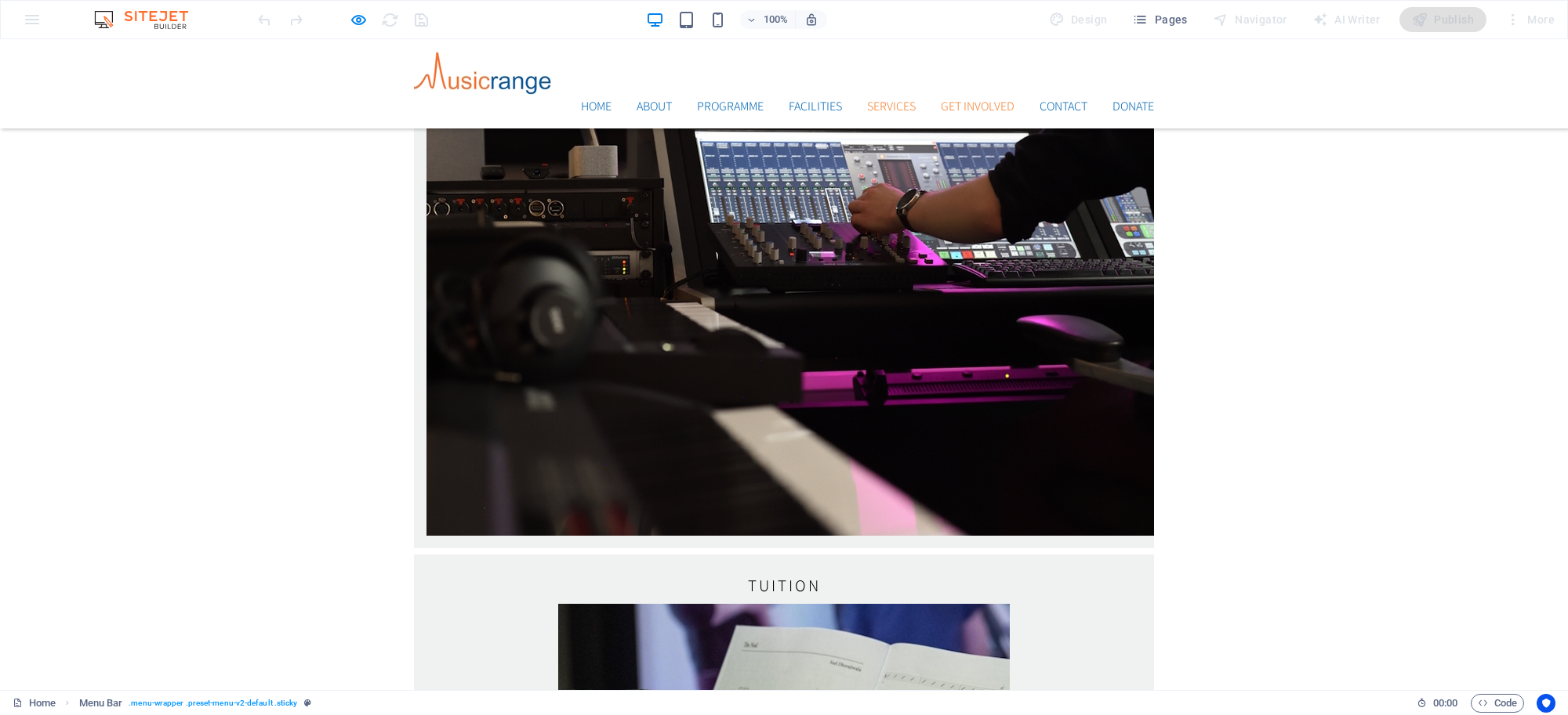
click at [966, 100] on link "Get Involved" at bounding box center [977, 107] width 73 height 13
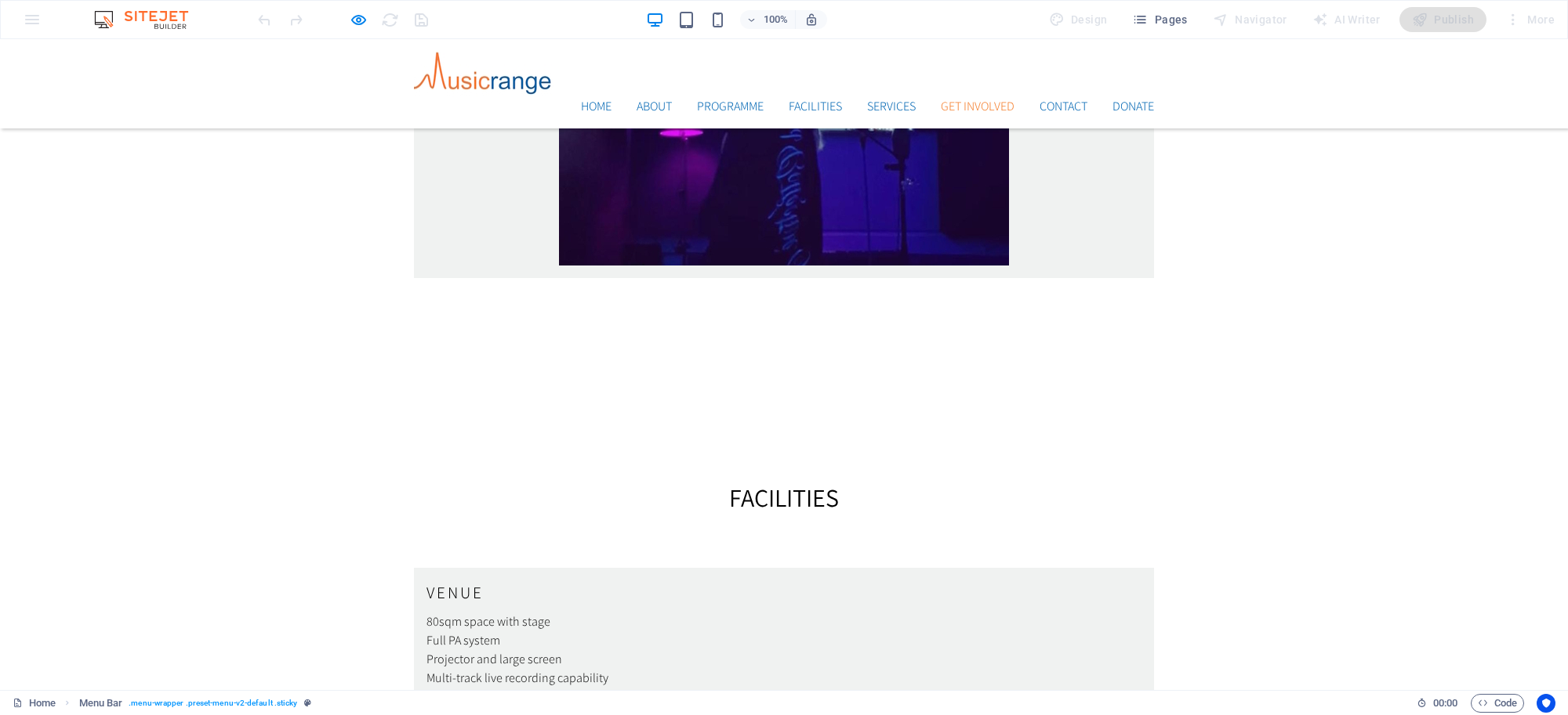
scroll to position [3793, 0]
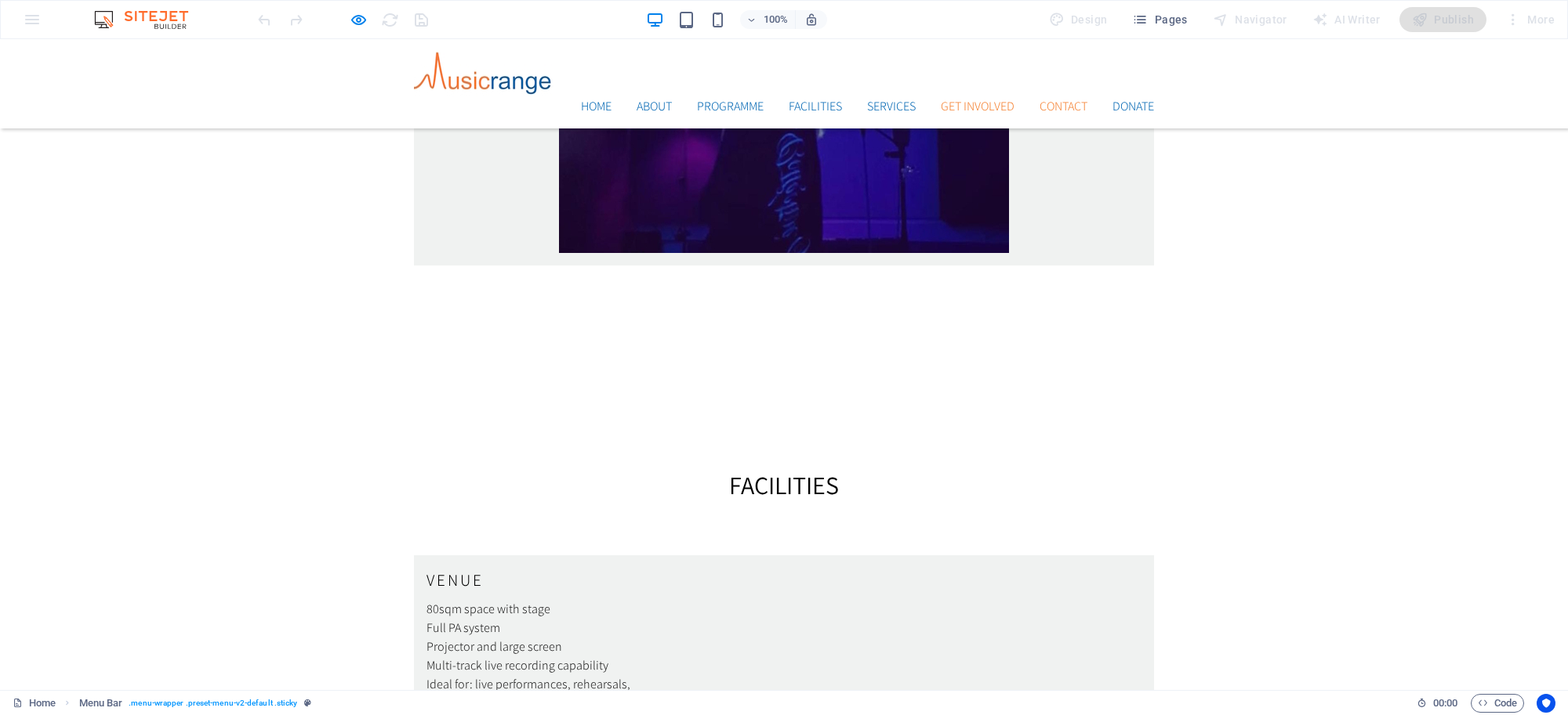
click at [1042, 100] on link "Contact" at bounding box center [1063, 107] width 48 height 13
click at [1045, 100] on link "Contact" at bounding box center [1063, 107] width 48 height 13
click at [966, 100] on link "Get Involved" at bounding box center [977, 107] width 73 height 13
click at [878, 100] on link "Services" at bounding box center [891, 107] width 49 height 13
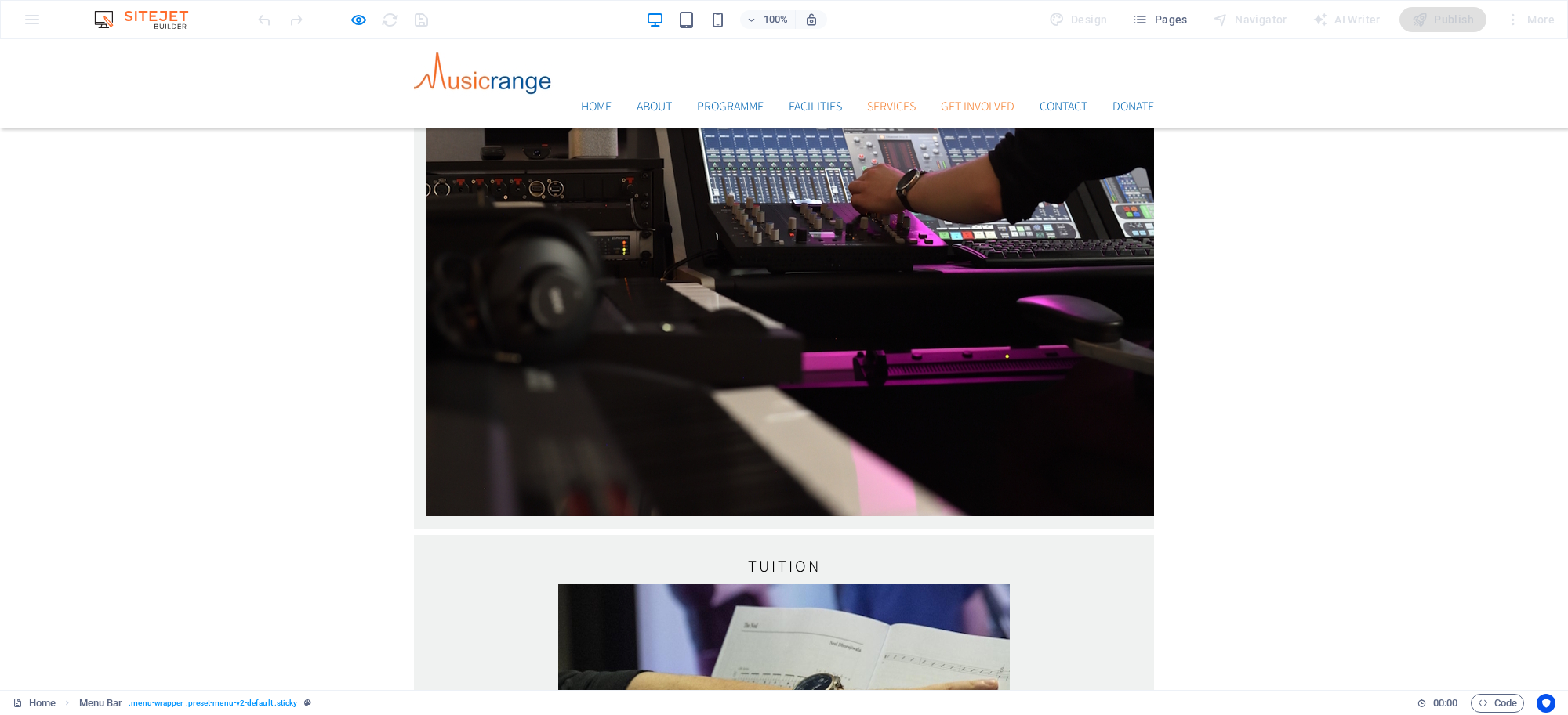
scroll to position [2772, 0]
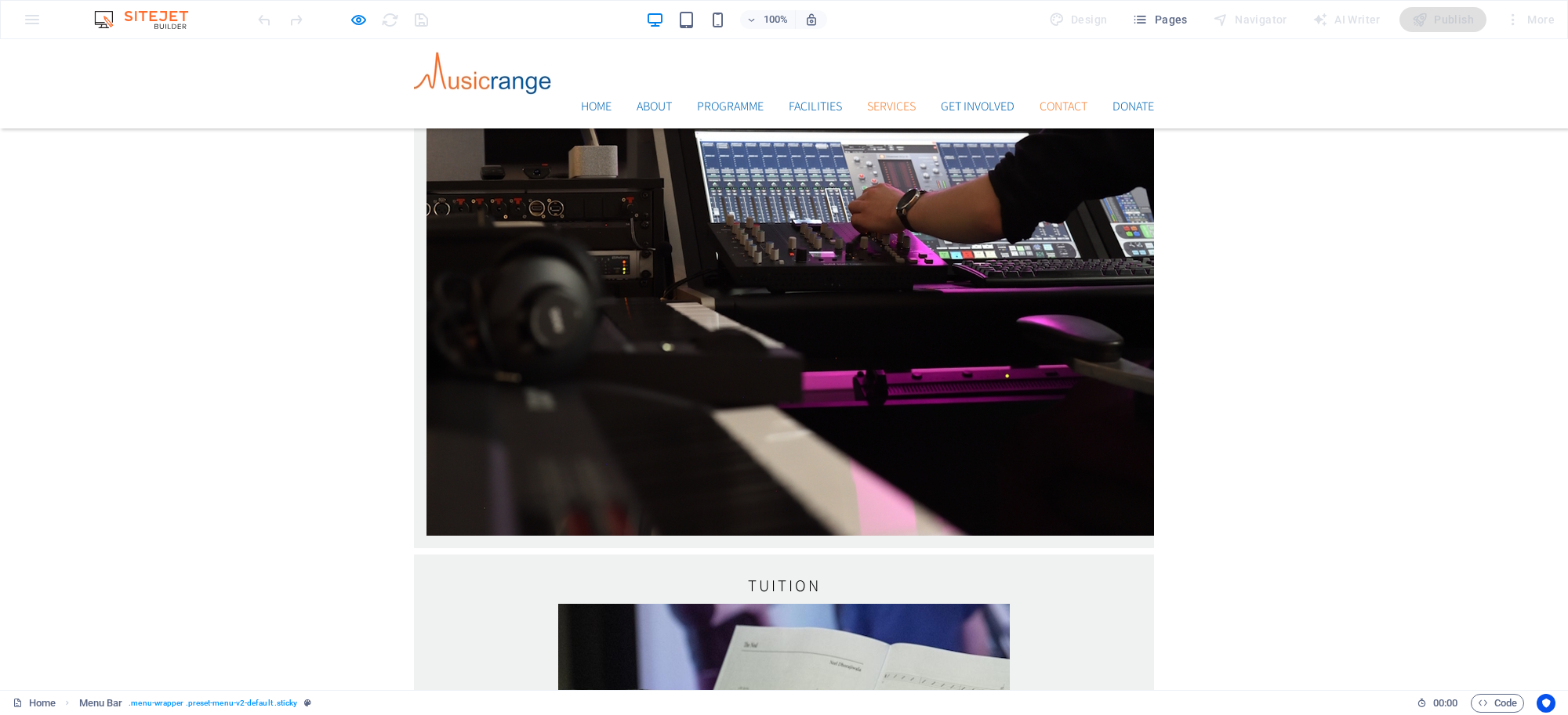
click at [1048, 100] on link "Contact" at bounding box center [1063, 107] width 48 height 13
click at [358, 21] on icon "button" at bounding box center [358, 20] width 18 height 18
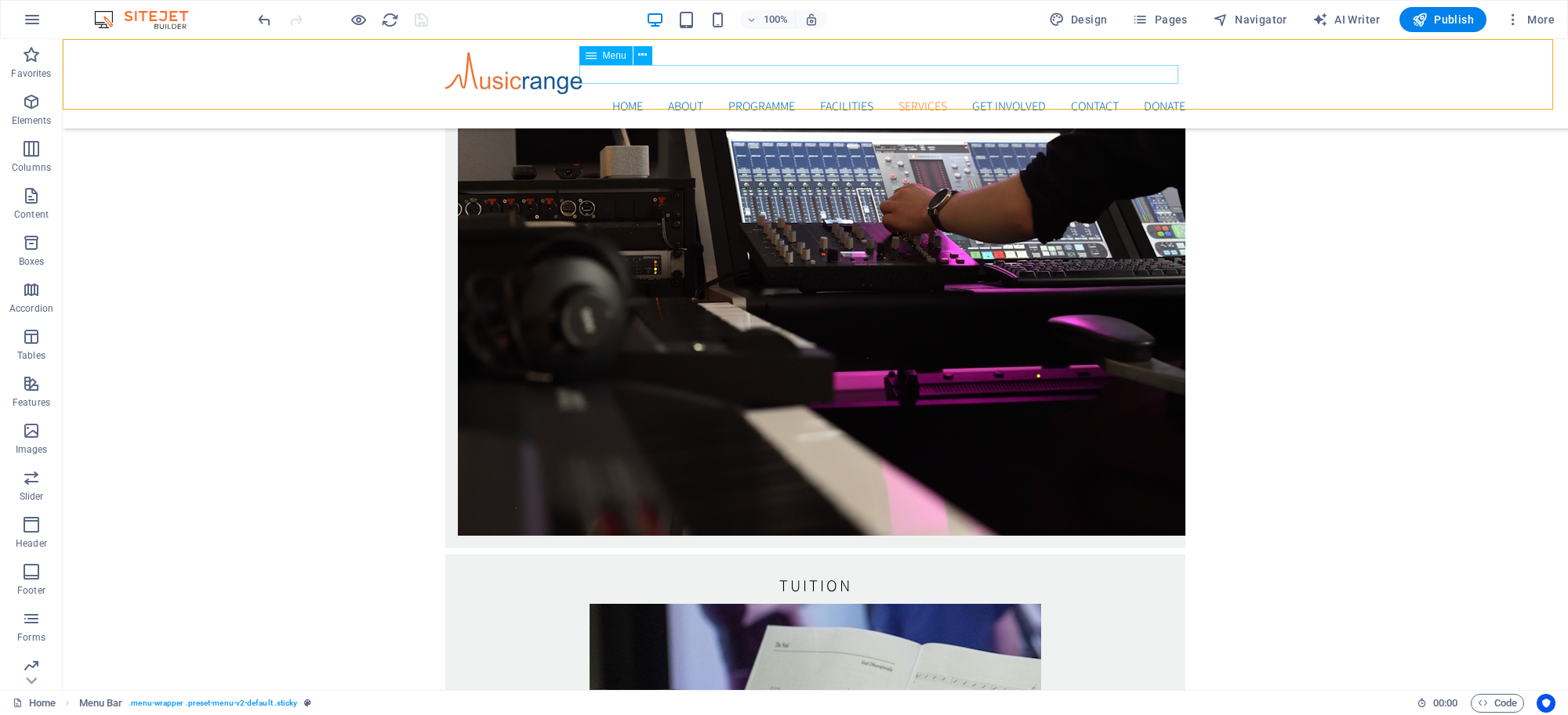
click at [607, 56] on span "Menu" at bounding box center [614, 56] width 24 height 9
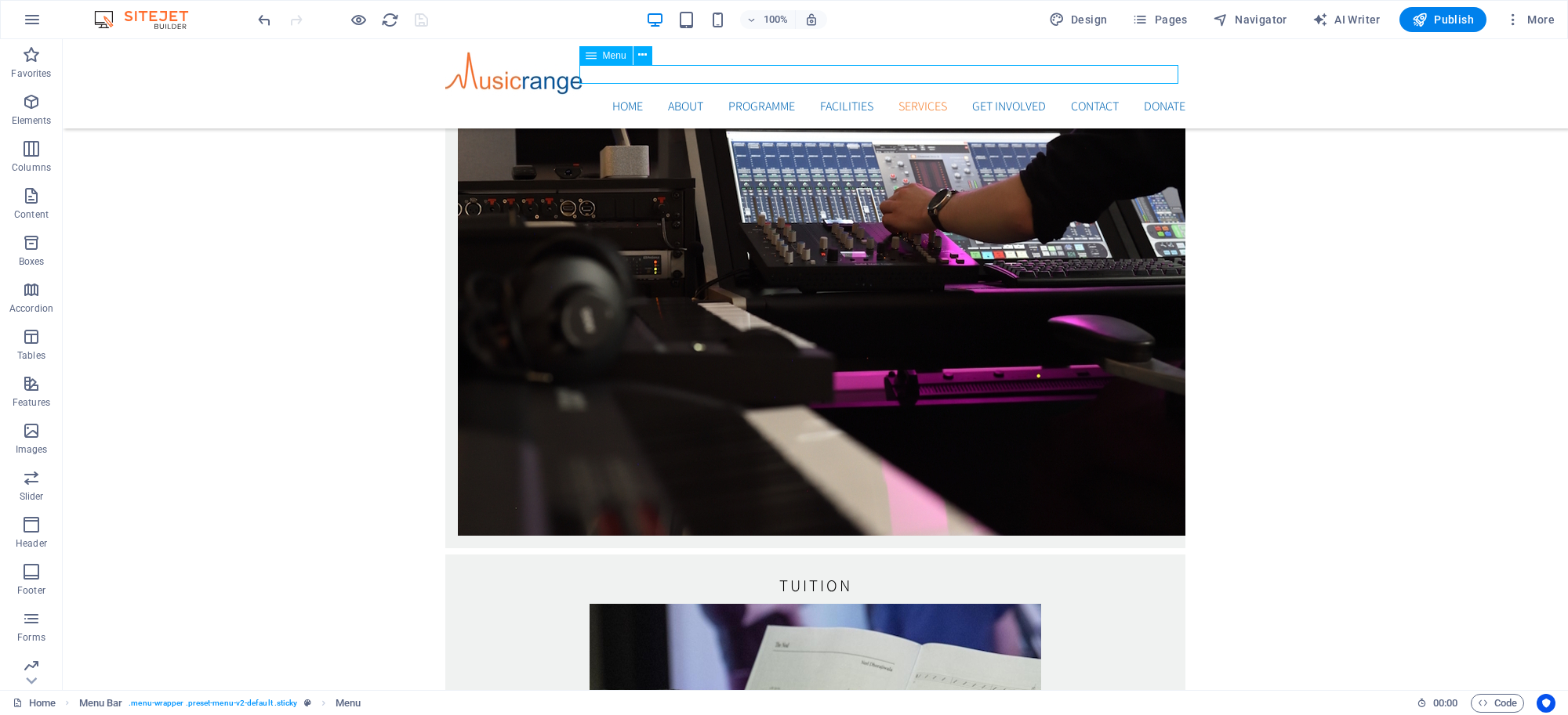
click at [607, 56] on span "Menu" at bounding box center [614, 56] width 24 height 9
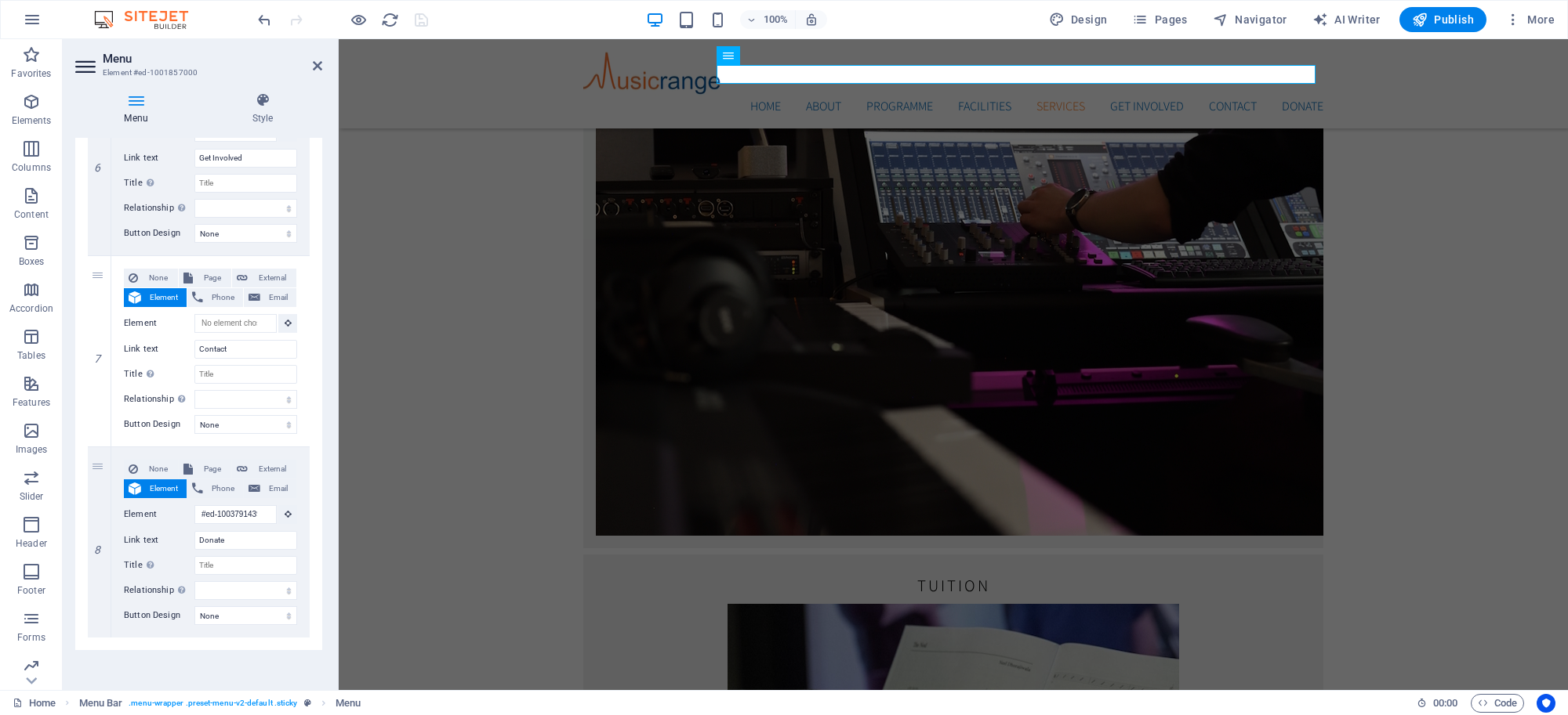
scroll to position [1181, 0]
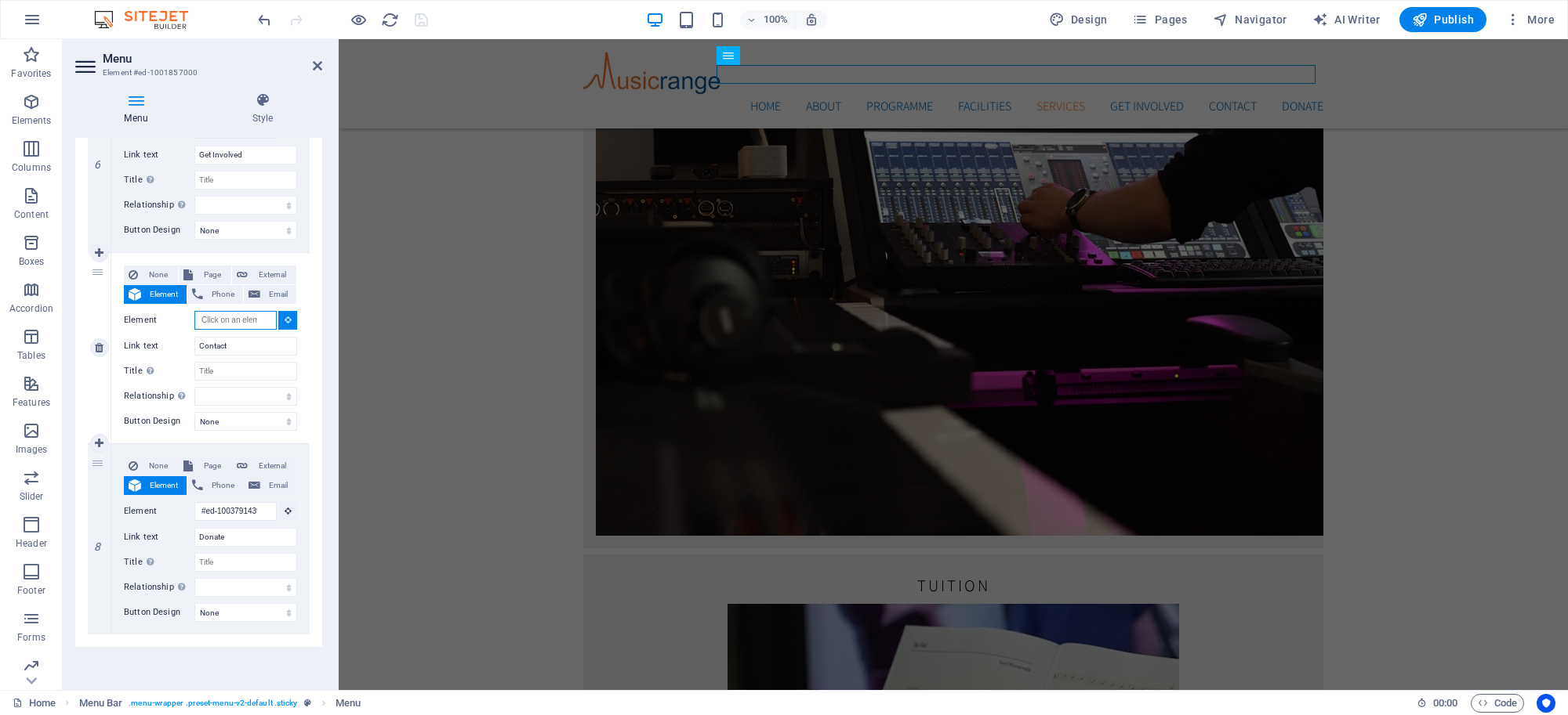
click at [252, 326] on input "Element" at bounding box center [235, 320] width 82 height 19
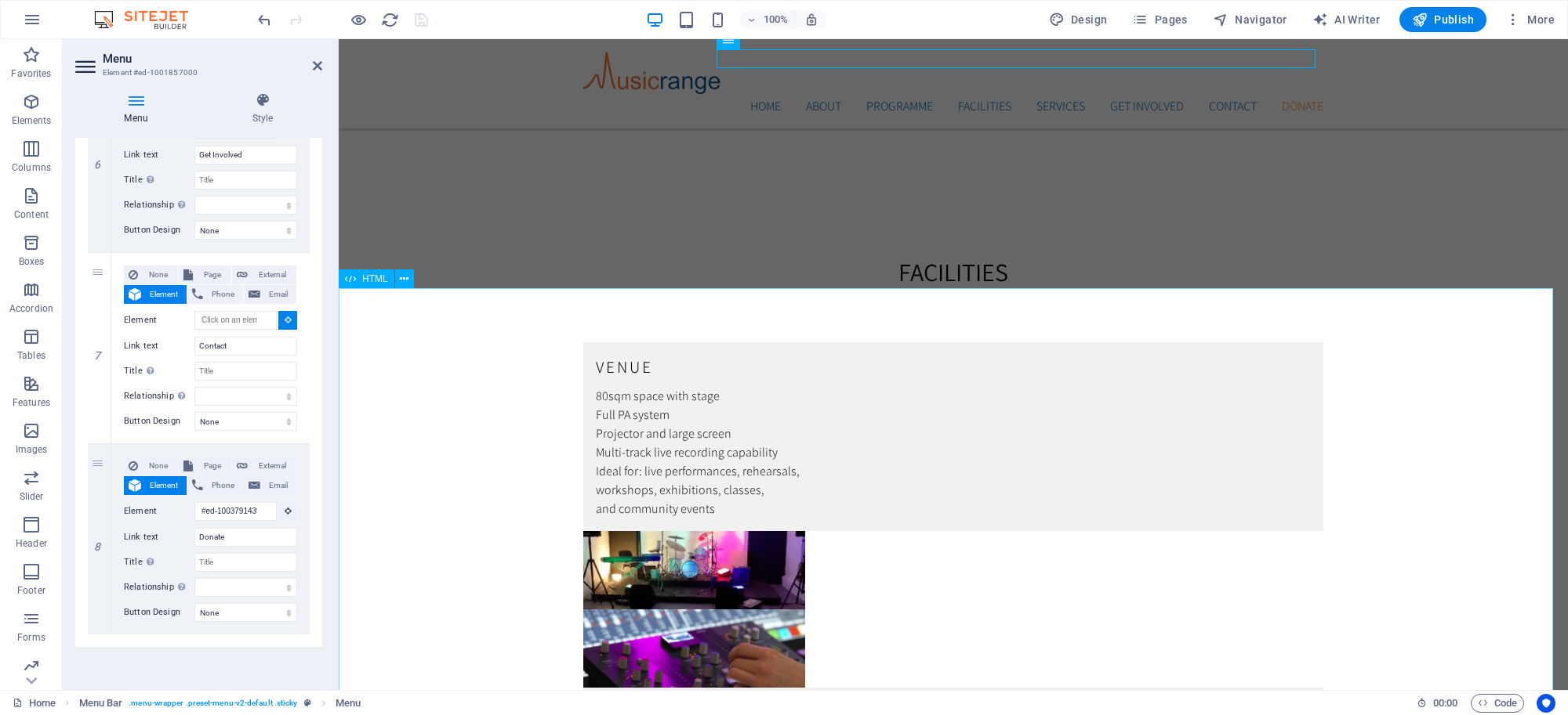
scroll to position [4020, 0]
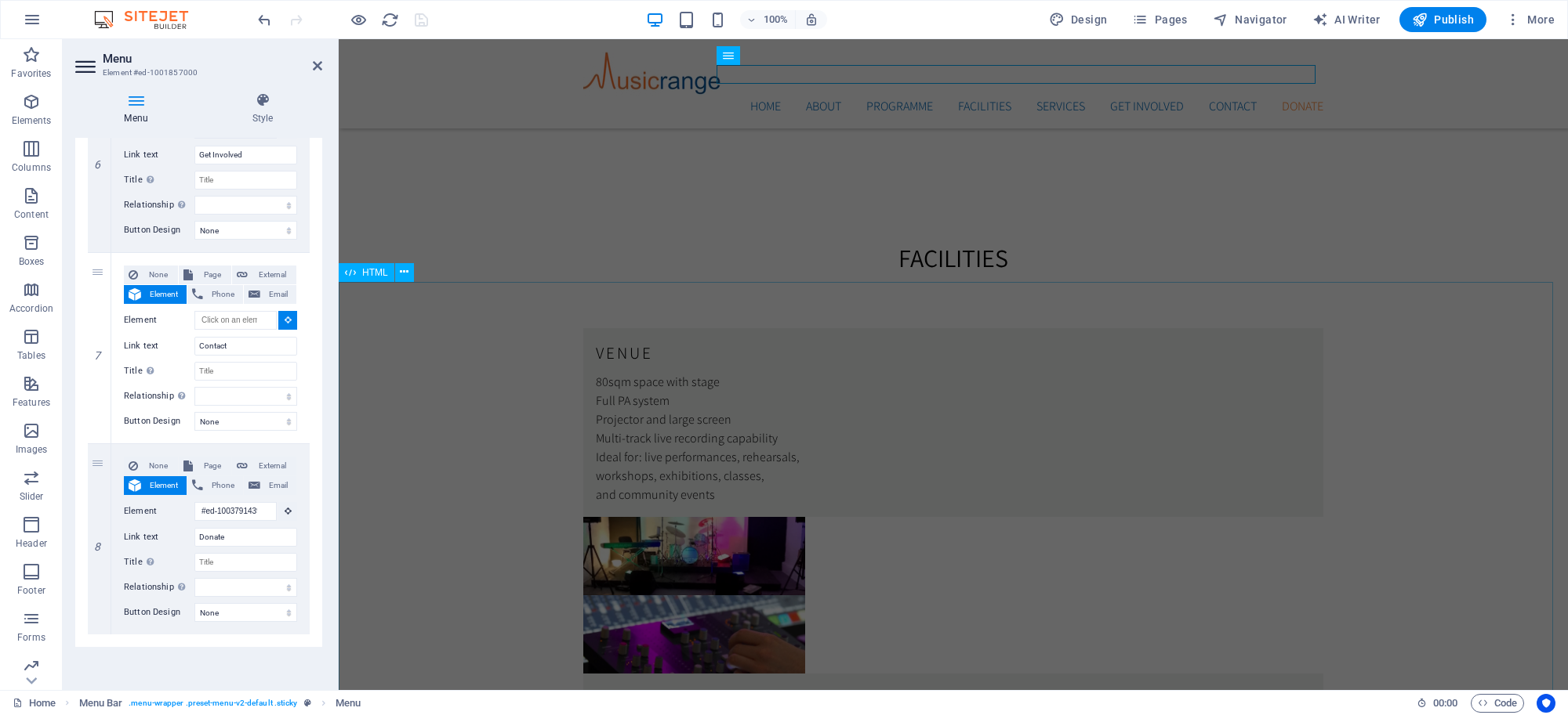
click at [373, 269] on span "HTML" at bounding box center [375, 273] width 26 height 9
select select
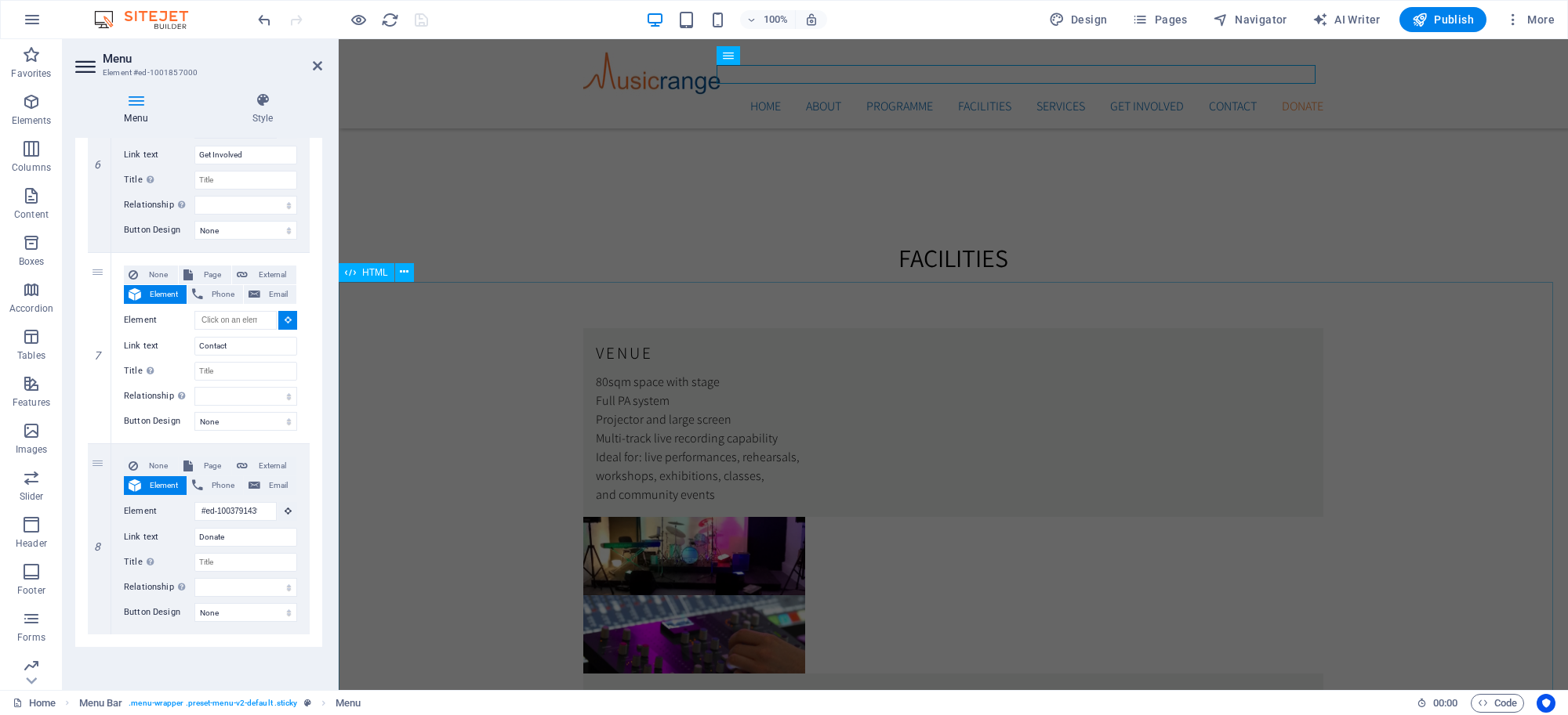
select select
type input "#ed-1001857036"
select select
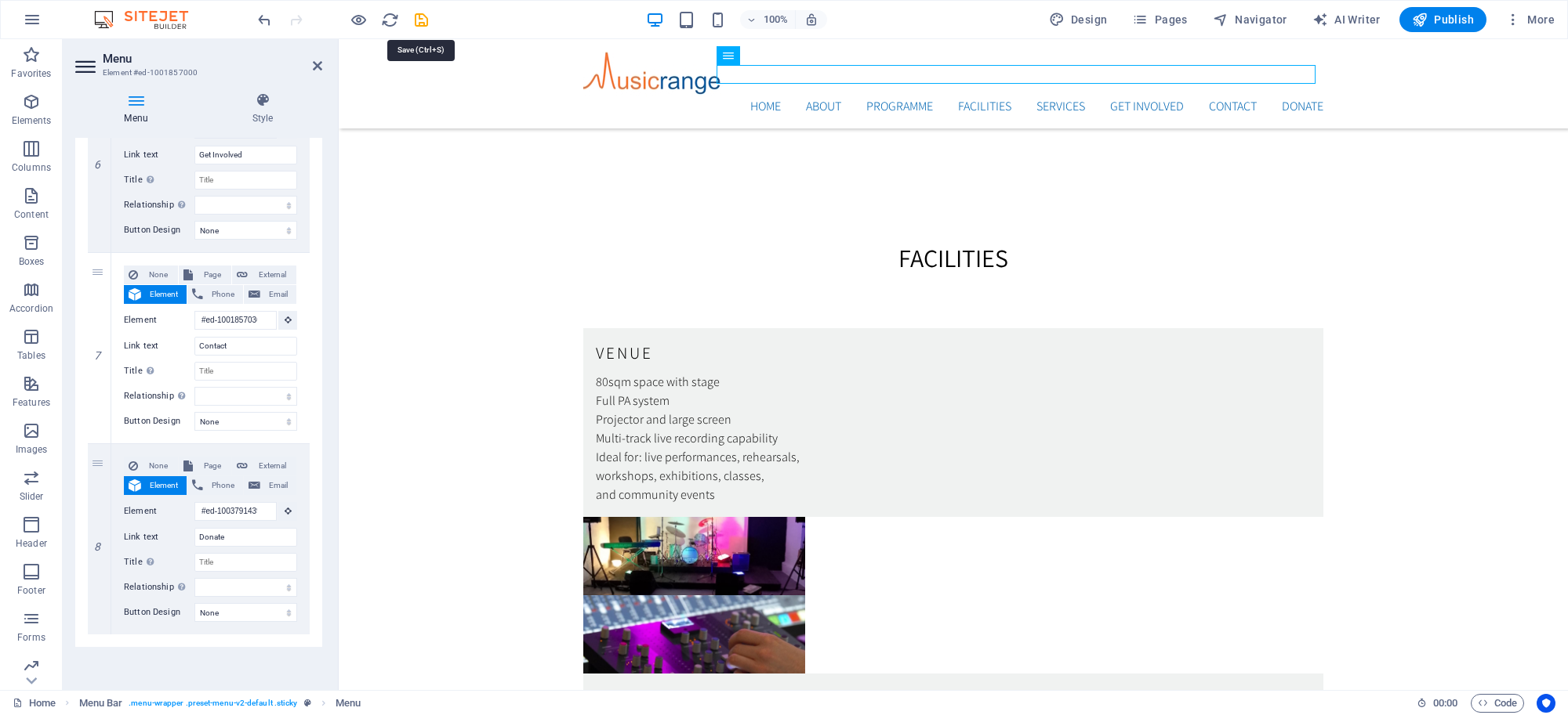
click at [427, 21] on icon "save" at bounding box center [421, 20] width 18 height 18
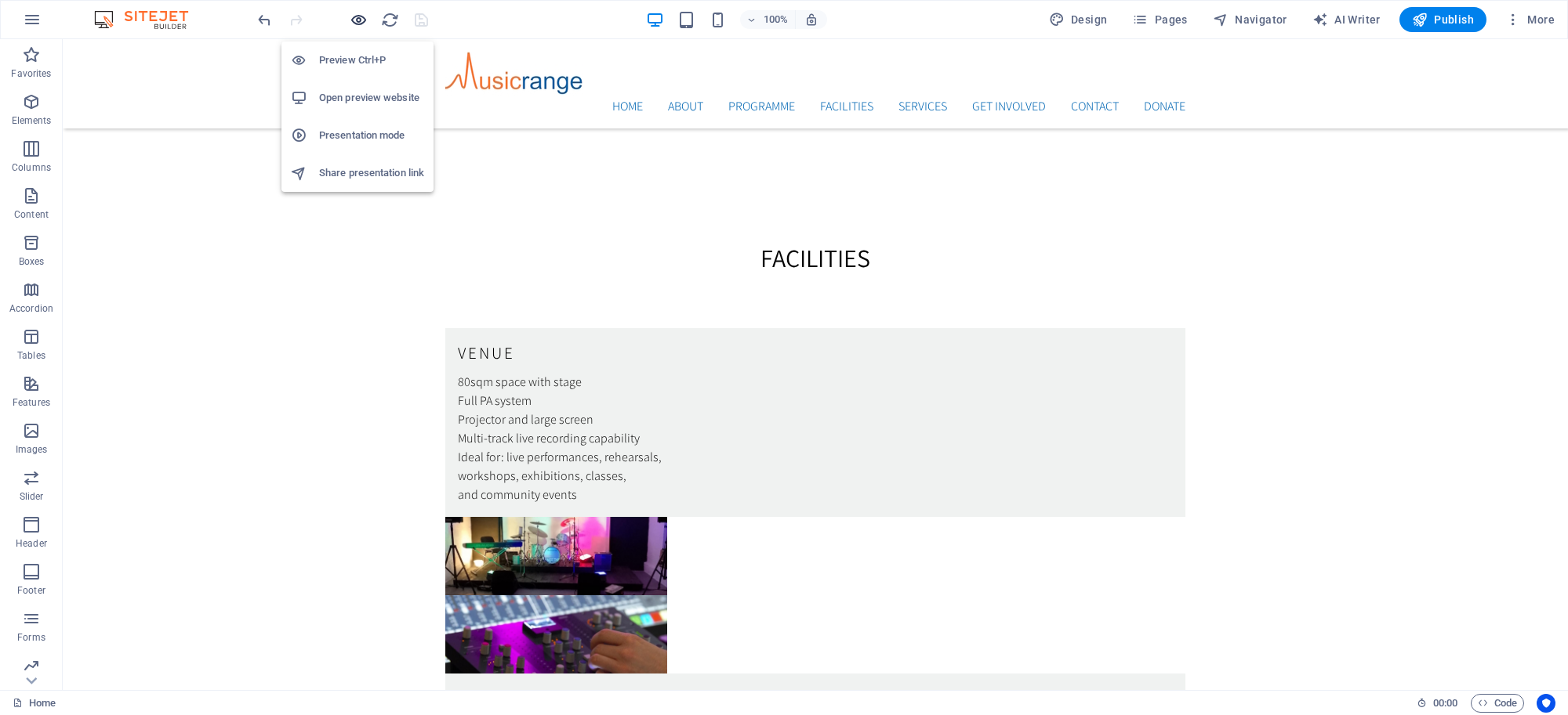
click at [362, 13] on icon "button" at bounding box center [358, 20] width 18 height 18
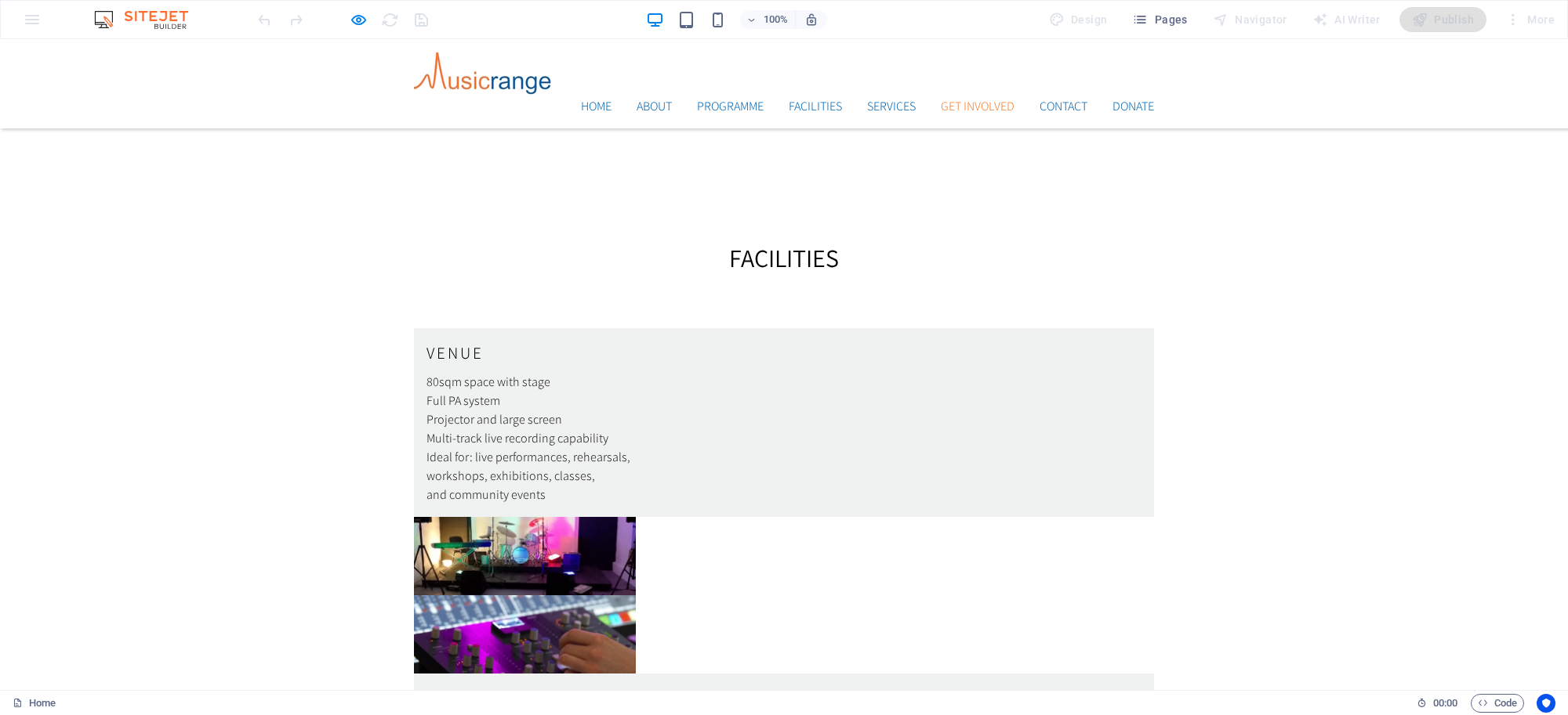
click at [981, 100] on link "Get Involved" at bounding box center [977, 107] width 73 height 13
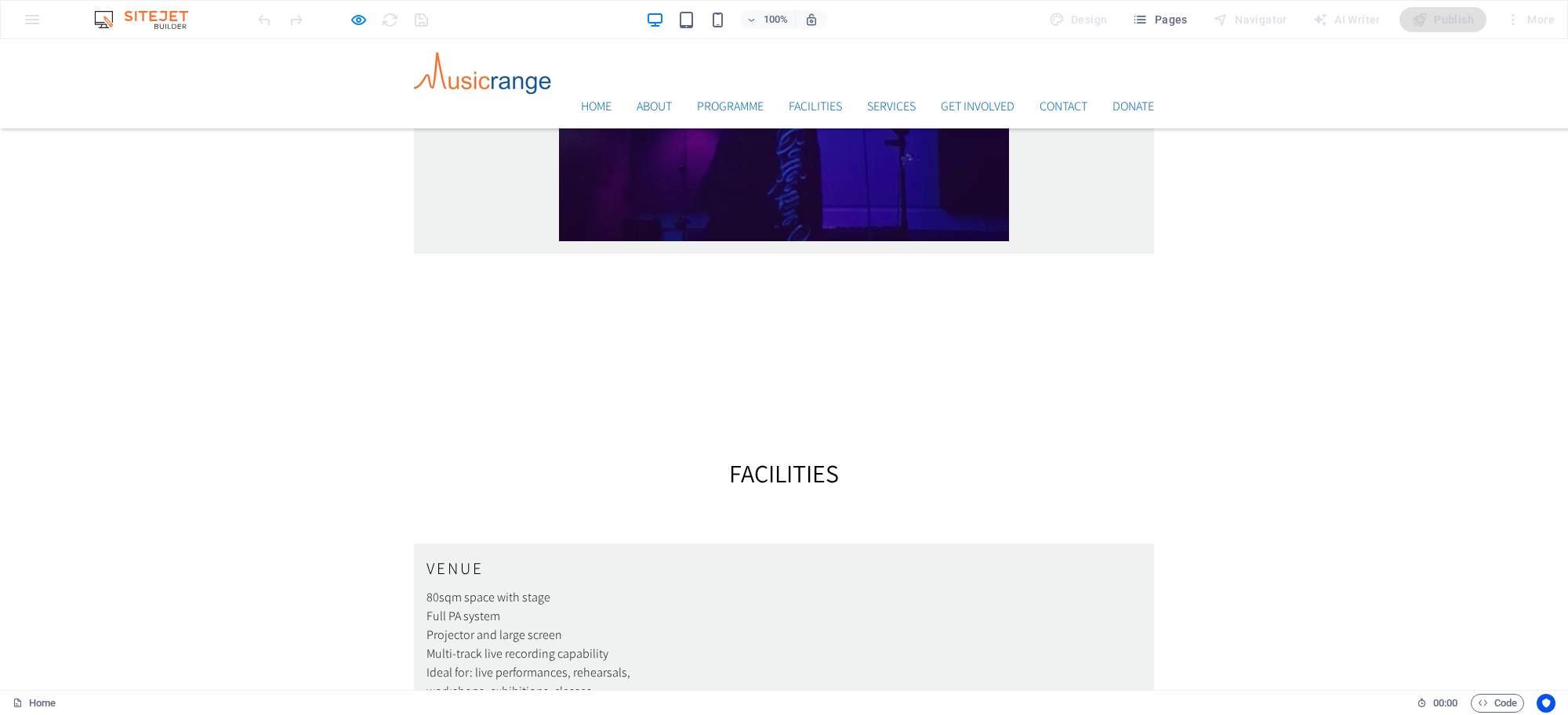
scroll to position [3793, 0]
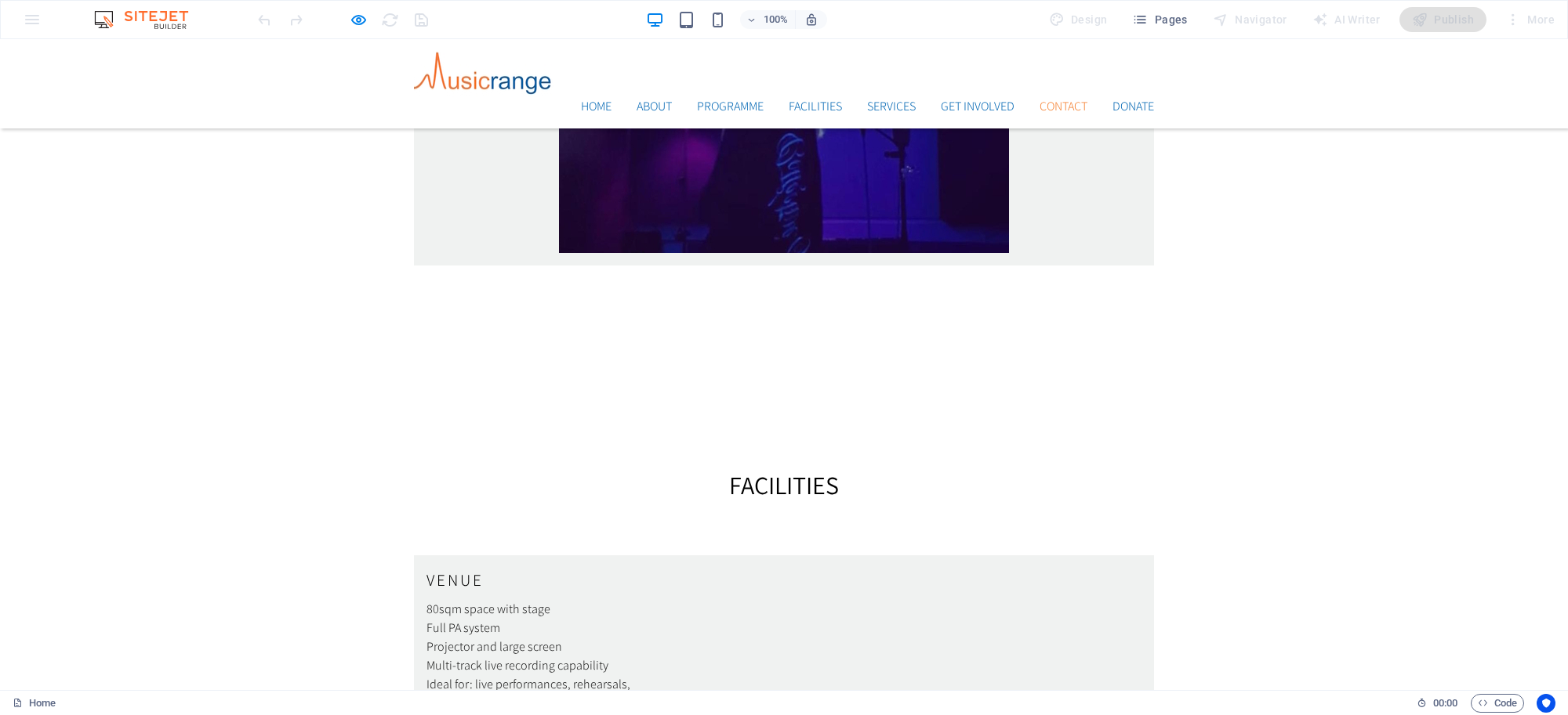
click at [1056, 100] on link "Contact" at bounding box center [1063, 107] width 48 height 13
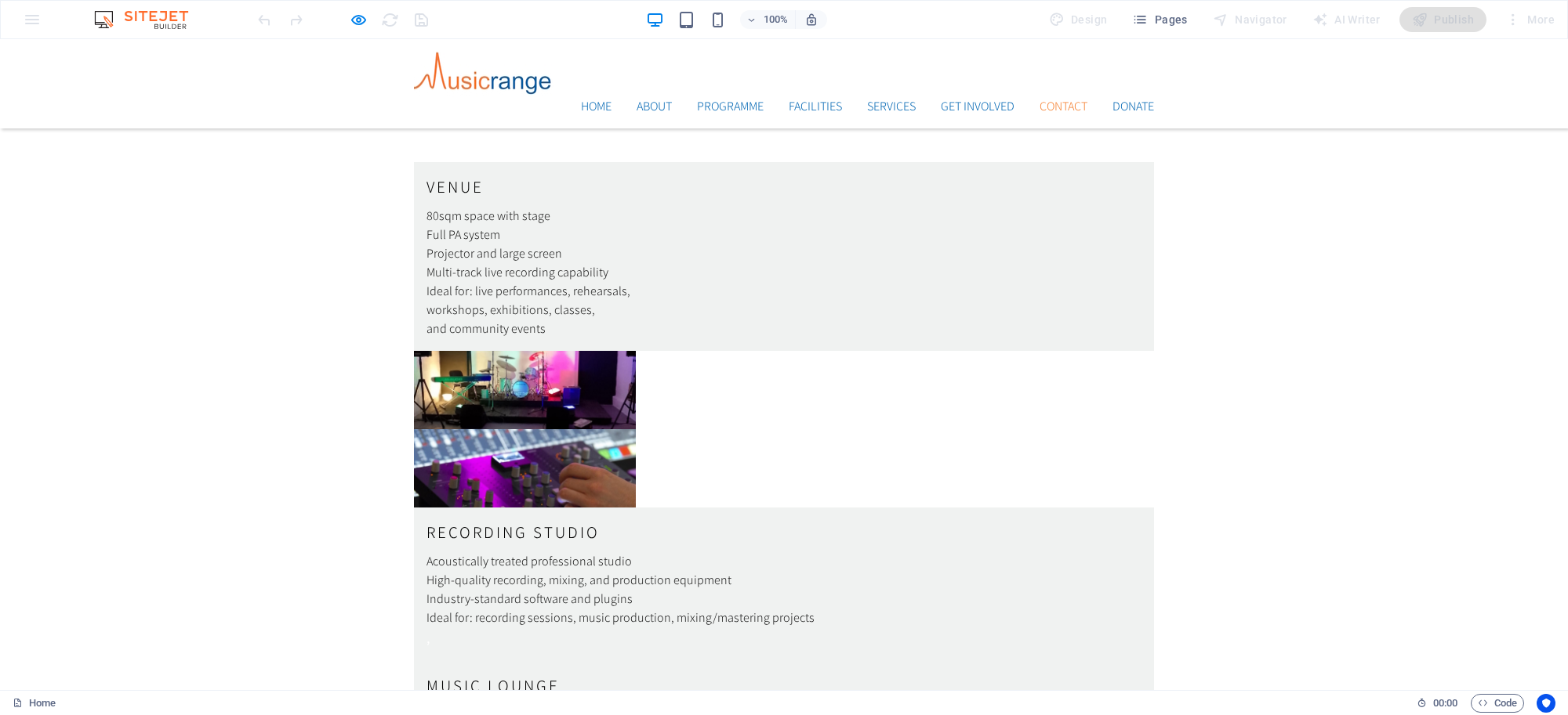
scroll to position [4193, 0]
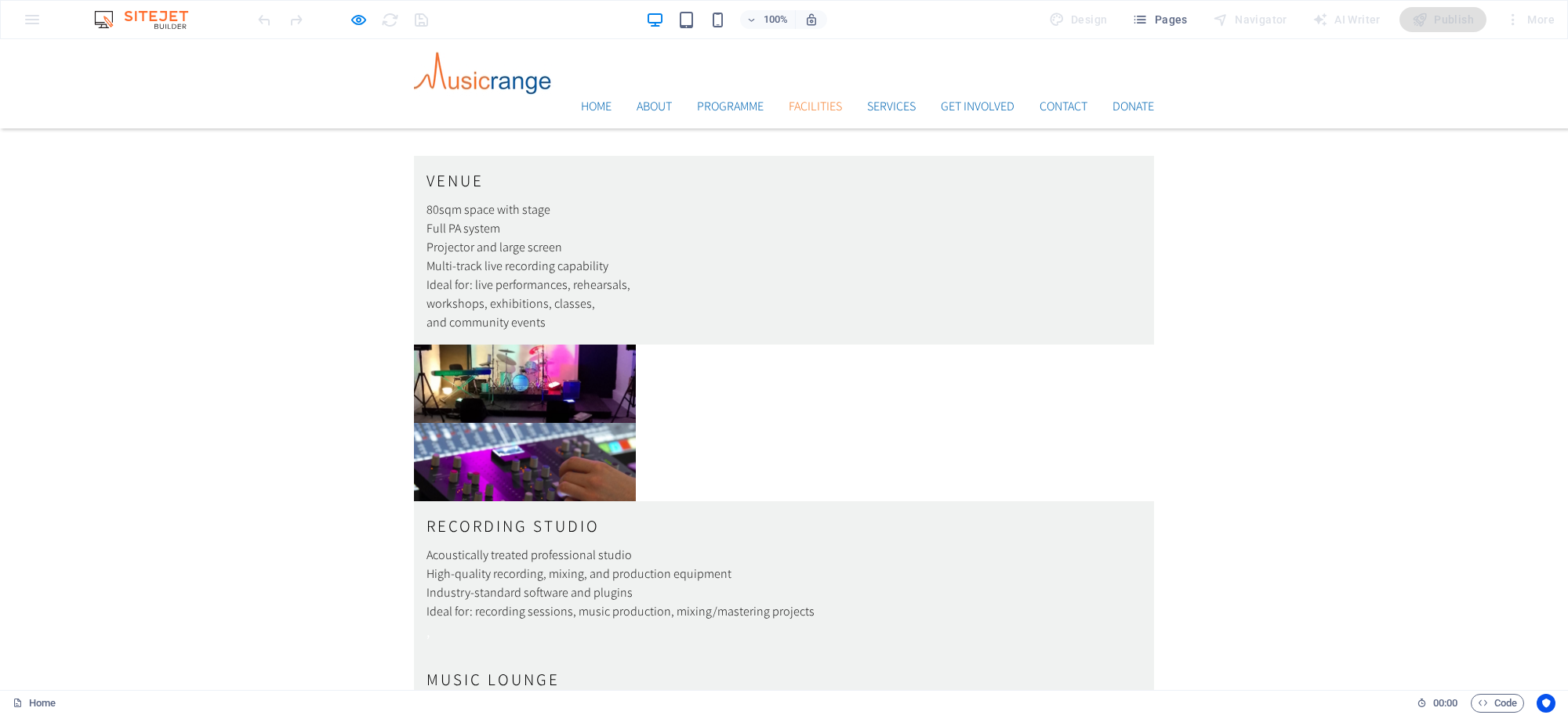
click at [820, 100] on link "Facilities" at bounding box center [816, 107] width 54 height 13
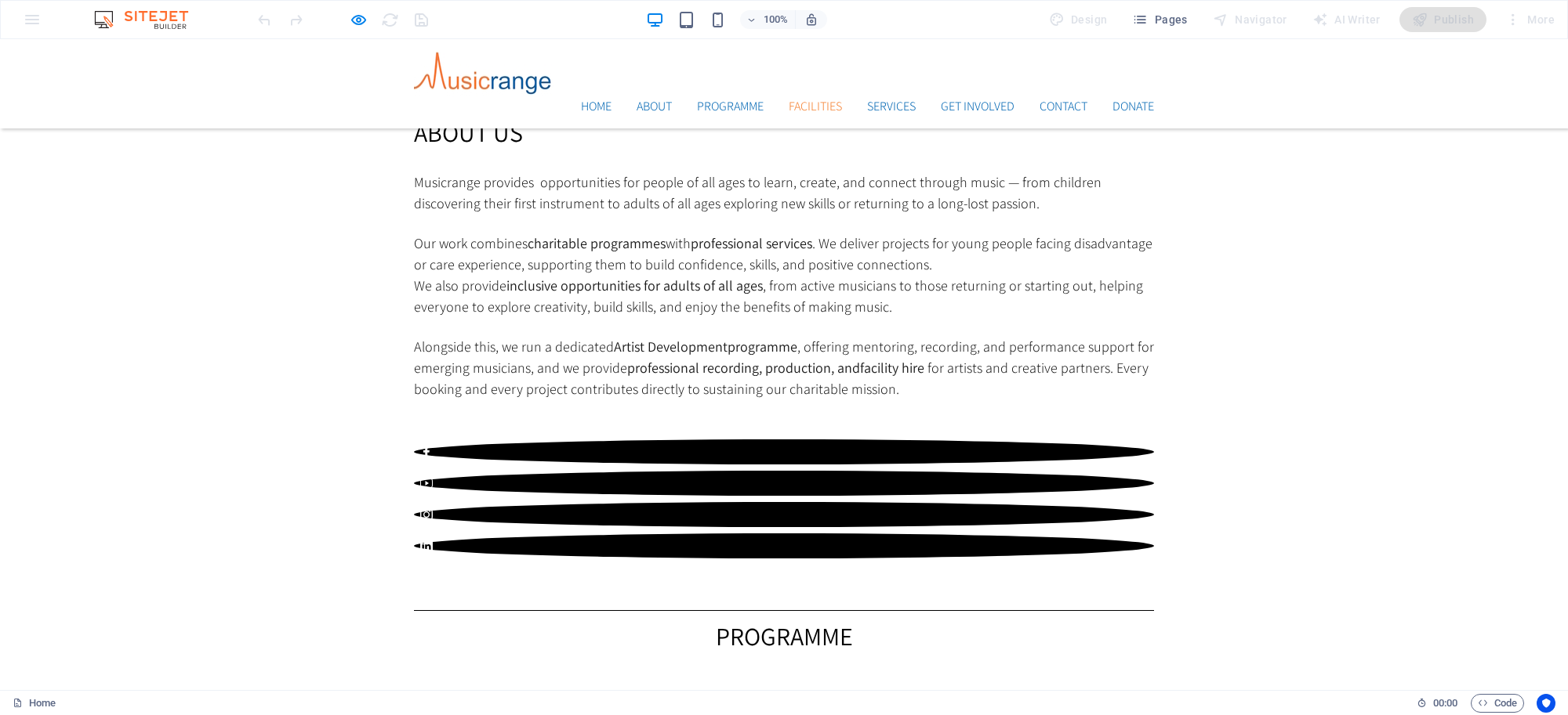
scroll to position [1739, 0]
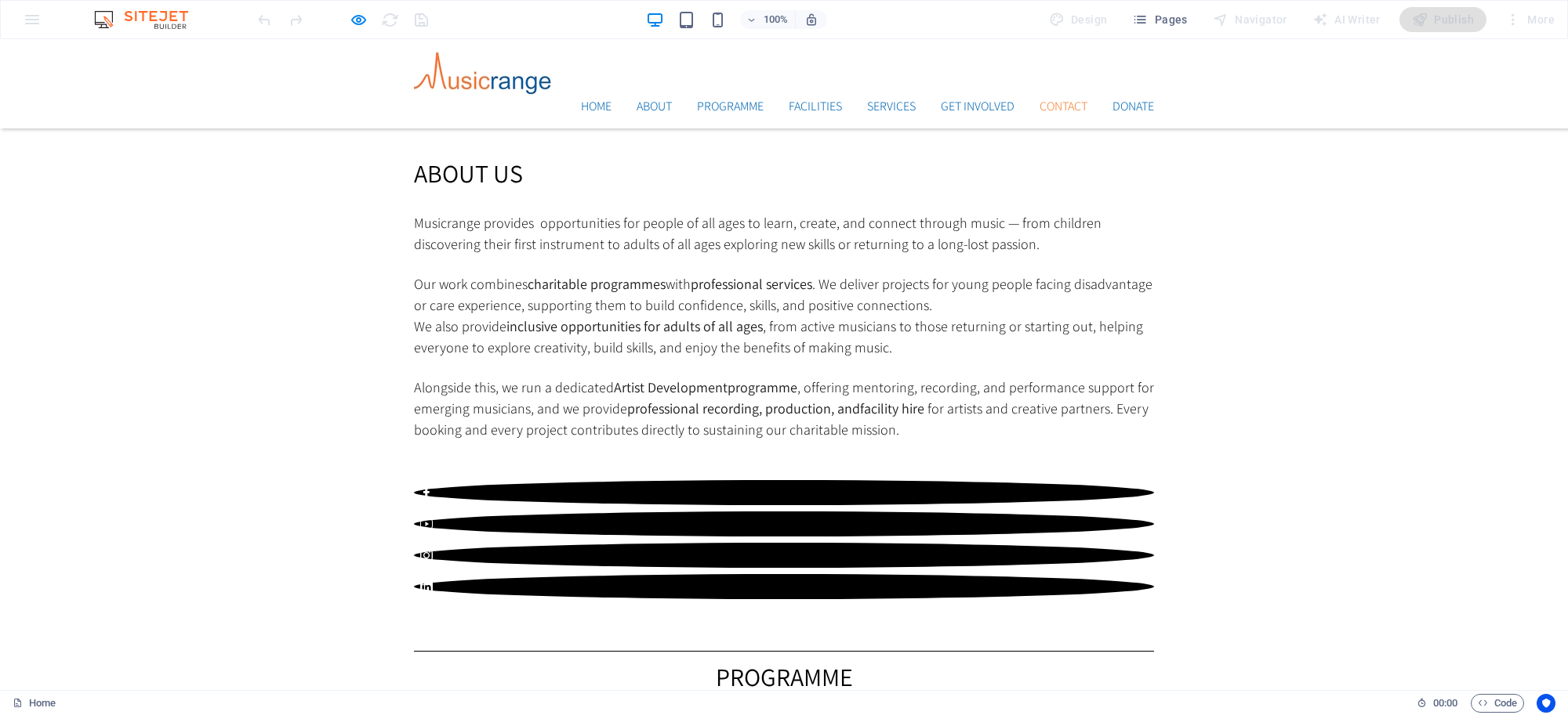
click at [1043, 100] on link "Contact" at bounding box center [1063, 107] width 48 height 13
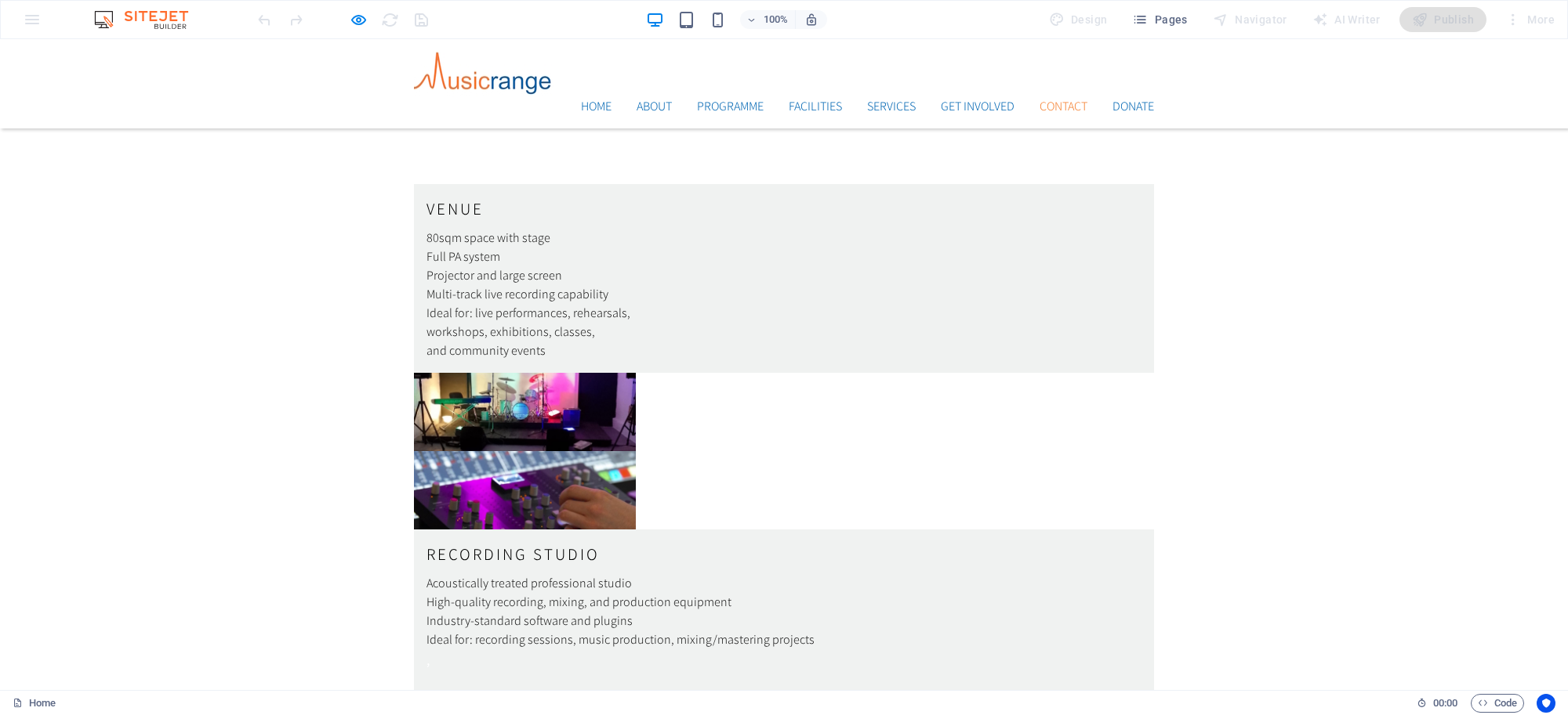
scroll to position [4193, 0]
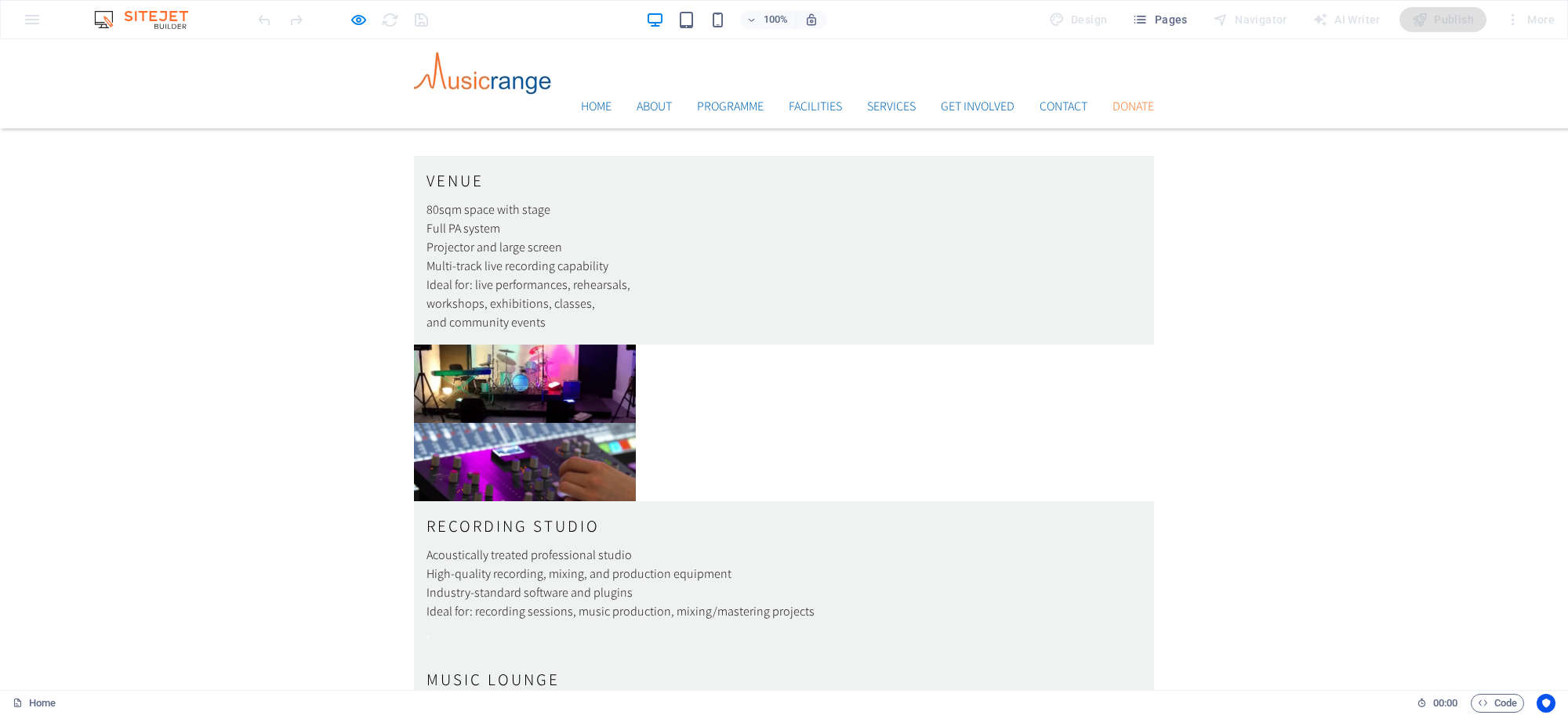
click at [1125, 100] on link "Donate" at bounding box center [1133, 107] width 42 height 13
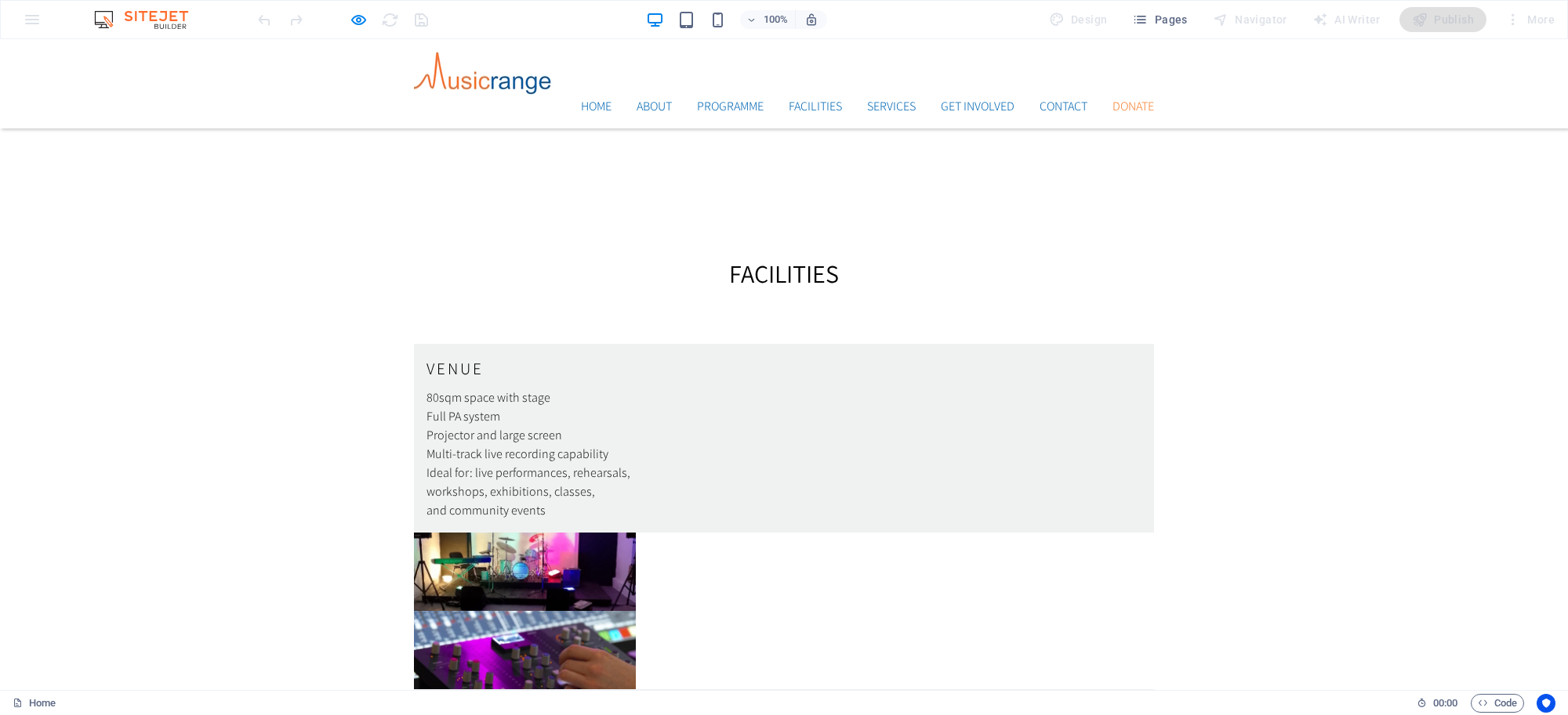
scroll to position [3996, 0]
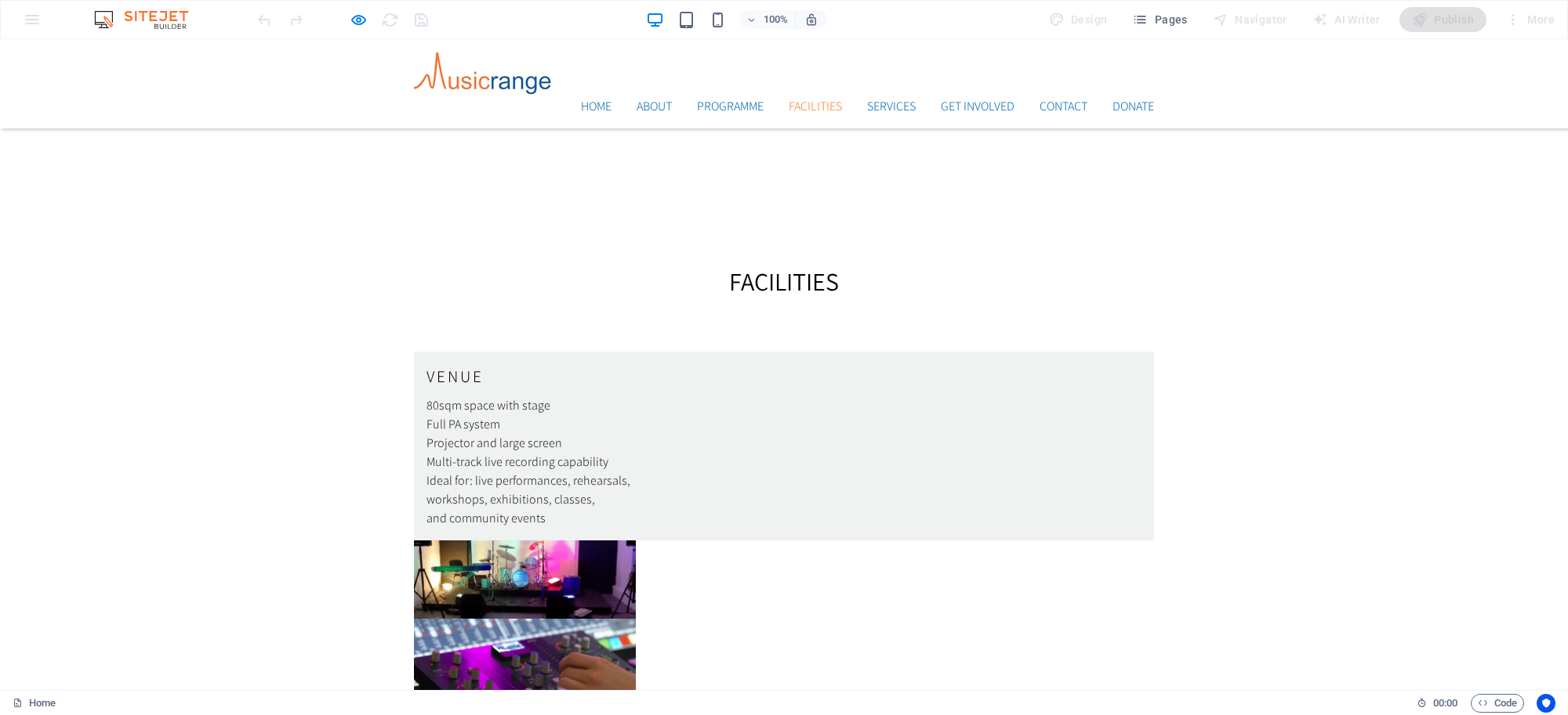
click at [808, 100] on link "Facilities" at bounding box center [816, 107] width 54 height 13
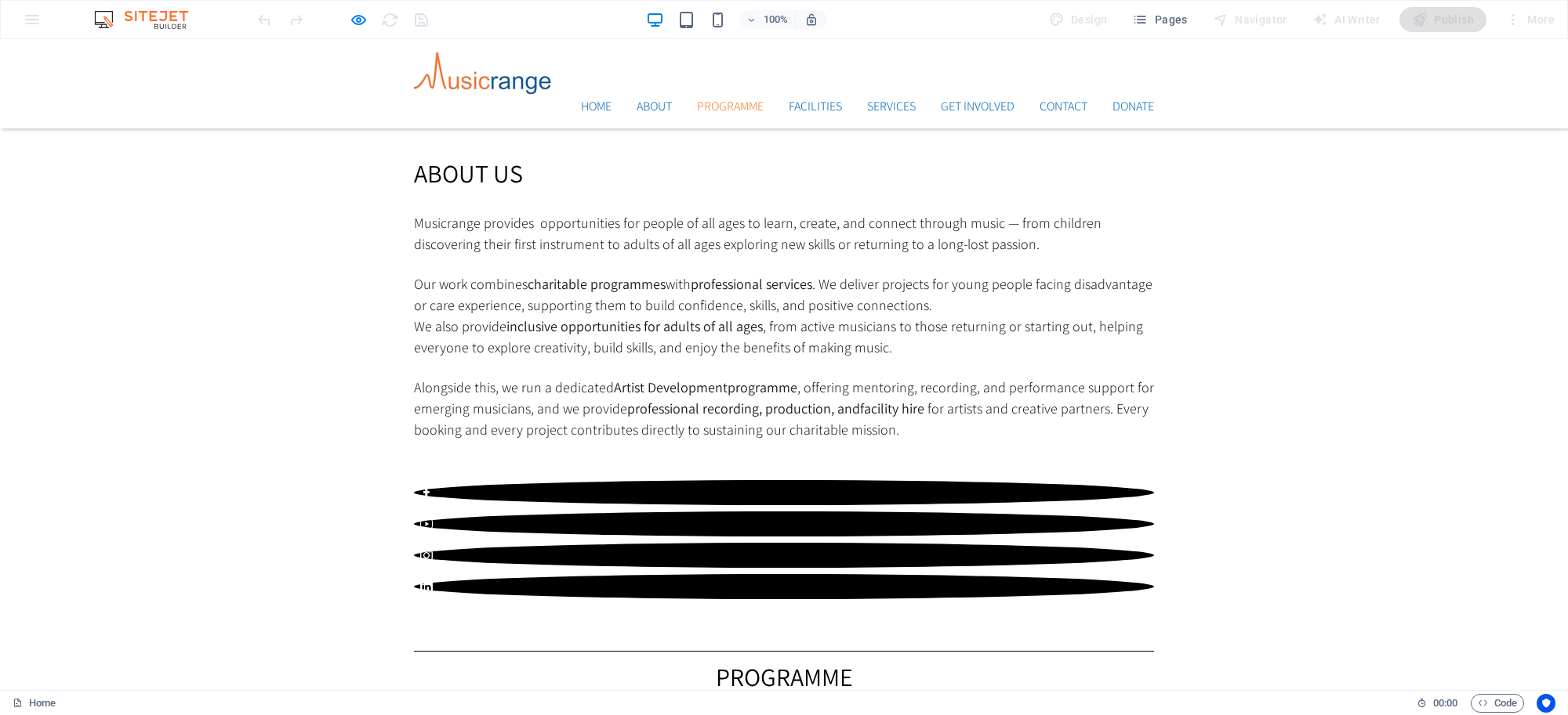
click at [731, 100] on link "Programme" at bounding box center [730, 107] width 66 height 13
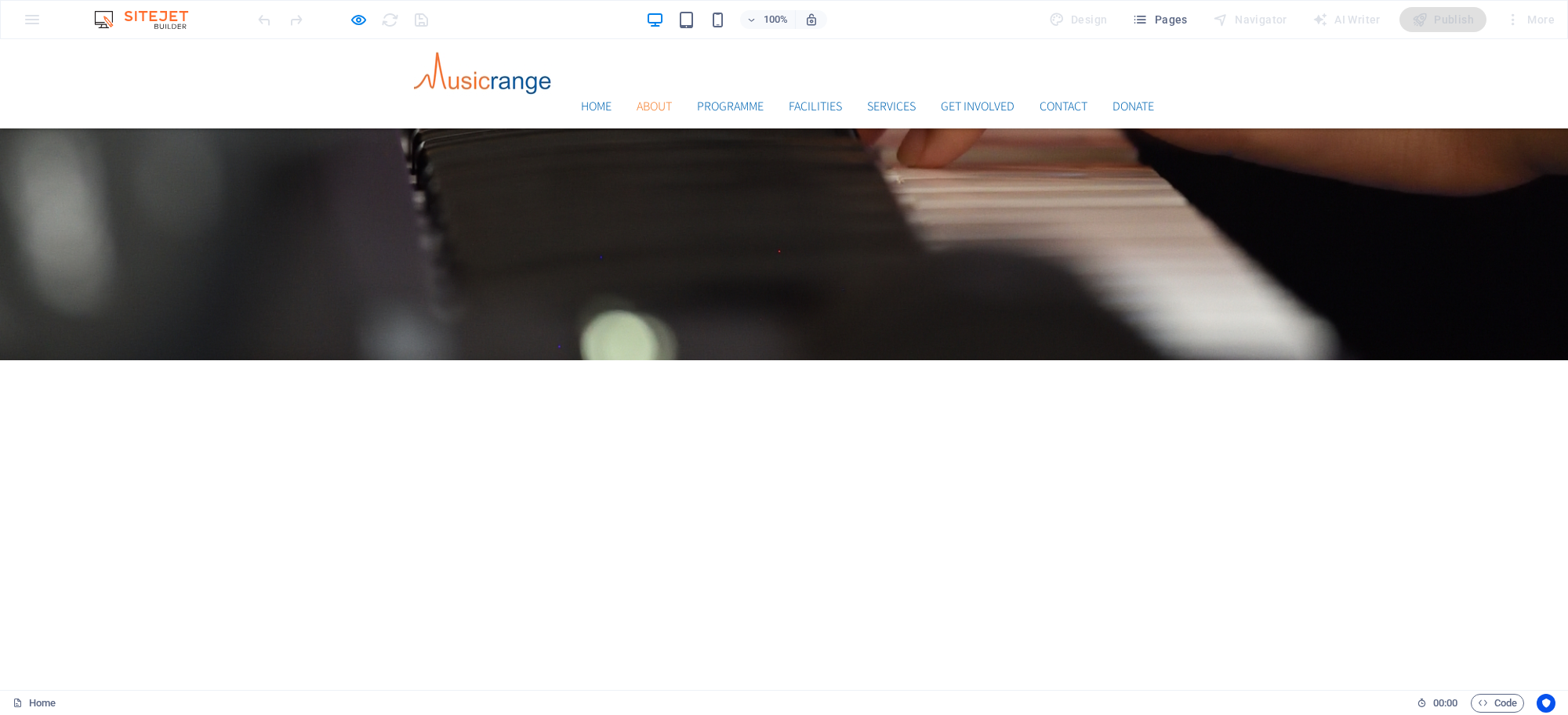
click at [639, 100] on link "About" at bounding box center [654, 107] width 36 height 13
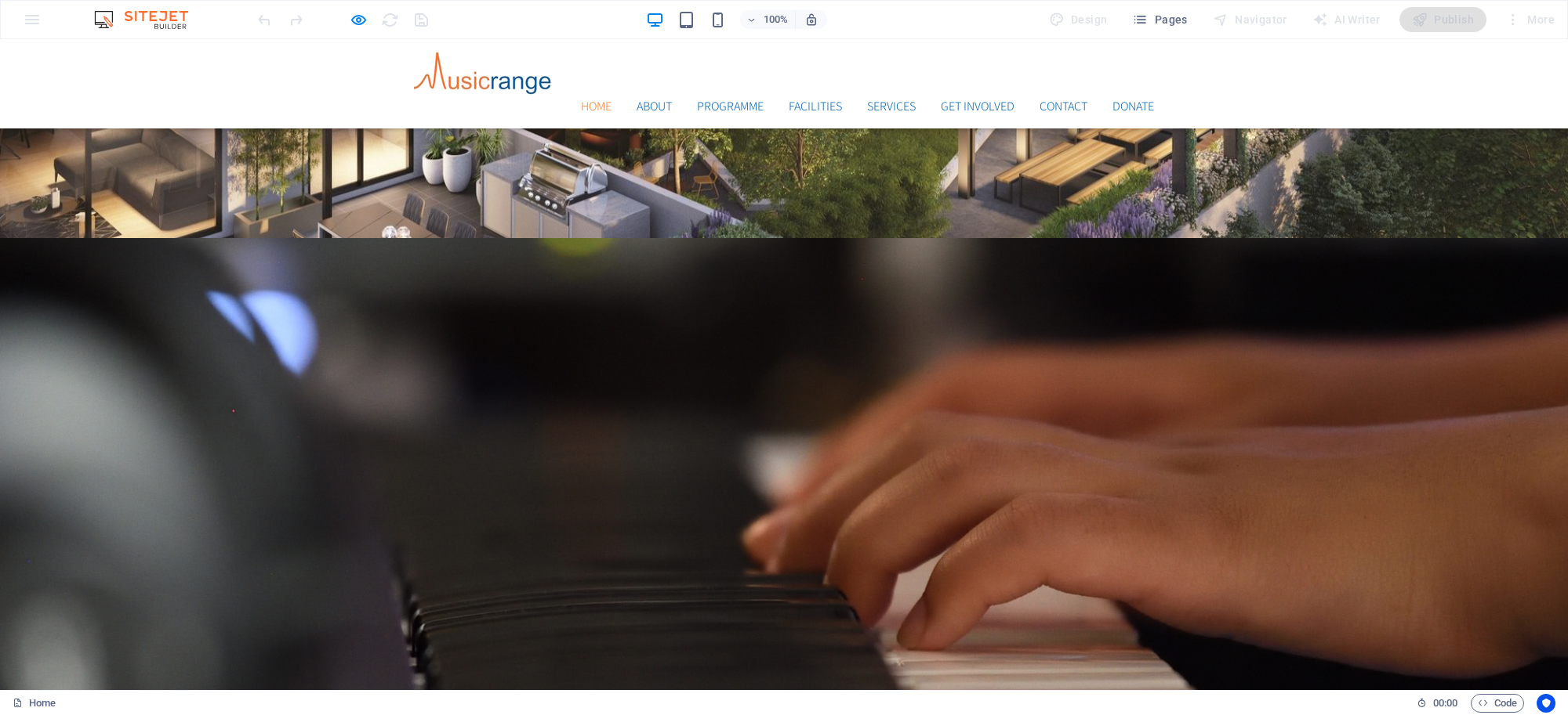
click at [581, 100] on link "Home" at bounding box center [596, 107] width 31 height 13
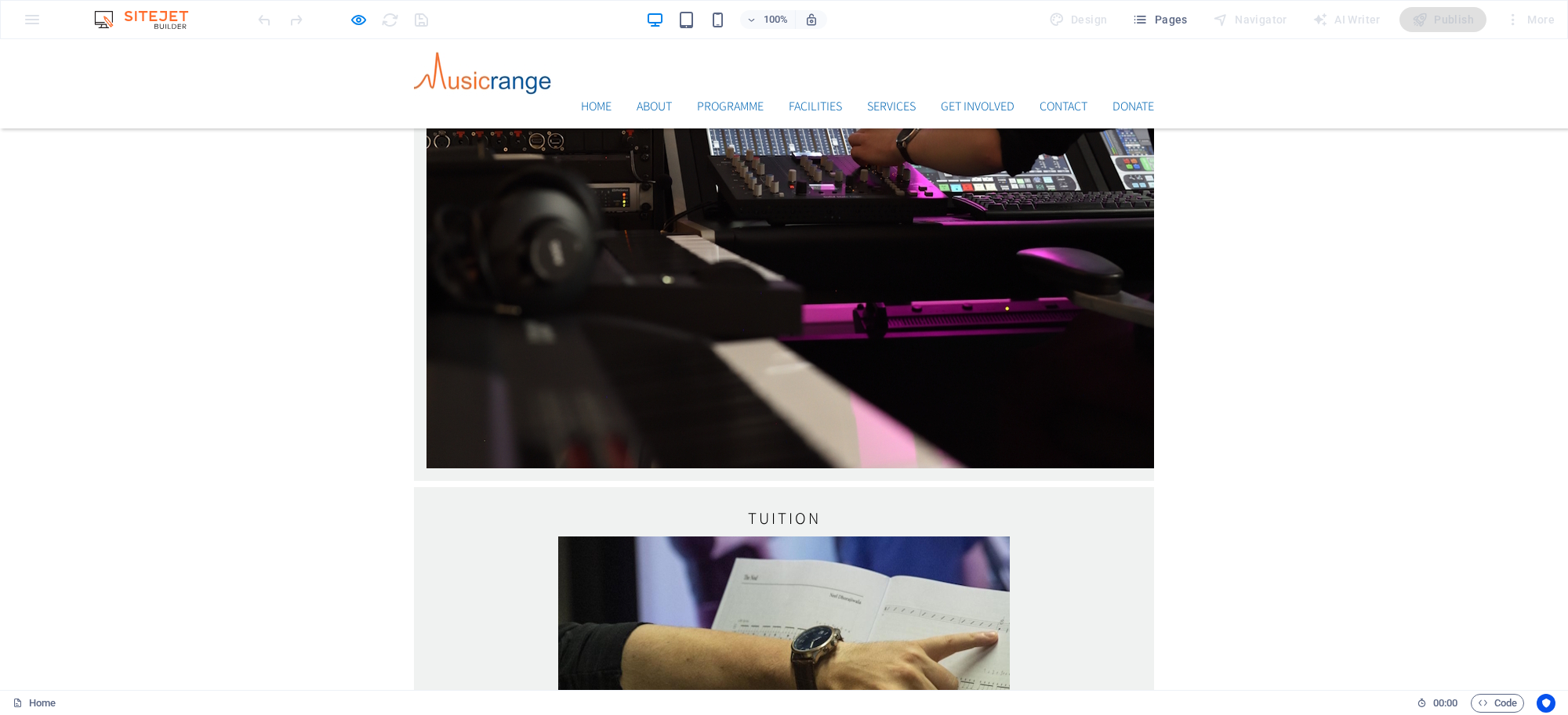
scroll to position [2849, 0]
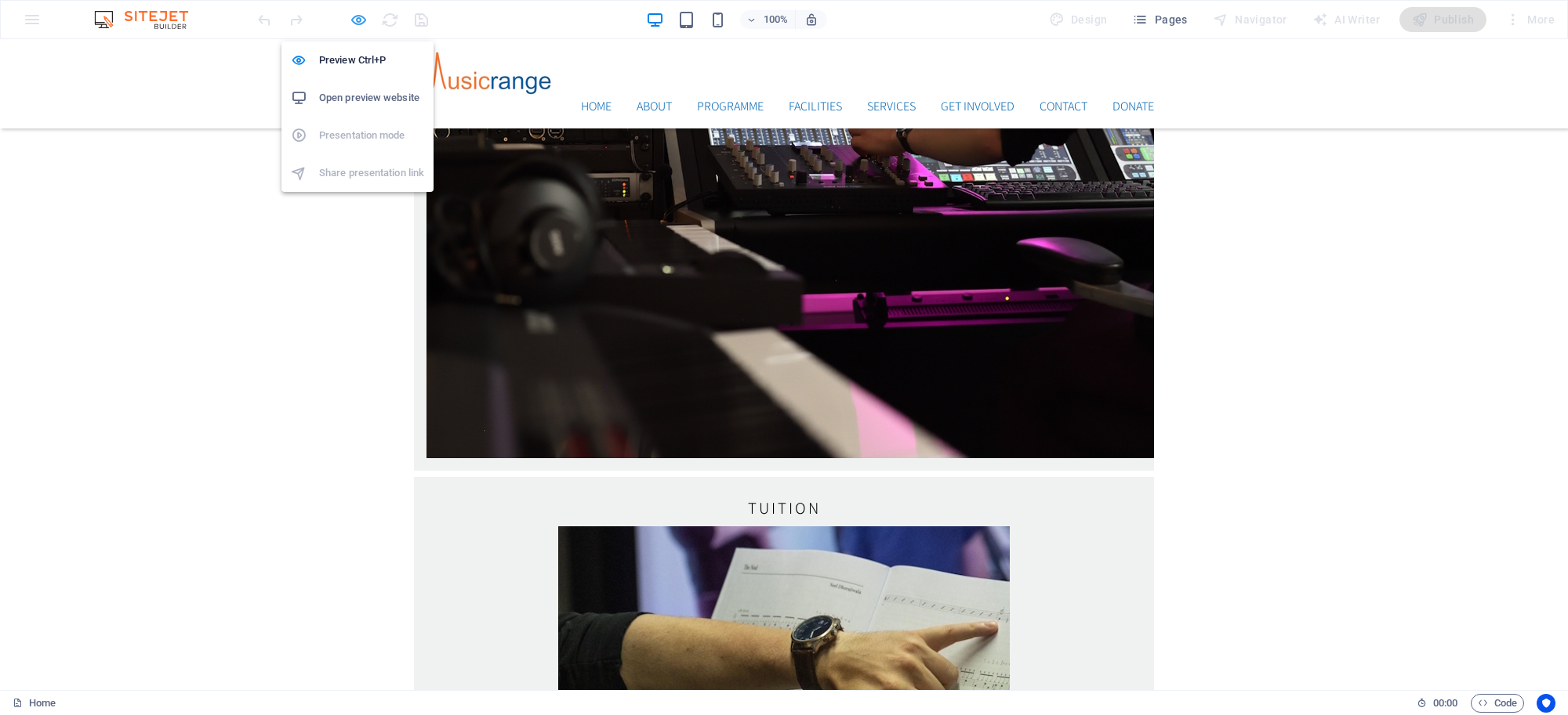
click at [361, 20] on icon "button" at bounding box center [358, 20] width 18 height 18
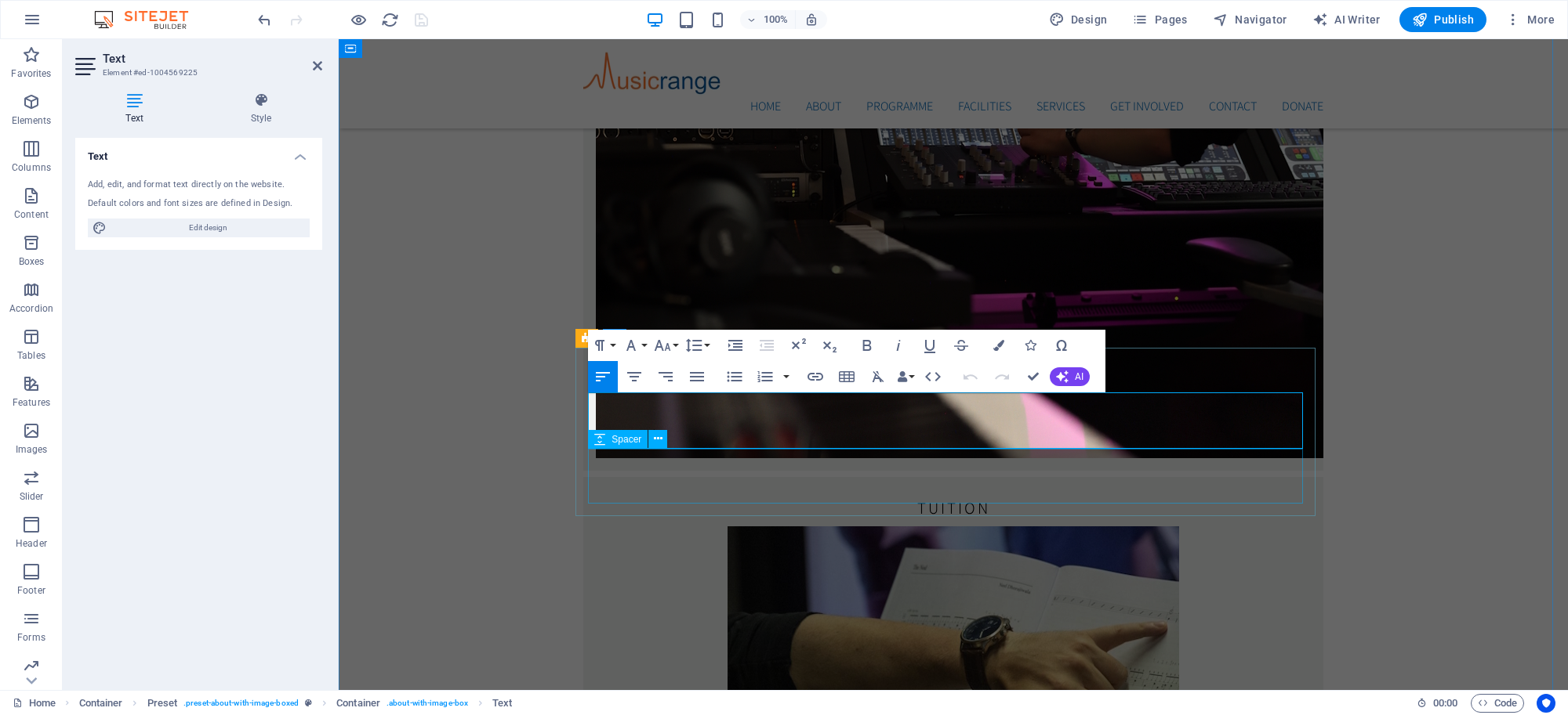
select select "px"
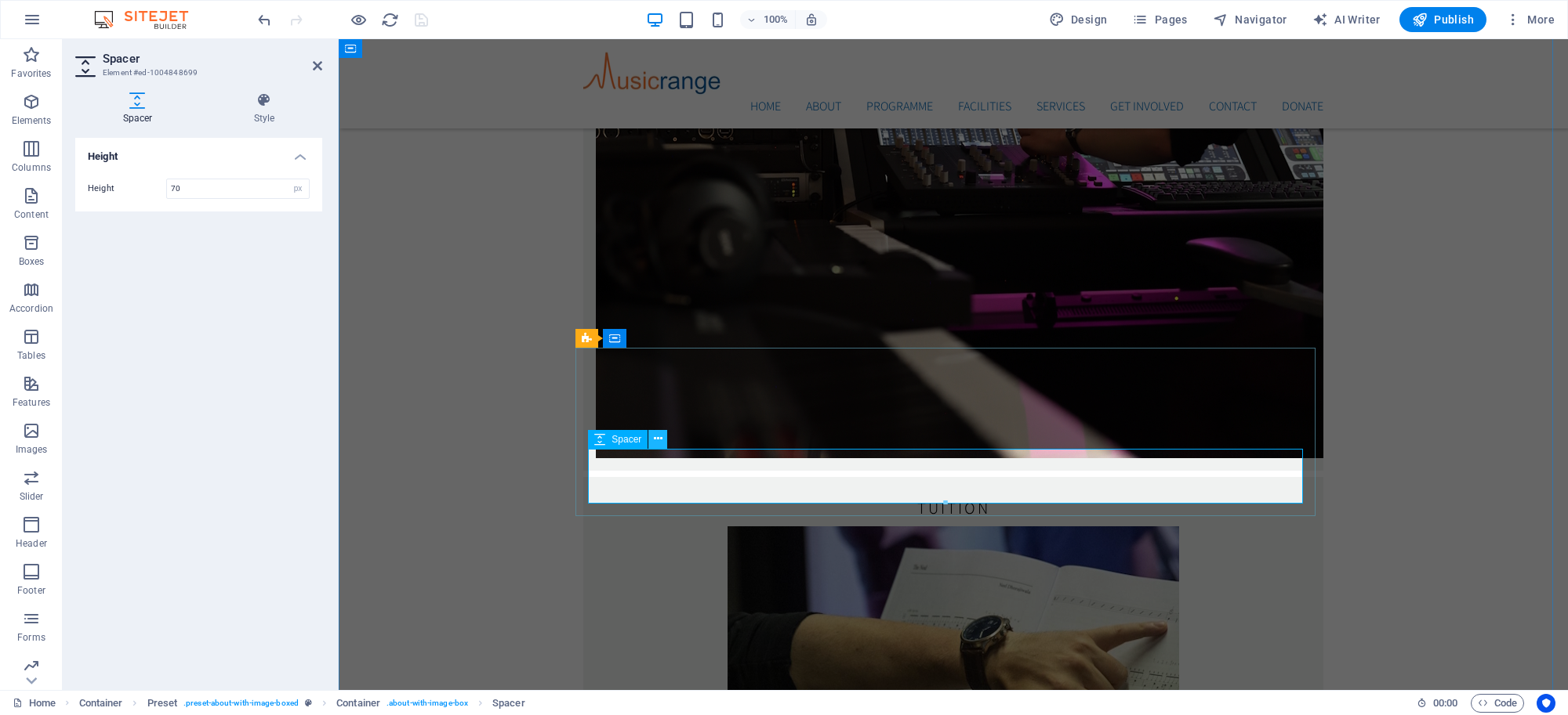
click at [656, 435] on icon at bounding box center [658, 439] width 9 height 17
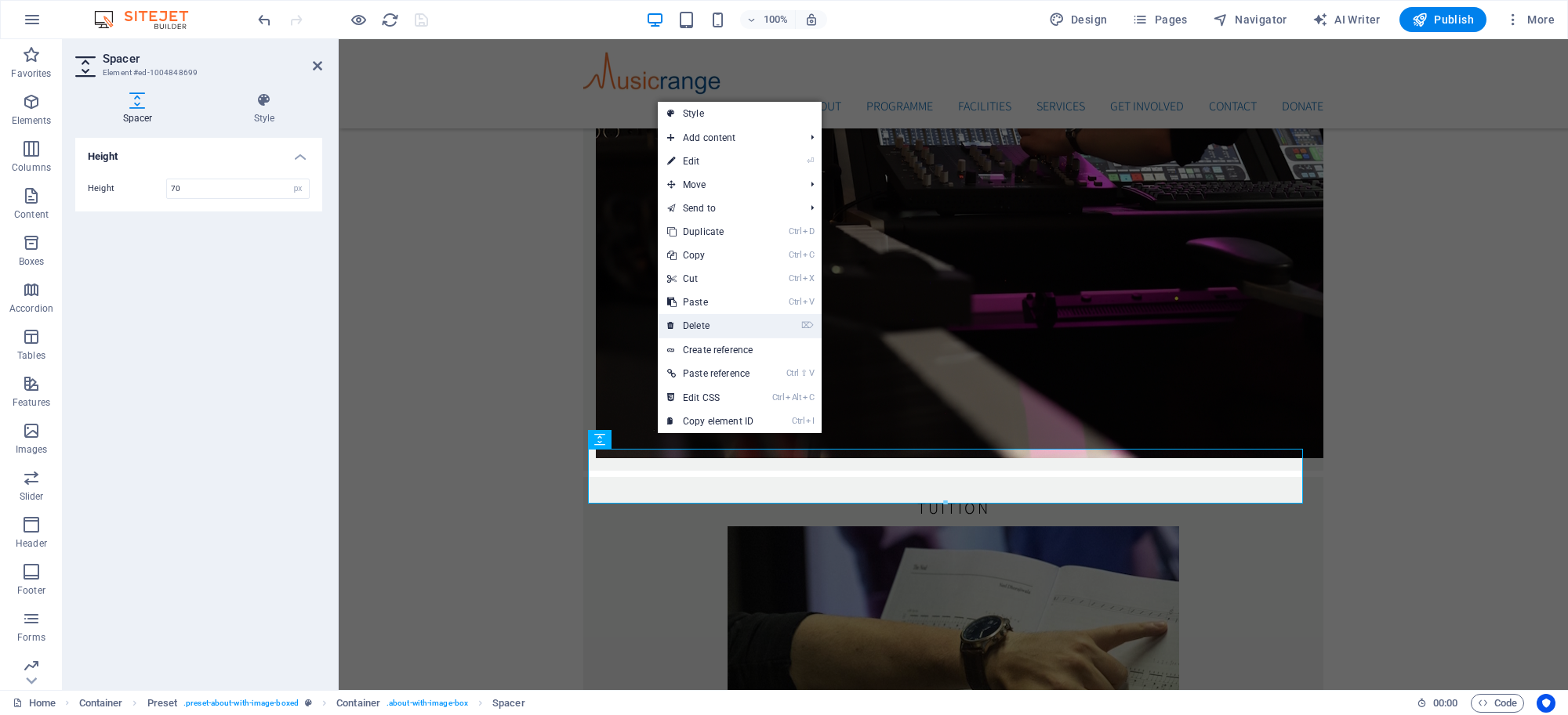
click at [700, 321] on link "⌦ Delete" at bounding box center [710, 326] width 105 height 24
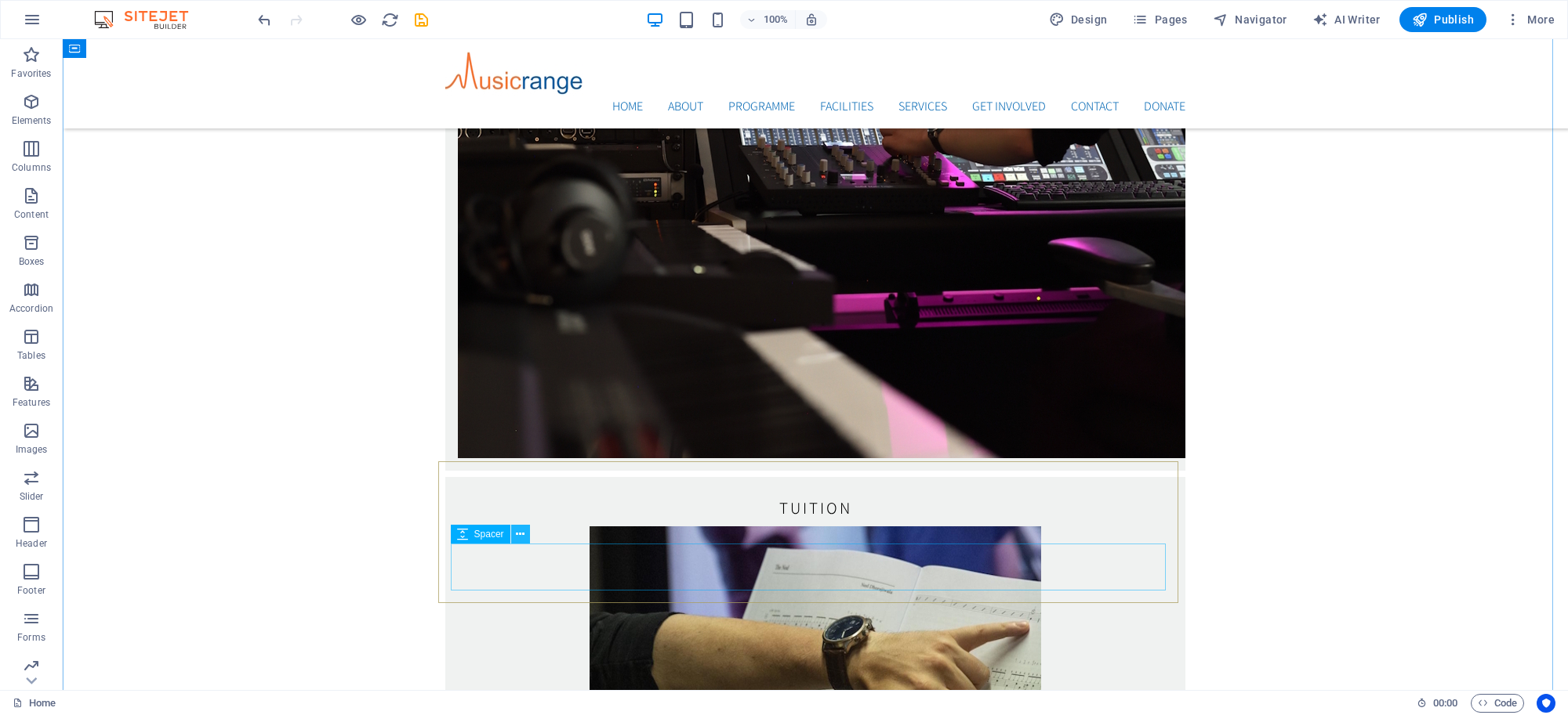
click at [518, 533] on icon at bounding box center [520, 534] width 9 height 17
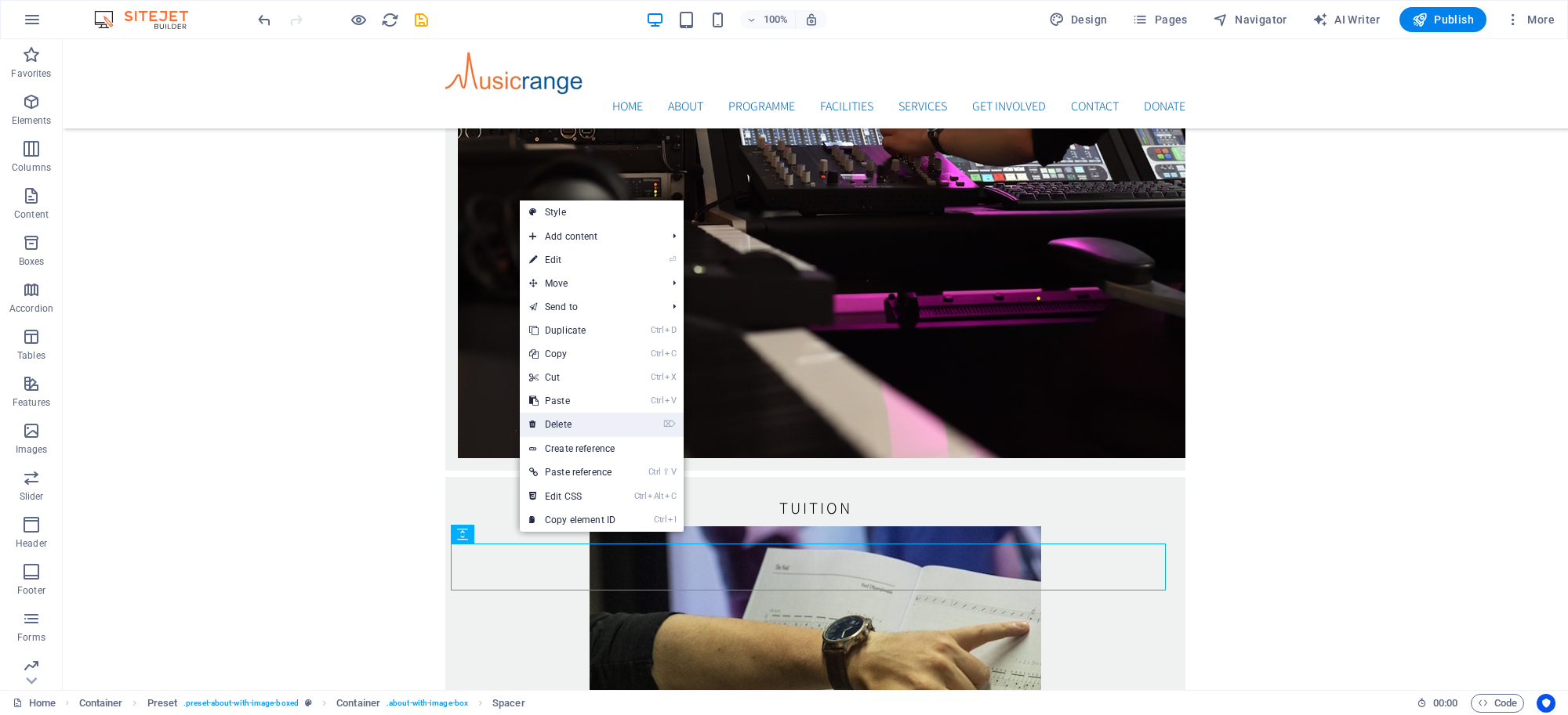
click at [562, 415] on link "⌦ Delete" at bounding box center [572, 425] width 105 height 24
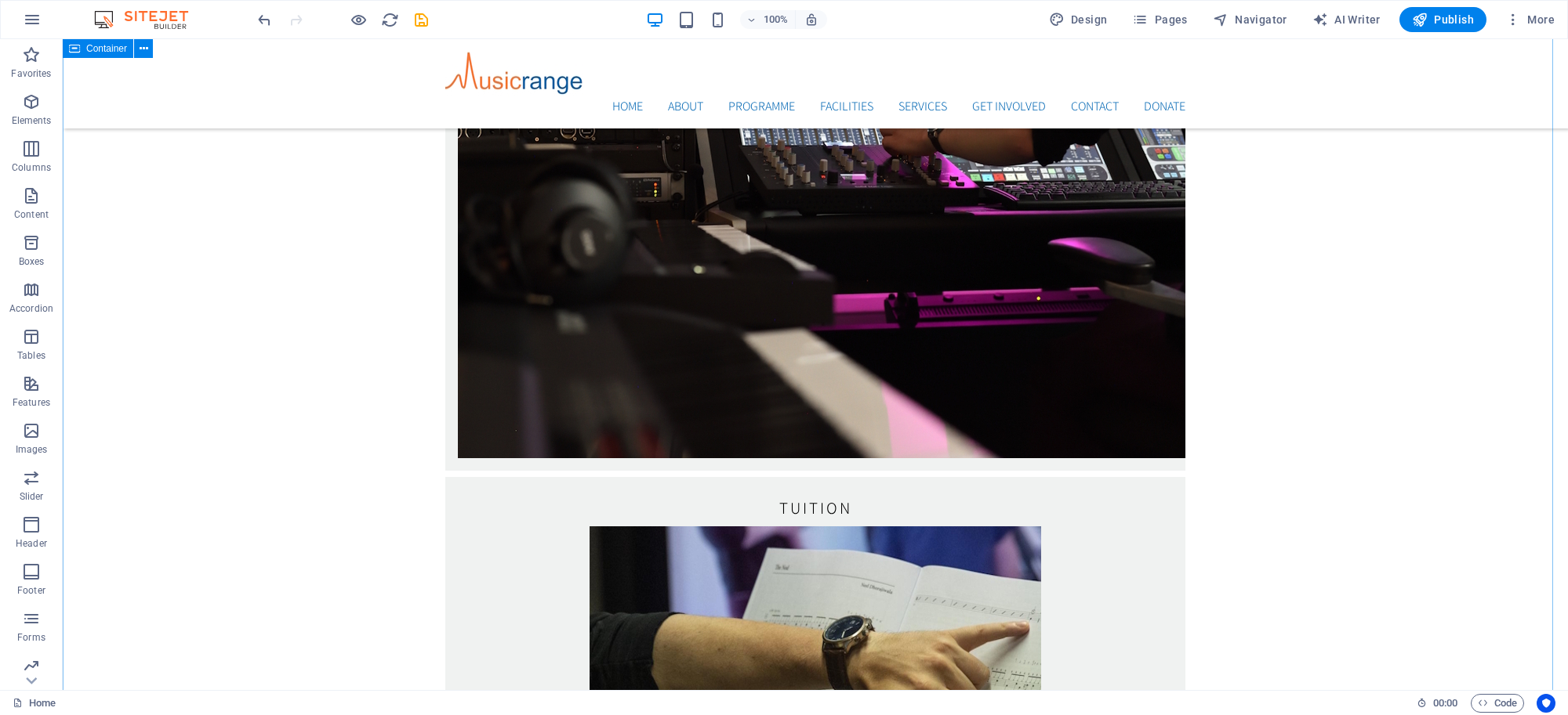
scroll to position [2865, 0]
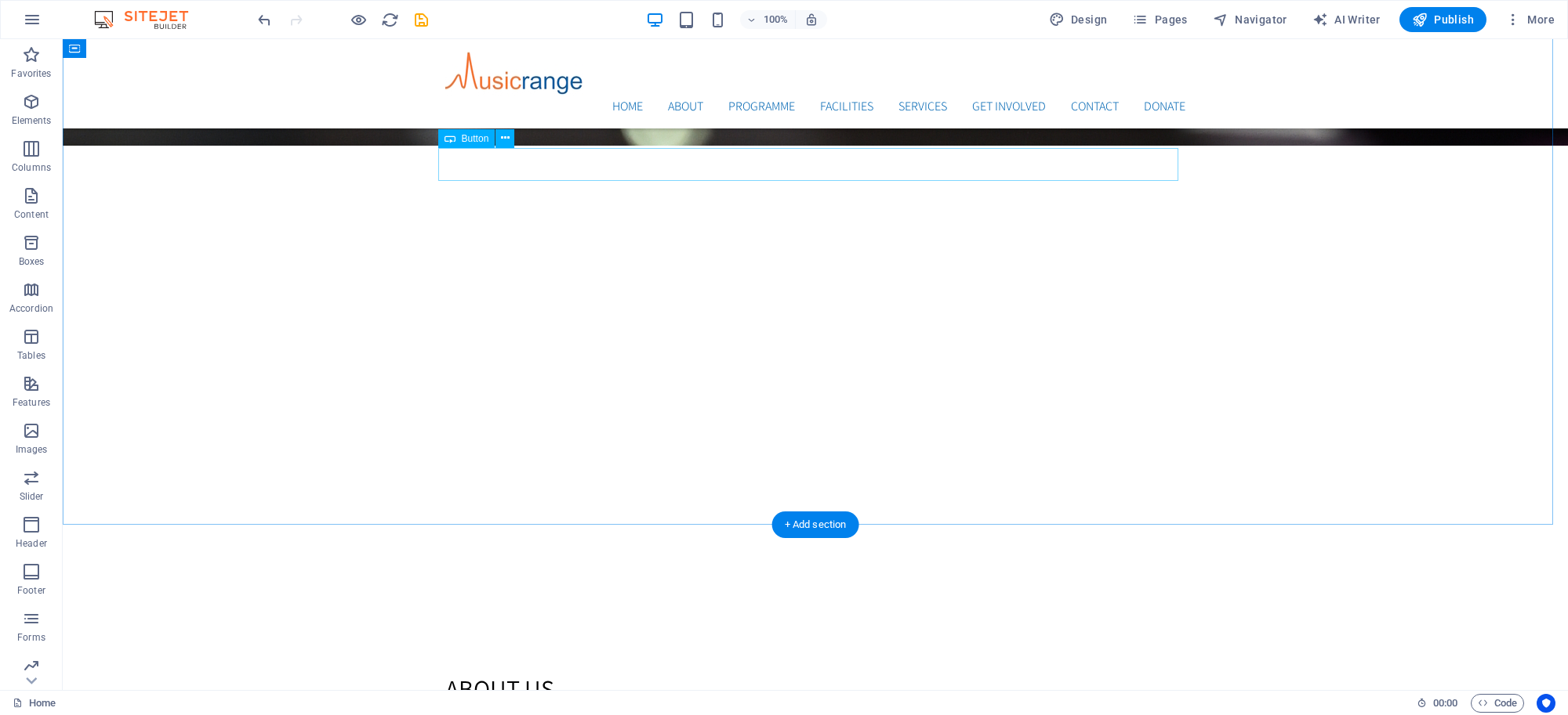
scroll to position [1155, 0]
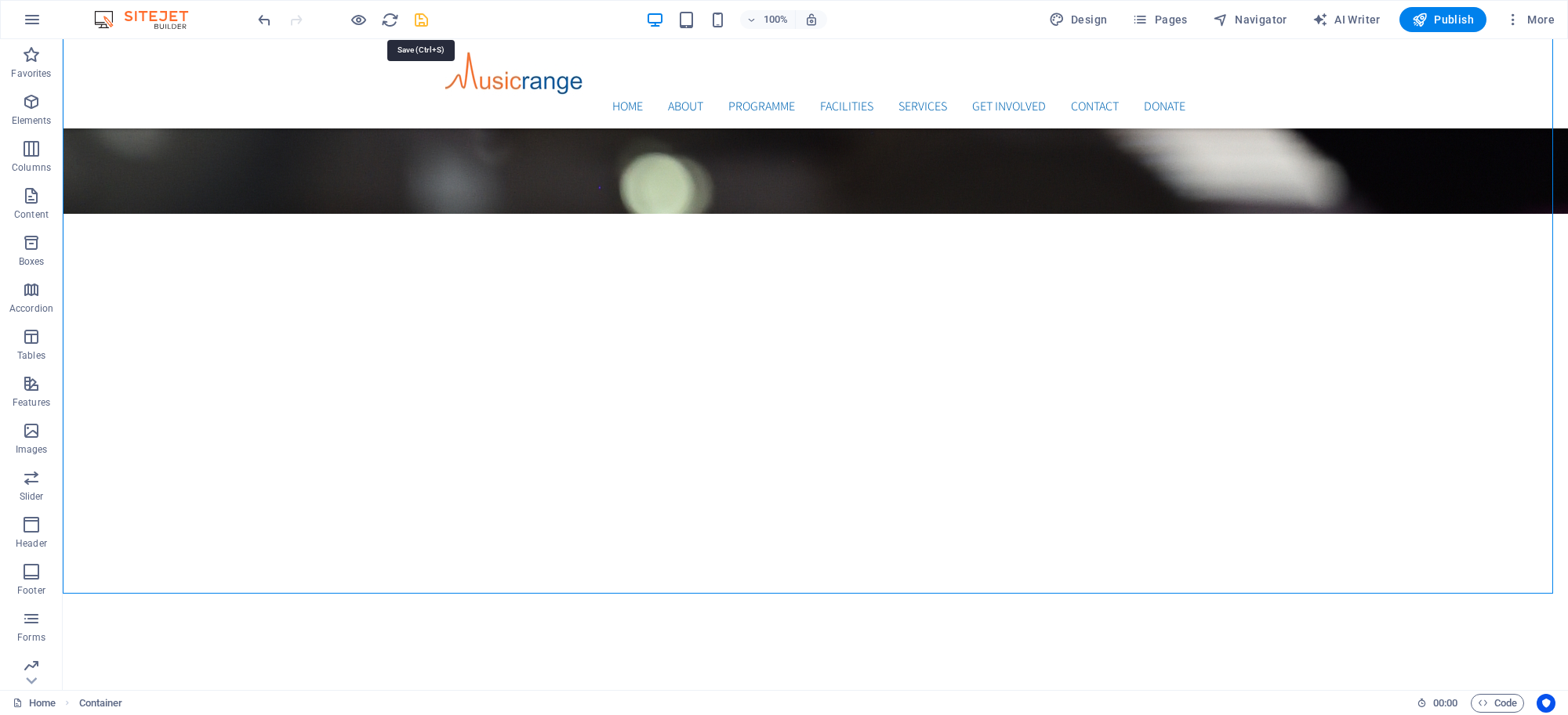
click at [419, 16] on icon "save" at bounding box center [421, 20] width 18 height 18
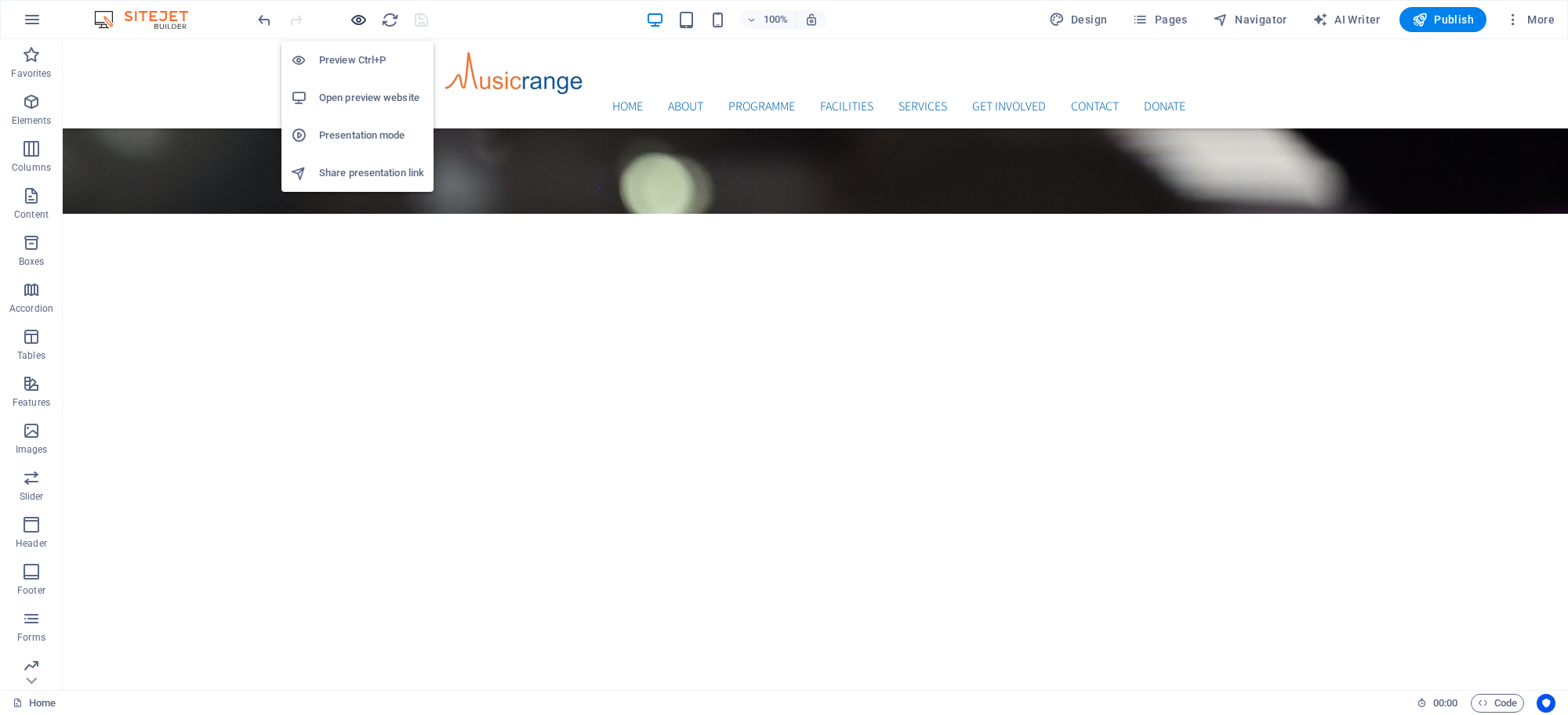
click at [358, 17] on icon "button" at bounding box center [358, 20] width 18 height 18
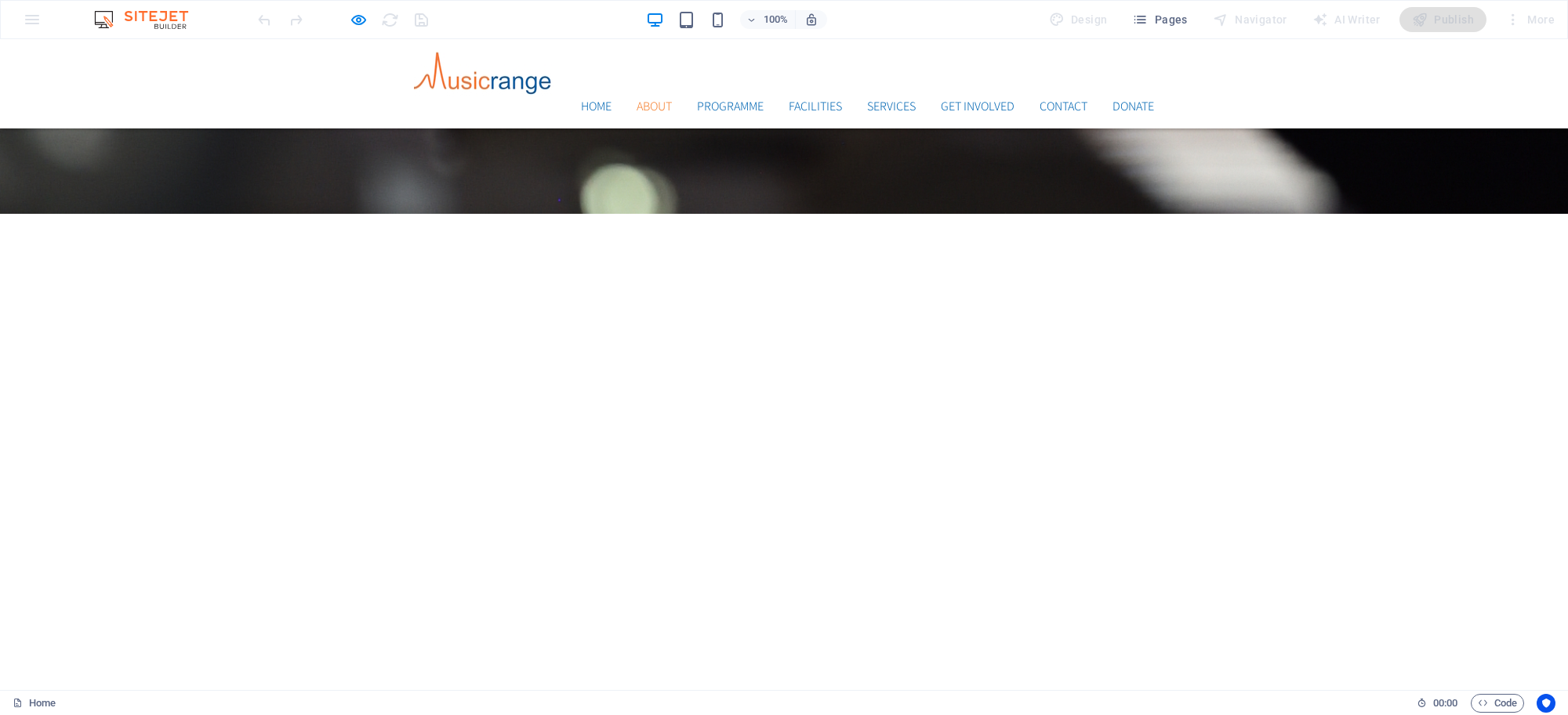
click at [636, 100] on link "About" at bounding box center [654, 107] width 36 height 13
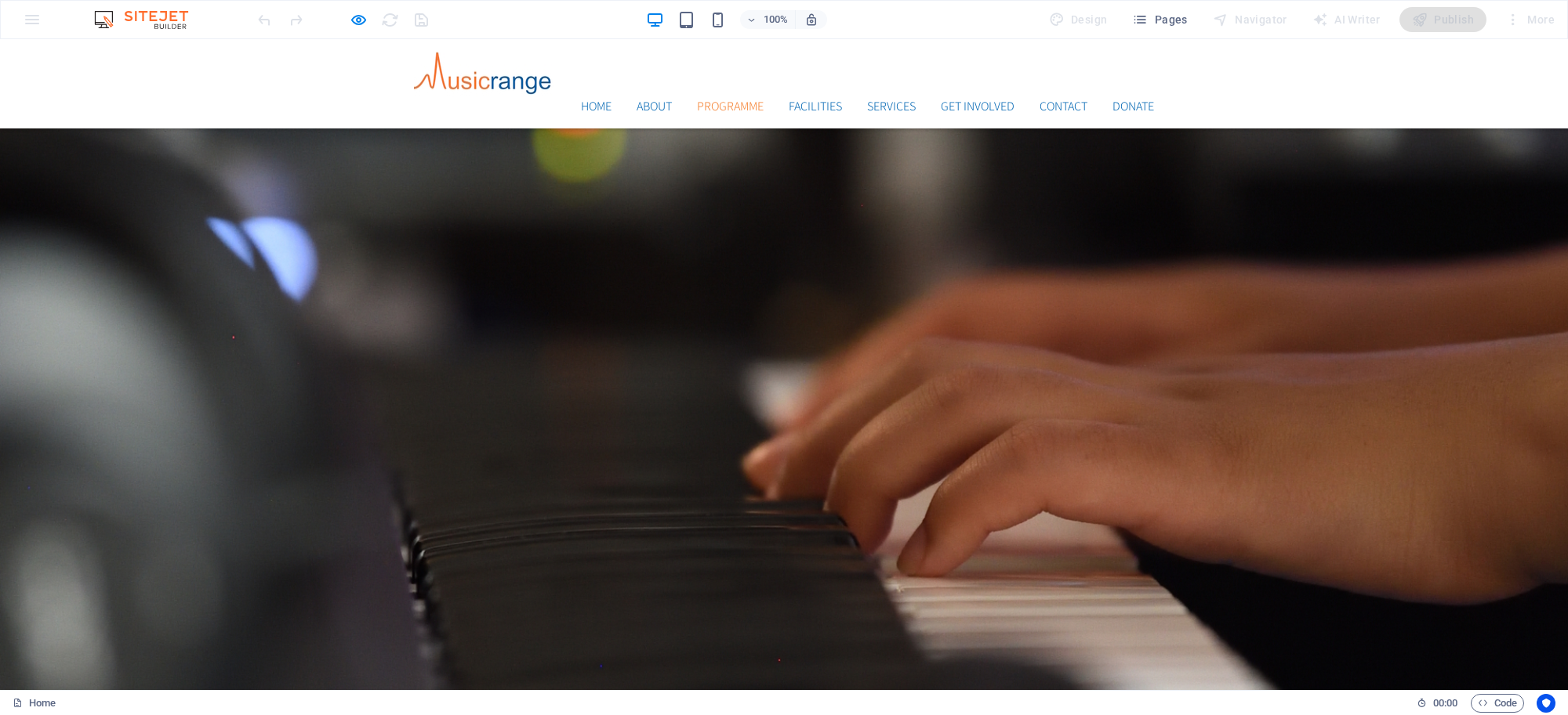
click at [707, 100] on link "Programme" at bounding box center [730, 107] width 66 height 13
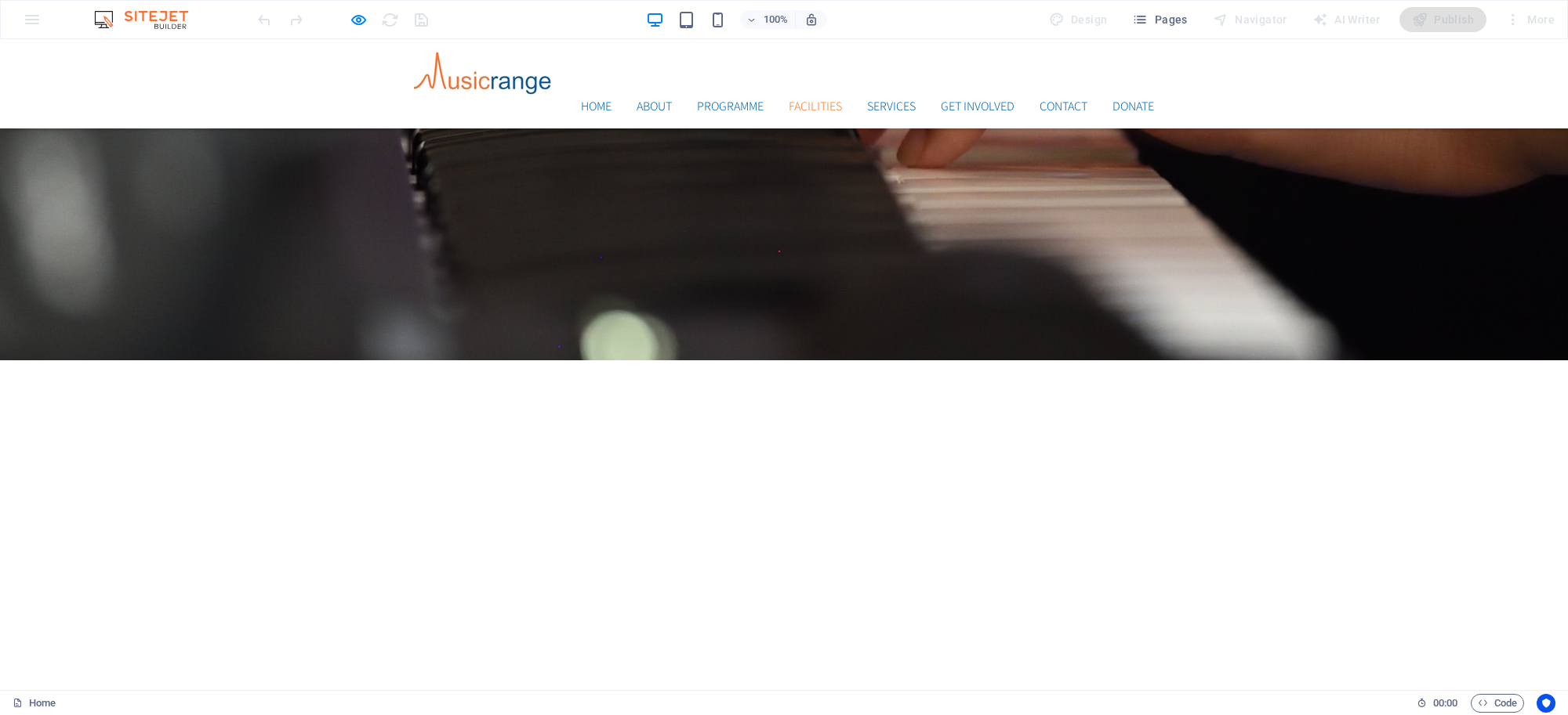
click at [797, 97] on li "Facilities" at bounding box center [816, 107] width 54 height 19
click at [801, 100] on link "Facilities" at bounding box center [816, 107] width 54 height 13
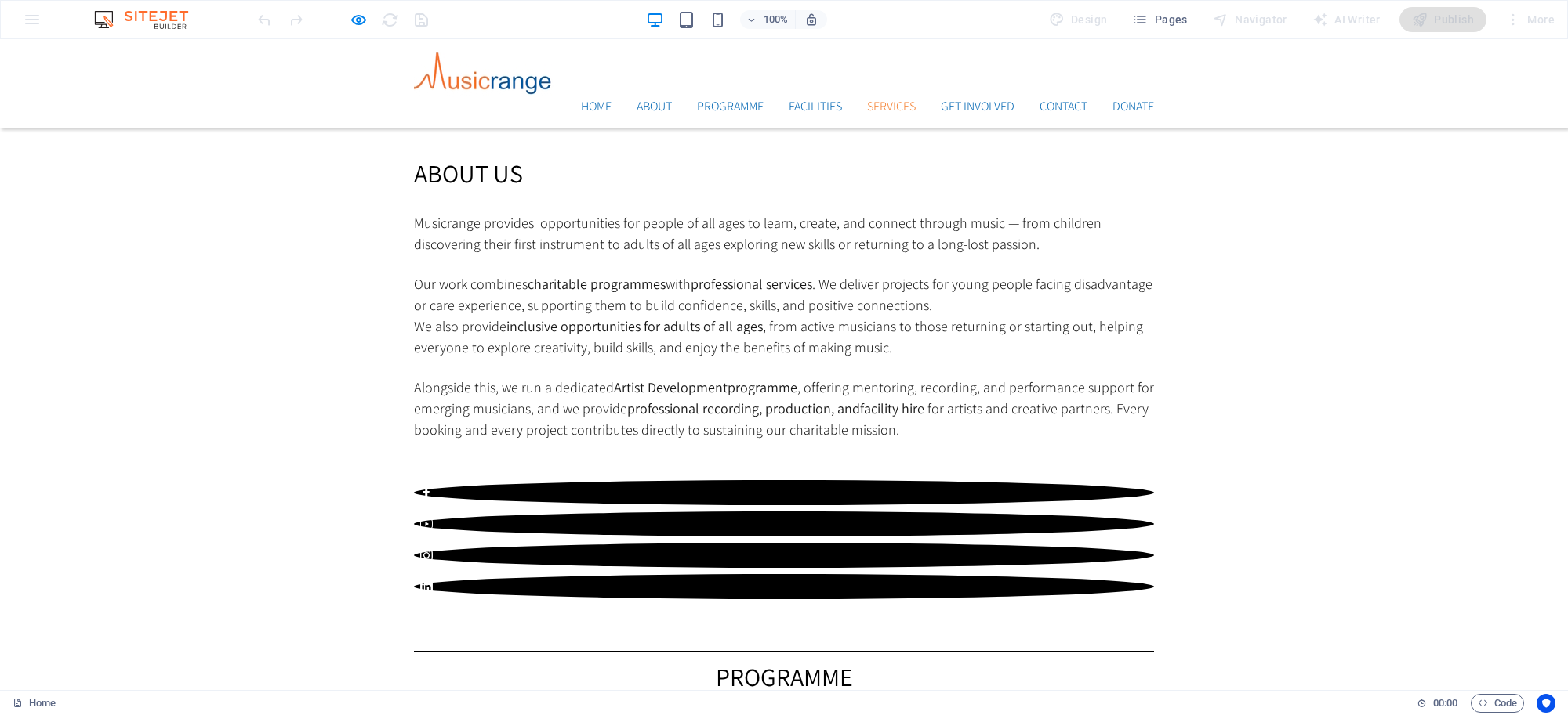
click at [891, 100] on link "Services" at bounding box center [891, 107] width 49 height 13
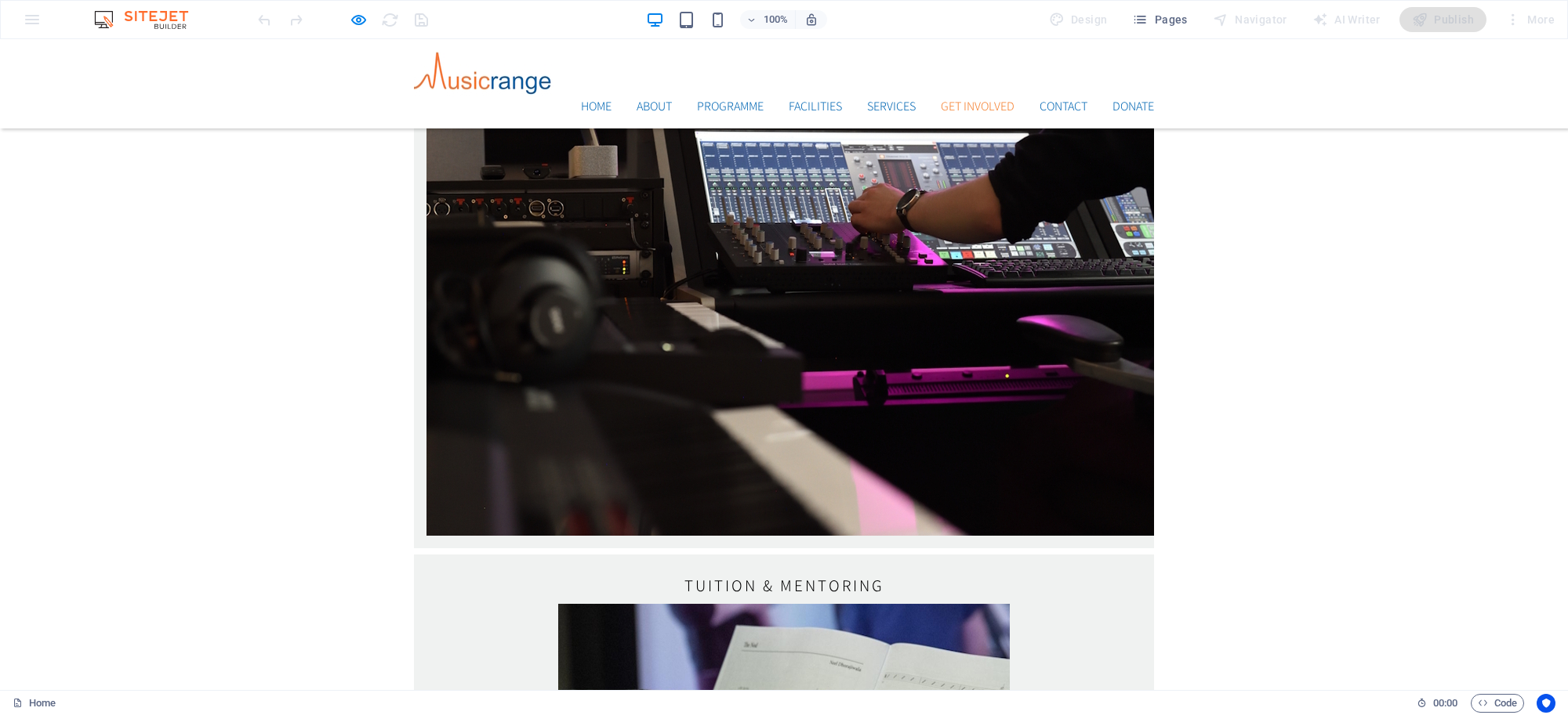
click at [958, 100] on link "Get Involved" at bounding box center [977, 107] width 73 height 13
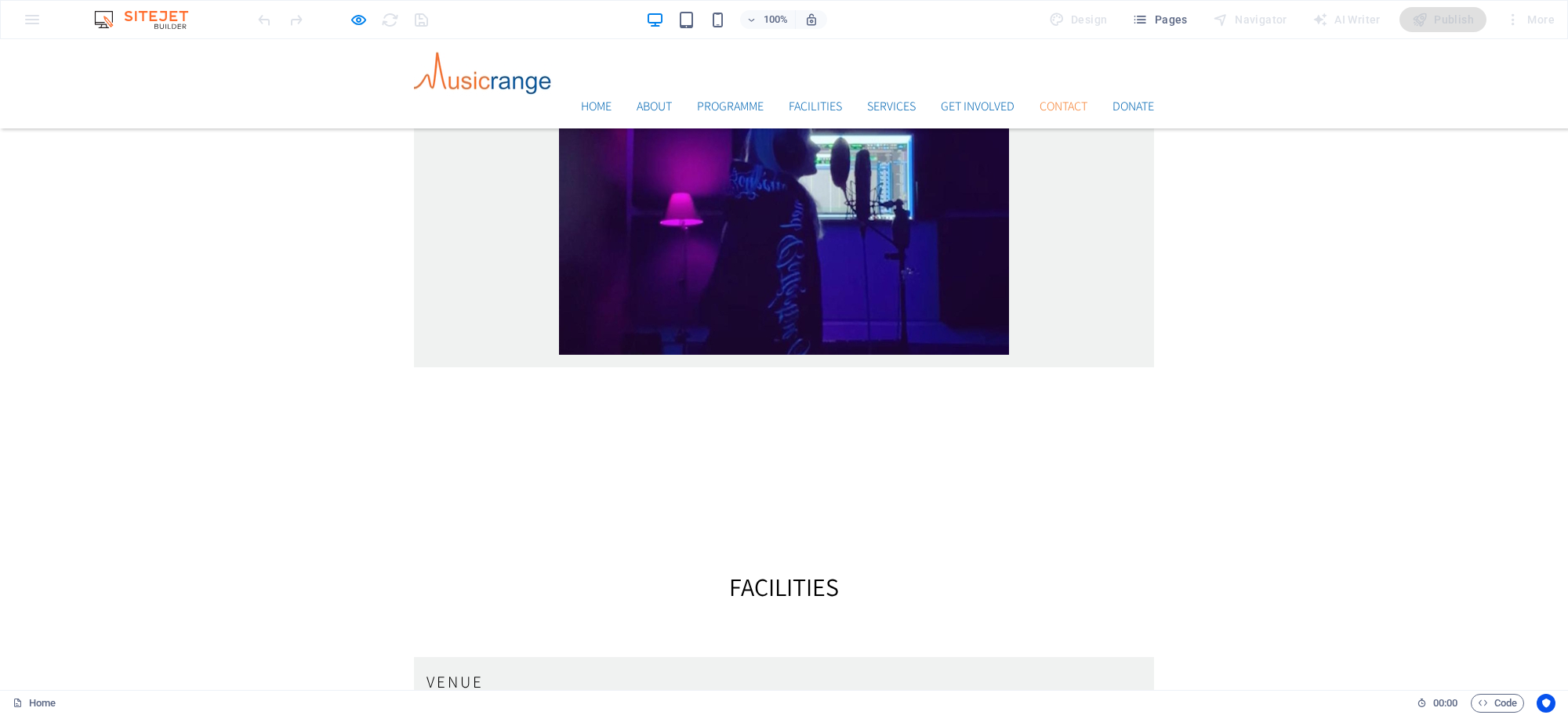
click at [1052, 100] on link "Contact" at bounding box center [1063, 107] width 48 height 13
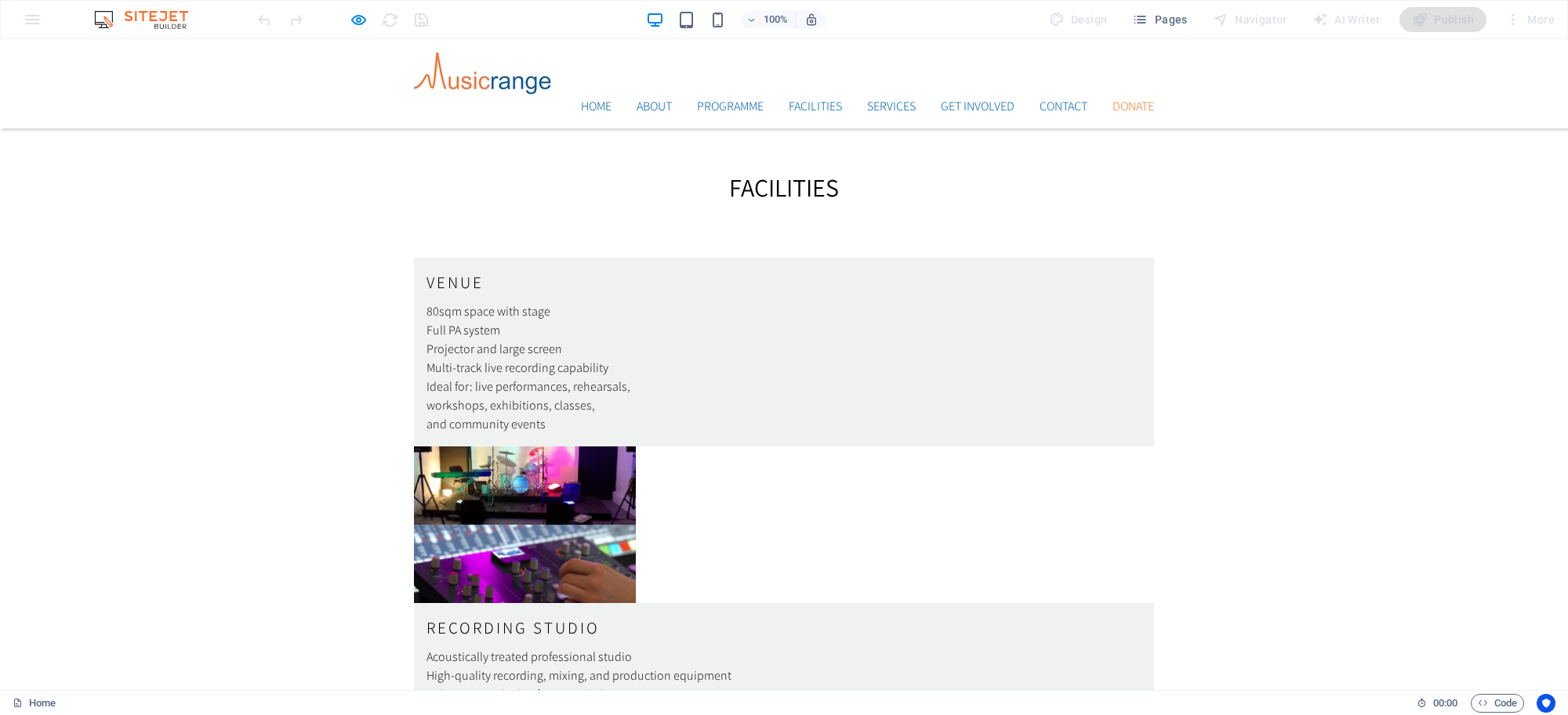
click at [1123, 100] on link "Donate" at bounding box center [1133, 107] width 42 height 13
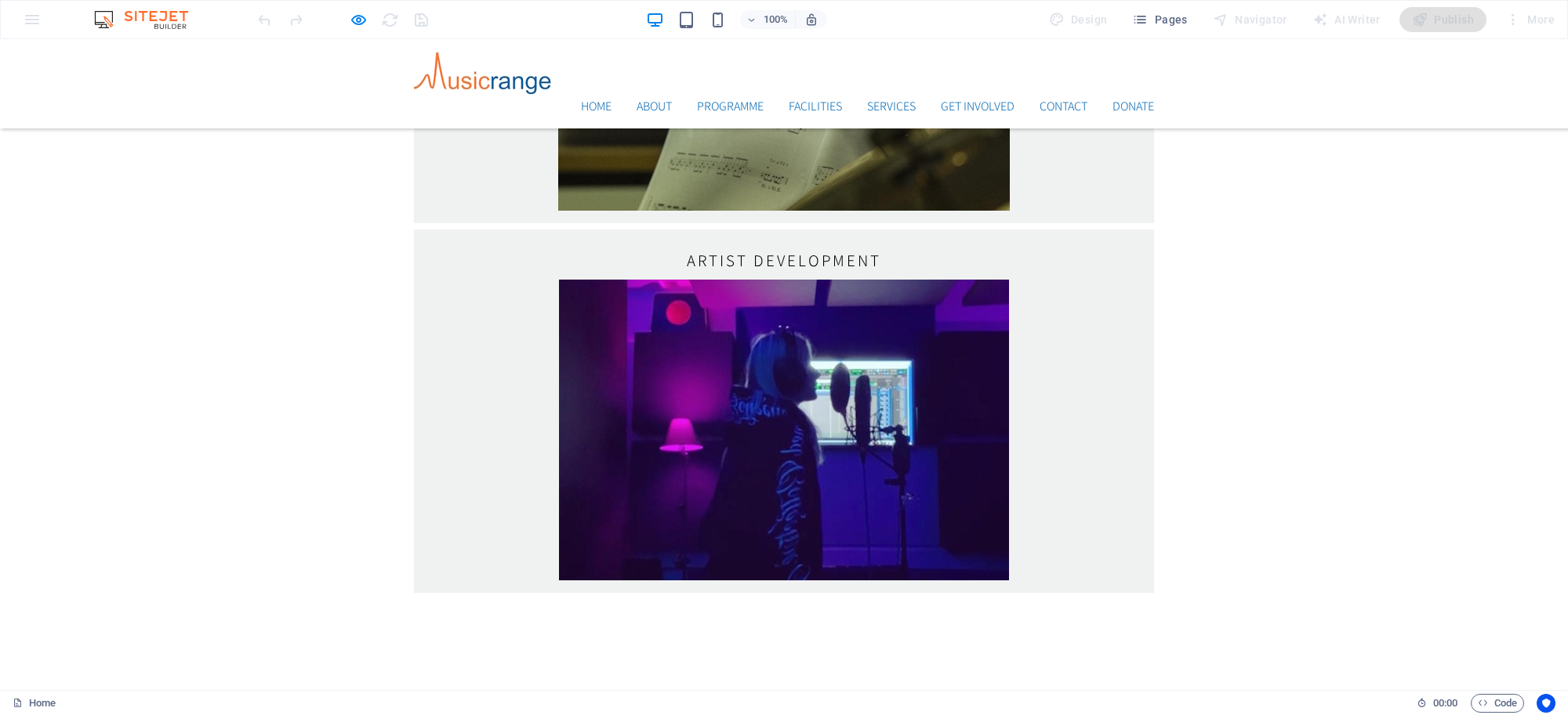
scroll to position [2480, 0]
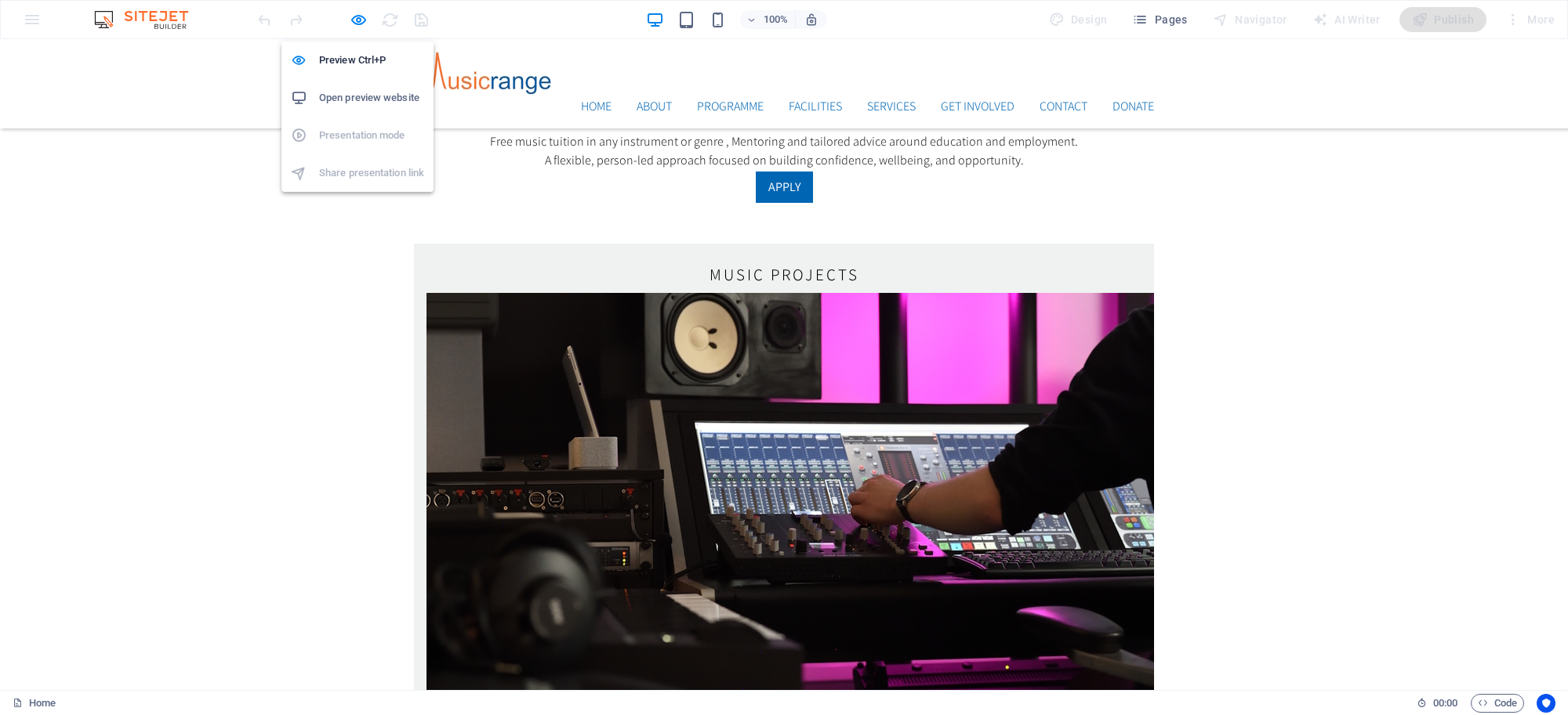
click at [347, 9] on div at bounding box center [343, 20] width 175 height 25
click at [359, 21] on icon "button" at bounding box center [358, 20] width 18 height 18
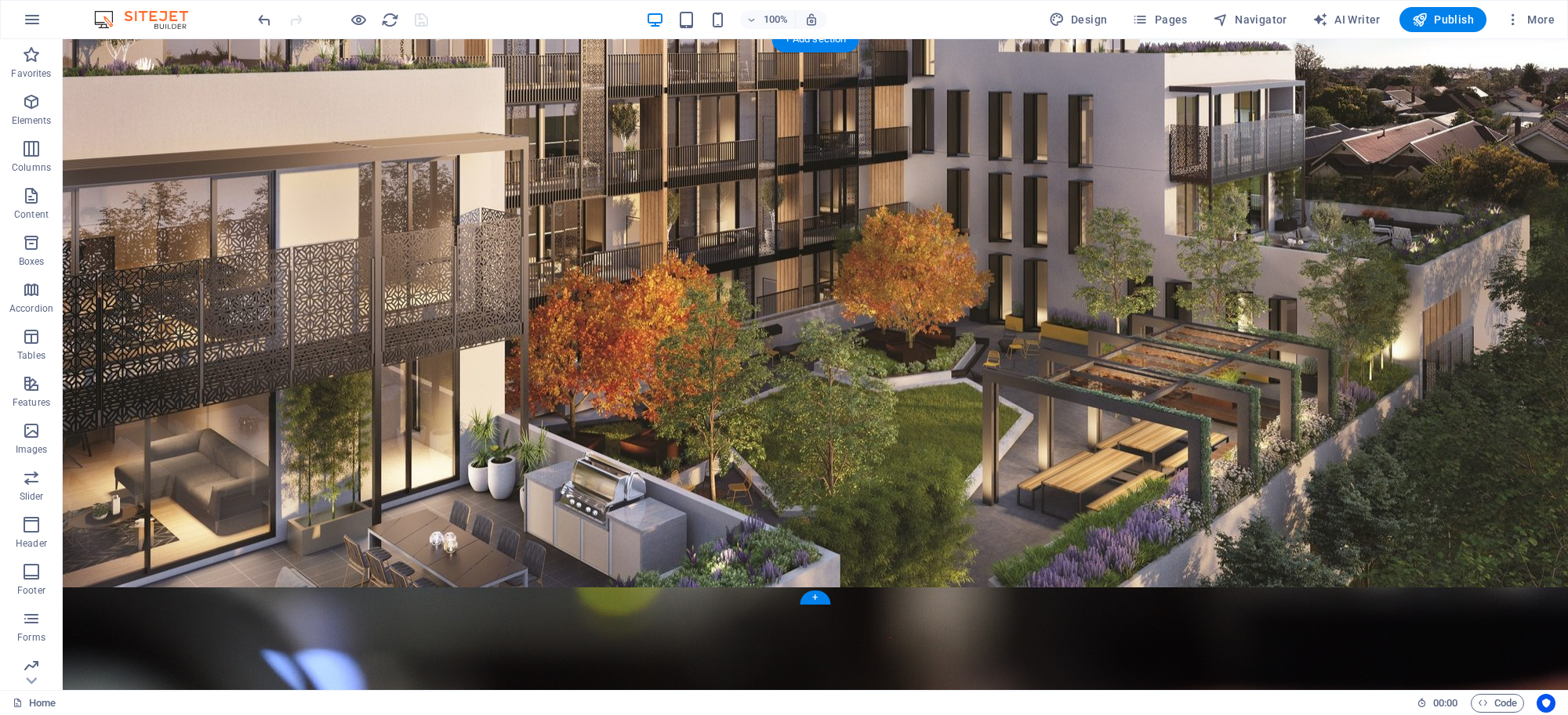
scroll to position [0, 0]
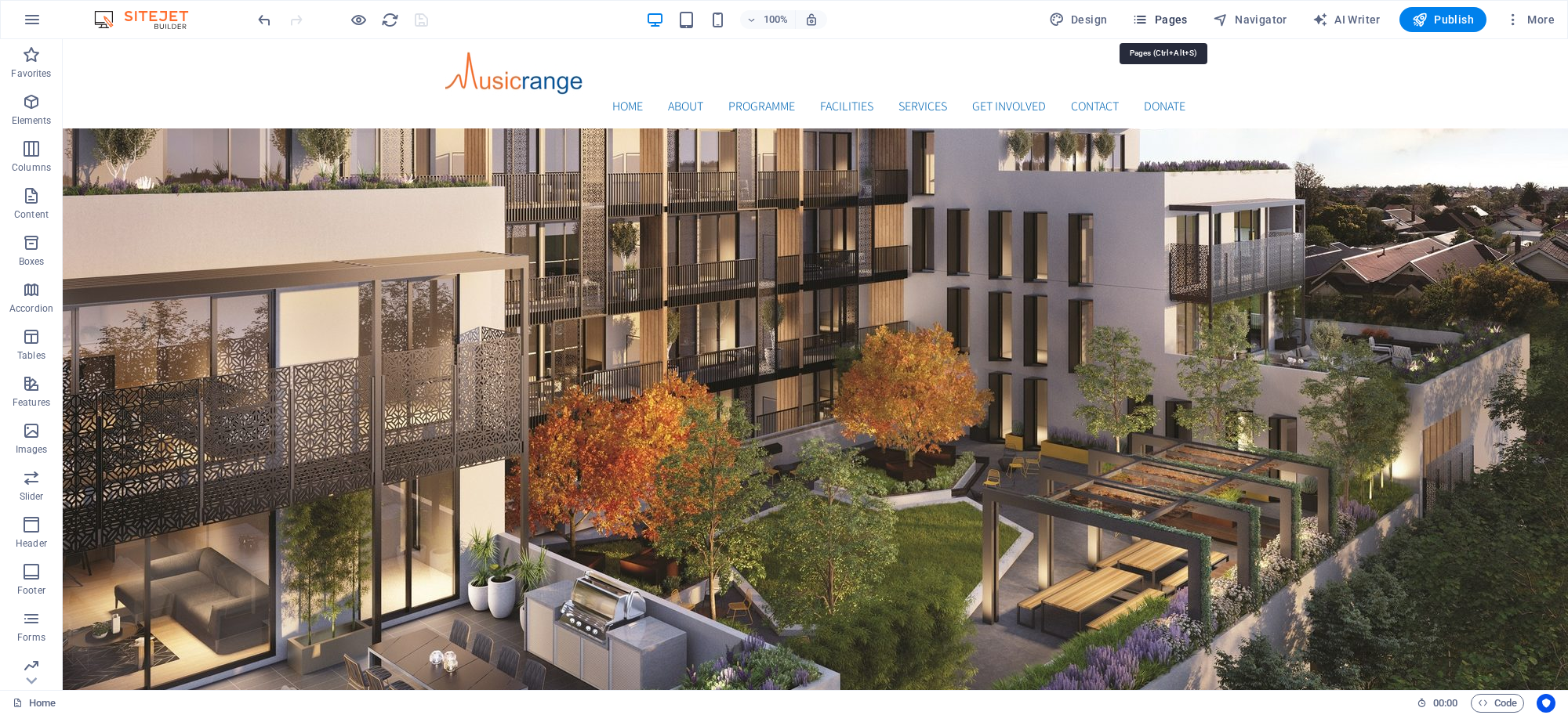
click at [1161, 17] on span "Pages" at bounding box center [1159, 20] width 54 height 16
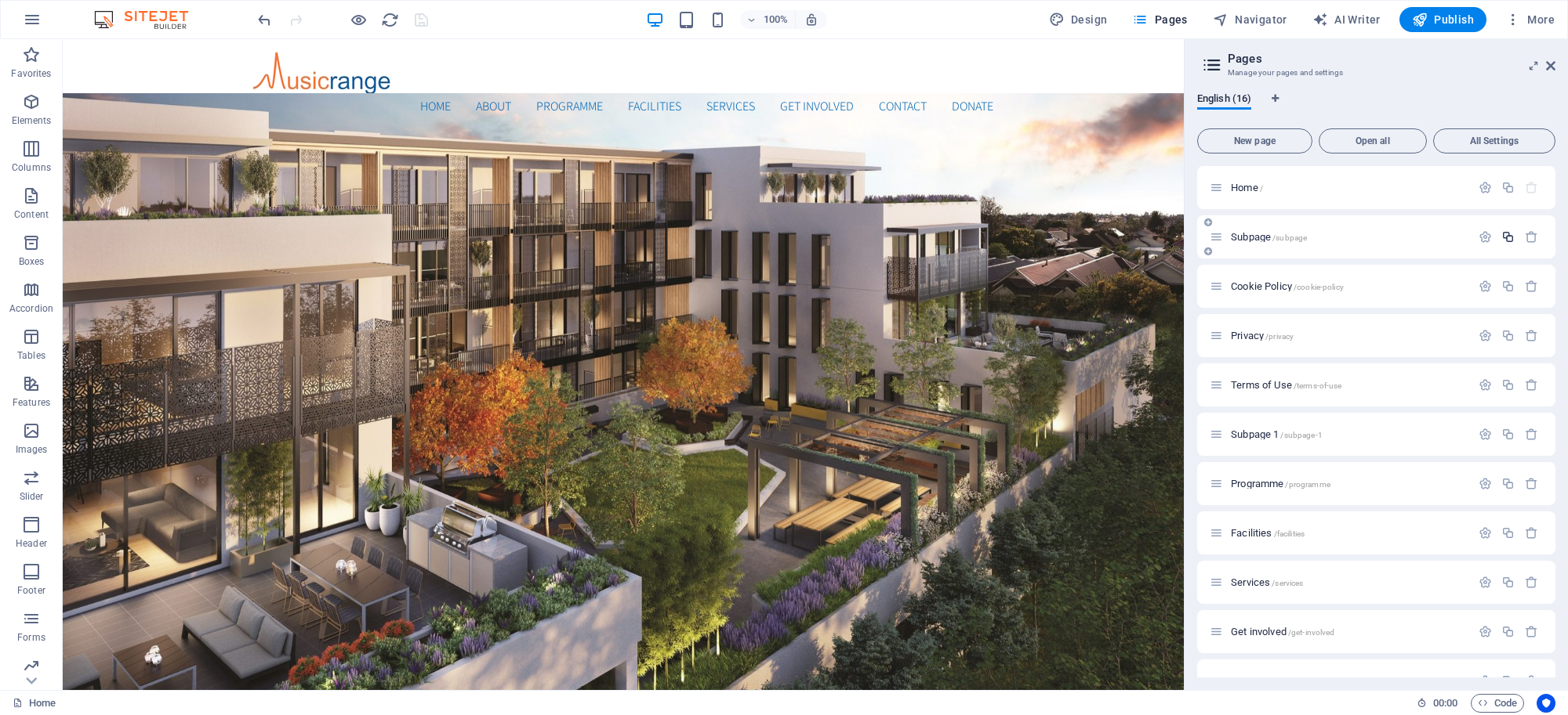
click at [1509, 236] on icon "button" at bounding box center [1507, 237] width 13 height 13
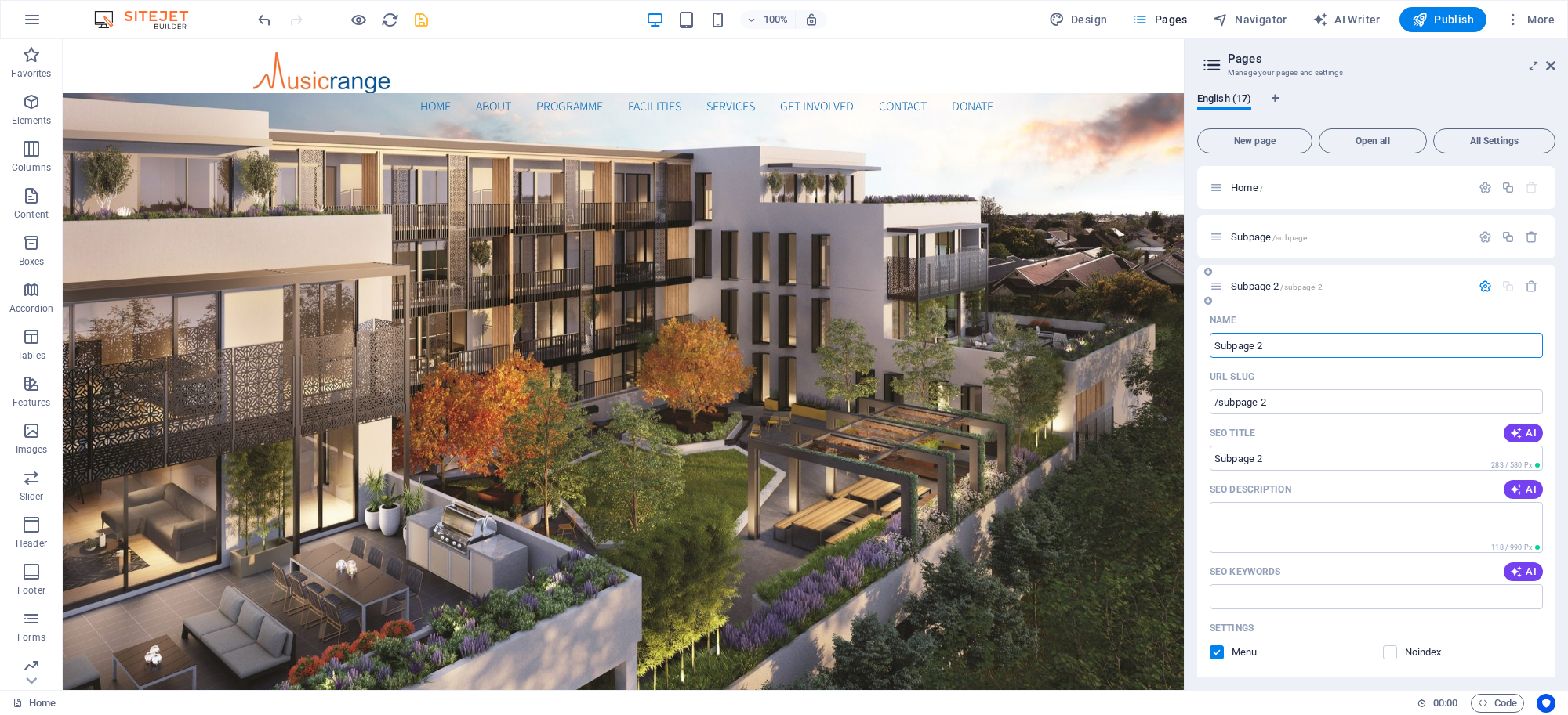
click at [1285, 346] on input "Subpage 2" at bounding box center [1376, 346] width 333 height 25
drag, startPoint x: 1285, startPoint y: 345, endPoint x: 1186, endPoint y: 342, distance: 99.0
click at [1186, 342] on aside "Pages Manage your pages and settings English (17) New page Open all All Setting…" at bounding box center [1375, 365] width 384 height 651
type input "Music Pr"
type input "/music"
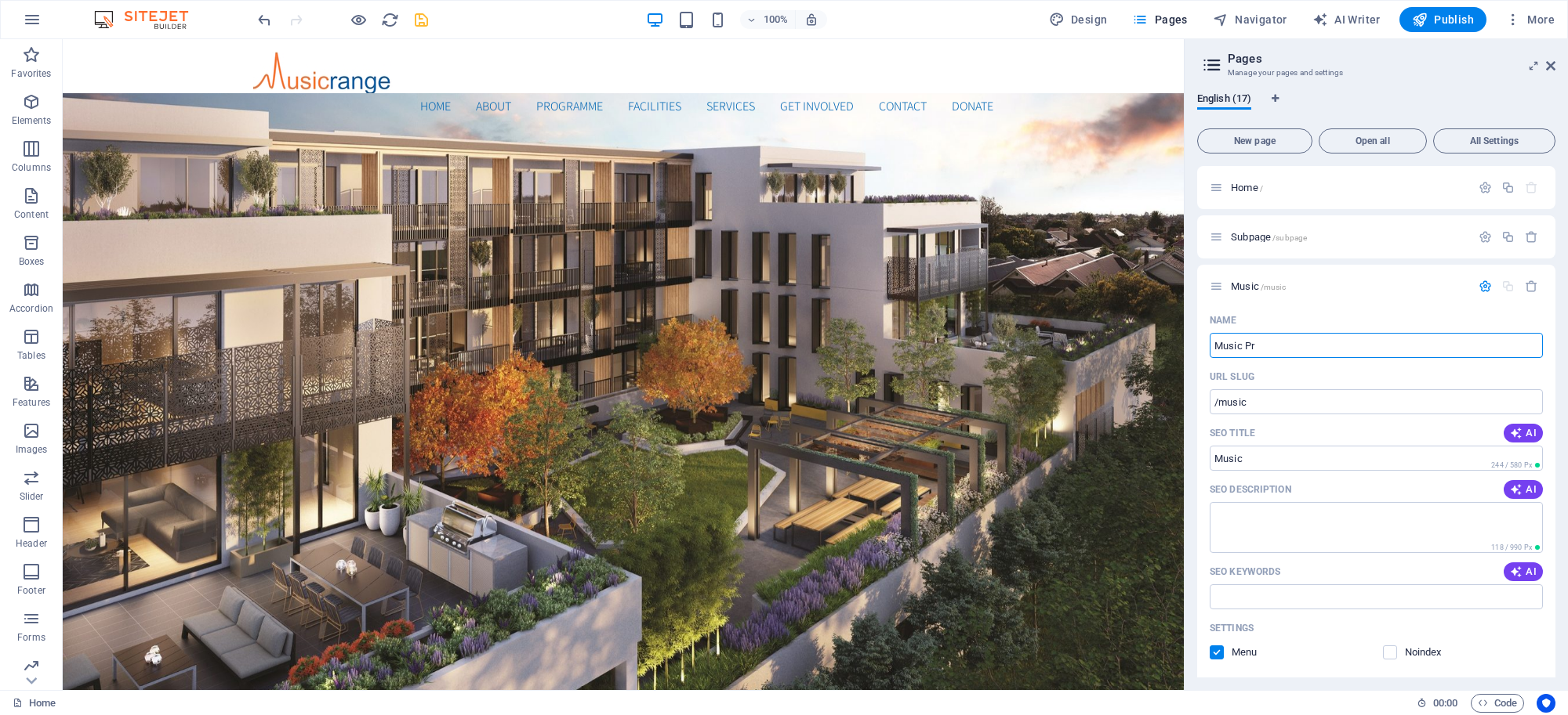
type input "Music"
type input "Music Prod"
type input "/music-pro"
type input "Music Pro"
type input "Music Production"
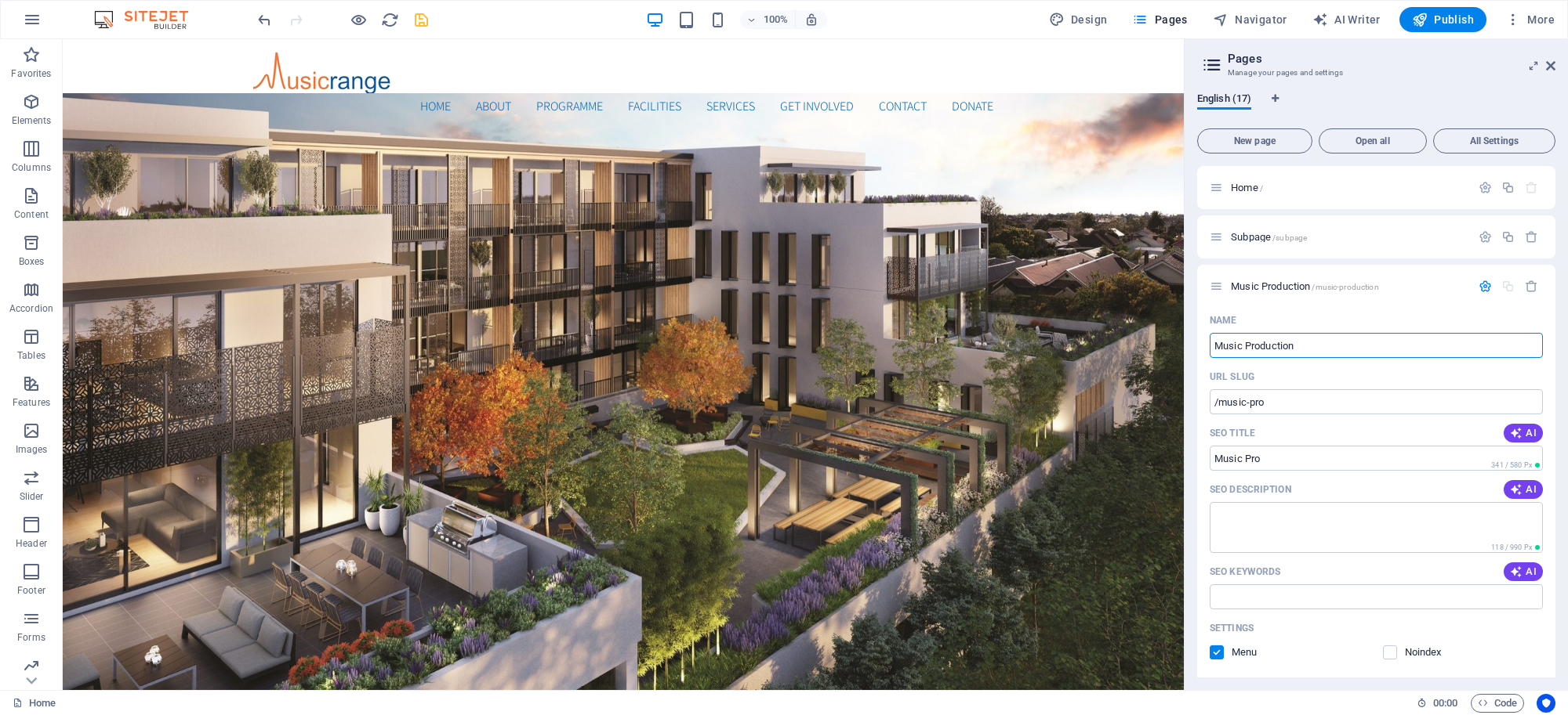
type input "/music-production"
type input "Music Production"
click at [1294, 365] on div "URL SLUG" at bounding box center [1376, 377] width 333 height 25
click at [1271, 283] on span "Music Production /music-production" at bounding box center [1305, 286] width 148 height 12
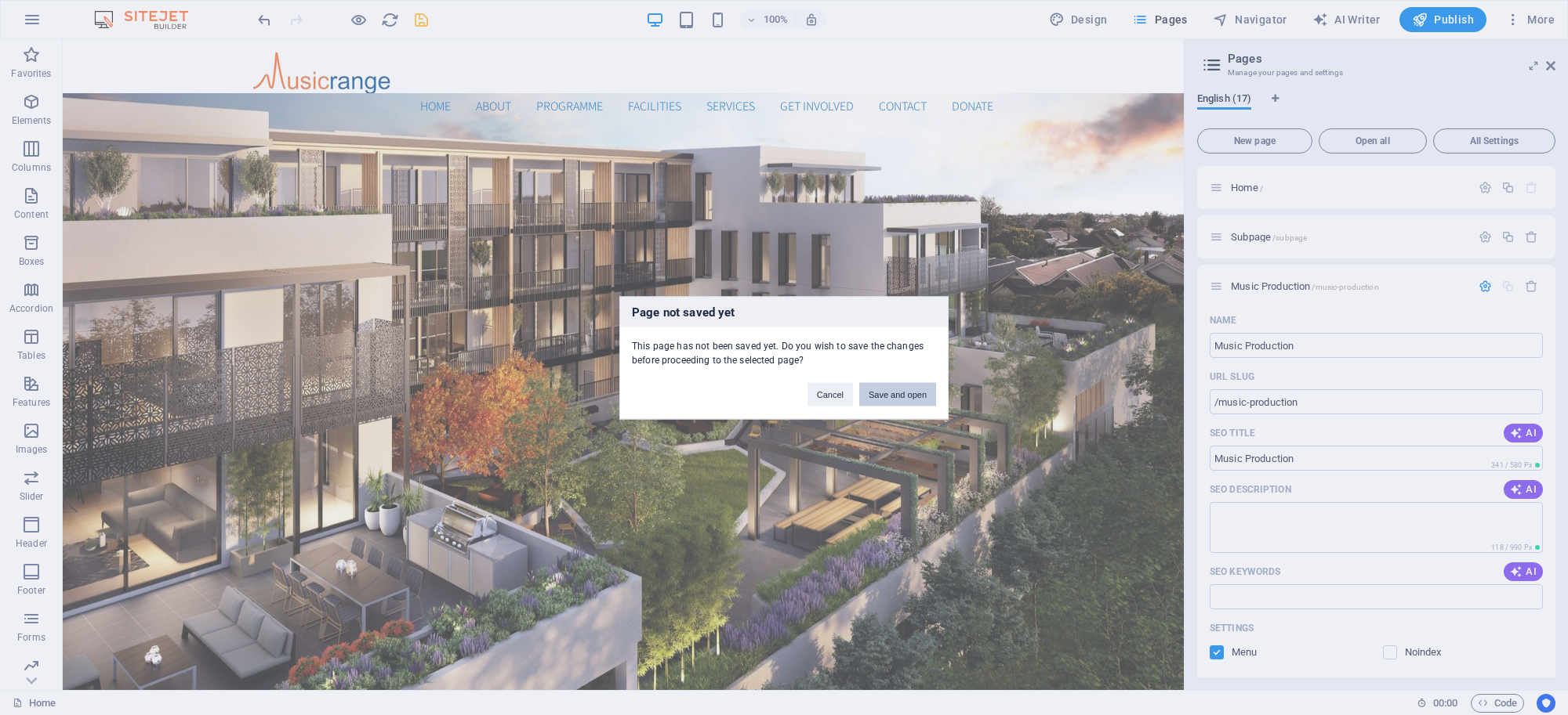
click at [891, 392] on button "Save and open" at bounding box center [897, 395] width 77 height 24
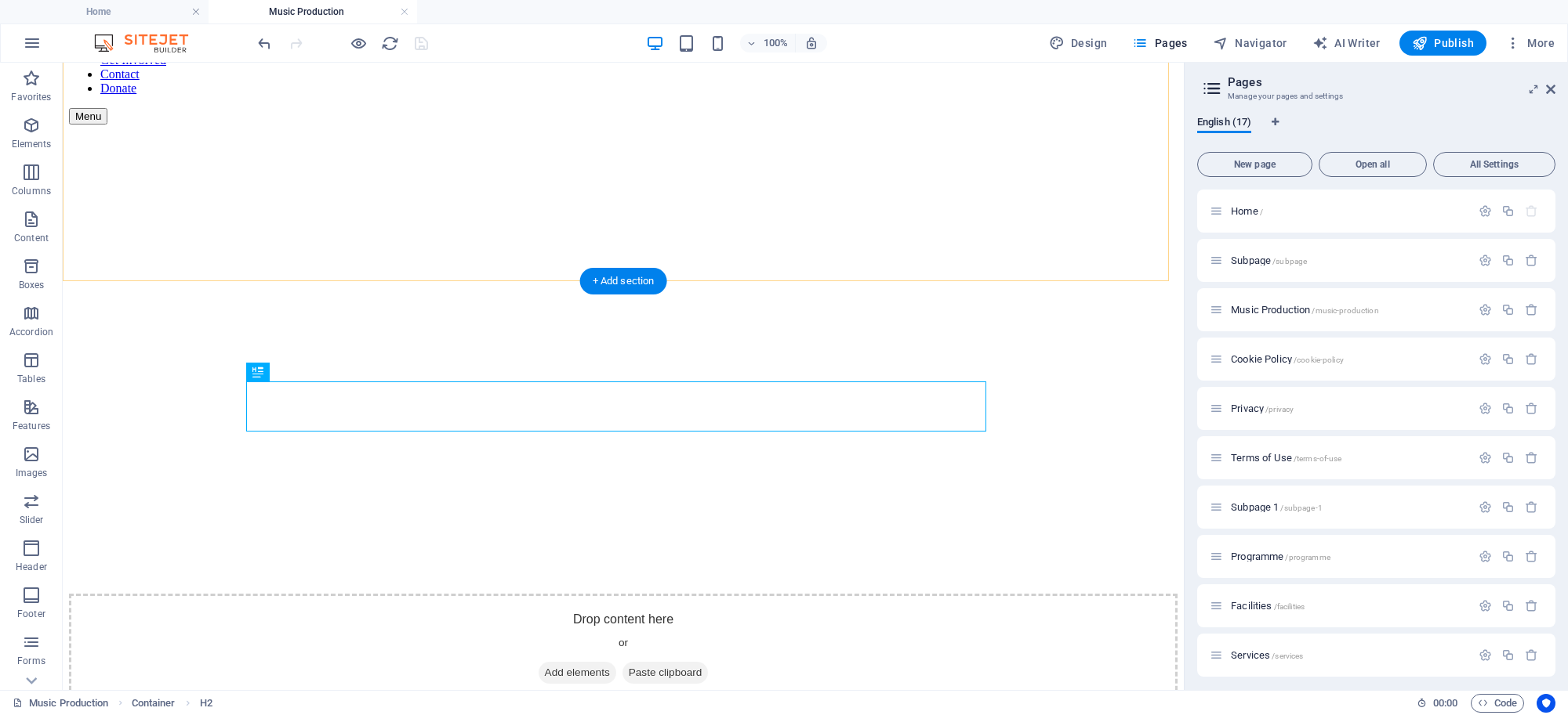
scroll to position [164, 0]
click at [681, 714] on div "THIS IS A SUBPAGE" at bounding box center [623, 728] width 1108 height 21
drag, startPoint x: 681, startPoint y: 394, endPoint x: 403, endPoint y: 394, distance: 278.0
click at [680, 714] on div "THIS IS A SUBPAGE" at bounding box center [623, 728] width 1108 height 21
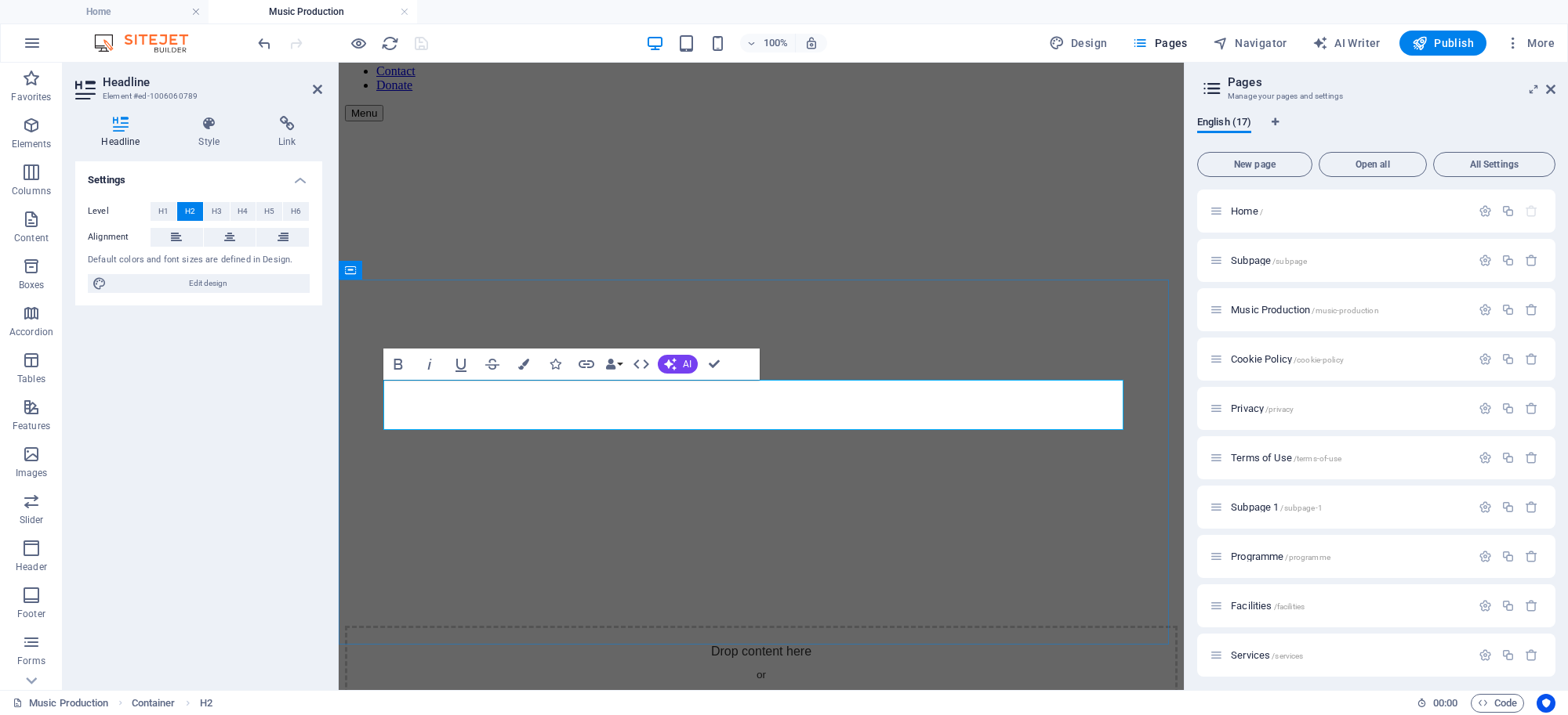
drag, startPoint x: 870, startPoint y: 386, endPoint x: 649, endPoint y: 393, distance: 221.1
drag, startPoint x: 794, startPoint y: 337, endPoint x: 1071, endPoint y: 335, distance: 277.0
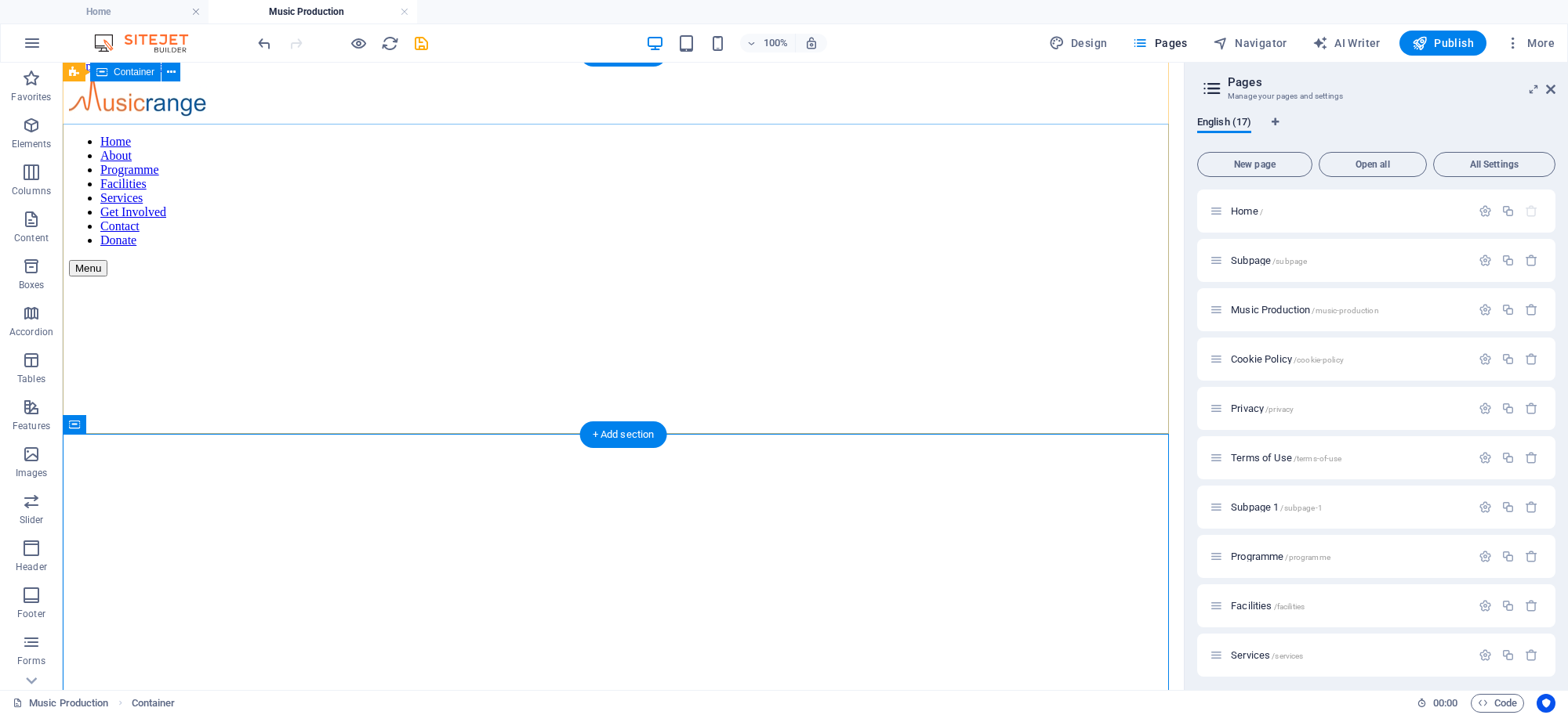
scroll to position [0, 0]
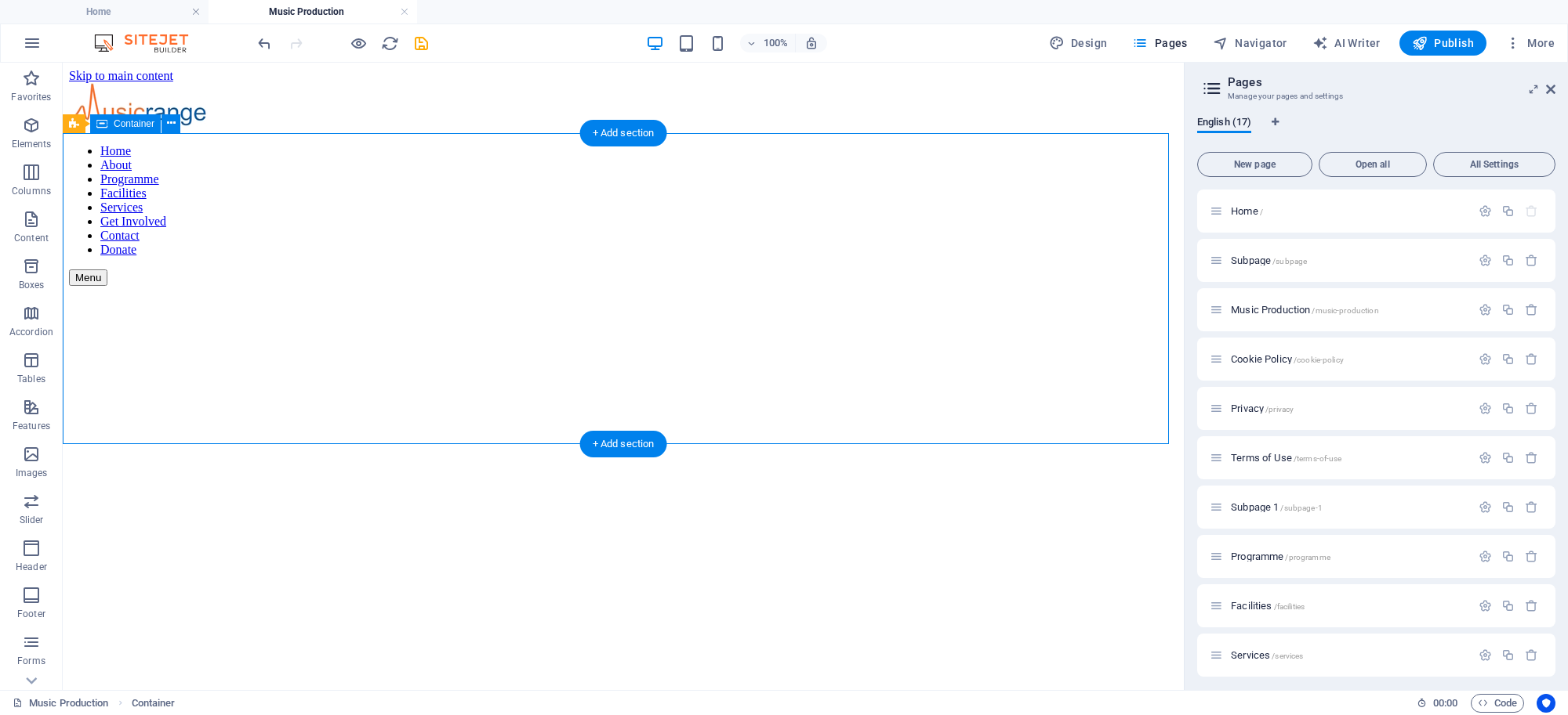
drag, startPoint x: 672, startPoint y: 173, endPoint x: 395, endPoint y: 169, distance: 277.0
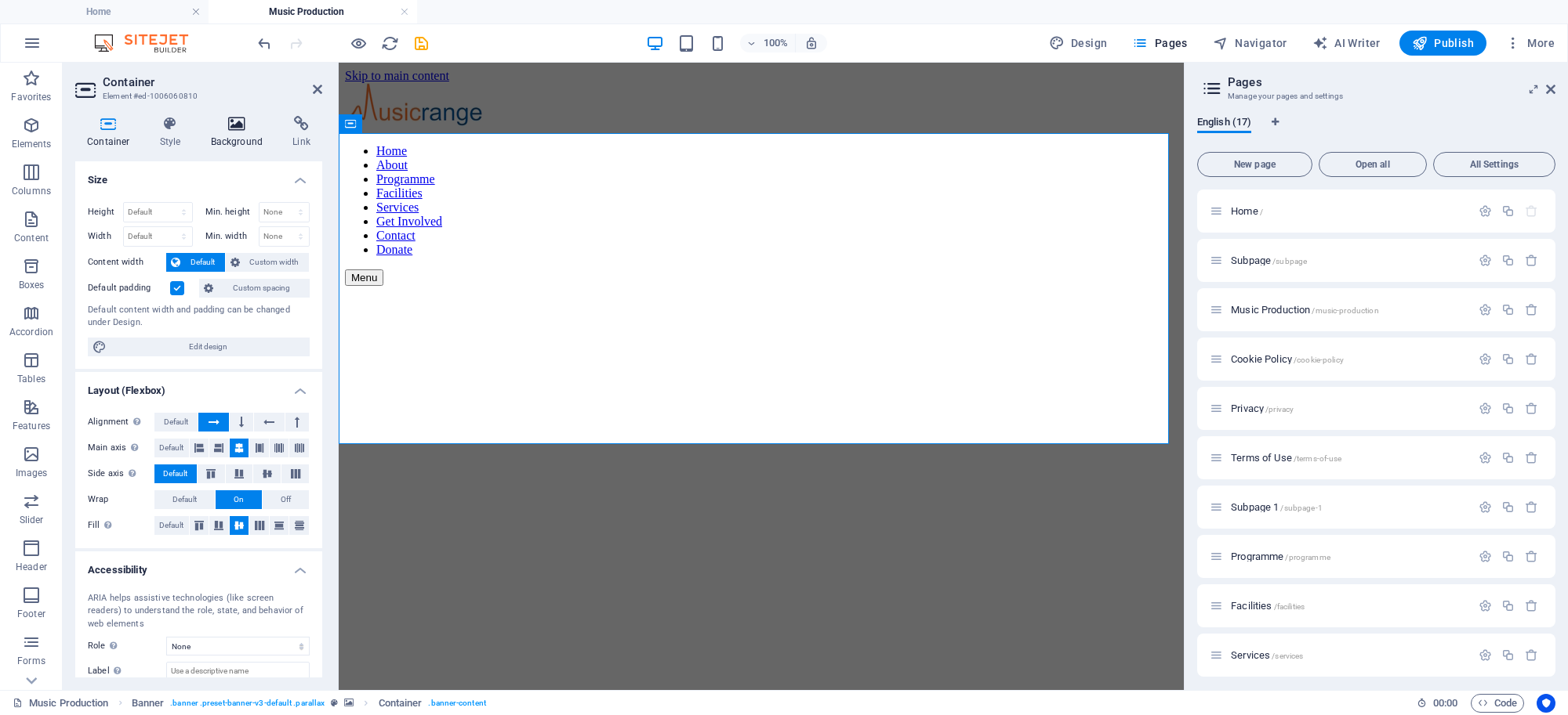
click at [232, 126] on icon at bounding box center [237, 124] width 76 height 16
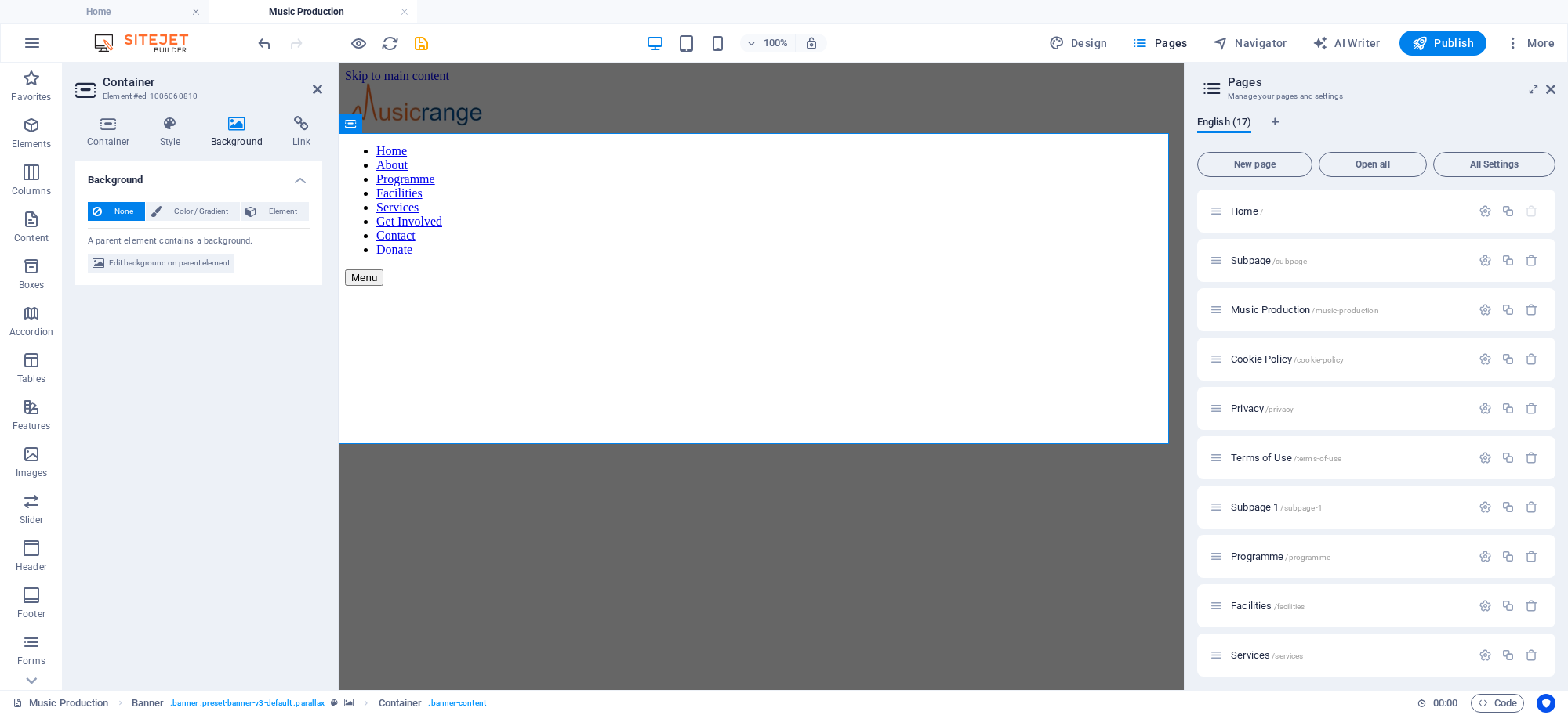
click at [230, 125] on icon at bounding box center [237, 124] width 76 height 16
click at [253, 212] on icon at bounding box center [251, 212] width 11 height 19
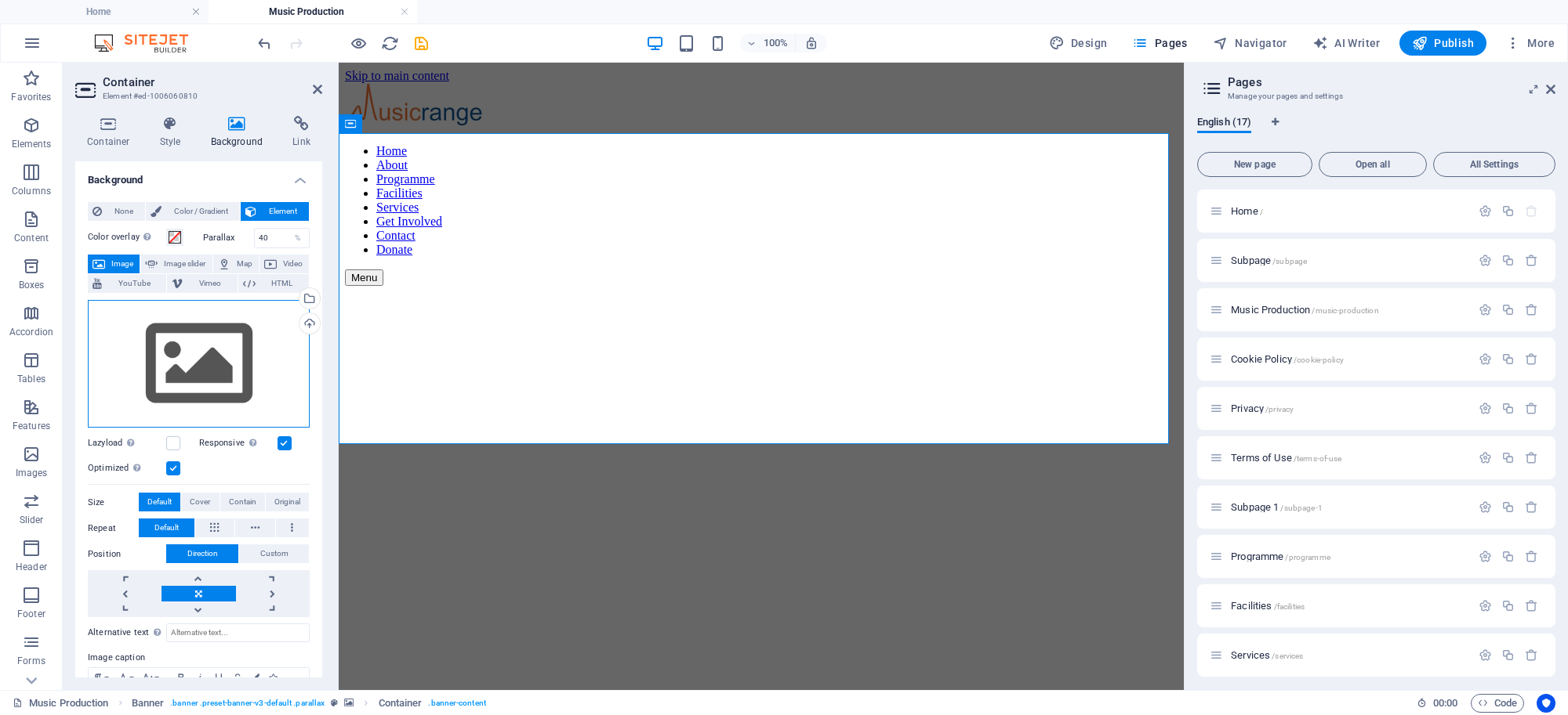
click at [212, 350] on div "Drag files here, click to choose files or select files from Files or our free s…" at bounding box center [198, 364] width 222 height 129
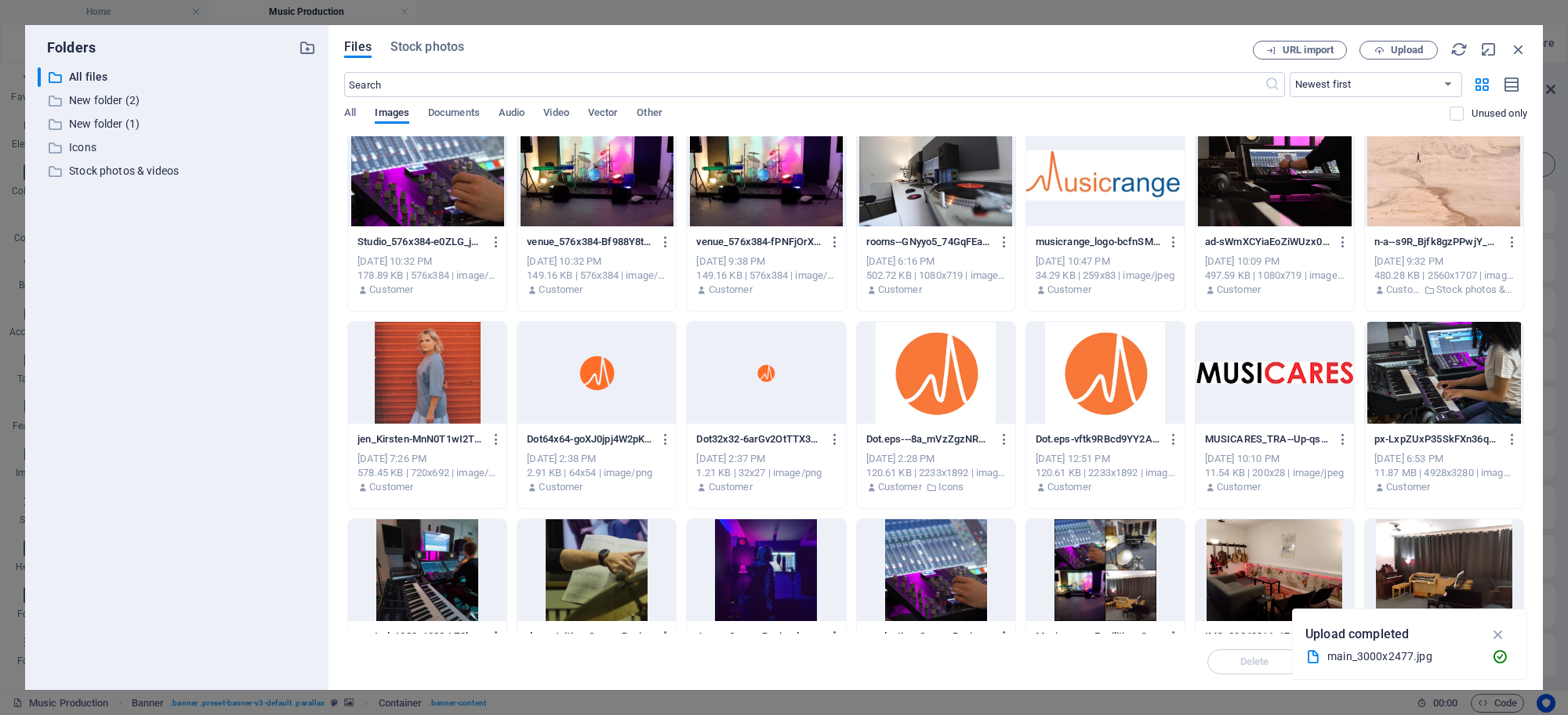
scroll to position [296, 0]
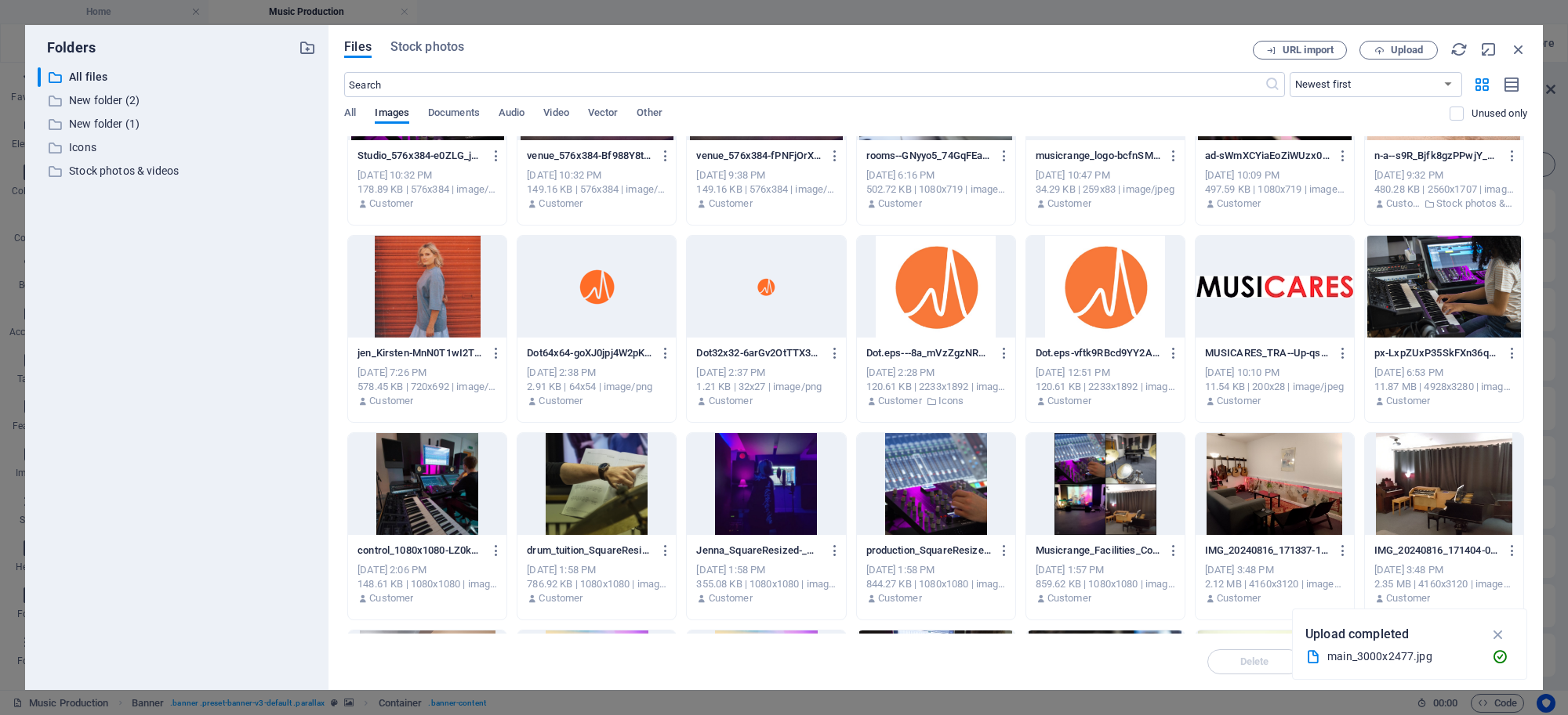
click at [1437, 294] on div at bounding box center [1444, 286] width 159 height 102
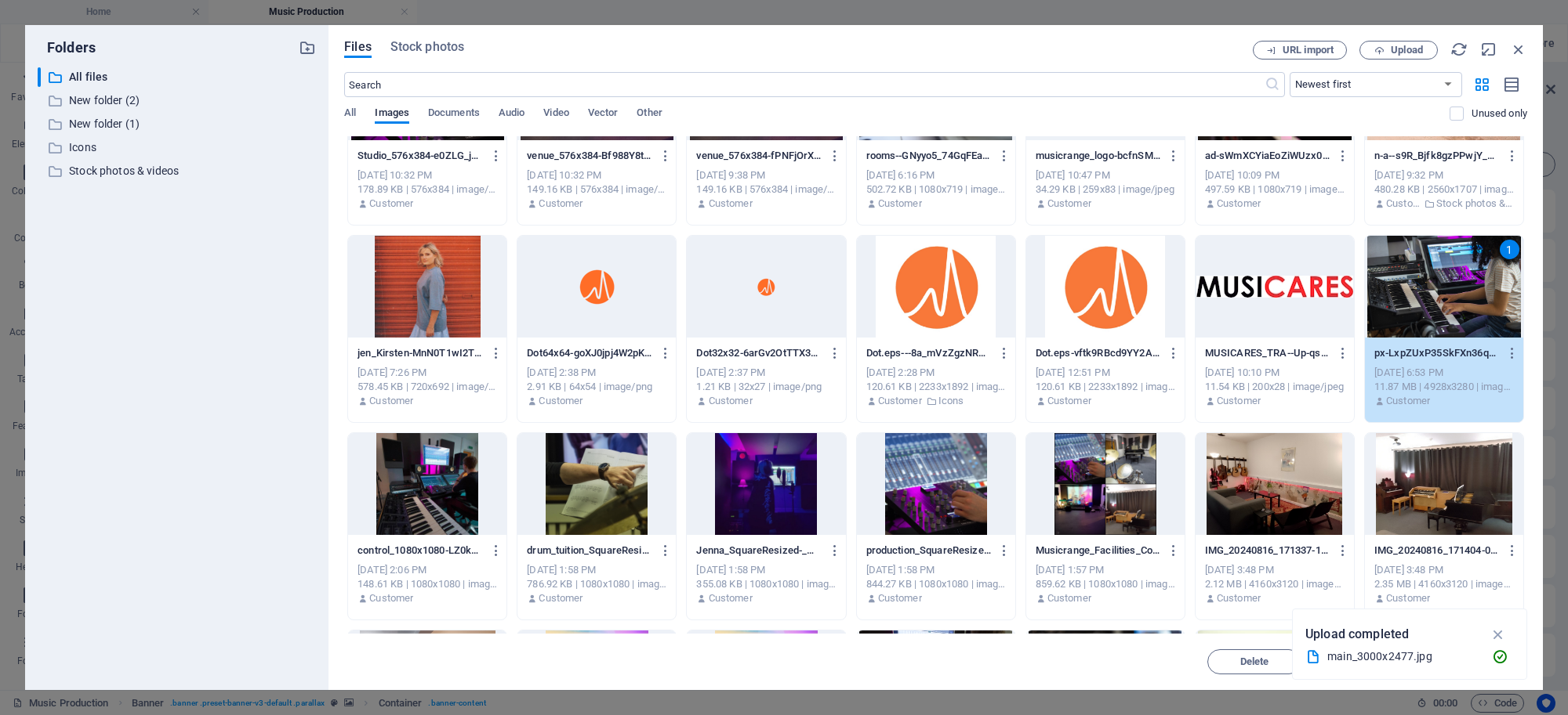
click at [1439, 295] on div "1" at bounding box center [1444, 286] width 159 height 102
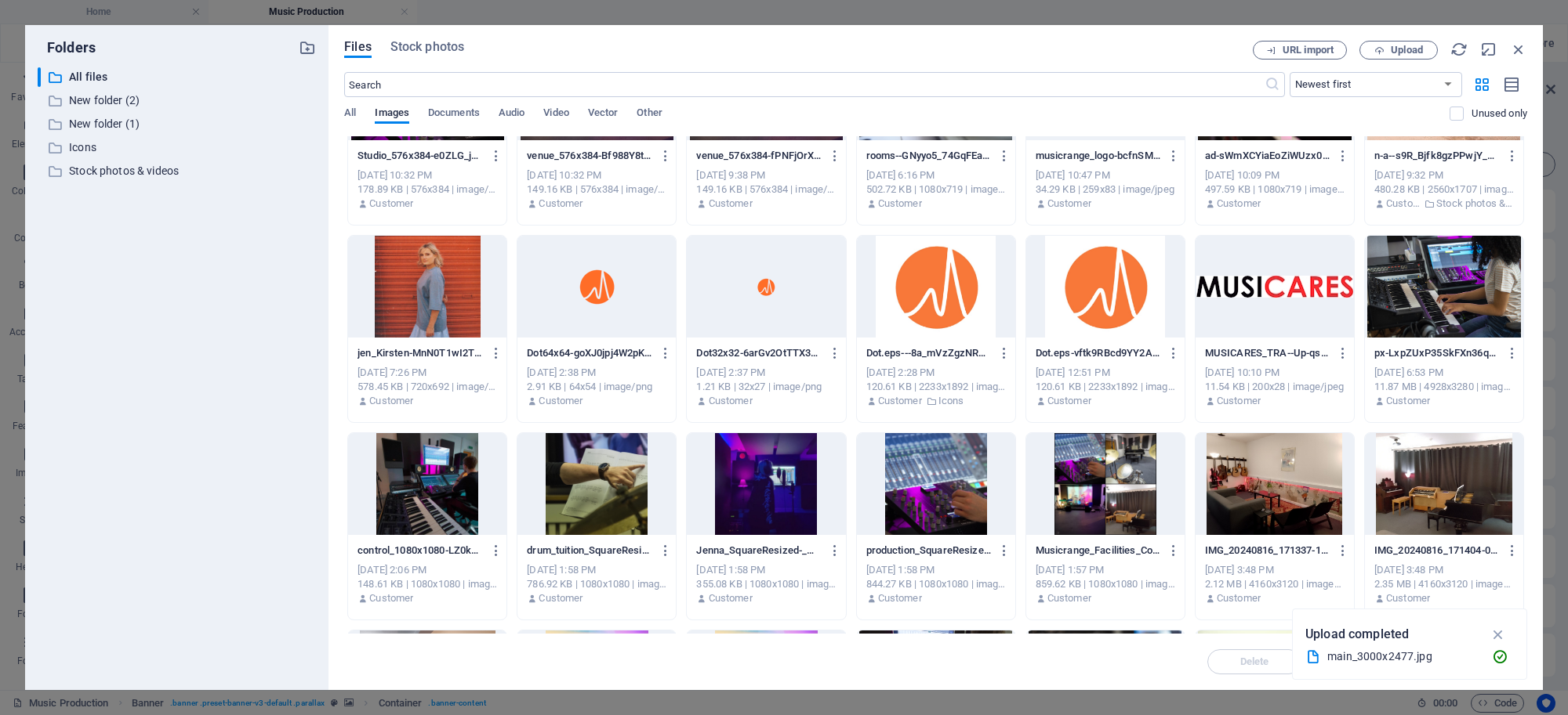
click at [1439, 295] on div at bounding box center [1444, 286] width 159 height 102
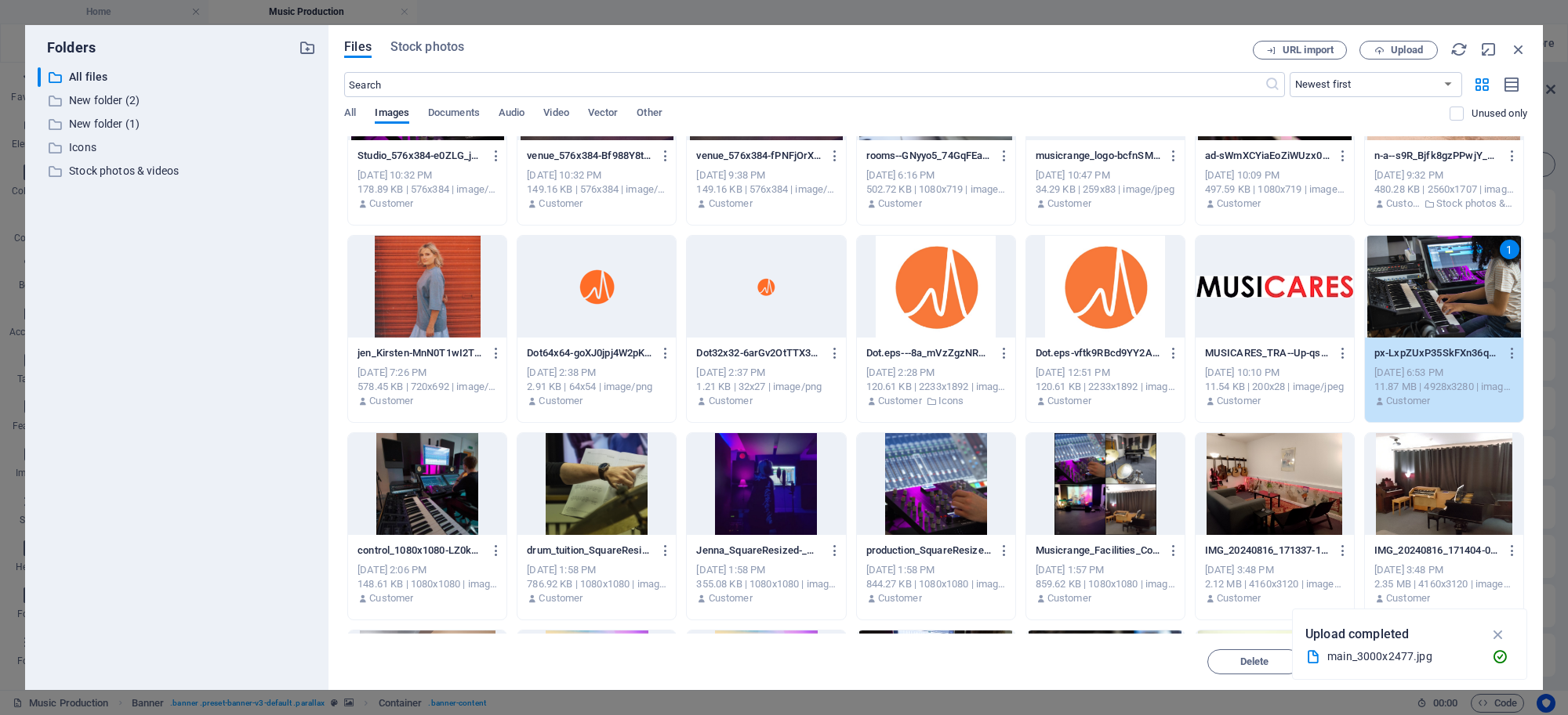
click at [1439, 295] on div "1" at bounding box center [1444, 286] width 159 height 102
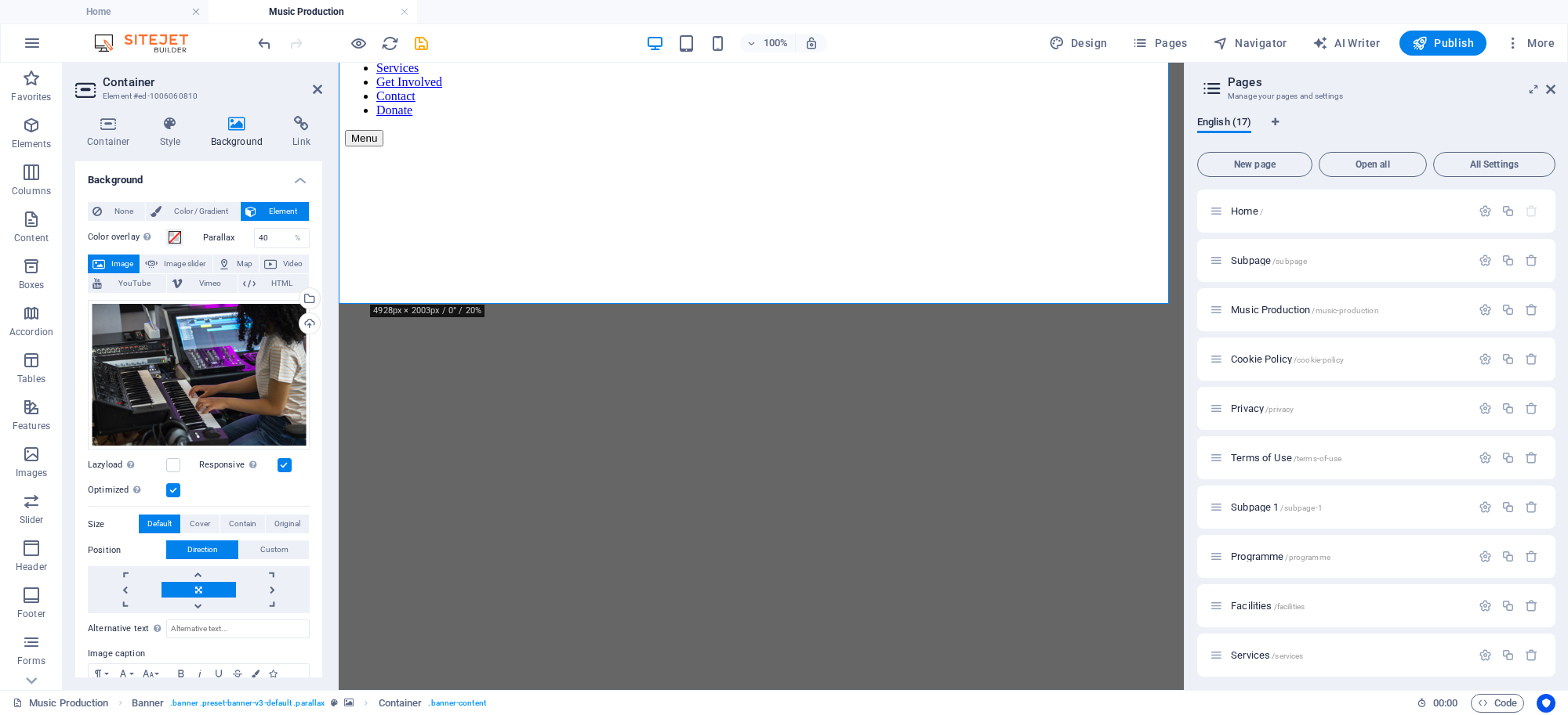
scroll to position [148, 0]
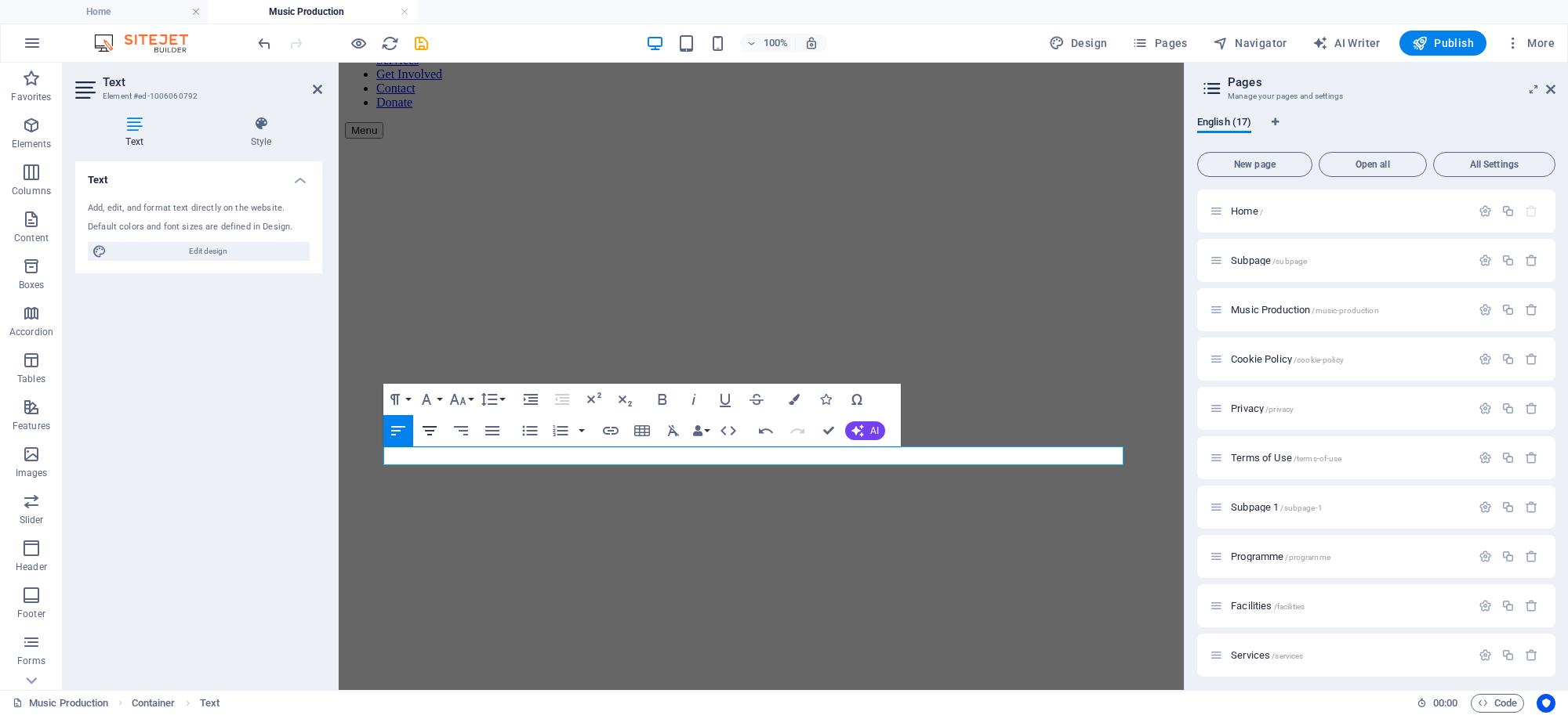
click at [423, 425] on icon "button" at bounding box center [430, 431] width 19 height 19
drag, startPoint x: 568, startPoint y: 533, endPoint x: 842, endPoint y: 534, distance: 274.0
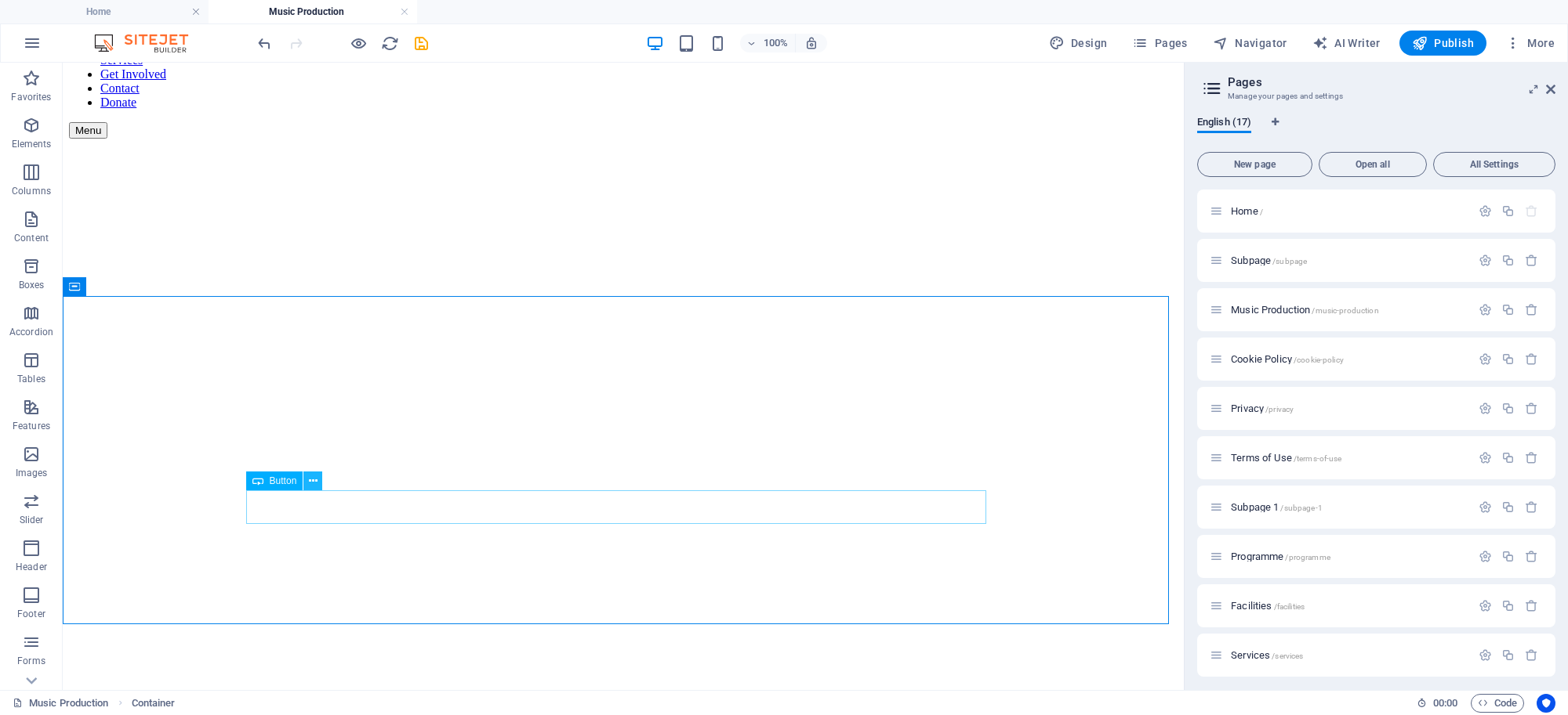
click at [309, 484] on icon at bounding box center [313, 481] width 9 height 17
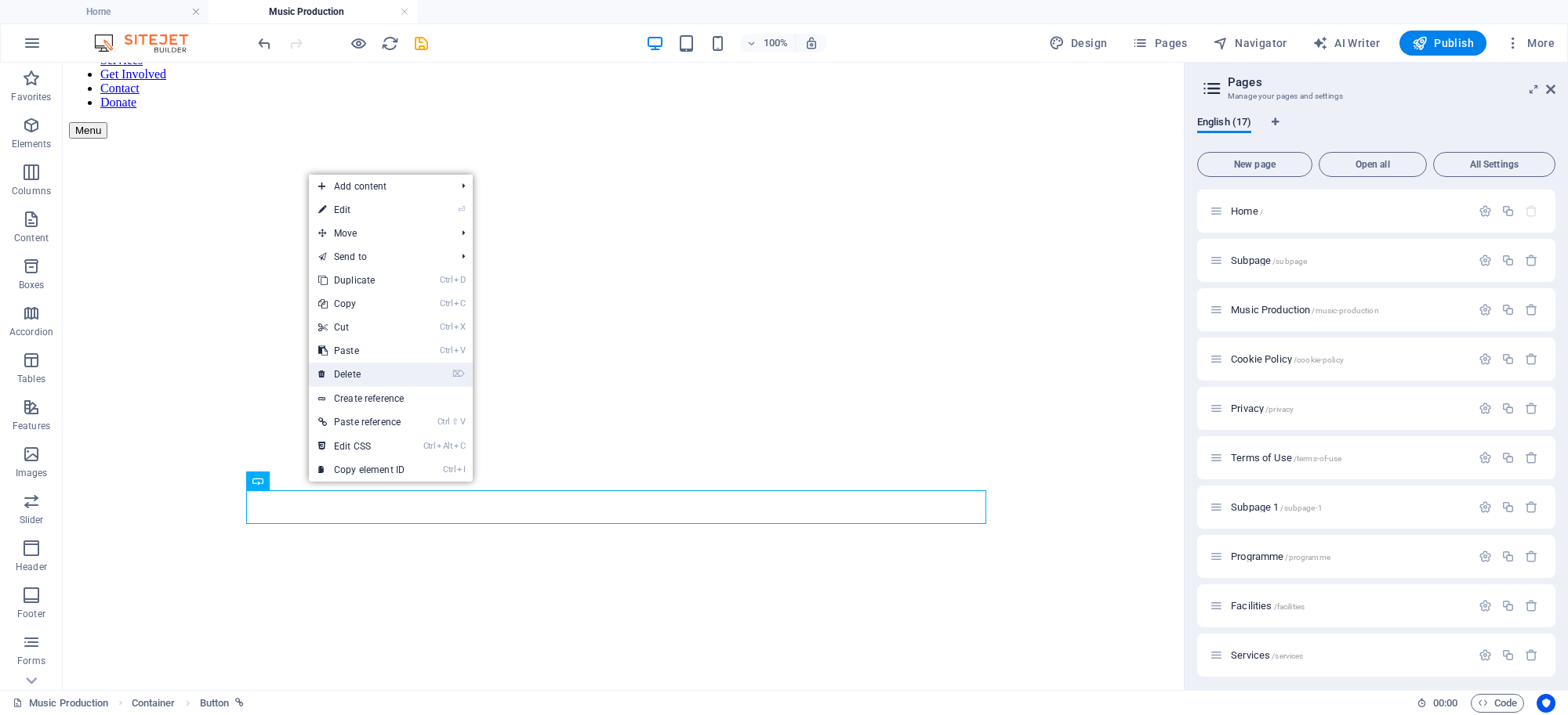
click at [334, 378] on link "⌦ Delete" at bounding box center [361, 375] width 105 height 24
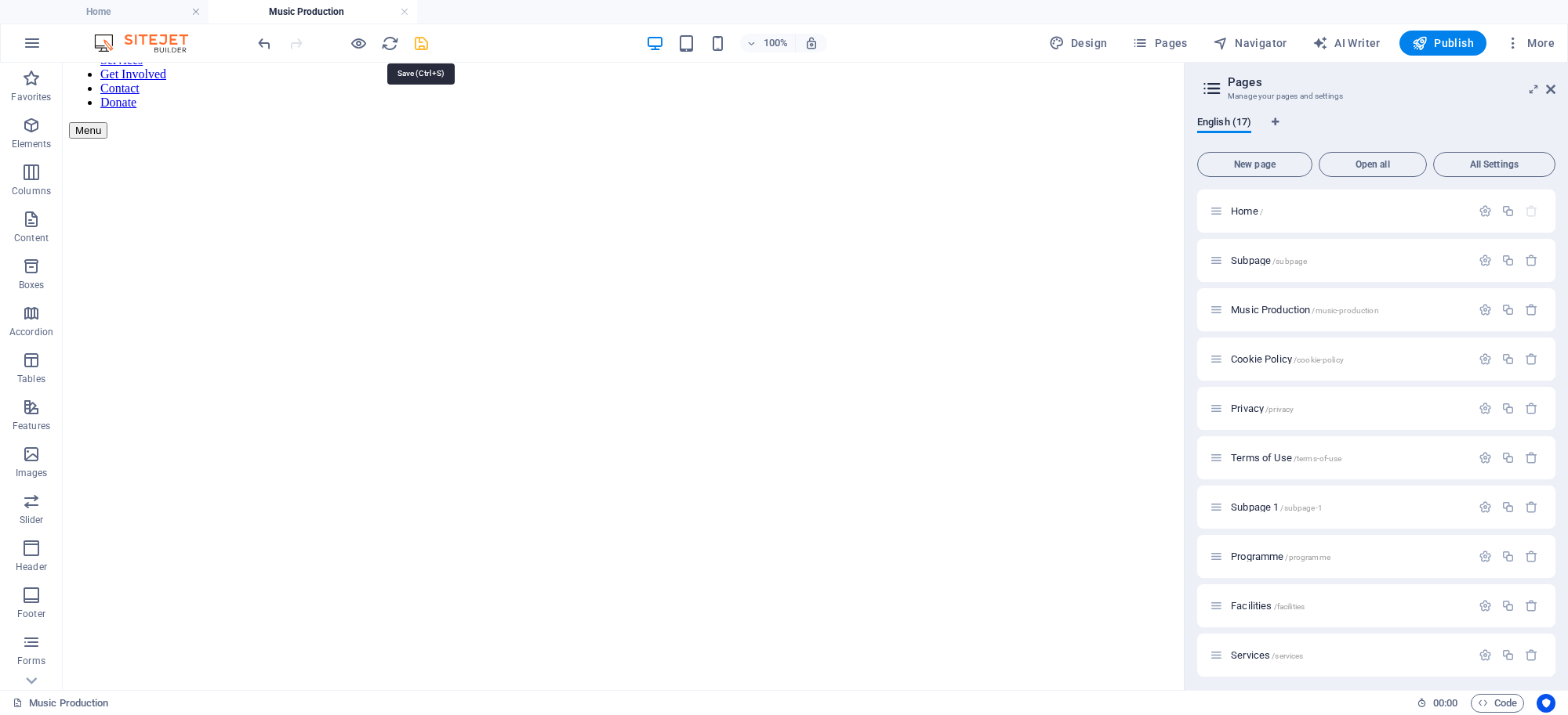
click at [422, 47] on icon "save" at bounding box center [421, 43] width 18 height 18
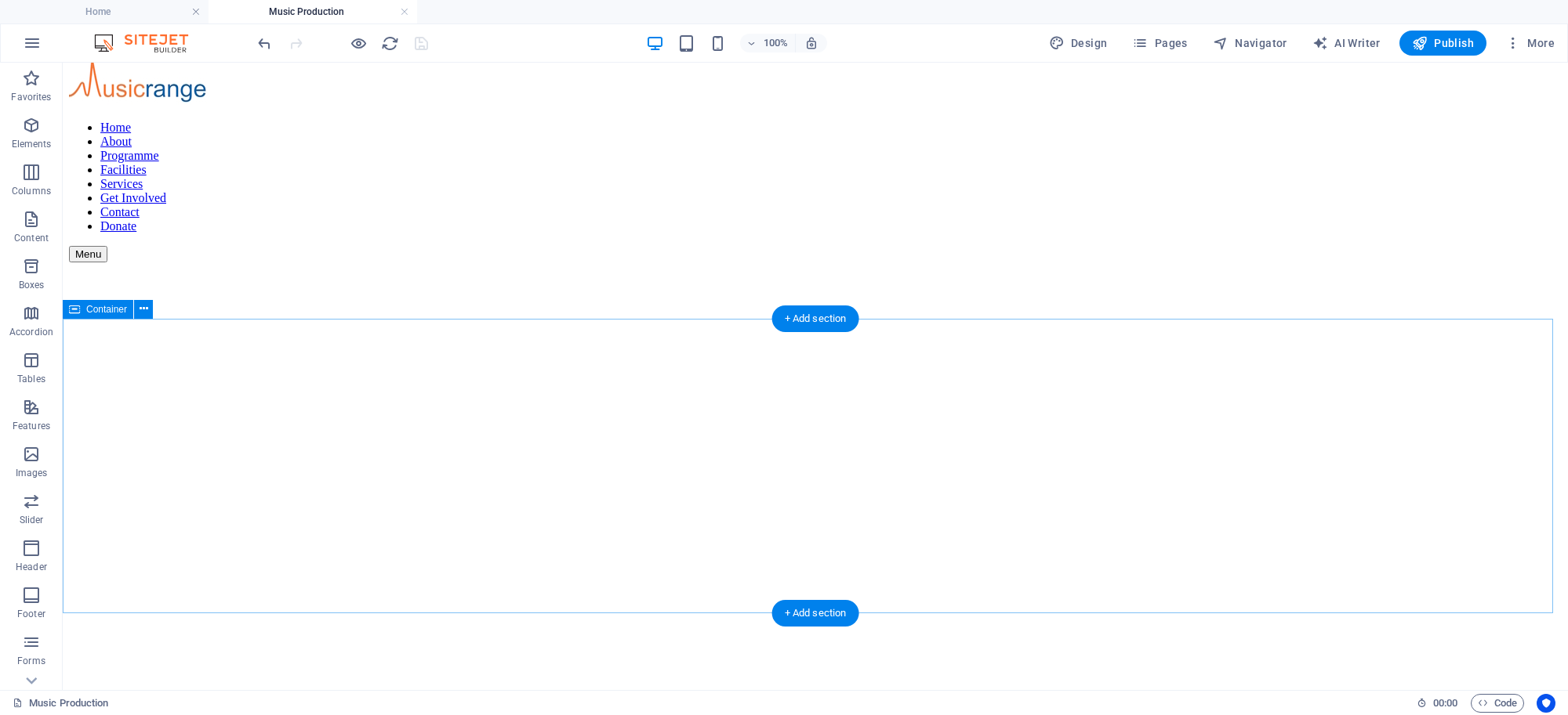
scroll to position [0, 0]
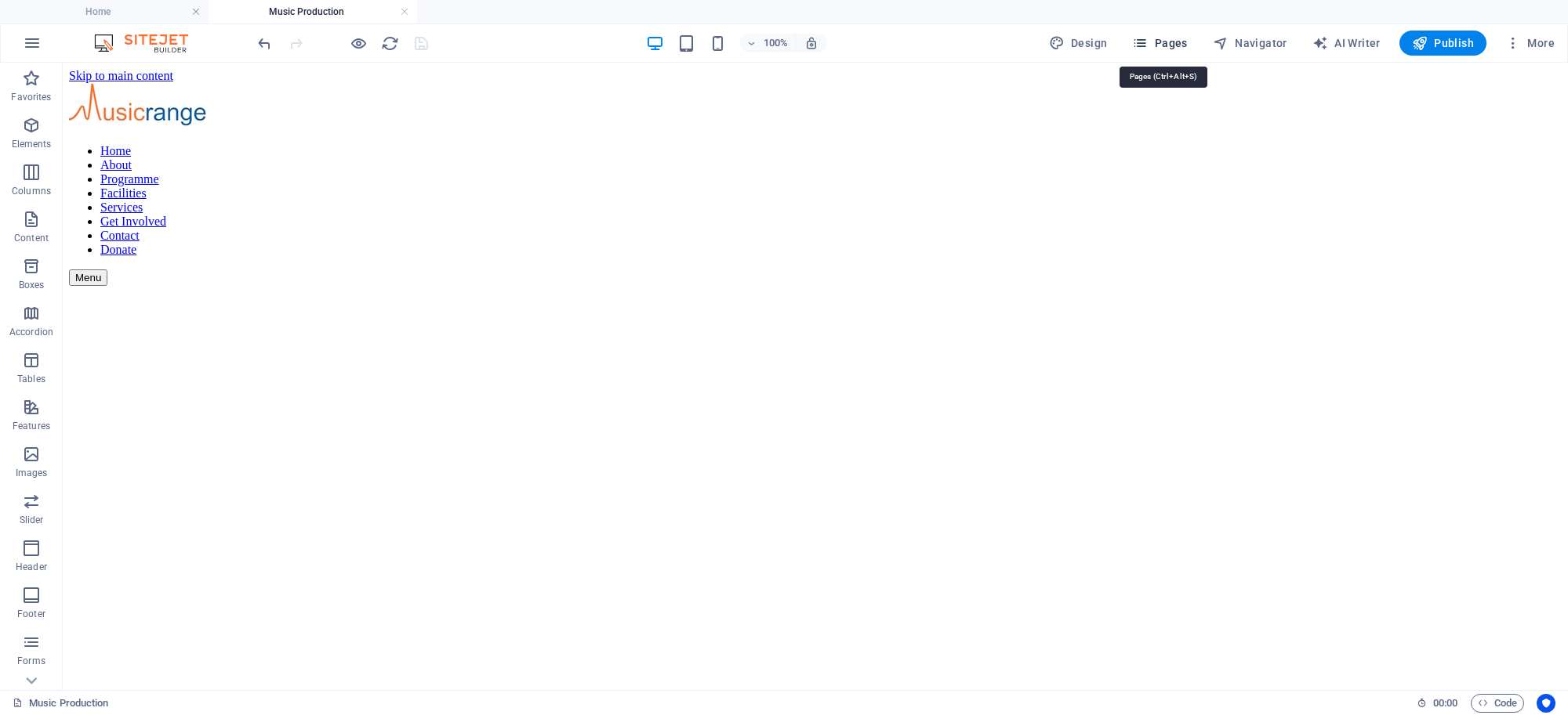
click at [1168, 46] on span "Pages" at bounding box center [1159, 43] width 54 height 16
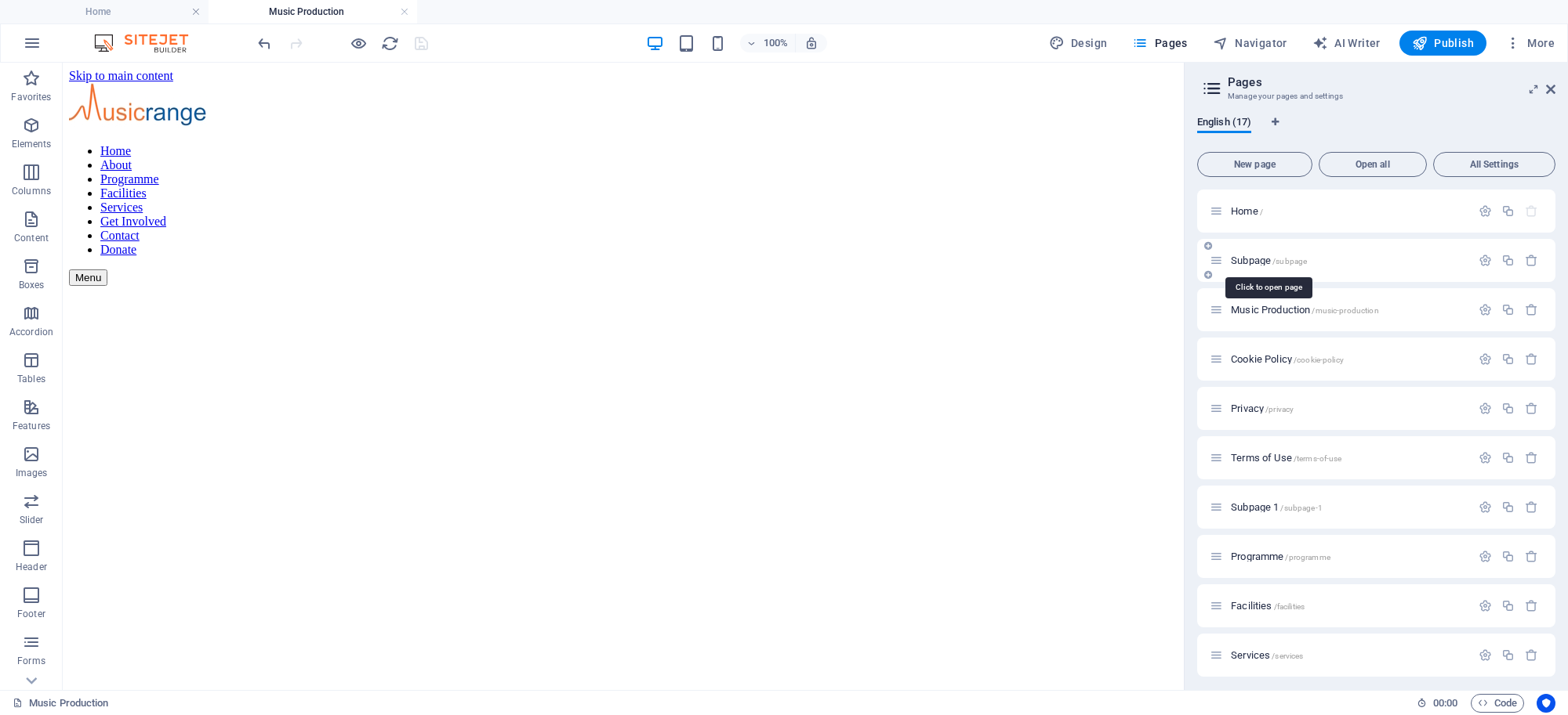
click at [1251, 261] on span "Subpage /subpage" at bounding box center [1269, 260] width 76 height 12
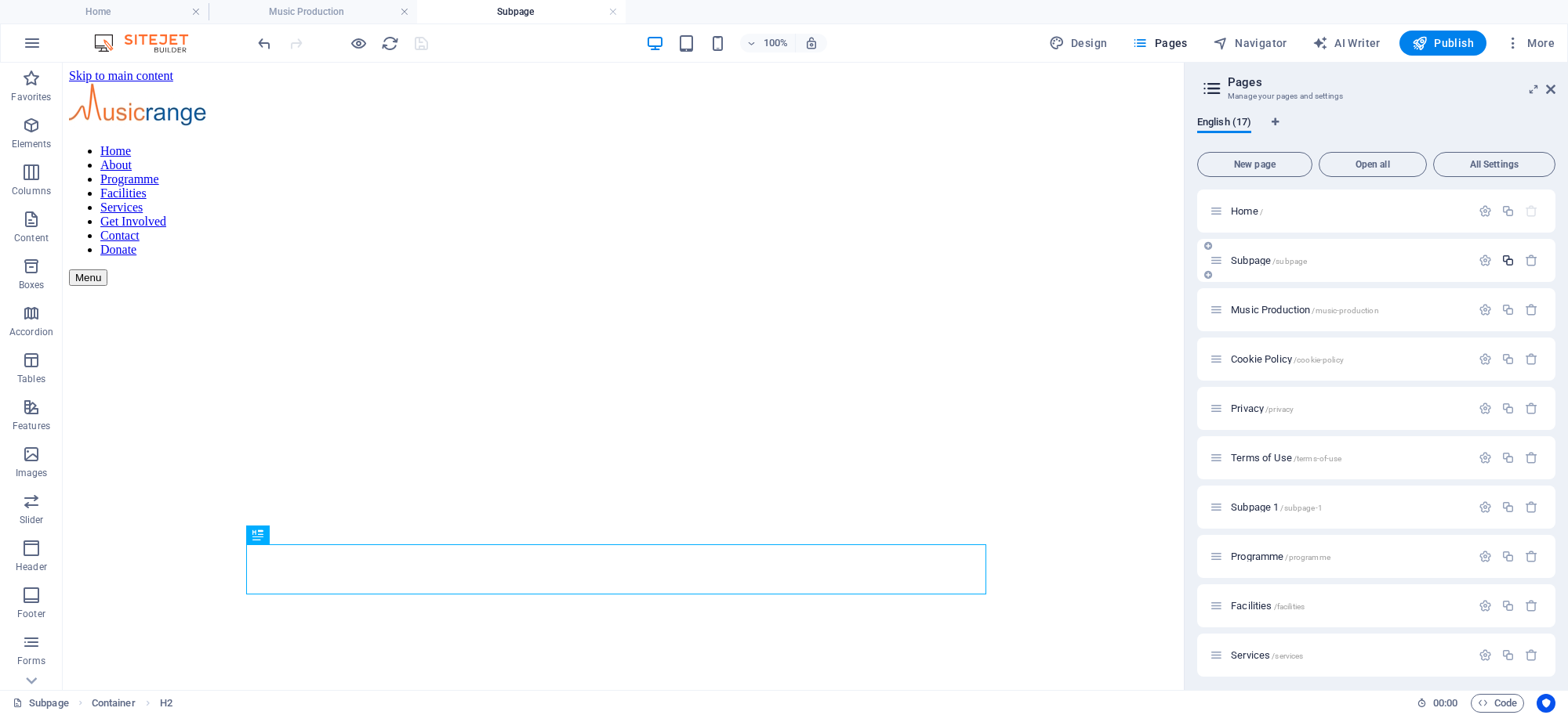
click at [1501, 261] on icon "button" at bounding box center [1507, 260] width 13 height 13
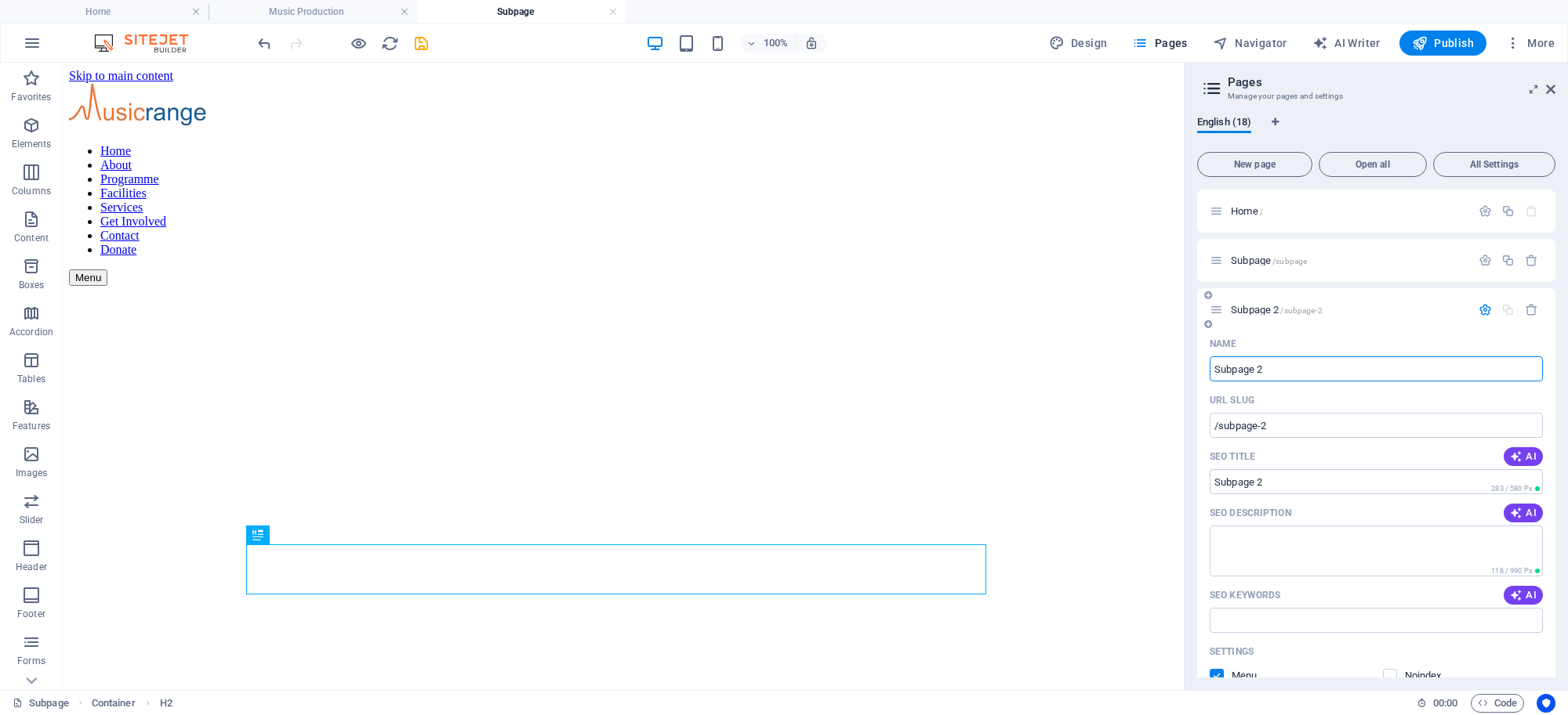
click at [1306, 363] on input "Subpage 2" at bounding box center [1376, 369] width 333 height 25
click at [1301, 362] on input "Subpage 2" at bounding box center [1376, 369] width 333 height 25
drag, startPoint x: 1298, startPoint y: 362, endPoint x: 1189, endPoint y: 361, distance: 109.0
click at [1189, 362] on div "English (18) New page Open all All Settings Home / Subpage /subpage Subpage 2 /…" at bounding box center [1375, 397] width 383 height 587
type input "tuition"
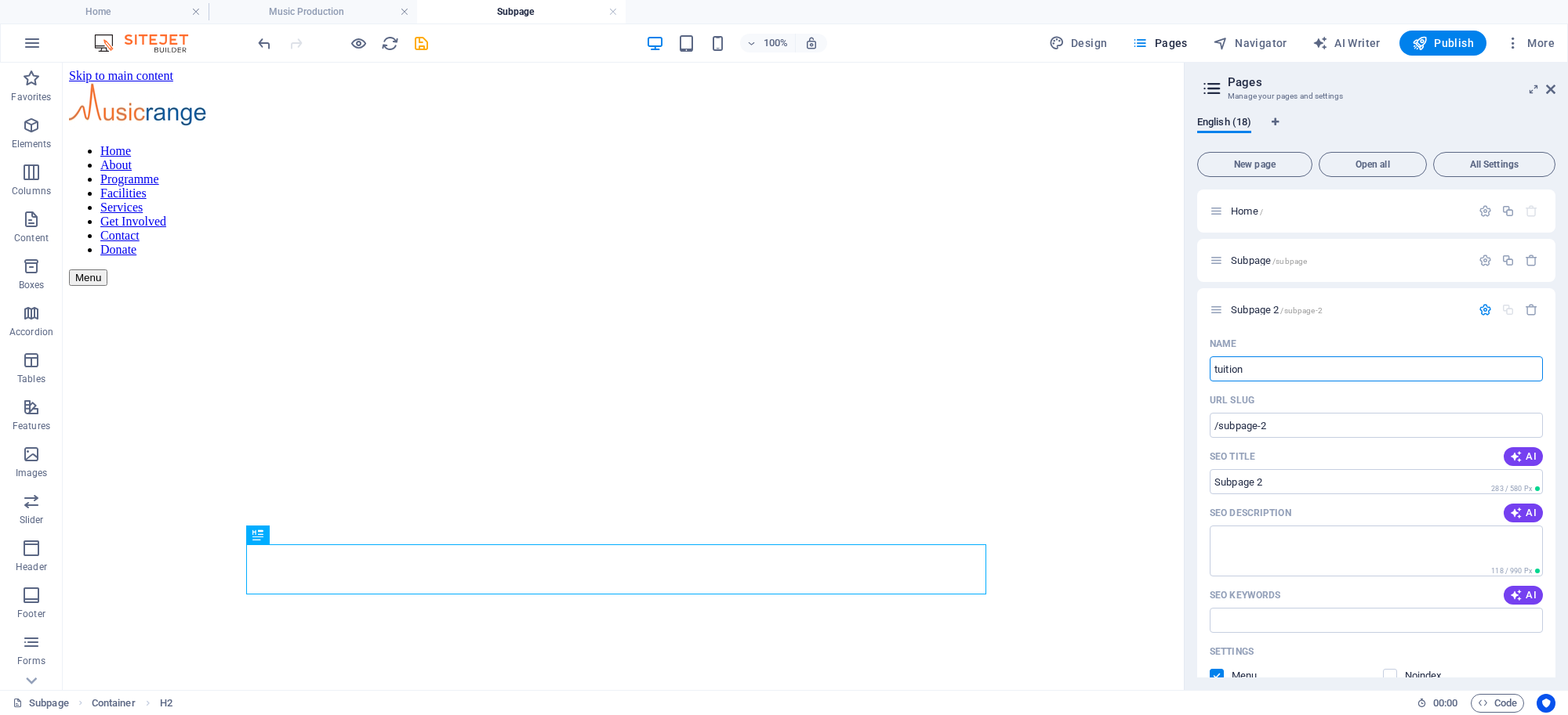
type input "/tuition"
type input "tuition"
type input "tuition an"
type input "/tuition-an"
type input "tuition an"
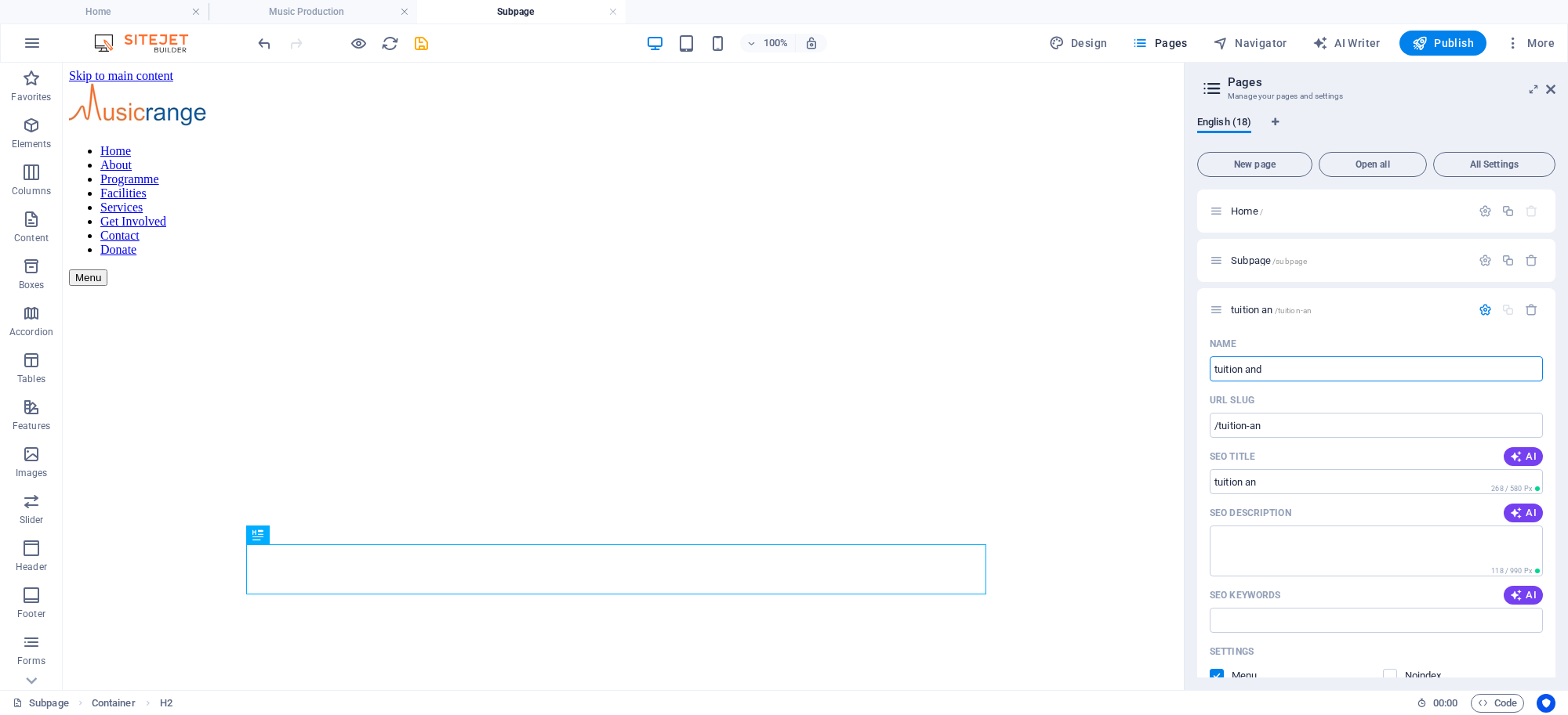
type input "tuition and"
type input "/tuition-and"
type input "tuition and"
type input "tuition and me"
type input "/tuition-and-men"
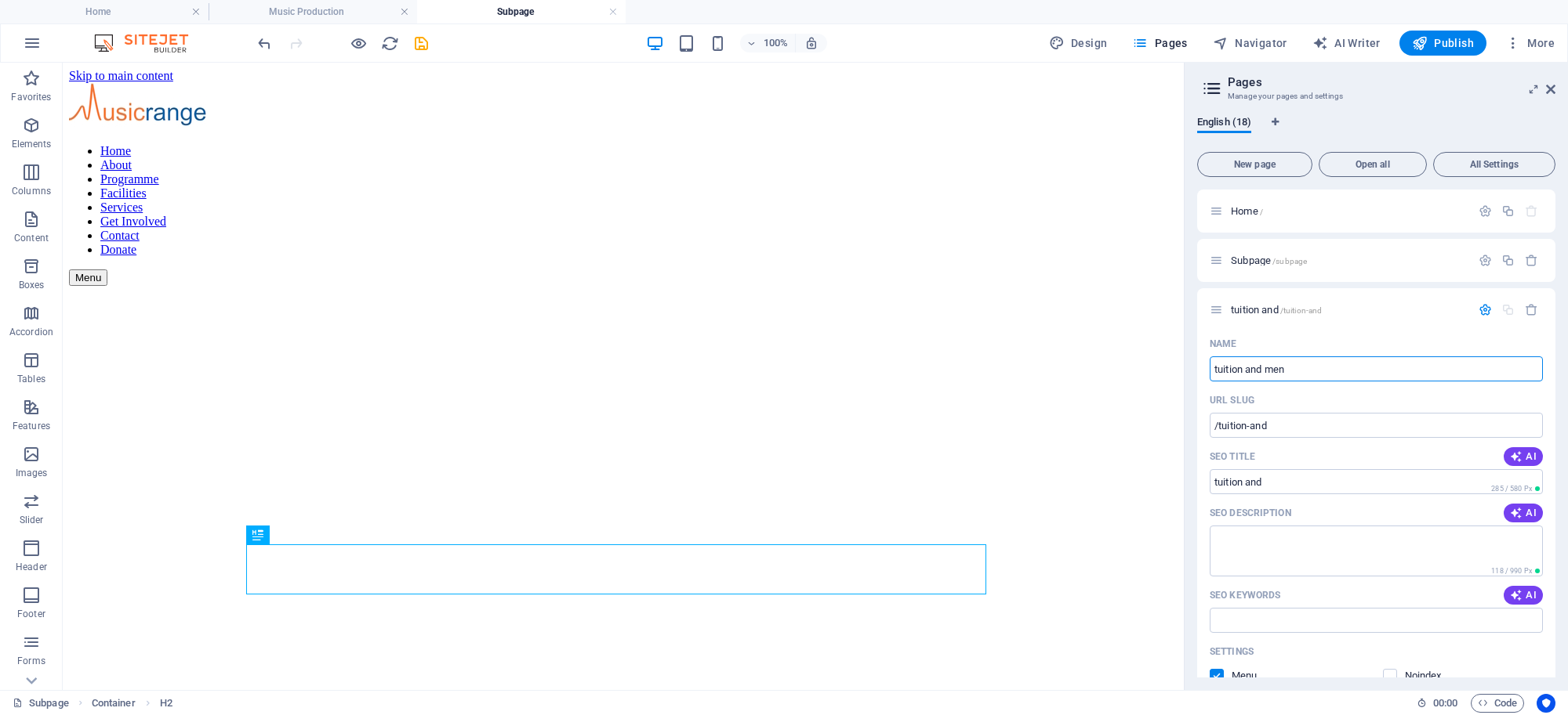
type input "tuition and men"
type input "t"
type input "/"
type input "Tuit"
type input "/tuit"
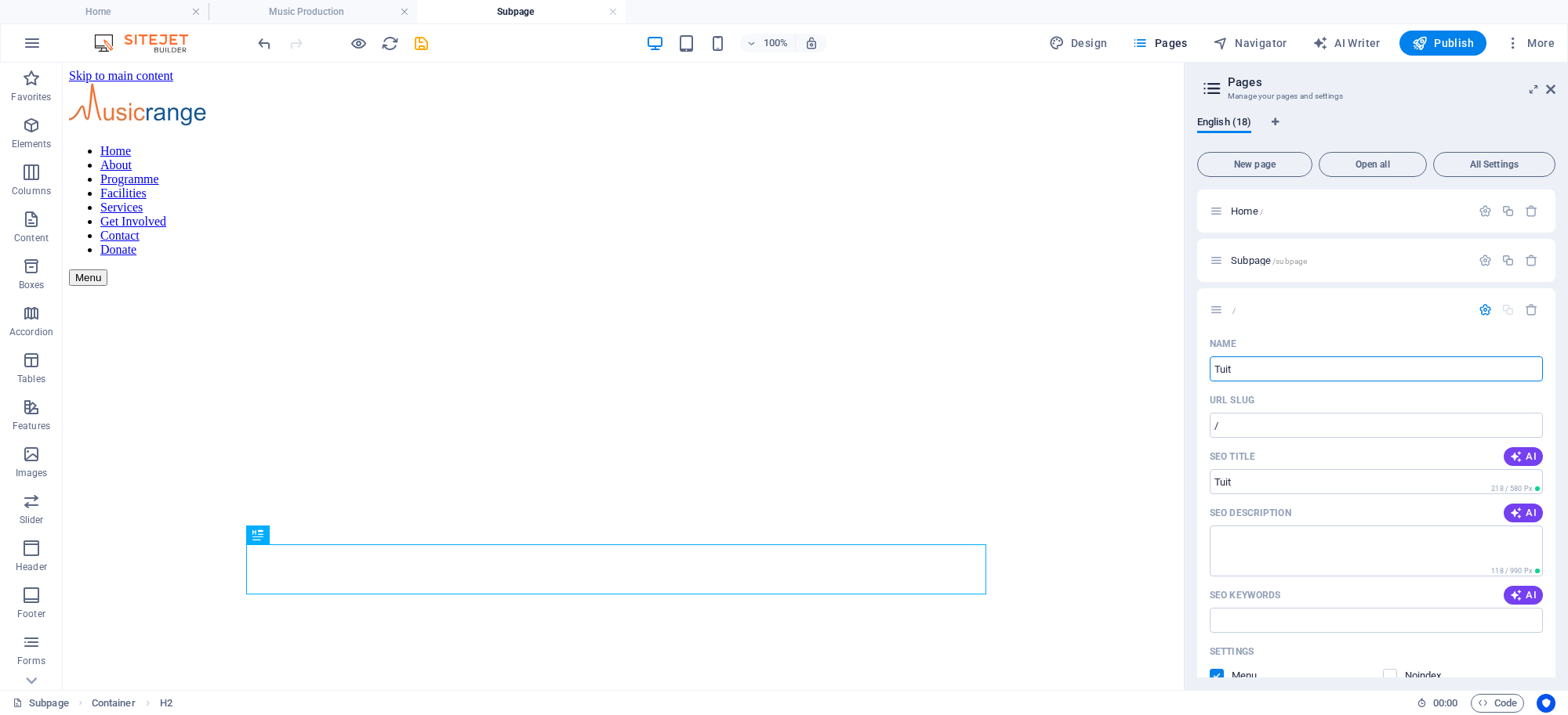
type input "Tuit"
type input "Tuito"
type input "/tuito"
type input "Tuito"
type input "Tuiton"
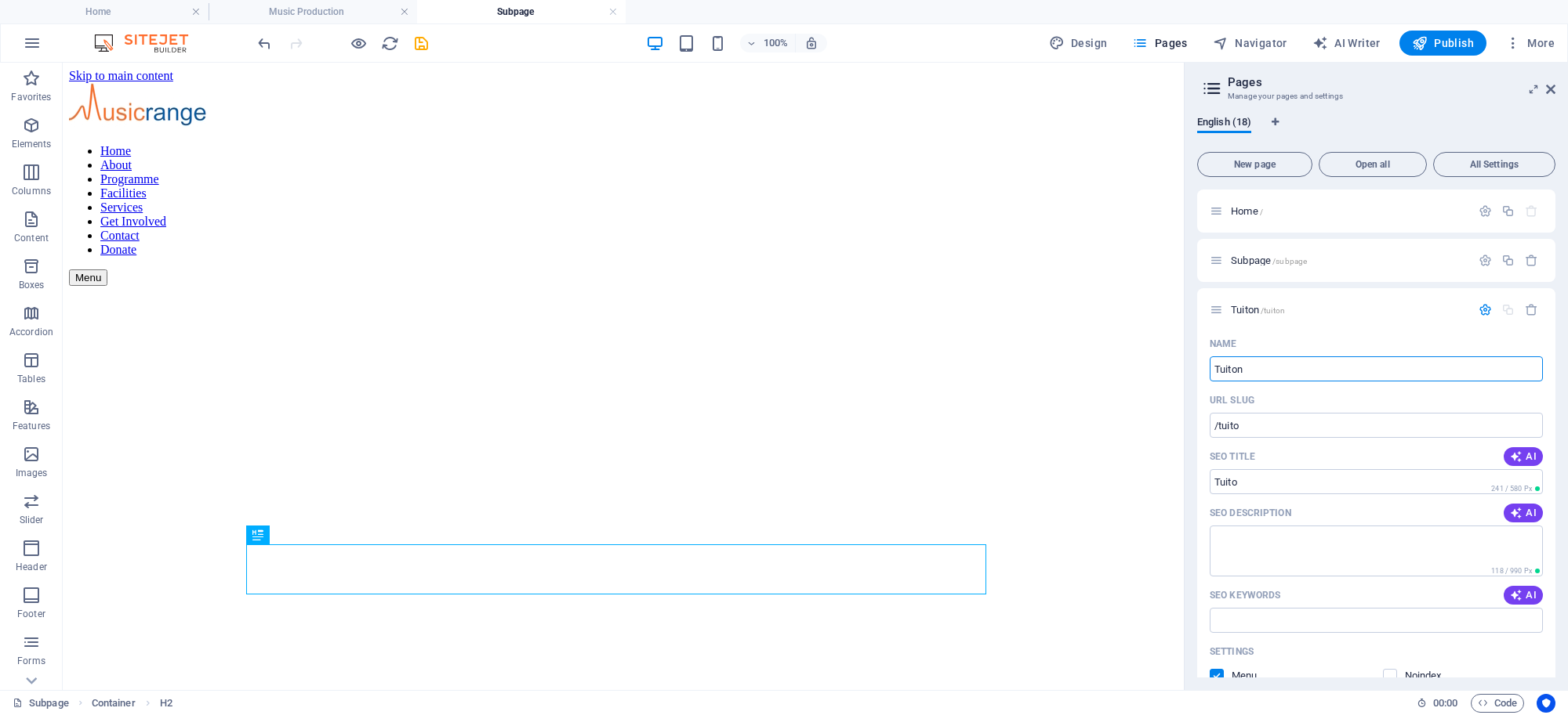
type input "/tuiton"
type input "Tuiton"
type input "Tuiton &"
type input "Tuiton"
type input "Tuiton &"
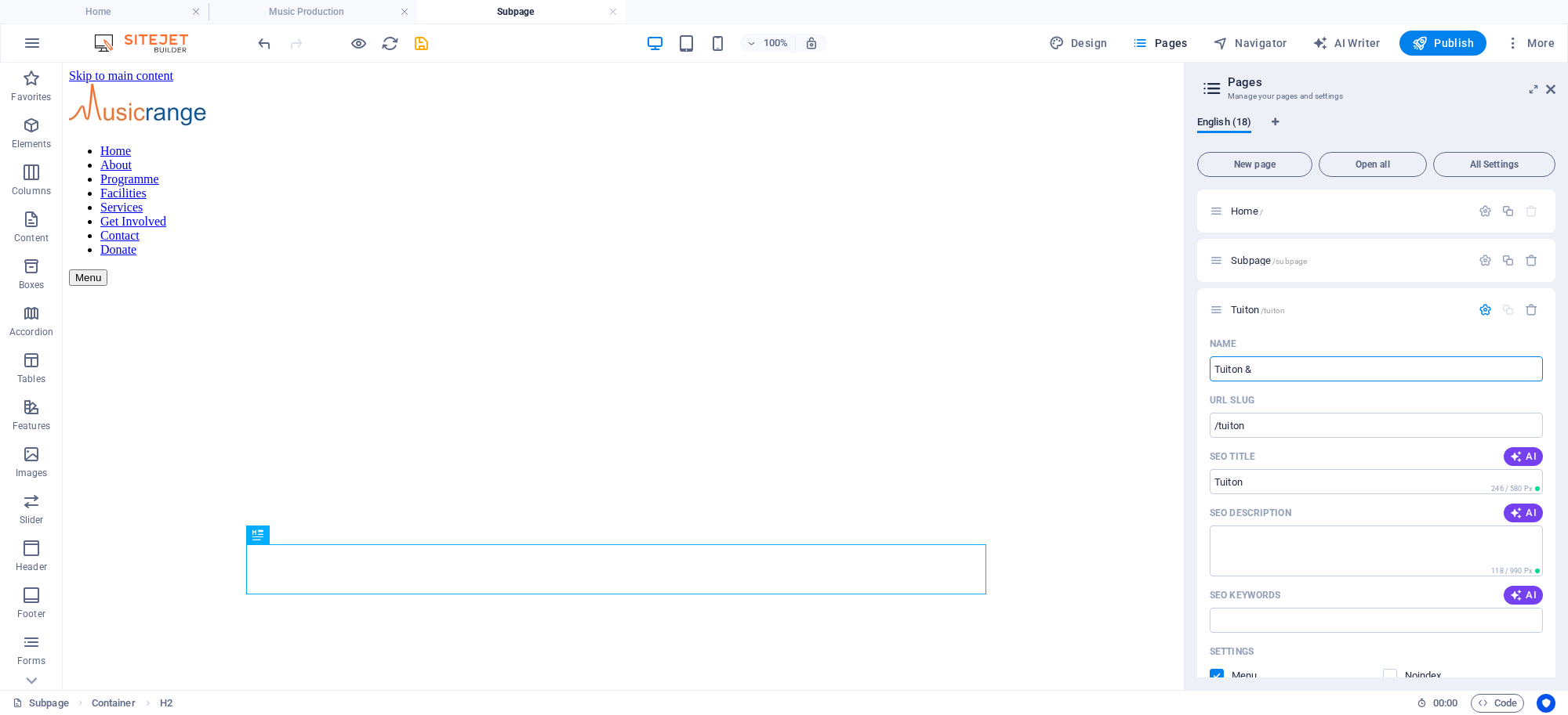
type input "Tuiton &"
type input "Tuiton & Men"
type input "/tuiton-men"
type input "Tuiton & Men"
type input "Tuiton & Mentoring"
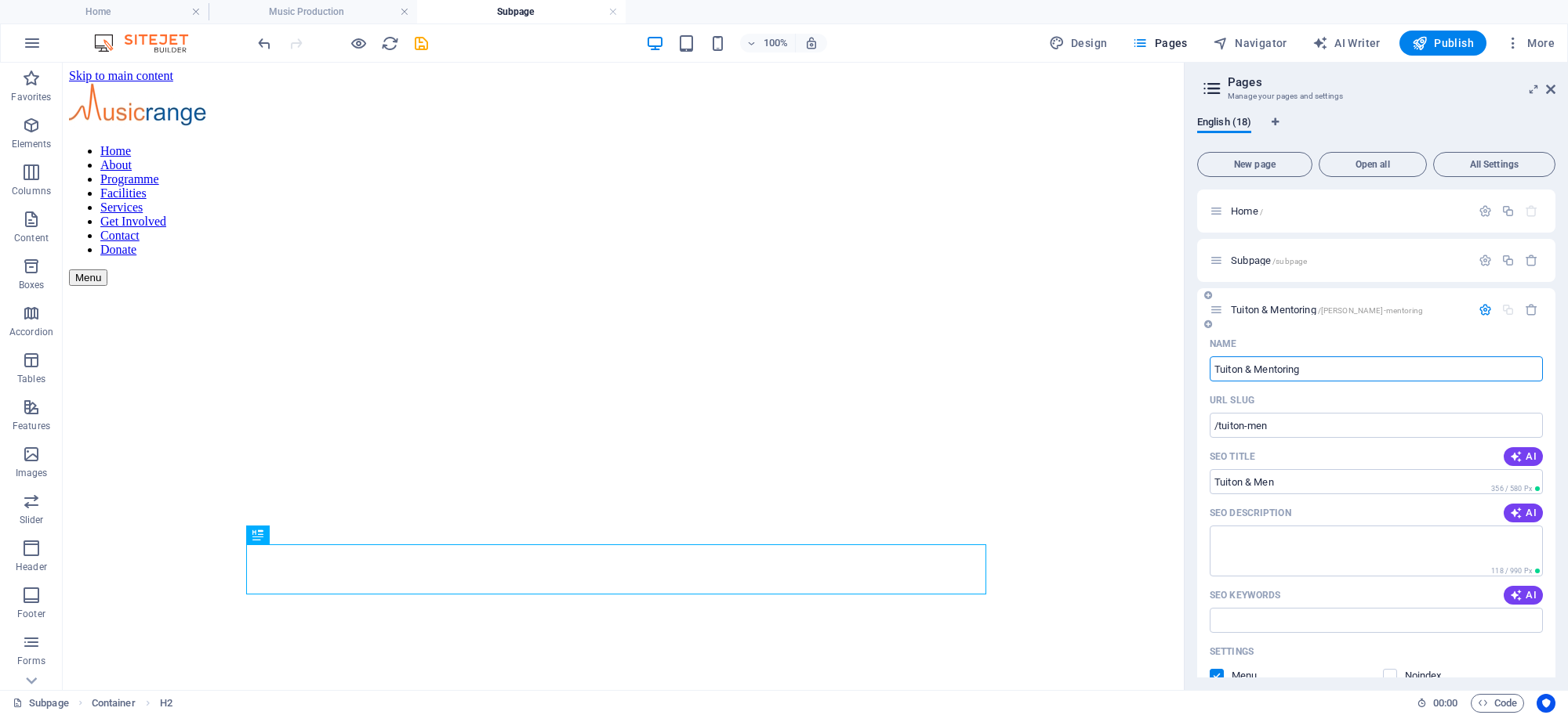
type input "/[PERSON_NAME]-mentoring"
type input "Tuiton & Mentoring"
click at [1257, 306] on span "Tuiton & [PERSON_NAME] /[PERSON_NAME]-mentoring" at bounding box center [1326, 309] width 192 height 12
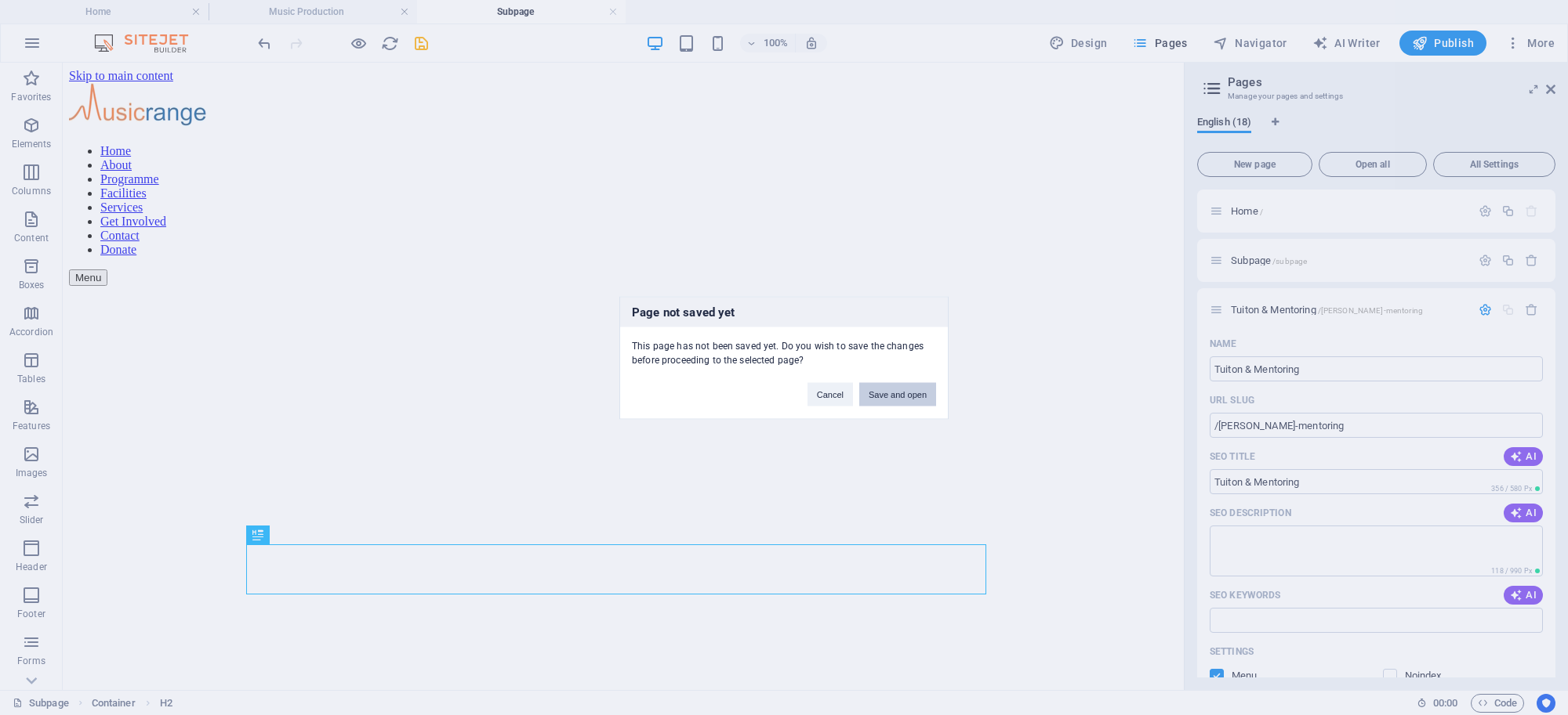
click at [907, 396] on button "Save and open" at bounding box center [897, 395] width 77 height 24
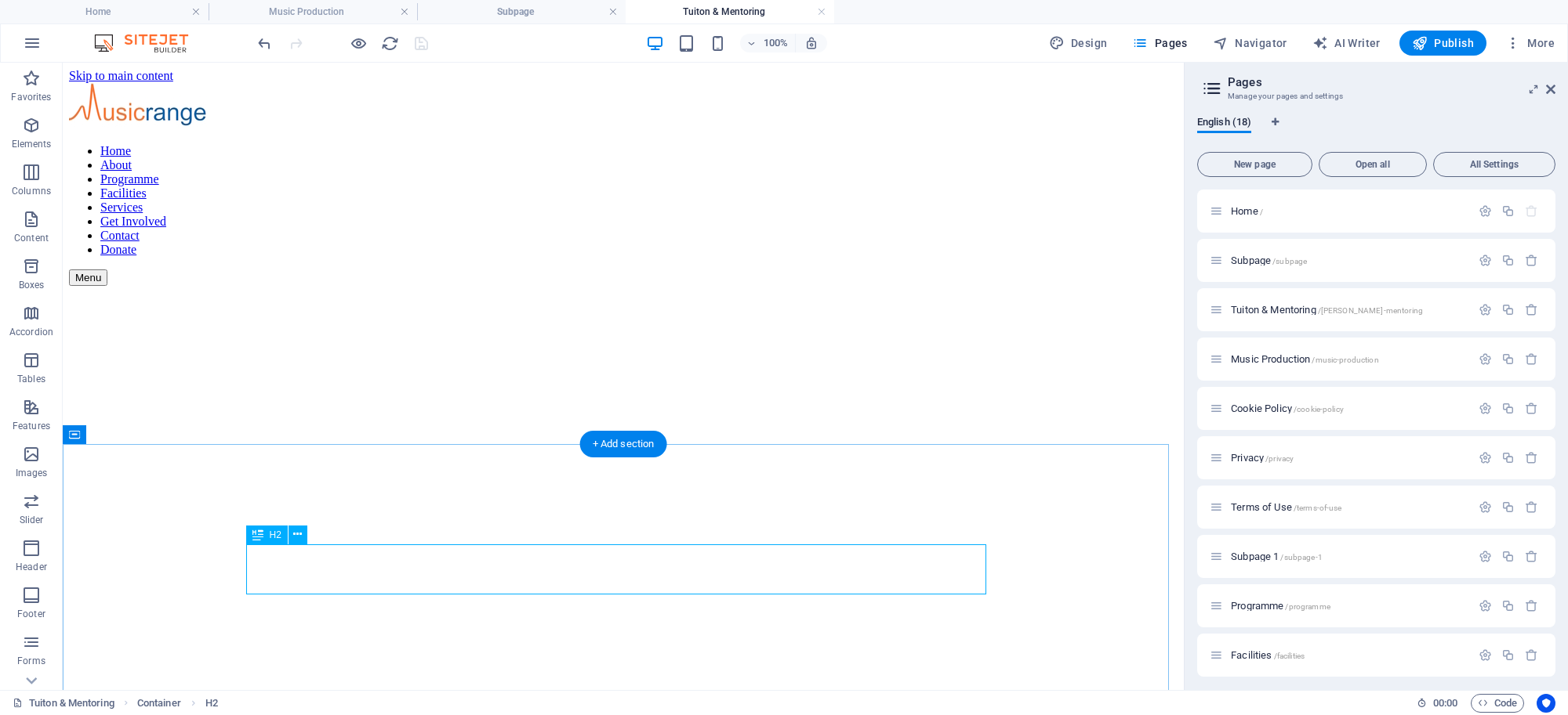
drag, startPoint x: 718, startPoint y: 565, endPoint x: 441, endPoint y: 565, distance: 277.0
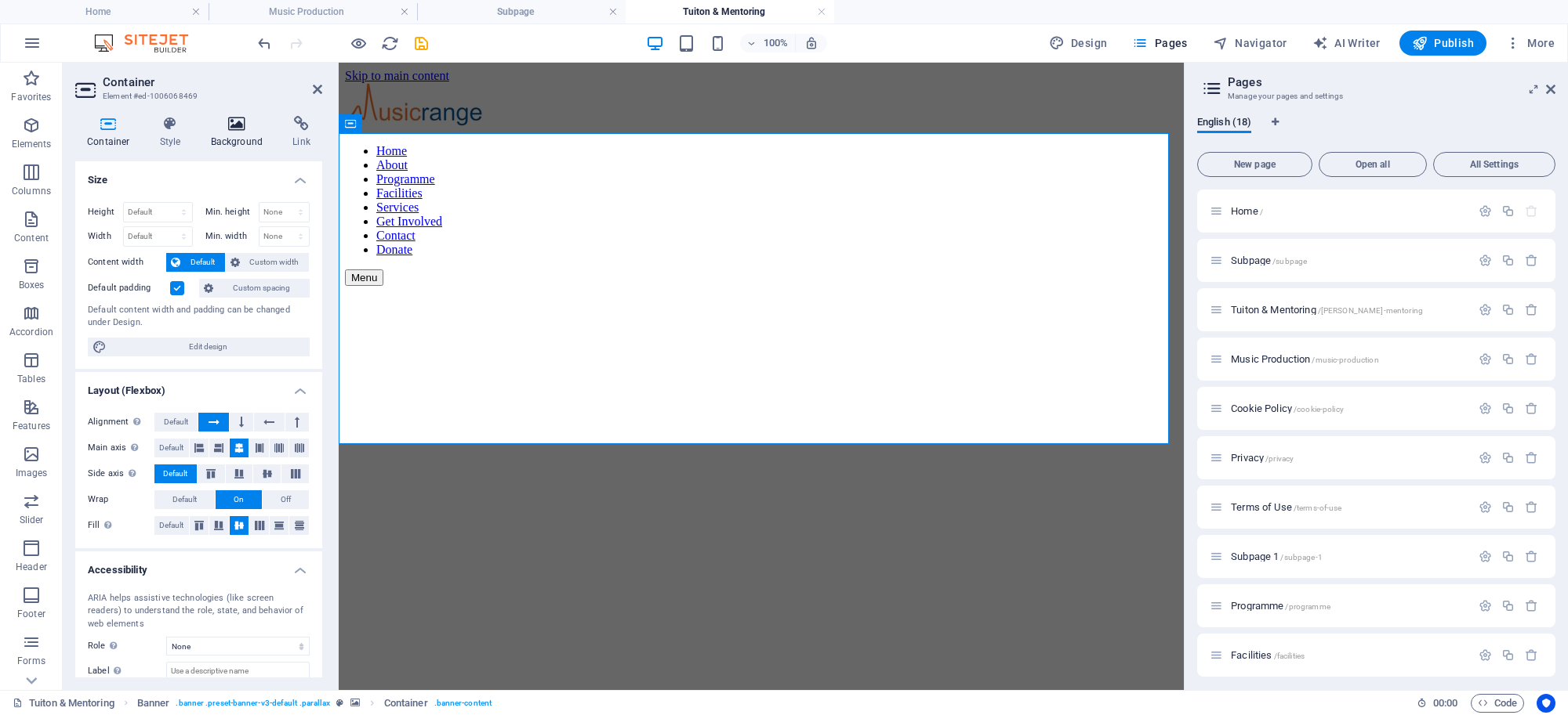
click at [233, 133] on h4 "Background" at bounding box center [240, 133] width 82 height 33
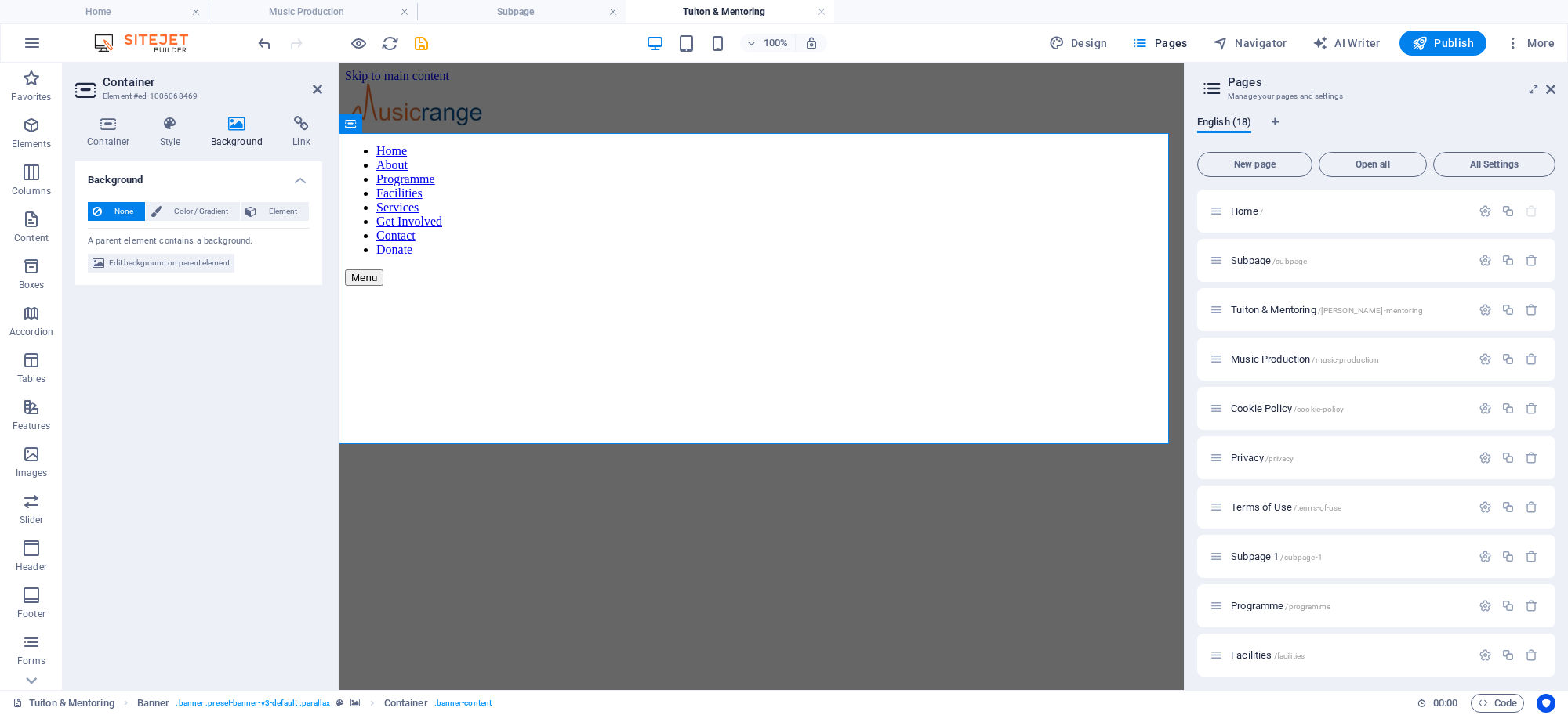
click at [233, 133] on h4 "Background" at bounding box center [240, 133] width 82 height 33
click at [235, 142] on h4 "Background" at bounding box center [240, 133] width 82 height 33
click at [234, 131] on icon at bounding box center [237, 124] width 76 height 16
click at [268, 210] on span "Element" at bounding box center [283, 212] width 43 height 19
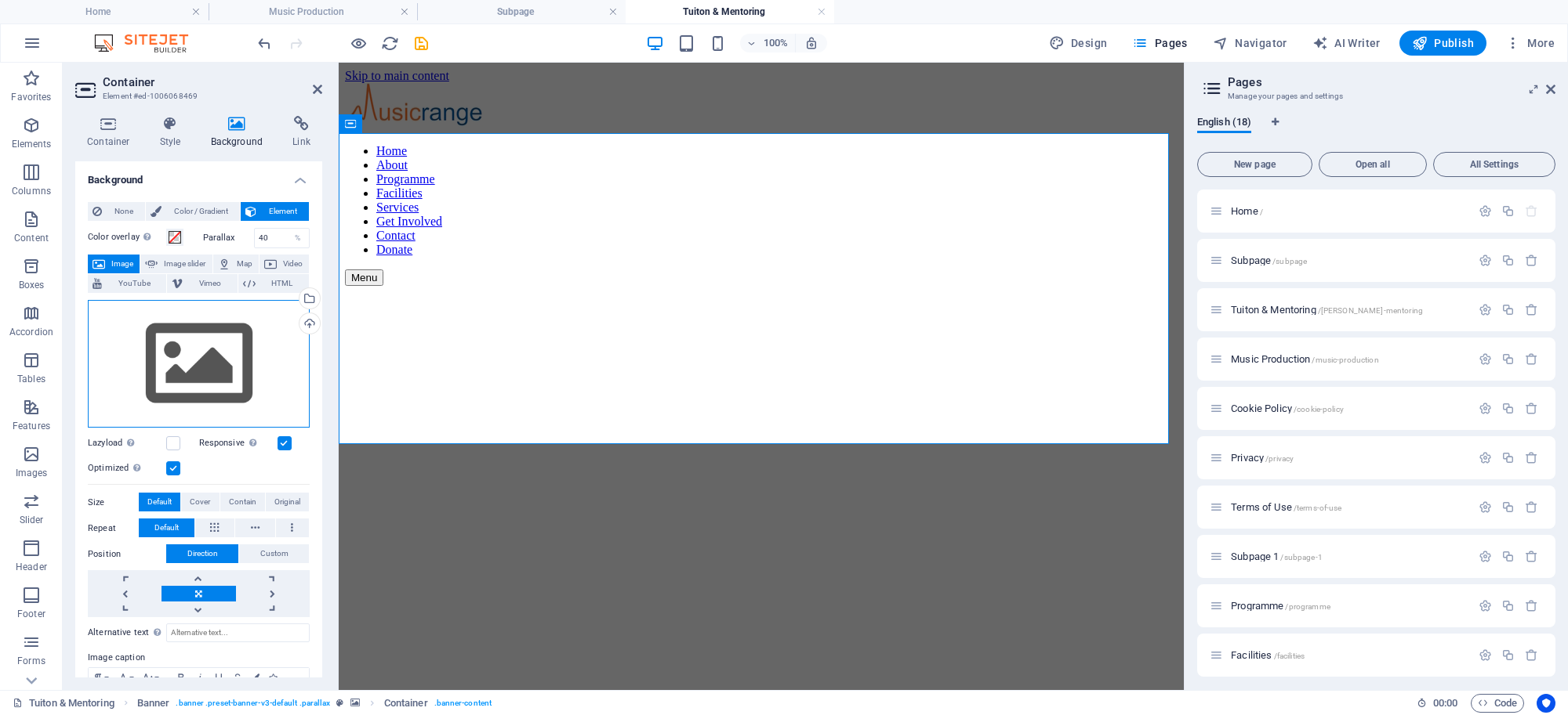
click at [228, 359] on div "Drag files here, click to choose files or select files from Files or our free s…" at bounding box center [198, 364] width 222 height 129
click at [228, 359] on body "Musicrange Home Music Production Subpage Tuiton & Mentoring Favorites Elements …" at bounding box center [784, 358] width 1568 height 715
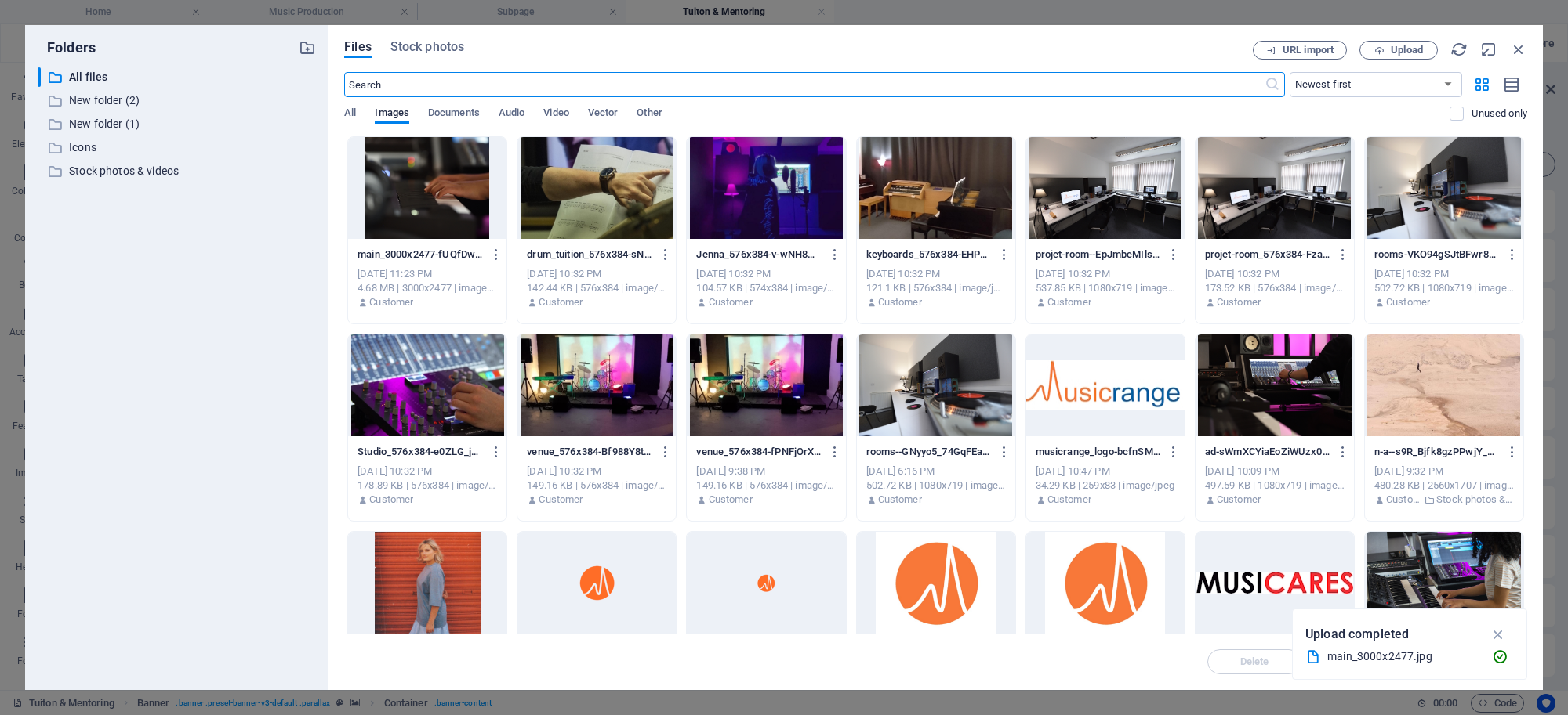
click at [641, 218] on div at bounding box center [596, 188] width 159 height 102
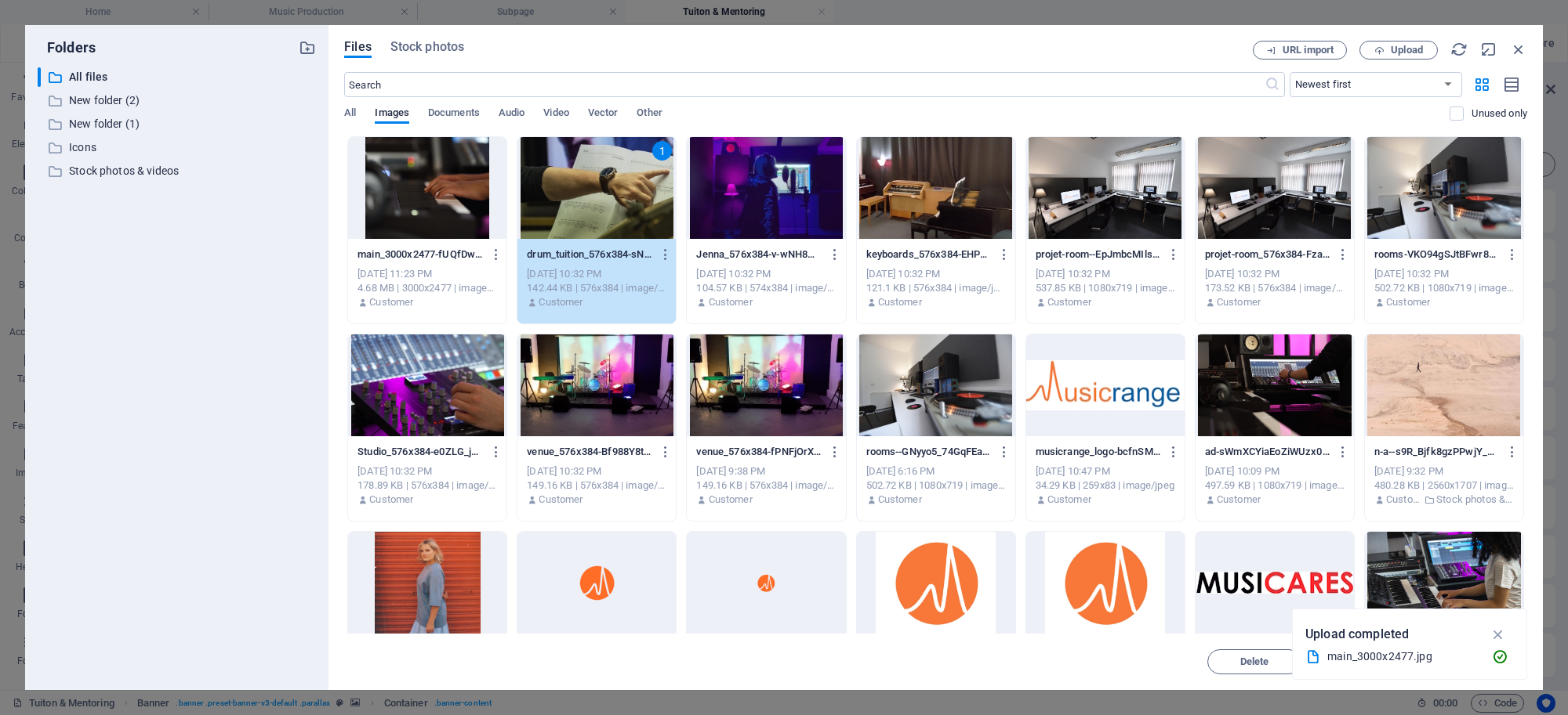
click at [641, 218] on div "1" at bounding box center [596, 188] width 159 height 102
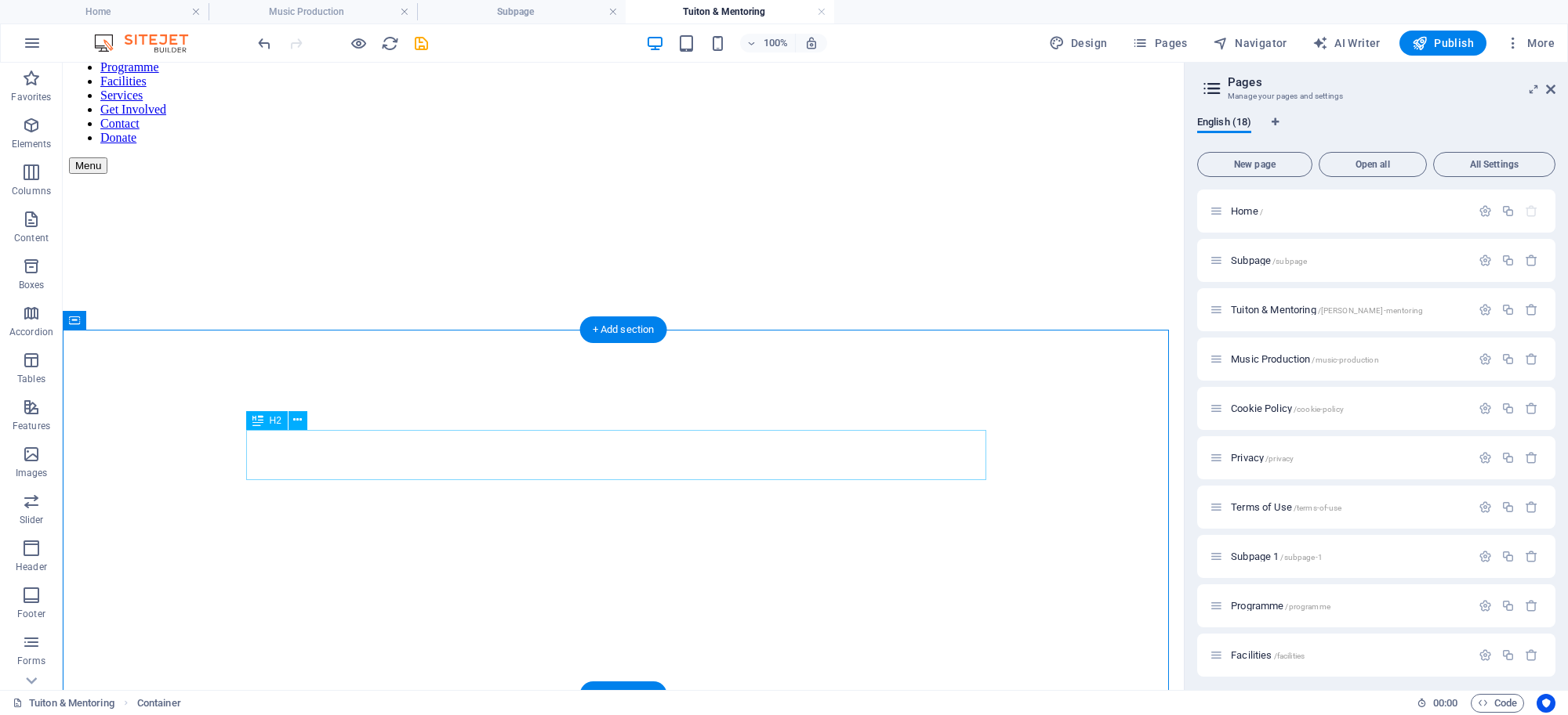
scroll to position [114, 0]
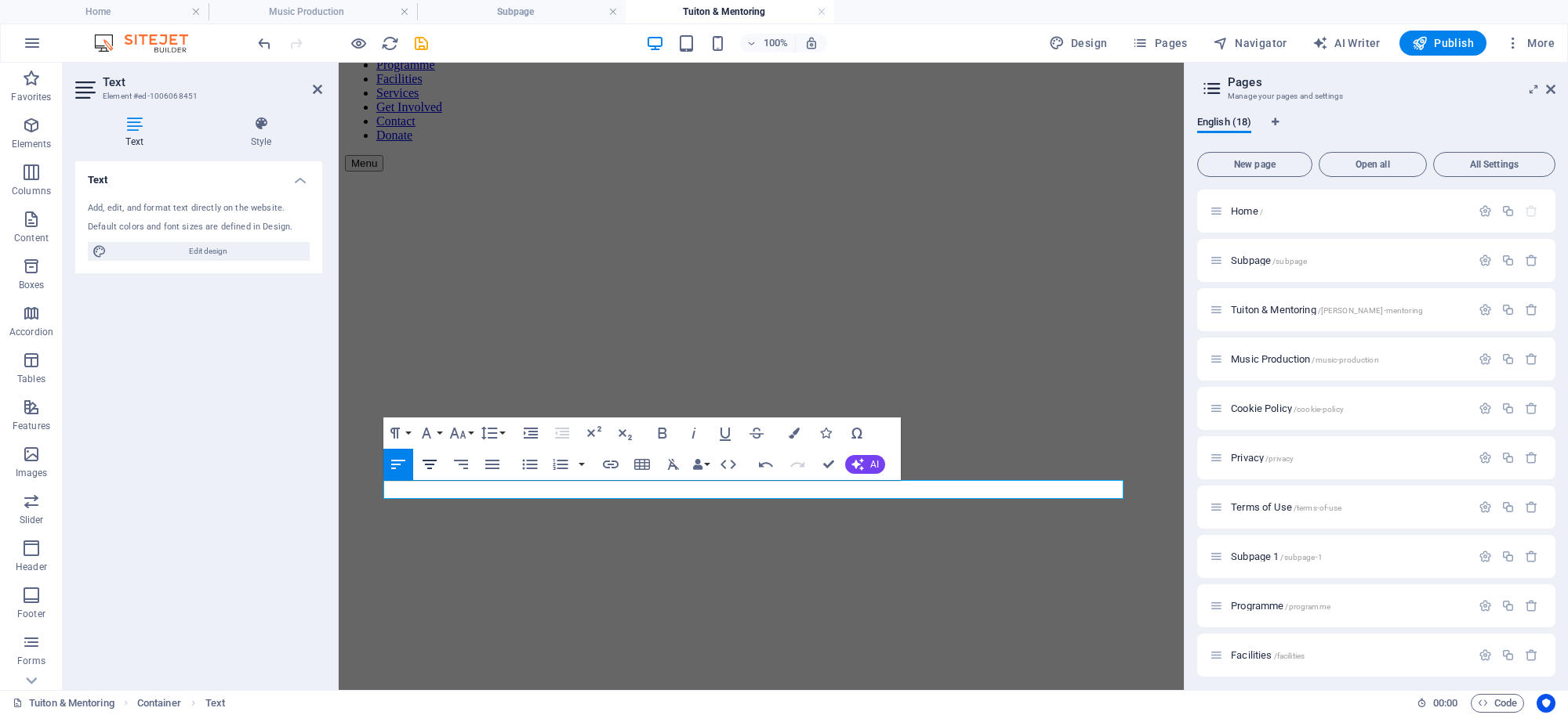
click at [431, 455] on icon "button" at bounding box center [430, 465] width 19 height 19
drag, startPoint x: 510, startPoint y: 545, endPoint x: 783, endPoint y: 518, distance: 274.3
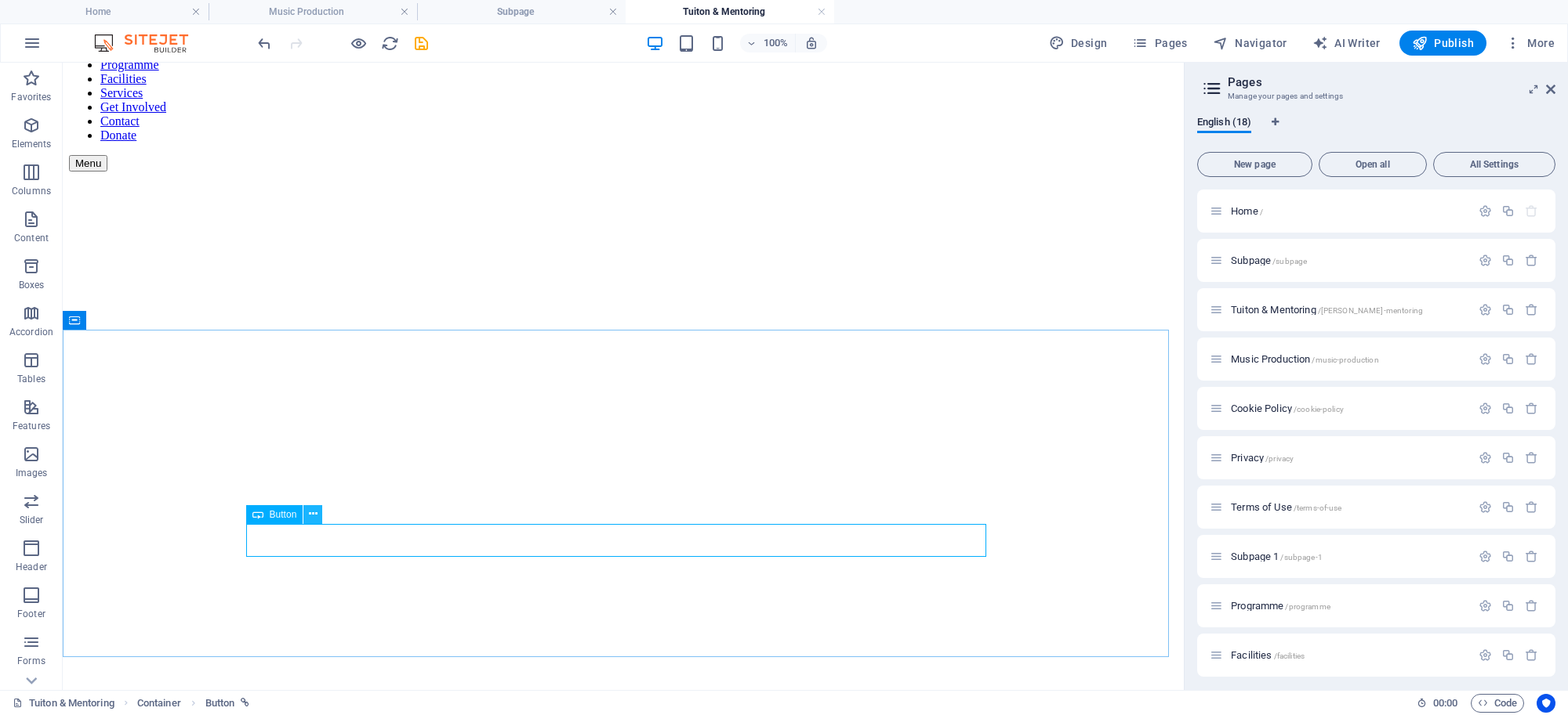
click at [309, 522] on icon at bounding box center [313, 514] width 9 height 17
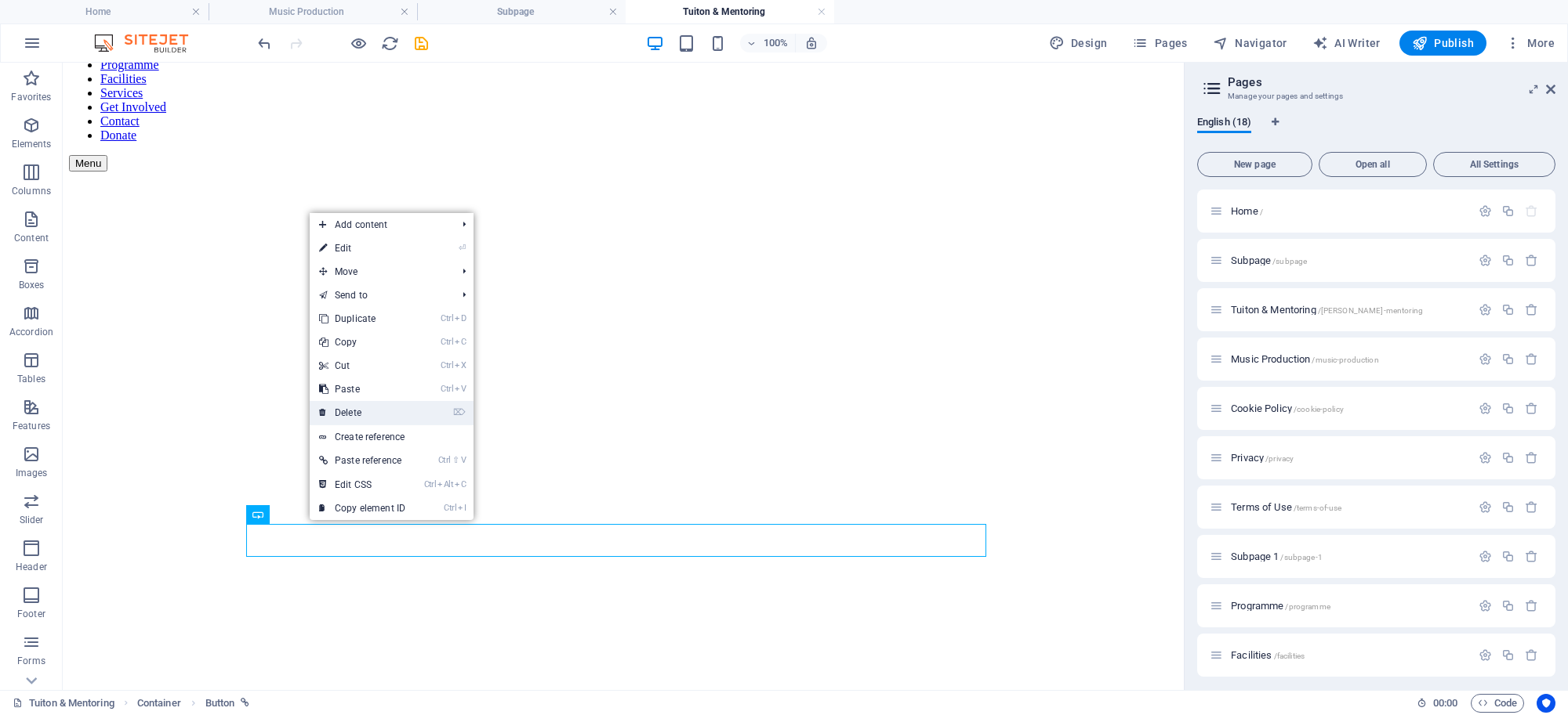
click at [361, 403] on link "⌦ Delete" at bounding box center [362, 413] width 105 height 24
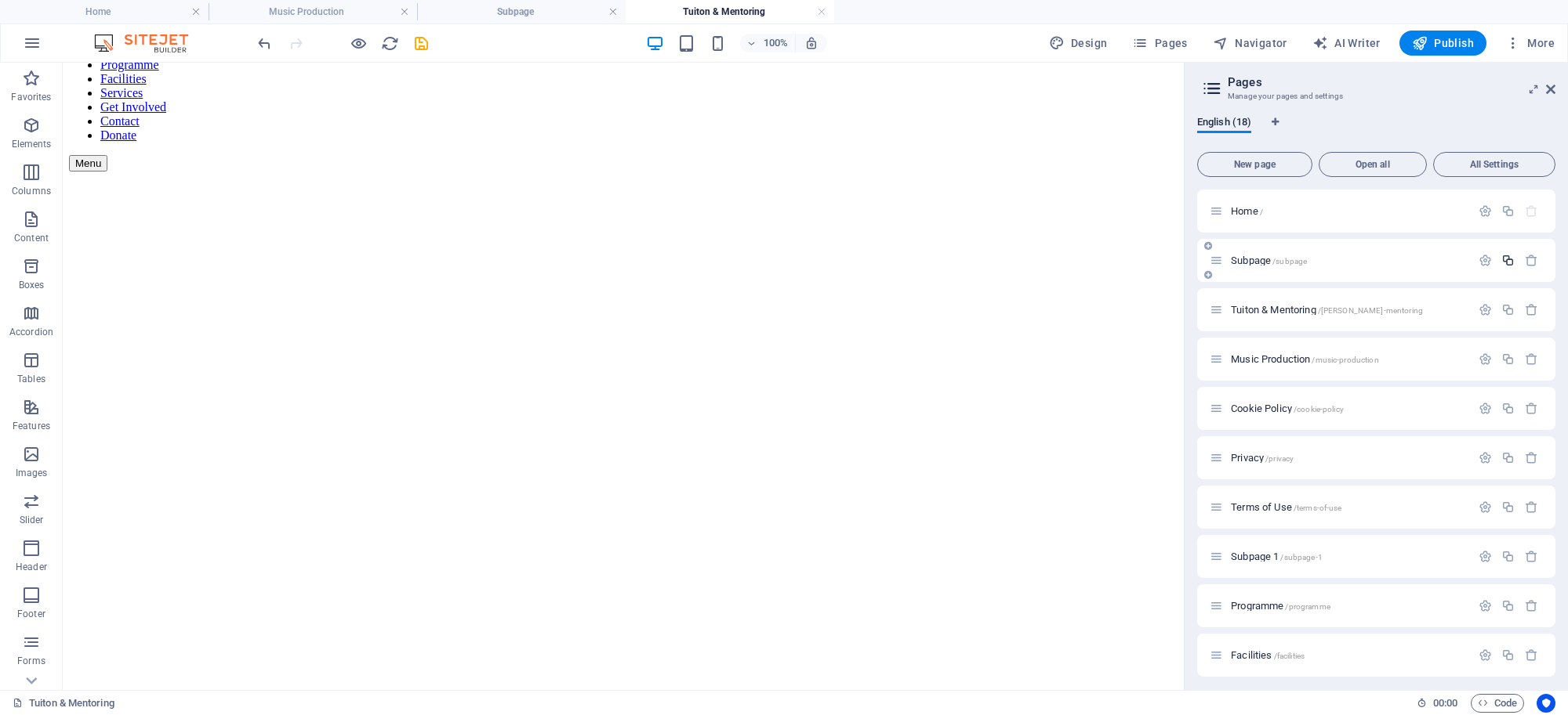
click at [1505, 256] on icon "button" at bounding box center [1507, 260] width 13 height 13
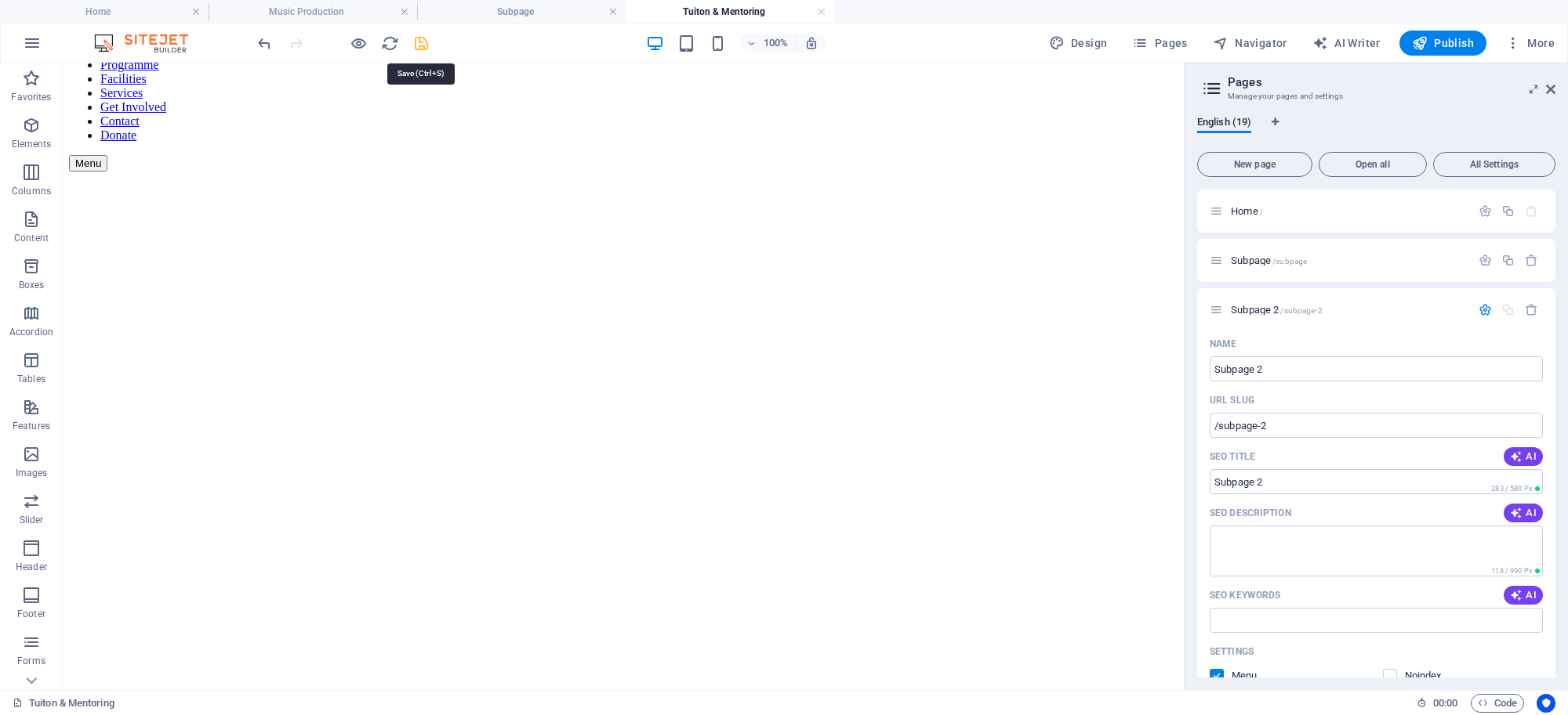
click at [422, 48] on icon "save" at bounding box center [421, 43] width 18 height 18
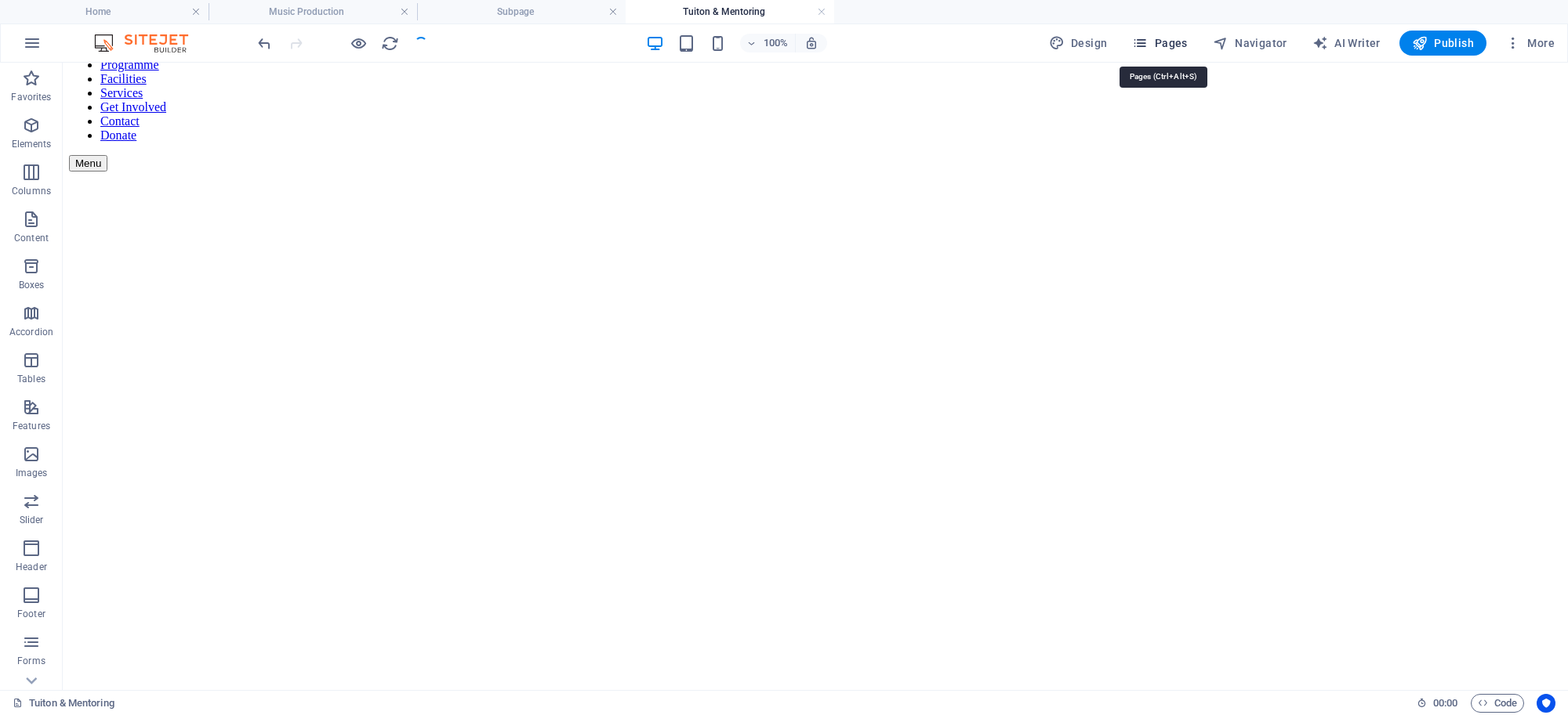
click at [1172, 46] on span "Pages" at bounding box center [1159, 43] width 54 height 16
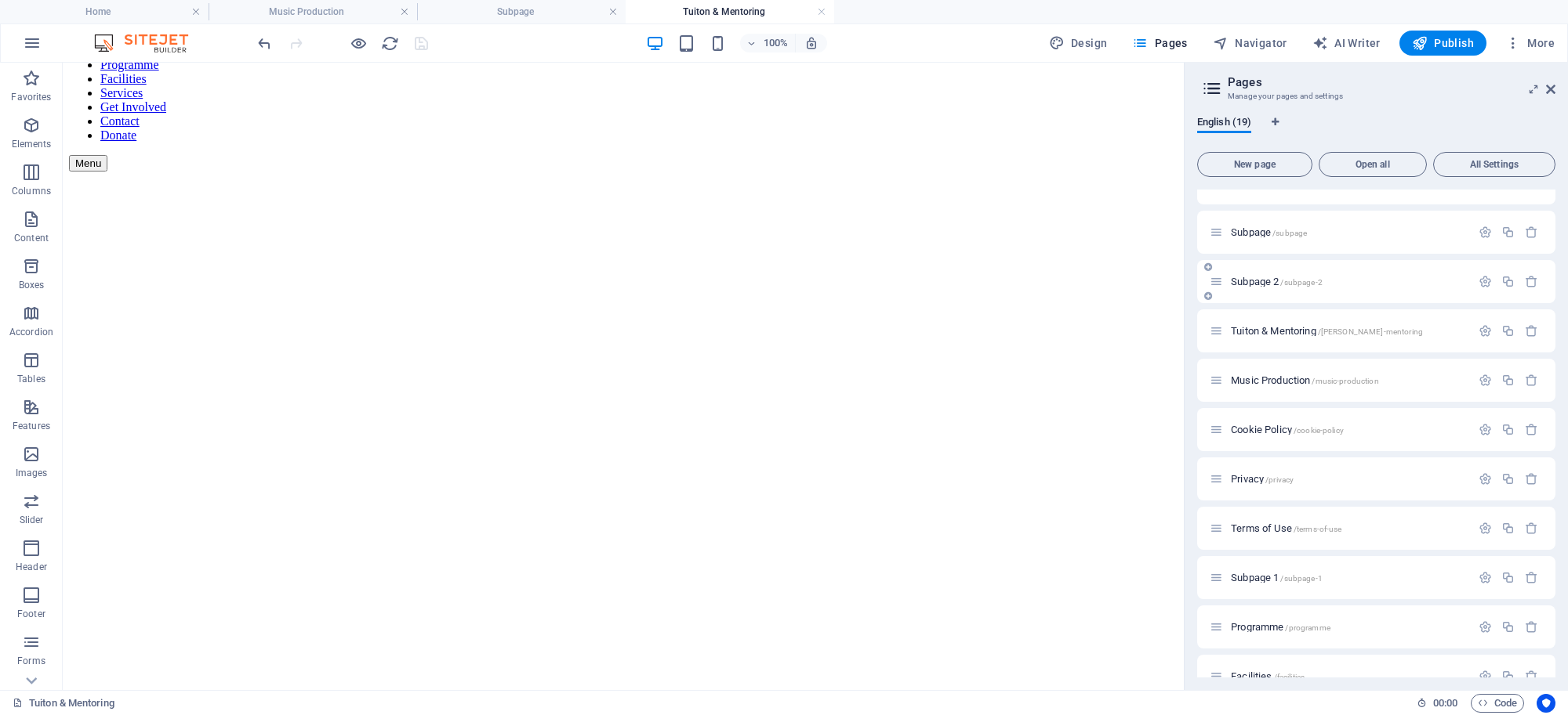
scroll to position [0, 0]
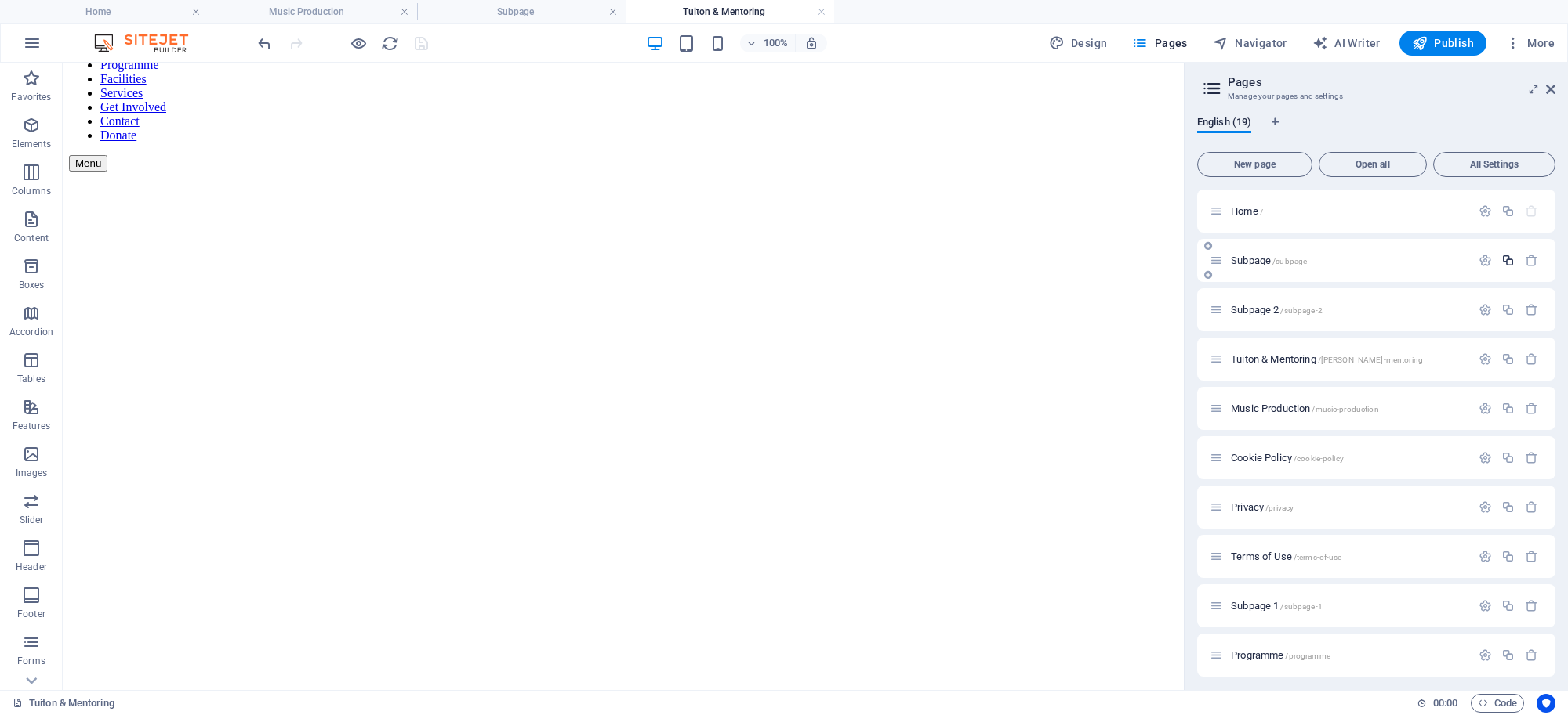
click at [1510, 260] on icon "button" at bounding box center [1507, 260] width 13 height 13
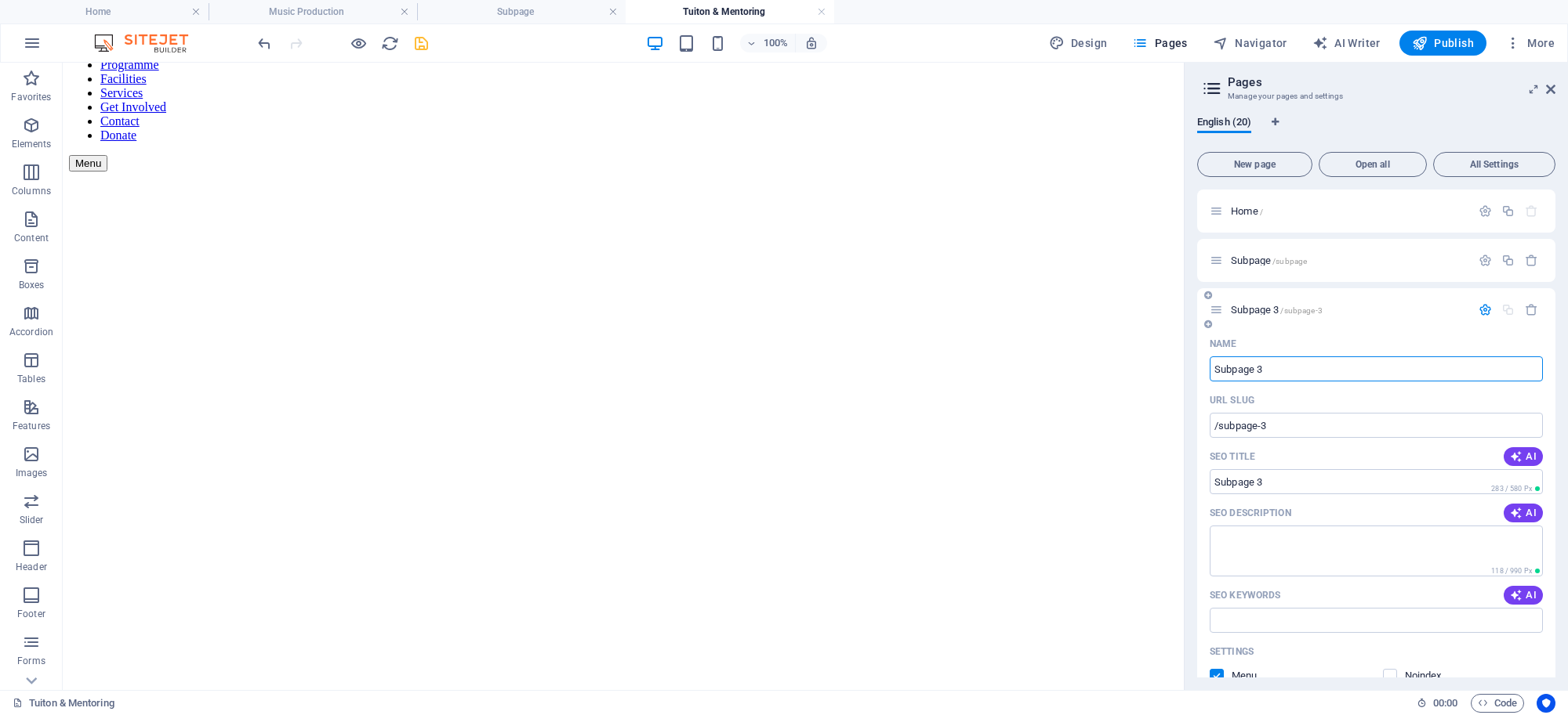
click at [1296, 369] on input "Subpage 3" at bounding box center [1376, 369] width 333 height 25
click at [1286, 369] on input "Subpage 3" at bounding box center [1376, 369] width 333 height 25
click at [1270, 366] on input "Subpage 3" at bounding box center [1376, 369] width 333 height 25
drag, startPoint x: 1270, startPoint y: 366, endPoint x: 1194, endPoint y: 361, distance: 76.2
click at [1194, 361] on div "English (20) New page Open all All Settings Home / Subpage /subpage Subpage 3 /…" at bounding box center [1375, 397] width 383 height 587
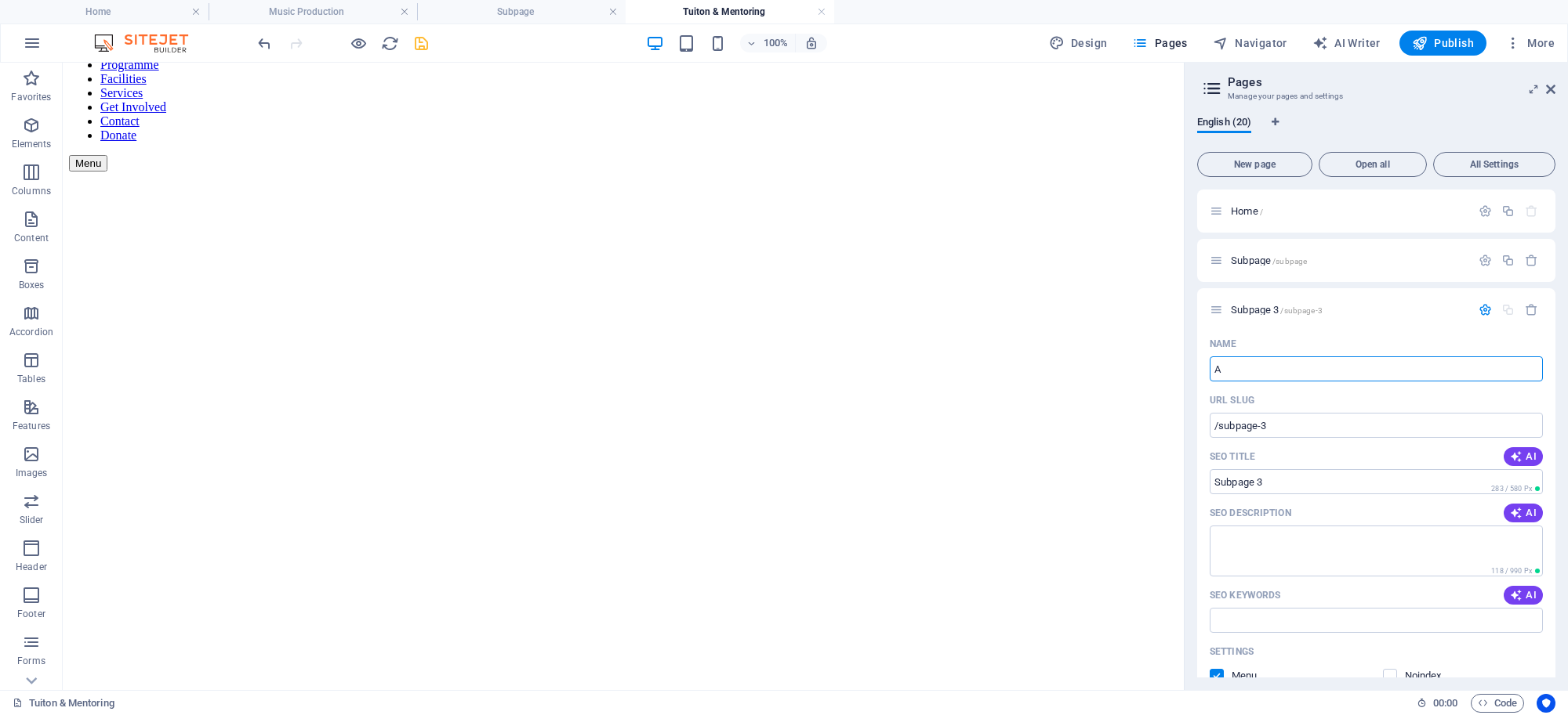
type input "Ar"
type input "/a"
type input "A"
type input "Artist De"
type input "/artist"
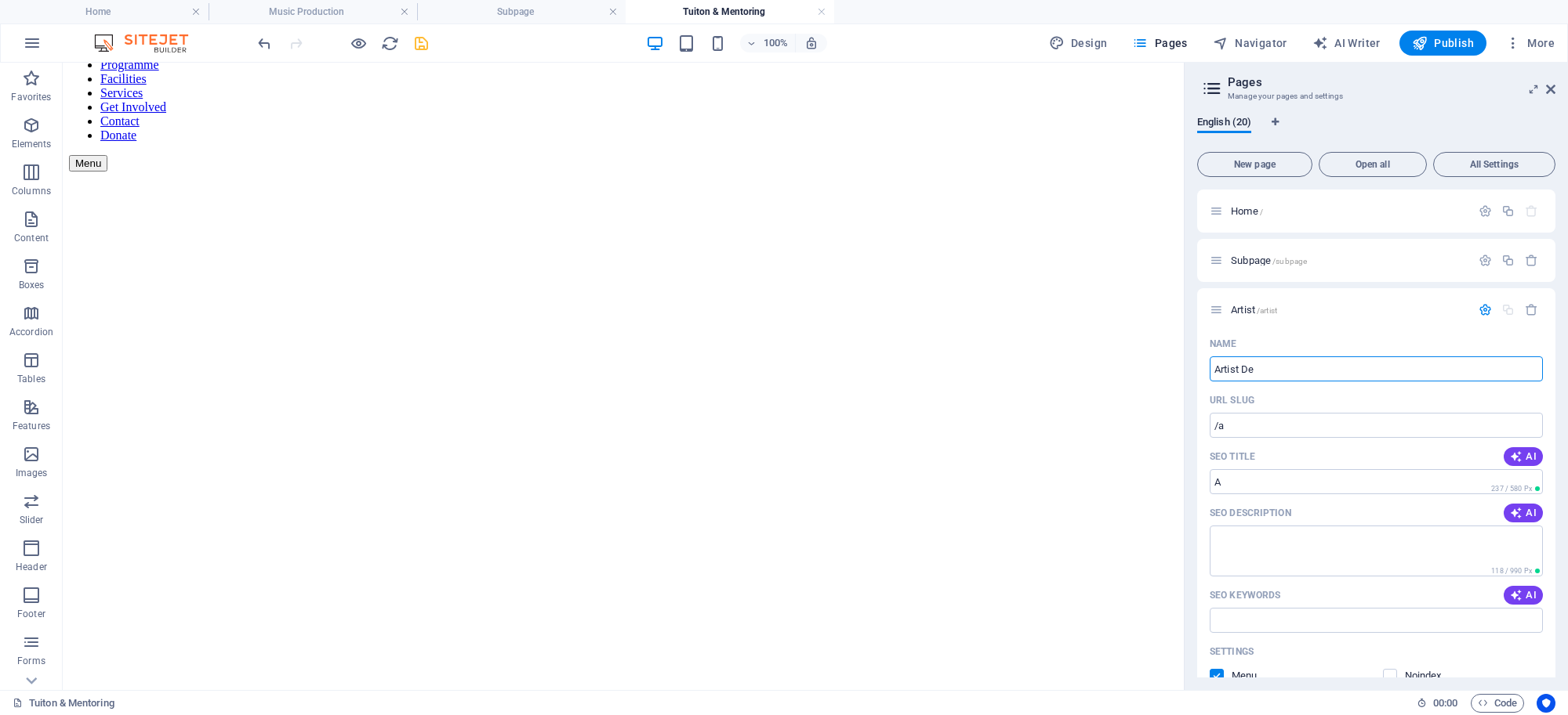
type input "Artist"
type input "Artist Development"
type input "/artist-development"
type input "Artist Development"
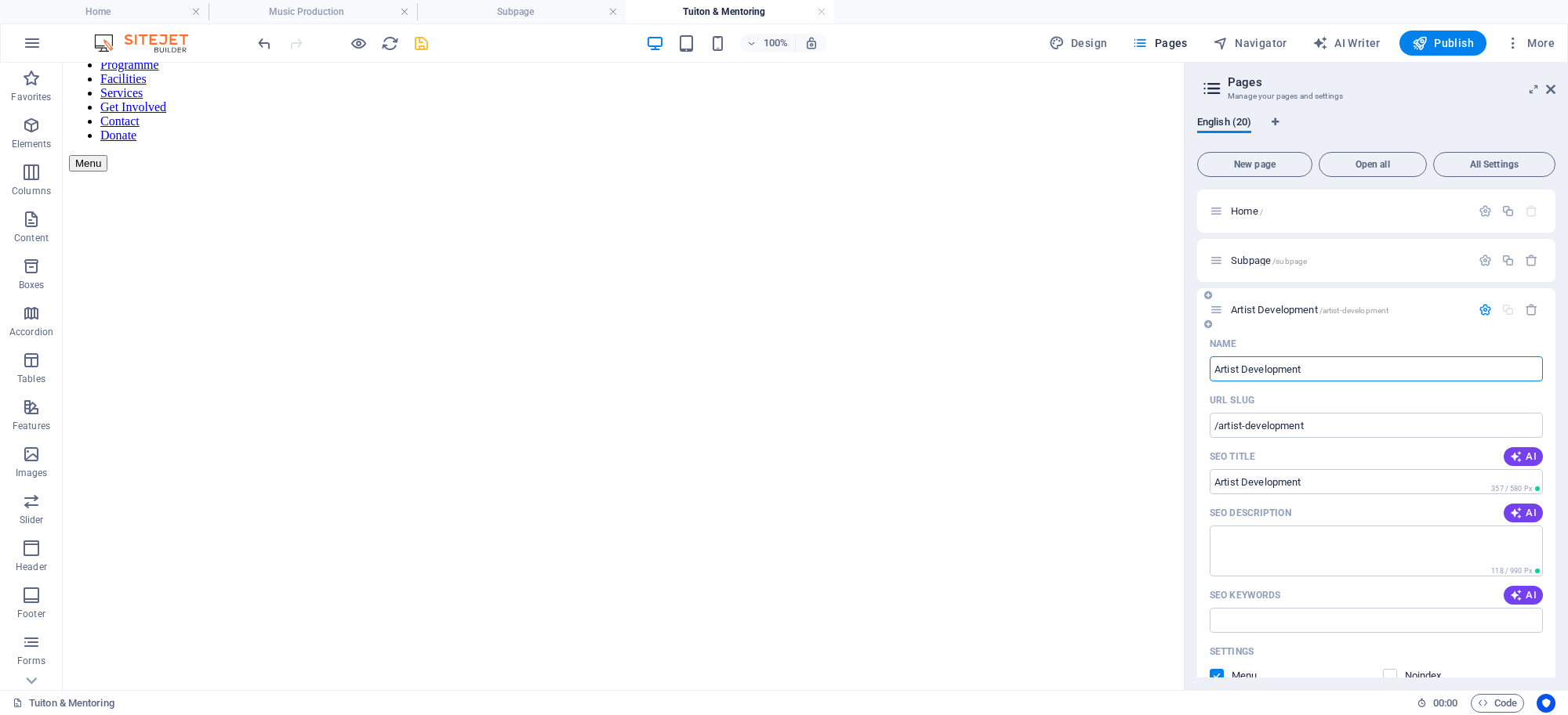
click at [1251, 304] on span "Artist Development /artist-development" at bounding box center [1310, 309] width 158 height 12
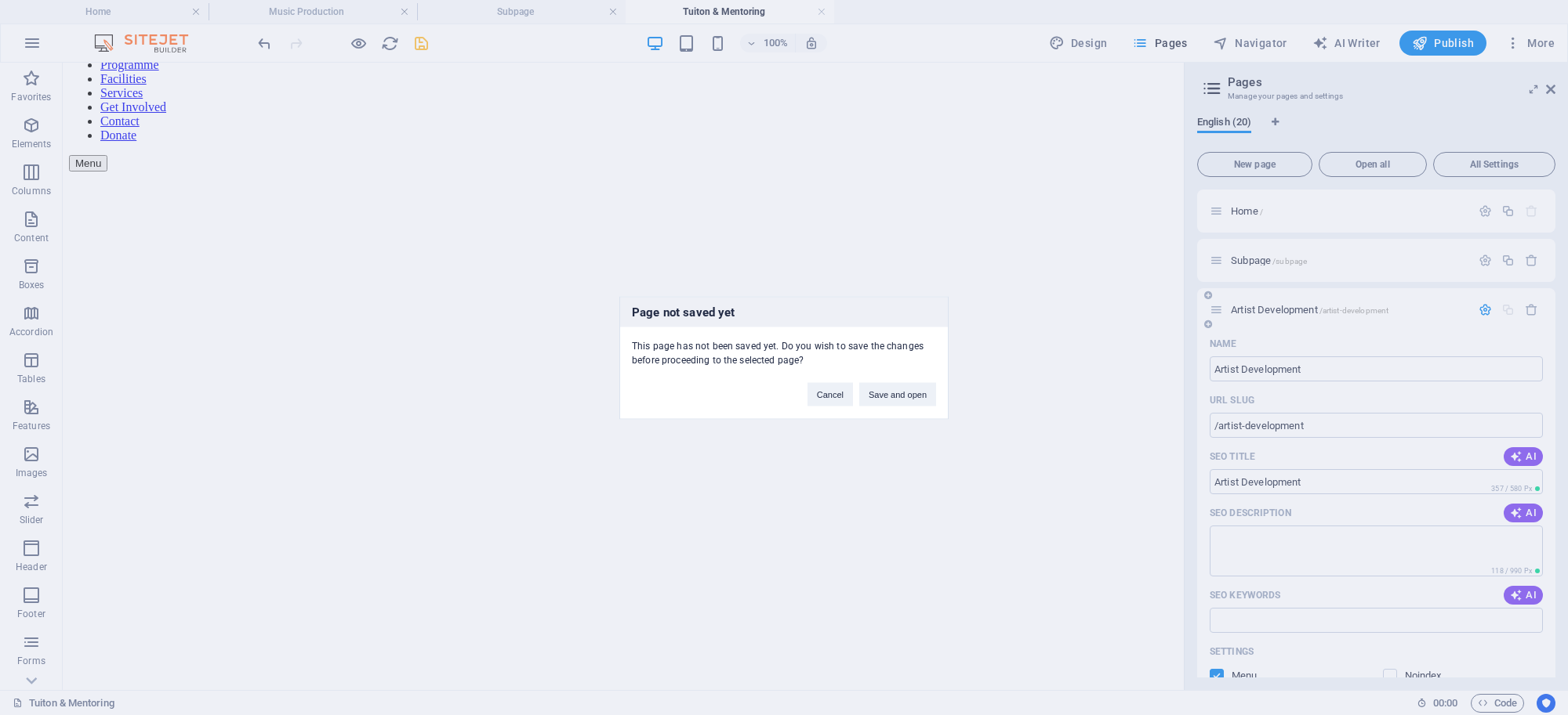
click at [1251, 303] on div "Page not saved yet This page has not been saved yet. Do you wish to save the ch…" at bounding box center [784, 358] width 1568 height 715
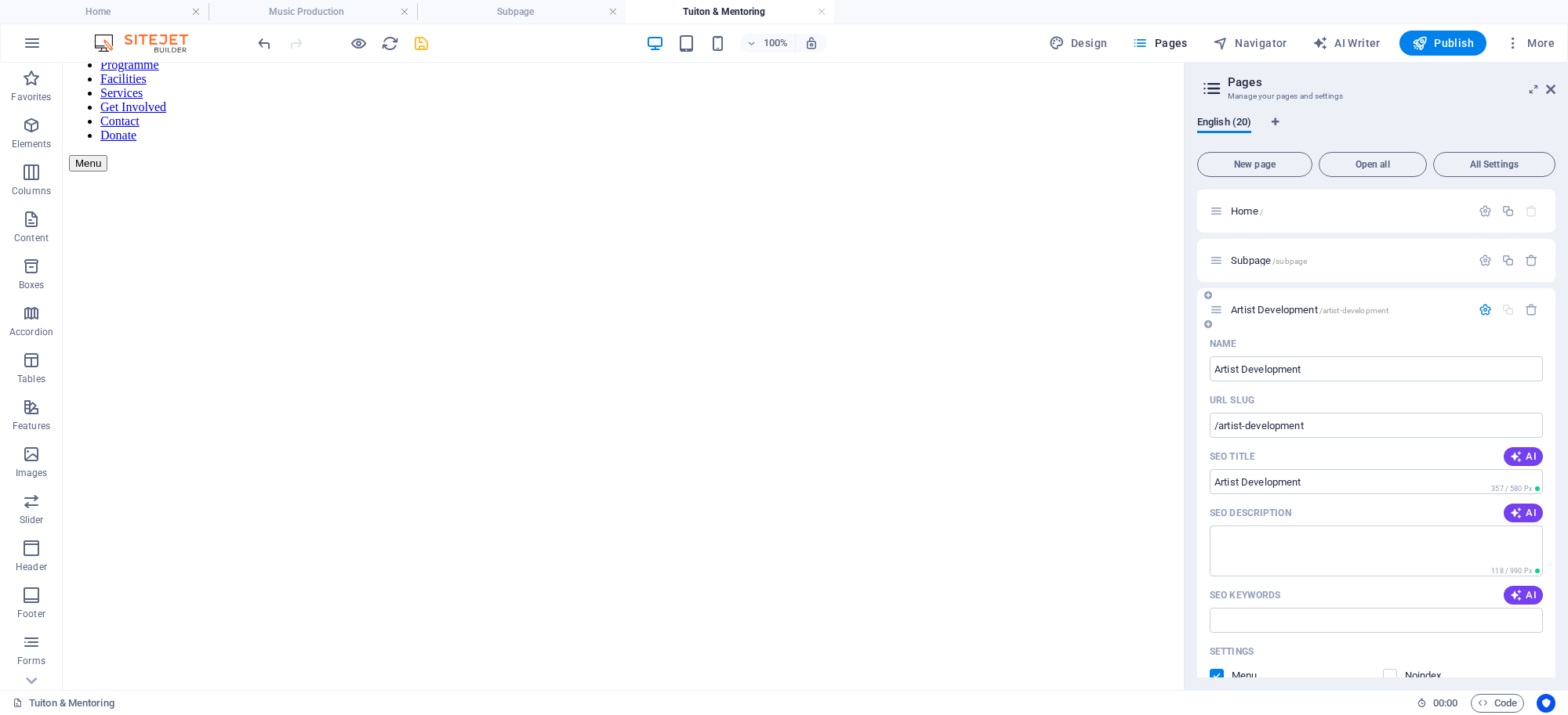
click at [1251, 303] on div "Artist Development /artist-development" at bounding box center [1340, 309] width 261 height 18
click at [1249, 308] on span "Artist Development /artist-development" at bounding box center [1310, 309] width 158 height 12
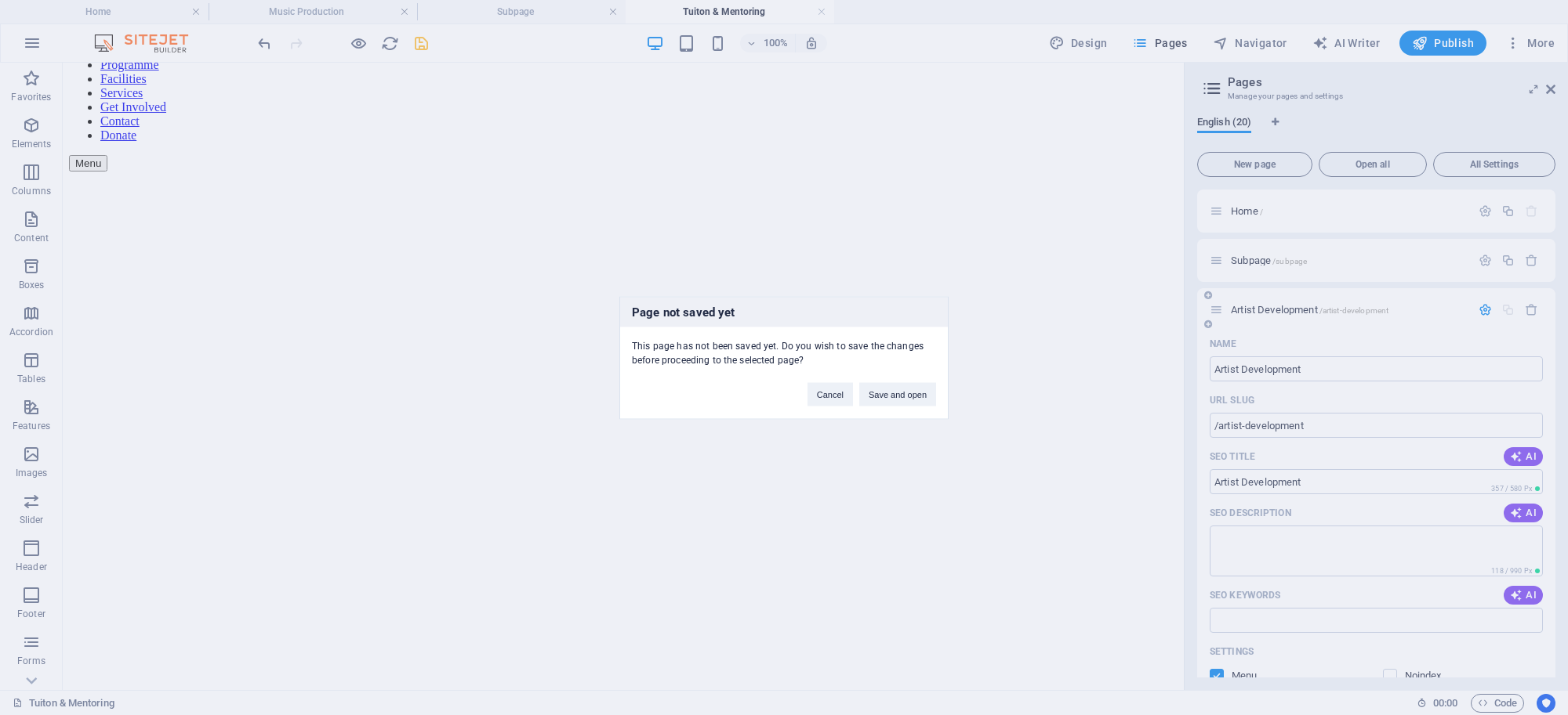
click at [1249, 308] on div "Page not saved yet This page has not been saved yet. Do you wish to save the ch…" at bounding box center [784, 358] width 1568 height 715
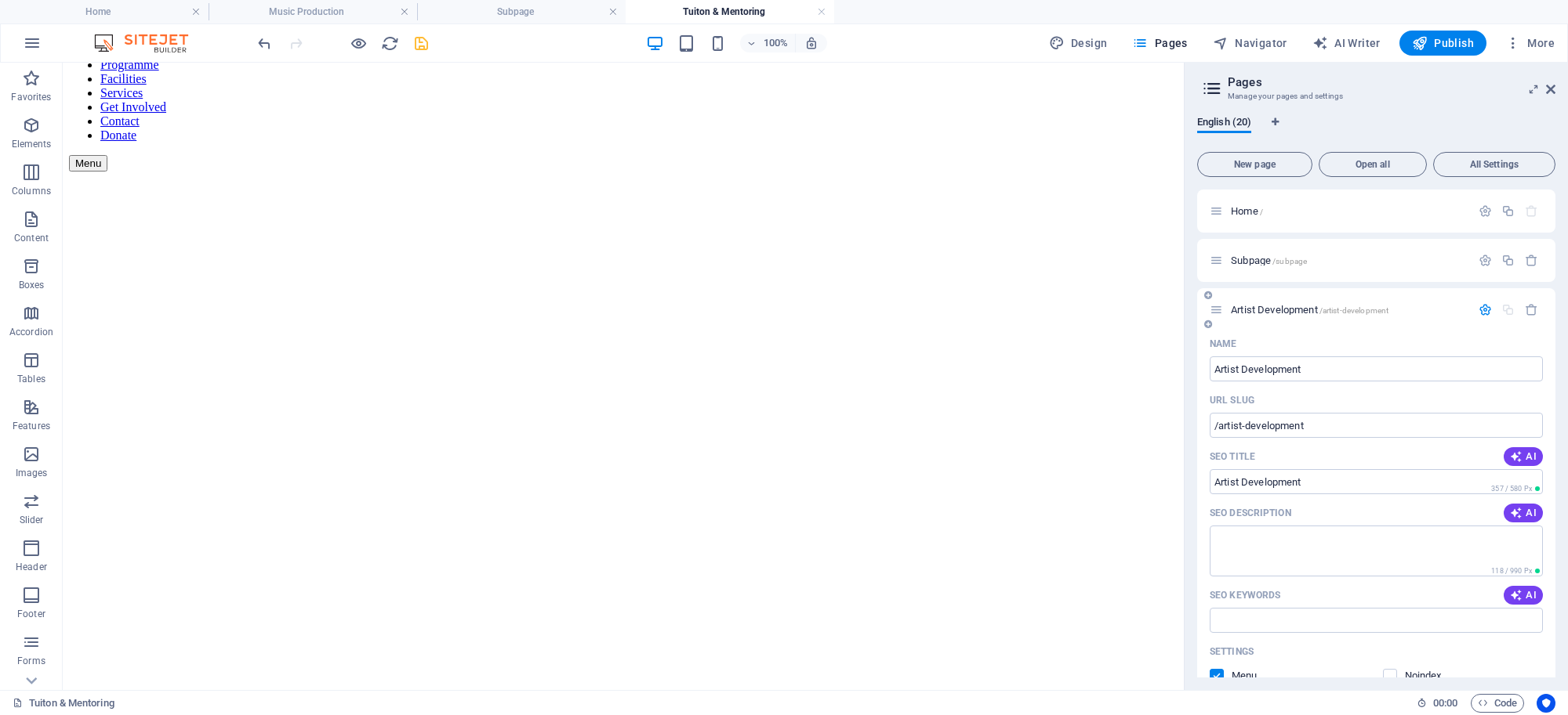
click at [1249, 308] on span "Artist Development /artist-development" at bounding box center [1310, 309] width 158 height 12
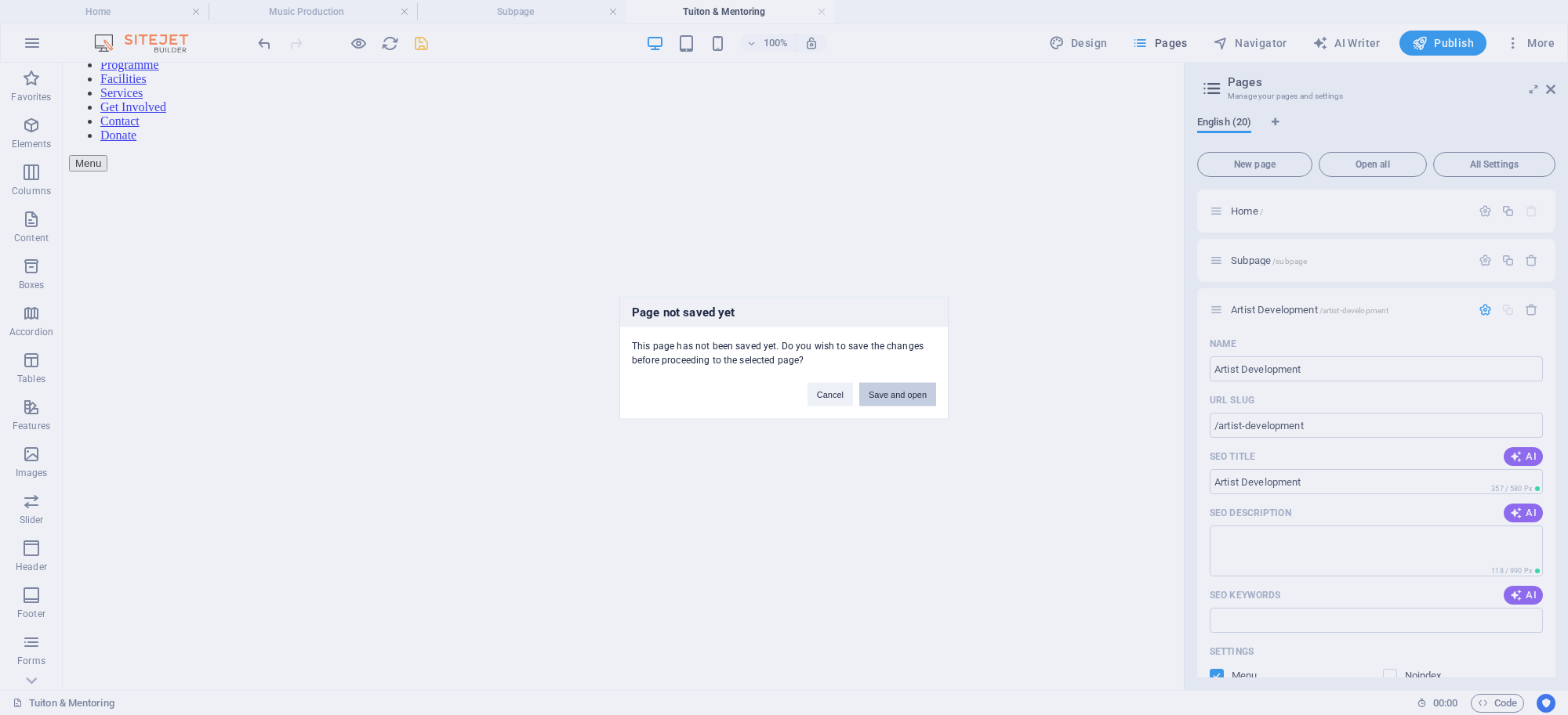
click at [917, 393] on button "Save and open" at bounding box center [897, 395] width 77 height 24
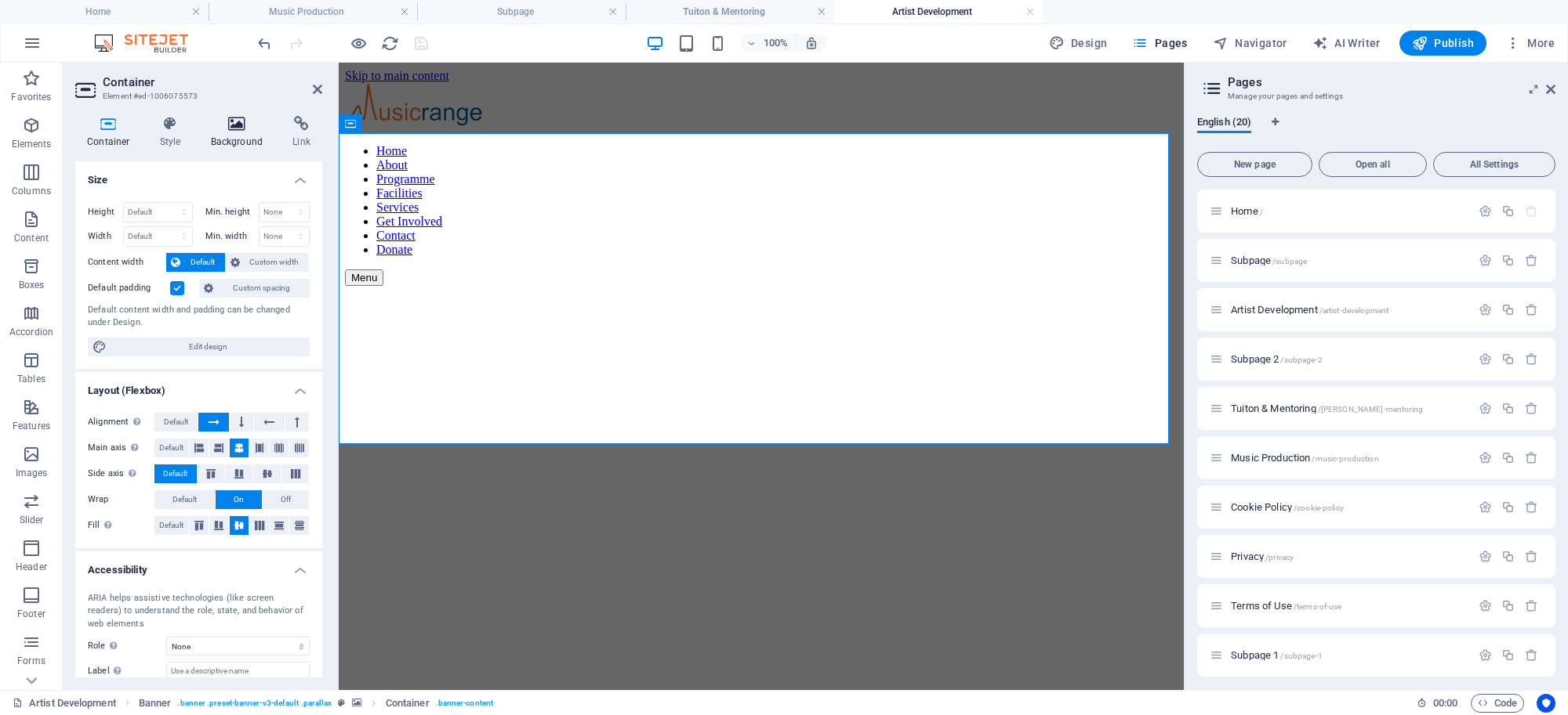
click at [230, 125] on icon at bounding box center [237, 124] width 76 height 16
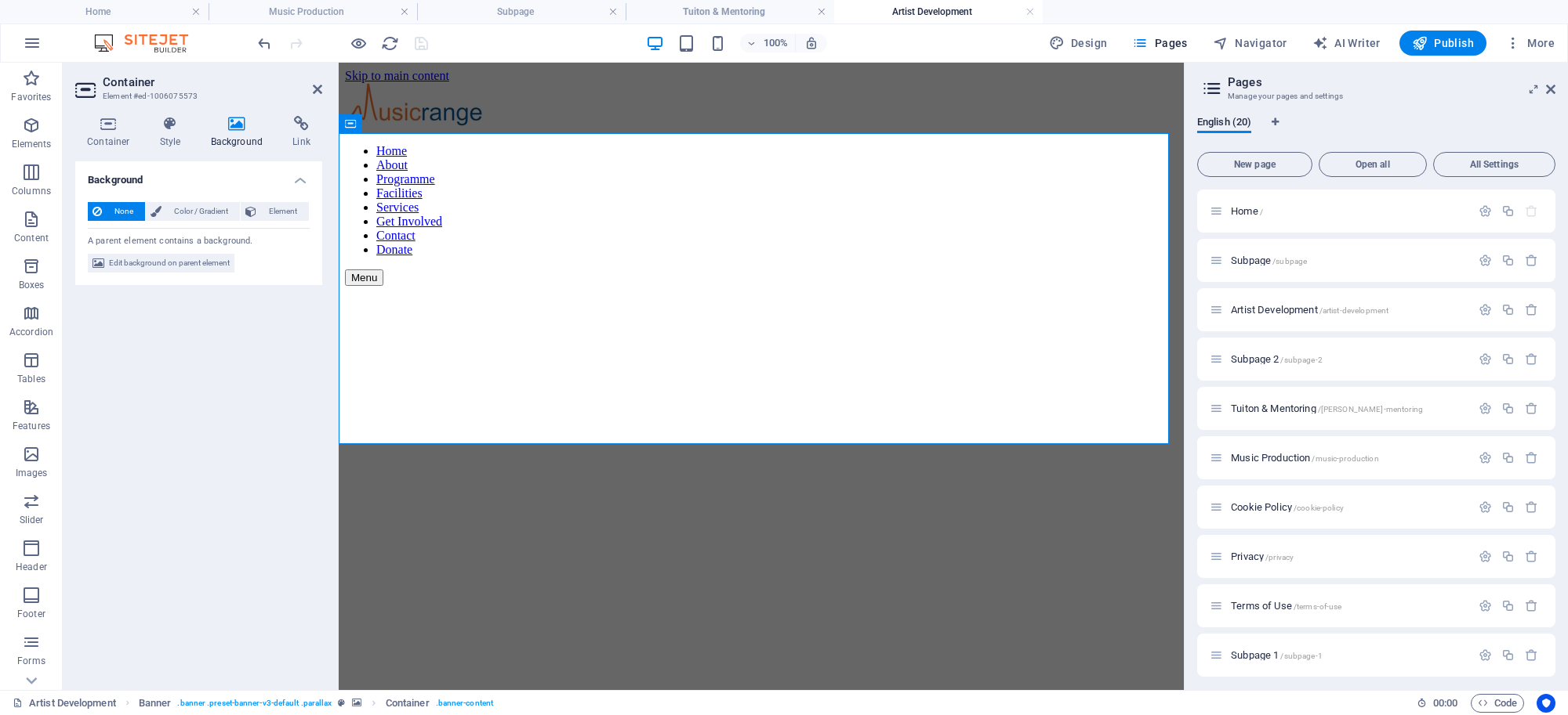
click at [268, 209] on span "Element" at bounding box center [283, 212] width 43 height 19
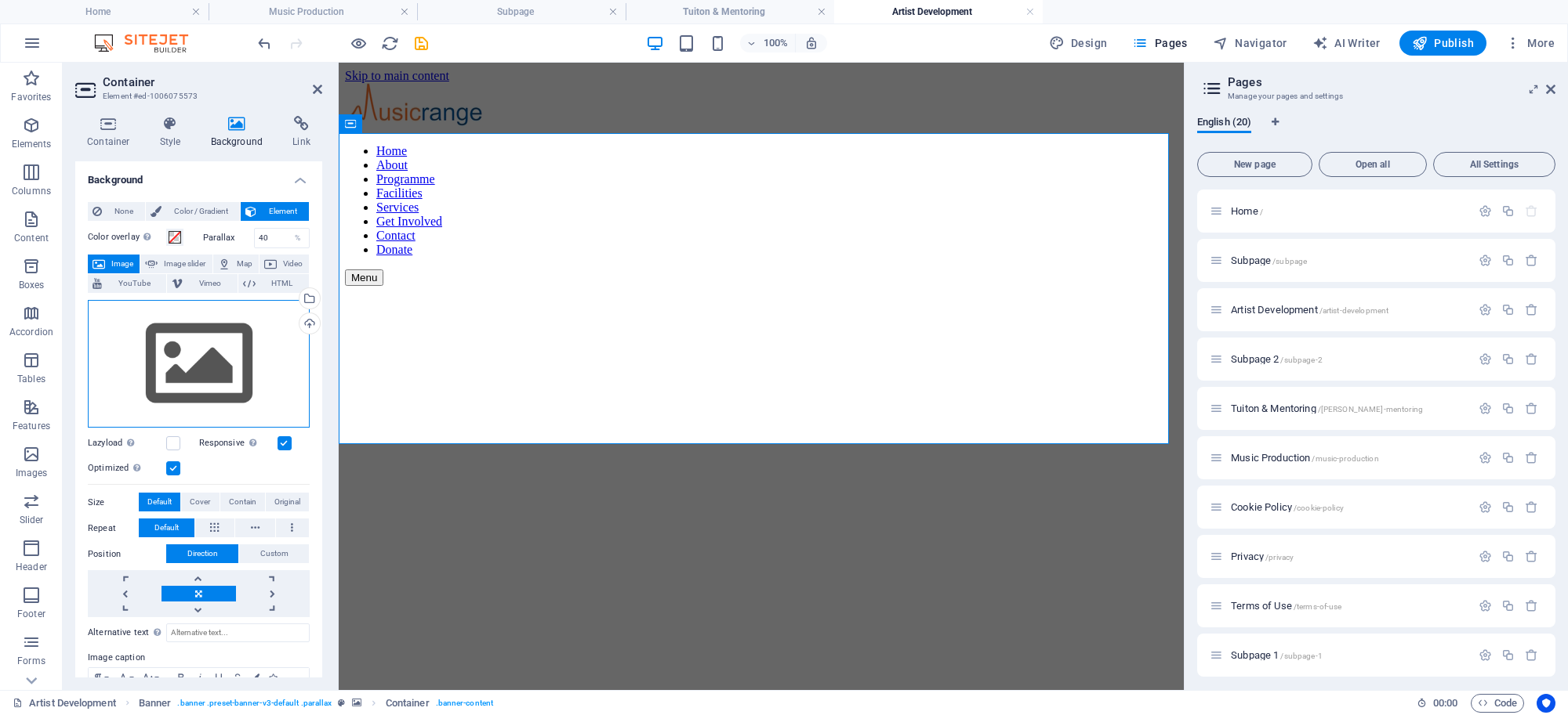
click at [213, 334] on div "Drag files here, click to choose files or select files from Files or our free s…" at bounding box center [198, 364] width 222 height 129
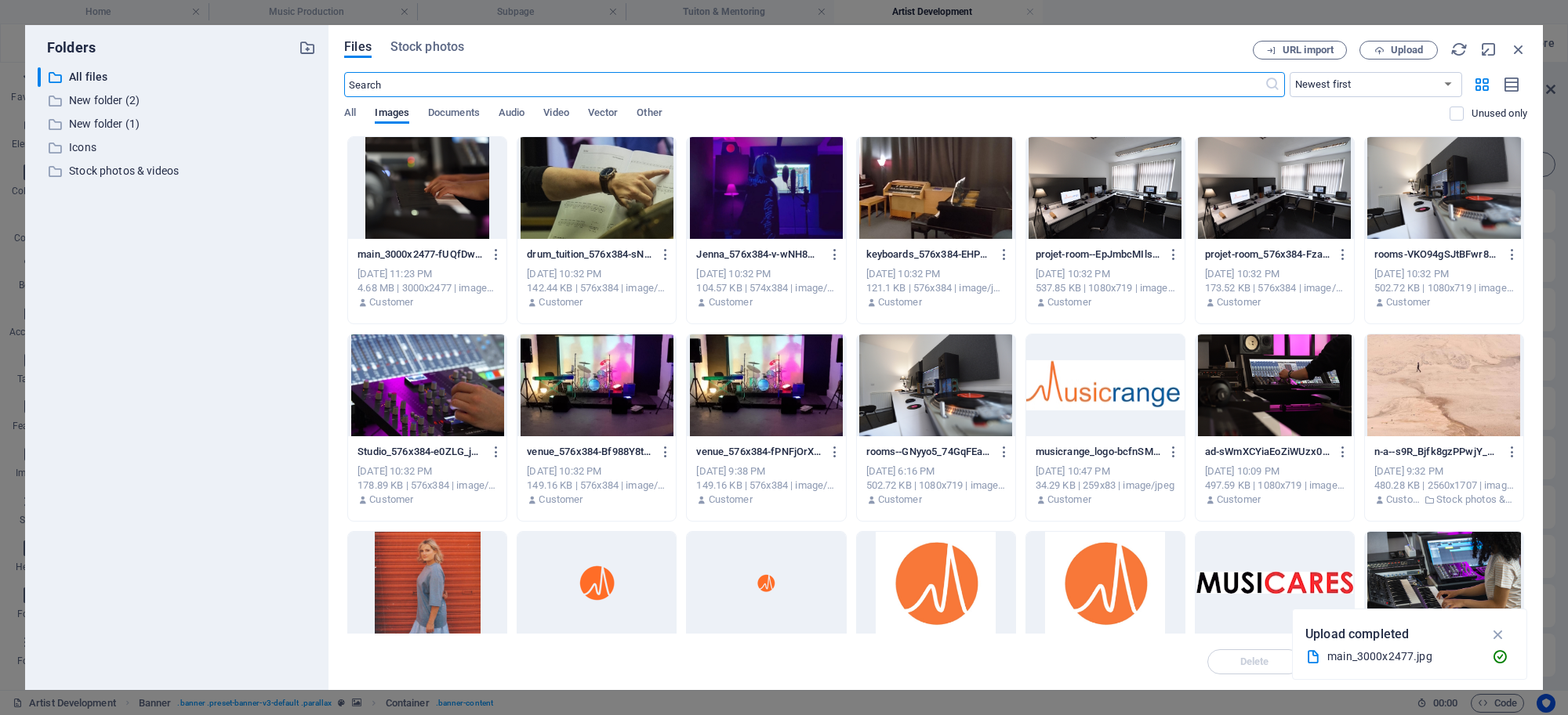
click at [759, 188] on div at bounding box center [766, 188] width 159 height 102
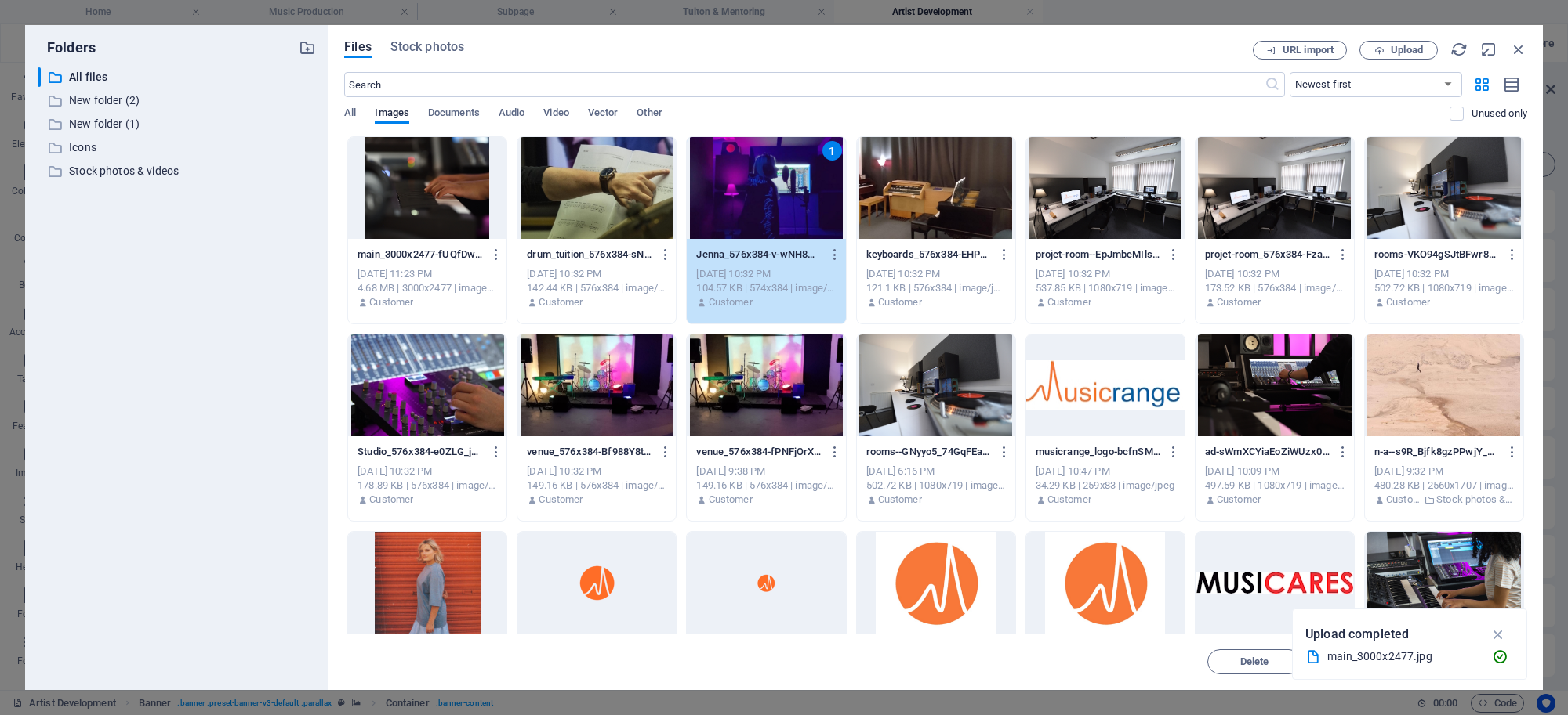
click at [759, 188] on div "1" at bounding box center [766, 188] width 159 height 102
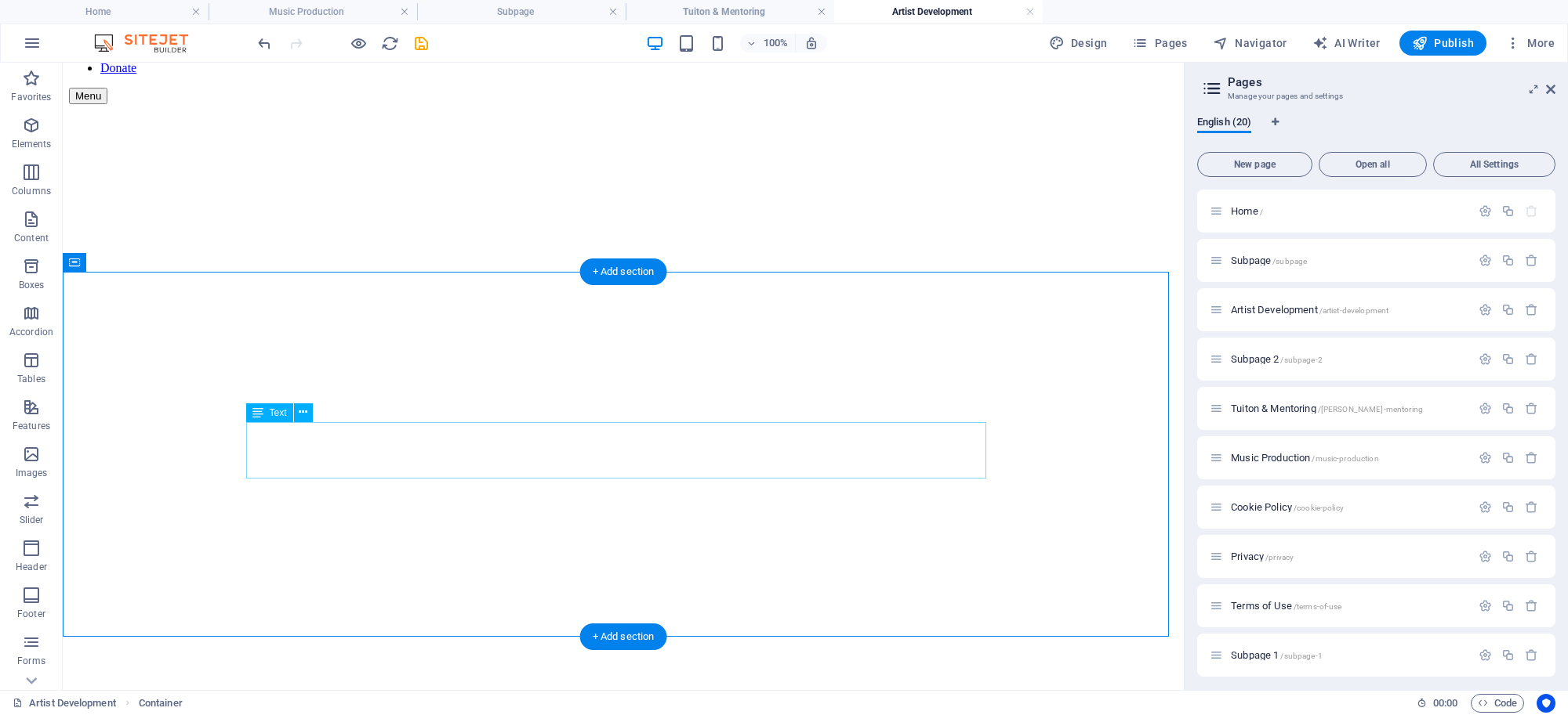
scroll to position [197, 0]
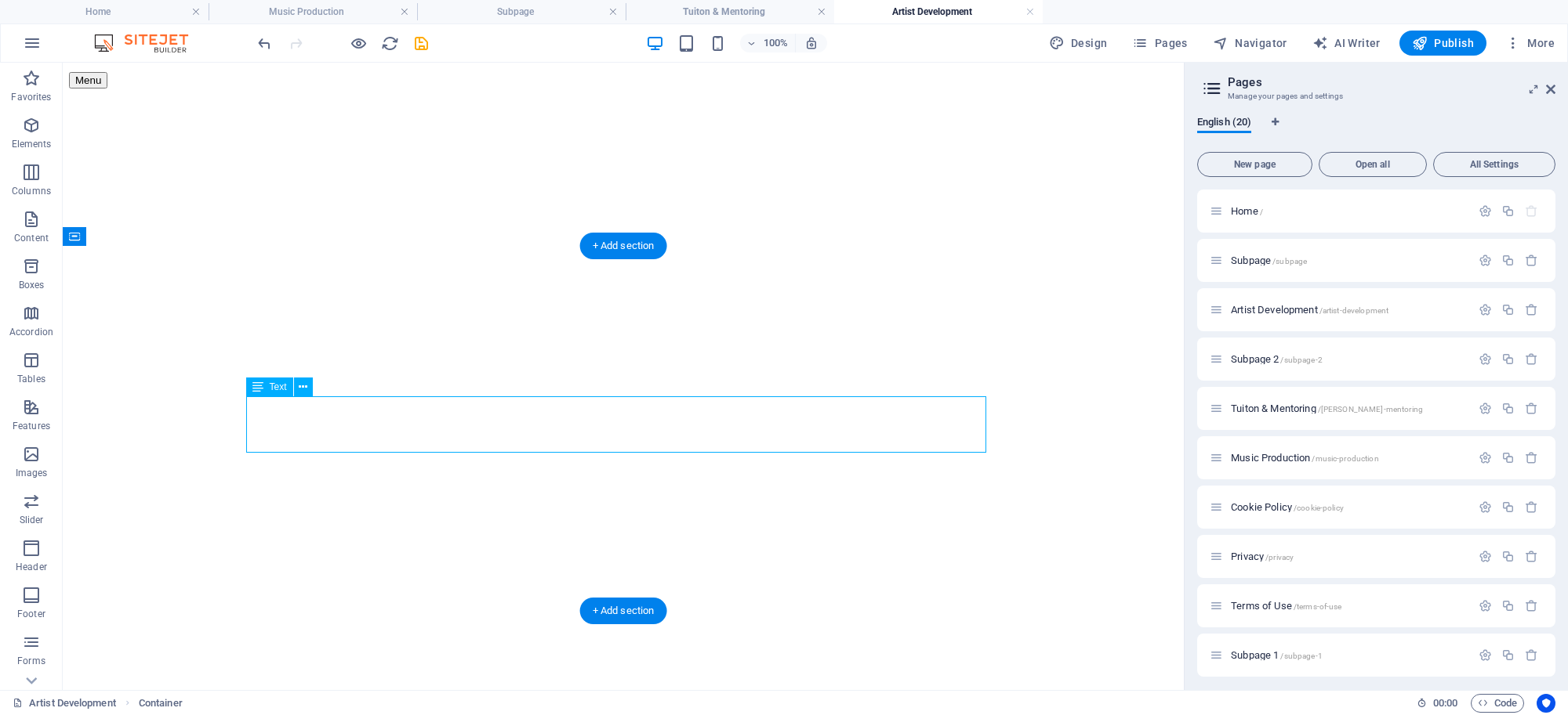
drag, startPoint x: 711, startPoint y: 409, endPoint x: 434, endPoint y: 408, distance: 277.0
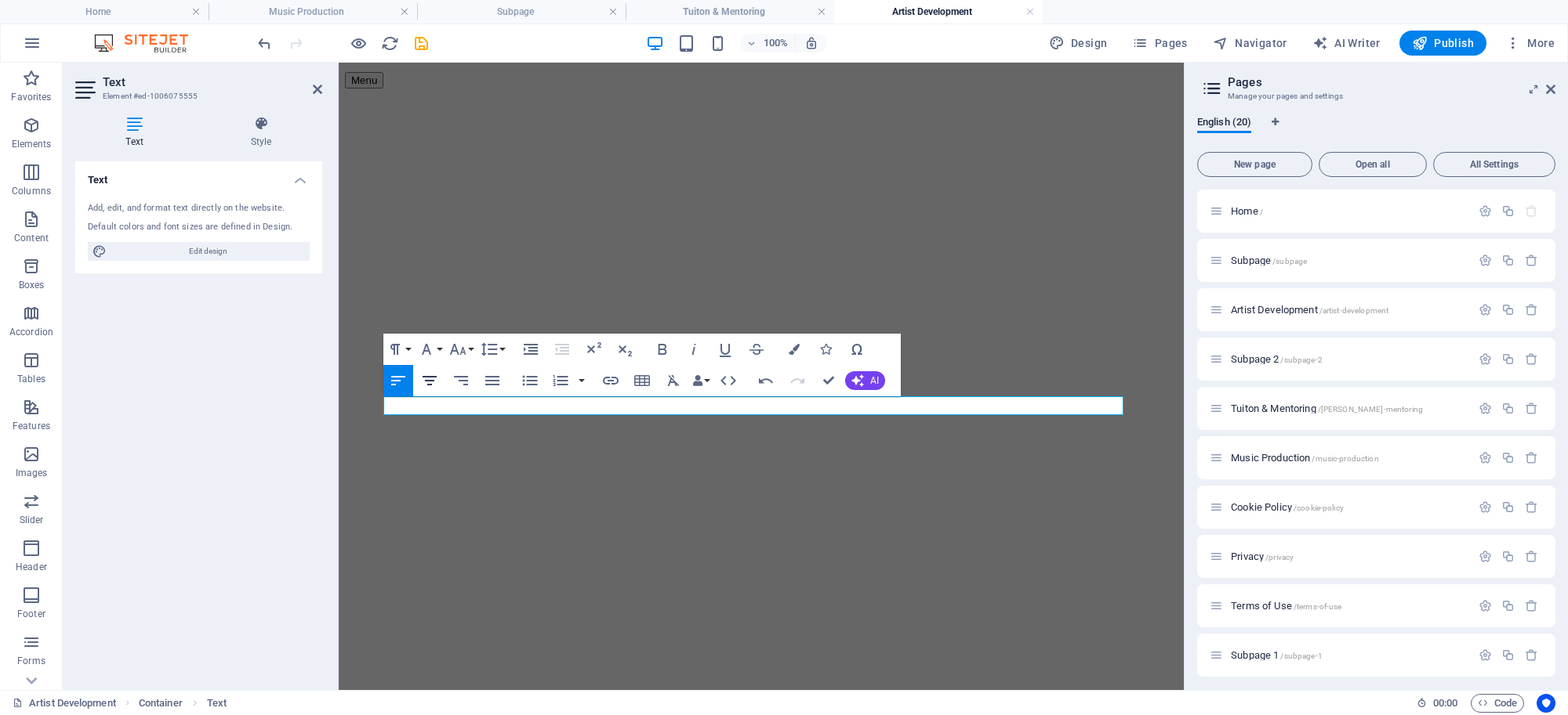
click at [432, 380] on icon "button" at bounding box center [430, 381] width 19 height 19
click at [418, 40] on icon "save" at bounding box center [421, 43] width 18 height 18
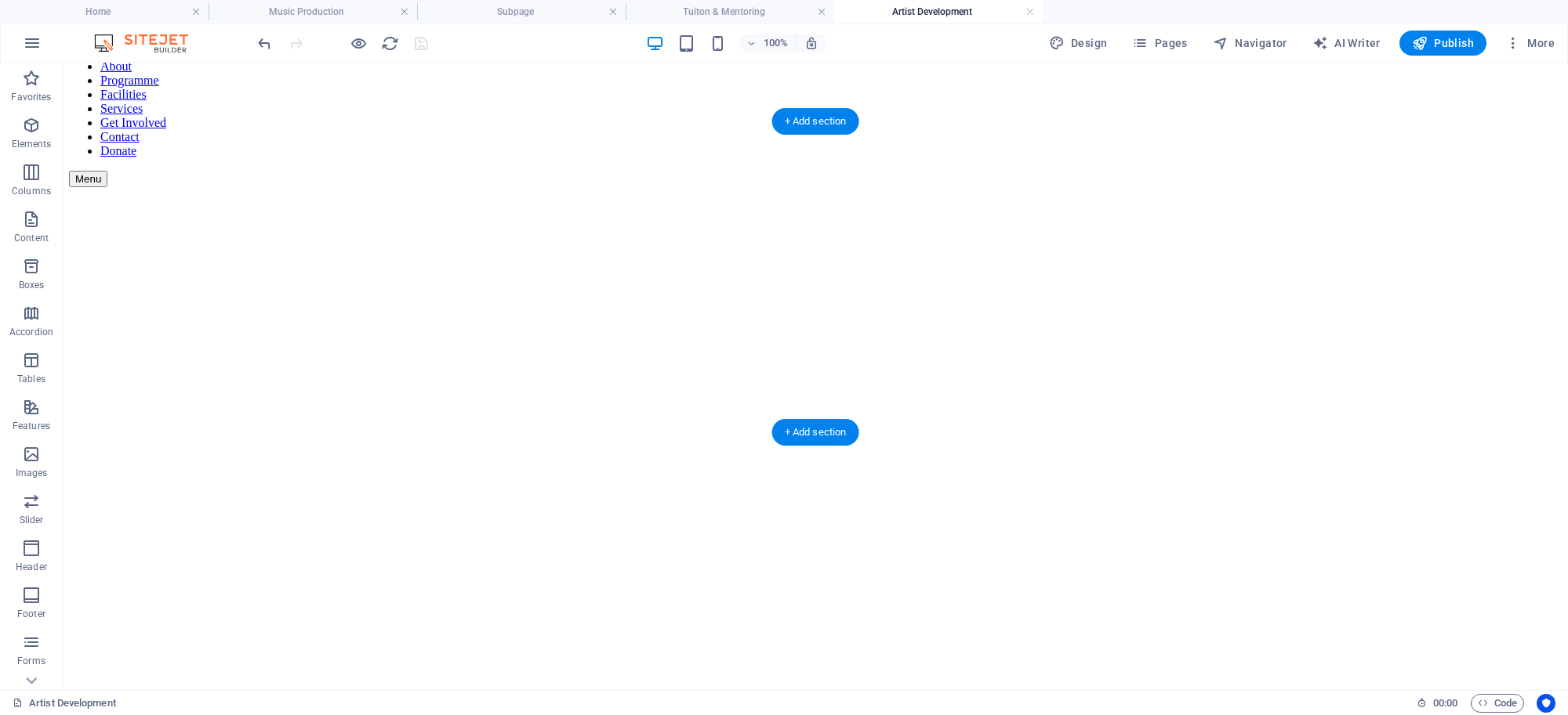
scroll to position [0, 0]
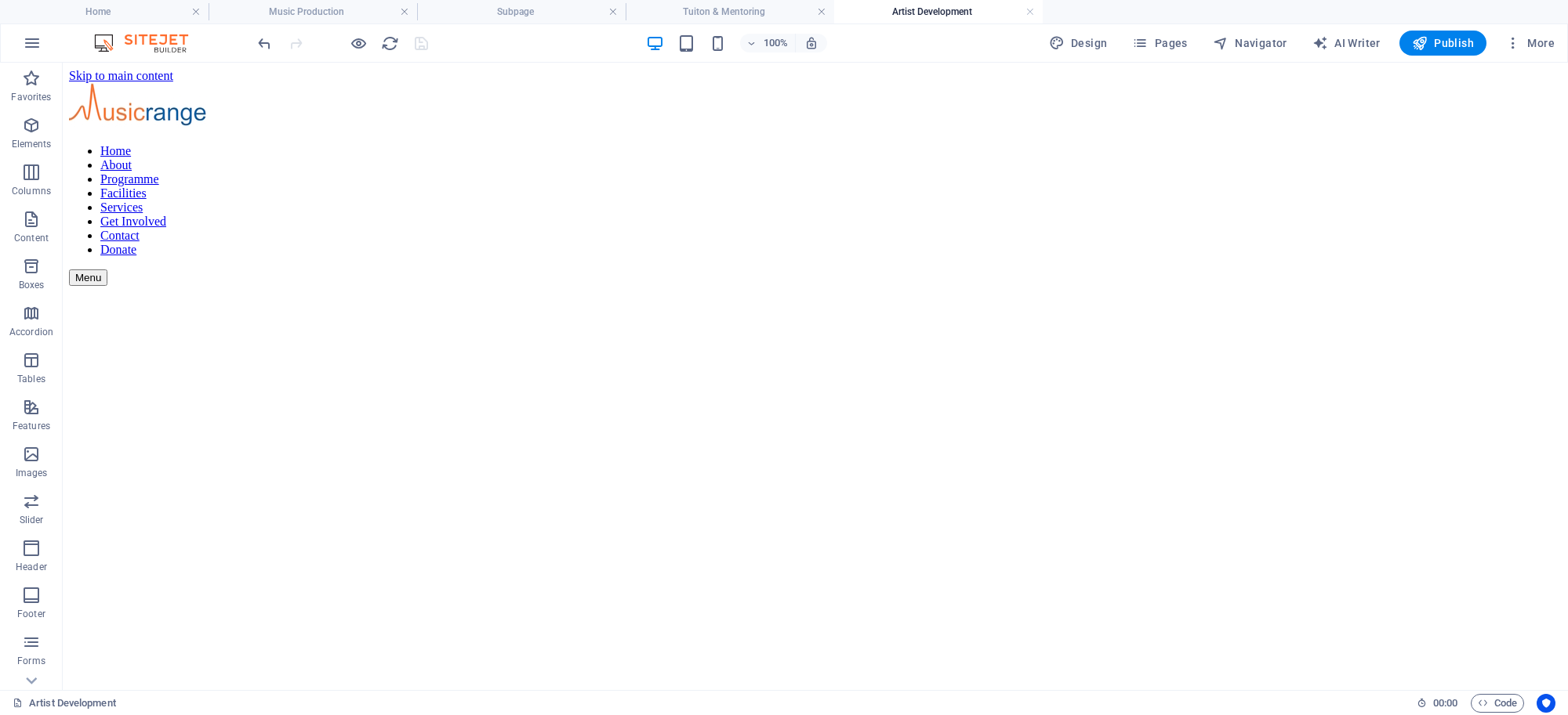
click at [467, 56] on div "100% Design Pages Navigator AI Writer Publish More" at bounding box center [784, 43] width 1566 height 38
click at [358, 9] on h4 "Music Production" at bounding box center [313, 12] width 208 height 17
click at [161, 9] on h4 "Home" at bounding box center [104, 12] width 208 height 17
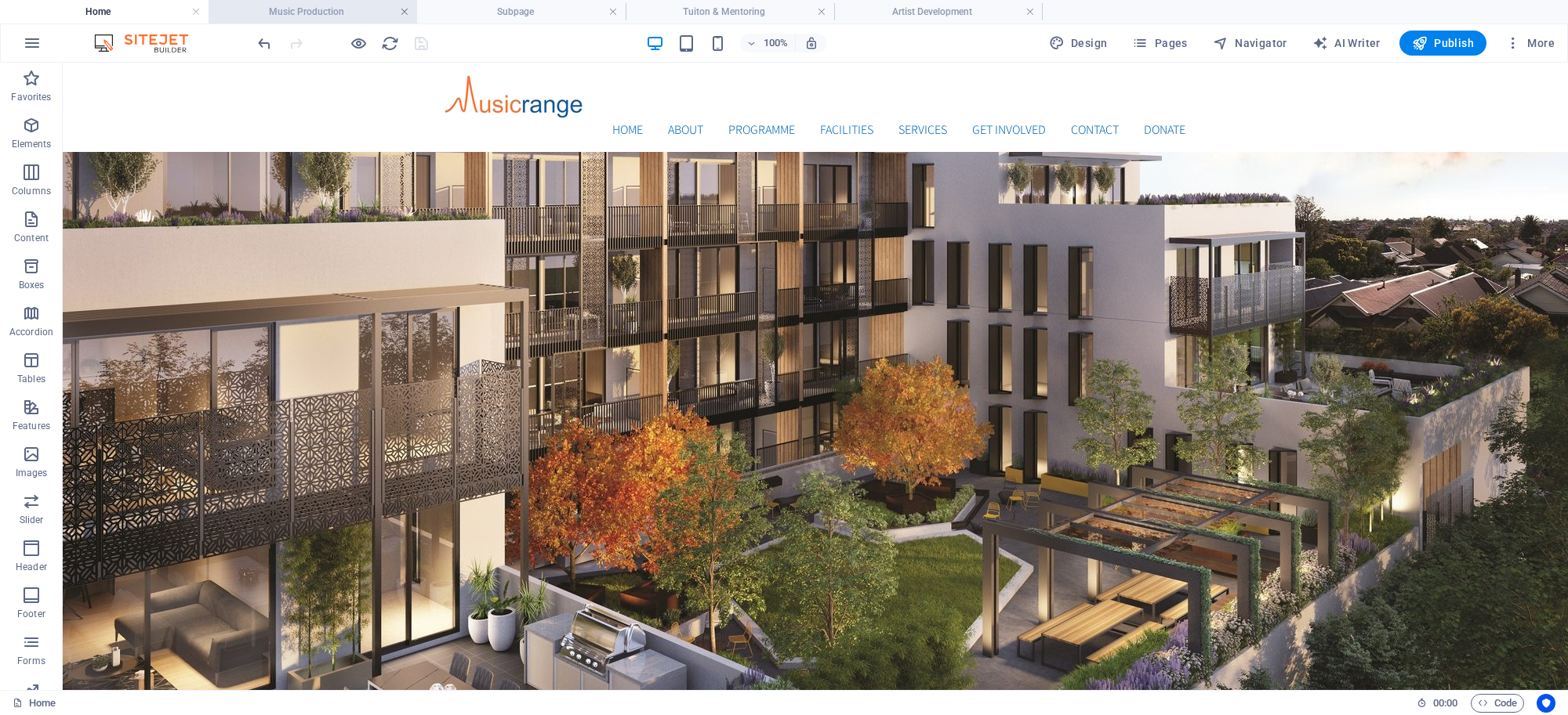
click at [407, 12] on link at bounding box center [404, 12] width 9 height 15
click at [413, 13] on h4 "Subpage" at bounding box center [313, 12] width 208 height 17
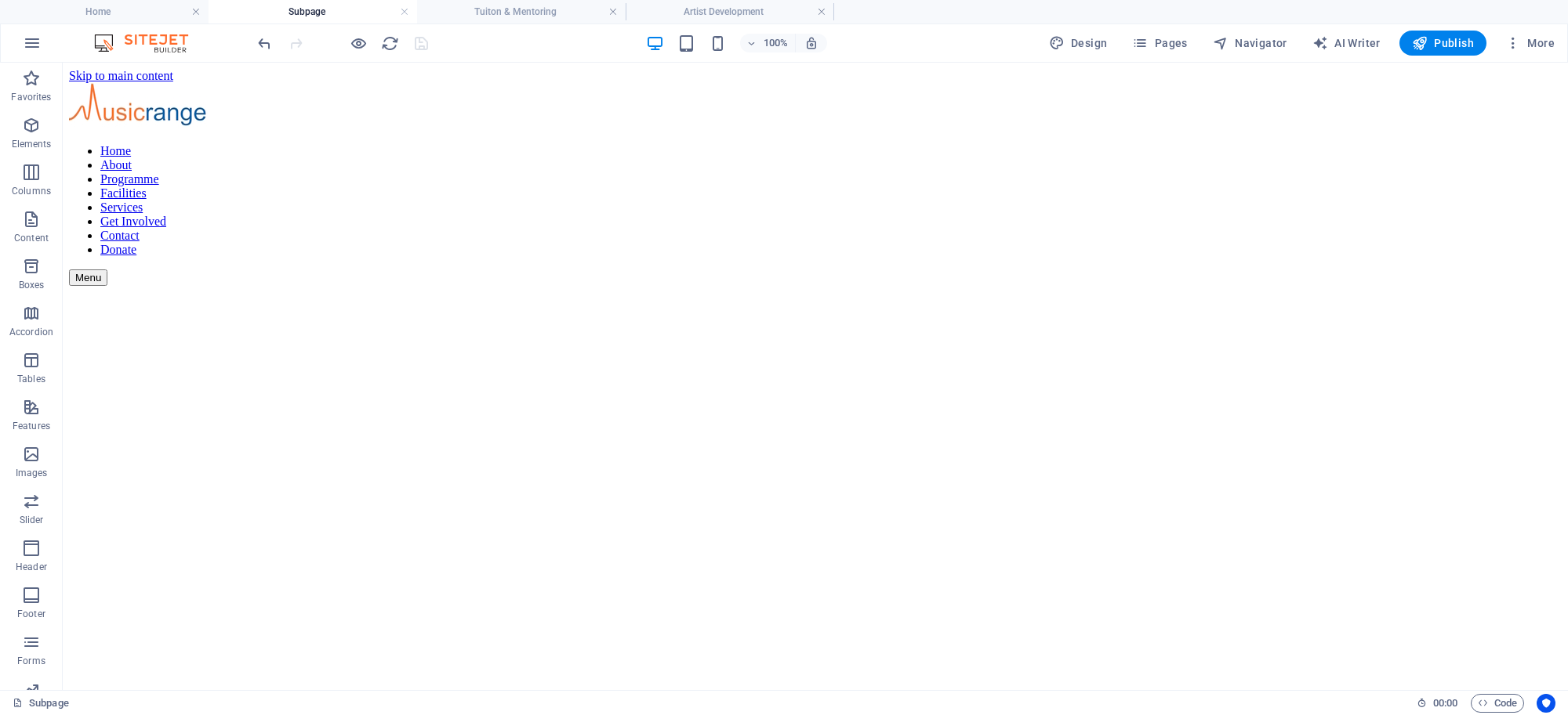
click at [413, 13] on h4 "Subpage" at bounding box center [313, 12] width 208 height 17
click at [401, 12] on link at bounding box center [404, 12] width 9 height 15
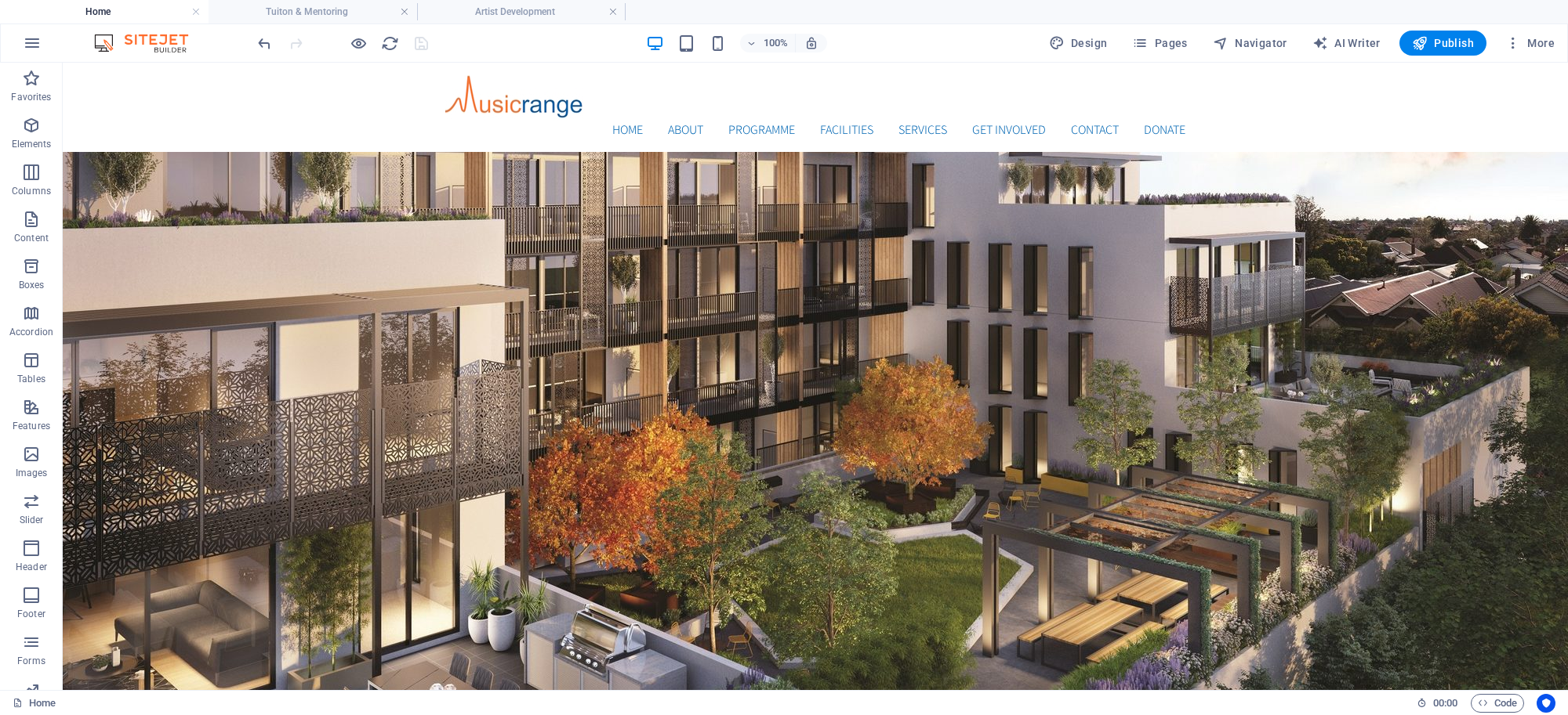
click at [401, 12] on link at bounding box center [404, 12] width 9 height 15
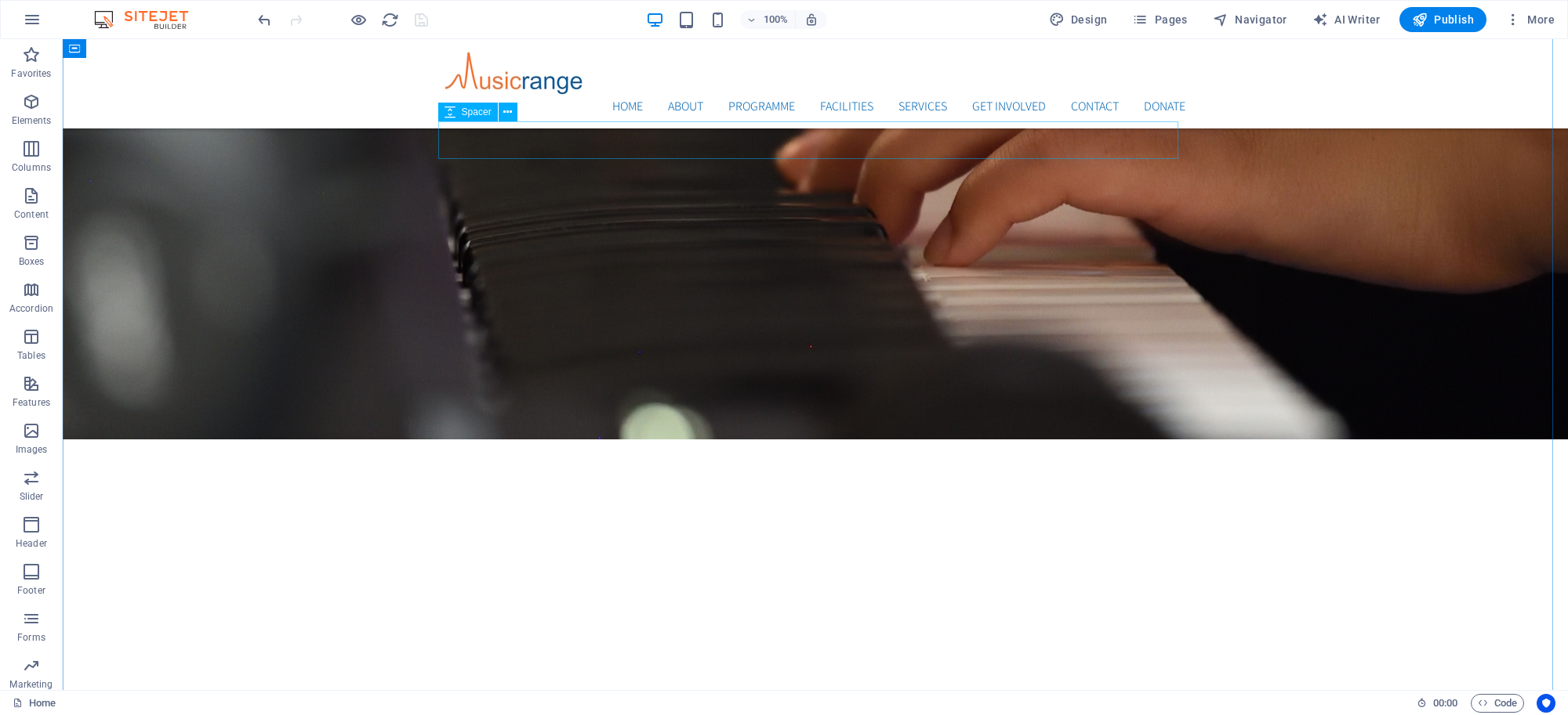
scroll to position [1247, 0]
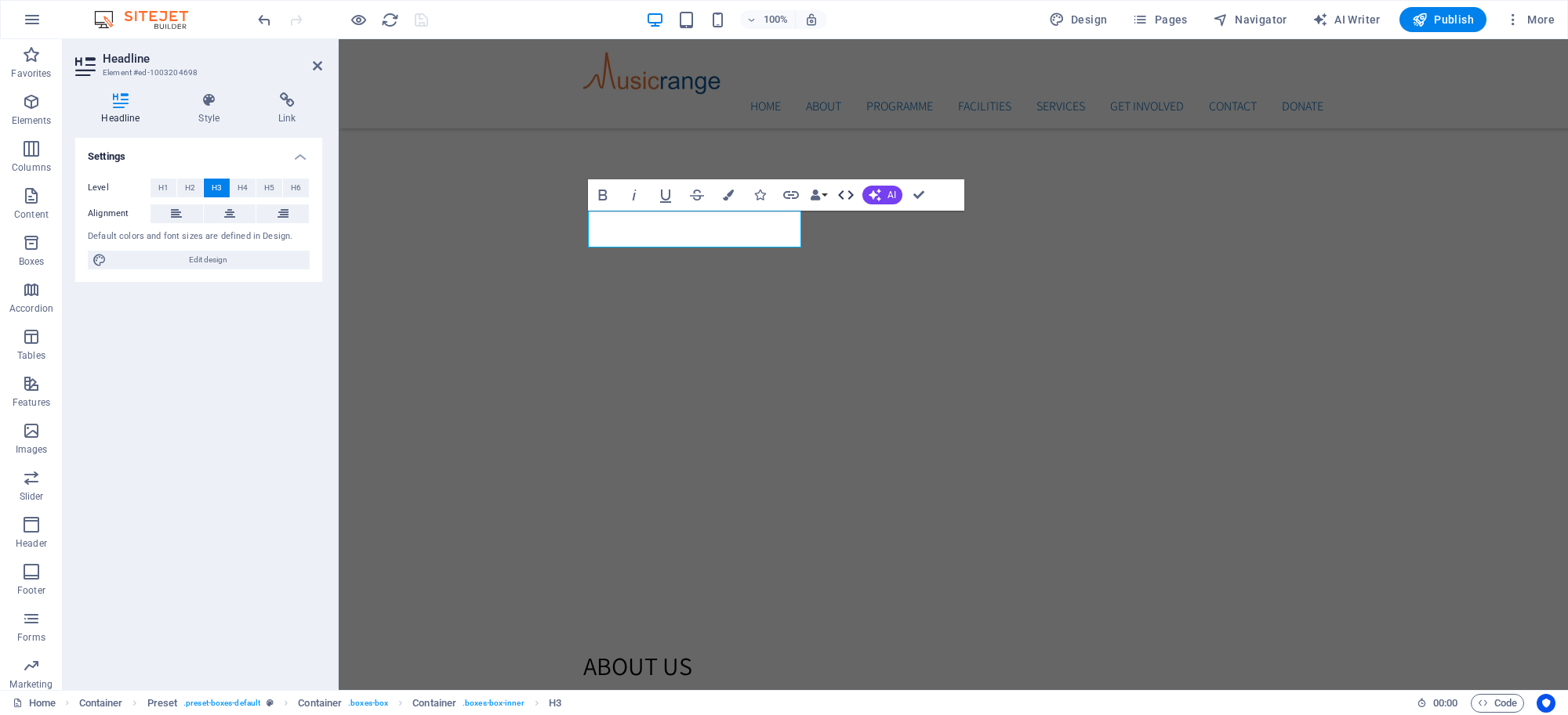
click at [840, 193] on icon "button" at bounding box center [846, 195] width 16 height 9
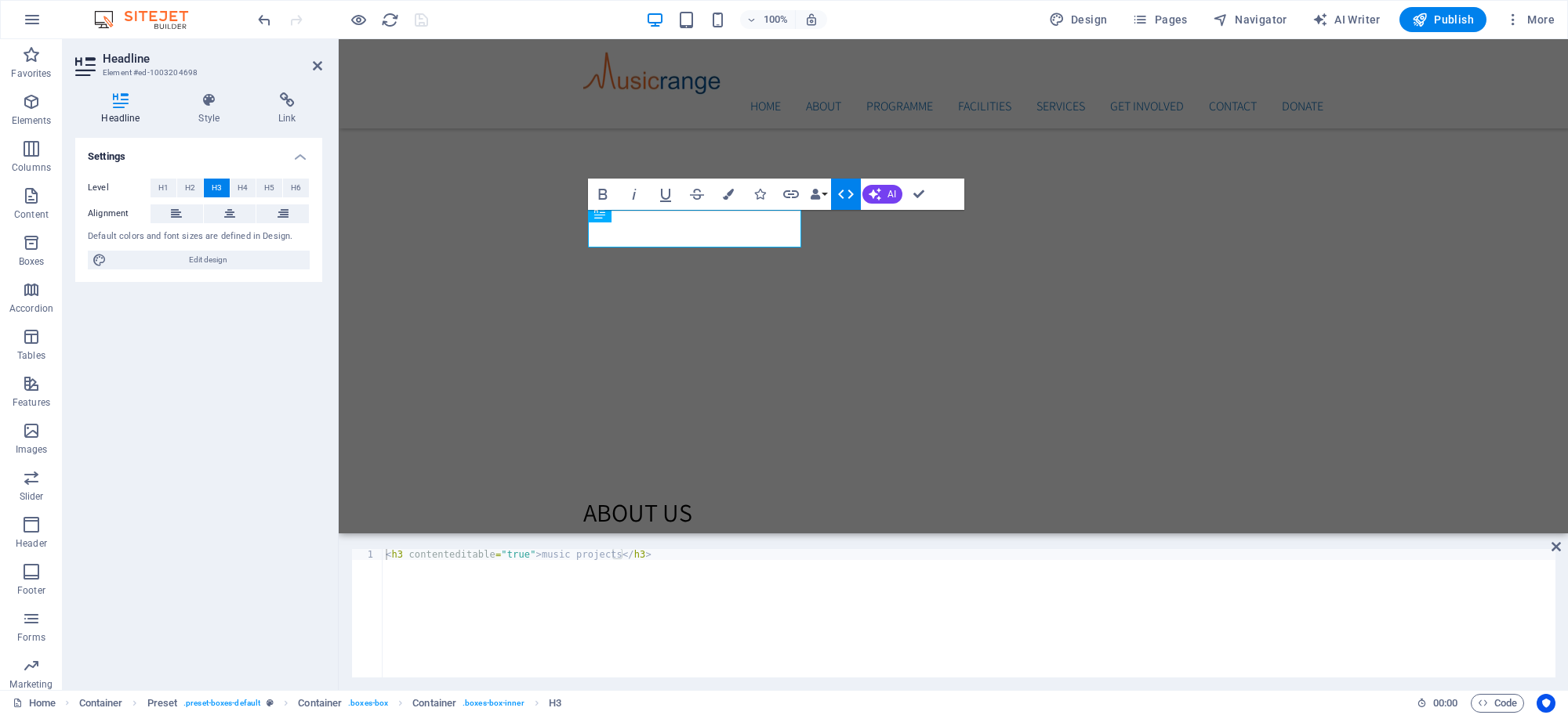
scroll to position [1235, 0]
click at [849, 193] on icon "button" at bounding box center [846, 194] width 19 height 19
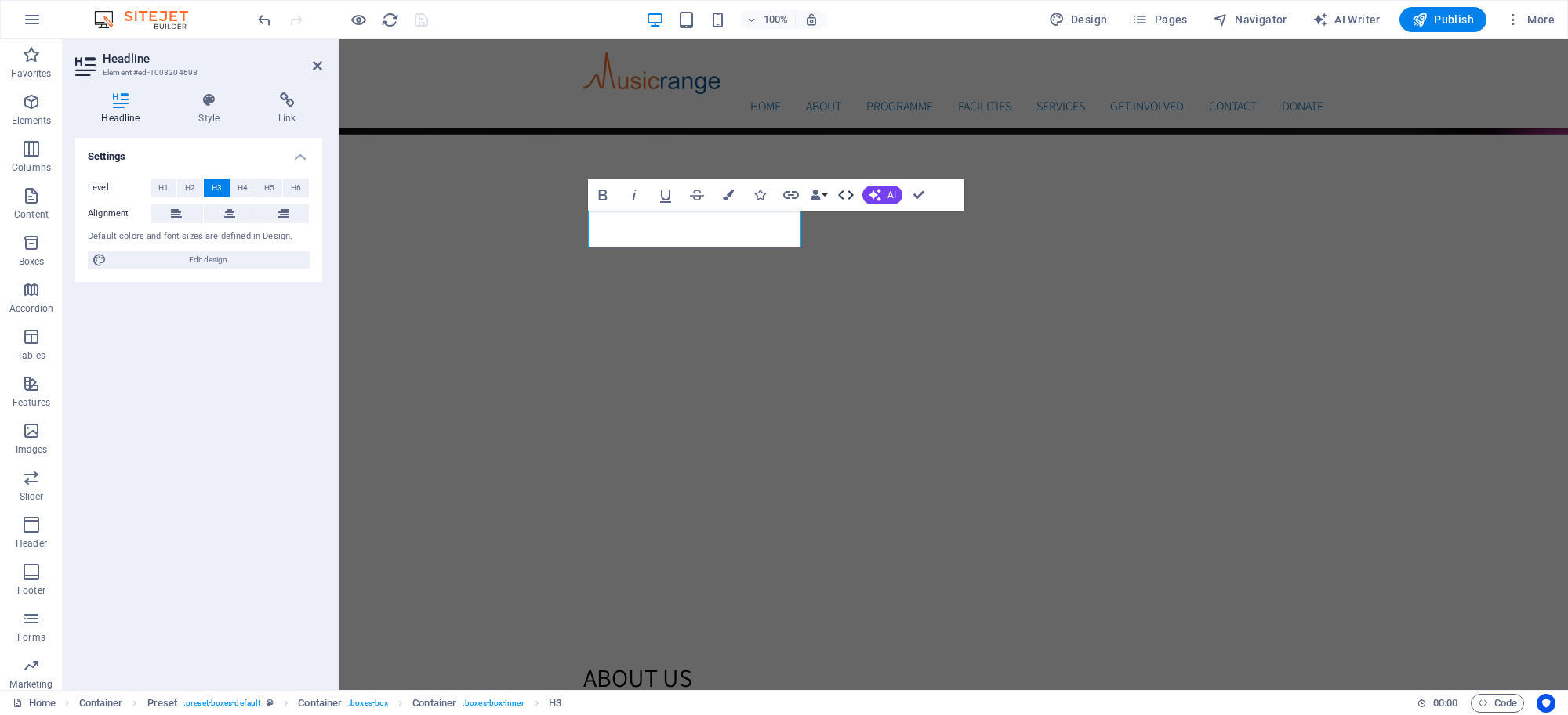
scroll to position [1247, 0]
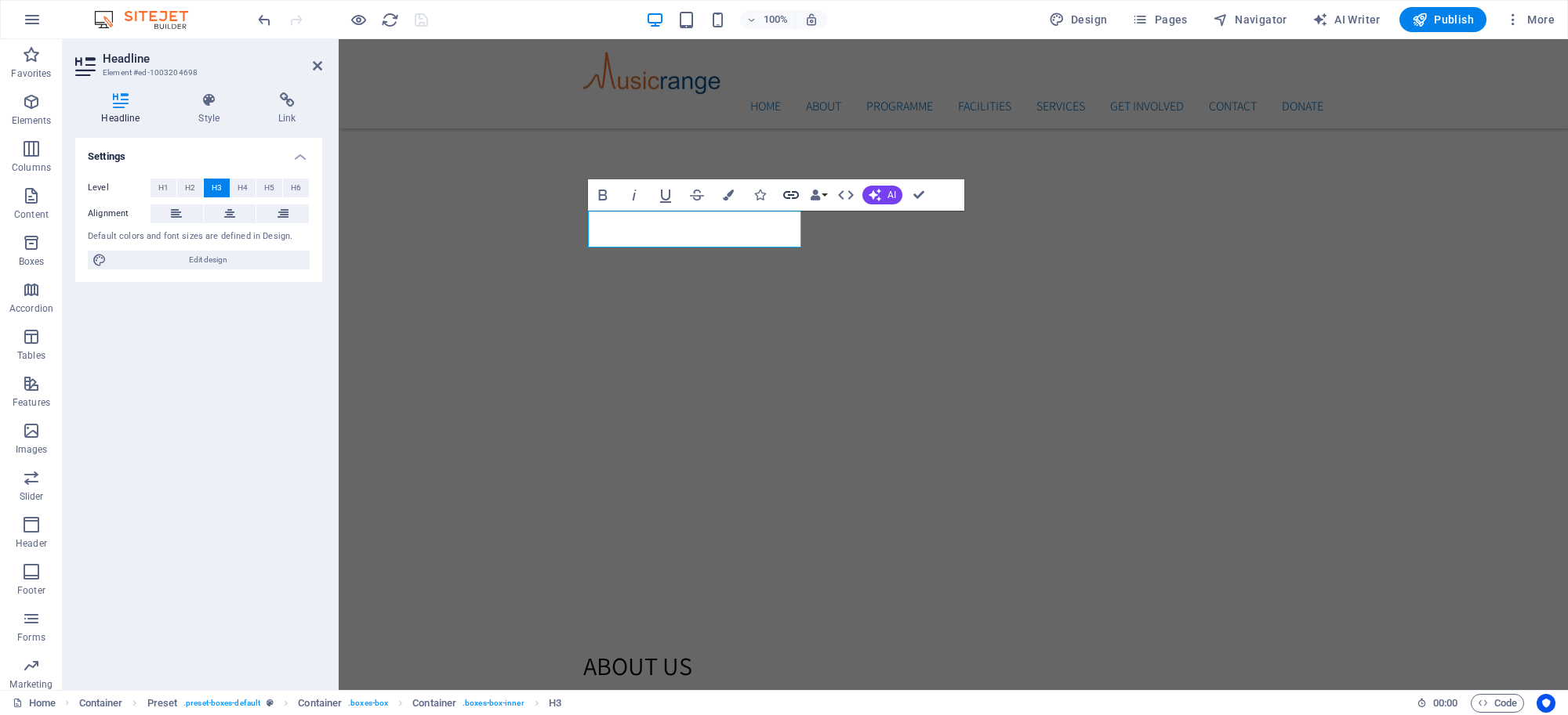
click at [790, 189] on icon "button" at bounding box center [791, 195] width 19 height 19
click at [290, 106] on icon at bounding box center [287, 100] width 69 height 16
click at [786, 193] on icon "button" at bounding box center [791, 195] width 19 height 19
click at [292, 112] on h4 "Link" at bounding box center [287, 109] width 69 height 33
click at [288, 108] on h4 "Link" at bounding box center [287, 109] width 69 height 33
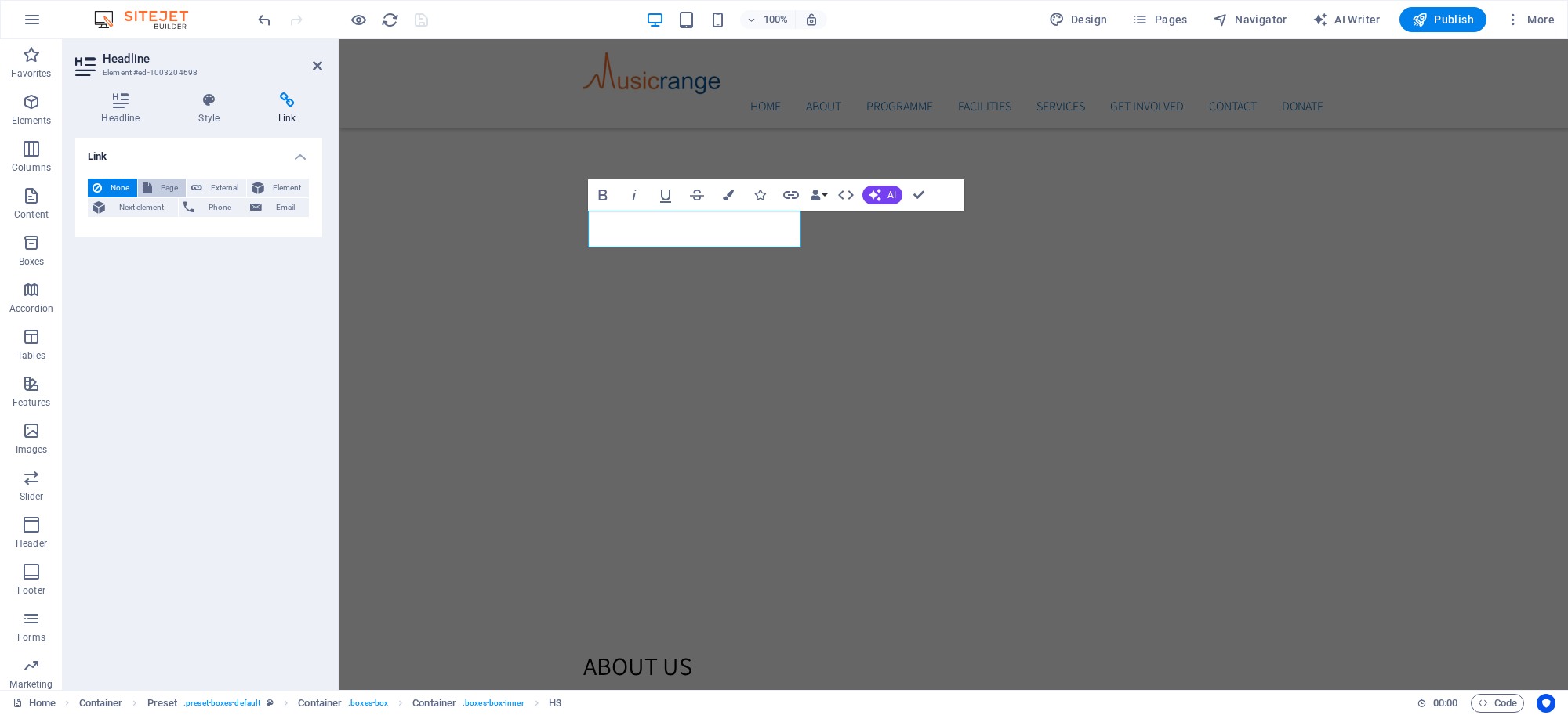
click at [173, 188] on span "Page" at bounding box center [169, 188] width 24 height 19
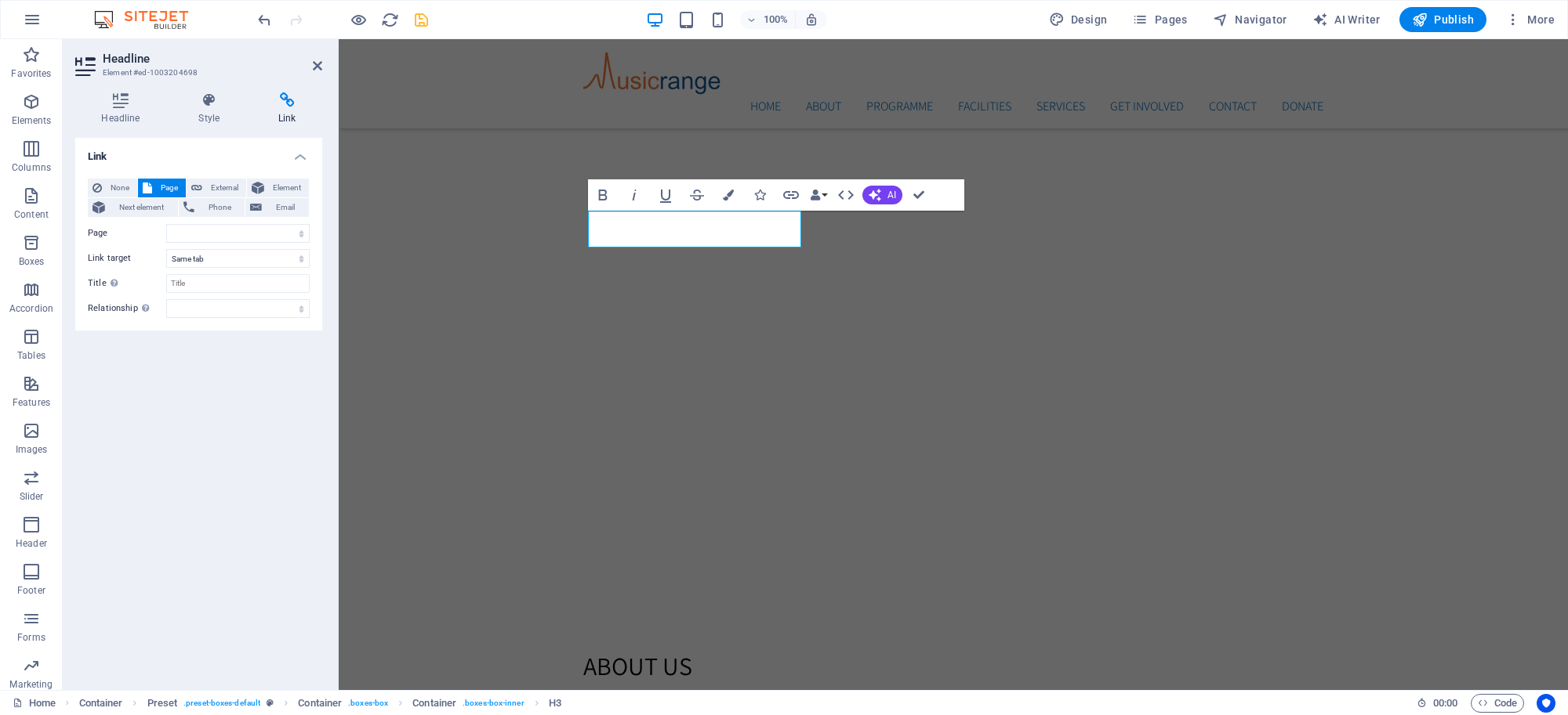
click at [244, 222] on div "None Page External Element Next element Phone Email Page Home Subpage Artist De…" at bounding box center [198, 248] width 222 height 140
click at [257, 233] on select "Home Subpage Artist Development Subpage 2 Tuiton &amp; Mentoring Music Producti…" at bounding box center [238, 234] width 144 height 19
click at [259, 229] on select "Home Subpage Artist Development Subpage 2 Tuiton &amp; Mentoring Music Producti…" at bounding box center [238, 234] width 144 height 19
select select "5"
click at [166, 224] on select "Home Subpage Artist Development Subpage 2 Tuiton &amp; Mentoring Music Producti…" at bounding box center [238, 234] width 144 height 19
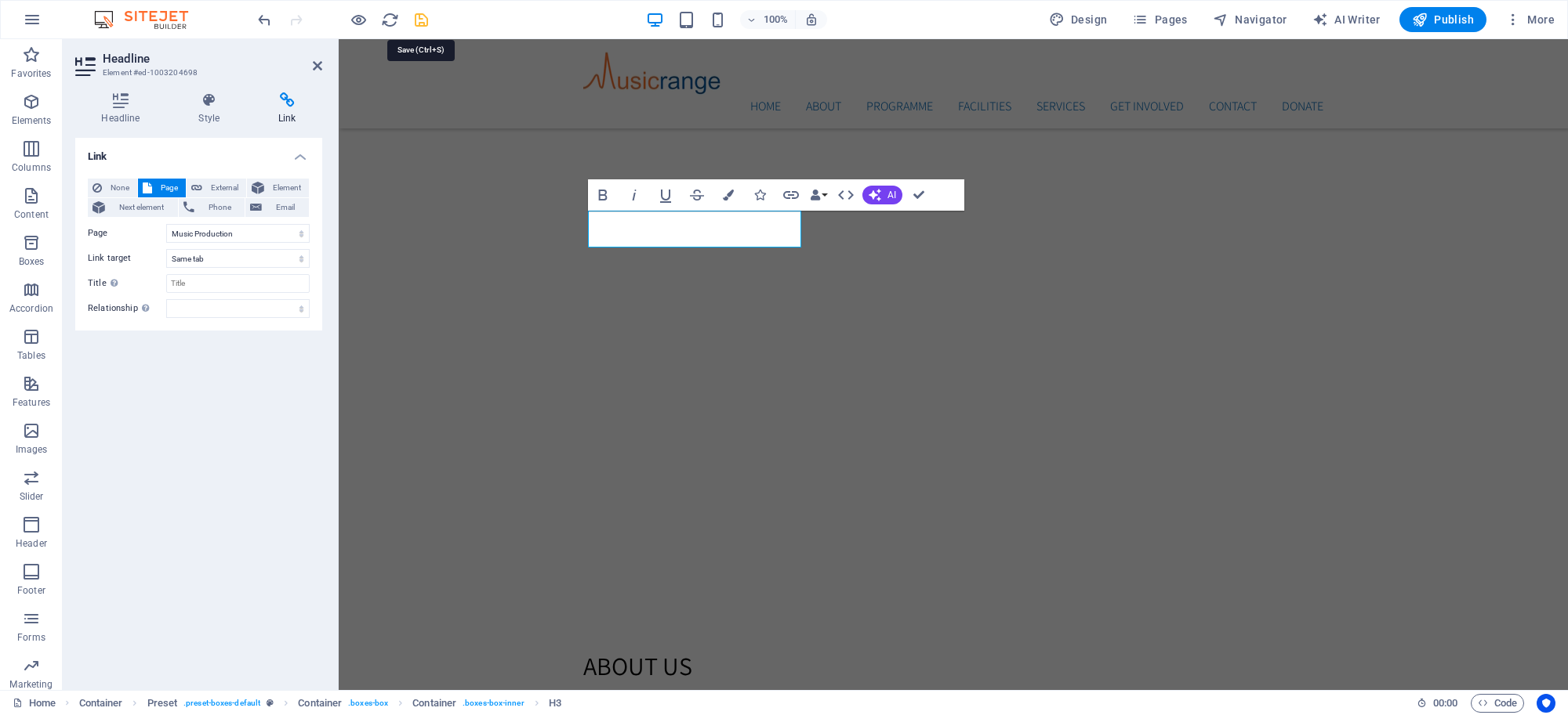
click at [416, 21] on icon "save" at bounding box center [421, 20] width 18 height 18
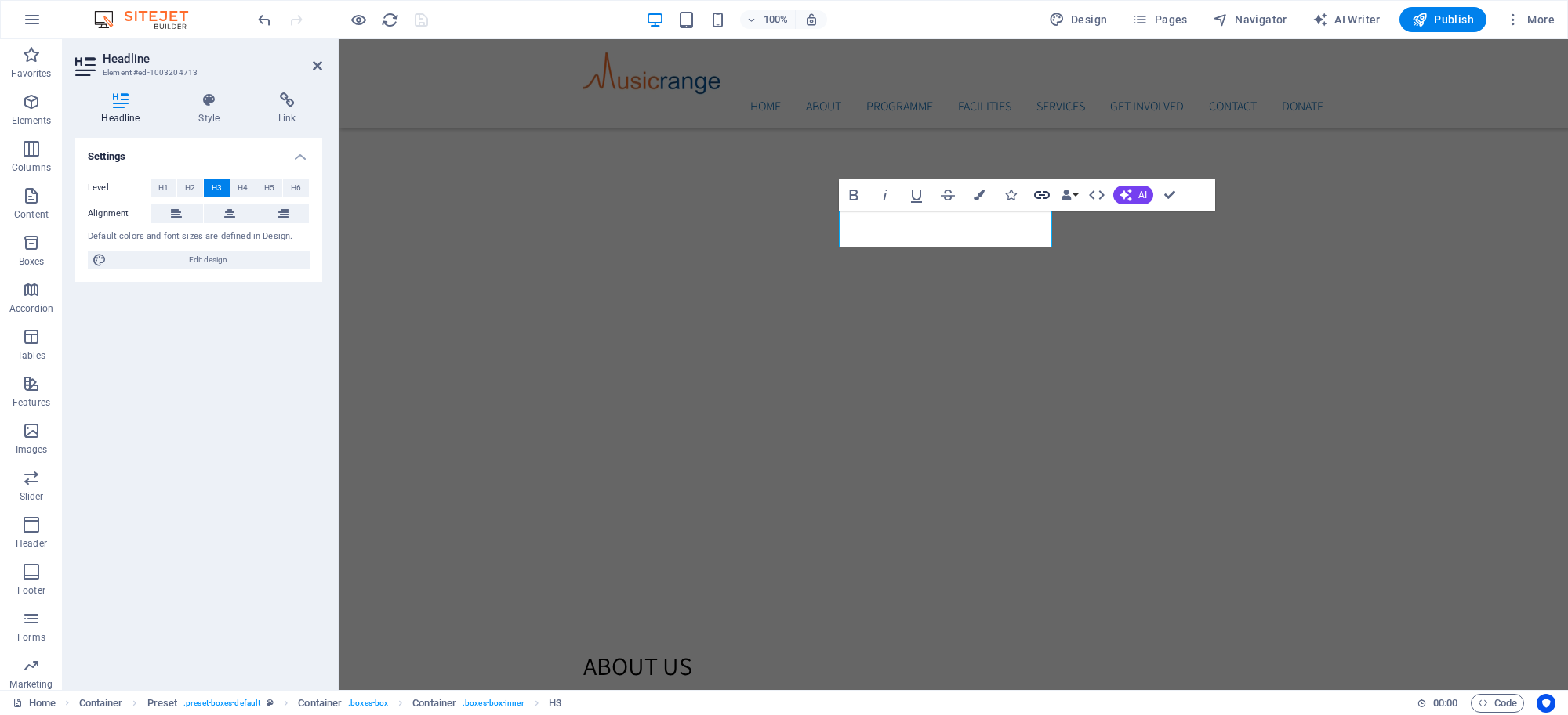
click at [1045, 202] on icon "button" at bounding box center [1042, 195] width 19 height 19
click at [276, 95] on icon at bounding box center [287, 100] width 69 height 16
click at [168, 182] on span "Page" at bounding box center [169, 188] width 24 height 19
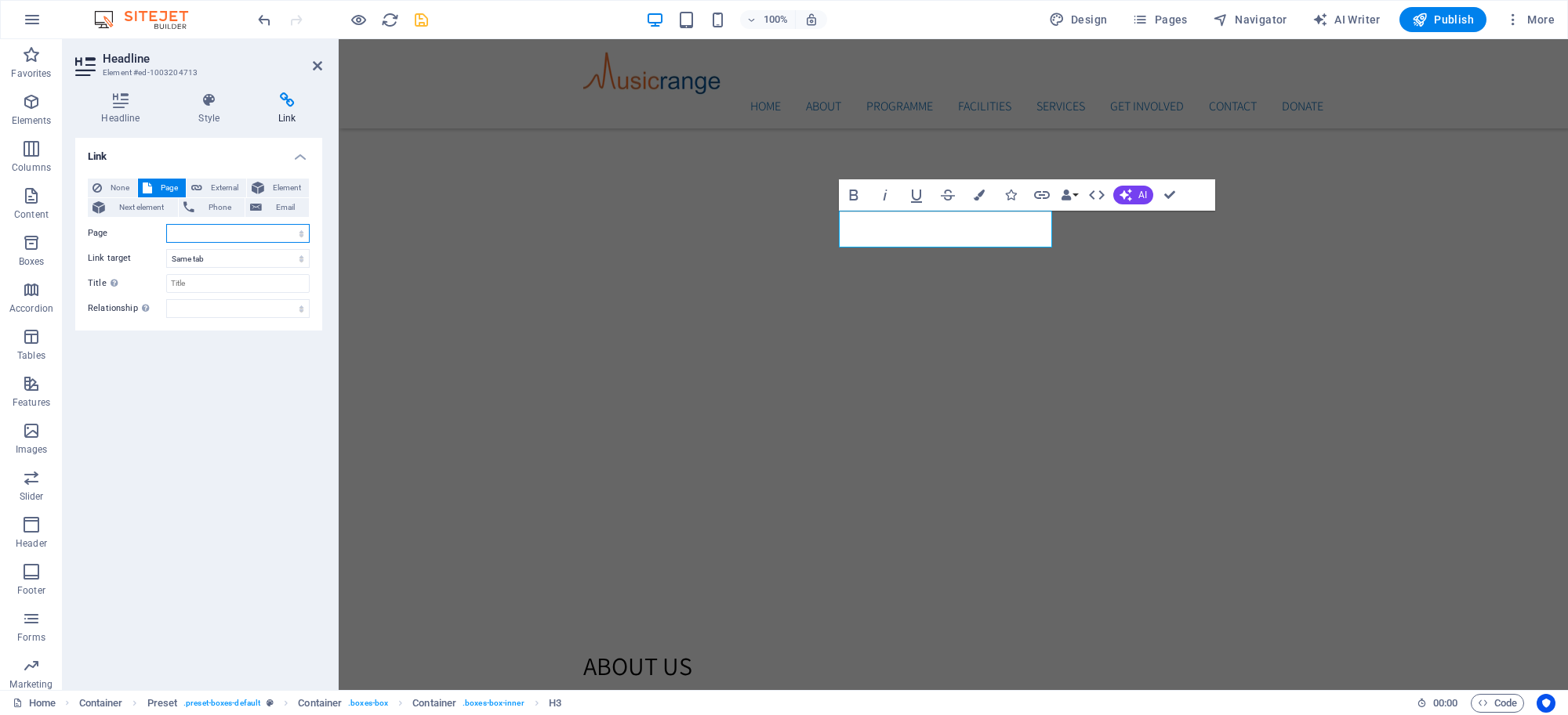
click at [220, 233] on select "Home Subpage Artist Development Subpage 2 Tuiton &amp; Mentoring Music Producti…" at bounding box center [238, 234] width 144 height 19
select select "4"
click at [166, 224] on select "Home Subpage Artist Development Subpage 2 Tuiton &amp; Mentoring Music Producti…" at bounding box center [238, 234] width 144 height 19
click at [415, 18] on icon "save" at bounding box center [421, 20] width 18 height 18
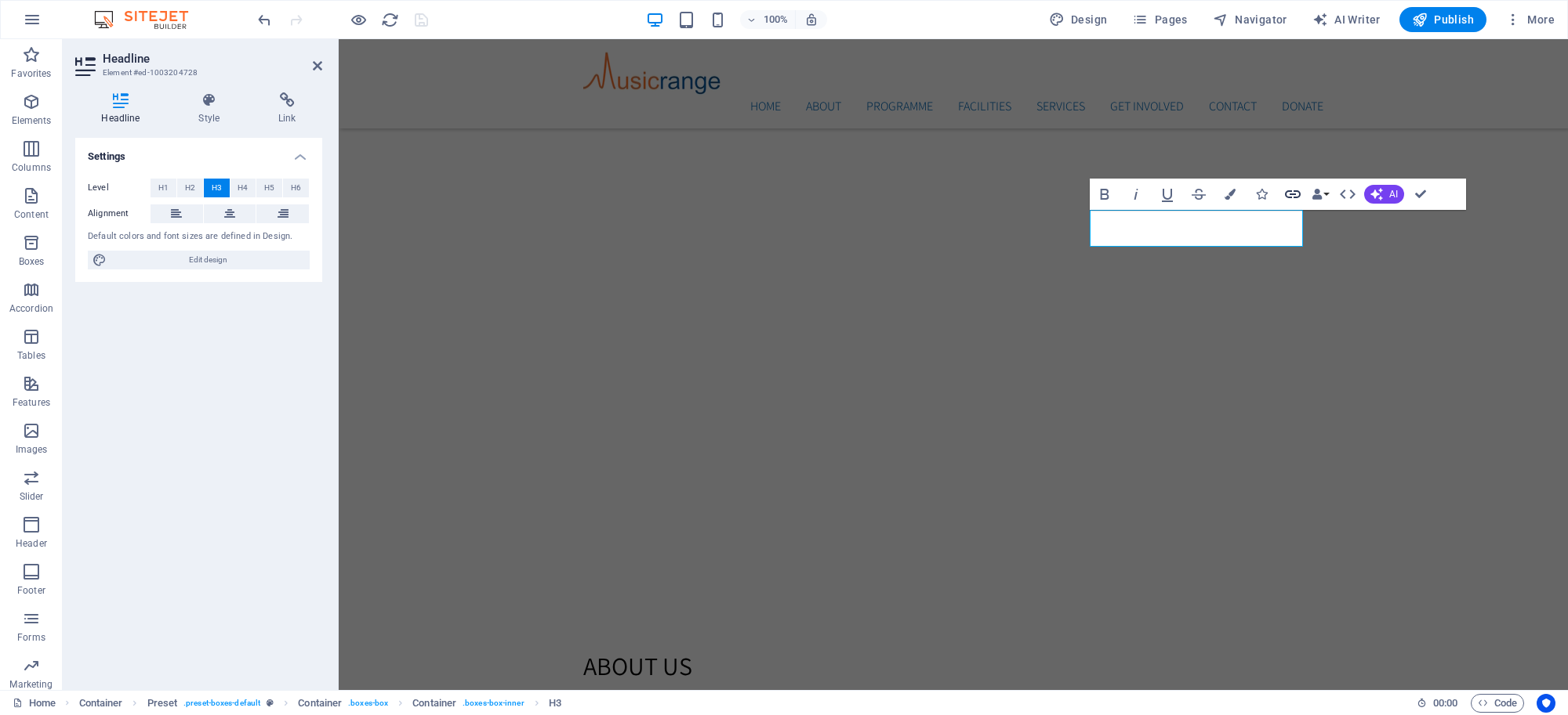
click at [1293, 193] on icon "button" at bounding box center [1292, 194] width 16 height 8
click at [178, 185] on span "Page" at bounding box center [169, 188] width 24 height 19
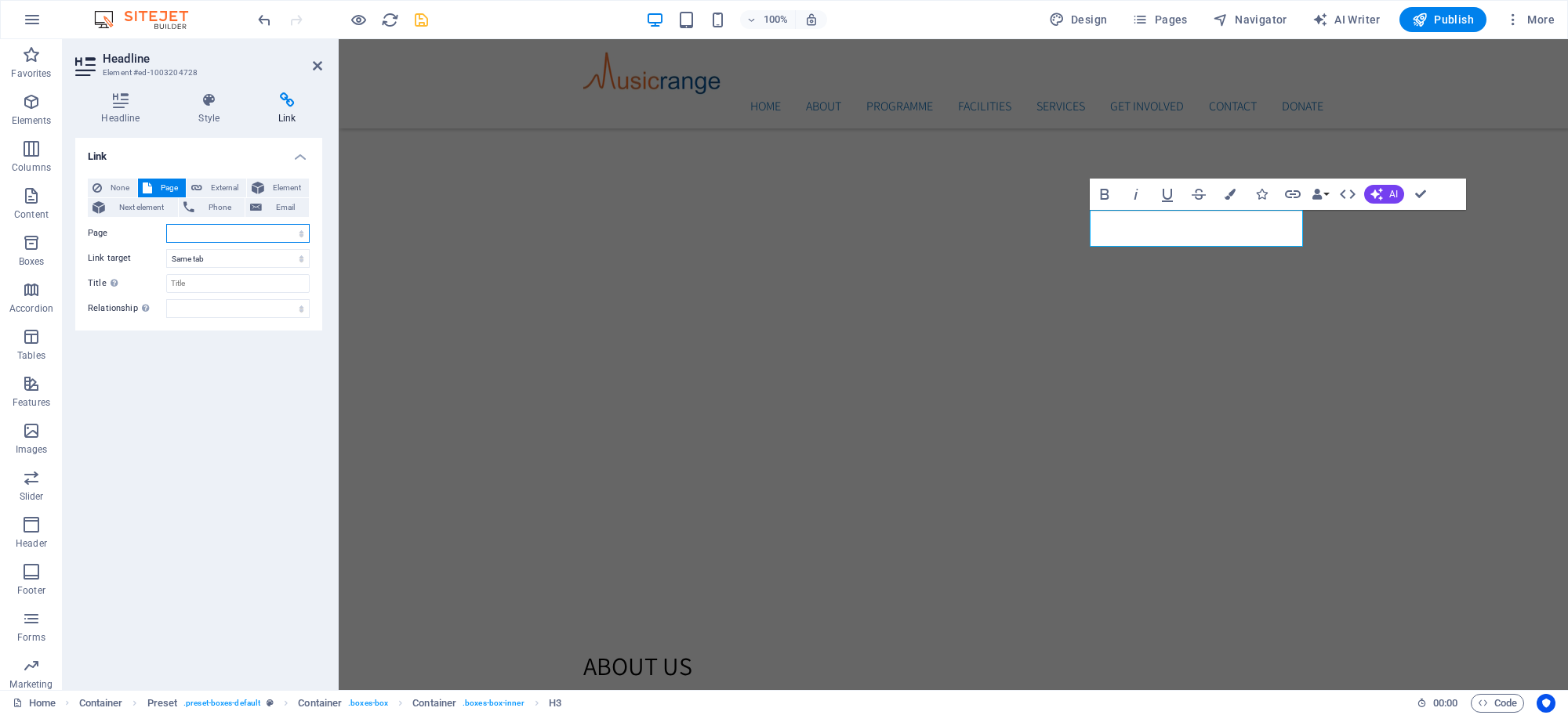
click at [237, 236] on select "Home Subpage Artist Development Subpage 2 Tuiton &amp; Mentoring Music Producti…" at bounding box center [238, 234] width 144 height 19
select select "2"
click at [166, 224] on select "Home Subpage Artist Development Subpage 2 Tuiton &amp; Mentoring Music Producti…" at bounding box center [238, 234] width 144 height 19
click at [419, 16] on icon "save" at bounding box center [421, 20] width 18 height 18
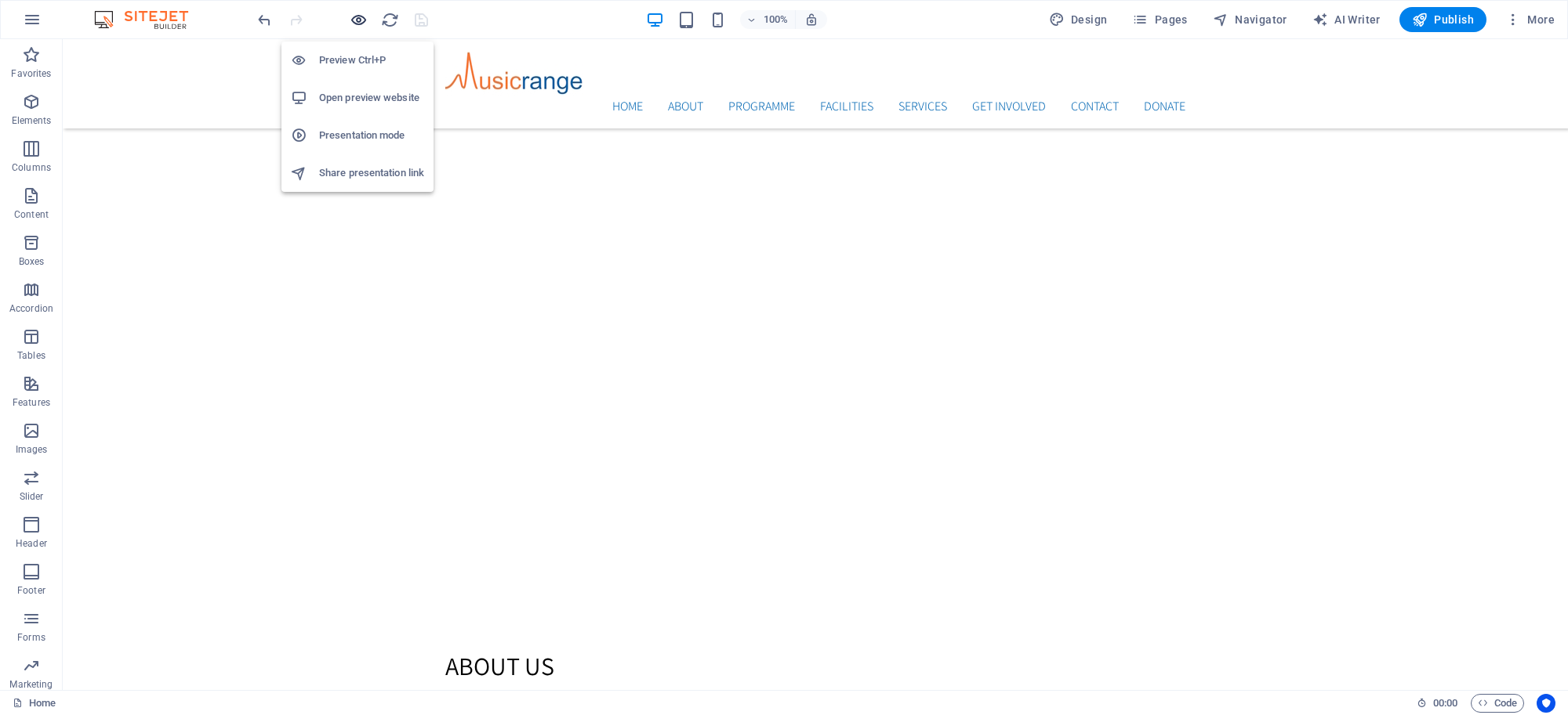
click at [351, 21] on icon "button" at bounding box center [358, 20] width 18 height 18
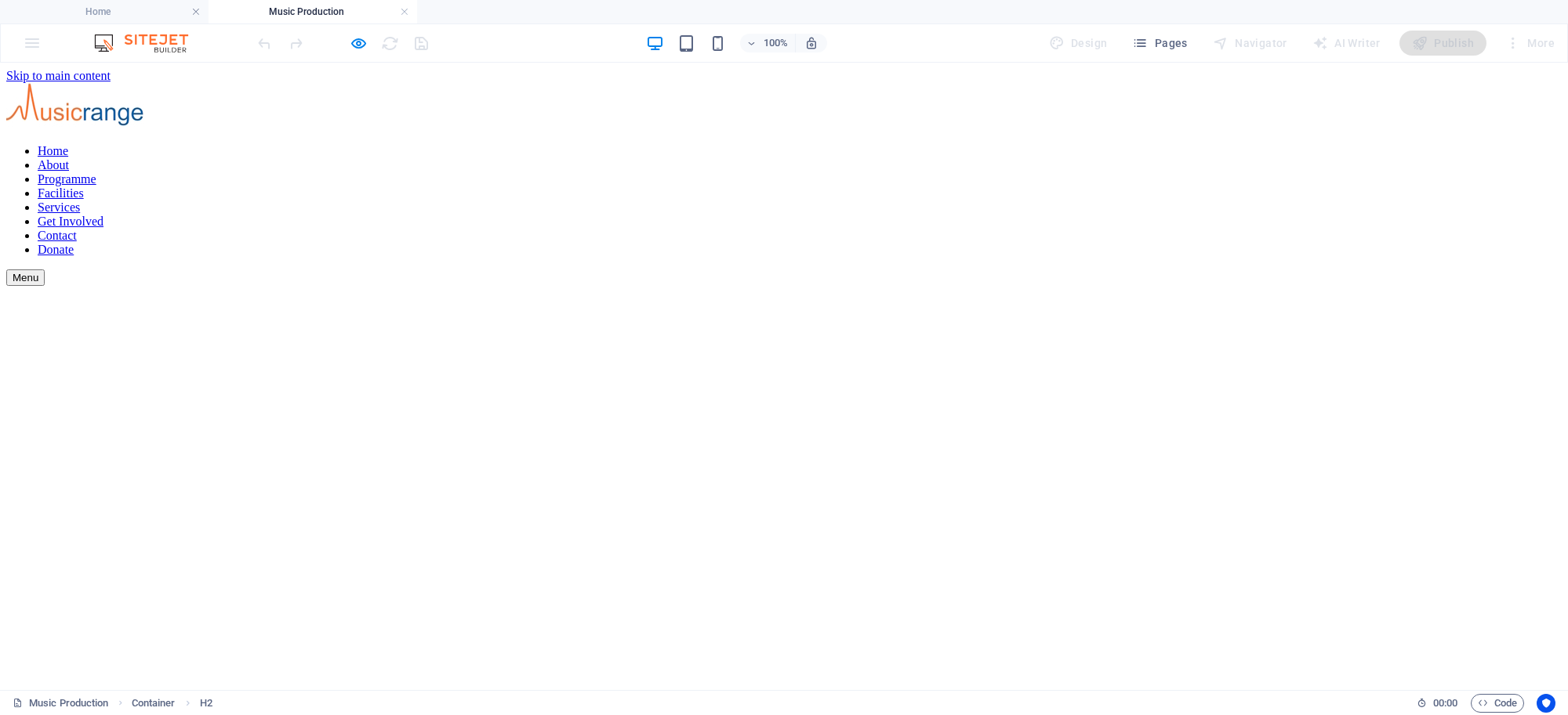
scroll to position [0, 0]
click at [657, 144] on nav "Home About Programme Facilities Services Get Involved Contact Donate" at bounding box center [784, 200] width 1555 height 113
click at [603, 144] on nav "Home About Programme Facilities Services Get Involved Contact Donate" at bounding box center [784, 200] width 1555 height 113
click at [758, 144] on nav "Home About Programme Facilities Services Get Involved Contact Donate" at bounding box center [784, 200] width 1555 height 113
click at [805, 144] on nav "Home About Programme Facilities Services Get Involved Contact Donate" at bounding box center [784, 200] width 1555 height 113
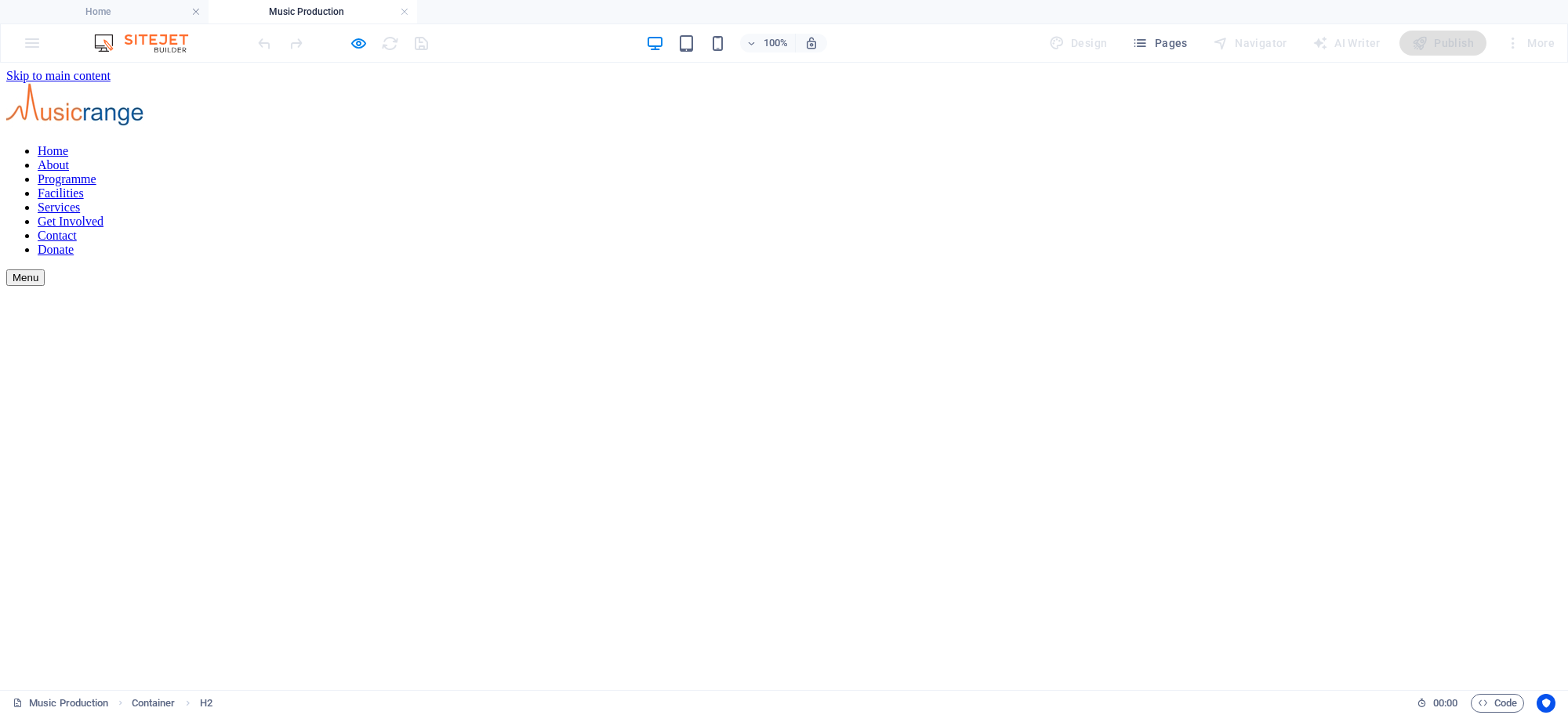
click at [867, 144] on nav "Home About Programme Facilities Services Get Involved Contact Donate" at bounding box center [784, 200] width 1555 height 113
click at [396, 9] on h4 "Music Production" at bounding box center [313, 12] width 208 height 17
click at [158, 13] on h4 "Home" at bounding box center [104, 12] width 208 height 17
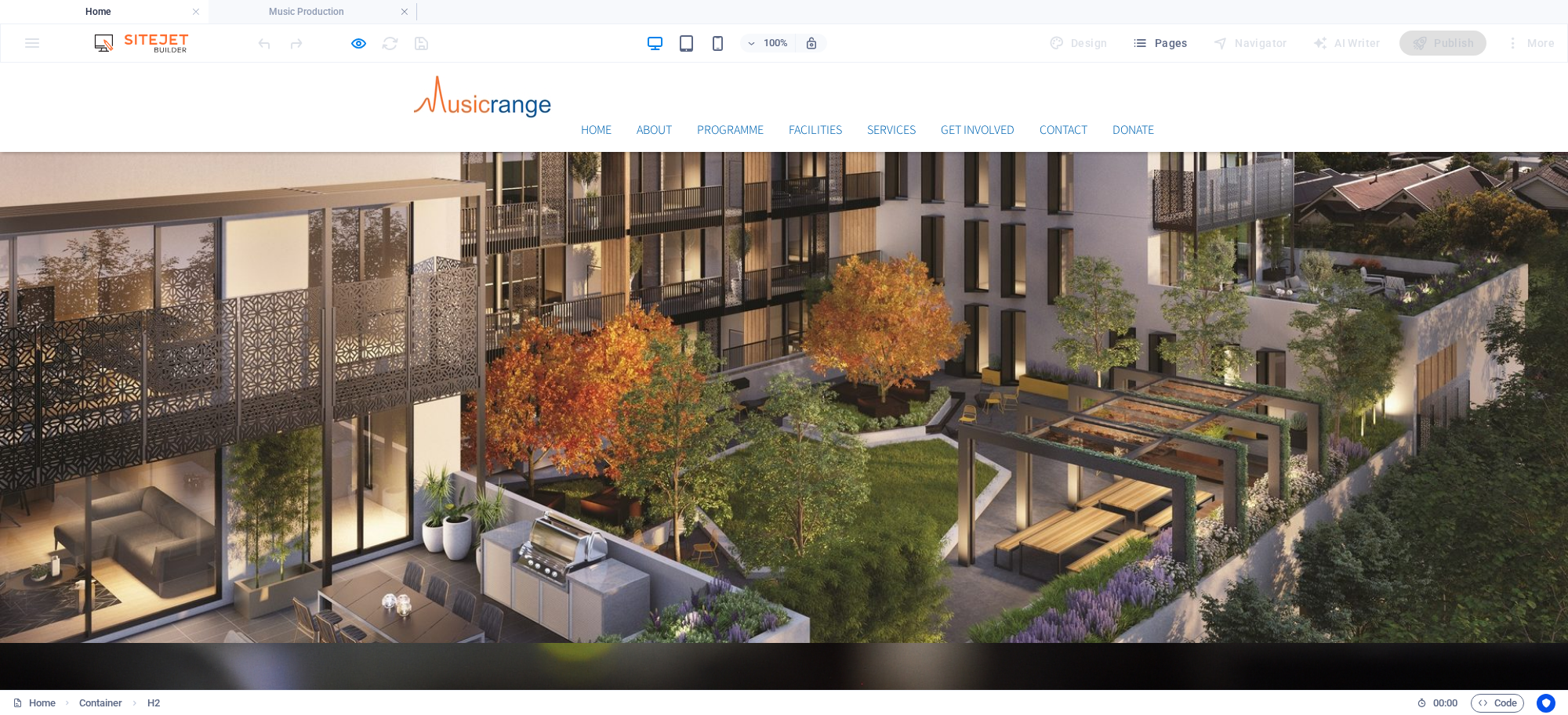
scroll to position [1282, 0]
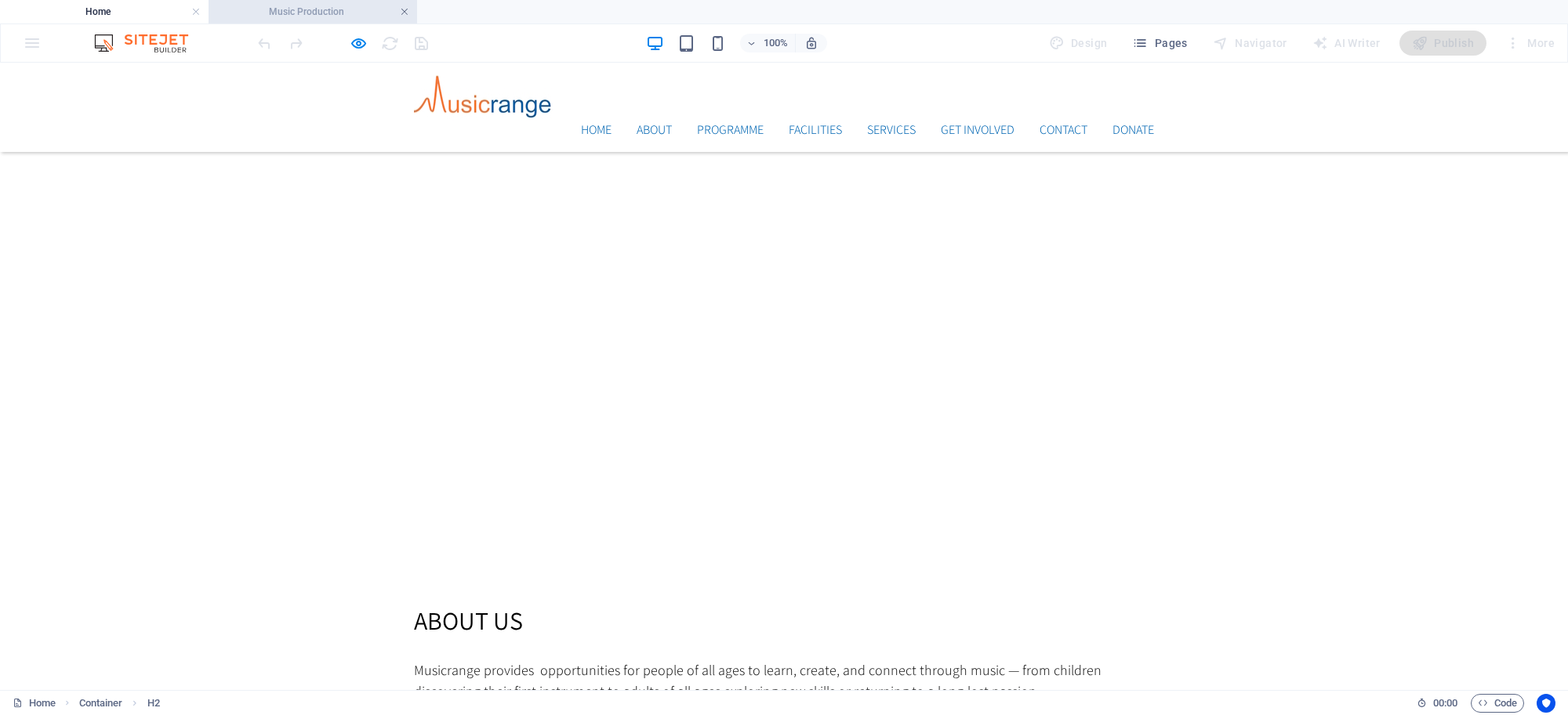
click at [402, 13] on link at bounding box center [404, 12] width 9 height 15
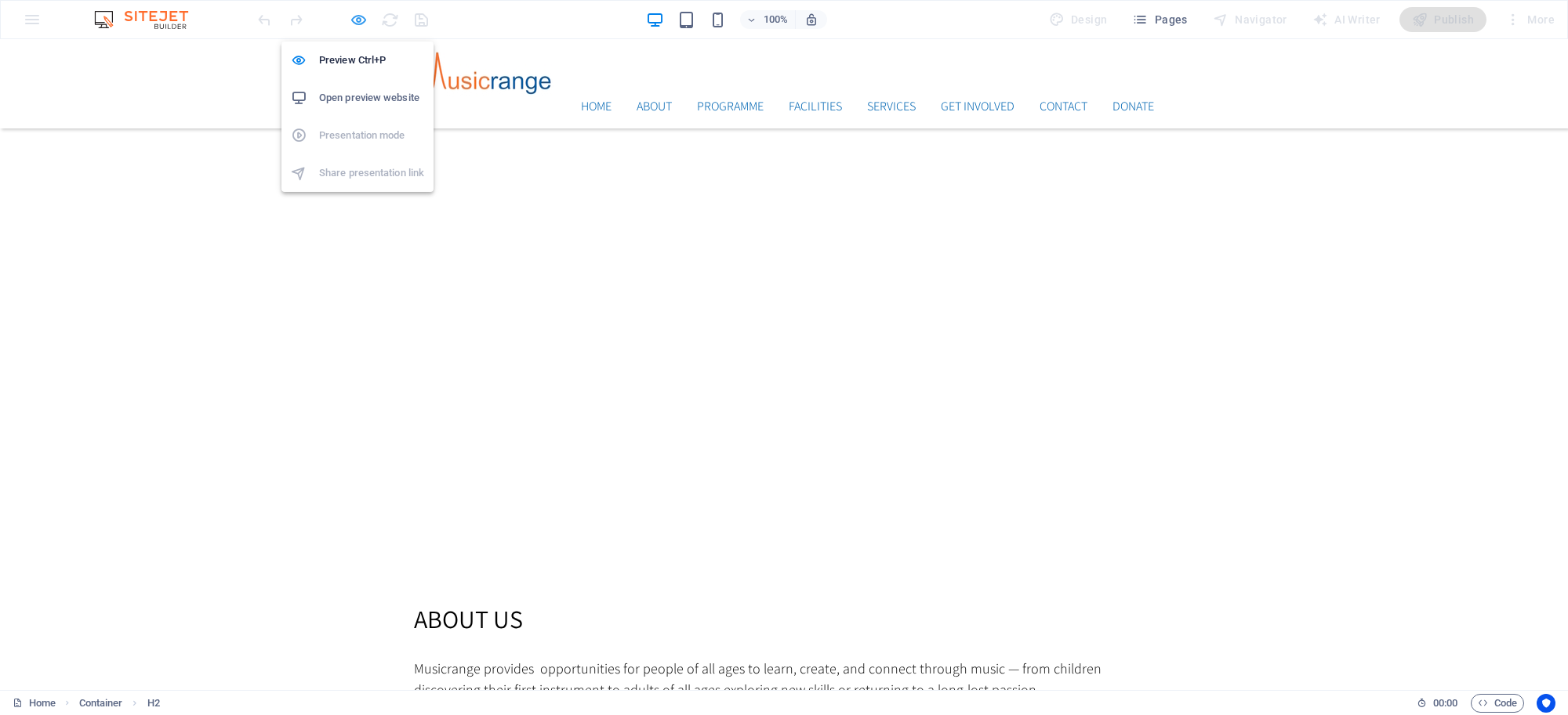
click at [363, 22] on icon "button" at bounding box center [358, 20] width 18 height 18
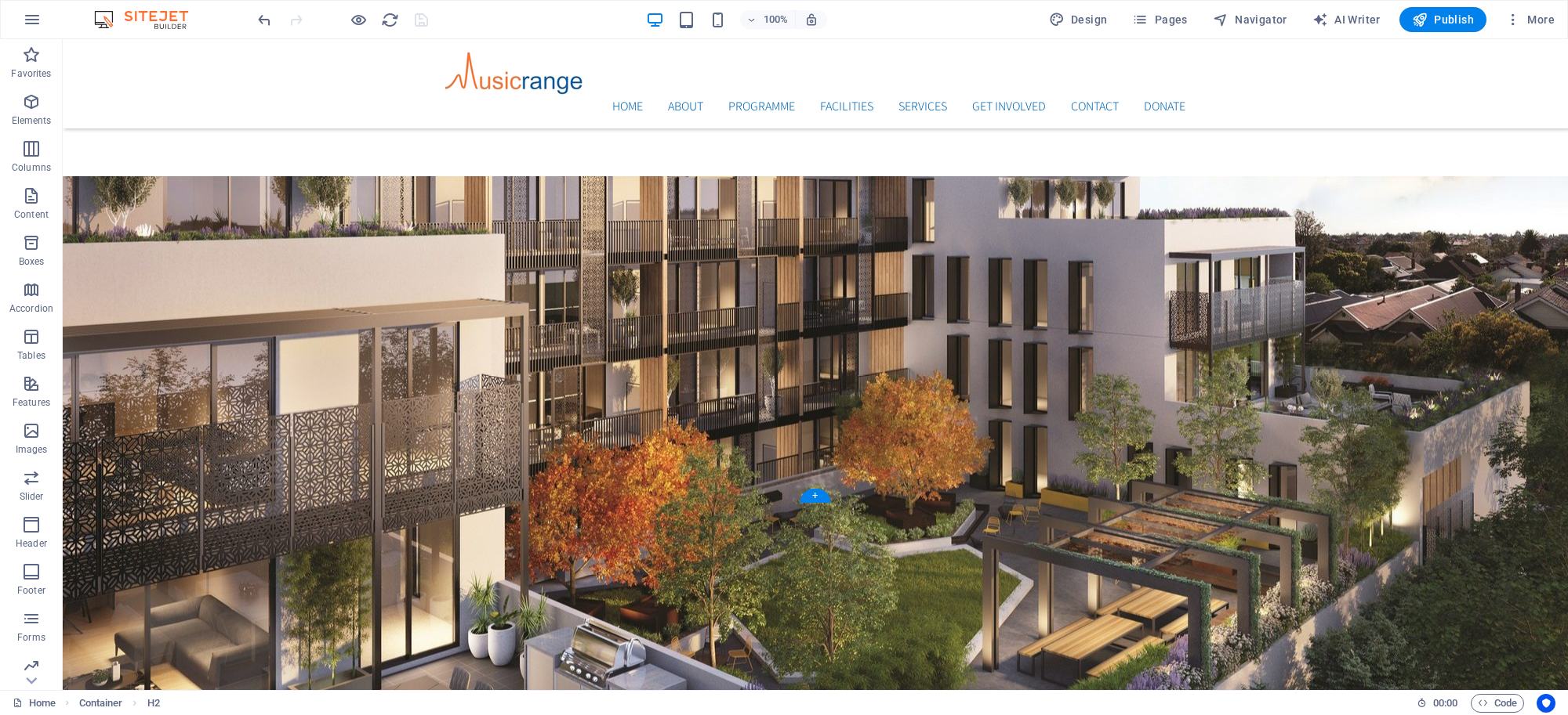
scroll to position [0, 0]
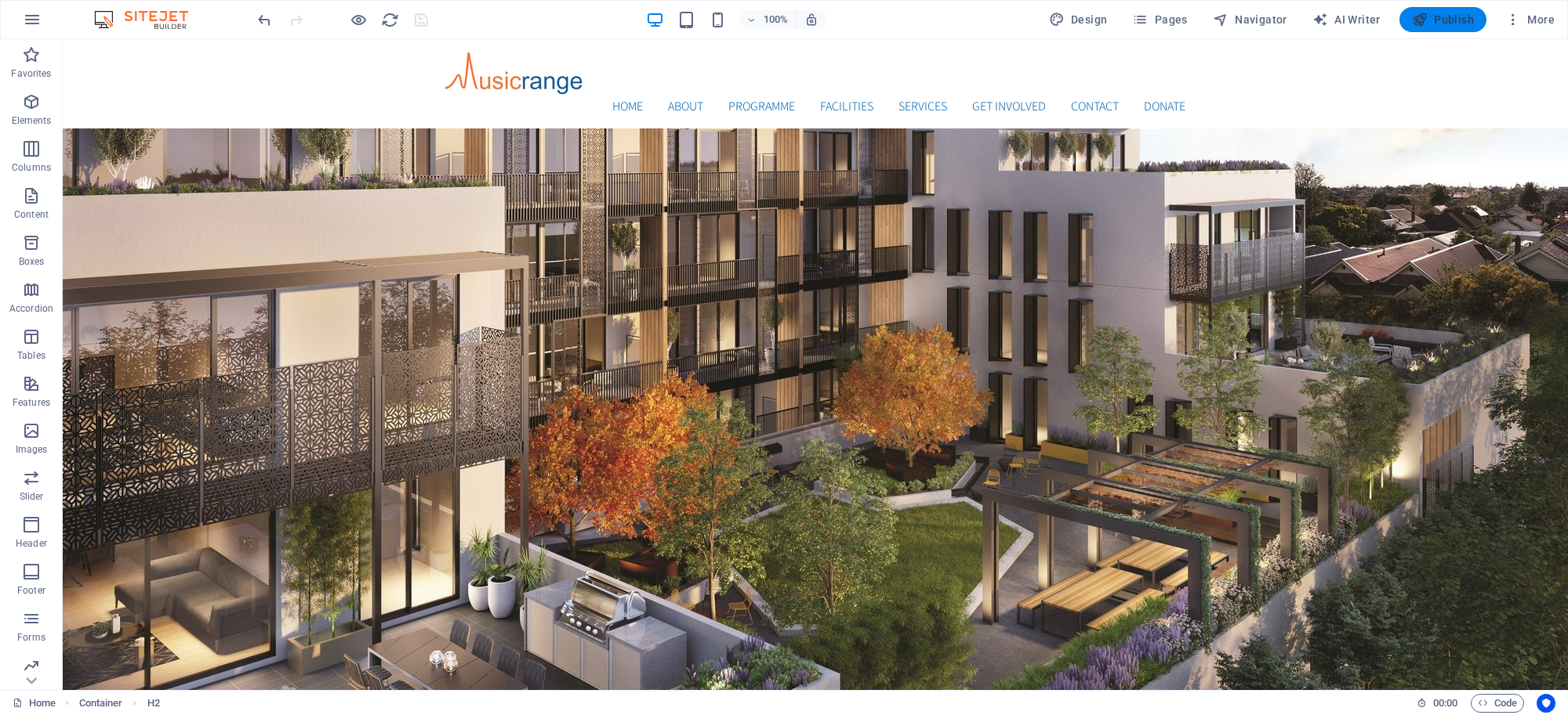
click at [1439, 20] on span "Publish" at bounding box center [1442, 20] width 62 height 16
